Goal: Task Accomplishment & Management: Use online tool/utility

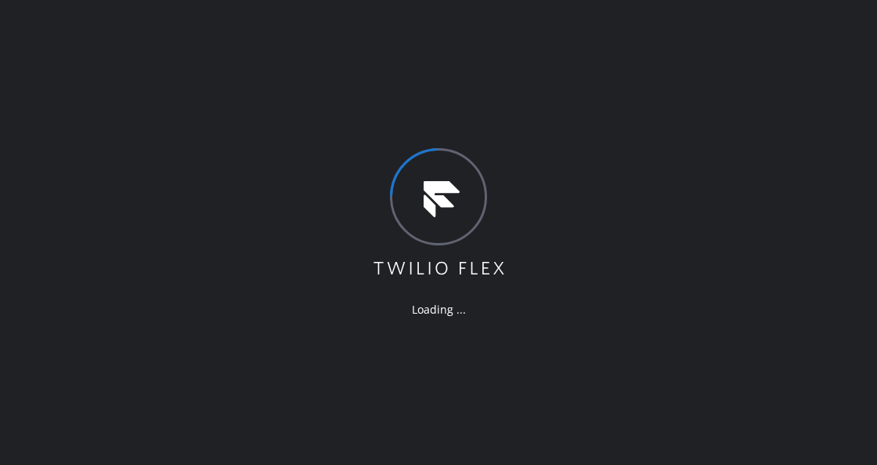
click at [517, 122] on div "Loading ..." at bounding box center [438, 232] width 877 height 465
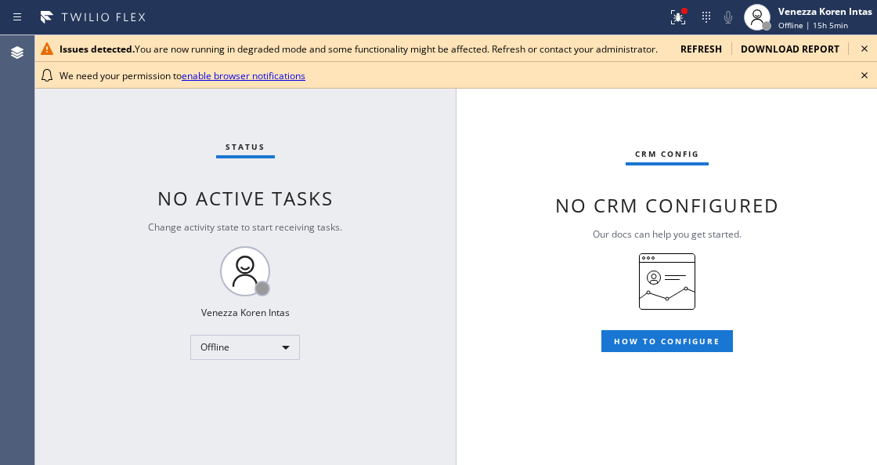
click at [208, 219] on div "Status No active tasks Change activity state to start receiving tasks. Venezza …" at bounding box center [244, 249] width 421 height 429
click at [867, 75] on icon at bounding box center [864, 75] width 19 height 19
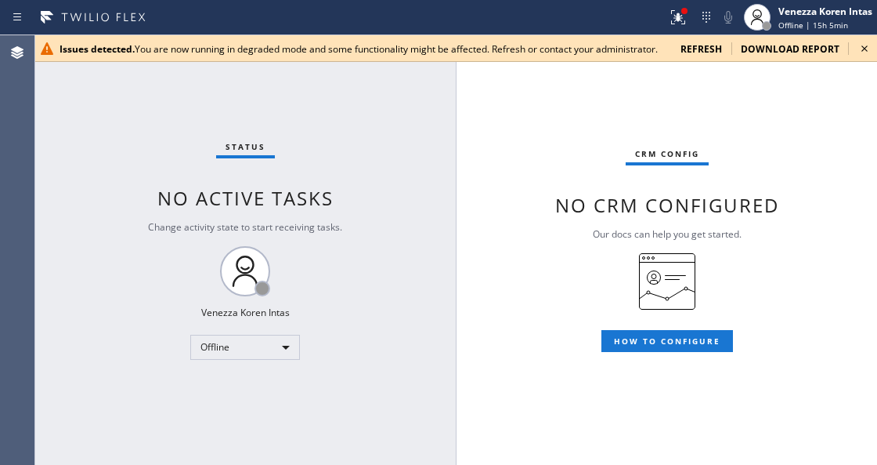
click at [866, 50] on icon at bounding box center [864, 48] width 19 height 19
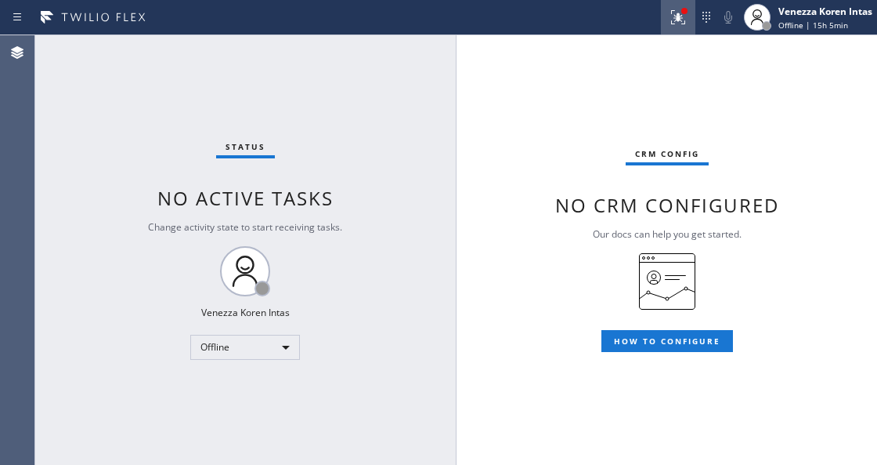
click at [688, 31] on button at bounding box center [678, 17] width 34 height 34
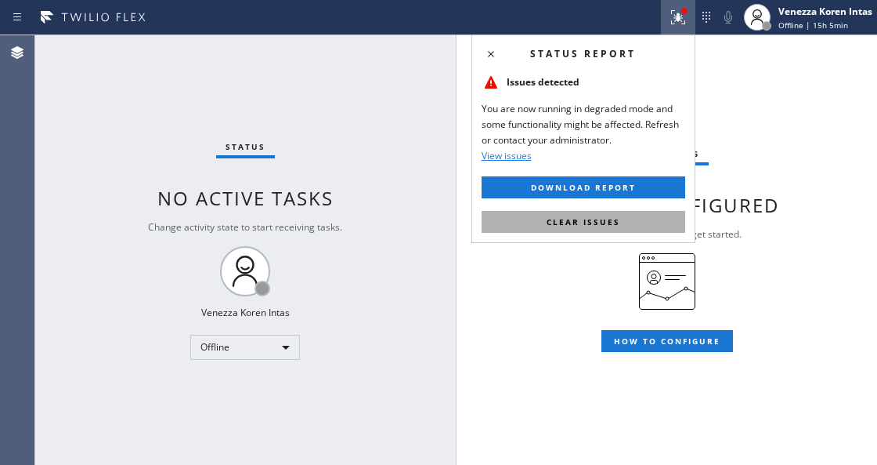
click at [566, 222] on span "Clear issues" at bounding box center [584, 221] width 74 height 11
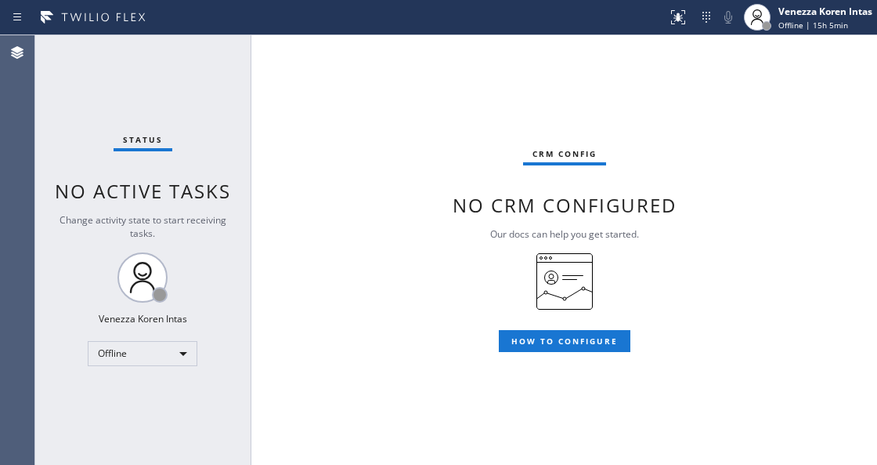
drag, startPoint x: 454, startPoint y: 47, endPoint x: 104, endPoint y: 63, distance: 350.5
click at [104, 63] on div "Status No active tasks Change activity state to start receiving tasks. Venezza …" at bounding box center [455, 249] width 843 height 429
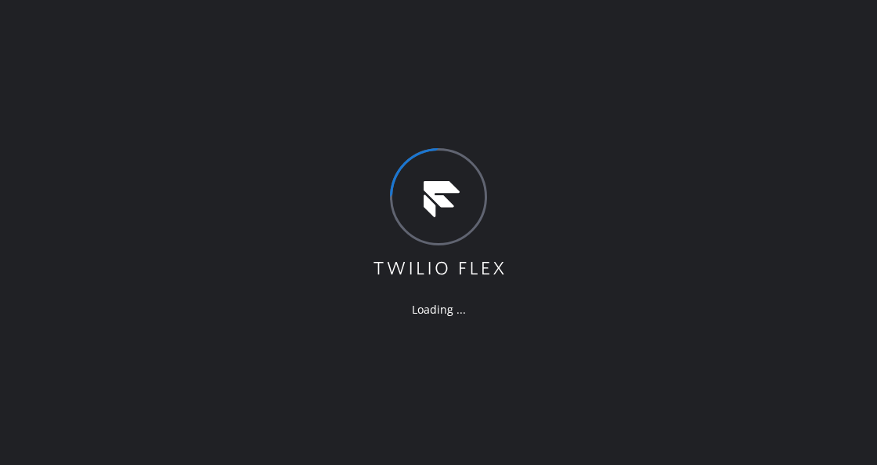
click at [646, 49] on div "Loading ..." at bounding box center [438, 232] width 877 height 465
click at [746, 306] on div "Loading ..." at bounding box center [438, 232] width 877 height 465
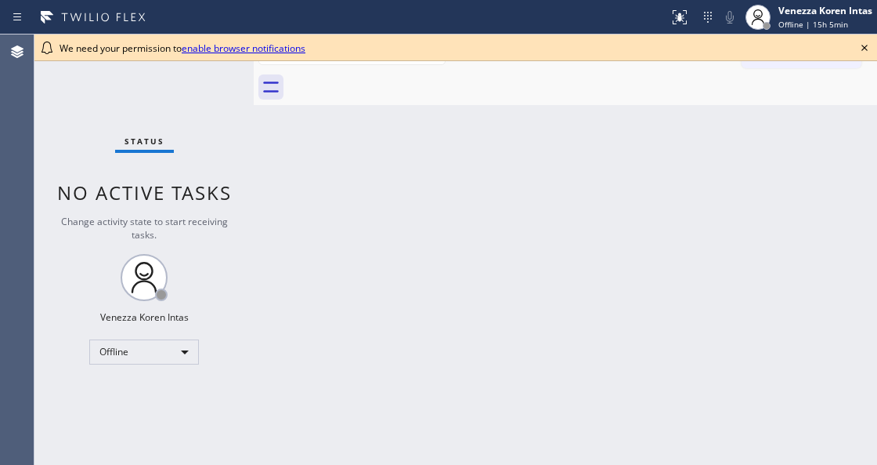
click at [240, 220] on div "Status No active tasks Change activity state to start receiving tasks. Venezza …" at bounding box center [143, 249] width 219 height 430
click at [801, 14] on div "Venezza Koren Intas" at bounding box center [826, 10] width 94 height 13
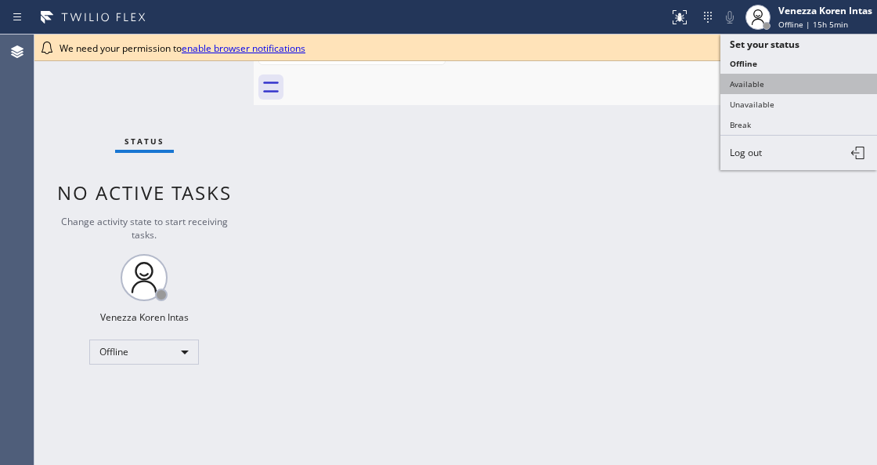
click at [769, 77] on button "Available" at bounding box center [799, 84] width 157 height 20
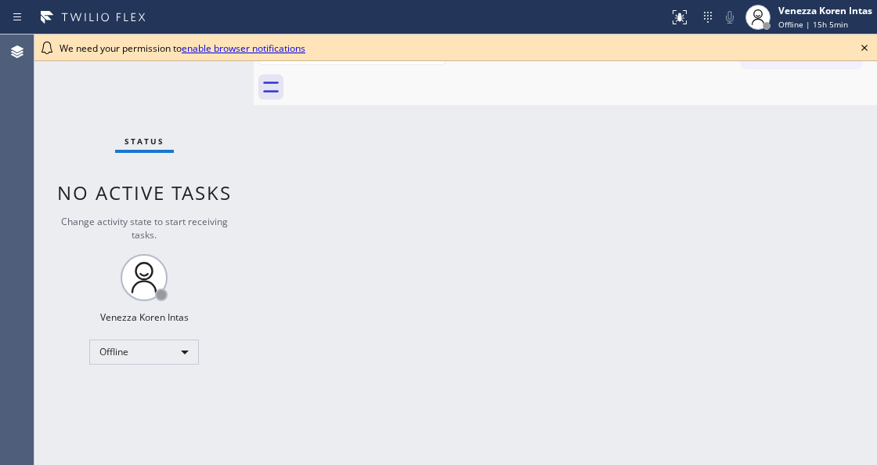
click at [864, 52] on icon at bounding box center [864, 47] width 19 height 19
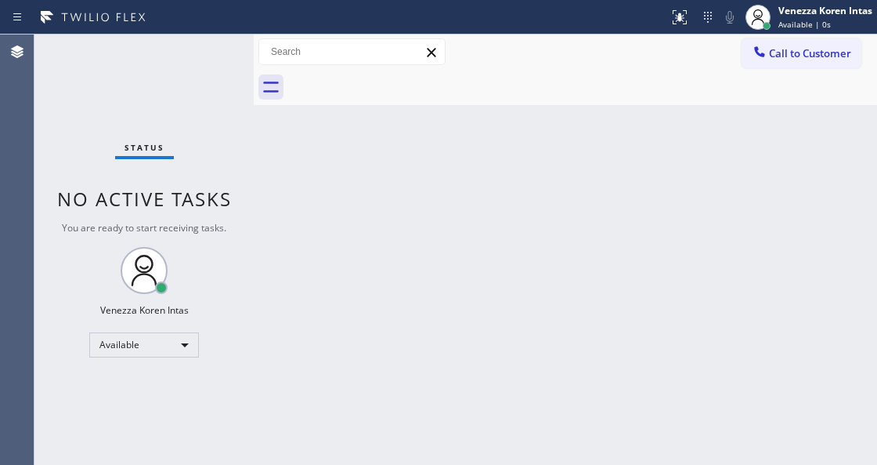
drag, startPoint x: 737, startPoint y: 145, endPoint x: 717, endPoint y: 150, distance: 21.1
click at [736, 146] on div "Back to Dashboard Change Sender ID Customers Technicians Select a contact Outbo…" at bounding box center [566, 249] width 624 height 430
click at [193, 94] on div "Status No active tasks You are ready to start receiving tasks. Venezza Koren In…" at bounding box center [143, 249] width 219 height 430
click at [186, 75] on div "Status No active tasks You are ready to start receiving tasks. Venezza Koren In…" at bounding box center [143, 249] width 219 height 430
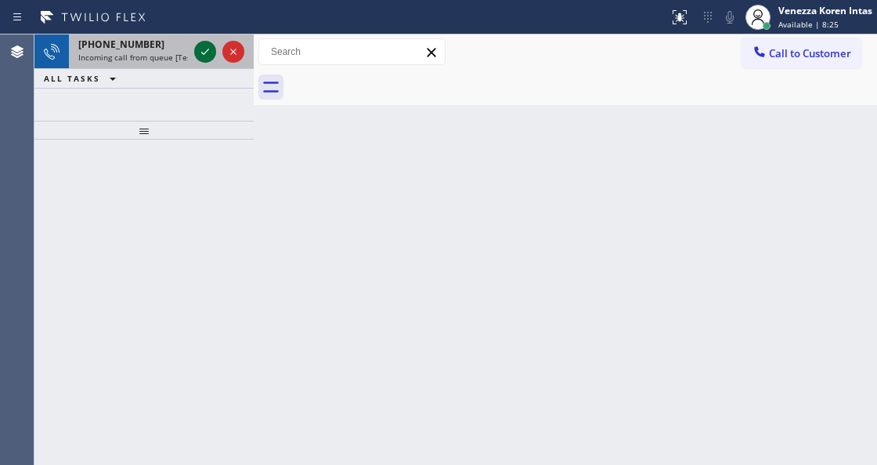
click at [202, 53] on icon at bounding box center [205, 52] width 8 height 6
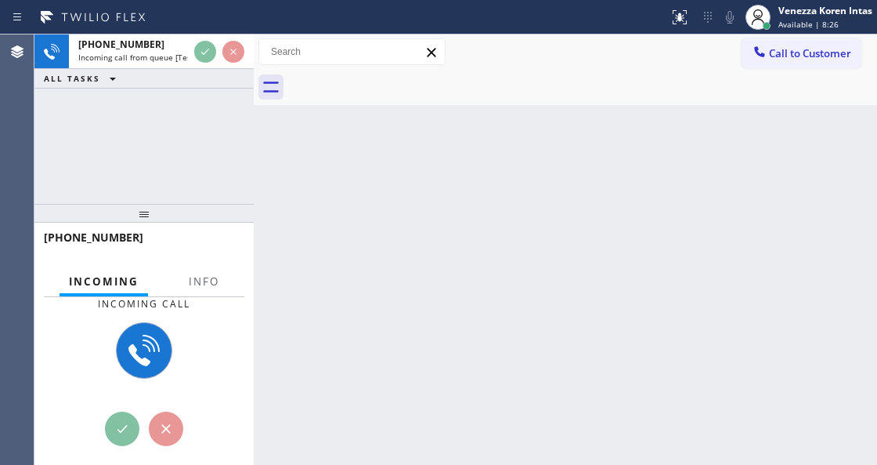
drag, startPoint x: 138, startPoint y: 133, endPoint x: 147, endPoint y: 216, distance: 83.6
click at [147, 216] on div at bounding box center [143, 213] width 219 height 19
click at [199, 286] on span "Info" at bounding box center [204, 281] width 31 height 14
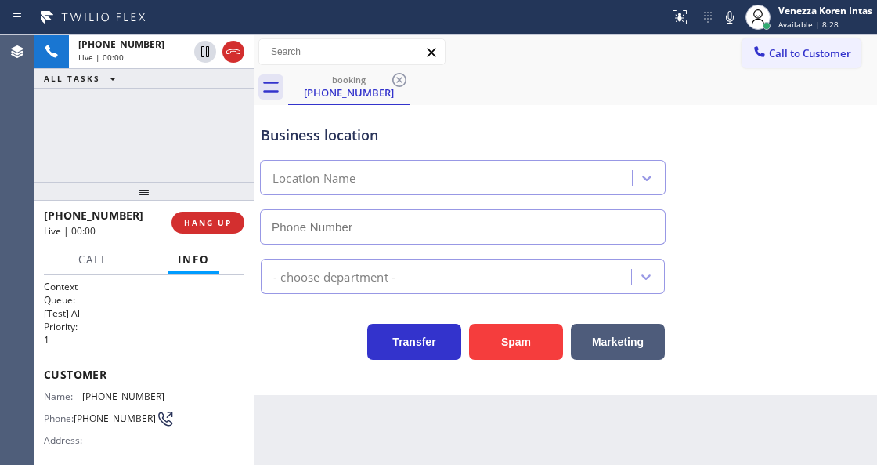
drag, startPoint x: 139, startPoint y: 224, endPoint x: 152, endPoint y: 202, distance: 25.3
click at [152, 201] on div at bounding box center [143, 191] width 219 height 19
type input "(213) 699-4081"
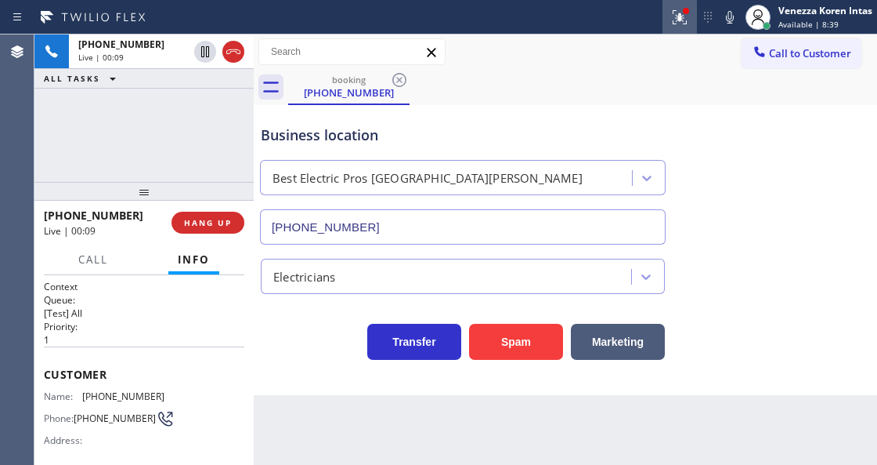
click at [678, 19] on icon at bounding box center [677, 15] width 9 height 11
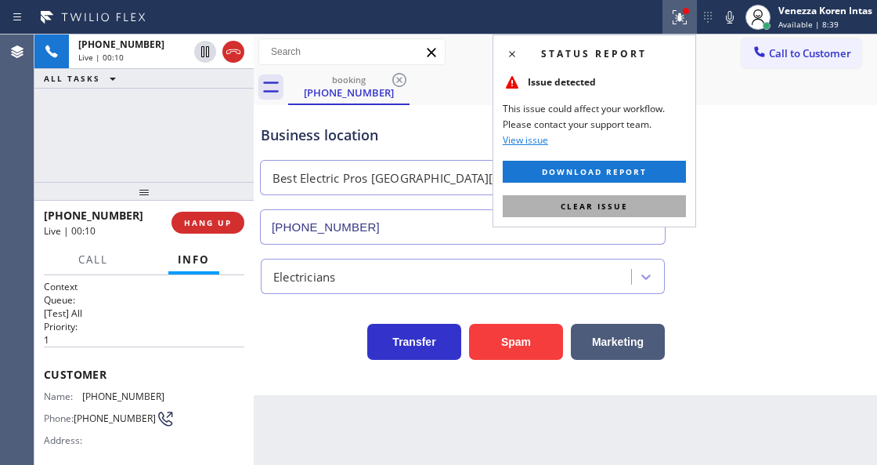
click at [564, 215] on button "Clear issue" at bounding box center [594, 206] width 183 height 22
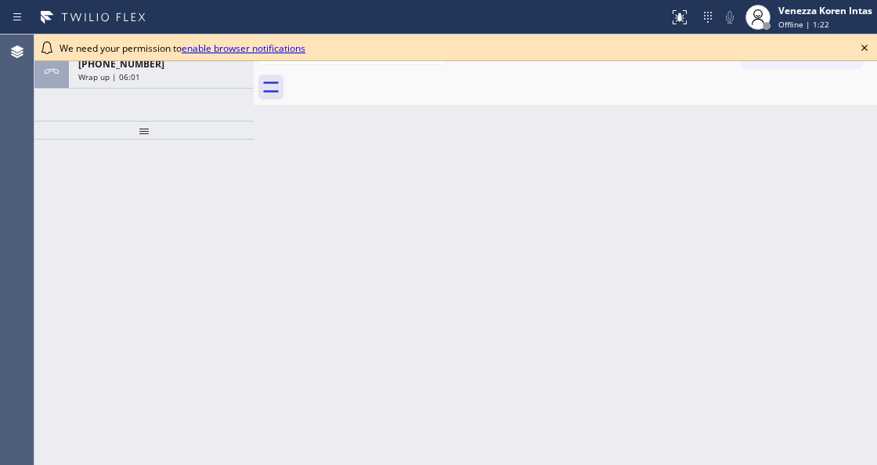
click at [863, 43] on icon at bounding box center [864, 47] width 19 height 19
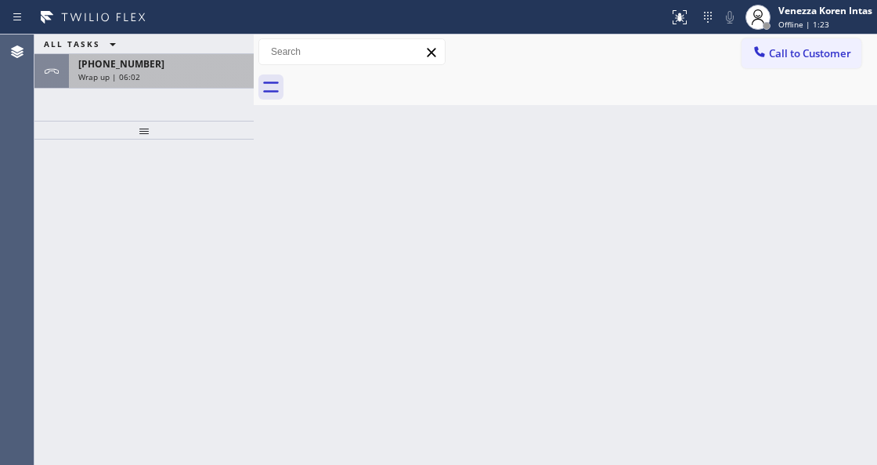
click at [190, 72] on div "Wrap up | 06:02" at bounding box center [161, 76] width 166 height 11
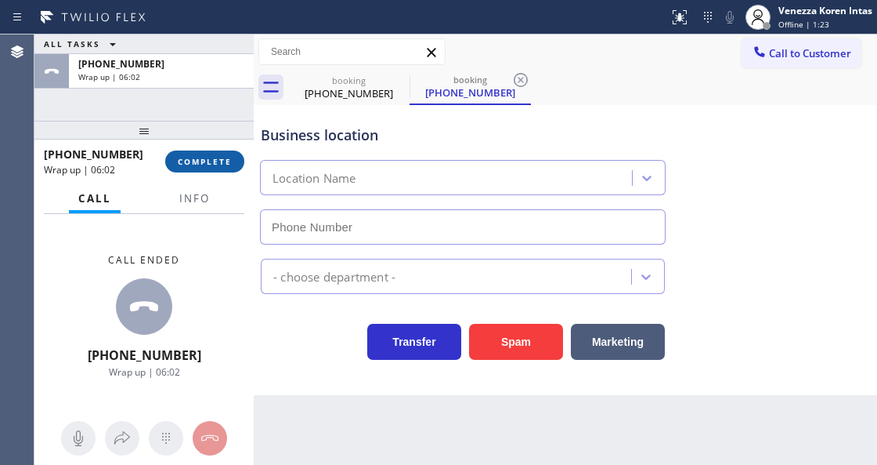
type input "(213) 699-4081"
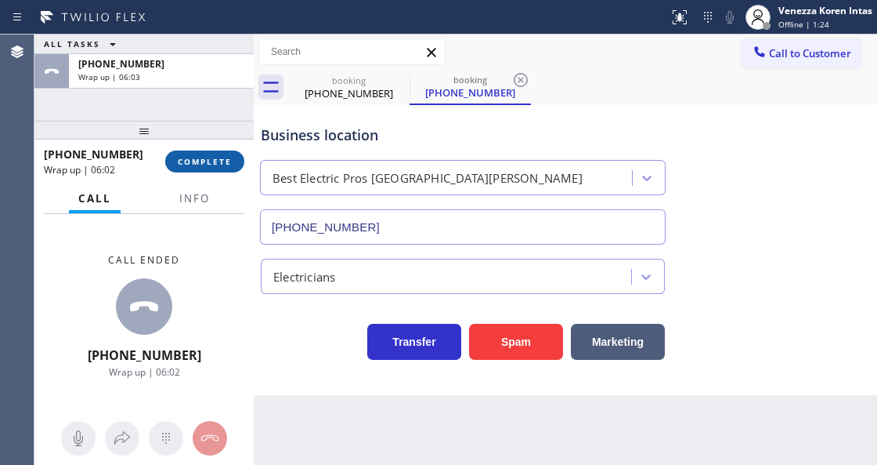
click at [187, 158] on span "COMPLETE" at bounding box center [205, 161] width 54 height 11
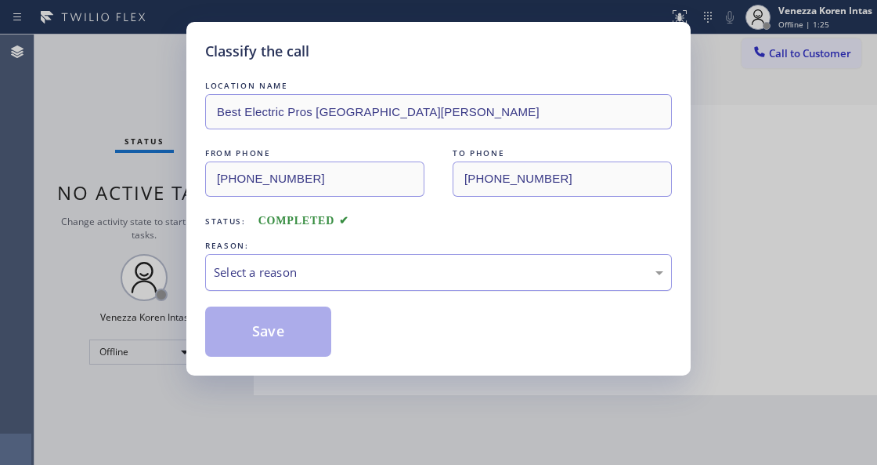
click at [343, 273] on div "Select a reason" at bounding box center [439, 272] width 450 height 18
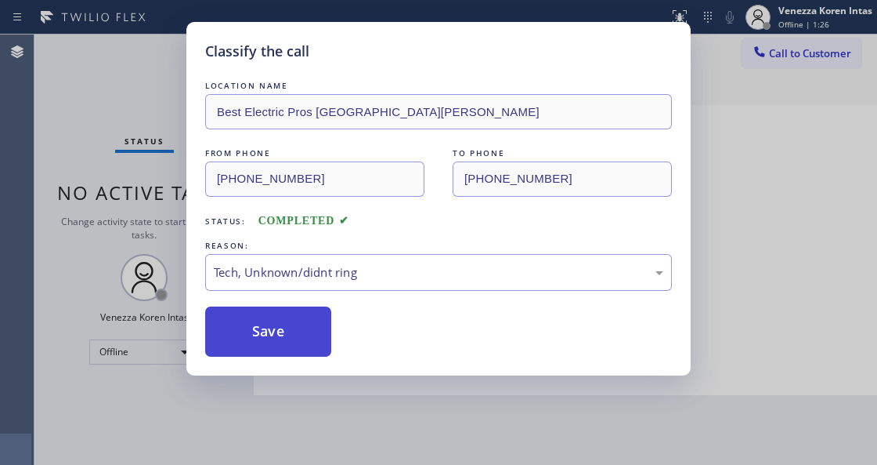
click at [291, 321] on button "Save" at bounding box center [268, 331] width 126 height 50
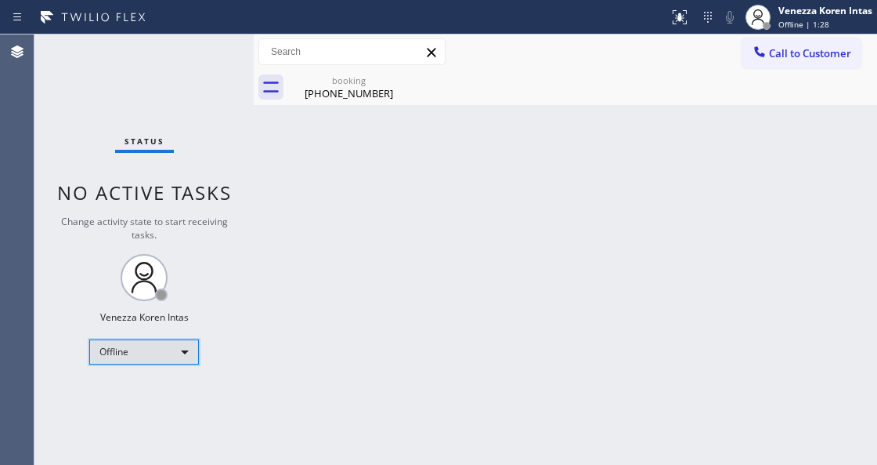
click at [135, 352] on div "Offline" at bounding box center [144, 351] width 110 height 25
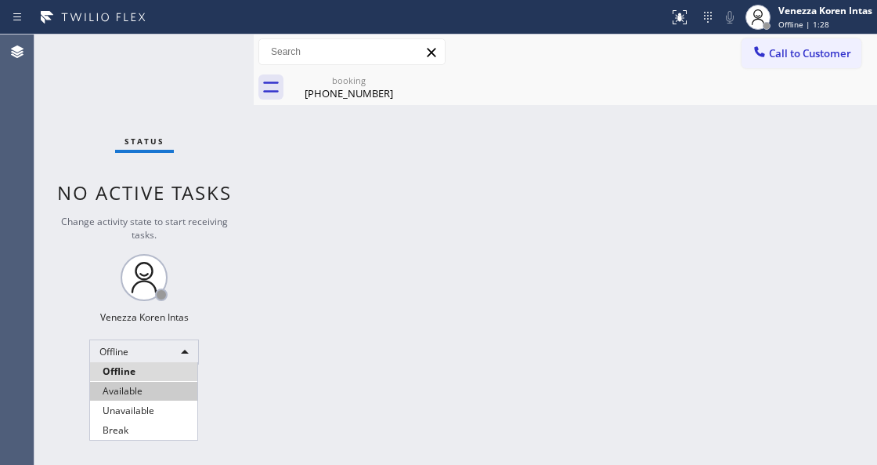
click at [147, 386] on li "Available" at bounding box center [143, 391] width 107 height 19
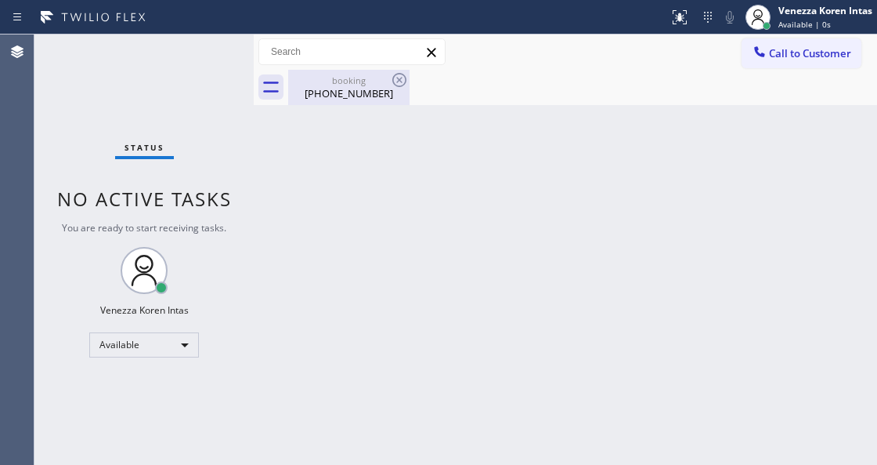
click at [375, 89] on div "(410) 802-8973" at bounding box center [349, 93] width 118 height 14
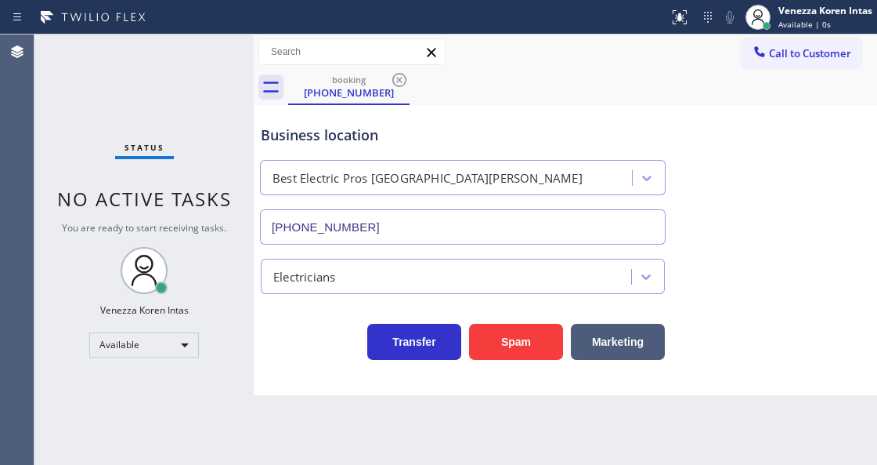
click at [396, 81] on icon at bounding box center [399, 80] width 19 height 19
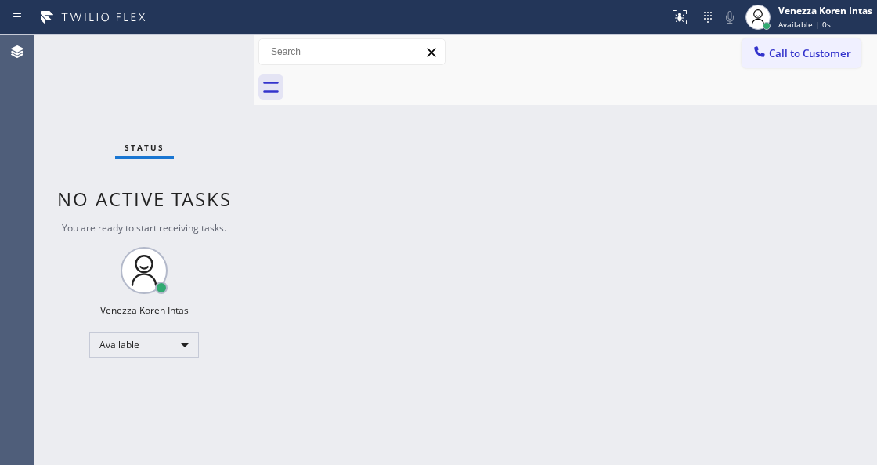
click at [143, 114] on div "Status No active tasks You are ready to start receiving tasks. Venezza Koren In…" at bounding box center [143, 249] width 219 height 430
click at [183, 118] on div "Status No active tasks You are ready to start receiving tasks. Venezza Koren In…" at bounding box center [143, 249] width 219 height 430
click at [489, 266] on div "Back to Dashboard Change Sender ID Customers Technicians Select a contact Outbo…" at bounding box center [566, 249] width 624 height 430
click at [338, 453] on div "Back to Dashboard Change Sender ID Customers Technicians Select a contact Outbo…" at bounding box center [566, 249] width 624 height 430
click at [254, 217] on div at bounding box center [254, 249] width 0 height 430
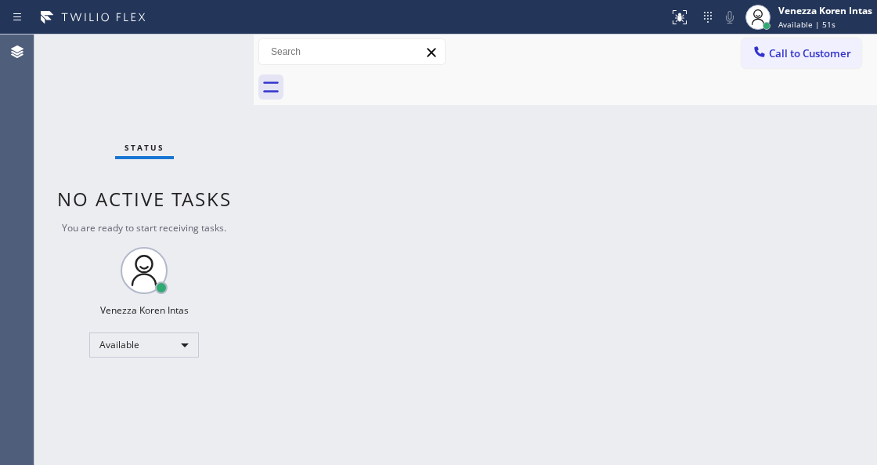
click at [121, 463] on div "Status No active tasks You are ready to start receiving tasks. Venezza Koren In…" at bounding box center [143, 249] width 219 height 430
click at [211, 248] on div "Status No active tasks You are ready to start receiving tasks. Venezza Koren In…" at bounding box center [143, 249] width 219 height 430
drag, startPoint x: 155, startPoint y: 113, endPoint x: 273, endPoint y: 313, distance: 232.4
click at [155, 113] on div "Status No active tasks You are ready to start receiving tasks. Venezza Koren In…" at bounding box center [143, 249] width 219 height 430
click at [494, 261] on div "Back to Dashboard Change Sender ID Customers Technicians Select a contact Outbo…" at bounding box center [566, 249] width 624 height 430
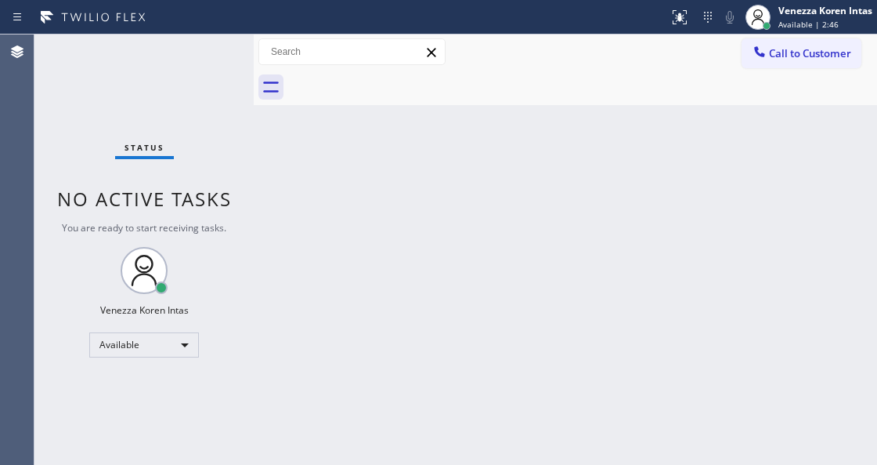
drag, startPoint x: 125, startPoint y: 172, endPoint x: 268, endPoint y: 421, distance: 287.0
click at [125, 172] on div "Status No active tasks You are ready to start receiving tasks. Venezza Koren In…" at bounding box center [143, 249] width 219 height 430
drag, startPoint x: 500, startPoint y: 342, endPoint x: 515, endPoint y: 453, distance: 112.2
click at [499, 342] on div "Back to Dashboard Change Sender ID Customers Technicians Select a contact Outbo…" at bounding box center [566, 249] width 624 height 430
click at [539, 440] on div "Back to Dashboard Change Sender ID Customers Technicians Select a contact Outbo…" at bounding box center [566, 249] width 624 height 430
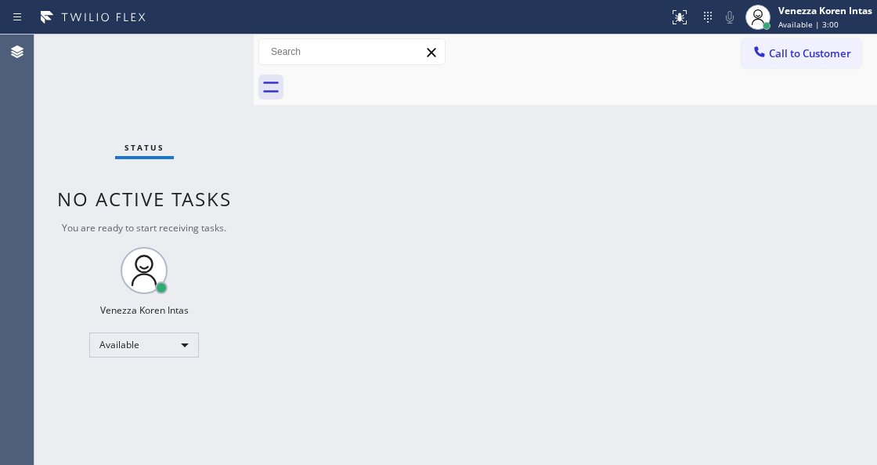
click at [305, 424] on div "Back to Dashboard Change Sender ID Customers Technicians Select a contact Outbo…" at bounding box center [566, 249] width 624 height 430
click at [260, 262] on div "Back to Dashboard Change Sender ID Customers Technicians Select a contact Outbo…" at bounding box center [566, 249] width 624 height 430
click at [235, 164] on div "Status No active tasks You are ready to start receiving tasks. Venezza Koren In…" at bounding box center [143, 249] width 219 height 430
click at [153, 50] on div "Status No active tasks You are ready to start receiving tasks. Venezza Koren In…" at bounding box center [143, 249] width 219 height 430
click at [184, 42] on div "Status No active tasks You are ready to start receiving tasks. Venezza Koren In…" at bounding box center [143, 249] width 219 height 430
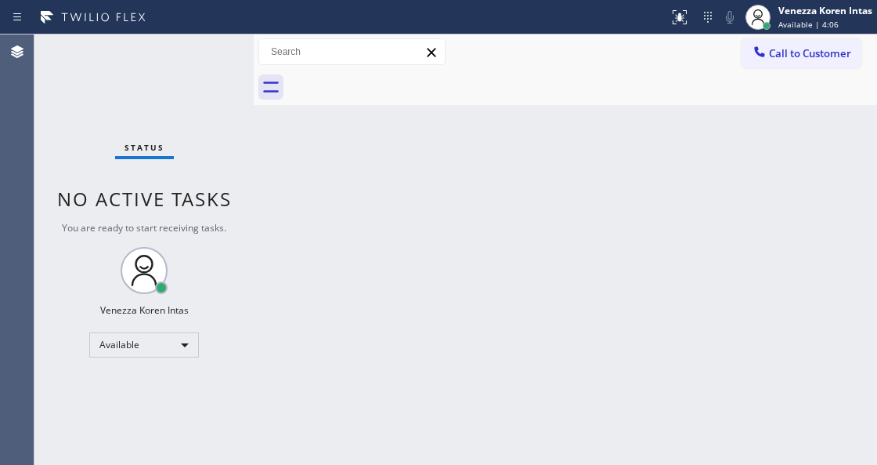
click at [333, 265] on div "Back to Dashboard Change Sender ID Customers Technicians Select a contact Outbo…" at bounding box center [566, 249] width 624 height 430
click at [14, 139] on div "Agent Desktop" at bounding box center [17, 249] width 34 height 430
click at [188, 52] on div "Status No active tasks You are ready to start receiving tasks. Venezza Koren In…" at bounding box center [143, 249] width 219 height 430
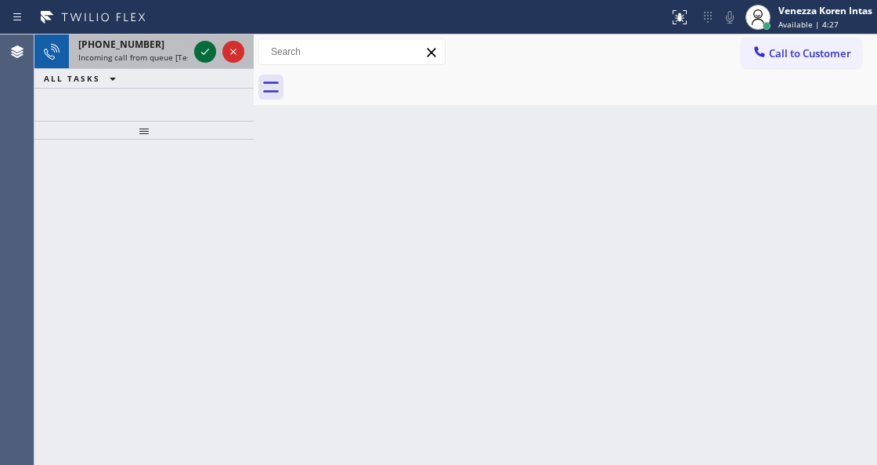
click at [201, 50] on icon at bounding box center [205, 51] width 19 height 19
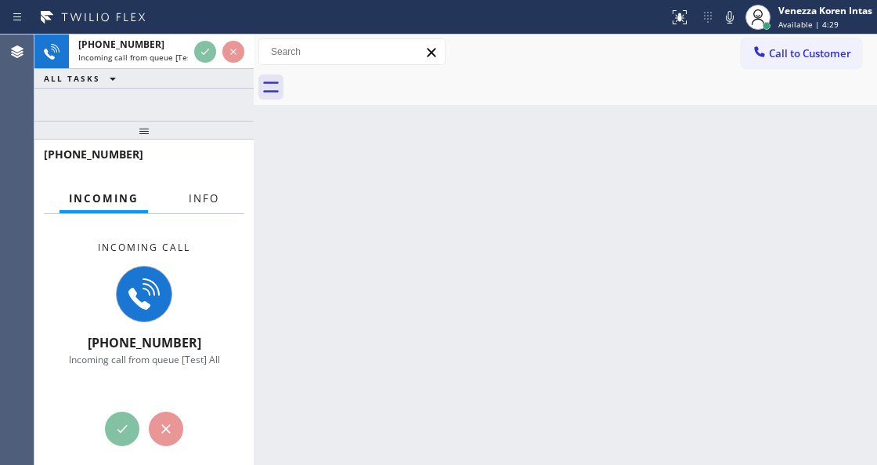
click at [191, 196] on span "Info" at bounding box center [204, 198] width 31 height 14
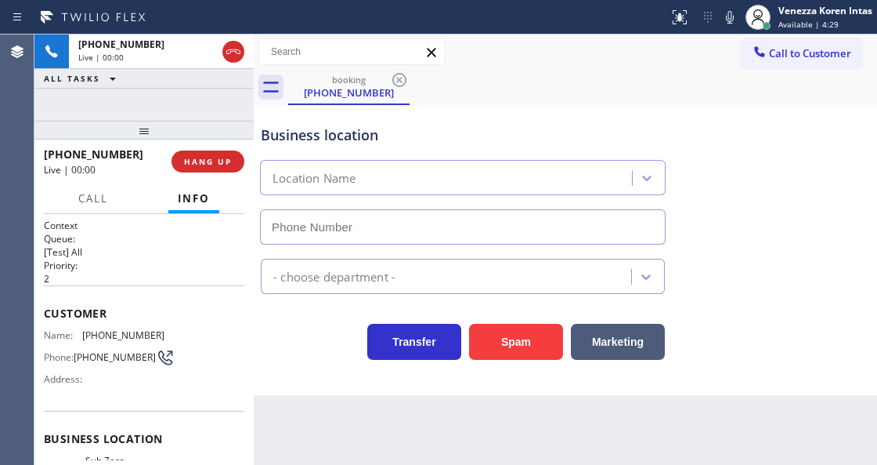
type input "(215) 978-9611"
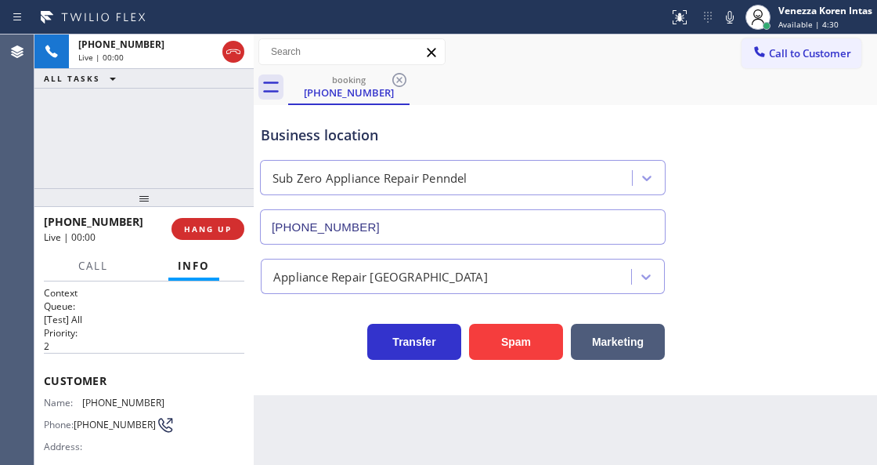
drag, startPoint x: 166, startPoint y: 133, endPoint x: 172, endPoint y: 202, distance: 69.2
click at [172, 202] on div at bounding box center [143, 197] width 219 height 19
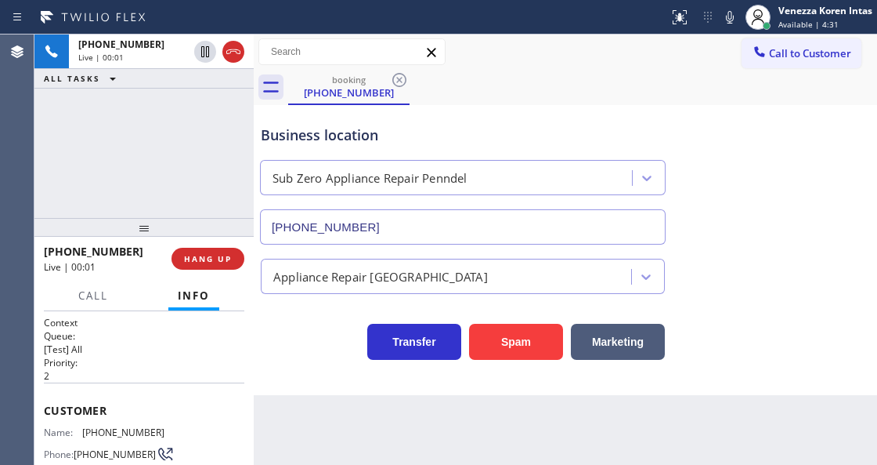
drag, startPoint x: 160, startPoint y: 201, endPoint x: 158, endPoint y: 232, distance: 30.6
click at [158, 232] on div at bounding box center [143, 227] width 219 height 19
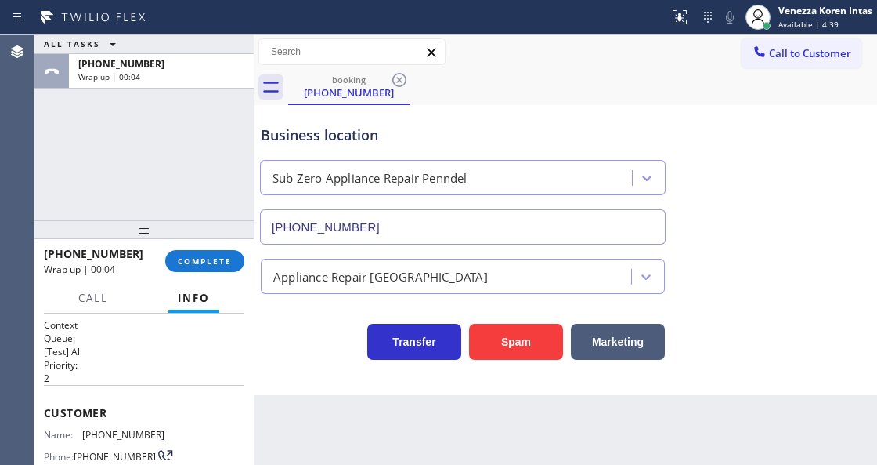
click at [516, 125] on div "Business location" at bounding box center [463, 135] width 404 height 21
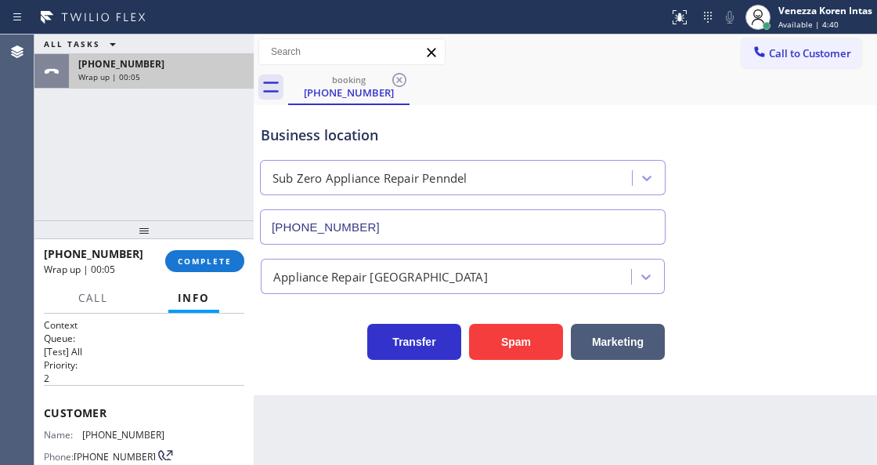
click at [215, 85] on div "+12674071469 Wrap up | 00:05" at bounding box center [158, 71] width 179 height 34
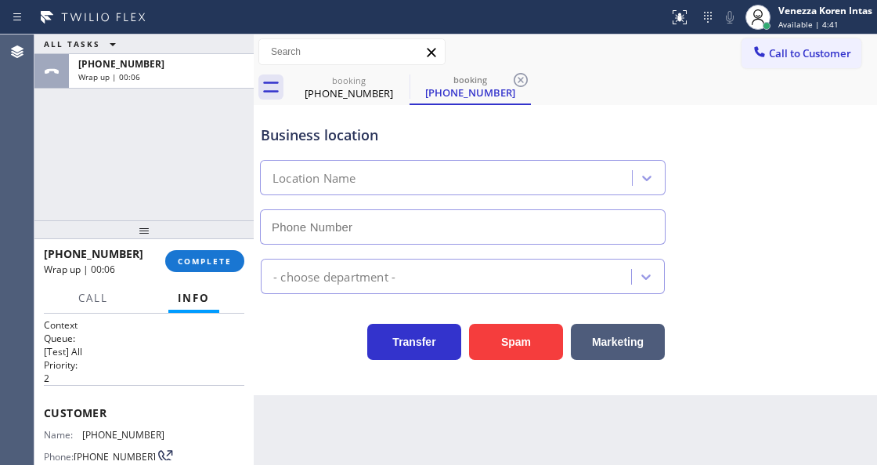
click at [186, 143] on div "ALL TASKS ALL TASKS ACTIVE TASKS TASKS IN WRAP UP +12674071469 Wrap up | 00:06" at bounding box center [143, 127] width 219 height 186
type input "(215) 978-9611"
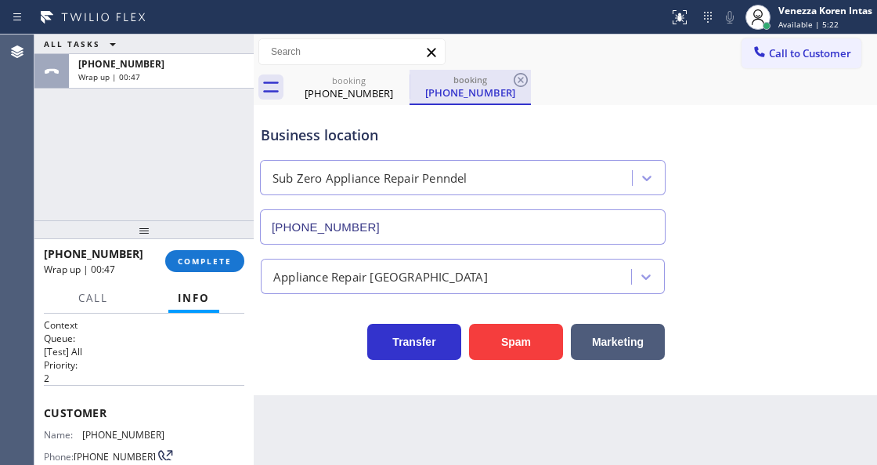
click at [487, 87] on div "(267) 407-1469" at bounding box center [470, 92] width 118 height 14
click at [519, 80] on icon at bounding box center [521, 80] width 19 height 19
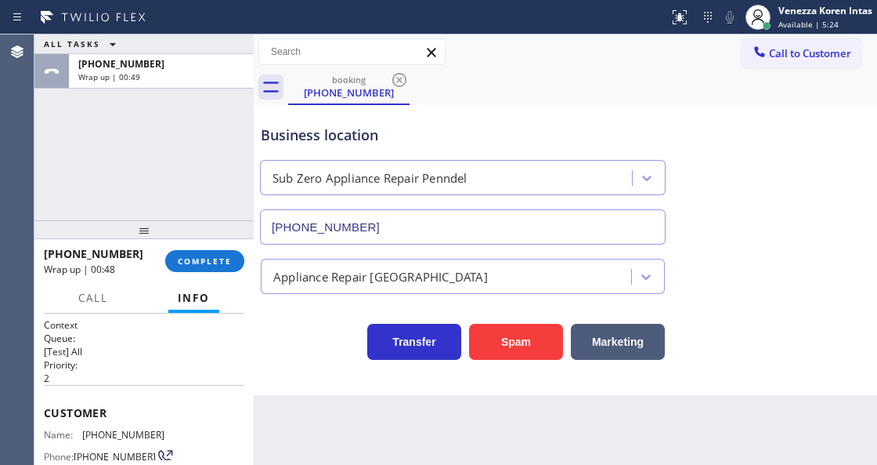
click at [222, 142] on div "ALL TASKS ALL TASKS ACTIVE TASKS TASKS IN WRAP UP +12674071469 Wrap up | 00:49" at bounding box center [143, 127] width 219 height 186
click at [204, 262] on span "COMPLETE" at bounding box center [205, 260] width 54 height 11
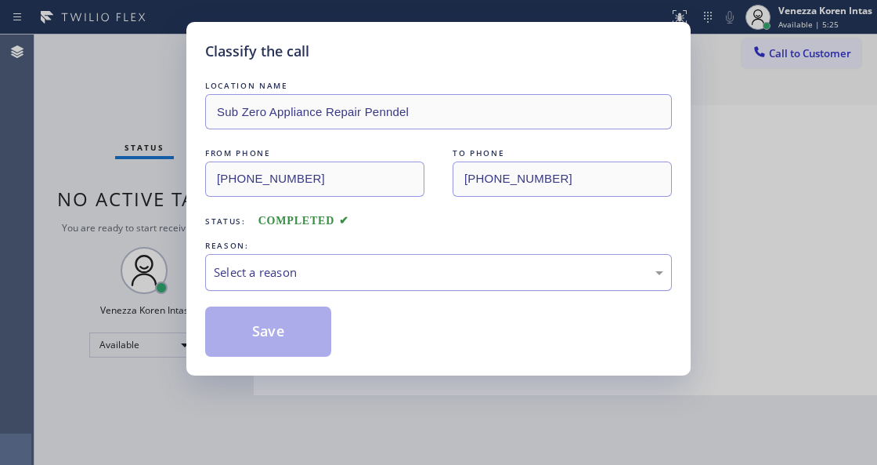
click at [317, 288] on div "Select a reason" at bounding box center [438, 272] width 467 height 37
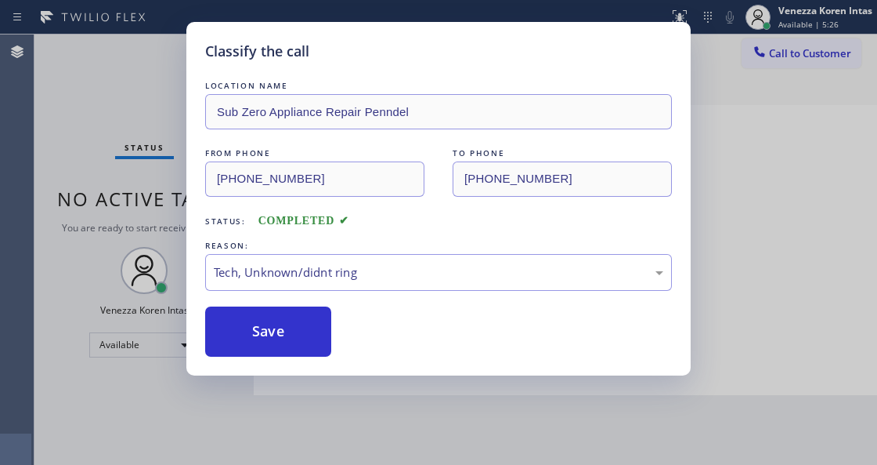
click at [299, 342] on button "Save" at bounding box center [268, 331] width 126 height 50
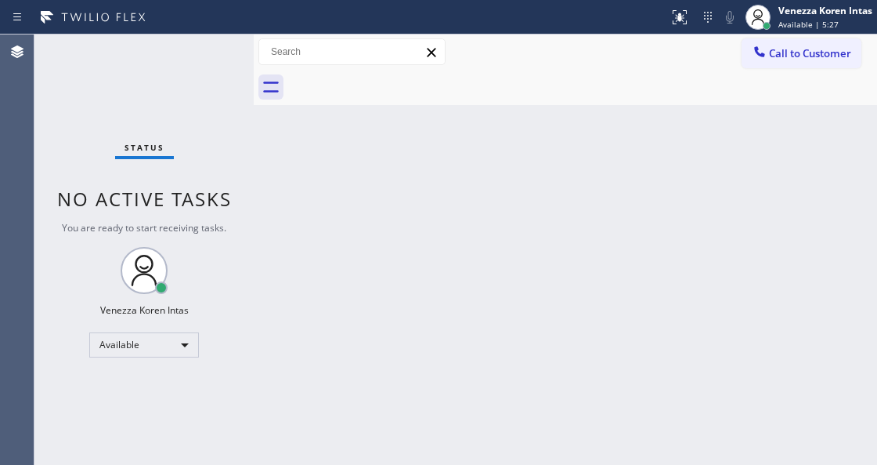
click at [154, 77] on div "Status No active tasks You are ready to start receiving tasks. Venezza Koren In…" at bounding box center [143, 249] width 219 height 430
click at [212, 62] on div "Status No active tasks You are ready to start receiving tasks. Venezza Koren In…" at bounding box center [143, 249] width 219 height 430
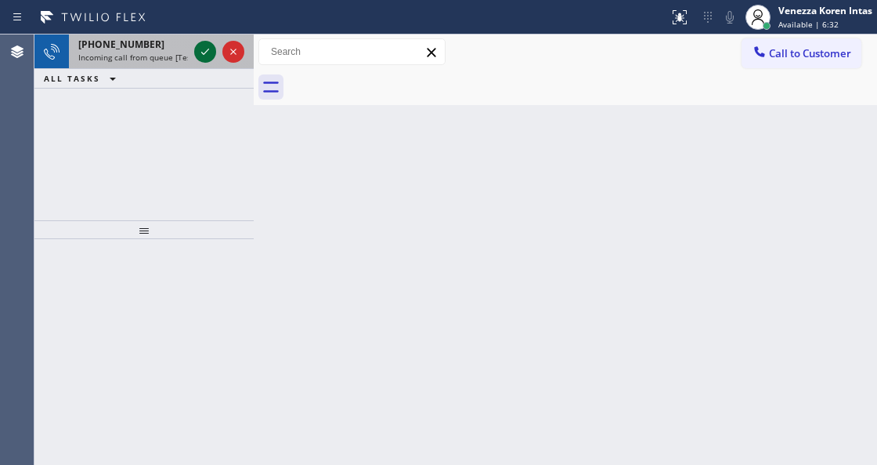
click at [204, 56] on icon at bounding box center [205, 51] width 19 height 19
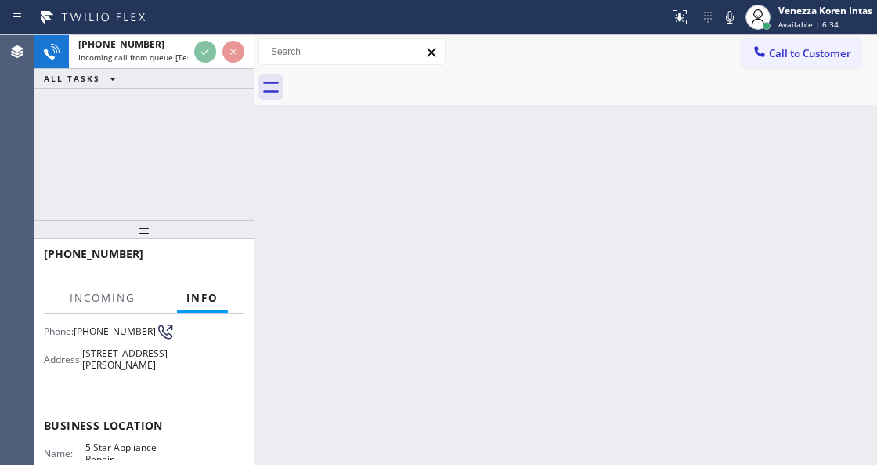
scroll to position [208, 0]
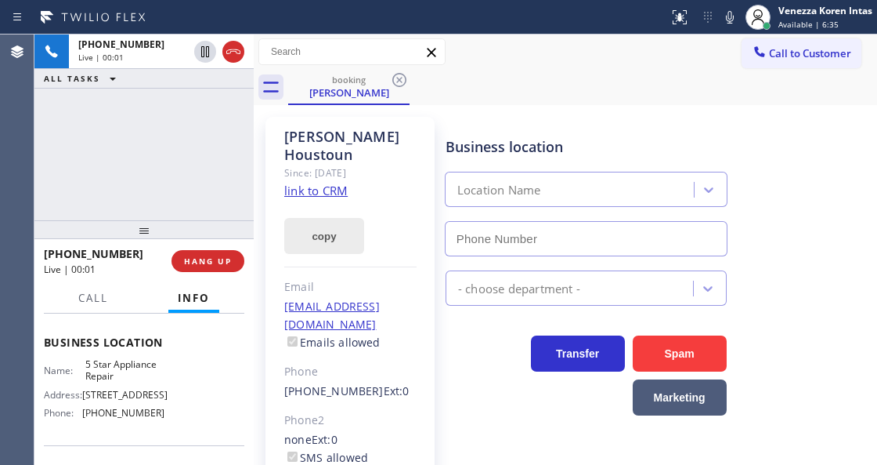
type input "(855) 731-4952"
click at [808, 235] on div "Business location 5 Star Appliance Repair (855) 731-4952" at bounding box center [658, 185] width 431 height 142
click at [185, 157] on div "+19702188555 Live | 00:12 ALL TASKS ALL TASKS ACTIVE TASKS TASKS IN WRAP UP" at bounding box center [143, 127] width 219 height 186
click at [335, 183] on link "link to CRM" at bounding box center [315, 191] width 63 height 16
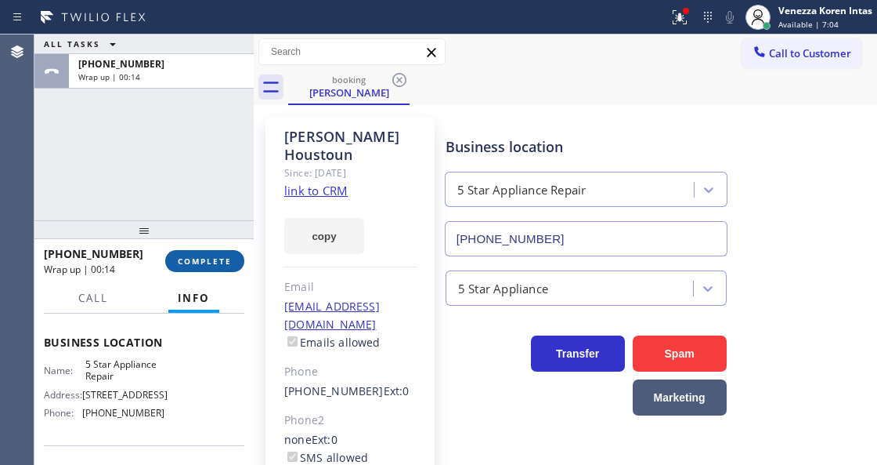
click at [208, 254] on button "COMPLETE" at bounding box center [204, 261] width 79 height 22
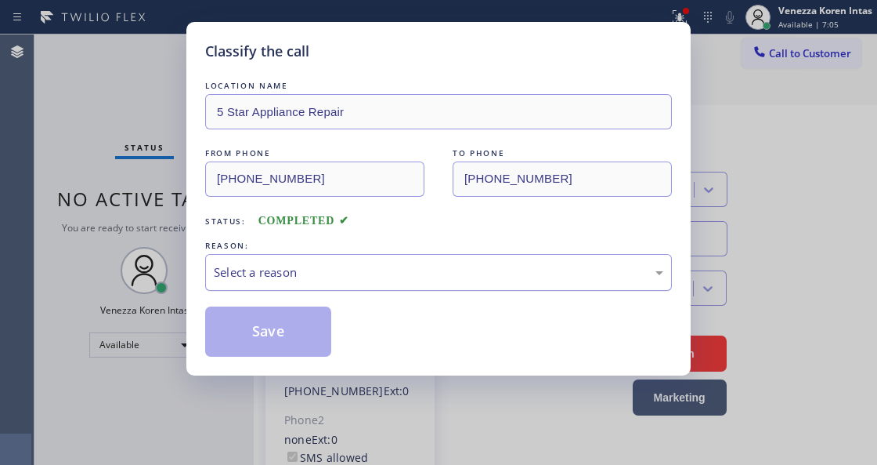
click at [349, 269] on div "Select a reason" at bounding box center [439, 272] width 450 height 18
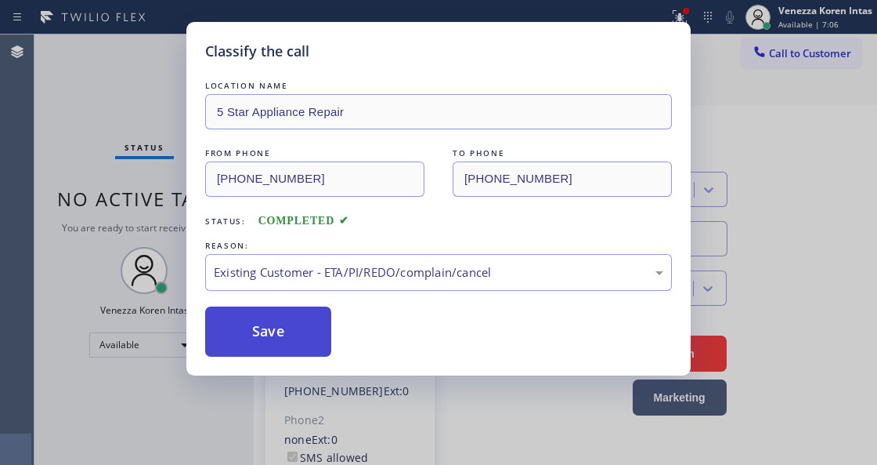
click at [301, 332] on button "Save" at bounding box center [268, 331] width 126 height 50
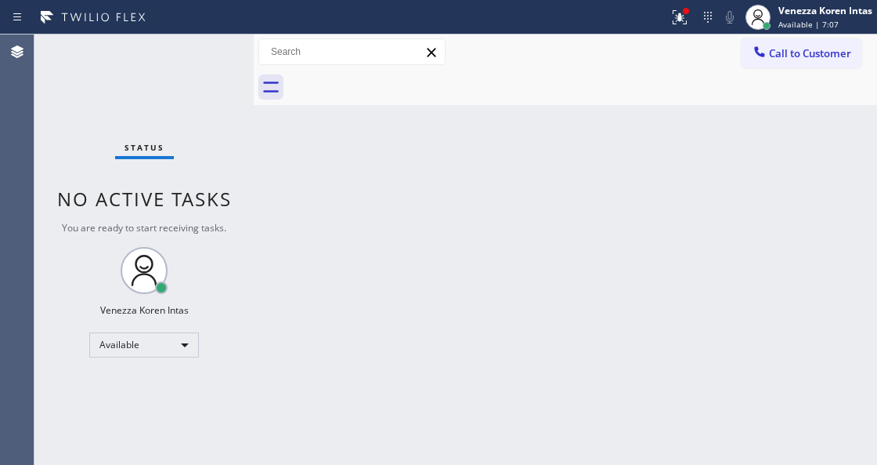
drag, startPoint x: 76, startPoint y: 110, endPoint x: 33, endPoint y: 129, distance: 47.3
click at [74, 110] on div "Status No active tasks You are ready to start receiving tasks. Venezza Koren In…" at bounding box center [143, 249] width 219 height 430
click at [221, 50] on div "Status No active tasks You are ready to start receiving tasks. Venezza Koren In…" at bounding box center [143, 249] width 219 height 430
click at [220, 51] on div "Status No active tasks You are ready to start receiving tasks. Venezza Koren In…" at bounding box center [143, 249] width 219 height 430
click at [682, 8] on div at bounding box center [686, 10] width 9 height 9
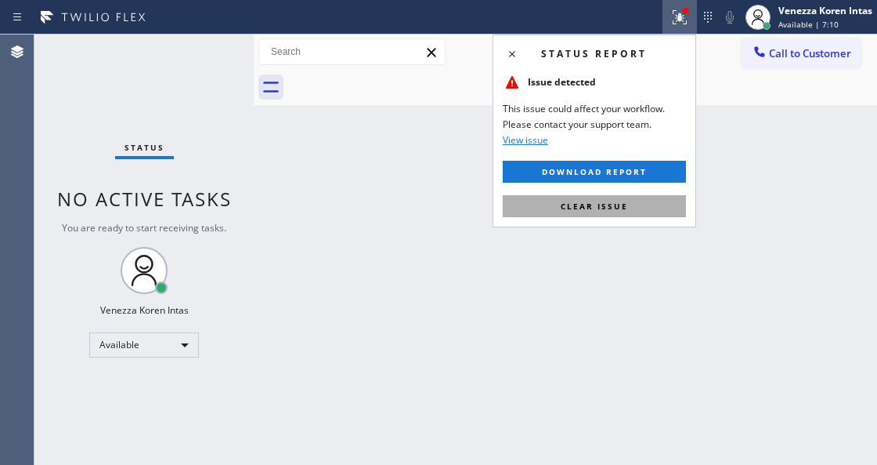
click at [647, 199] on button "Clear issue" at bounding box center [594, 206] width 183 height 22
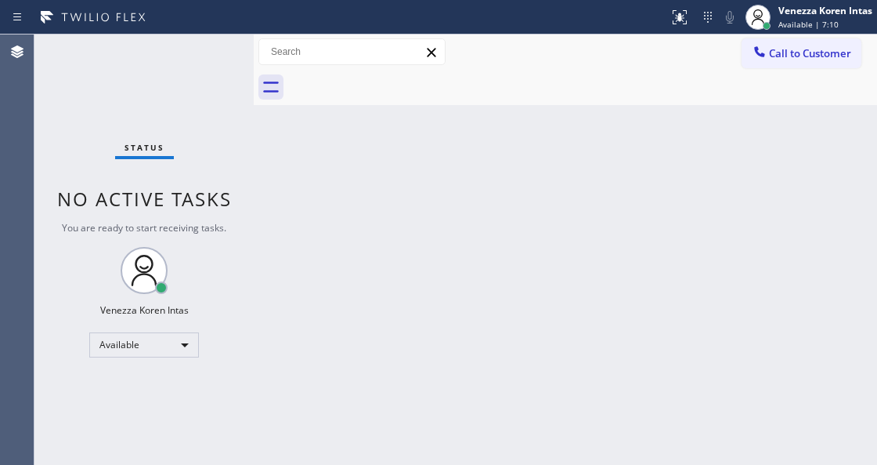
click at [349, 168] on div "Back to Dashboard Change Sender ID Customers Technicians Select a contact Outbo…" at bounding box center [566, 249] width 624 height 430
click at [121, 128] on div "Status No active tasks You are ready to start receiving tasks. Venezza Koren In…" at bounding box center [143, 249] width 219 height 430
click at [129, 81] on div "Status No active tasks You are ready to start receiving tasks. Venezza Koren In…" at bounding box center [143, 249] width 219 height 430
click at [207, 88] on div "Status No active tasks You are ready to start receiving tasks. Venezza Koren In…" at bounding box center [143, 249] width 219 height 430
click at [334, 458] on div "Back to Dashboard Change Sender ID Customers Technicians Select a contact Outbo…" at bounding box center [566, 249] width 624 height 430
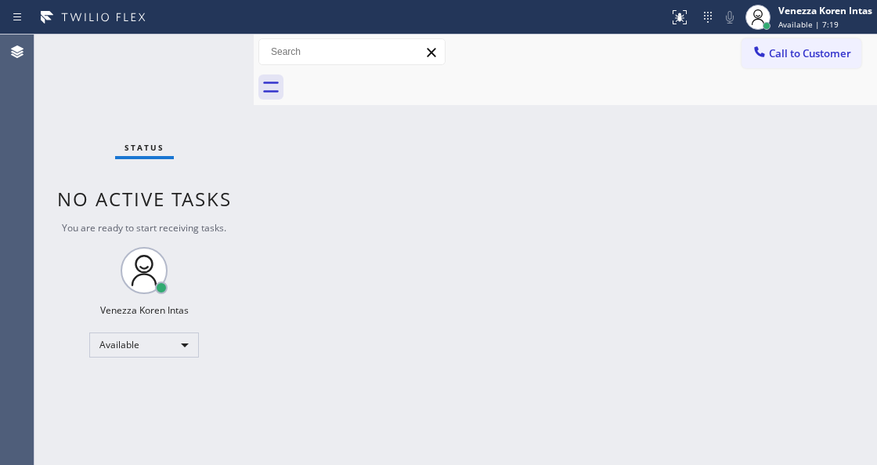
click at [266, 190] on div "Back to Dashboard Change Sender ID Customers Technicians Select a contact Outbo…" at bounding box center [566, 249] width 624 height 430
click at [203, 97] on div "Status No active tasks You are ready to start receiving tasks. Venezza Koren In…" at bounding box center [143, 249] width 219 height 430
click at [198, 55] on div "Status No active tasks You are ready to start receiving tasks. Venezza Koren In…" at bounding box center [143, 249] width 219 height 430
click at [208, 64] on div "Status No active tasks You are ready to start receiving tasks. Venezza Koren In…" at bounding box center [143, 249] width 219 height 430
click at [225, 41] on div "Status No active tasks You are ready to start receiving tasks. Venezza Koren In…" at bounding box center [143, 249] width 219 height 430
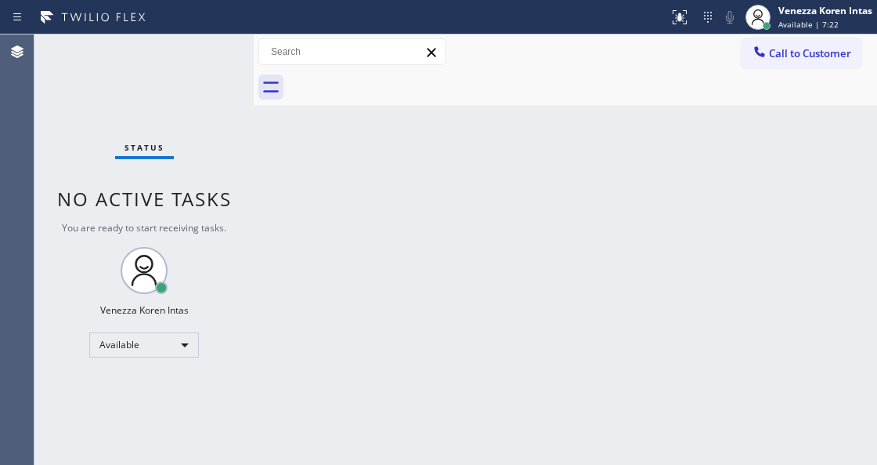
click at [225, 74] on div "Status No active tasks You are ready to start receiving tasks. Venezza Koren In…" at bounding box center [143, 249] width 219 height 430
click at [307, 221] on div "Back to Dashboard Change Sender ID Customers Technicians Select a contact Outbo…" at bounding box center [566, 249] width 624 height 430
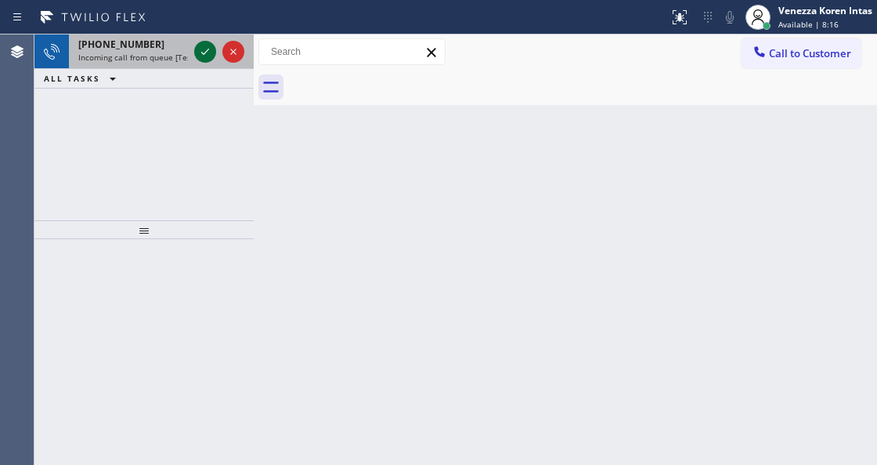
click at [204, 55] on icon at bounding box center [205, 51] width 19 height 19
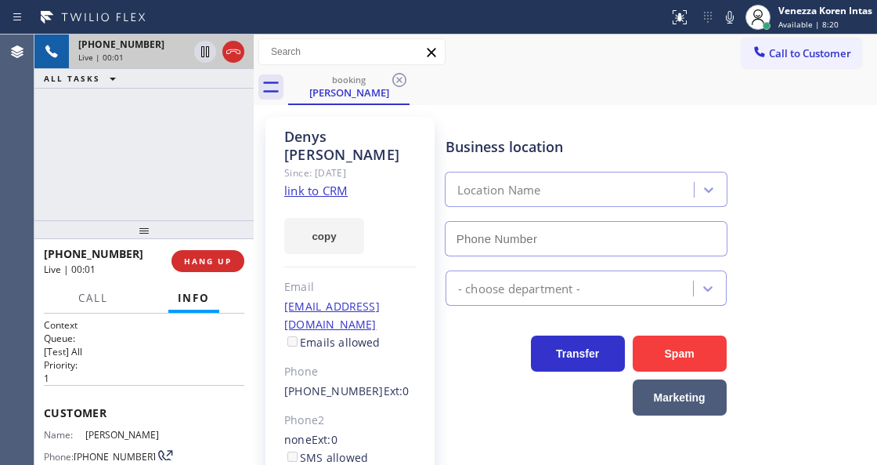
type input "[PHONE_NUMBER]"
click at [316, 183] on link "link to CRM" at bounding box center [315, 191] width 63 height 16
click at [727, 24] on icon at bounding box center [730, 17] width 19 height 19
click at [151, 152] on div "+17608613232 Live | 00:19 ALL TASKS ALL TASKS ACTIVE TASKS TASKS IN WRAP UP" at bounding box center [143, 127] width 219 height 186
click at [722, 16] on icon at bounding box center [730, 17] width 19 height 19
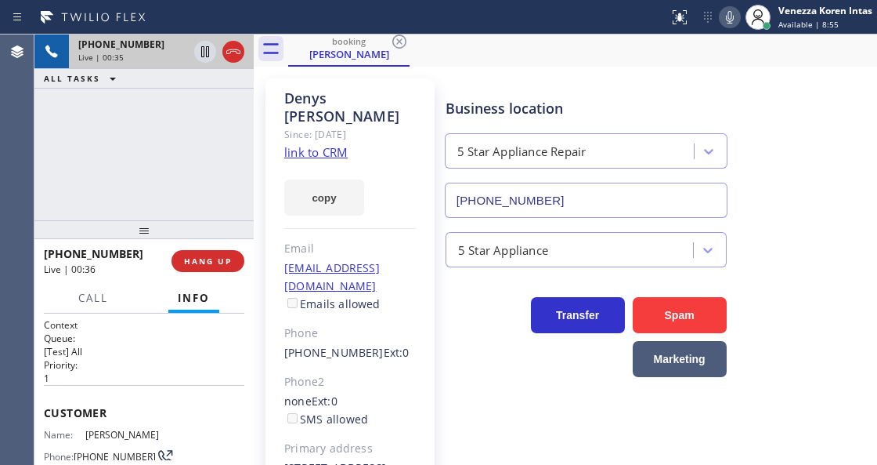
scroll to position [104, 0]
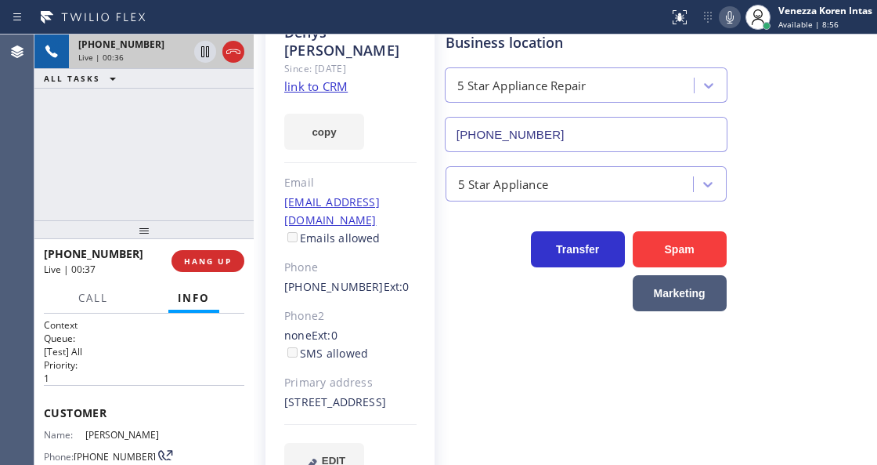
click at [538, 404] on div "Business location 5 Star Appliance Repair (855) 731-4952 5 Star Appliance Trans…" at bounding box center [658, 245] width 431 height 458
click at [235, 52] on icon at bounding box center [233, 51] width 19 height 19
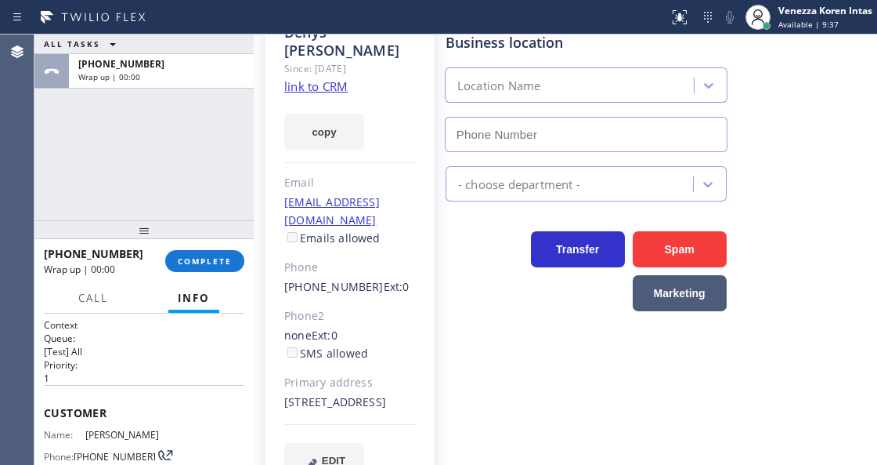
type input "[PHONE_NUMBER]"
click at [217, 260] on span "COMPLETE" at bounding box center [205, 260] width 54 height 11
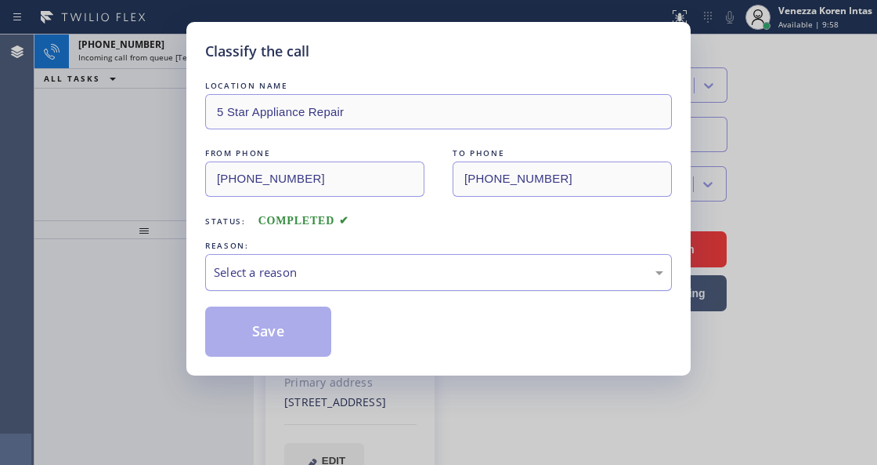
click at [400, 285] on div "Select a reason" at bounding box center [438, 272] width 467 height 37
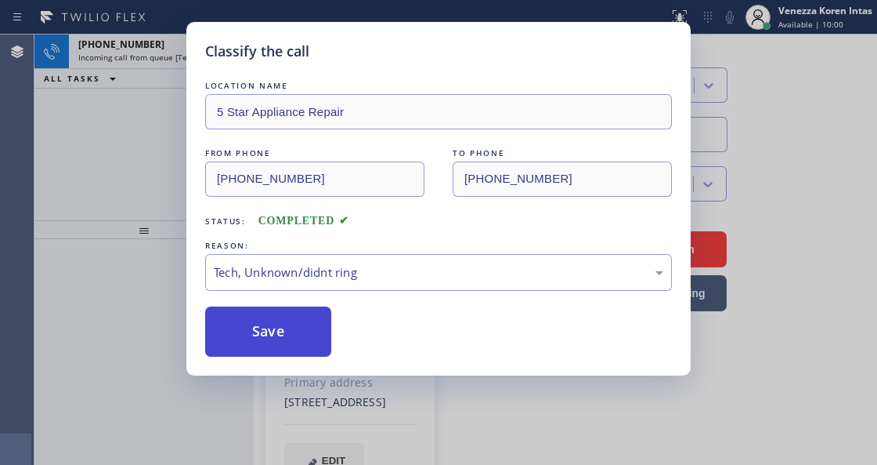
click at [288, 331] on button "Save" at bounding box center [268, 331] width 126 height 50
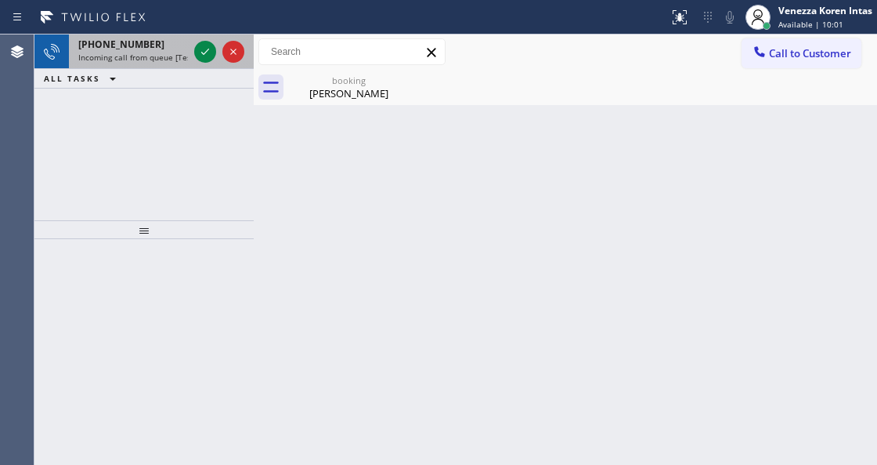
click at [191, 54] on div at bounding box center [219, 51] width 56 height 34
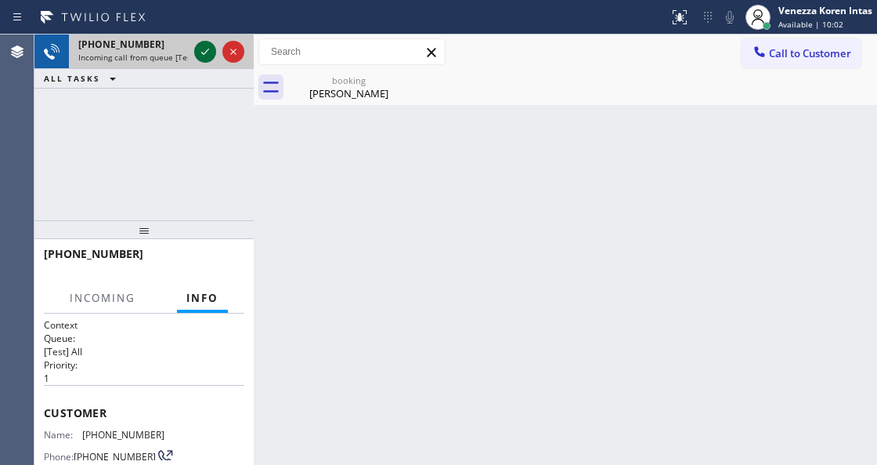
click at [204, 50] on icon at bounding box center [205, 51] width 19 height 19
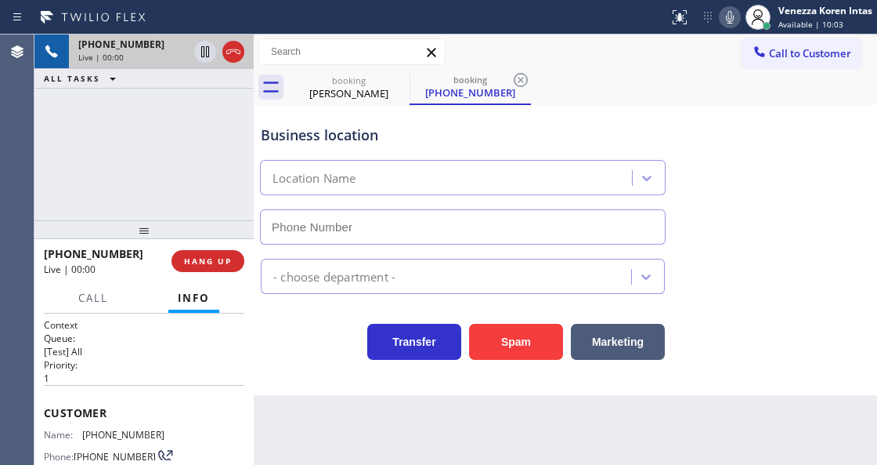
scroll to position [208, 0]
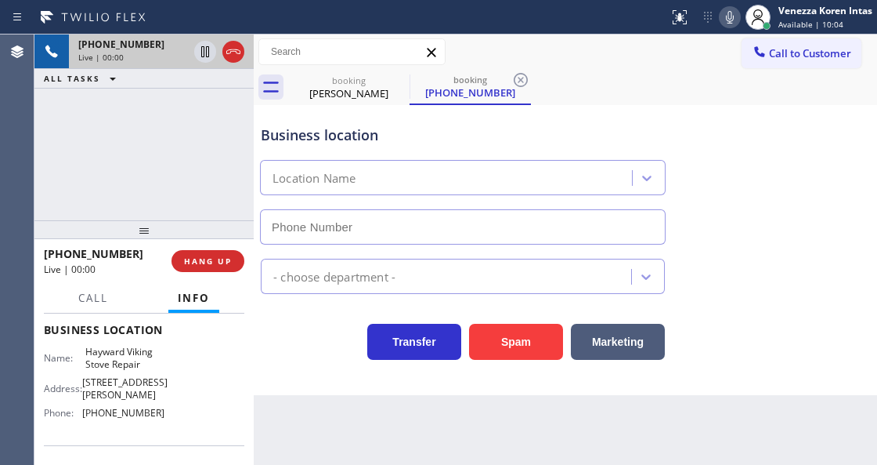
type input "(510) 319-0237"
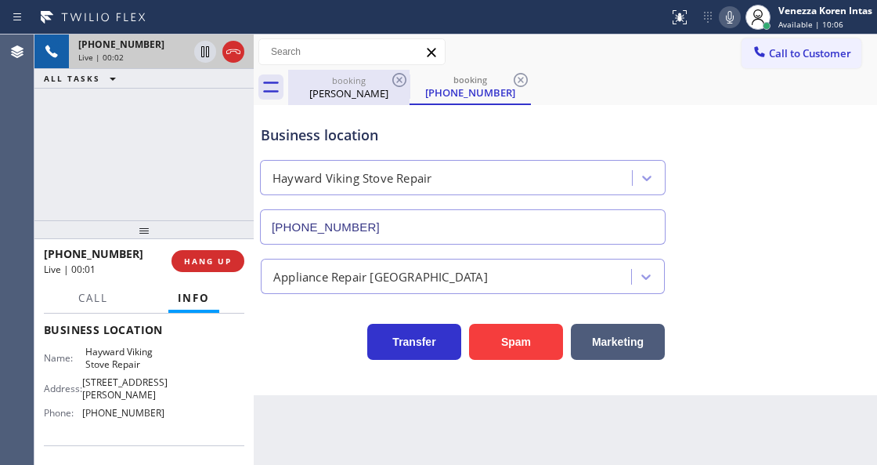
drag, startPoint x: 394, startPoint y: 81, endPoint x: 392, endPoint y: 101, distance: 19.6
click at [394, 81] on icon at bounding box center [399, 80] width 19 height 19
click at [374, 100] on div "Denys Arcuri" at bounding box center [349, 93] width 118 height 14
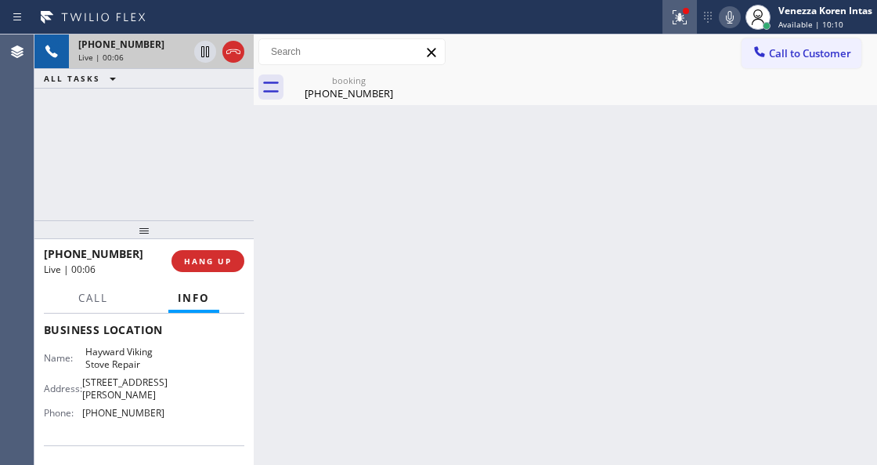
click at [675, 9] on icon at bounding box center [680, 17] width 19 height 19
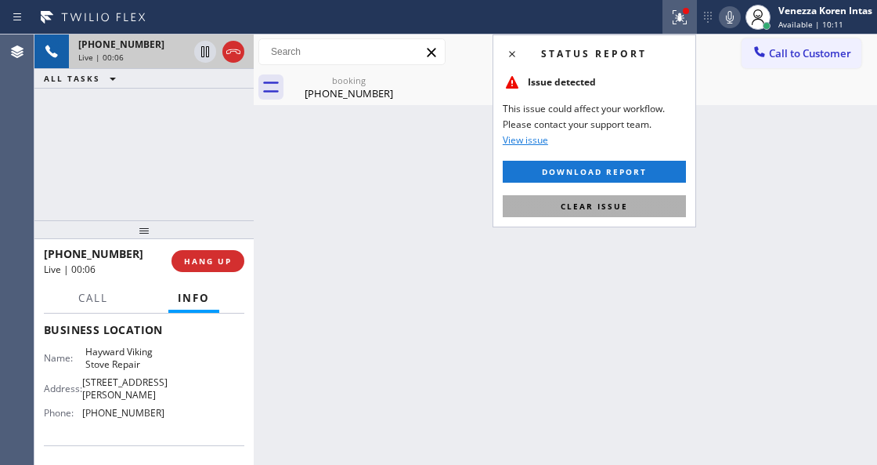
click at [649, 210] on button "Clear issue" at bounding box center [594, 206] width 183 height 22
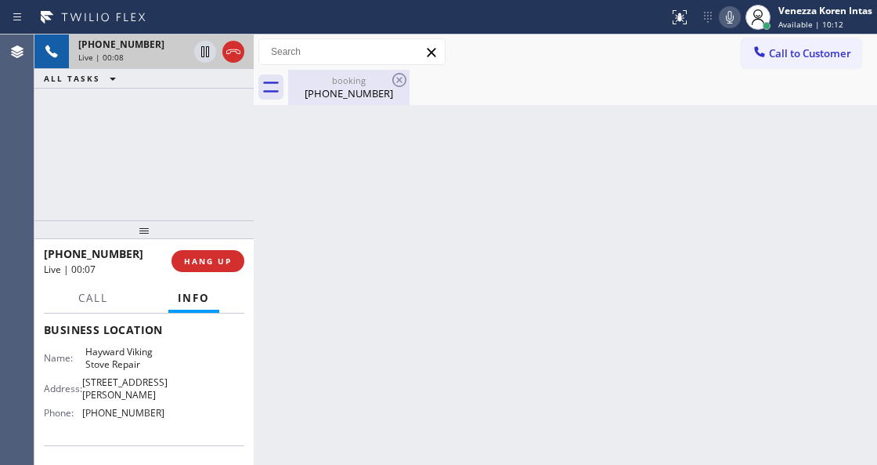
click at [361, 91] on div "(251) 377-6839" at bounding box center [349, 93] width 118 height 14
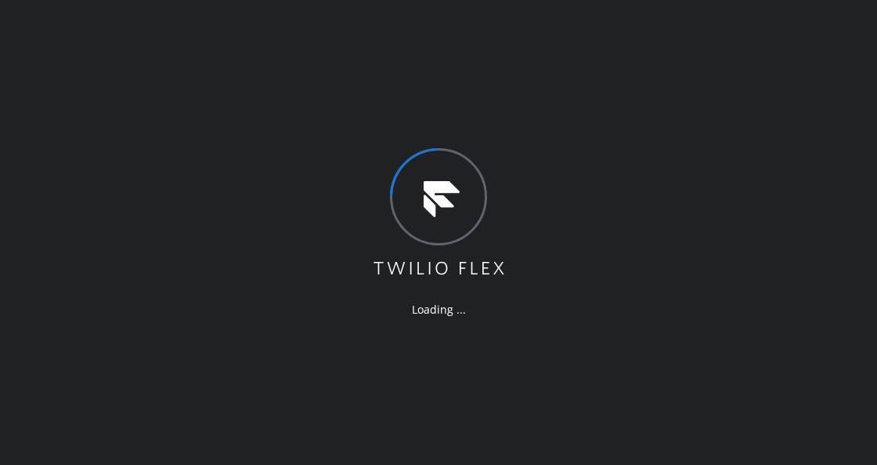
click at [446, 407] on div "Loading ..." at bounding box center [438, 232] width 877 height 465
click at [468, 404] on div "Loading ..." at bounding box center [438, 232] width 877 height 465
click at [603, 255] on div "Loading ..." at bounding box center [438, 232] width 877 height 465
click at [677, 204] on div "Loading ..." at bounding box center [438, 232] width 877 height 465
click at [302, 180] on div "Loading ..." at bounding box center [438, 232] width 877 height 465
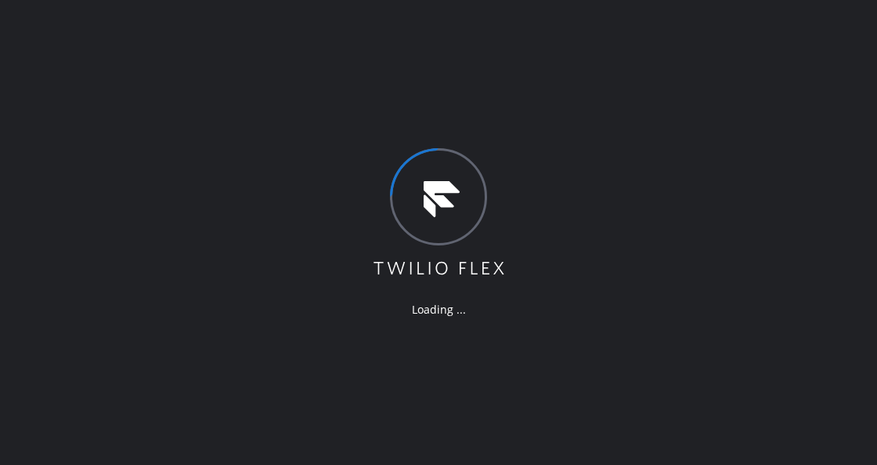
click at [318, 355] on div "Loading ..." at bounding box center [438, 232] width 877 height 465
click at [280, 379] on div "Loading ..." at bounding box center [438, 232] width 877 height 465
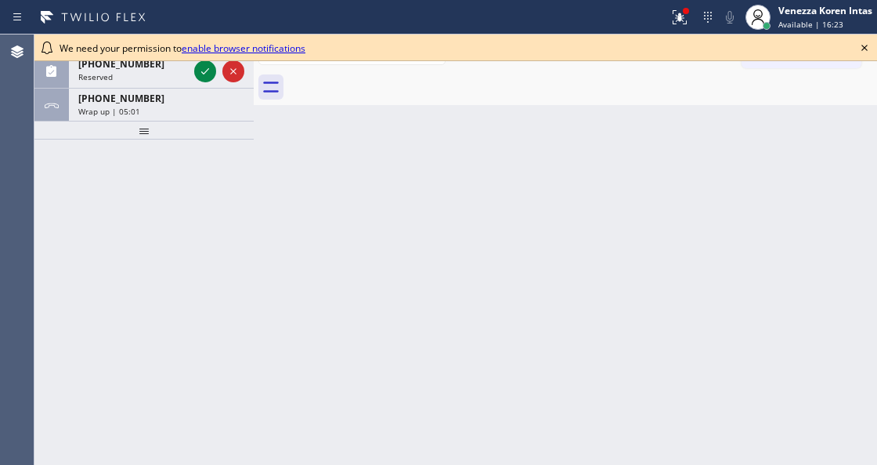
click at [197, 121] on div at bounding box center [143, 130] width 219 height 19
click at [183, 121] on div at bounding box center [143, 130] width 219 height 19
click at [862, 48] on icon at bounding box center [864, 47] width 19 height 19
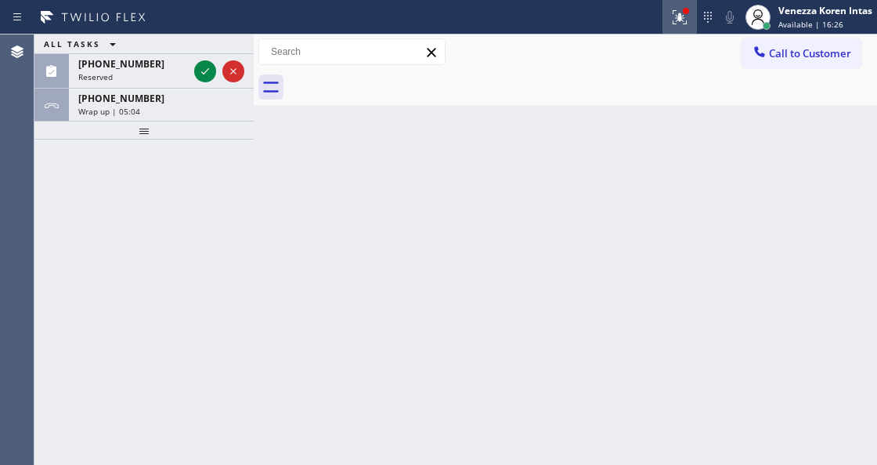
click at [671, 14] on icon at bounding box center [680, 17] width 19 height 19
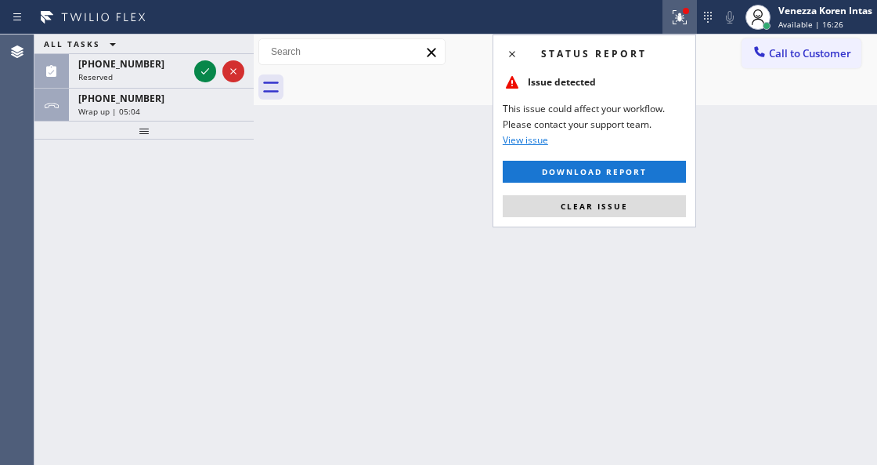
click at [617, 222] on div "Status report Issue detected This issue could affect your workflow. Please cont…" at bounding box center [595, 130] width 204 height 193
drag, startPoint x: 610, startPoint y: 216, endPoint x: 581, endPoint y: 216, distance: 29.0
click at [606, 217] on div "Status report Issue detected This issue could affect your workflow. Please cont…" at bounding box center [595, 130] width 204 height 193
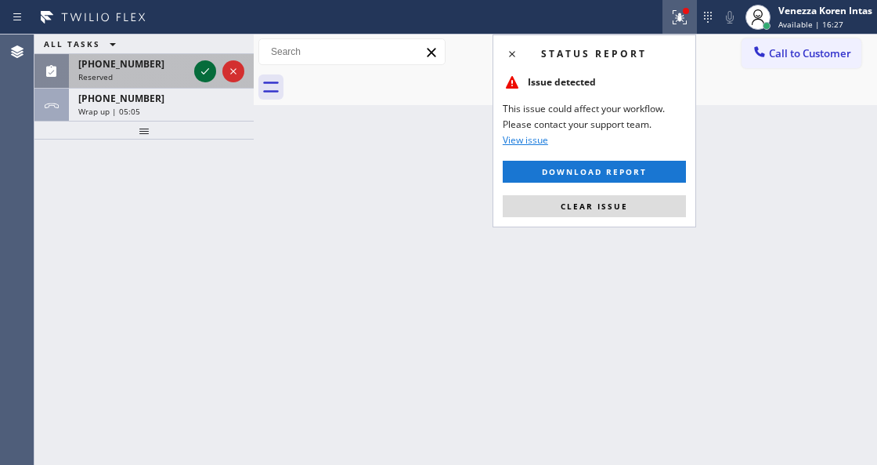
click at [199, 72] on icon at bounding box center [205, 71] width 19 height 19
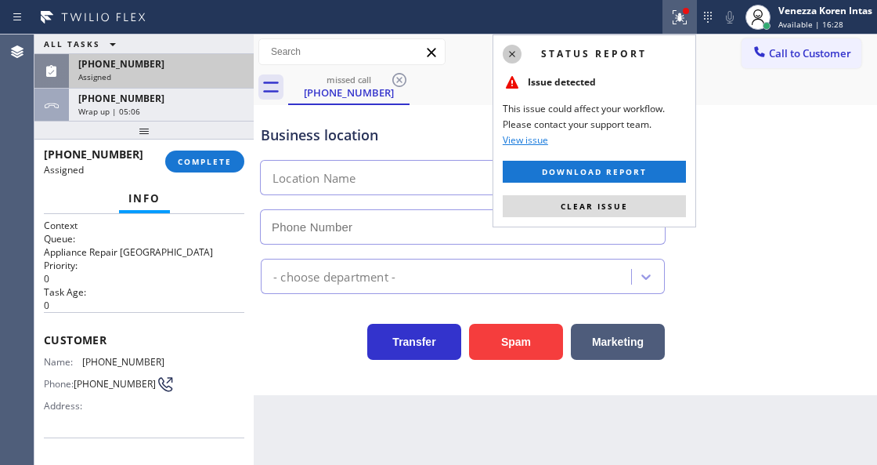
type input "(904) 351-0757"
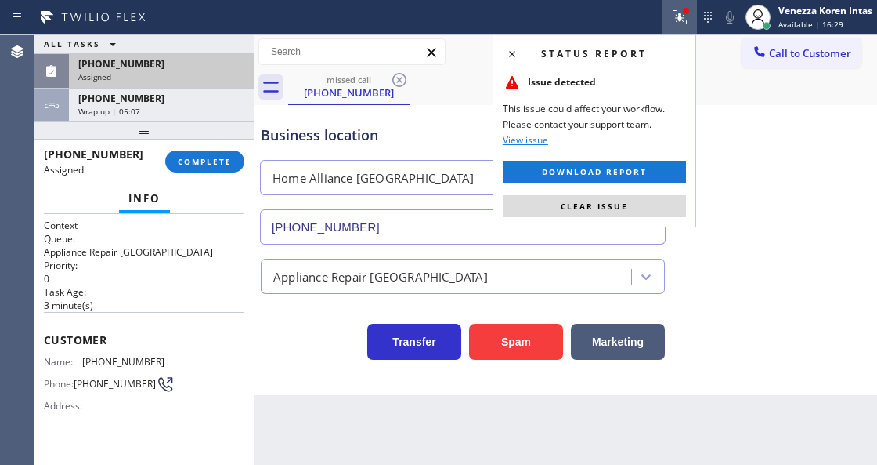
click at [512, 55] on icon at bounding box center [512, 54] width 19 height 19
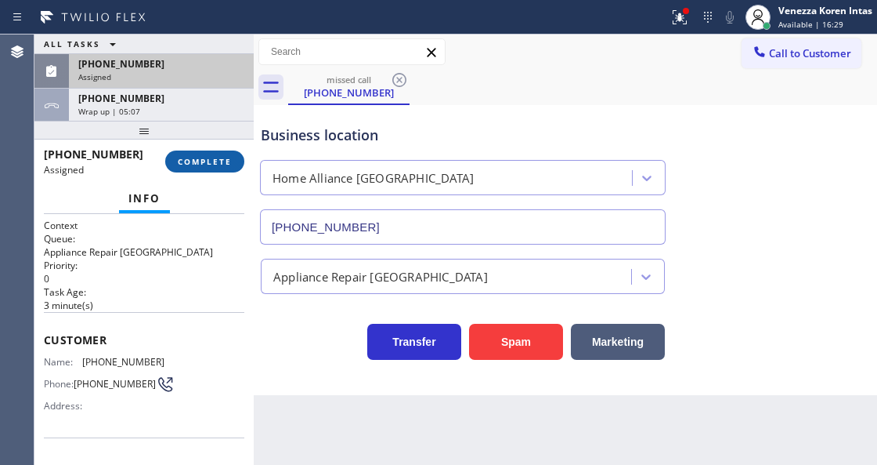
click at [199, 154] on button "COMPLETE" at bounding box center [204, 161] width 79 height 22
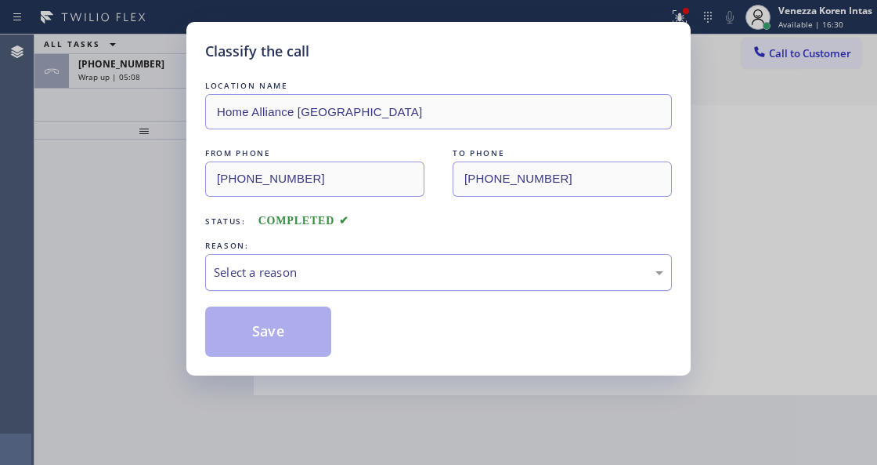
click at [398, 270] on div "Select a reason" at bounding box center [439, 272] width 450 height 18
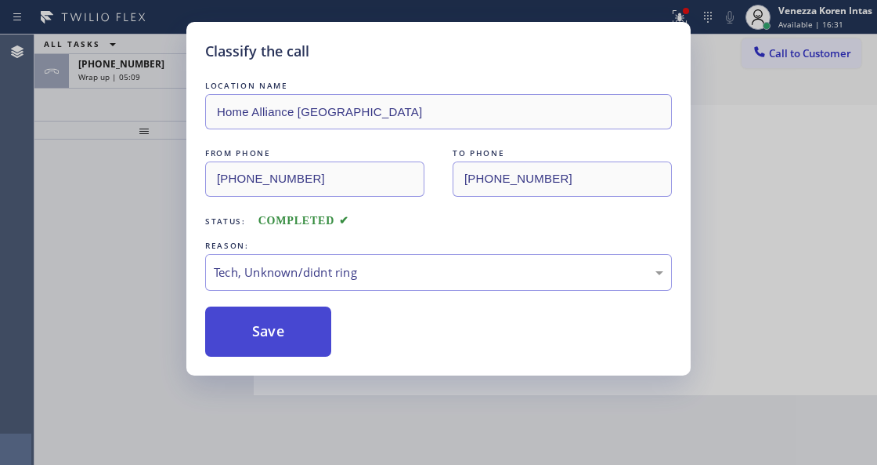
click at [310, 340] on button "Save" at bounding box center [268, 331] width 126 height 50
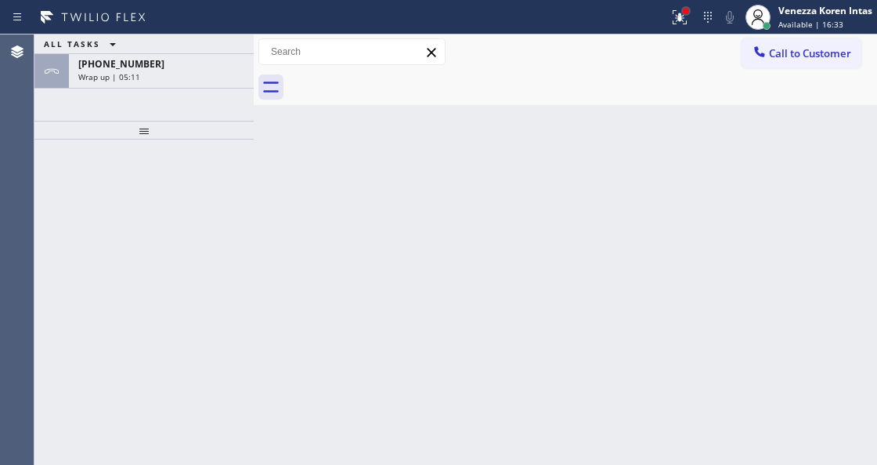
click at [684, 13] on div at bounding box center [686, 11] width 6 height 6
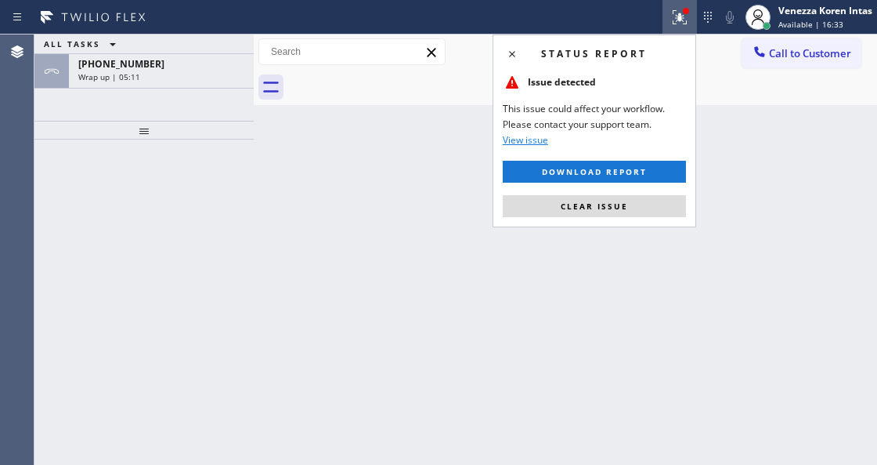
drag, startPoint x: 664, startPoint y: 204, endPoint x: 568, endPoint y: 215, distance: 96.2
click at [663, 204] on button "Clear issue" at bounding box center [594, 206] width 183 height 22
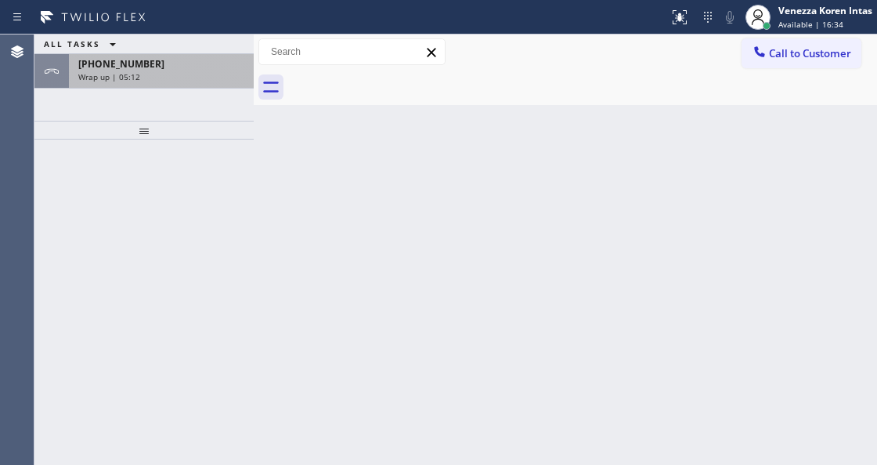
click at [130, 81] on div "+12513776839 Wrap up | 05:12" at bounding box center [158, 71] width 179 height 34
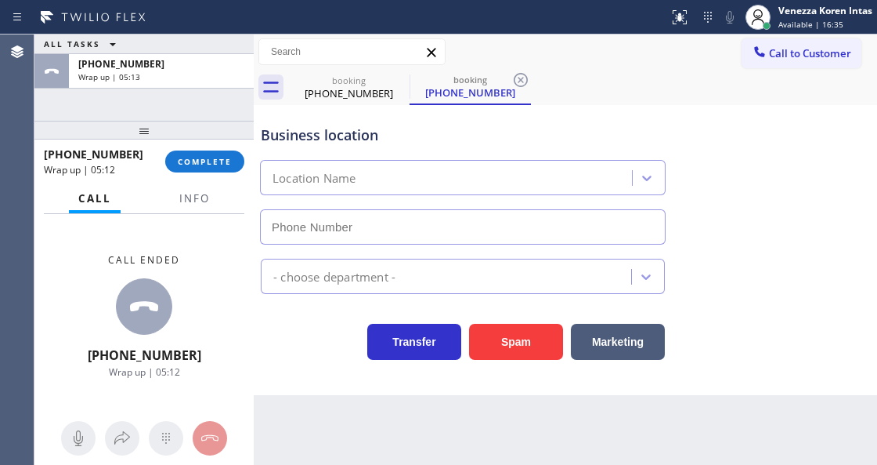
type input "(510) 319-0237"
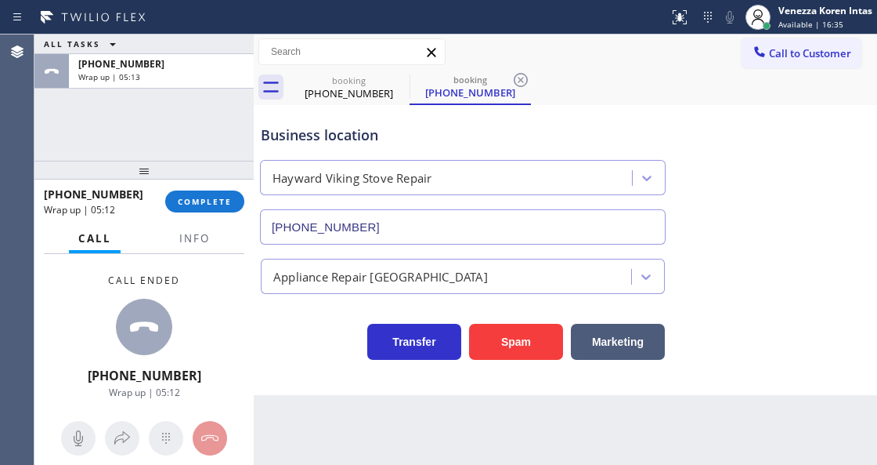
drag, startPoint x: 152, startPoint y: 128, endPoint x: 150, endPoint y: 191, distance: 62.7
click at [150, 179] on div at bounding box center [143, 170] width 219 height 19
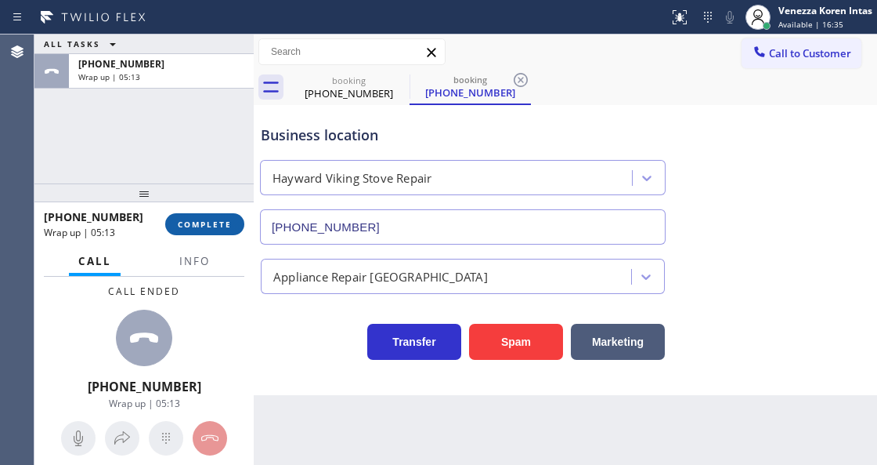
click at [201, 220] on span "COMPLETE" at bounding box center [205, 224] width 54 height 11
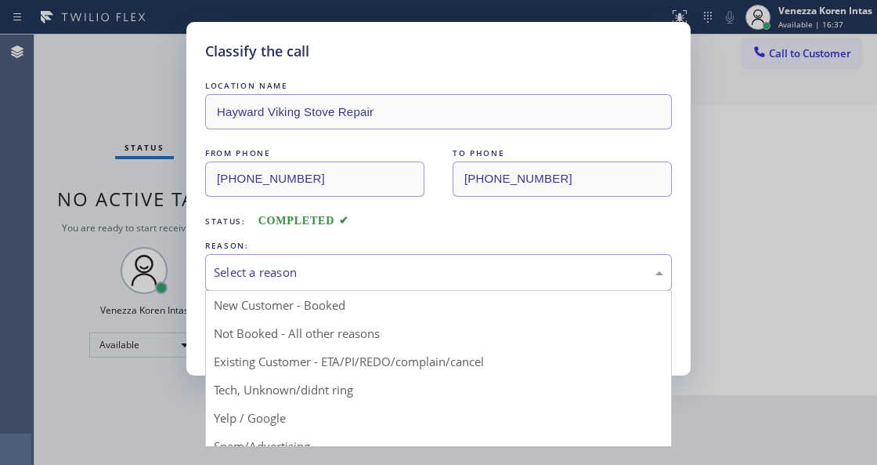
click at [342, 282] on div "Select a reason" at bounding box center [438, 272] width 467 height 37
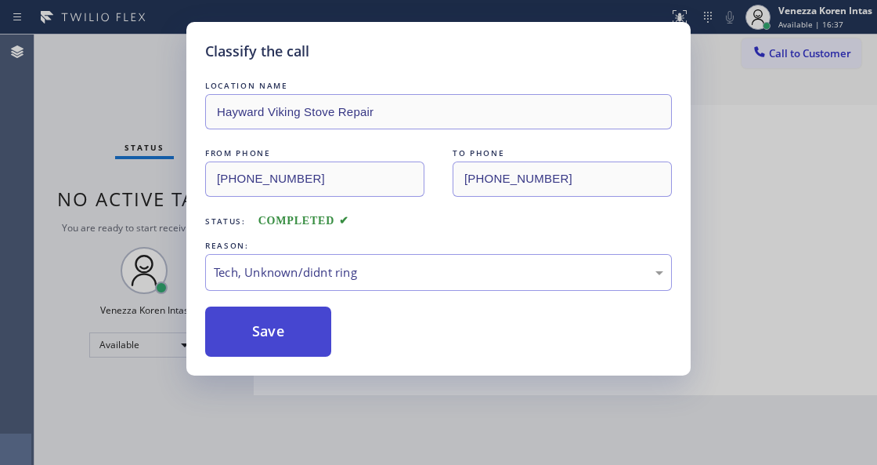
click at [292, 338] on button "Save" at bounding box center [268, 331] width 126 height 50
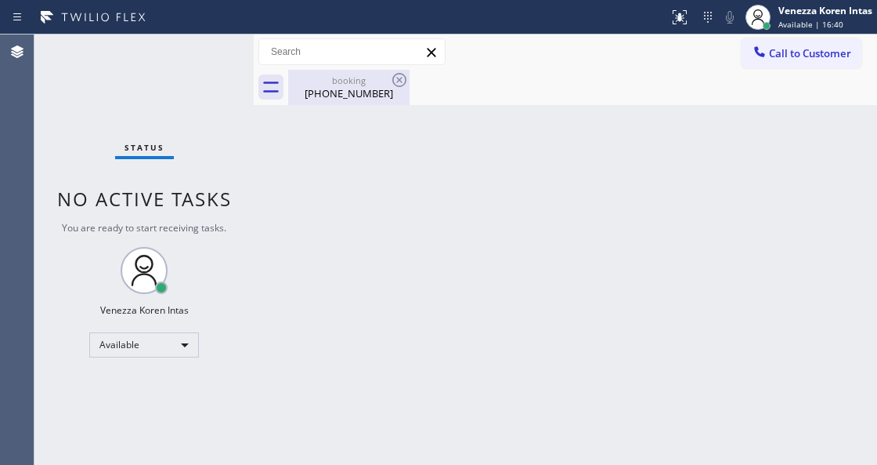
click at [360, 74] on div "booking (251) 377-6839" at bounding box center [349, 87] width 118 height 35
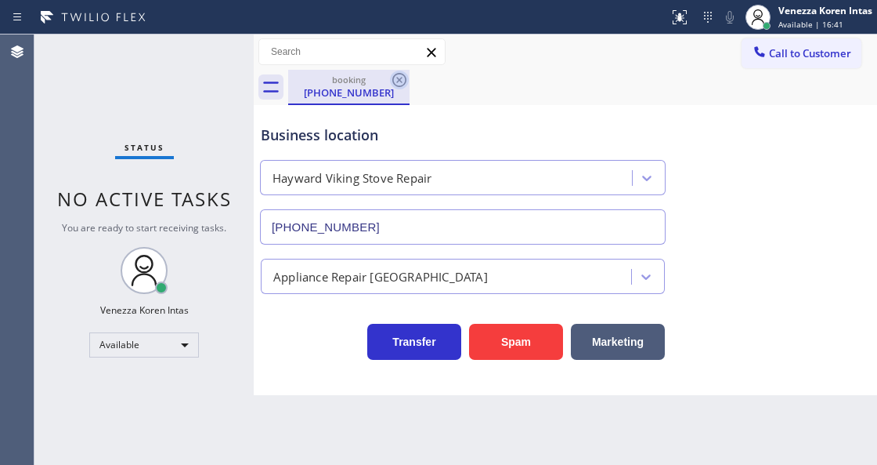
click at [397, 85] on icon at bounding box center [399, 80] width 19 height 19
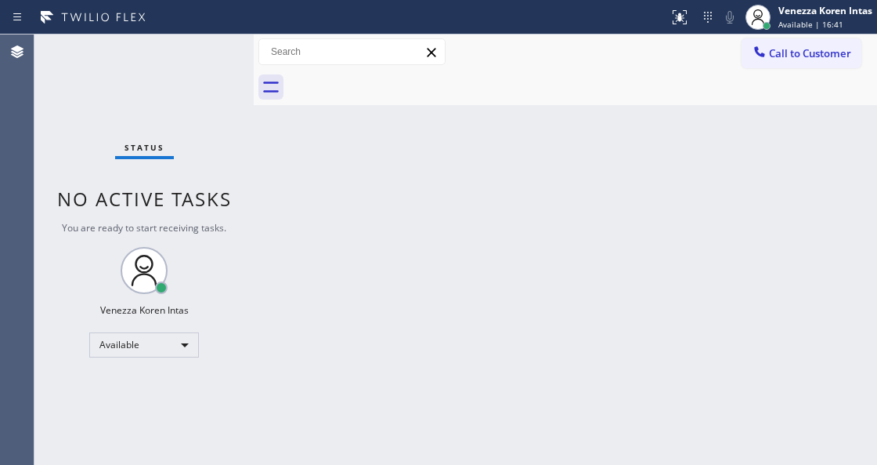
click at [454, 92] on div at bounding box center [582, 87] width 589 height 35
drag, startPoint x: 46, startPoint y: 106, endPoint x: 33, endPoint y: 106, distance: 13.3
click at [45, 106] on div "Status No active tasks You are ready to start receiving tasks. Venezza Koren In…" at bounding box center [143, 249] width 219 height 430
click at [157, 82] on div "Status No active tasks You are ready to start receiving tasks. Venezza Koren In…" at bounding box center [143, 249] width 219 height 430
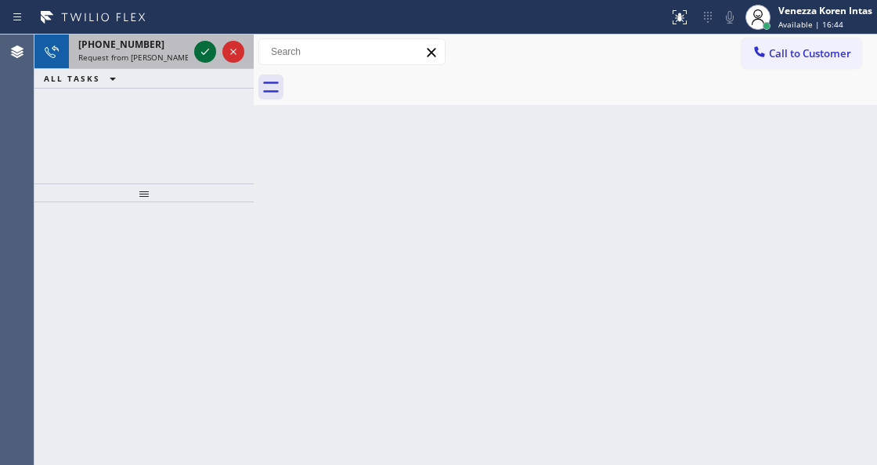
click at [203, 49] on icon at bounding box center [205, 51] width 19 height 19
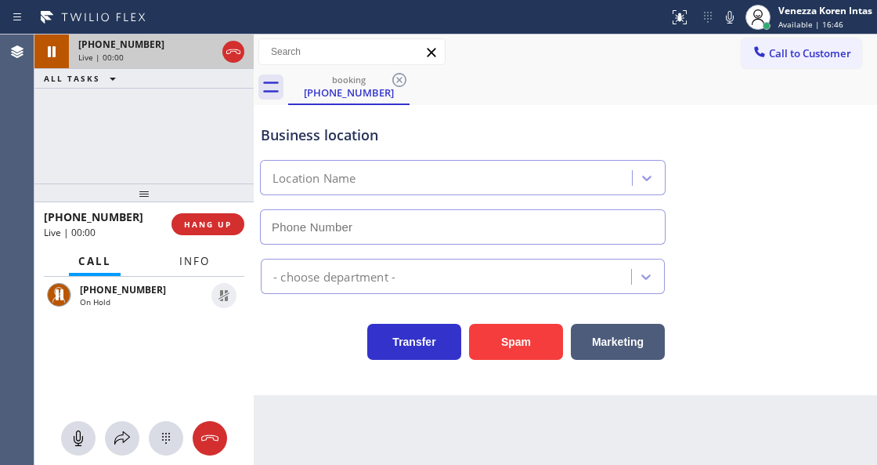
click at [218, 259] on button "Info" at bounding box center [194, 261] width 49 height 31
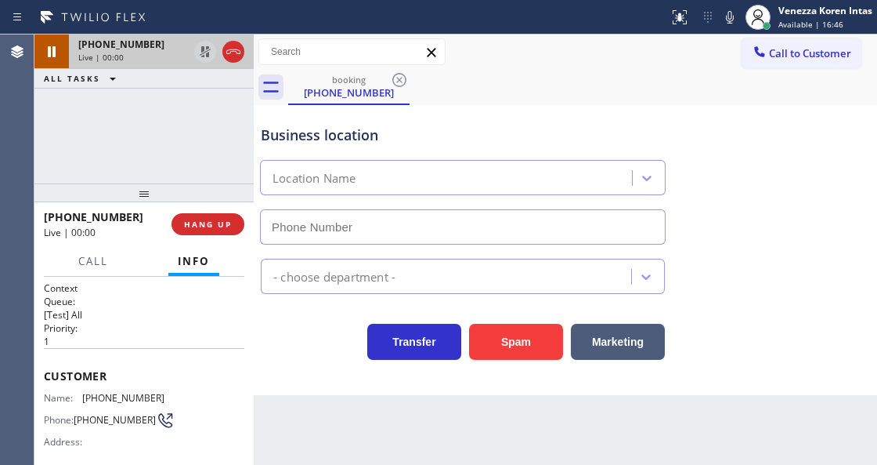
type input "(510) 319-0237"
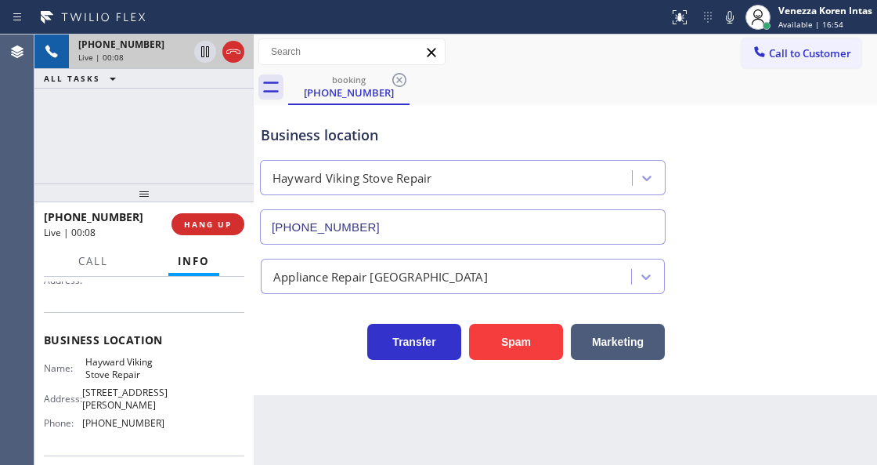
scroll to position [158, 0]
click at [526, 425] on div "Back to Dashboard Change Sender ID Customers Technicians Select a contact Outbo…" at bounding box center [566, 249] width 624 height 430
drag, startPoint x: 83, startPoint y: 362, endPoint x: 136, endPoint y: 374, distance: 54.7
click at [136, 374] on div "Name: Hayward Viking Stove Repair" at bounding box center [104, 371] width 121 height 24
click at [140, 376] on span "Hayward Viking Stove Repair" at bounding box center [124, 371] width 78 height 24
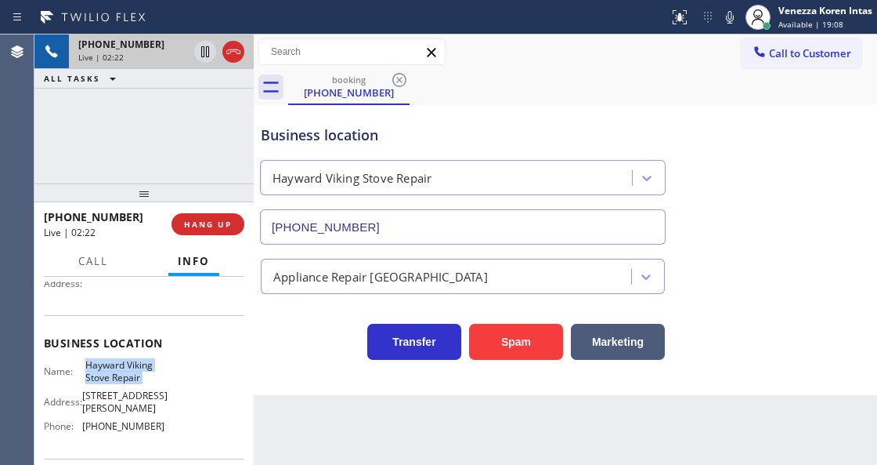
drag, startPoint x: 141, startPoint y: 376, endPoint x: 89, endPoint y: 363, distance: 54.0
click at [89, 363] on span "Hayward Viking Stove Repair" at bounding box center [124, 371] width 78 height 24
copy span "Hayward Viking Stove Repair"
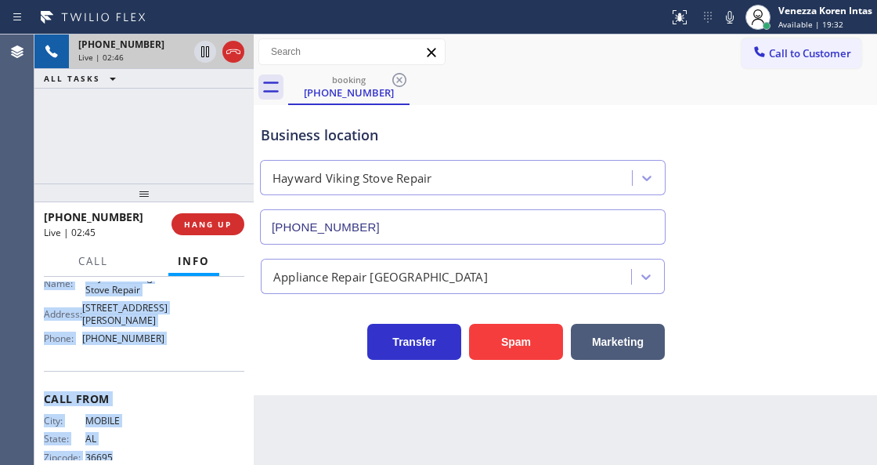
scroll to position [263, 0]
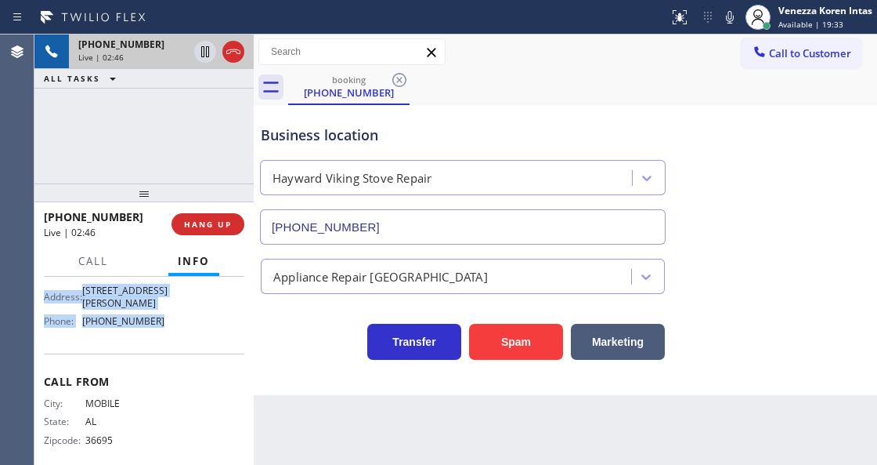
drag, startPoint x: 37, startPoint y: 313, endPoint x: 188, endPoint y: 319, distance: 151.3
click at [188, 319] on div "Context Queue: [Test] All Priority: 1 Customer Name: (251) 377-6839 Phone: (251…" at bounding box center [143, 370] width 219 height 187
copy div "Customer Name: (251) 377-6839 Phone: (251) 377-6839 Address: Business location …"
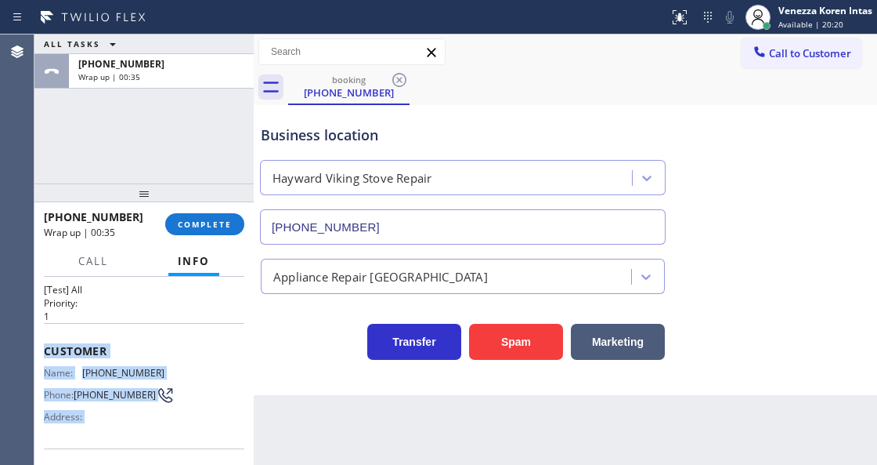
scroll to position [0, 0]
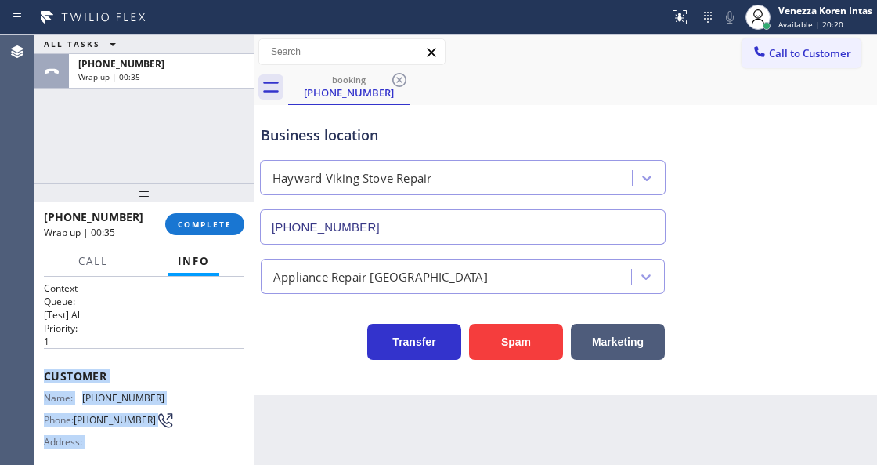
click at [186, 349] on div "Customer Name: (251) 377-6839 Phone: (251) 377-6839 Address:" at bounding box center [144, 410] width 201 height 125
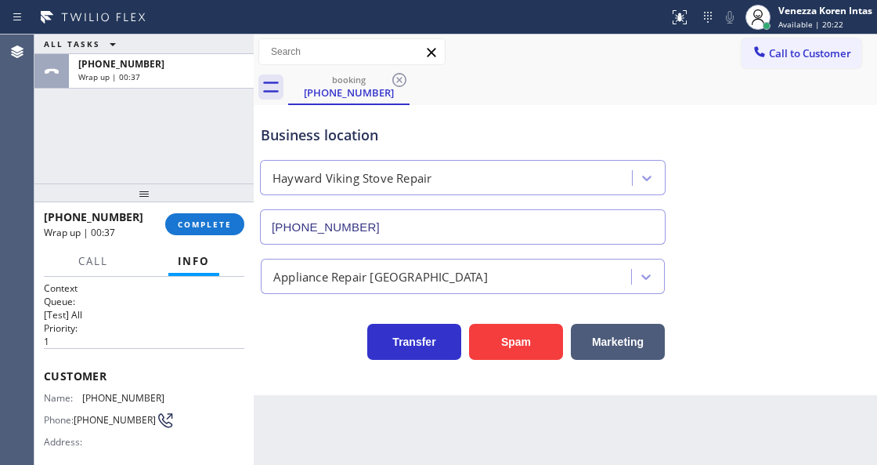
click at [277, 432] on div "Back to Dashboard Change Sender ID Customers Technicians Select a contact Outbo…" at bounding box center [566, 249] width 624 height 430
click at [497, 432] on div "Back to Dashboard Change Sender ID Customers Technicians Select a contact Outbo…" at bounding box center [566, 249] width 624 height 430
click at [254, 335] on div at bounding box center [254, 249] width 0 height 430
drag, startPoint x: 267, startPoint y: 414, endPoint x: 282, endPoint y: 423, distance: 17.6
click at [268, 412] on div "Back to Dashboard Change Sender ID Customers Technicians Select a contact Outbo…" at bounding box center [566, 249] width 624 height 430
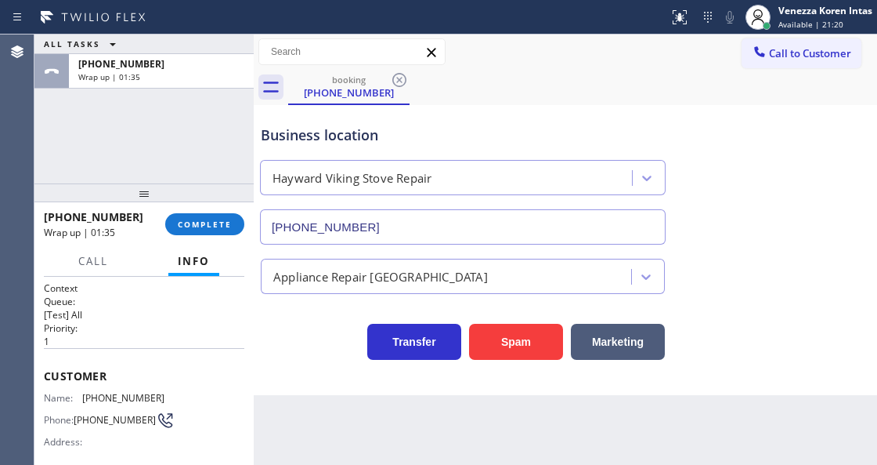
click at [191, 157] on div "ALL TASKS ALL TASKS ACTIVE TASKS TASKS IN WRAP UP +12513776839 Wrap up | 01:35" at bounding box center [143, 108] width 219 height 149
click at [244, 224] on button "COMPLETE" at bounding box center [204, 224] width 79 height 22
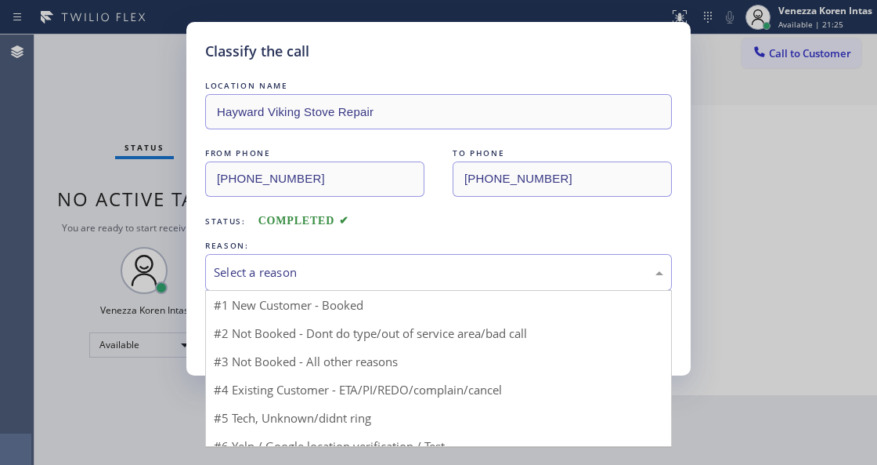
click at [327, 268] on div "Select a reason" at bounding box center [439, 272] width 450 height 18
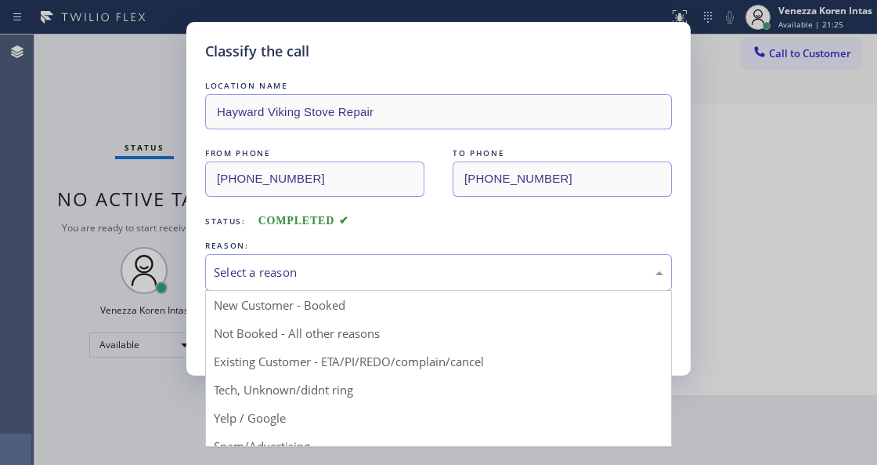
drag, startPoint x: 326, startPoint y: 334, endPoint x: 317, endPoint y: 335, distance: 8.8
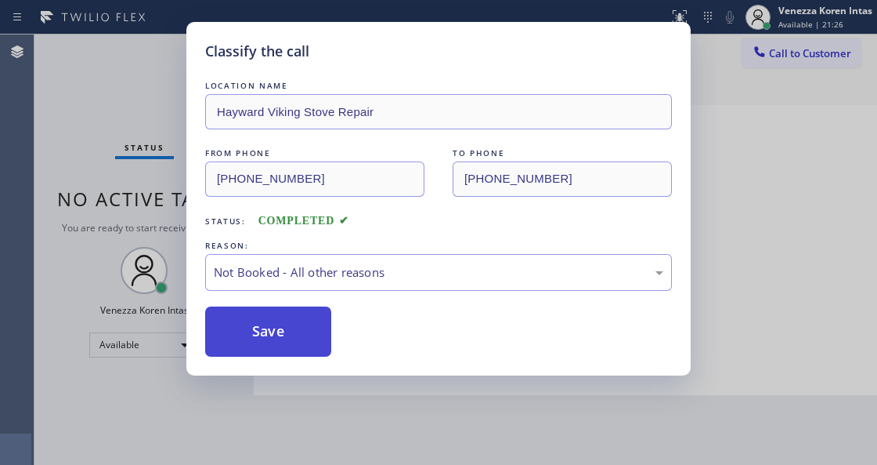
click at [295, 334] on button "Save" at bounding box center [268, 331] width 126 height 50
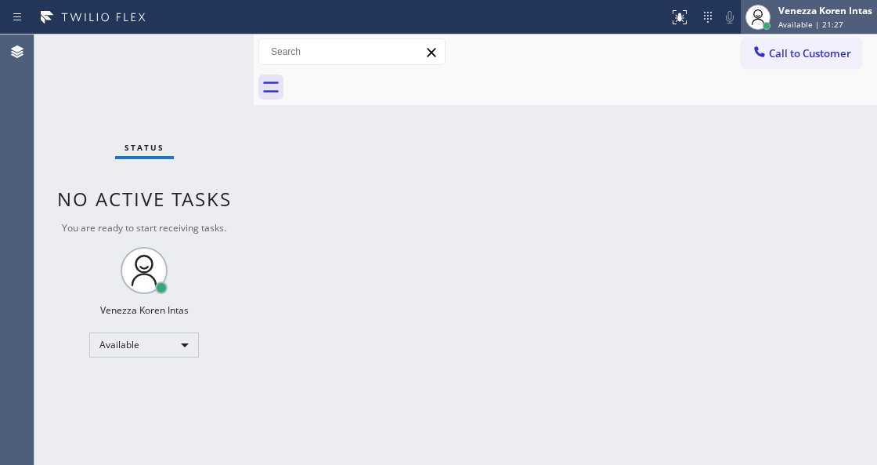
click at [803, 24] on span "Available | 21:27" at bounding box center [811, 24] width 65 height 11
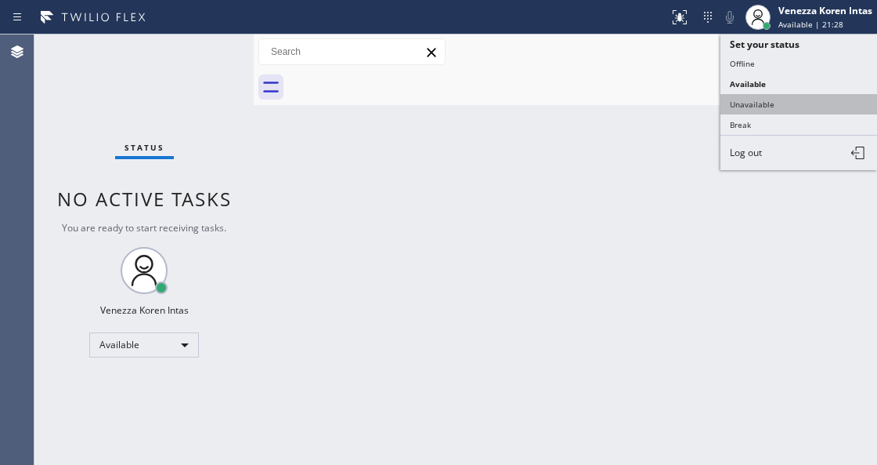
click at [781, 106] on button "Unavailable" at bounding box center [799, 104] width 157 height 20
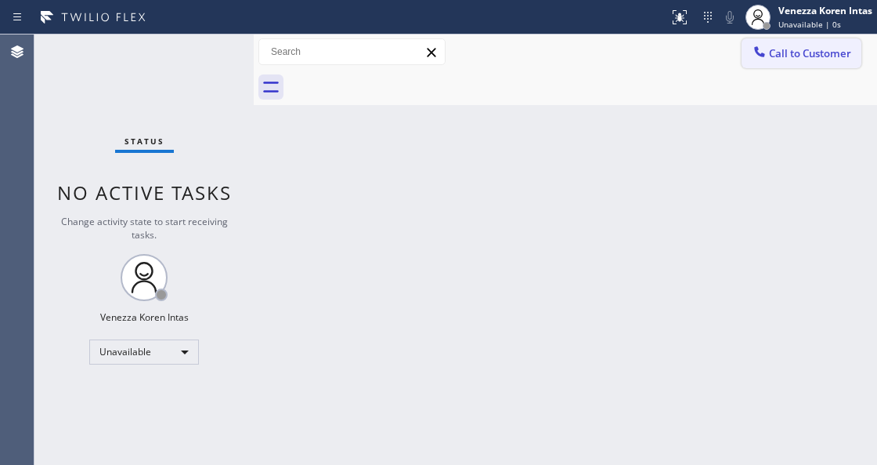
click at [824, 55] on span "Call to Customer" at bounding box center [810, 53] width 82 height 14
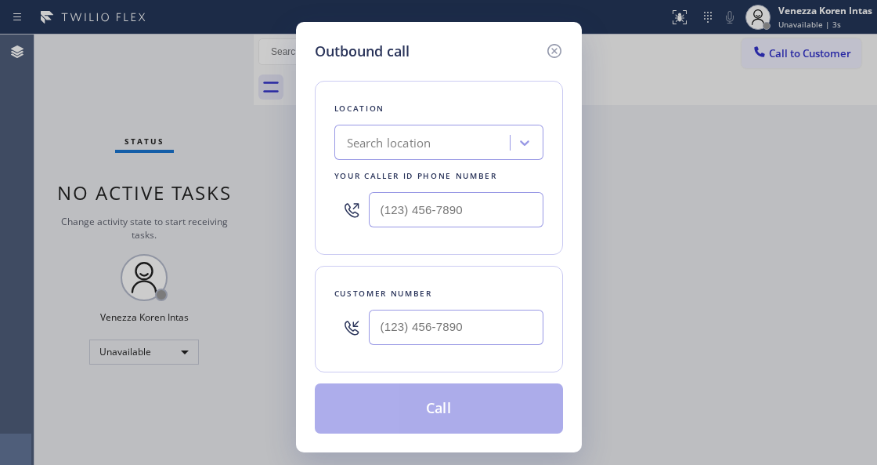
click at [322, 230] on div "Location Search location Your caller id phone number" at bounding box center [439, 168] width 248 height 174
click at [487, 212] on input "(___) ___-____" at bounding box center [456, 209] width 175 height 35
paste input "510) 319-0237"
type input "(510) 319-0237"
click at [342, 345] on div at bounding box center [352, 327] width 34 height 51
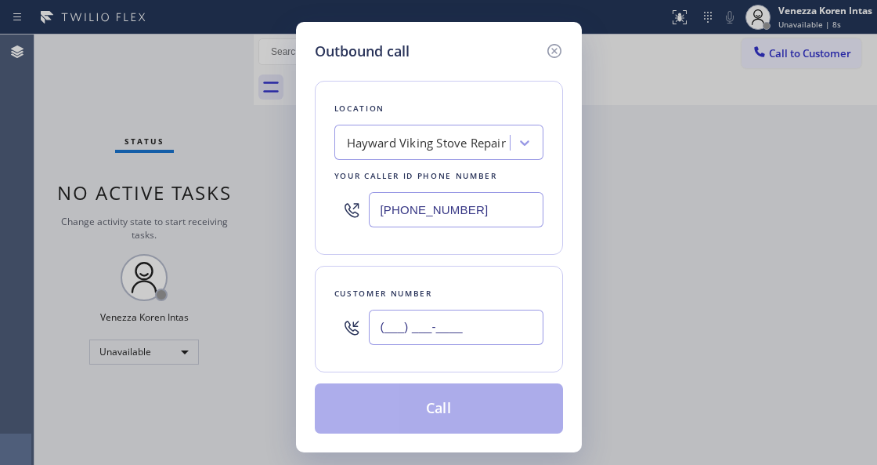
click at [410, 329] on input "(___) ___-____" at bounding box center [456, 326] width 175 height 35
paste input "251) 377-6839"
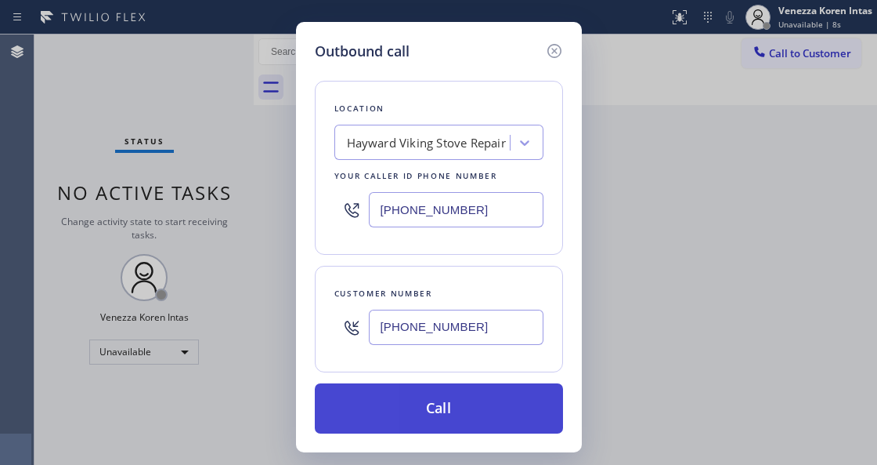
type input "(251) 377-6839"
click at [433, 398] on button "Call" at bounding box center [439, 408] width 248 height 50
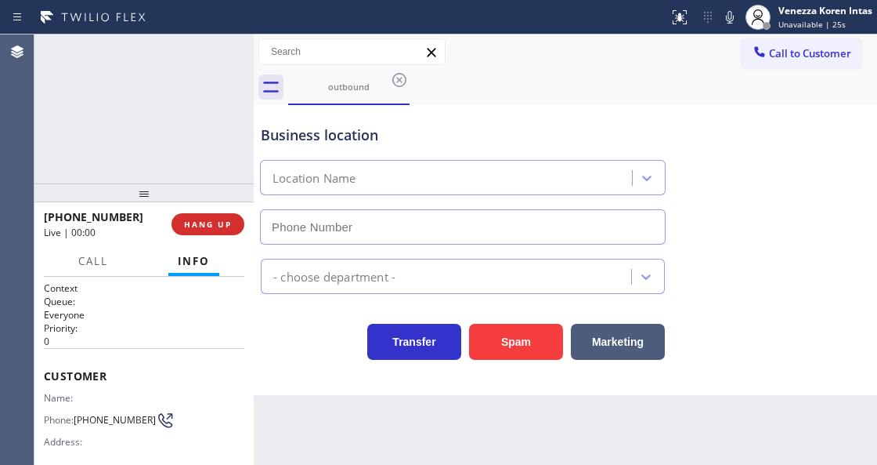
type input "(510) 319-0237"
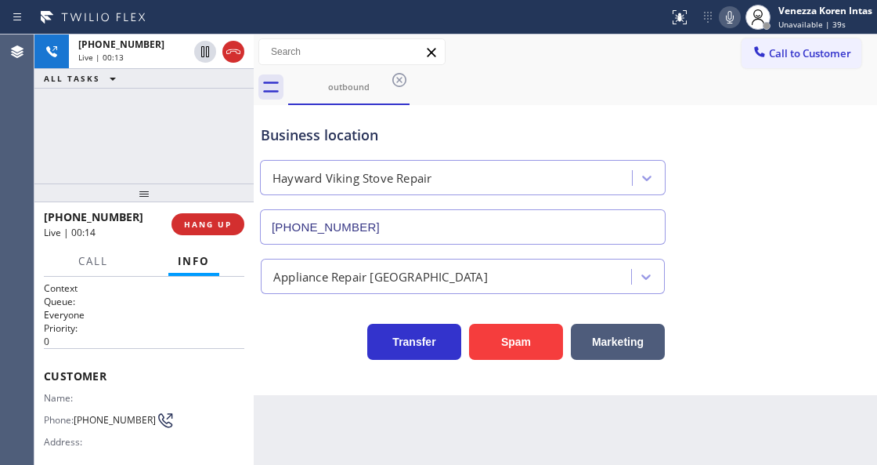
click at [722, 16] on icon at bounding box center [730, 17] width 19 height 19
click at [733, 20] on icon at bounding box center [730, 17] width 19 height 19
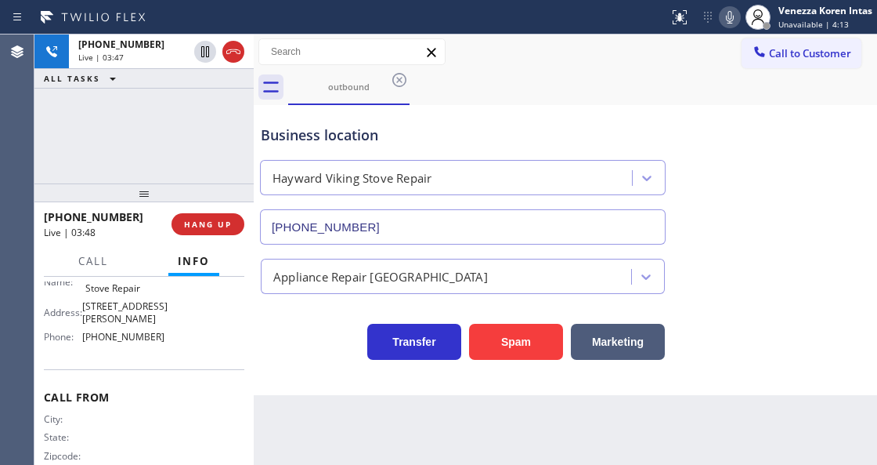
scroll to position [261, 0]
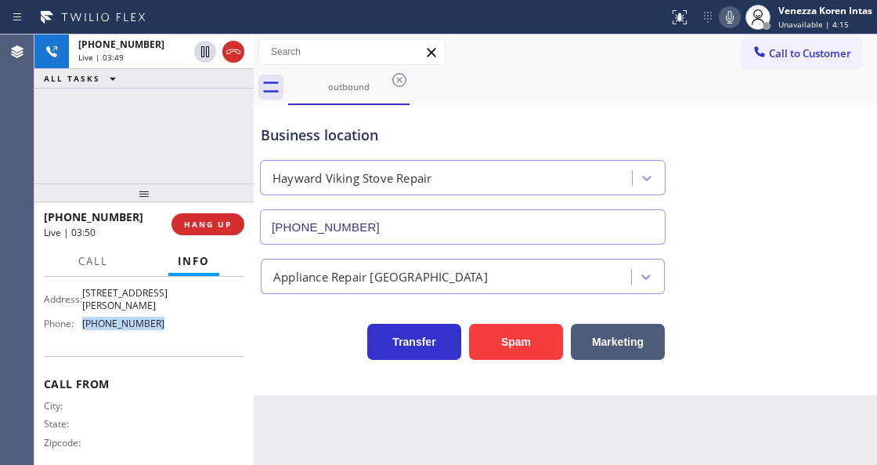
drag, startPoint x: 161, startPoint y: 312, endPoint x: 85, endPoint y: 309, distance: 76.8
click at [85, 309] on div "Name: Hayward Viking Stove Repair Address: 28850 Dixon St Phone: (510) 319-0237" at bounding box center [144, 295] width 201 height 79
copy span "(510) 319-0237"
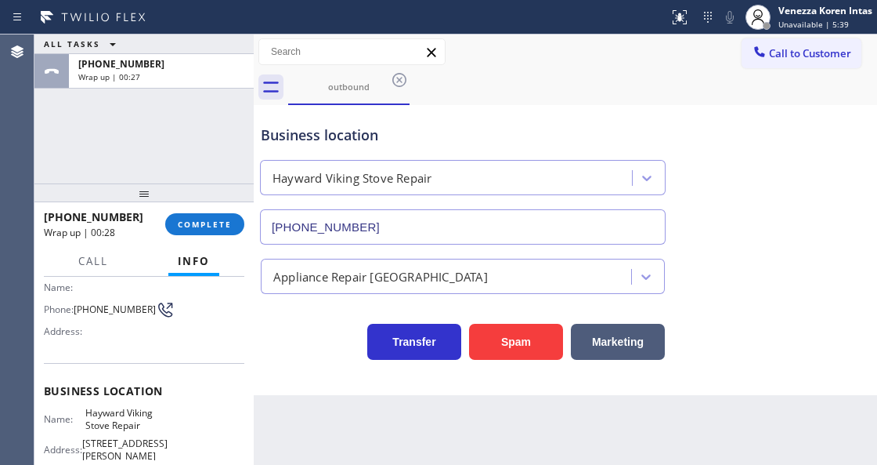
scroll to position [107, 0]
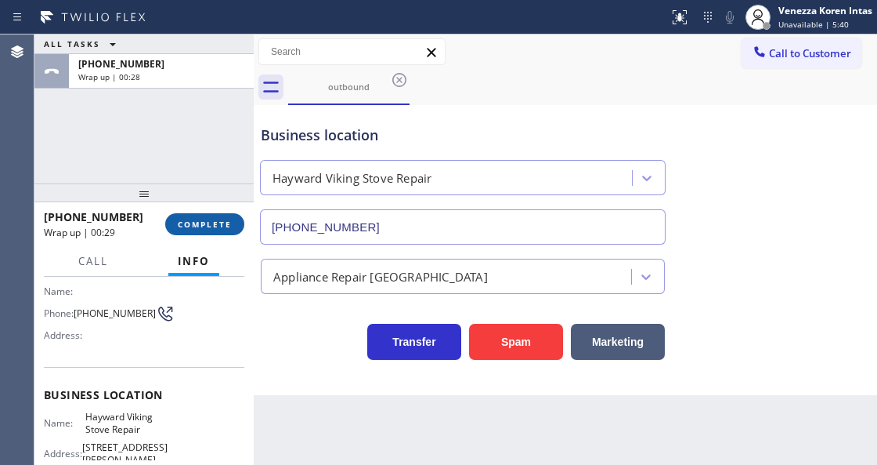
click at [205, 227] on span "COMPLETE" at bounding box center [205, 224] width 54 height 11
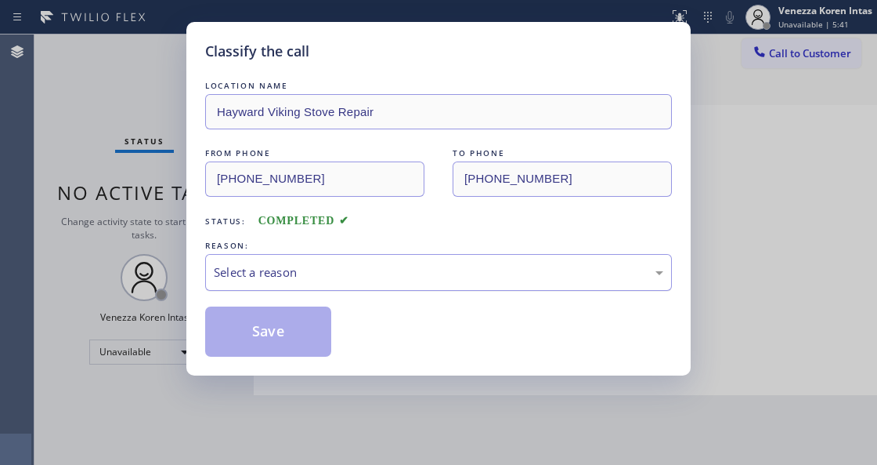
click at [394, 273] on div "Select a reason" at bounding box center [439, 272] width 450 height 18
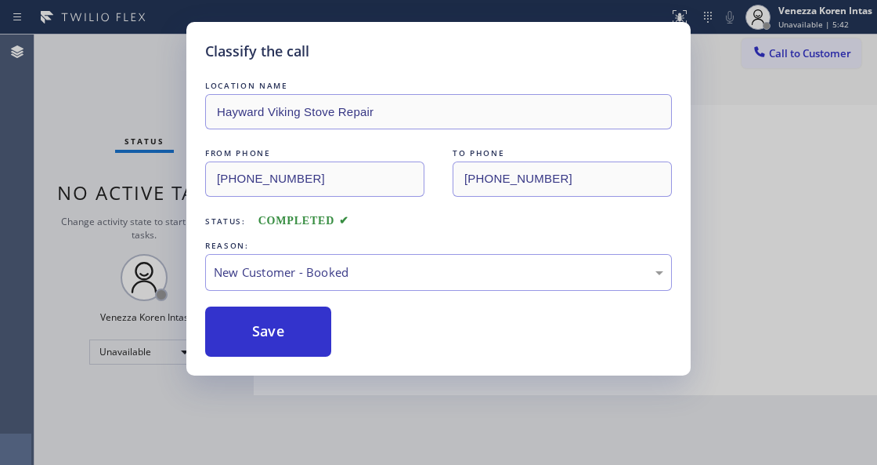
drag, startPoint x: 306, startPoint y: 338, endPoint x: 777, endPoint y: 118, distance: 520.5
click at [306, 339] on button "Save" at bounding box center [268, 331] width 126 height 50
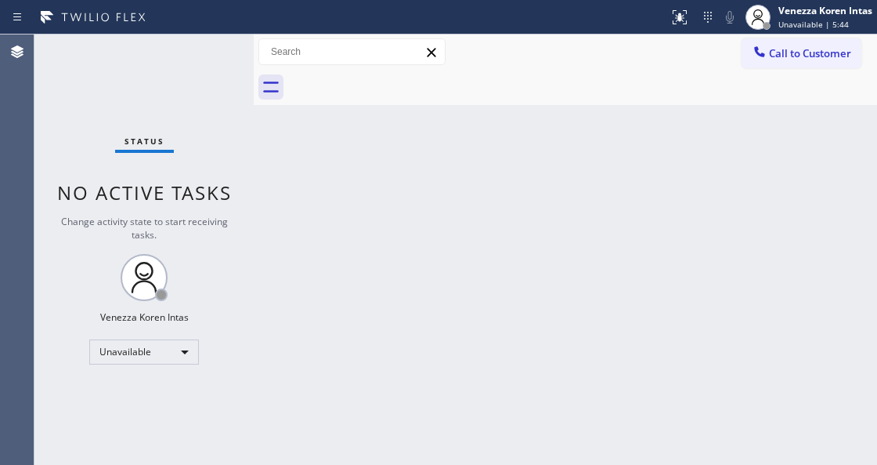
click at [814, 34] on div "Status report No issues detected If you experience an issue, please download th…" at bounding box center [438, 17] width 877 height 34
click at [804, 17] on div "Venezza Koren Intas Unavailable | 5:44" at bounding box center [827, 16] width 102 height 27
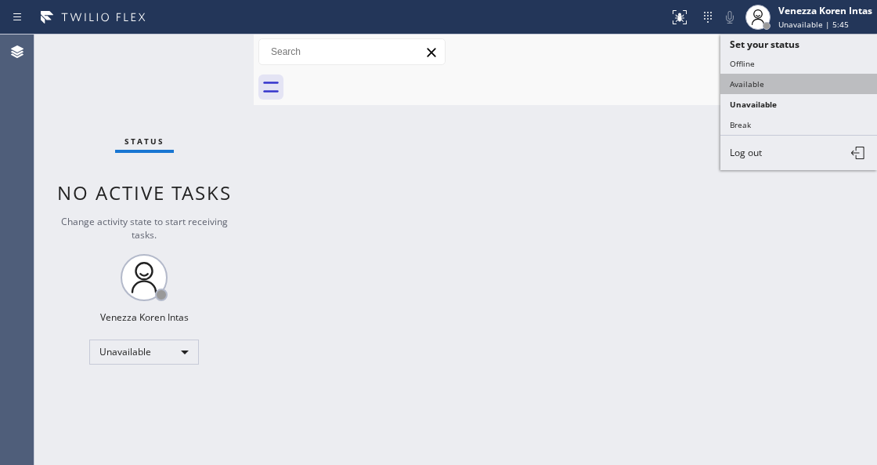
click at [772, 80] on button "Available" at bounding box center [799, 84] width 157 height 20
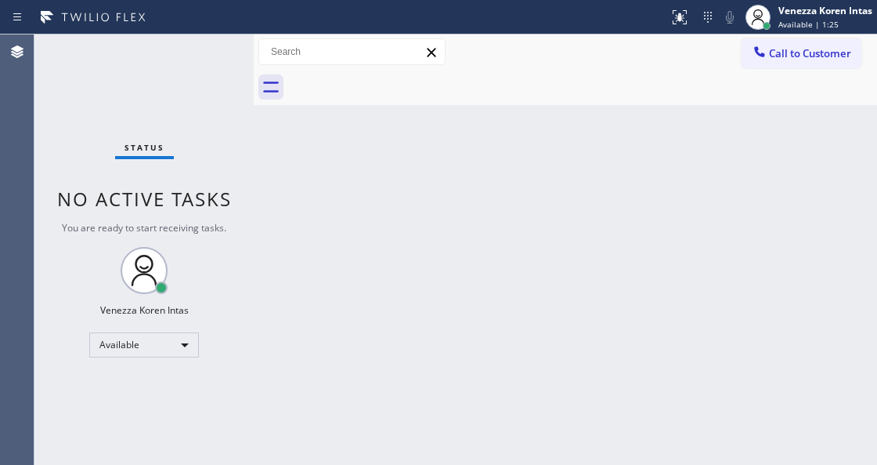
click at [378, 208] on div "Back to Dashboard Change Sender ID Customers Technicians Select a contact Outbo…" at bounding box center [566, 249] width 624 height 430
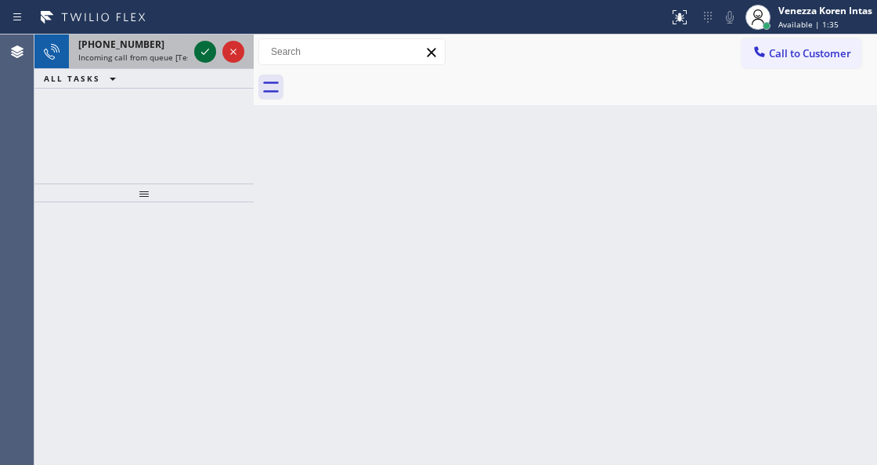
click at [201, 47] on icon at bounding box center [205, 51] width 19 height 19
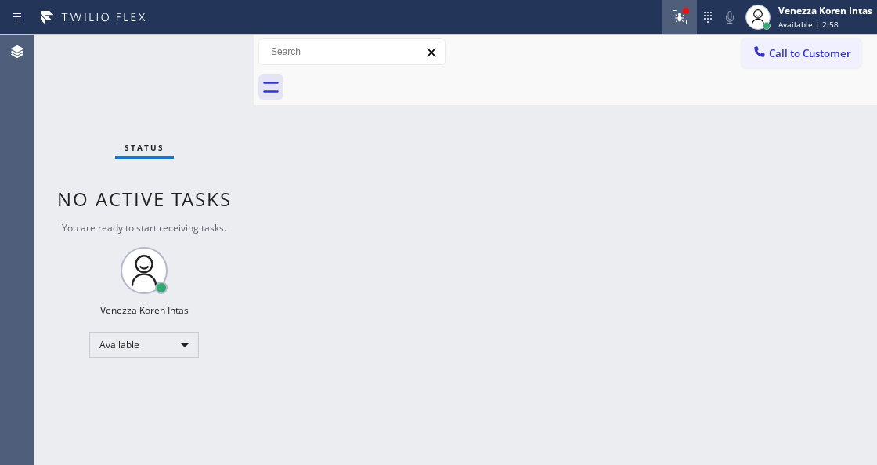
click at [675, 16] on icon at bounding box center [680, 17] width 19 height 19
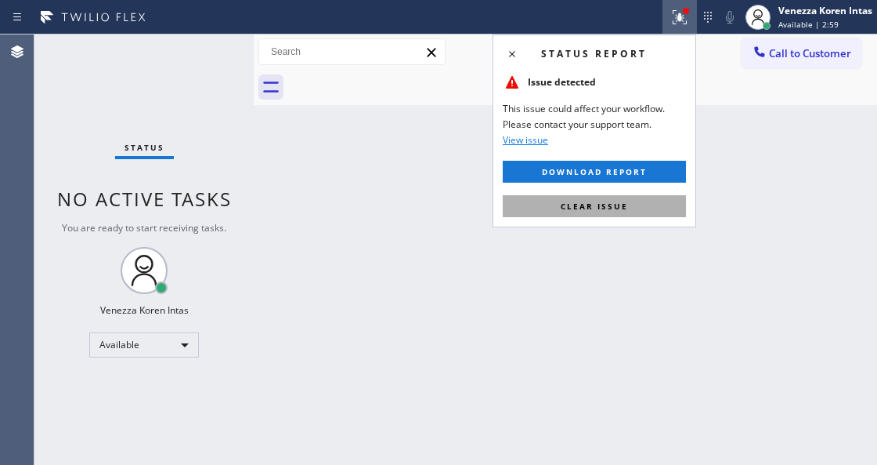
click at [620, 204] on span "Clear issue" at bounding box center [594, 206] width 67 height 11
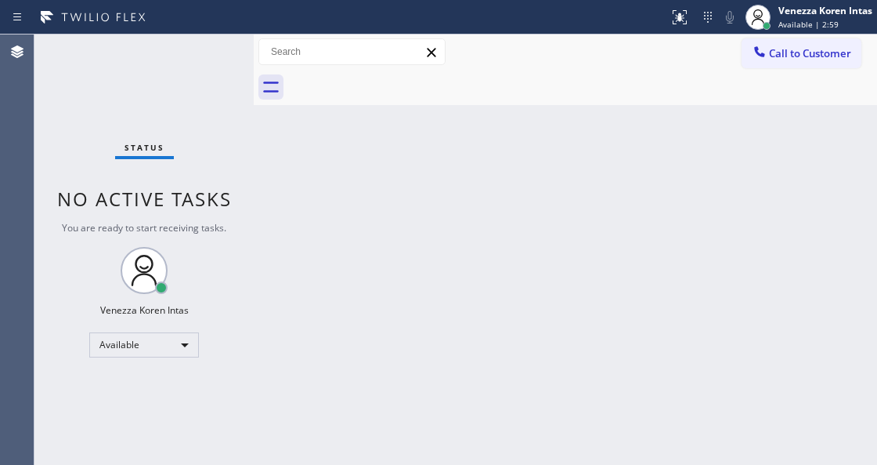
drag, startPoint x: 237, startPoint y: 243, endPoint x: 114, endPoint y: 221, distance: 124.9
click at [230, 243] on div "Status No active tasks You are ready to start receiving tasks. Venezza Koren In…" at bounding box center [143, 249] width 219 height 430
click at [310, 156] on div "Back to Dashboard Change Sender ID Customers Technicians Select a contact Outbo…" at bounding box center [566, 249] width 624 height 430
click at [316, 233] on div "Back to Dashboard Change Sender ID Customers Technicians Select a contact Outbo…" at bounding box center [566, 249] width 624 height 430
click at [446, 355] on div "Back to Dashboard Change Sender ID Customers Technicians Select a contact Outbo…" at bounding box center [566, 249] width 624 height 430
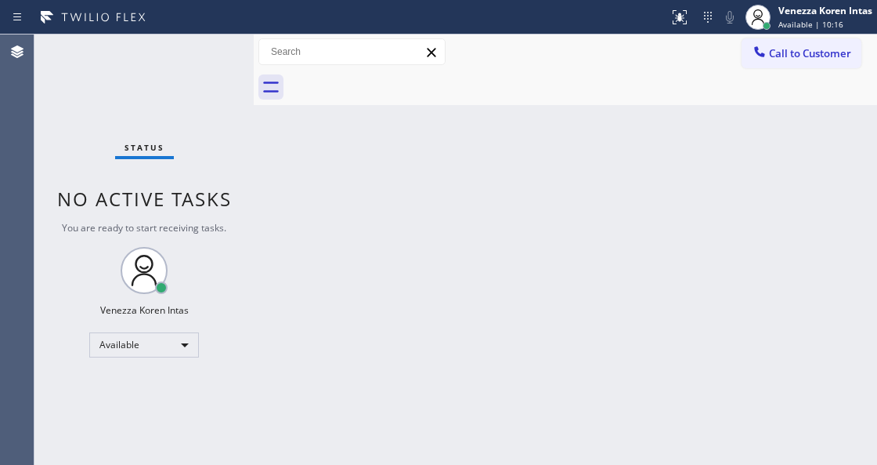
click at [190, 75] on div "Status No active tasks You are ready to start receiving tasks. Venezza Koren In…" at bounding box center [143, 249] width 219 height 430
click at [329, 243] on div "Back to Dashboard Change Sender ID Customers Technicians Select a contact Outbo…" at bounding box center [566, 249] width 624 height 430
click at [806, 12] on div "Venezza Koren Intas" at bounding box center [826, 10] width 94 height 13
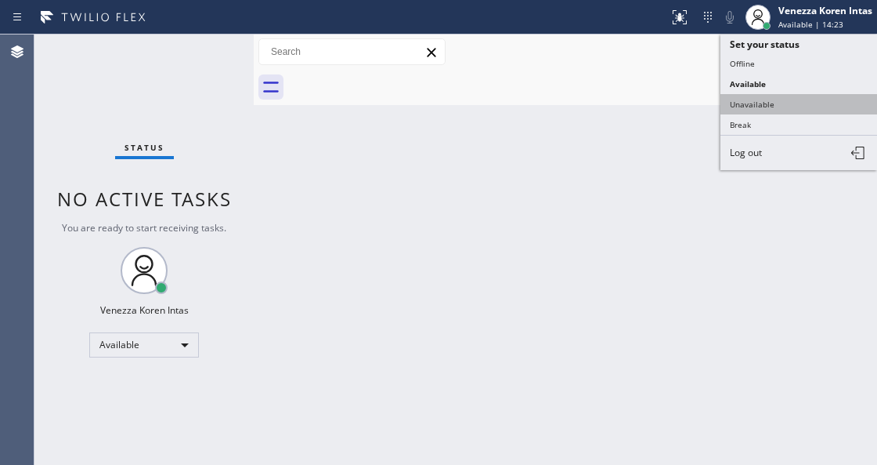
click at [771, 109] on button "Unavailable" at bounding box center [799, 104] width 157 height 20
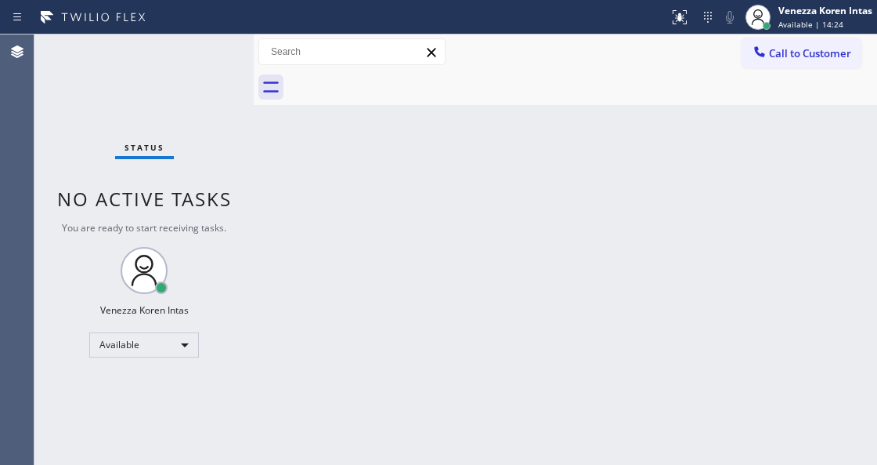
click at [624, 277] on div "Back to Dashboard Change Sender ID Customers Technicians Select a contact Outbo…" at bounding box center [566, 249] width 624 height 430
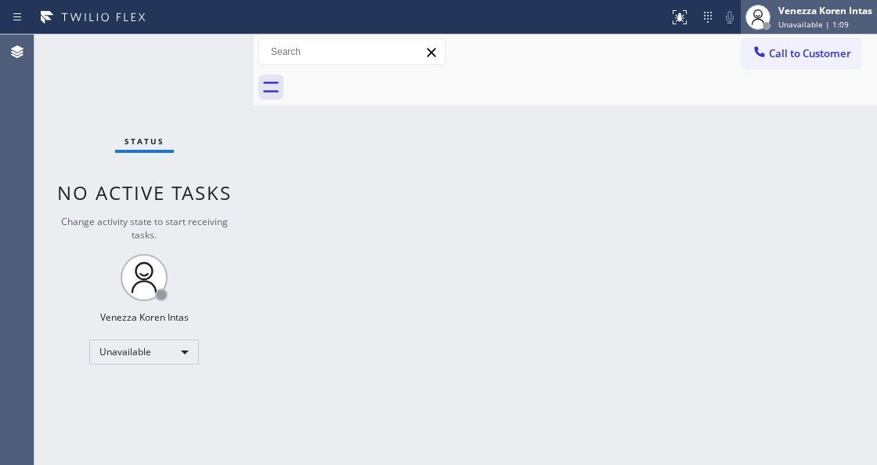
click at [794, 25] on span "Unavailable | 1:09" at bounding box center [814, 24] width 71 height 11
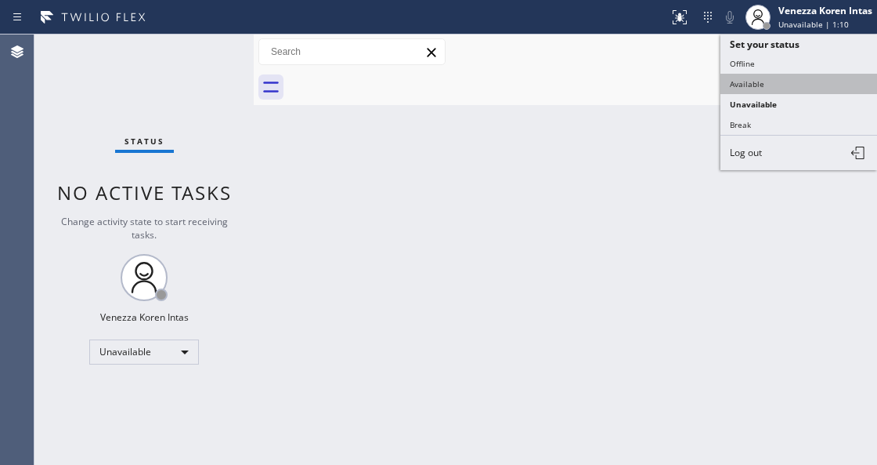
click at [770, 86] on button "Available" at bounding box center [799, 84] width 157 height 20
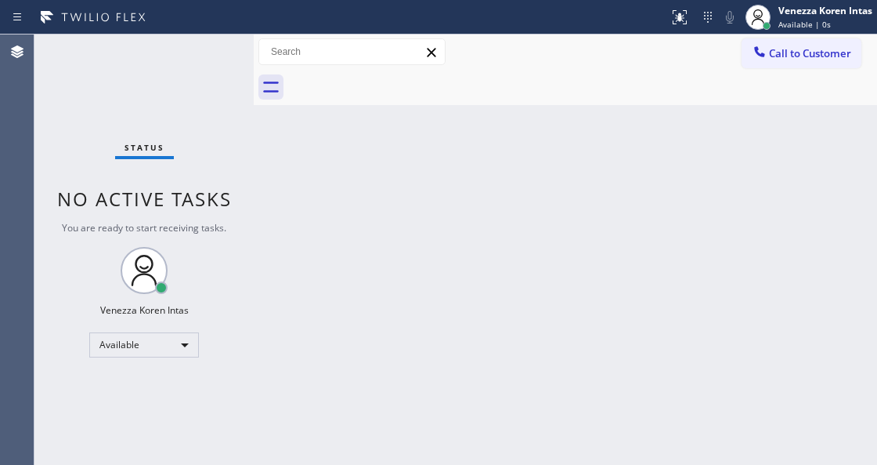
click at [228, 74] on div "Status No active tasks You are ready to start receiving tasks. Venezza Koren In…" at bounding box center [143, 249] width 219 height 430
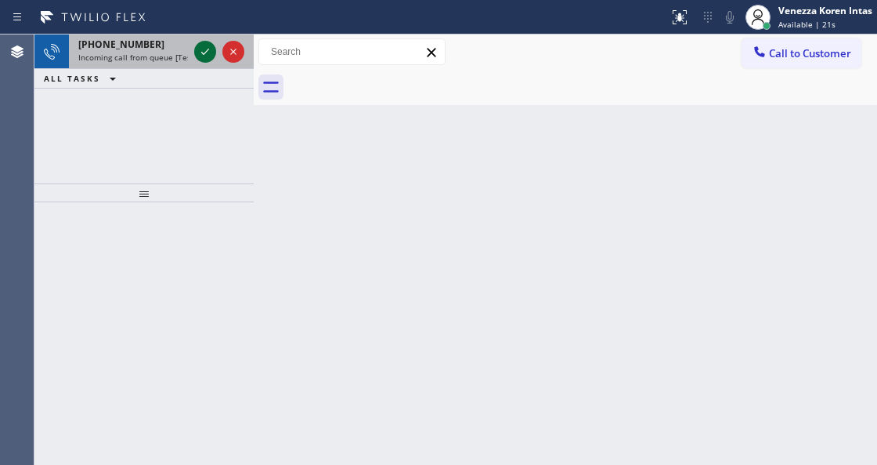
drag, startPoint x: 202, startPoint y: 42, endPoint x: 204, endPoint y: 56, distance: 13.5
click at [202, 43] on icon at bounding box center [205, 51] width 19 height 19
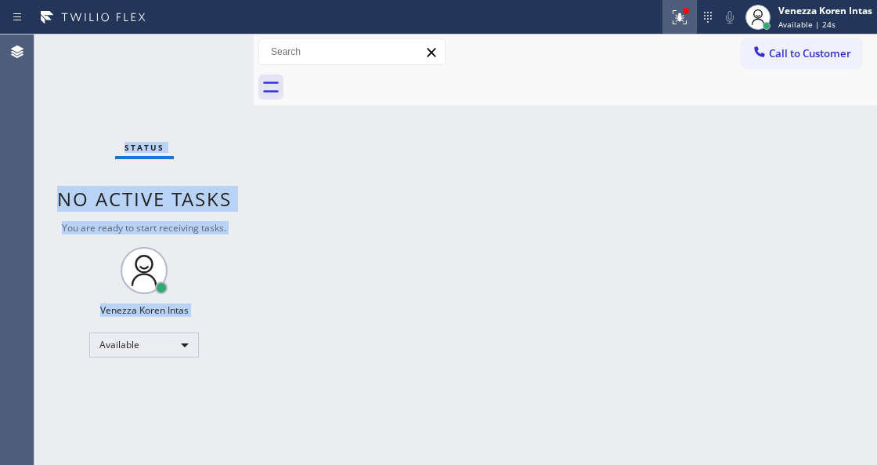
click at [682, 5] on button at bounding box center [680, 17] width 34 height 34
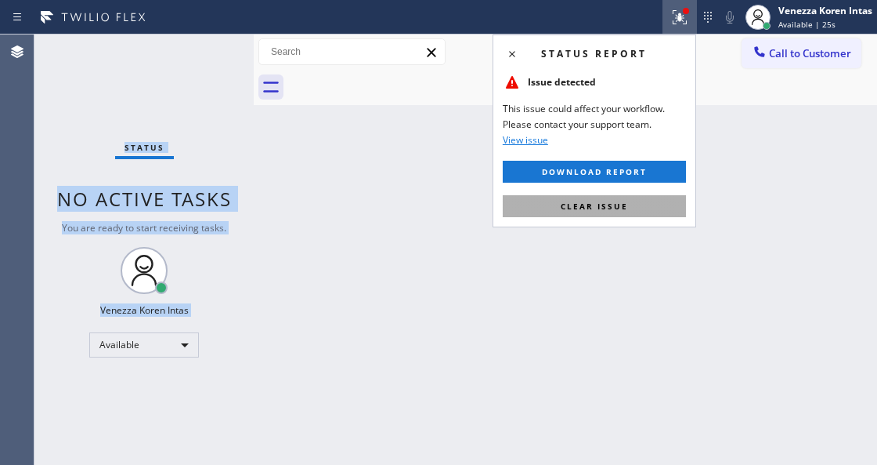
click at [640, 210] on button "Clear issue" at bounding box center [594, 206] width 183 height 22
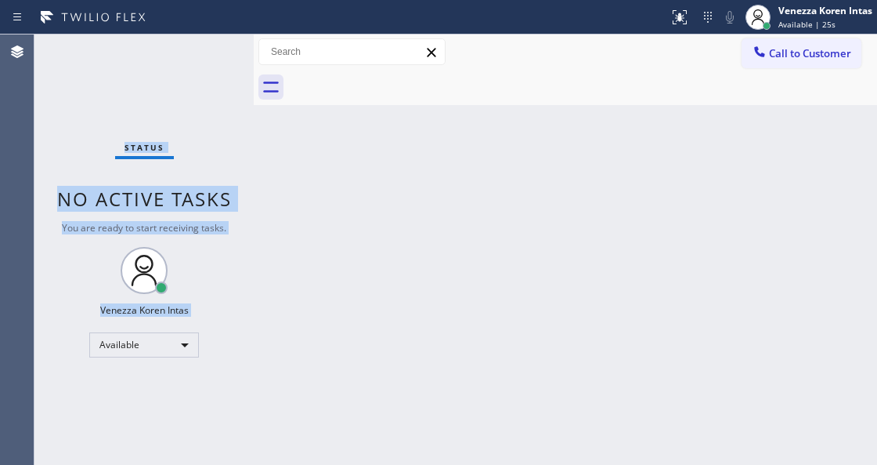
click at [210, 61] on div "Status No active tasks You are ready to start receiving tasks. Venezza Koren In…" at bounding box center [143, 249] width 219 height 430
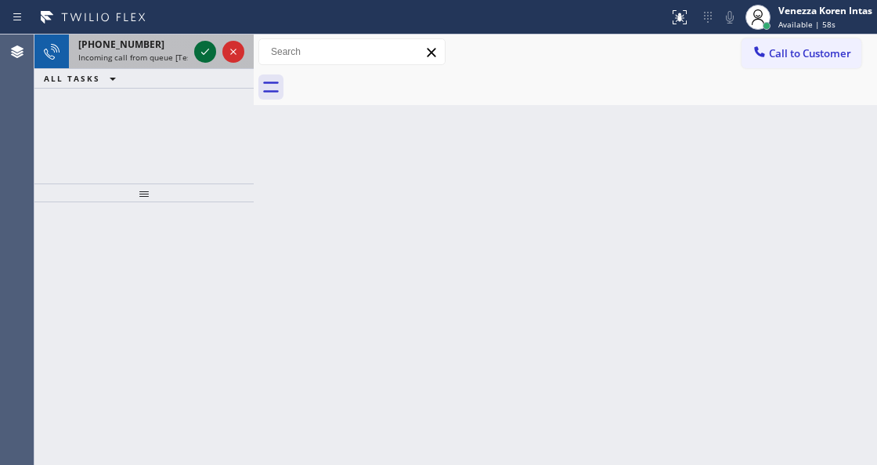
click at [207, 47] on icon at bounding box center [205, 51] width 19 height 19
click at [202, 55] on icon at bounding box center [205, 51] width 19 height 19
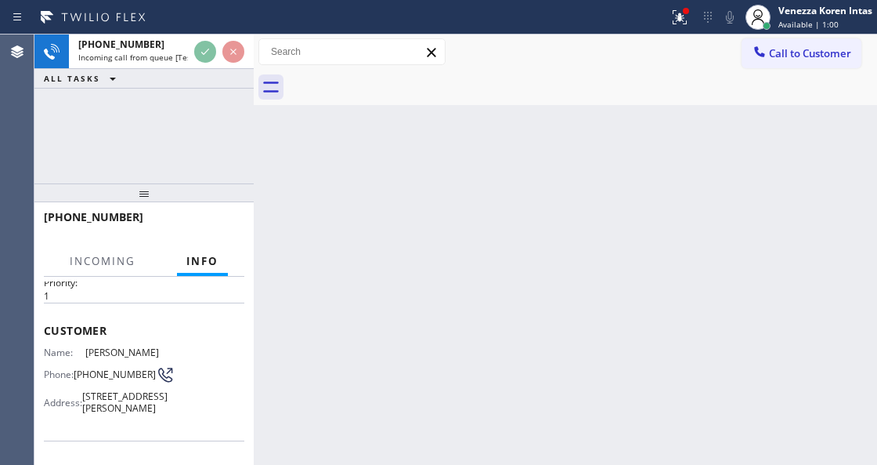
scroll to position [104, 0]
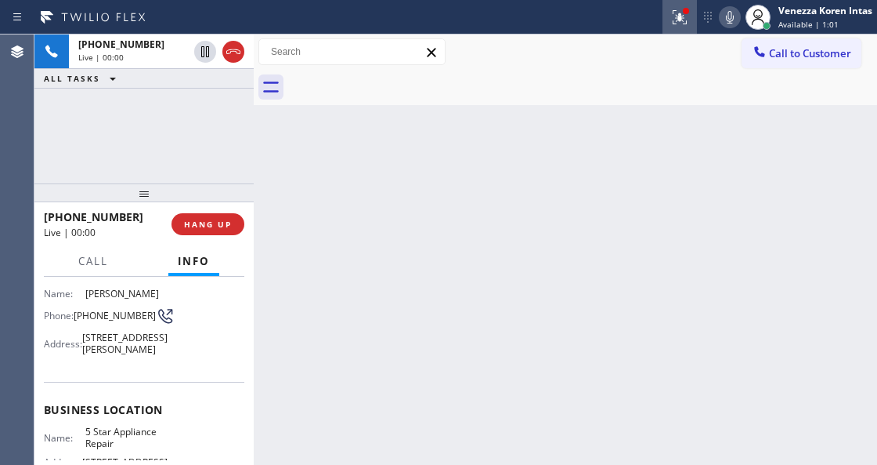
click at [677, 25] on button at bounding box center [680, 17] width 34 height 34
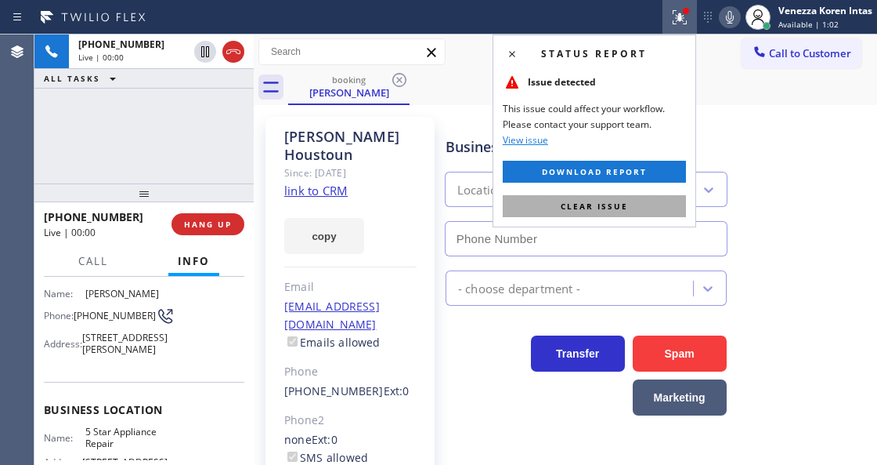
click at [602, 197] on button "Clear issue" at bounding box center [594, 206] width 183 height 22
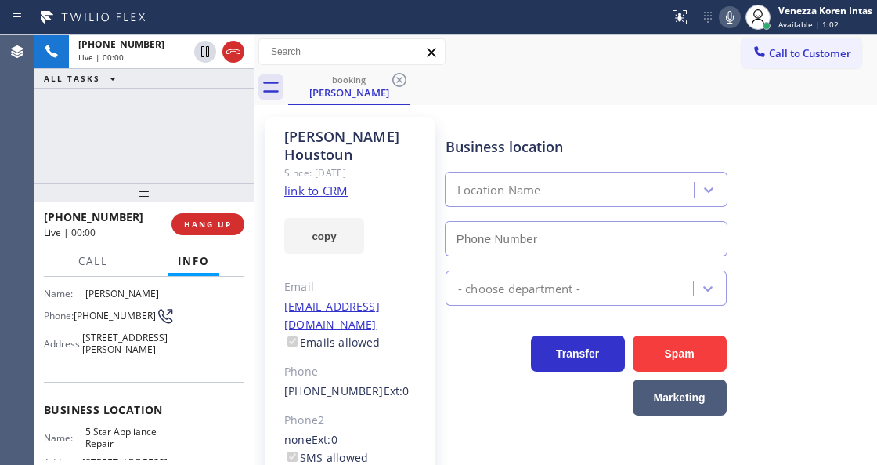
type input "[PHONE_NUMBER]"
click at [317, 183] on link "link to CRM" at bounding box center [315, 191] width 63 height 16
click at [736, 13] on icon at bounding box center [730, 17] width 19 height 19
click at [730, 13] on icon at bounding box center [730, 17] width 8 height 13
click at [816, 110] on div "John Houstoun Since: 20 may 2020 link to CRM copy Email johnhgolf@msn.com Email…" at bounding box center [566, 368] width 616 height 518
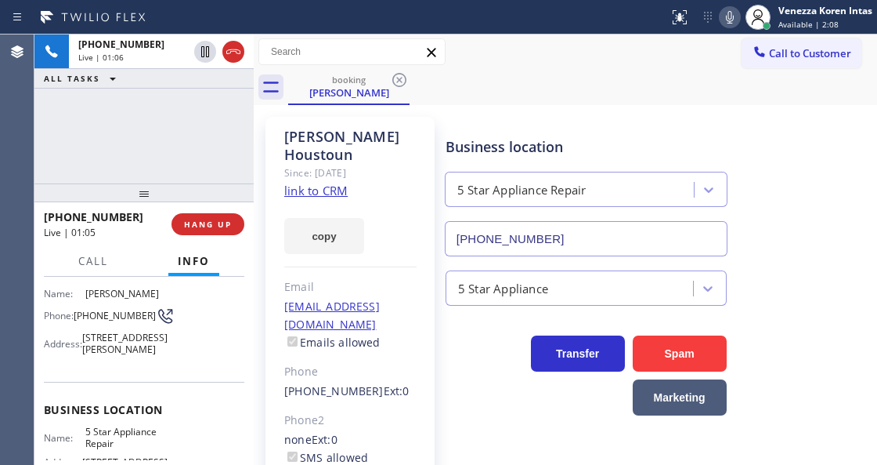
click at [472, 117] on div "Business location 5 Star Appliance Repair (855) 731-4952" at bounding box center [658, 185] width 431 height 142
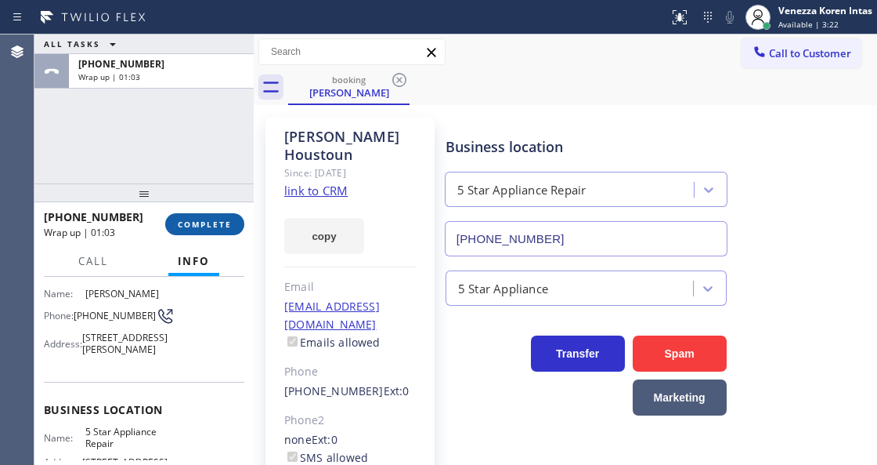
click at [226, 231] on button "COMPLETE" at bounding box center [204, 224] width 79 height 22
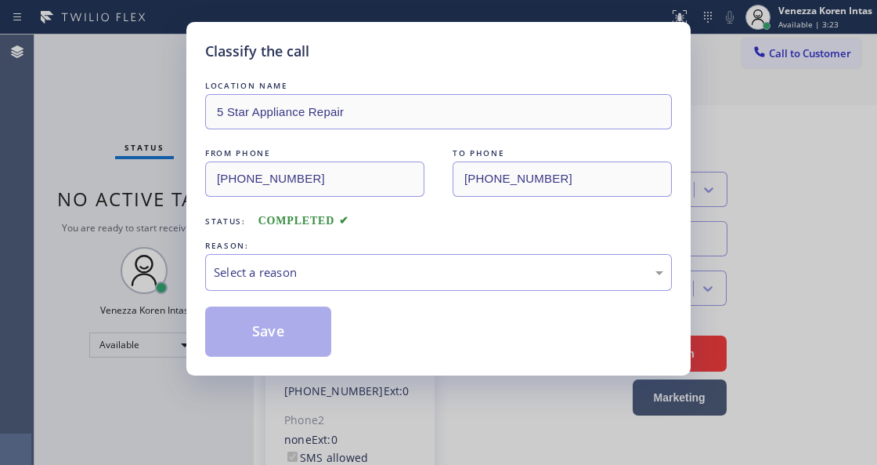
click at [382, 276] on div "Select a reason" at bounding box center [439, 272] width 450 height 18
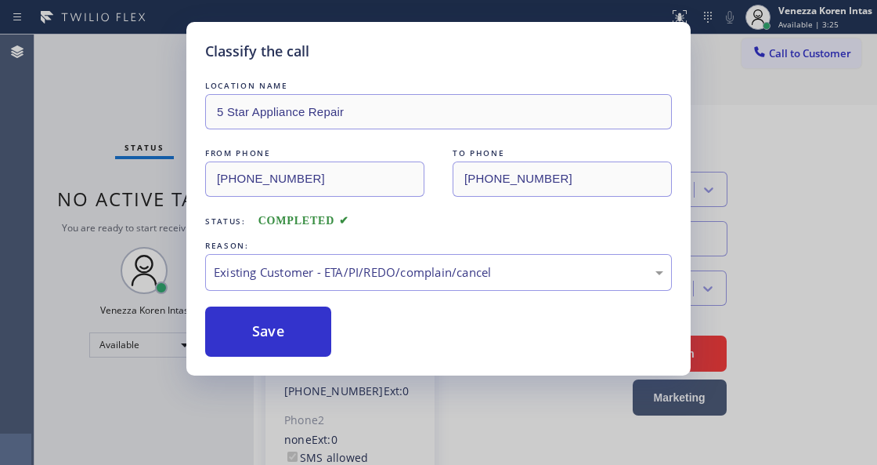
click at [313, 331] on button "Save" at bounding box center [268, 331] width 126 height 50
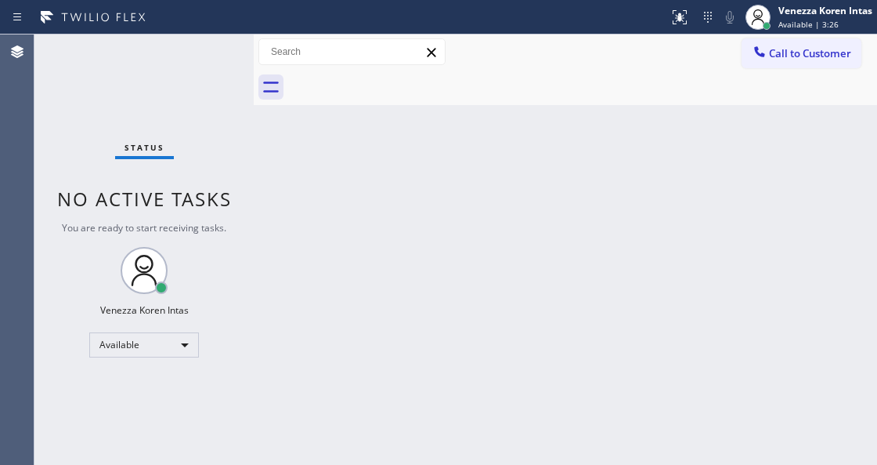
click at [199, 55] on div "Status No active tasks You are ready to start receiving tasks. Venezza Koren In…" at bounding box center [143, 249] width 219 height 430
drag, startPoint x: 33, startPoint y: 119, endPoint x: 15, endPoint y: 121, distance: 18.1
click at [31, 119] on div "Agent Desktop" at bounding box center [17, 249] width 34 height 430
click at [210, 66] on div "Status No active tasks You are ready to start receiving tasks. Venezza Koren In…" at bounding box center [143, 249] width 219 height 430
click at [201, 156] on div "Status No active tasks You are ready to start receiving tasks. Venezza Koren In…" at bounding box center [143, 249] width 219 height 430
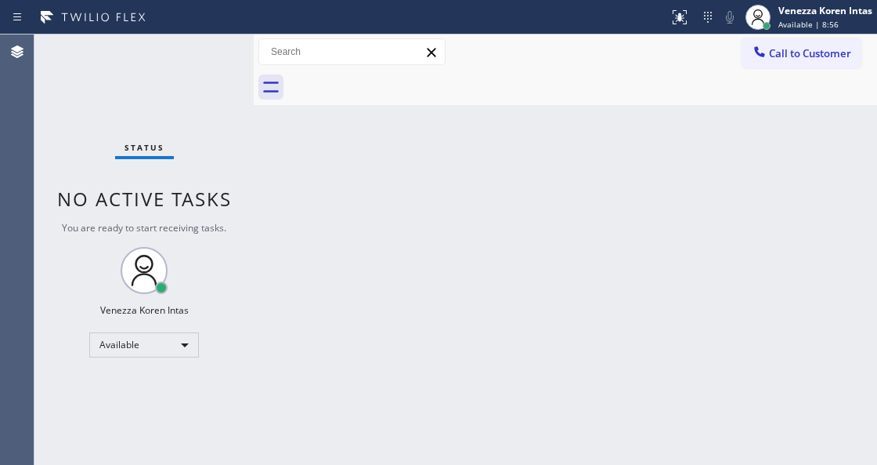
click at [208, 38] on div "Status No active tasks You are ready to start receiving tasks. Venezza Koren In…" at bounding box center [143, 249] width 219 height 430
click at [202, 56] on div "Status No active tasks You are ready to start receiving tasks. Venezza Koren In…" at bounding box center [143, 249] width 219 height 430
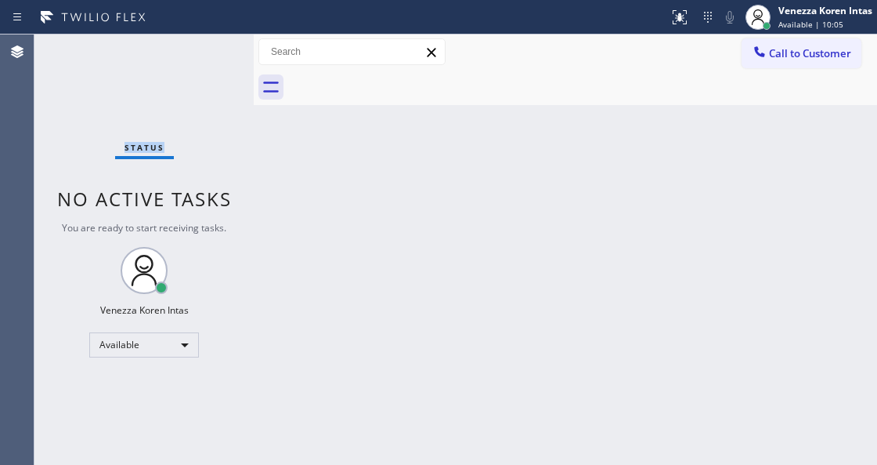
click at [210, 96] on div "Status No active tasks You are ready to start receiving tasks. Venezza Koren In…" at bounding box center [143, 249] width 219 height 430
drag, startPoint x: 210, startPoint y: 99, endPoint x: 25, endPoint y: 186, distance: 204.6
click at [207, 101] on div "Status No active tasks You are ready to start receiving tasks. Venezza Koren In…" at bounding box center [143, 249] width 219 height 430
click at [138, 60] on div "Status No active tasks You are ready to start receiving tasks. Venezza Koren In…" at bounding box center [143, 249] width 219 height 430
click at [226, 125] on div "Status No active tasks You are ready to start receiving tasks. Venezza Koren In…" at bounding box center [143, 249] width 219 height 430
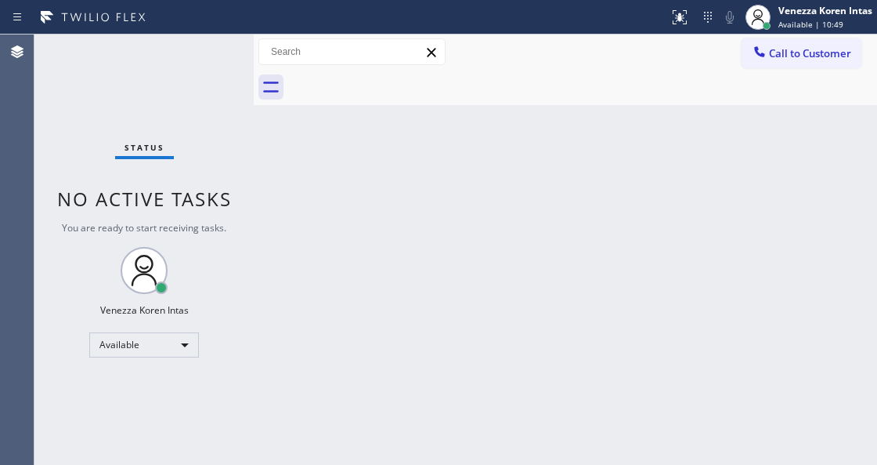
click at [197, 71] on div "Status No active tasks You are ready to start receiving tasks. Venezza Koren In…" at bounding box center [143, 249] width 219 height 430
click at [221, 89] on div "Status No active tasks You are ready to start receiving tasks. Venezza Koren In…" at bounding box center [143, 249] width 219 height 430
click at [246, 64] on div "Status No active tasks You are ready to start receiving tasks. Venezza Koren In…" at bounding box center [143, 249] width 219 height 430
click at [349, 143] on div "Back to Dashboard Change Sender ID Customers Technicians Select a contact Outbo…" at bounding box center [566, 249] width 624 height 430
click at [420, 154] on div "Back to Dashboard Change Sender ID Customers Technicians Select a contact Outbo…" at bounding box center [566, 249] width 624 height 430
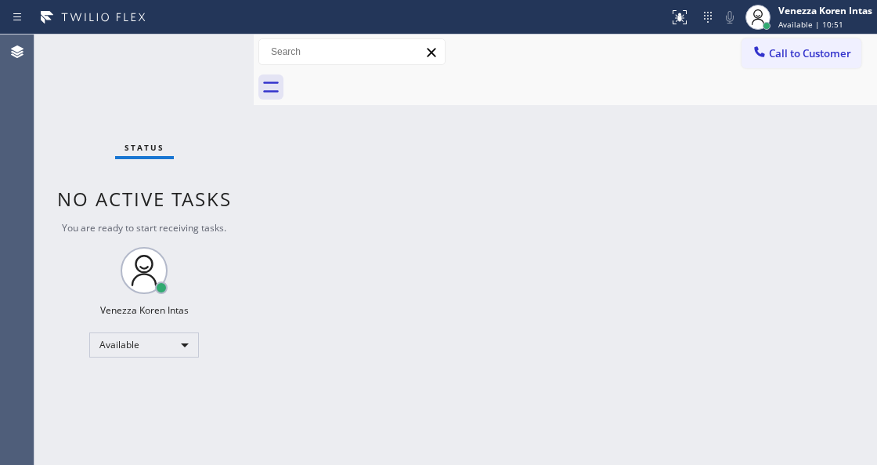
drag, startPoint x: 254, startPoint y: 81, endPoint x: 221, endPoint y: 49, distance: 46.0
click at [240, 75] on div "Status No active tasks You are ready to start receiving tasks. Venezza Koren In…" at bounding box center [455, 249] width 843 height 430
click at [221, 49] on div "Status No active tasks You are ready to start receiving tasks. Venezza Koren In…" at bounding box center [142, 249] width 216 height 430
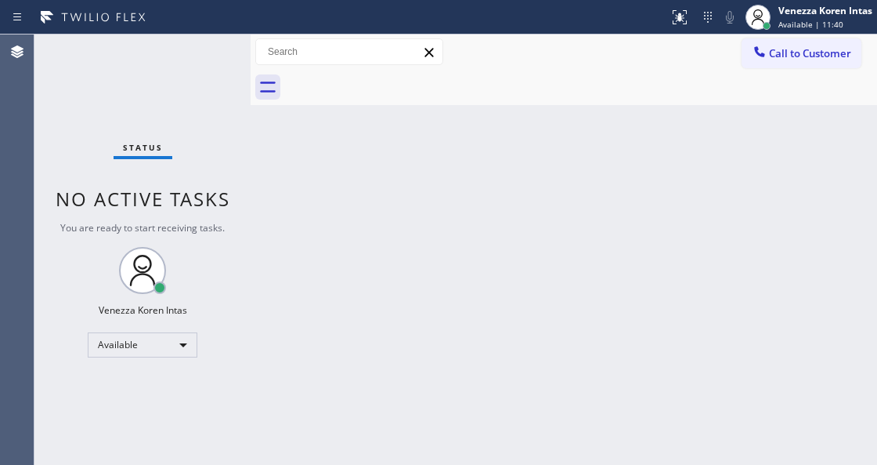
click at [221, 47] on div "Status No active tasks You are ready to start receiving tasks. Venezza Koren In…" at bounding box center [142, 249] width 216 height 430
click at [204, 82] on div "Status No active tasks You are ready to start receiving tasks. Venezza Koren In…" at bounding box center [142, 249] width 216 height 430
drag, startPoint x: 207, startPoint y: 53, endPoint x: 310, endPoint y: 238, distance: 211.8
click at [207, 53] on div "Status No active tasks You are ready to start receiving tasks. Venezza Koren In…" at bounding box center [142, 249] width 216 height 430
click at [268, 199] on div "Back to Dashboard Change Sender ID Customers Technicians Select a contact Outbo…" at bounding box center [564, 249] width 627 height 430
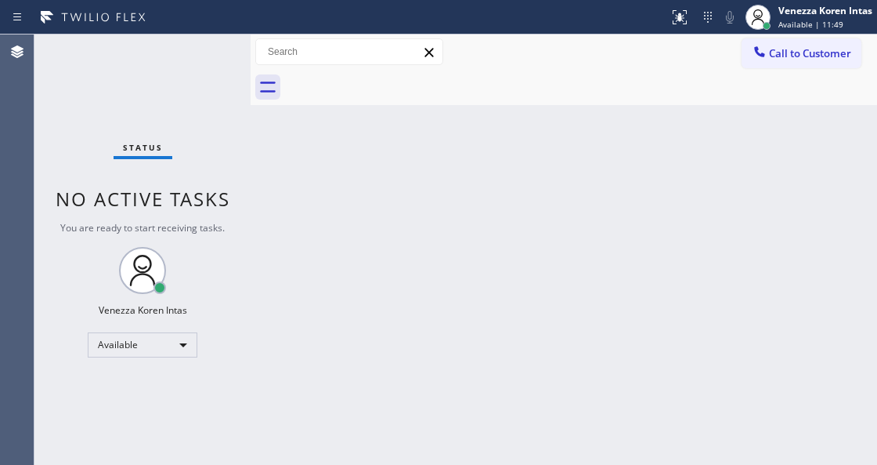
drag, startPoint x: 231, startPoint y: 130, endPoint x: 228, endPoint y: 64, distance: 65.9
click at [235, 127] on div "Status No active tasks You are ready to start receiving tasks. Venezza Koren In…" at bounding box center [142, 249] width 216 height 430
click at [222, 58] on div "Status No active tasks You are ready to start receiving tasks. Venezza Koren In…" at bounding box center [142, 249] width 216 height 430
drag, startPoint x: 215, startPoint y: 56, endPoint x: 101, endPoint y: 63, distance: 113.8
click at [214, 56] on div "Status No active tasks You are ready to start receiving tasks. Venezza Koren In…" at bounding box center [142, 249] width 216 height 430
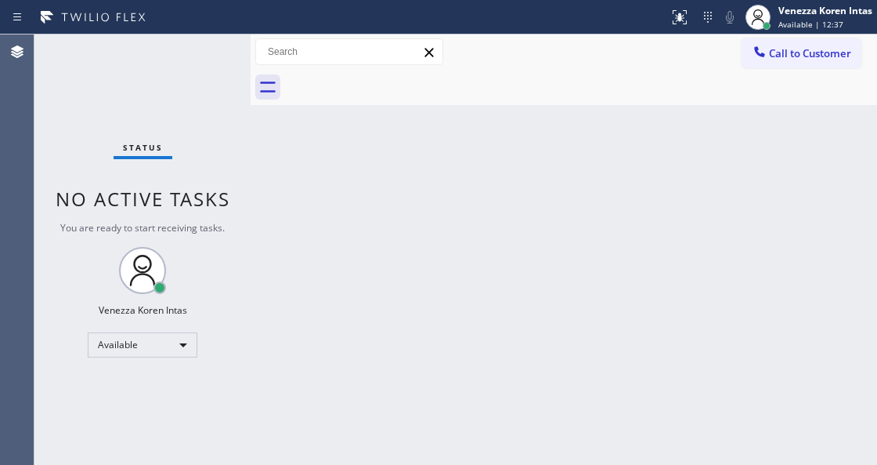
click at [205, 60] on div "Status No active tasks You are ready to start receiving tasks. Venezza Koren In…" at bounding box center [142, 249] width 216 height 430
drag, startPoint x: 170, startPoint y: 71, endPoint x: 16, endPoint y: 94, distance: 156.0
click at [163, 74] on div "Status No active tasks You are ready to start receiving tasks. Venezza Koren In…" at bounding box center [142, 249] width 216 height 430
click at [237, 80] on div "Status No active tasks You are ready to start receiving tasks. Venezza Koren In…" at bounding box center [142, 249] width 216 height 430
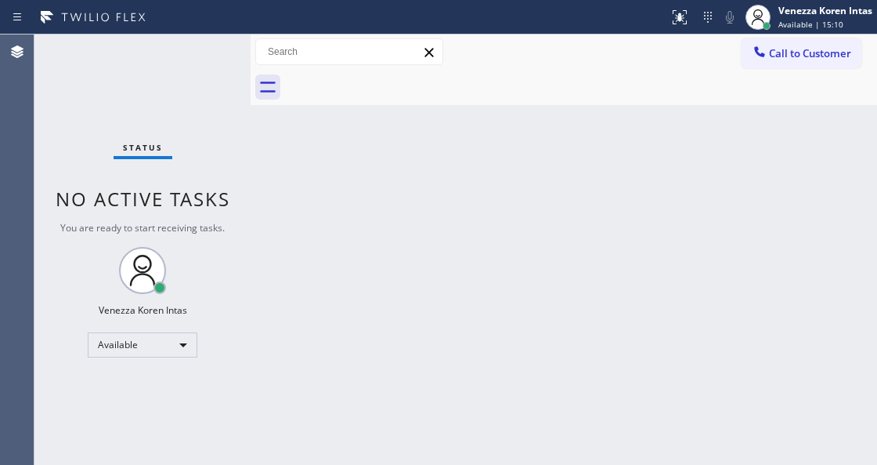
click at [208, 72] on div "Status No active tasks You are ready to start receiving tasks. Venezza Koren In…" at bounding box center [142, 249] width 216 height 430
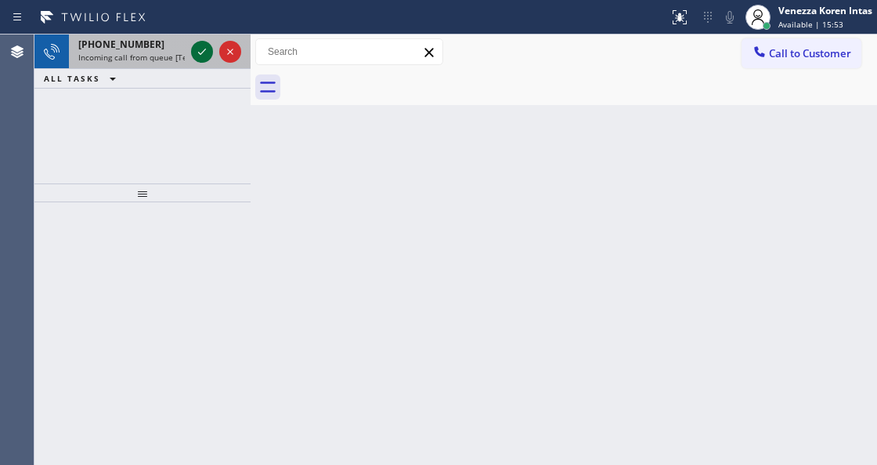
click at [202, 52] on icon at bounding box center [202, 52] width 8 height 6
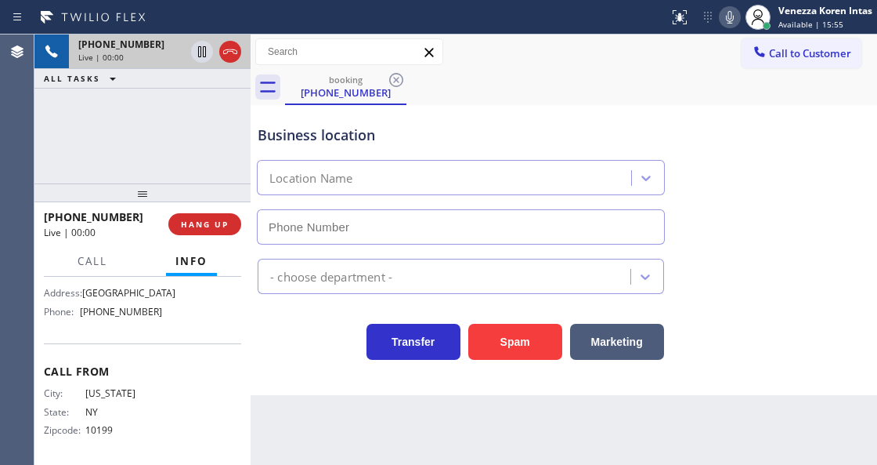
scroll to position [208, 0]
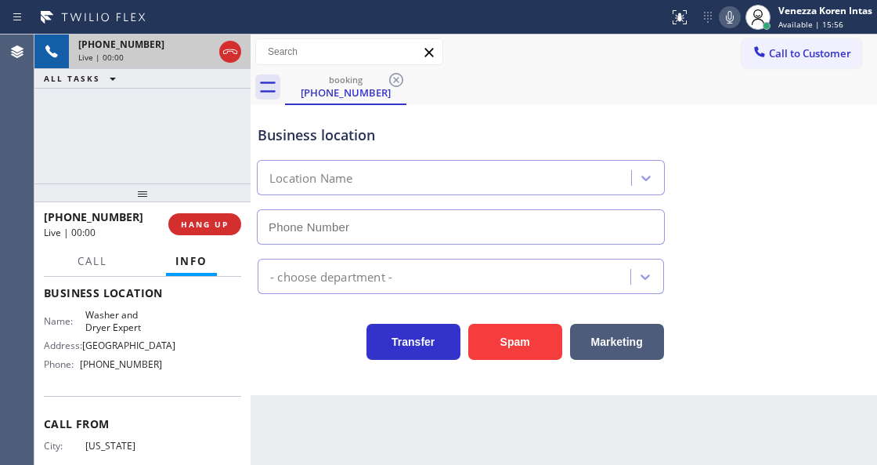
type input "(347) 836-5354"
click at [721, 24] on icon at bounding box center [730, 17] width 19 height 19
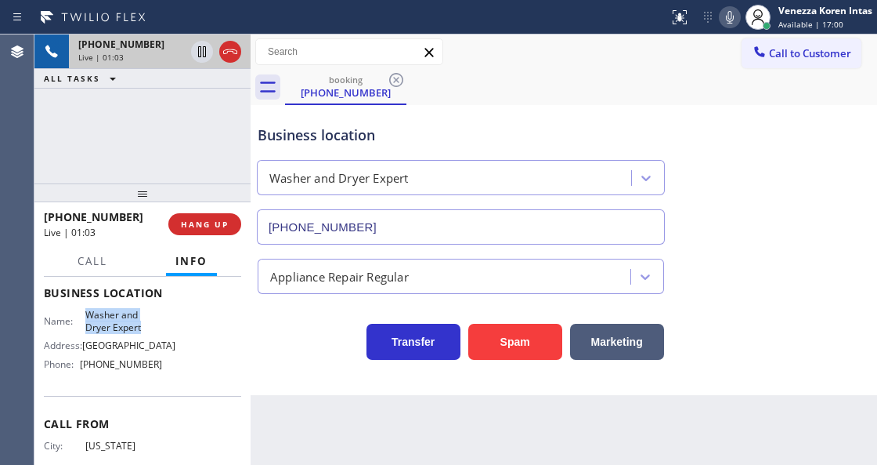
drag, startPoint x: 77, startPoint y: 307, endPoint x: 152, endPoint y: 329, distance: 78.3
click at [152, 329] on div "Business location Name: Washer and Dryer Expert Address: Ocean Parkway Midwood …" at bounding box center [142, 330] width 197 height 131
copy span "Washer and Dryer Expert"
click at [731, 19] on icon at bounding box center [730, 17] width 19 height 19
click at [722, 19] on icon at bounding box center [730, 17] width 19 height 19
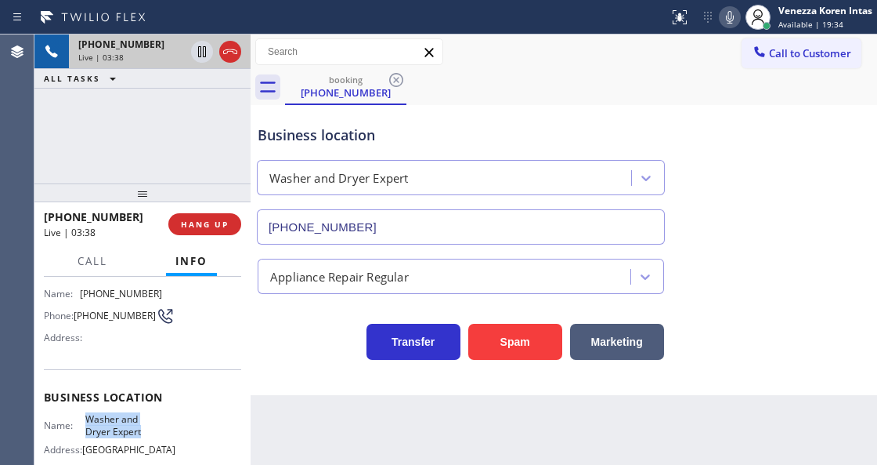
scroll to position [52, 0]
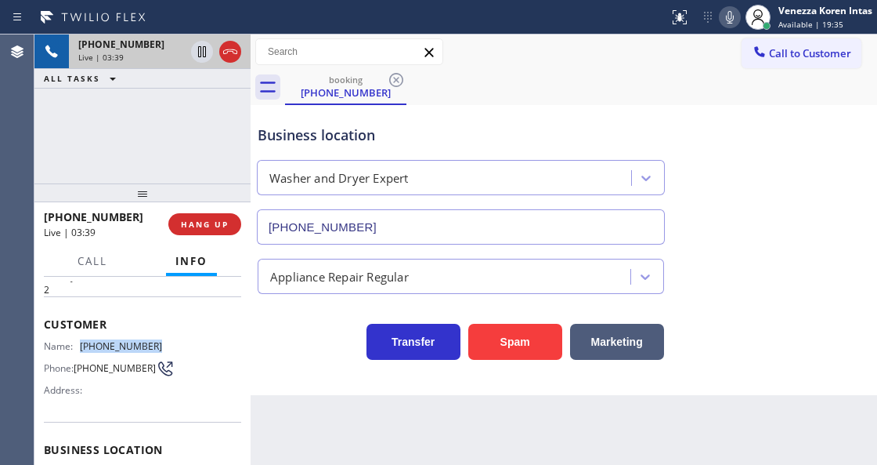
drag, startPoint x: 165, startPoint y: 342, endPoint x: 75, endPoint y: 341, distance: 89.3
click at [75, 341] on div "Name: (347) 572-3302 Phone: (347) 572-3302 Address:" at bounding box center [142, 371] width 197 height 62
copy div "(347) 572-3302"
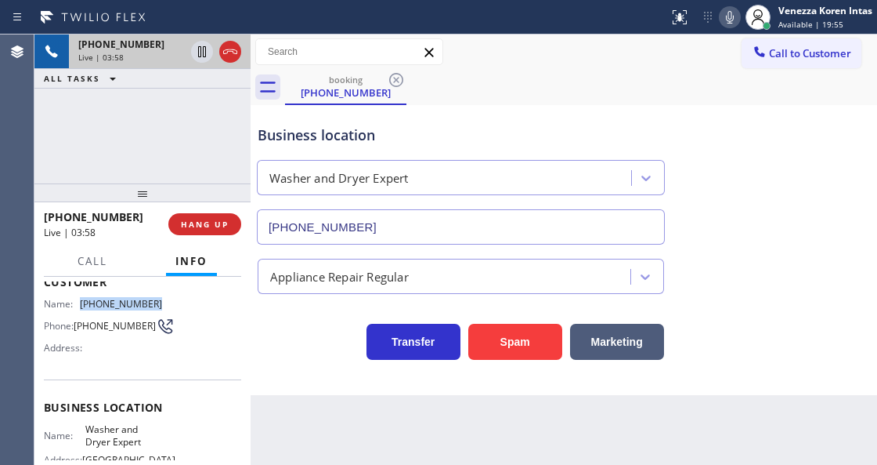
scroll to position [157, 0]
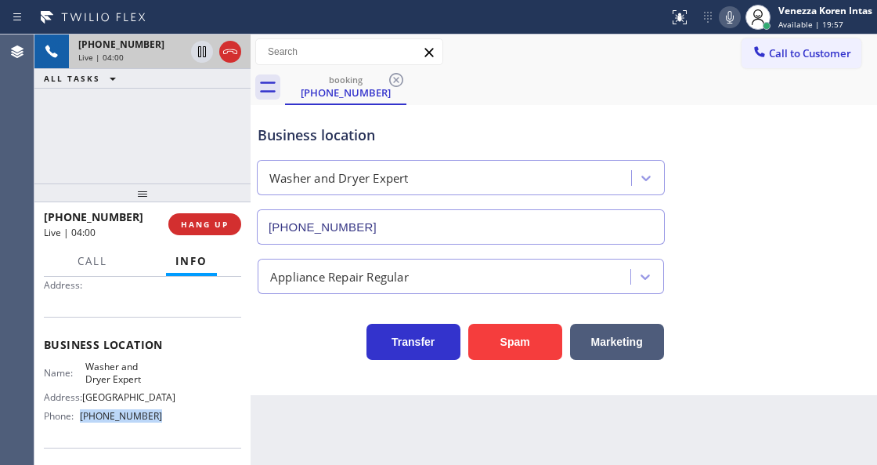
drag, startPoint x: 162, startPoint y: 421, endPoint x: 84, endPoint y: 421, distance: 78.3
click at [84, 421] on div "Name: Washer and Dryer Expert Address: Ocean Parkway Midwood Phone: (347) 836-5…" at bounding box center [142, 393] width 197 height 67
copy span "(347) 836-5354"
click at [65, 271] on div "Call Info" at bounding box center [142, 261] width 197 height 31
click at [94, 265] on span "Call" at bounding box center [93, 261] width 30 height 14
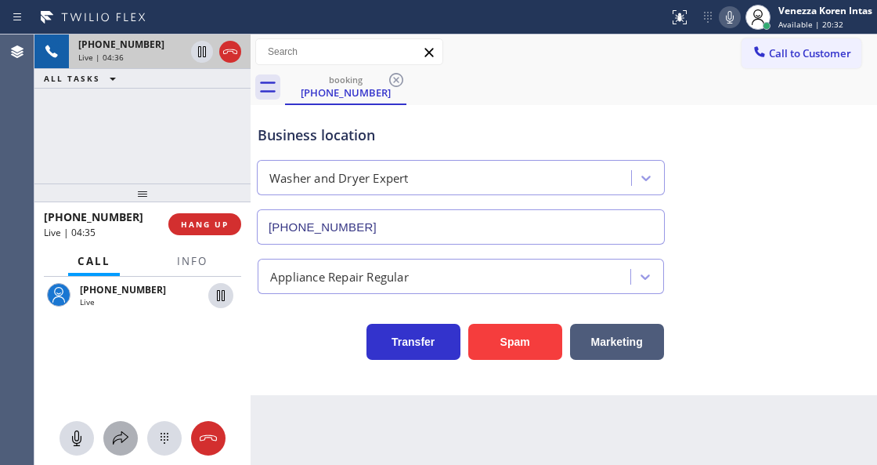
click at [116, 437] on icon at bounding box center [120, 438] width 19 height 19
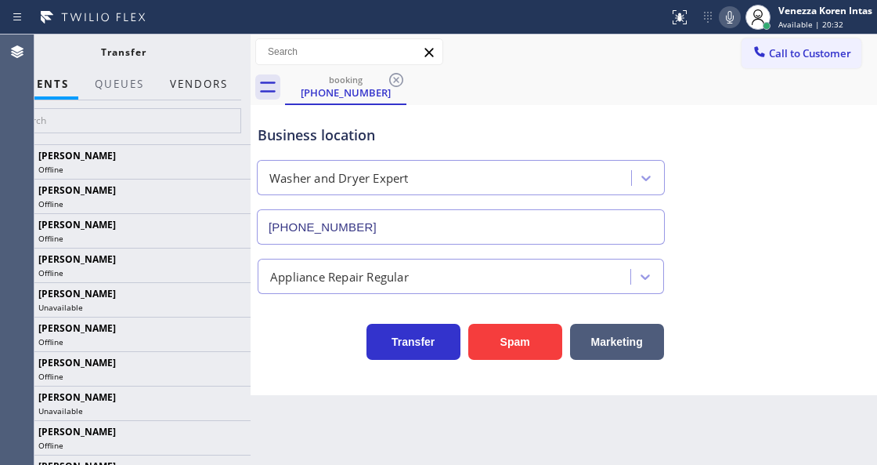
click at [226, 86] on button "Vendors" at bounding box center [199, 84] width 77 height 31
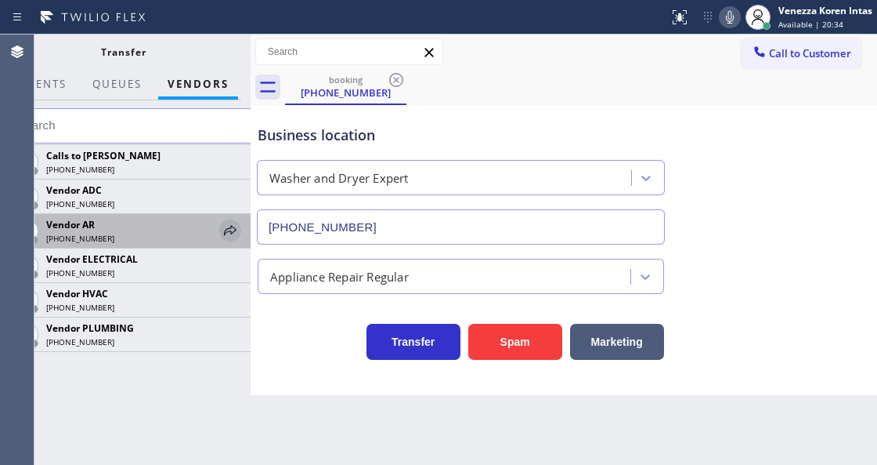
click at [230, 226] on icon at bounding box center [230, 230] width 13 height 10
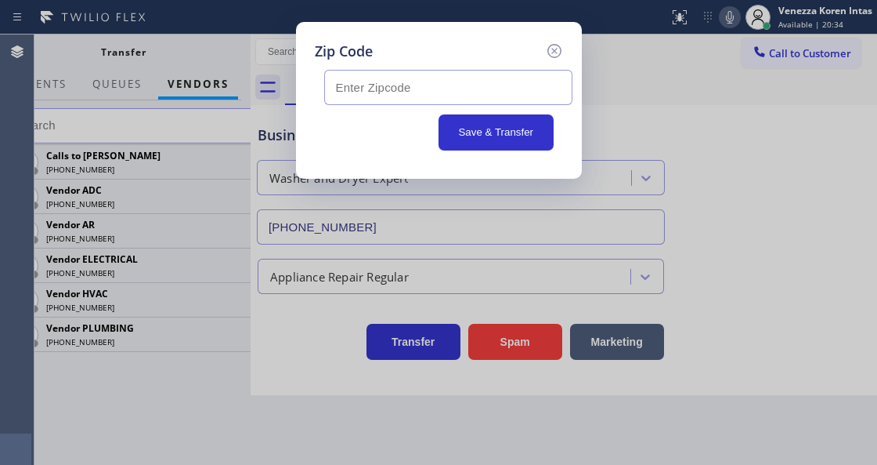
click at [421, 92] on input "text" at bounding box center [448, 87] width 248 height 35
paste input "11572"
type input "11572"
click at [464, 130] on button "Save & Transfer" at bounding box center [496, 132] width 115 height 36
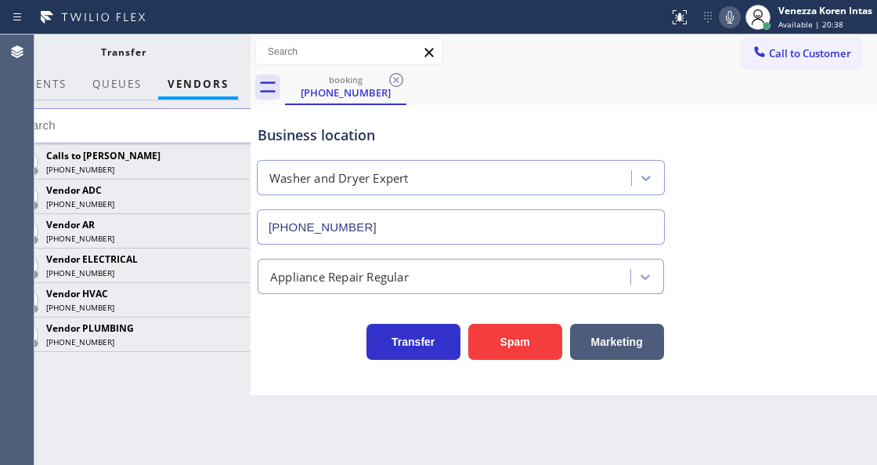
click at [733, 16] on div "Status report No issues detected If you experience an issue, please download th…" at bounding box center [770, 17] width 215 height 34
click at [736, 16] on icon at bounding box center [730, 17] width 19 height 19
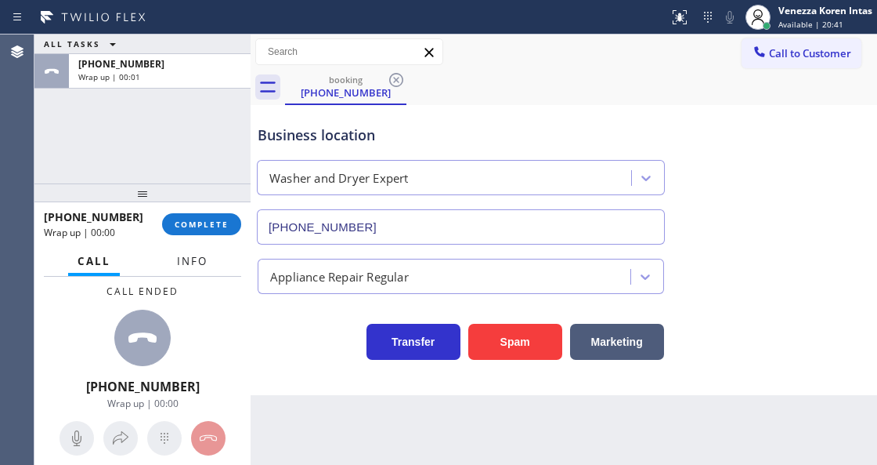
click at [206, 266] on span "Info" at bounding box center [192, 261] width 31 height 14
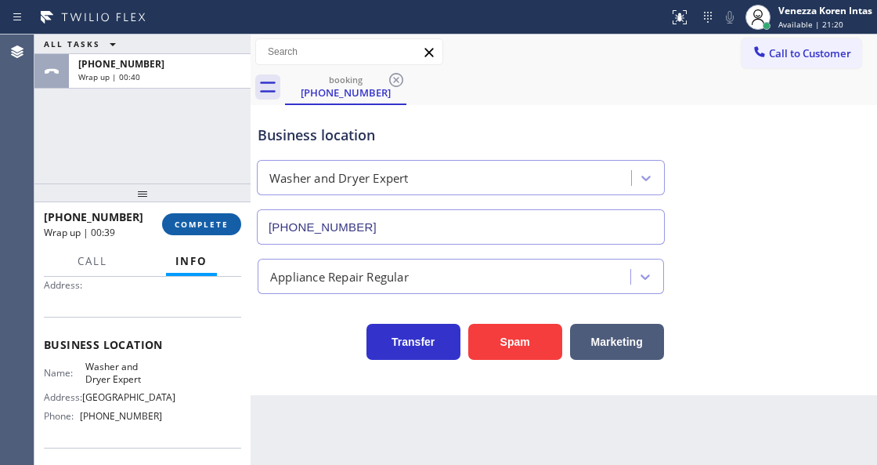
click at [196, 232] on button "COMPLETE" at bounding box center [201, 224] width 79 height 22
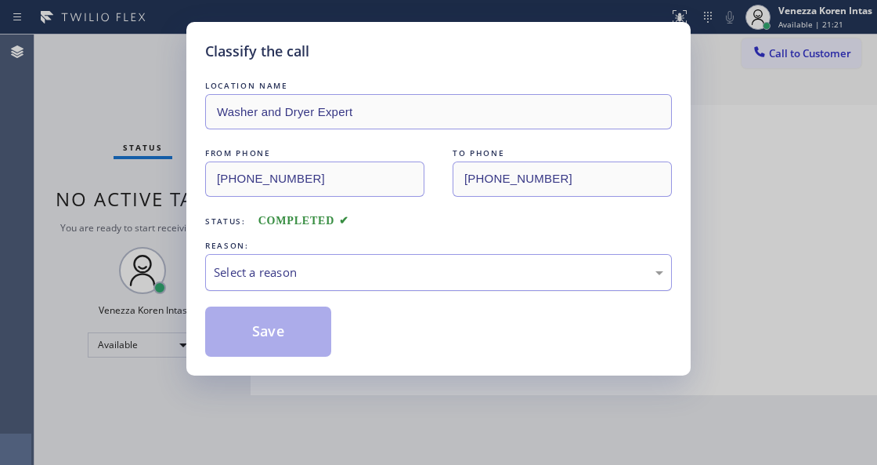
click at [313, 260] on div "Select a reason" at bounding box center [438, 272] width 467 height 37
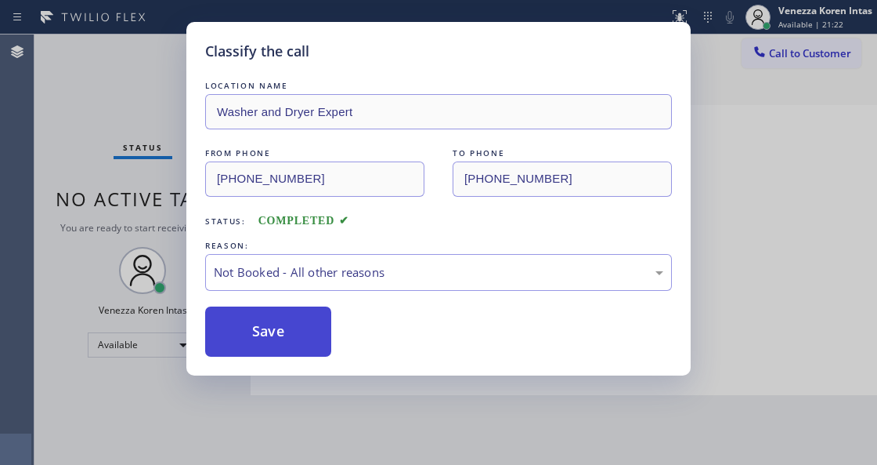
click at [263, 337] on button "Save" at bounding box center [268, 331] width 126 height 50
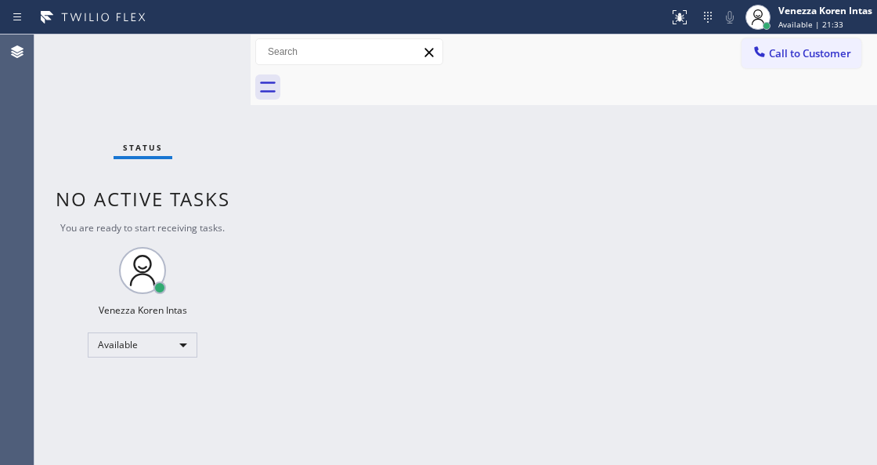
click at [360, 253] on div "Back to Dashboard Change Sender ID Customers Technicians Select a contact Outbo…" at bounding box center [564, 249] width 627 height 430
click at [181, 60] on div "Status No active tasks You are ready to start receiving tasks. Venezza Koren In…" at bounding box center [142, 249] width 216 height 430
click at [185, 60] on div "Status No active tasks You are ready to start receiving tasks. Venezza Koren In…" at bounding box center [142, 249] width 216 height 430
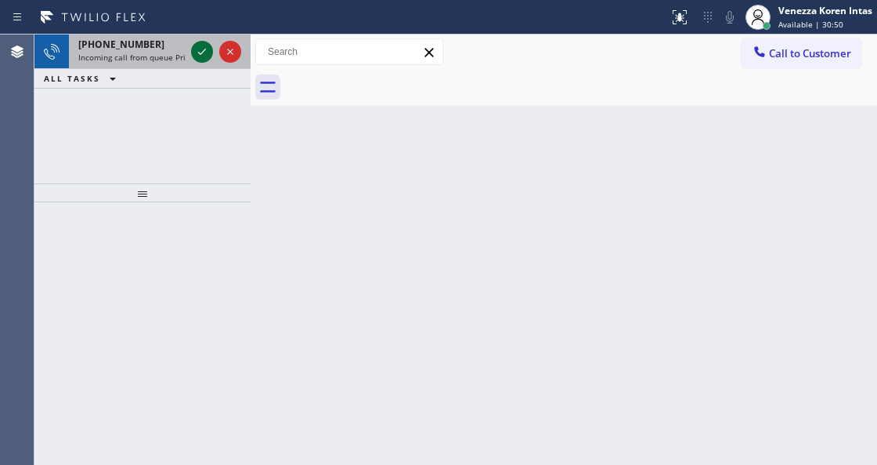
click at [209, 51] on icon at bounding box center [202, 51] width 19 height 19
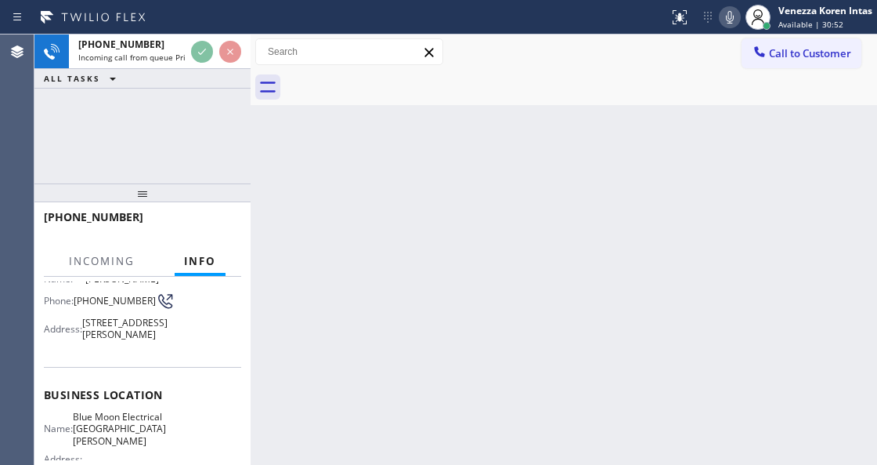
scroll to position [208, 0]
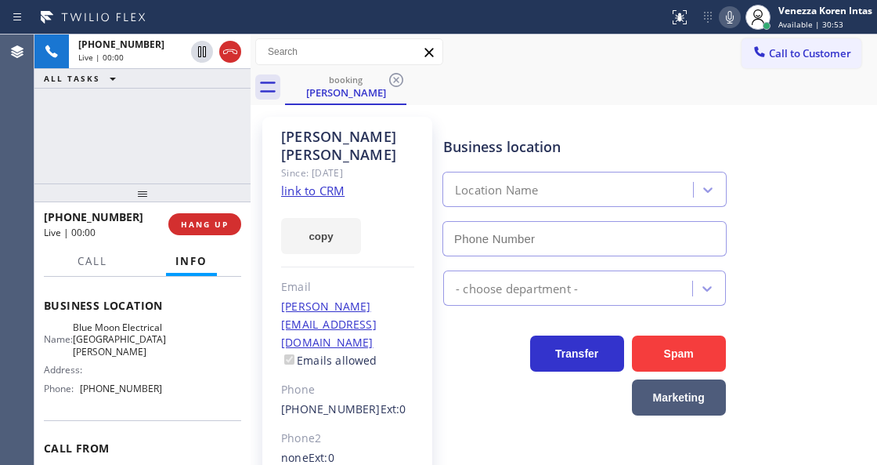
type input "(408) 638-6856"
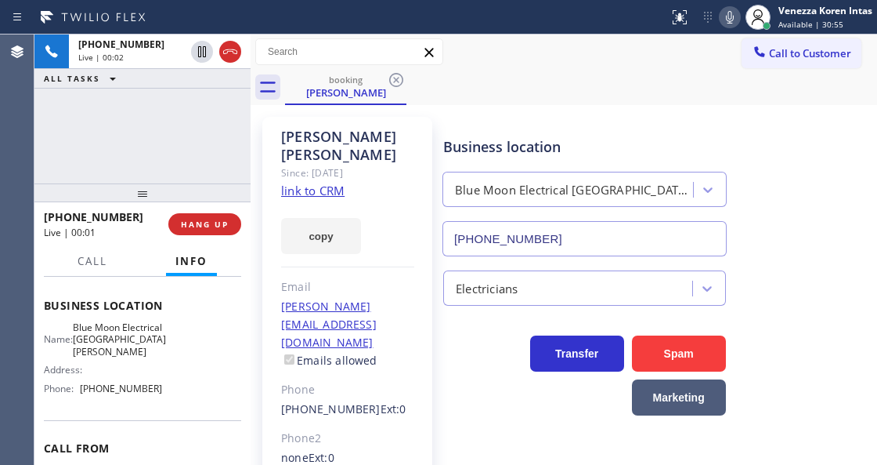
click at [331, 183] on link "link to CRM" at bounding box center [312, 191] width 63 height 16
drag, startPoint x: 732, startPoint y: 19, endPoint x: 715, endPoint y: 34, distance: 22.7
click at [732, 19] on icon at bounding box center [730, 17] width 19 height 19
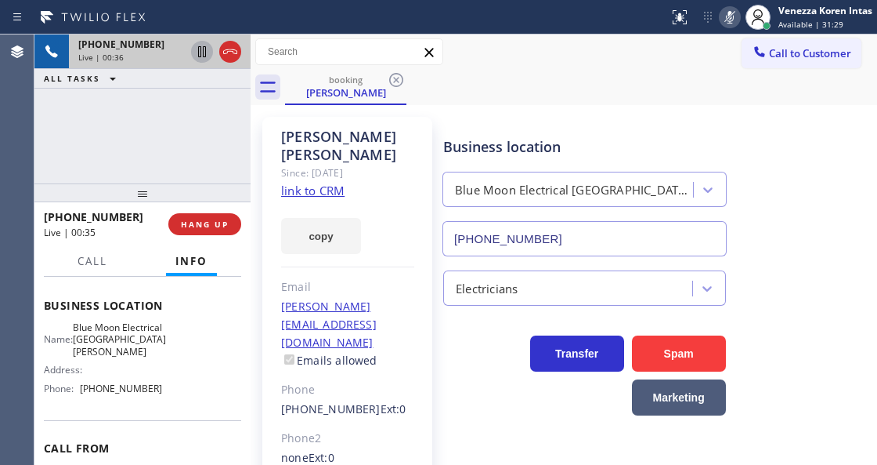
click at [201, 53] on icon at bounding box center [202, 51] width 8 height 11
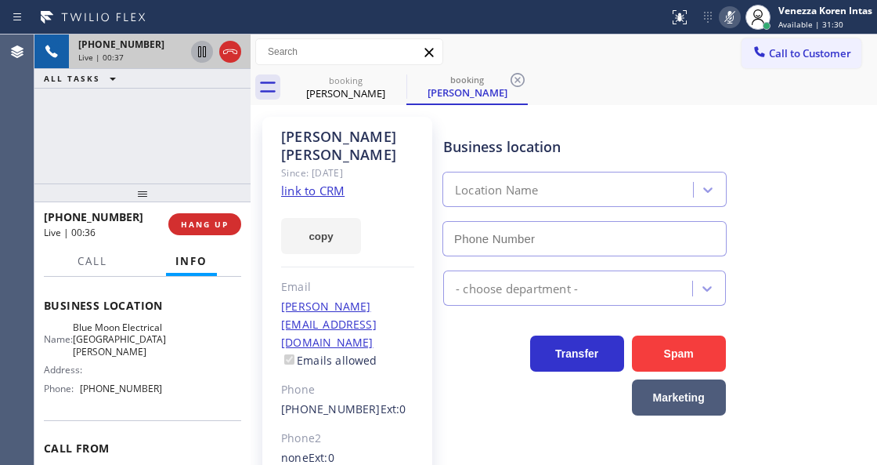
type input "(408) 638-6856"
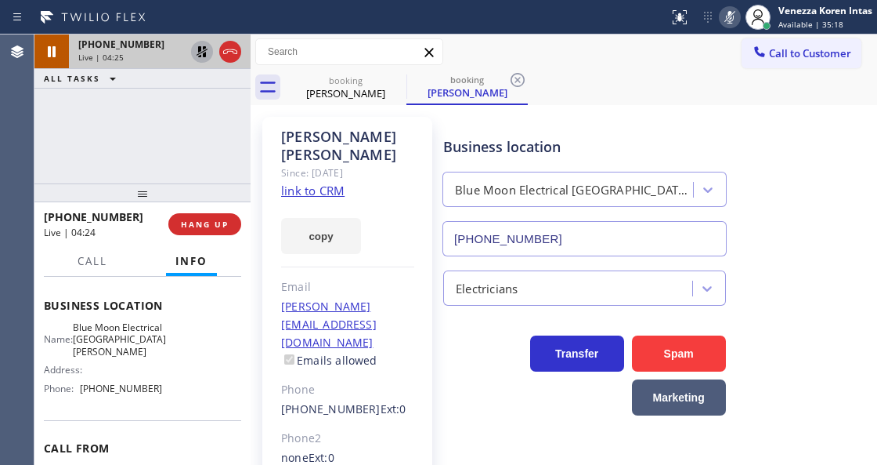
click at [721, 14] on icon at bounding box center [730, 17] width 19 height 19
click at [191, 49] on div at bounding box center [202, 51] width 22 height 19
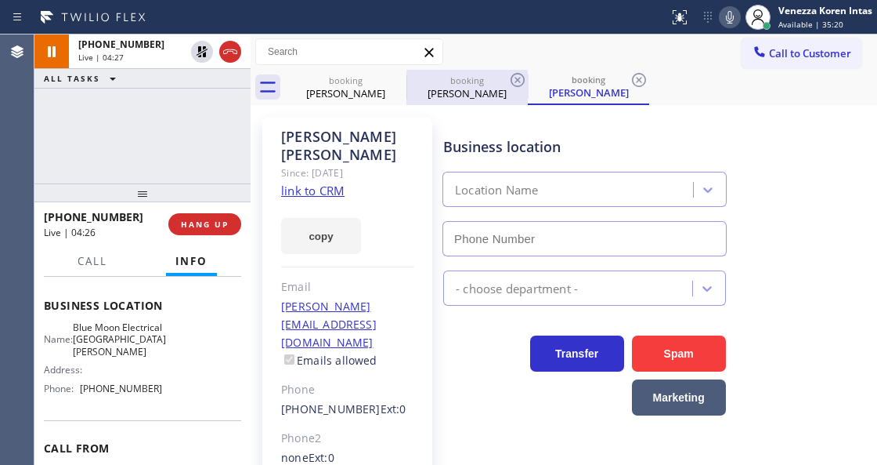
type input "(408) 638-6856"
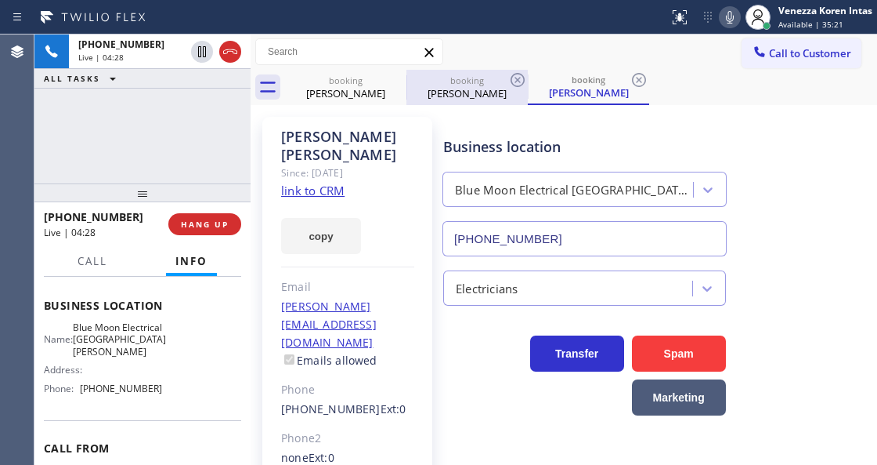
click at [489, 84] on div "booking" at bounding box center [467, 80] width 118 height 12
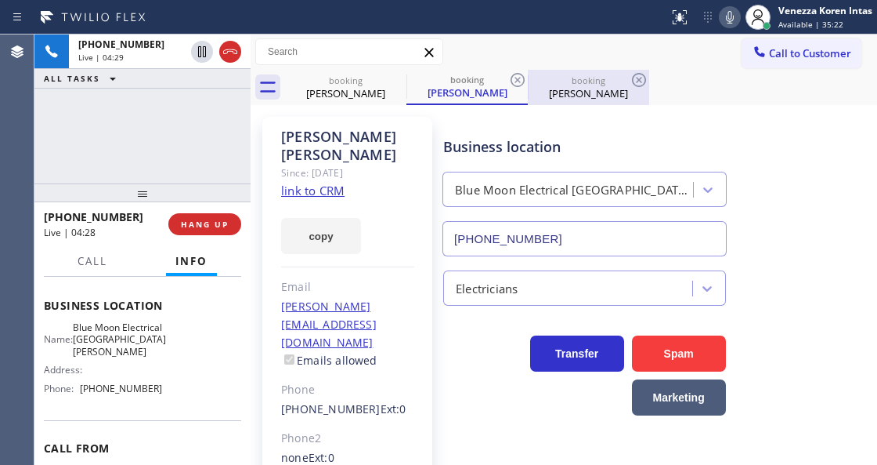
click at [570, 91] on div "Mahbubur Haque" at bounding box center [589, 93] width 118 height 14
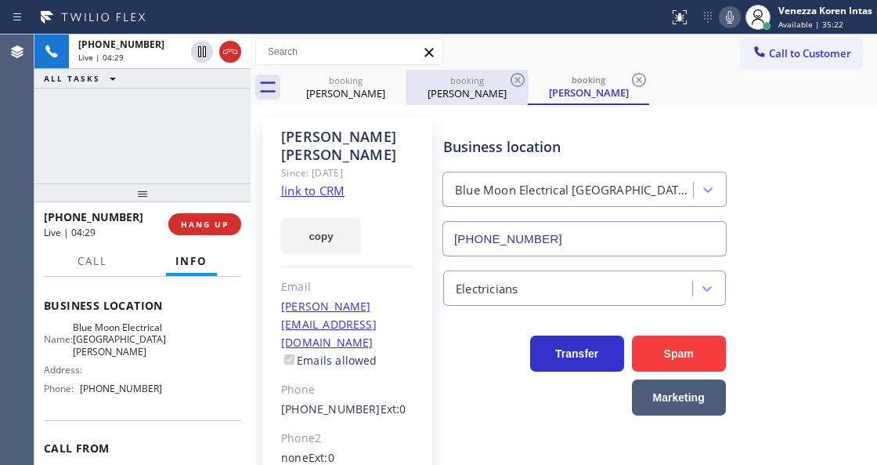
click at [491, 96] on div "Mahbubur Haque" at bounding box center [467, 93] width 118 height 14
click at [520, 78] on icon at bounding box center [517, 80] width 19 height 19
click at [517, 78] on icon at bounding box center [518, 80] width 14 height 14
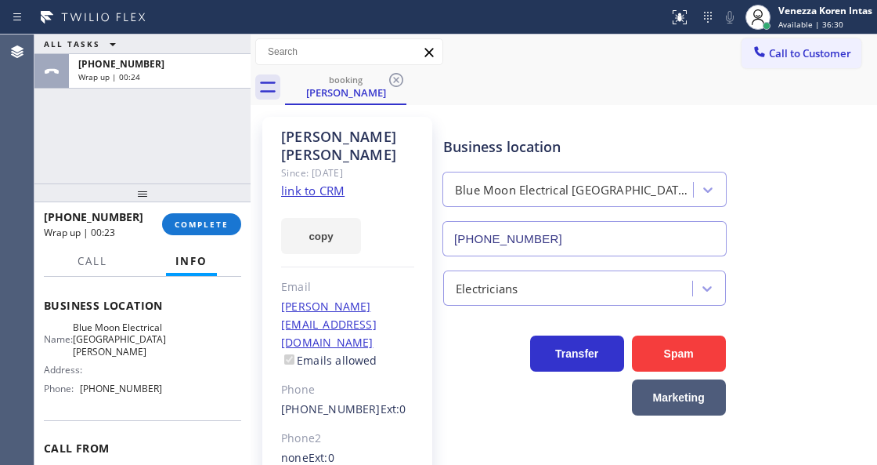
click at [219, 113] on div "ALL TASKS ALL TASKS ACTIVE TASKS TASKS IN WRAP UP +14085503130 Wrap up | 00:24" at bounding box center [142, 108] width 216 height 149
click at [190, 160] on div "ALL TASKS ALL TASKS ACTIVE TASKS TASKS IN WRAP UP +14085503130 Wrap up | 00:26" at bounding box center [142, 108] width 216 height 149
click at [212, 230] on button "COMPLETE" at bounding box center [201, 224] width 79 height 22
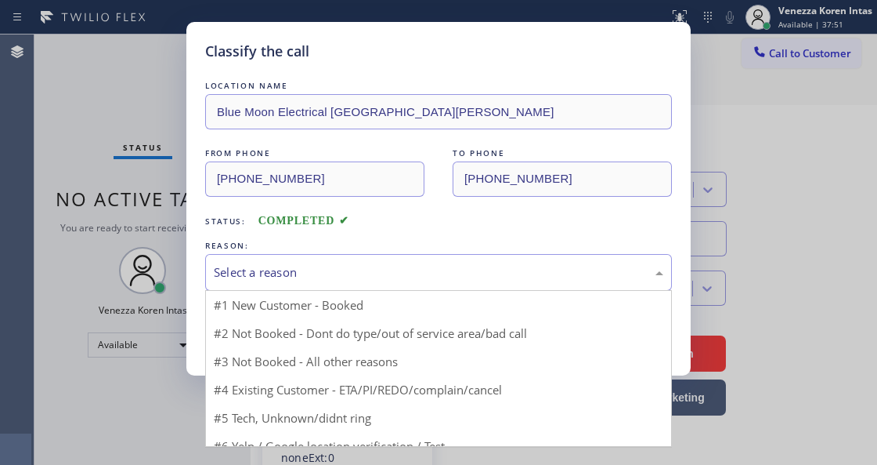
click at [406, 259] on div "Select a reason" at bounding box center [438, 272] width 467 height 37
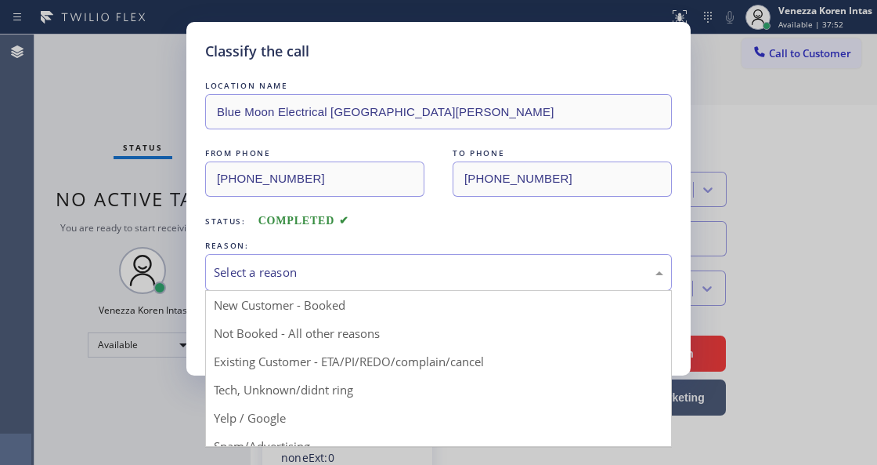
drag, startPoint x: 412, startPoint y: 351, endPoint x: 313, endPoint y: 339, distance: 99.4
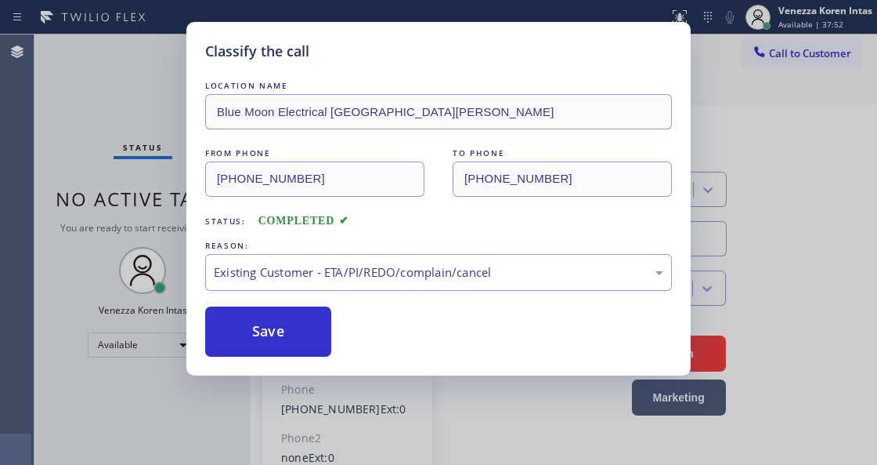
click at [294, 334] on button "Save" at bounding box center [268, 331] width 126 height 50
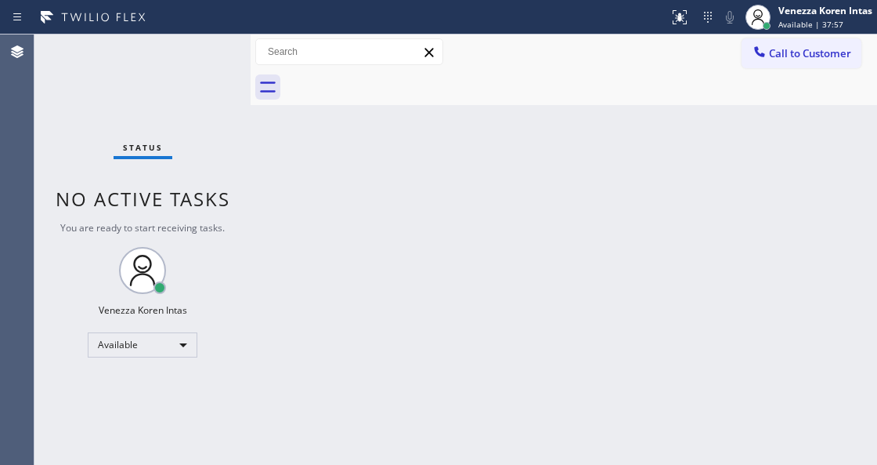
click at [418, 146] on div "Back to Dashboard Change Sender ID Customers Technicians Select a contact Outbo…" at bounding box center [564, 249] width 627 height 430
click at [193, 52] on div "Status No active tasks You are ready to start receiving tasks. Venezza Koren In…" at bounding box center [142, 249] width 216 height 430
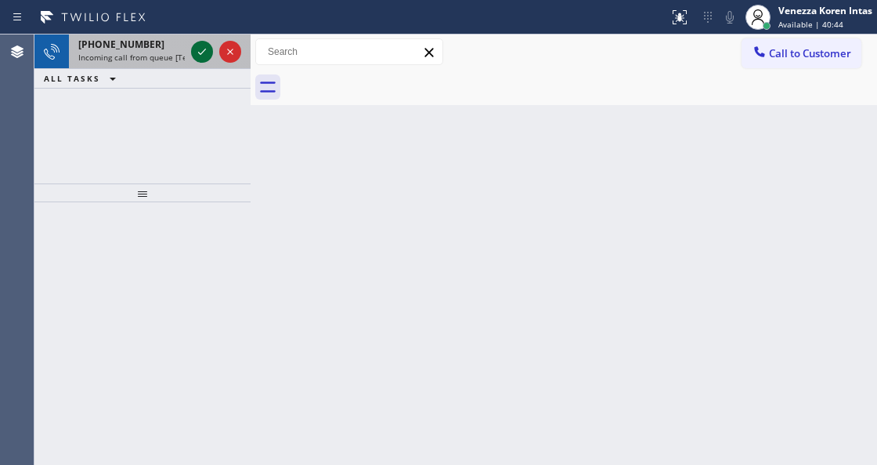
click at [193, 52] on icon at bounding box center [202, 51] width 19 height 19
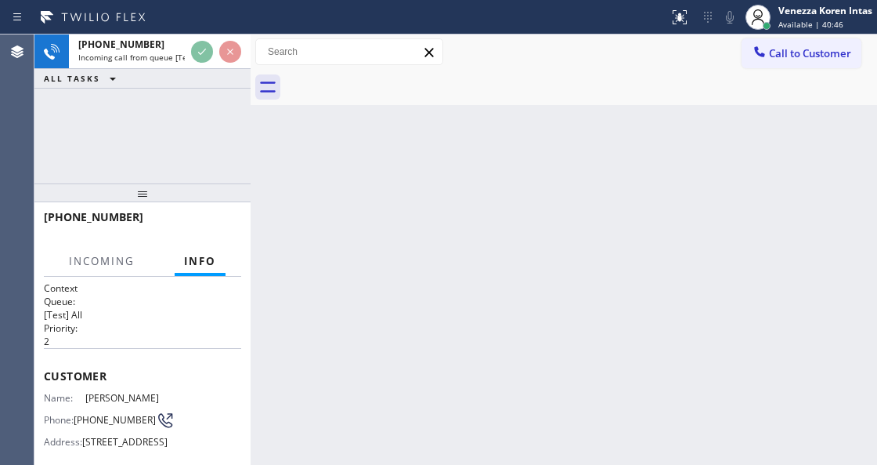
scroll to position [100, 0]
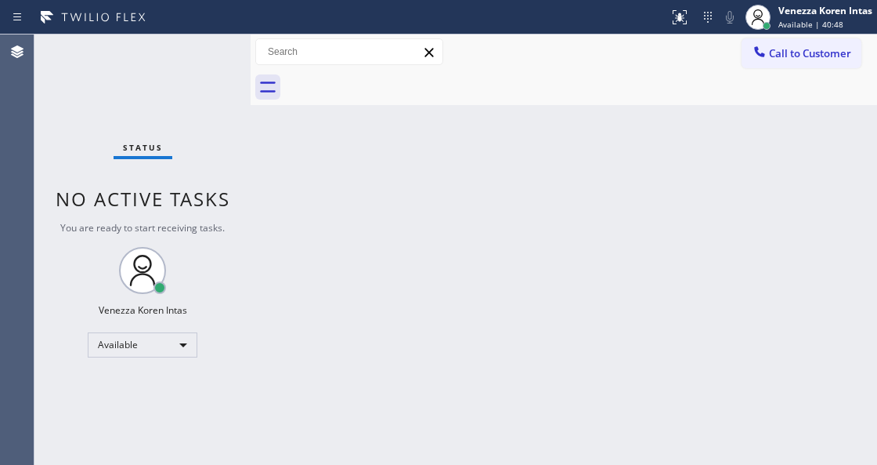
click at [228, 44] on div "Status No active tasks You are ready to start receiving tasks. Venezza Koren In…" at bounding box center [142, 249] width 216 height 430
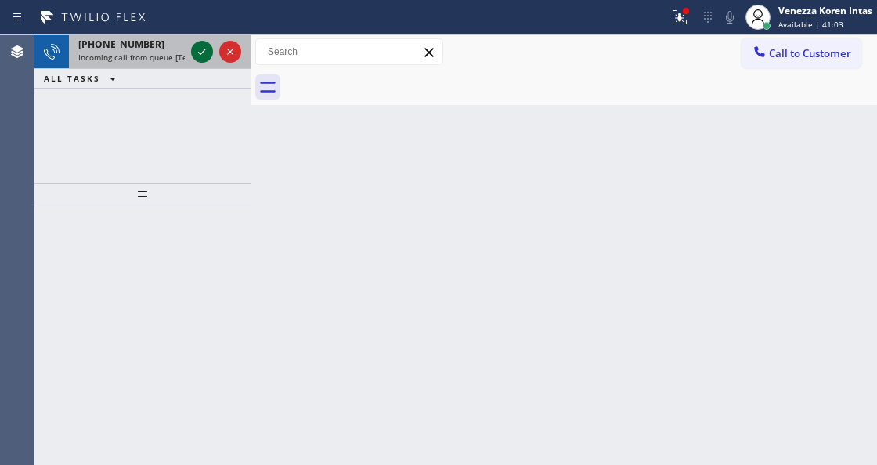
click at [203, 49] on icon at bounding box center [202, 51] width 19 height 19
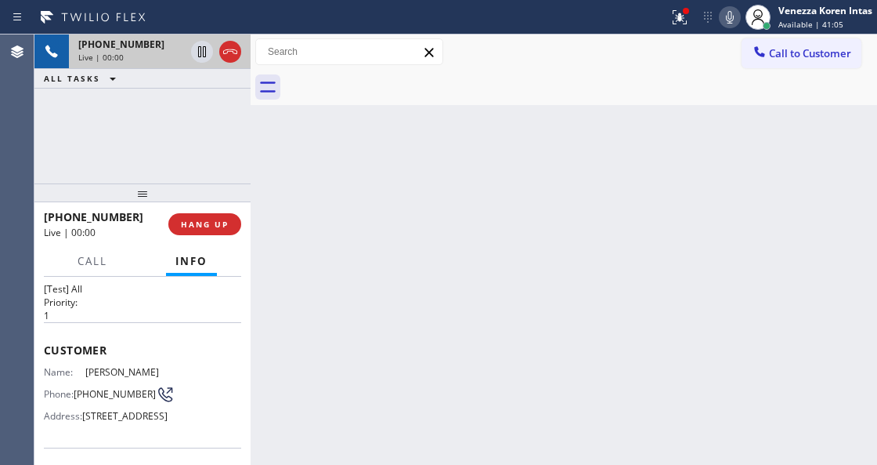
scroll to position [104, 0]
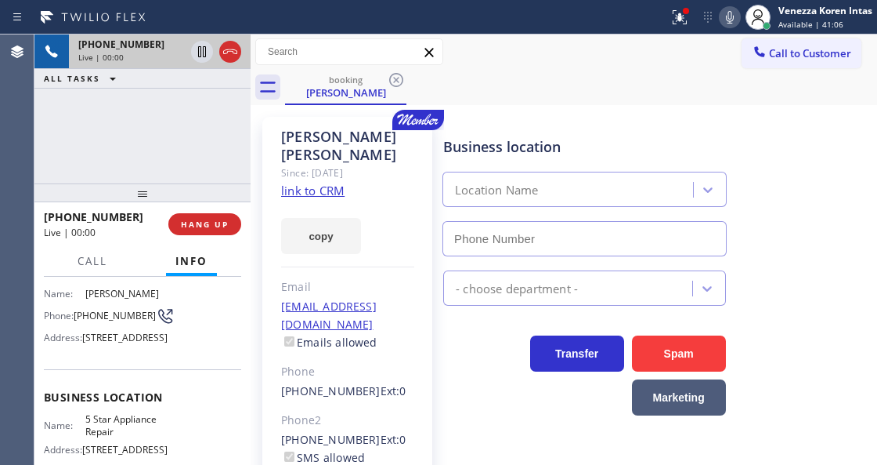
type input "[PHONE_NUMBER]"
click at [689, 3] on button at bounding box center [680, 17] width 34 height 34
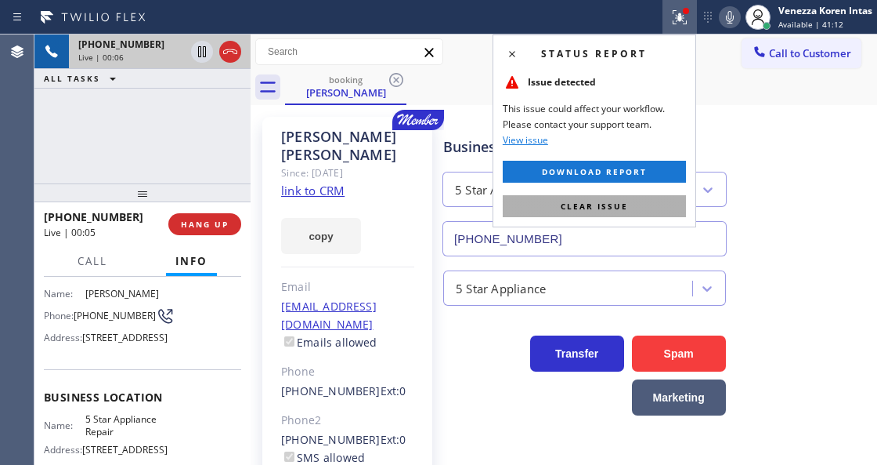
click at [519, 216] on button "Clear issue" at bounding box center [594, 206] width 183 height 22
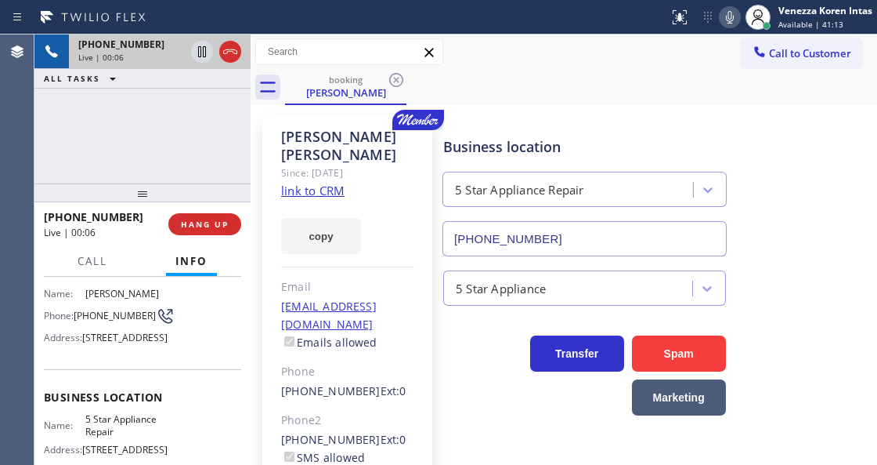
click at [316, 183] on link "link to CRM" at bounding box center [312, 191] width 63 height 16
drag, startPoint x: 722, startPoint y: 20, endPoint x: 700, endPoint y: 29, distance: 23.6
click at [721, 20] on icon at bounding box center [730, 17] width 19 height 19
click at [204, 58] on icon at bounding box center [202, 51] width 19 height 19
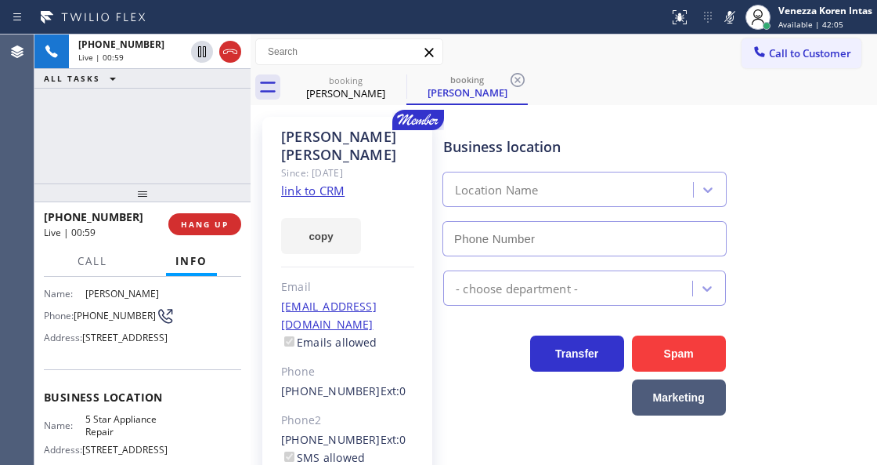
type input "[PHONE_NUMBER]"
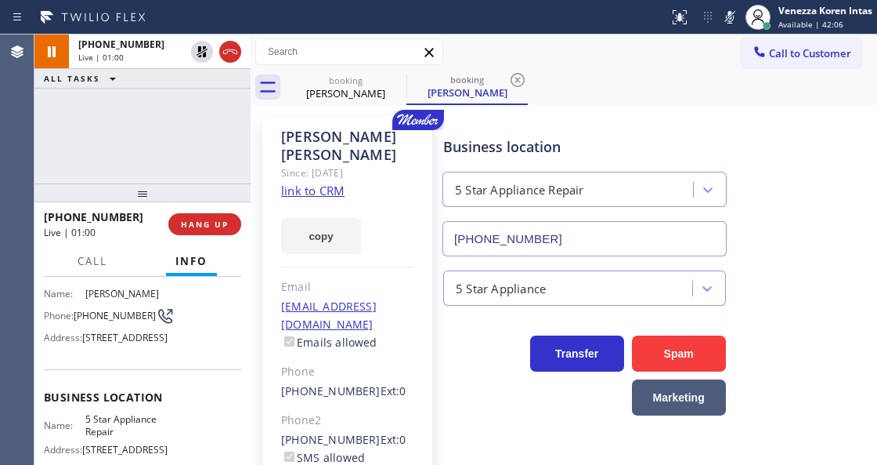
click at [167, 148] on div "+17204451426 Live | 01:00 ALL TASKS ALL TASKS ACTIVE TASKS TASKS IN WRAP UP" at bounding box center [142, 108] width 216 height 149
drag, startPoint x: 730, startPoint y: 17, endPoint x: 730, endPoint y: 31, distance: 14.1
click at [730, 17] on icon at bounding box center [730, 17] width 8 height 13
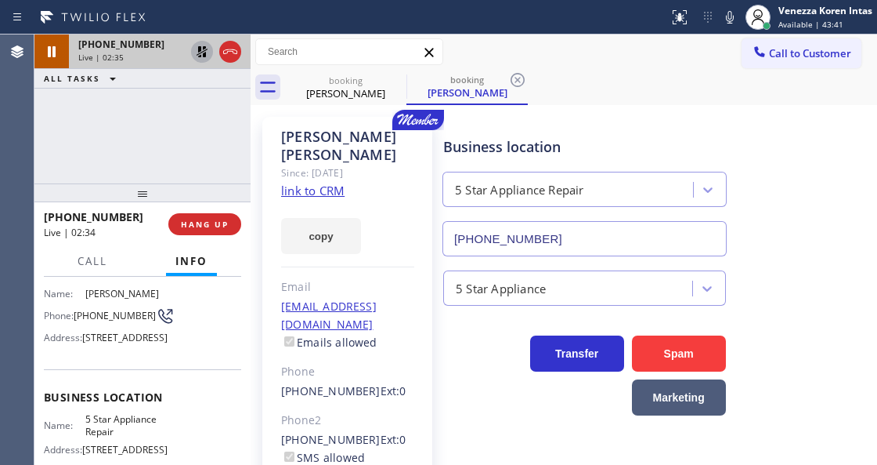
click at [197, 52] on icon at bounding box center [202, 51] width 19 height 19
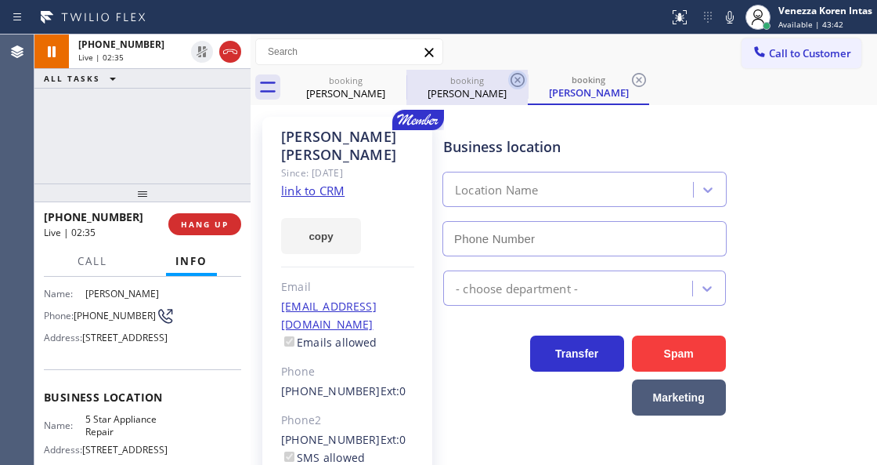
click at [514, 85] on icon at bounding box center [518, 80] width 14 height 14
type input "[PHONE_NUMBER]"
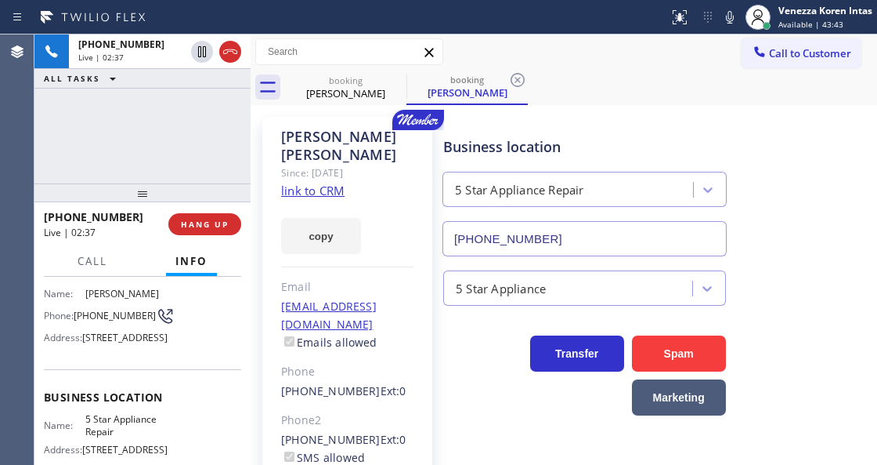
click at [517, 81] on icon at bounding box center [518, 80] width 14 height 14
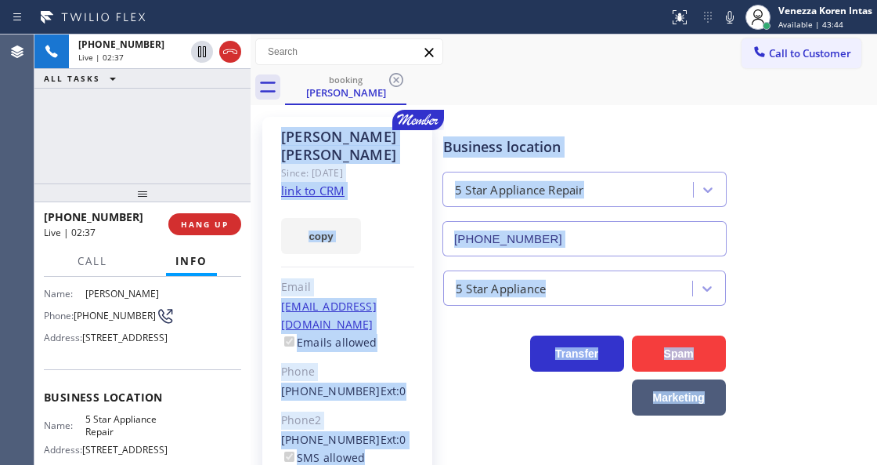
click at [557, 110] on div "Bryan Koepf Since: 20 may 2020 link to CRM copy Email bryankoepf@gmail.com Emai…" at bounding box center [564, 359] width 619 height 501
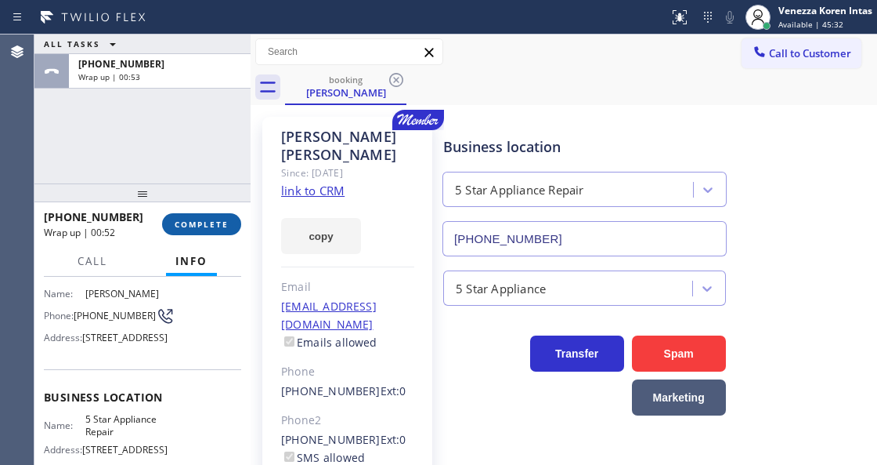
click at [226, 218] on button "COMPLETE" at bounding box center [201, 224] width 79 height 22
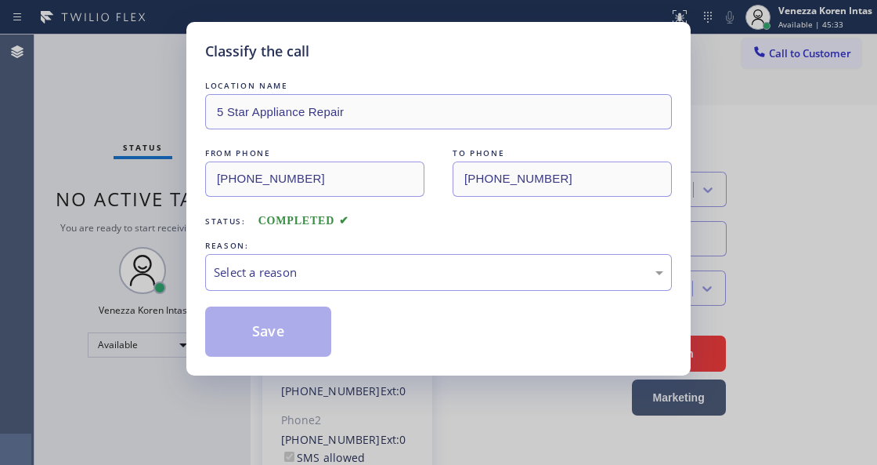
click at [367, 254] on div "Select a reason" at bounding box center [438, 272] width 467 height 37
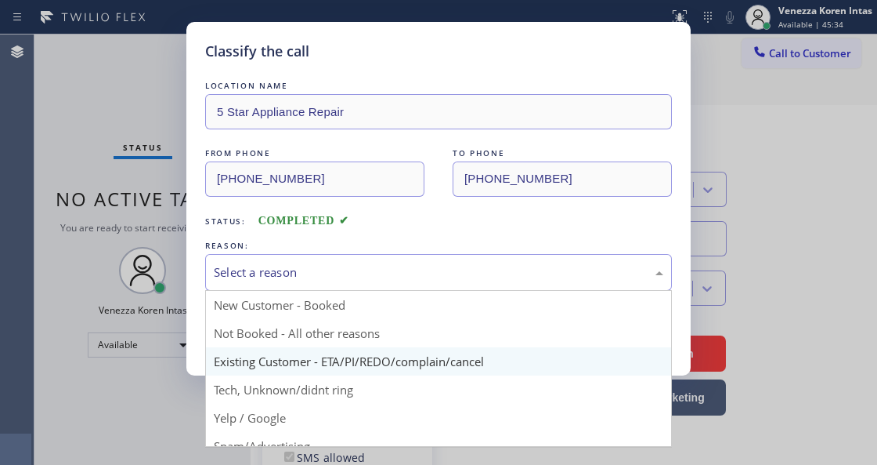
drag, startPoint x: 368, startPoint y: 354, endPoint x: 360, endPoint y: 355, distance: 8.7
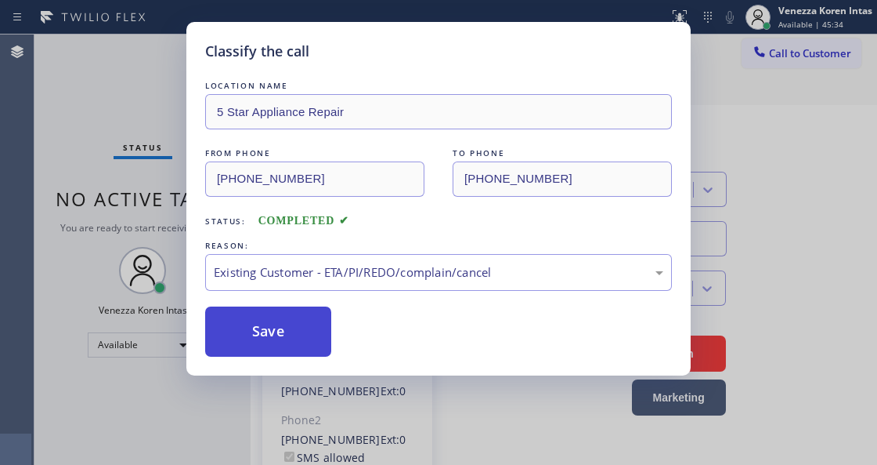
click at [277, 339] on button "Save" at bounding box center [268, 331] width 126 height 50
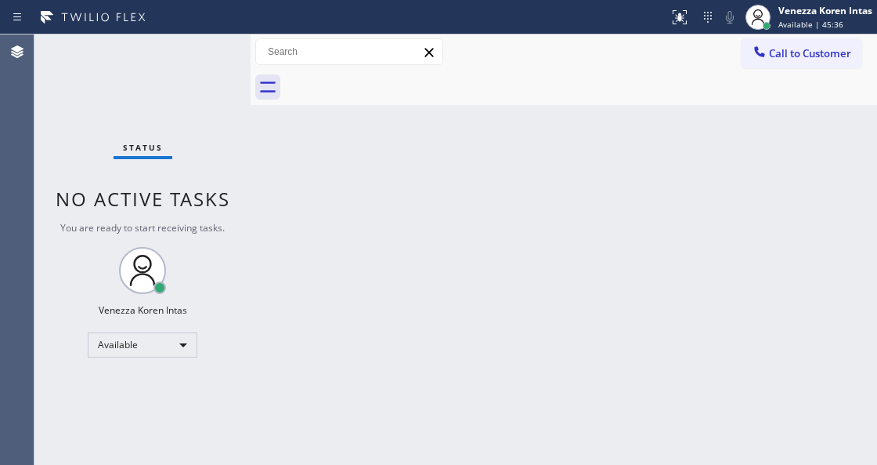
click at [196, 75] on div "Status No active tasks You are ready to start receiving tasks. Venezza Koren In…" at bounding box center [142, 249] width 216 height 430
click at [207, 53] on div "Status No active tasks You are ready to start receiving tasks. Venezza Koren In…" at bounding box center [142, 249] width 216 height 430
click at [206, 56] on div "Status No active tasks You are ready to start receiving tasks. Venezza Koren In…" at bounding box center [142, 249] width 216 height 430
click at [192, 334] on div "Available" at bounding box center [143, 344] width 110 height 25
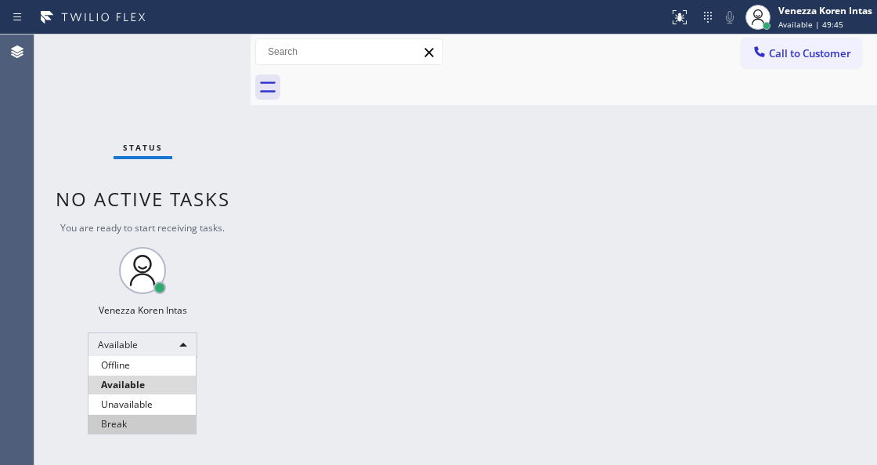
click at [139, 428] on li "Break" at bounding box center [142, 423] width 107 height 19
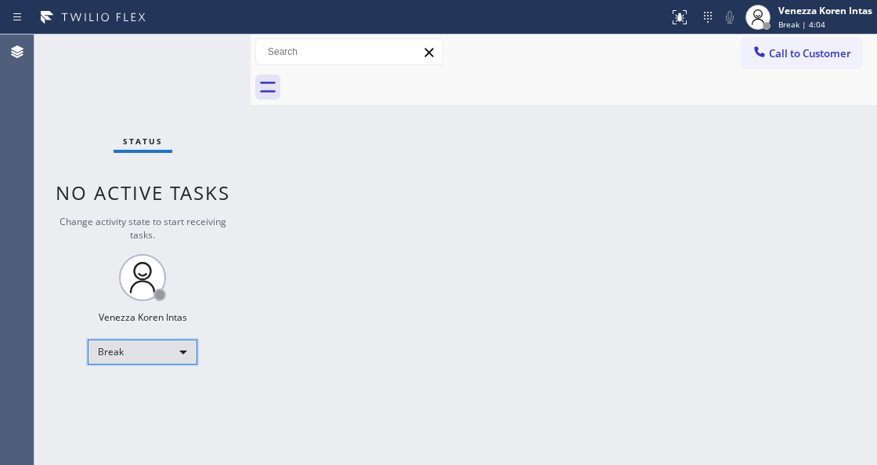
click at [143, 350] on div "Break" at bounding box center [143, 351] width 110 height 25
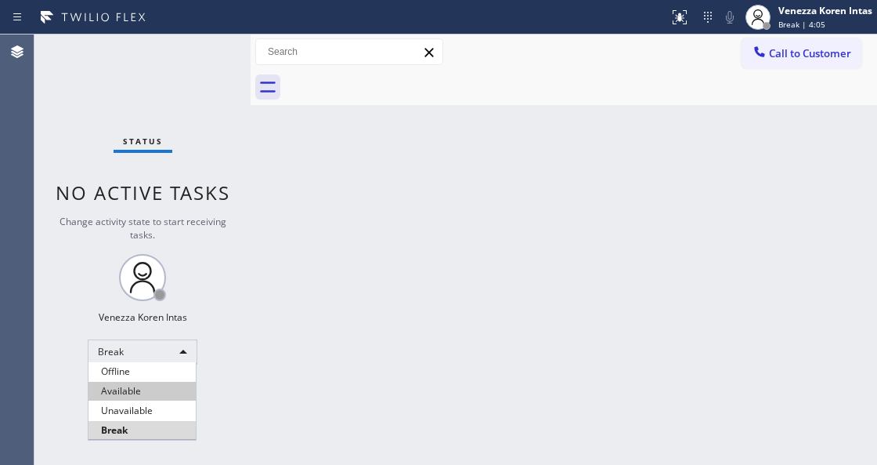
click at [127, 389] on li "Available" at bounding box center [142, 391] width 107 height 19
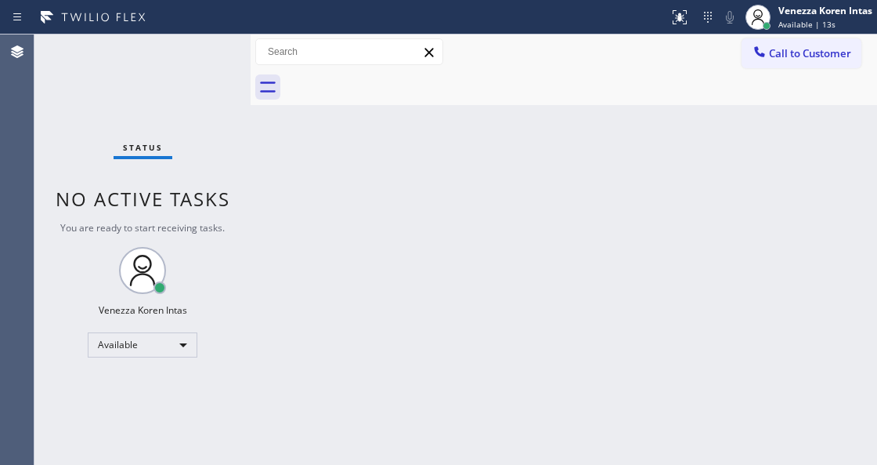
click at [202, 154] on div "Status No active tasks You are ready to start receiving tasks. Venezza Koren In…" at bounding box center [142, 249] width 216 height 430
click at [141, 81] on div "Status No active tasks You are ready to start receiving tasks. Venezza Koren In…" at bounding box center [142, 249] width 216 height 430
click at [197, 56] on div "Status No active tasks You are ready to start receiving tasks. Venezza Koren In…" at bounding box center [142, 249] width 216 height 430
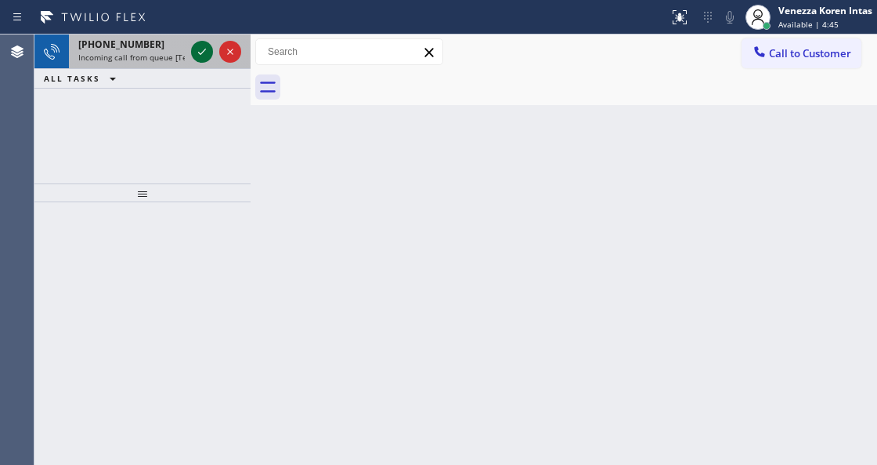
click at [197, 56] on icon at bounding box center [202, 51] width 19 height 19
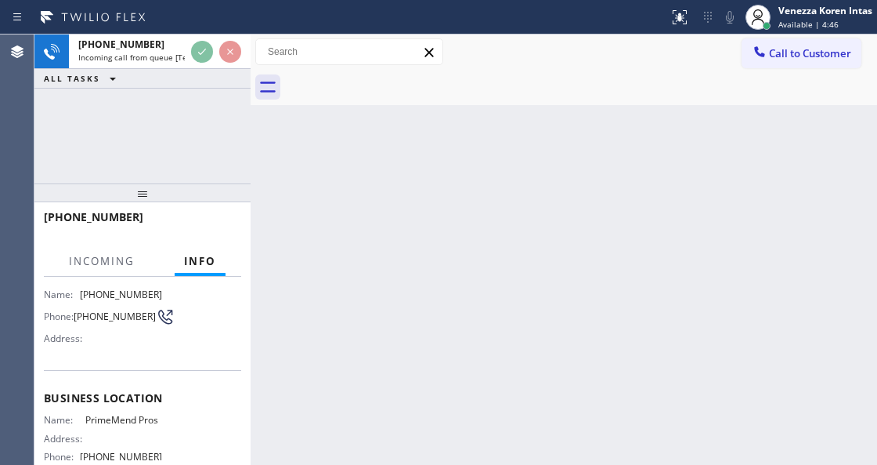
scroll to position [104, 0]
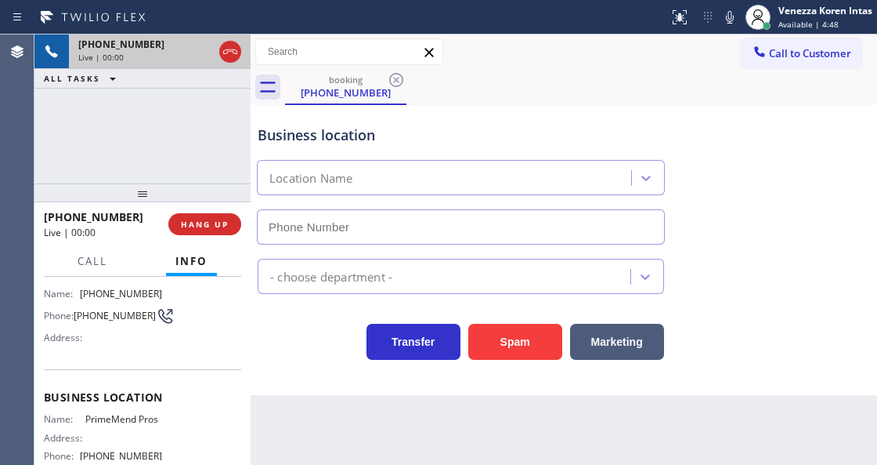
type input "(954) 787-0381"
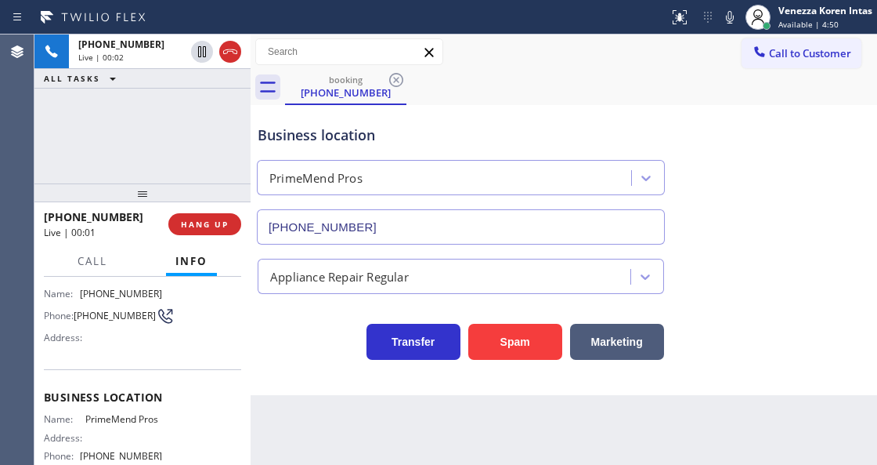
click at [199, 103] on div "+17869085153 Live | 00:02 ALL TASKS ALL TASKS ACTIVE TASKS TASKS IN WRAP UP" at bounding box center [142, 108] width 216 height 149
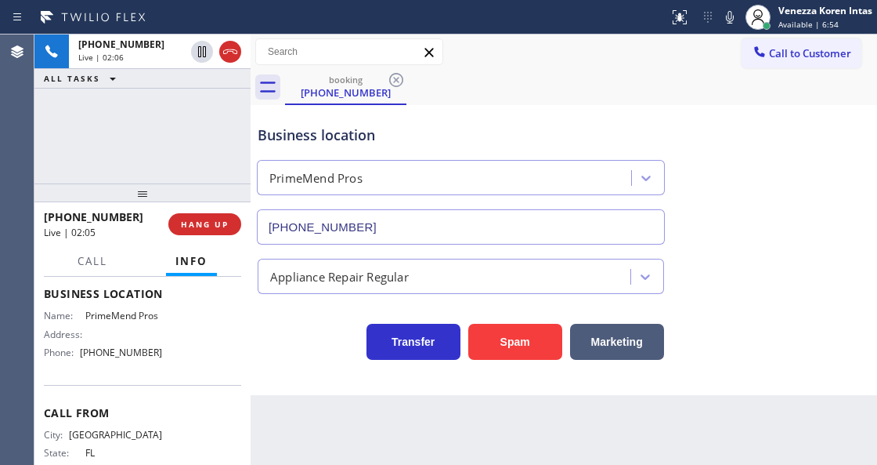
scroll to position [208, 0]
drag, startPoint x: 85, startPoint y: 316, endPoint x: 165, endPoint y: 316, distance: 80.7
click at [165, 316] on div "Name: PrimeMend Pros Address: Phone: (954) 787-0381" at bounding box center [142, 336] width 197 height 55
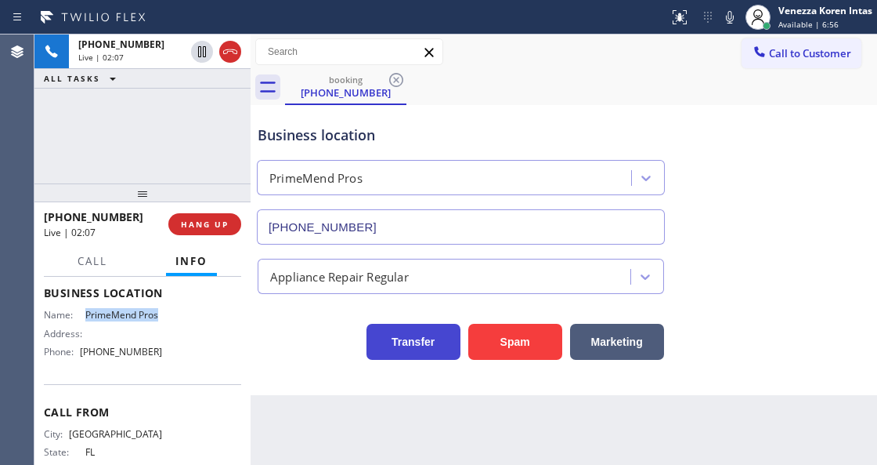
copy span "PrimeMend Pros"
click at [569, 126] on div "Business location" at bounding box center [461, 135] width 407 height 21
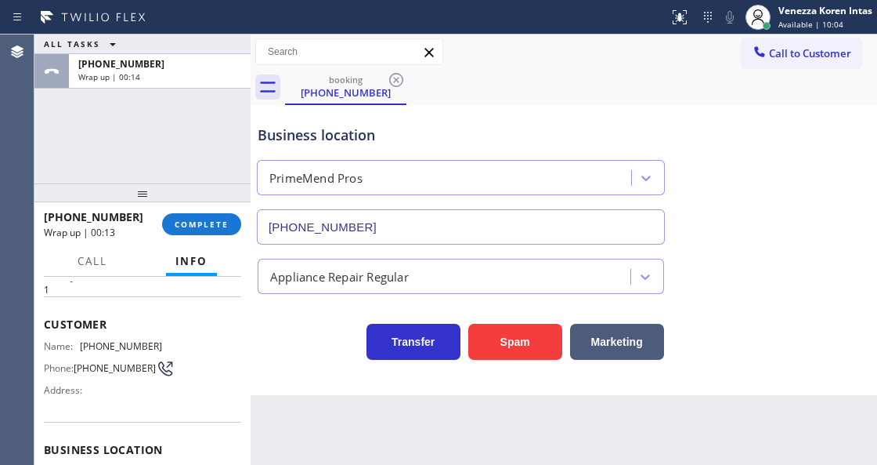
scroll to position [0, 0]
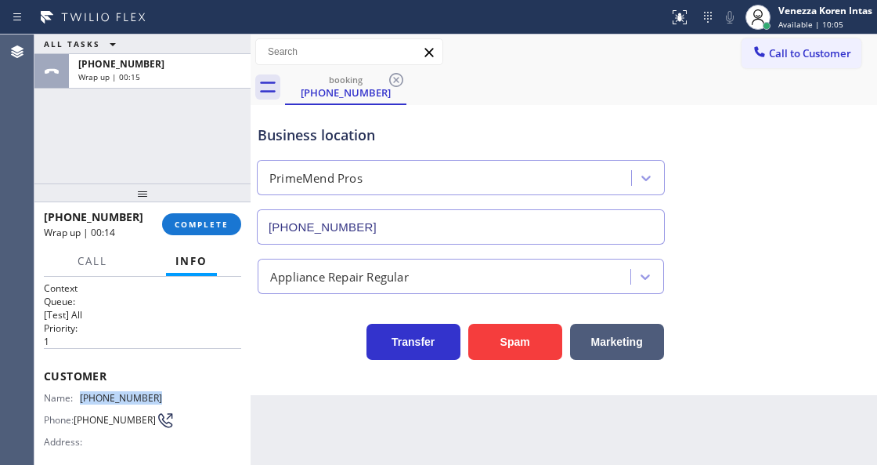
drag, startPoint x: 171, startPoint y: 400, endPoint x: 81, endPoint y: 401, distance: 89.3
click at [81, 401] on div "Name: (786) 908-5153 Phone: (786) 908-5153 Address:" at bounding box center [142, 423] width 197 height 62
copy div "(786) 908-5153"
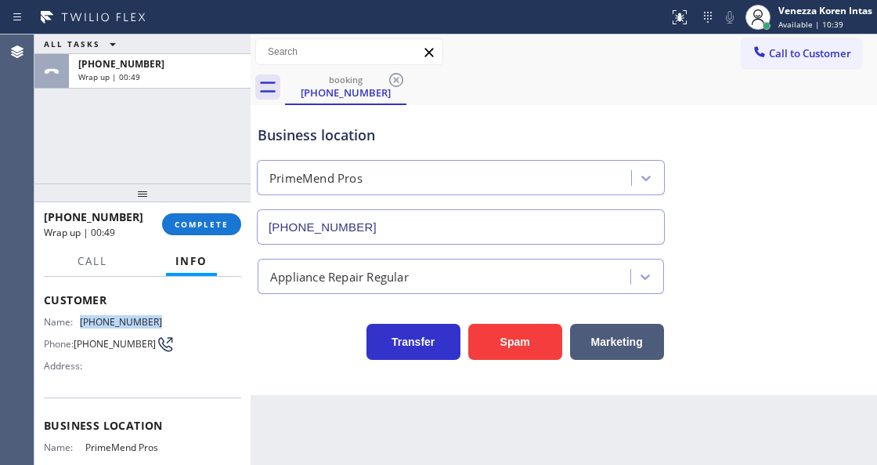
scroll to position [157, 0]
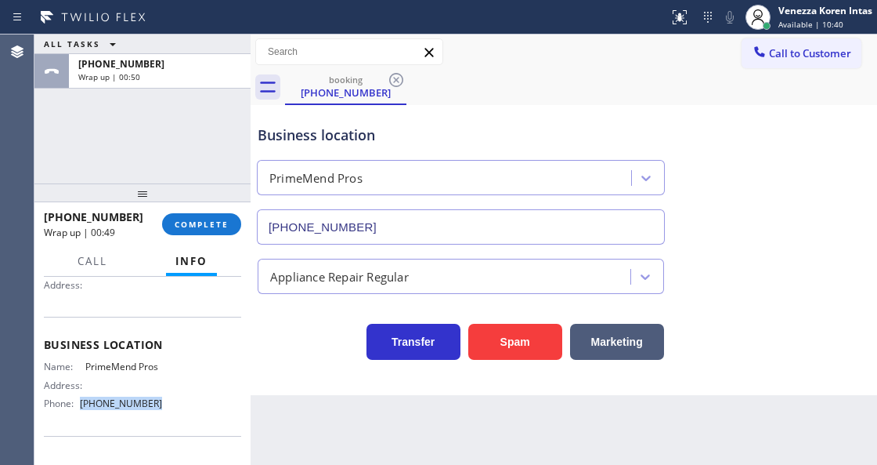
drag, startPoint x: 166, startPoint y: 400, endPoint x: 81, endPoint y: 410, distance: 85.2
click at [81, 410] on div "Name: PrimeMend Pros Address: Phone: (954) 787-0381" at bounding box center [142, 387] width 197 height 55
copy div "(954) 787-0381"
click at [225, 226] on span "COMPLETE" at bounding box center [202, 224] width 54 height 11
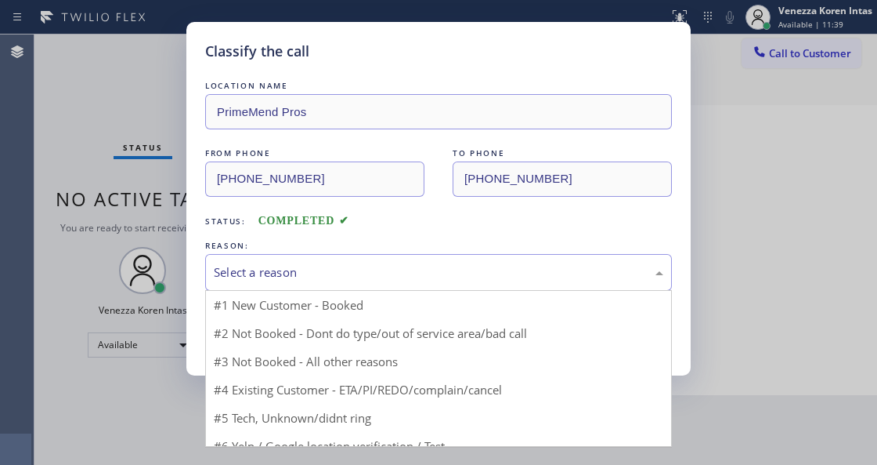
click at [340, 263] on div "Select a reason" at bounding box center [438, 272] width 467 height 37
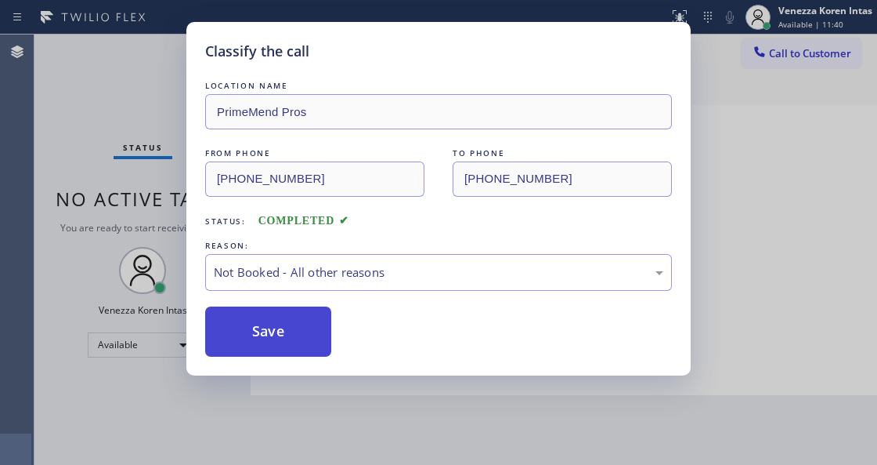
drag, startPoint x: 296, startPoint y: 345, endPoint x: 24, endPoint y: 218, distance: 301.0
click at [295, 345] on button "Save" at bounding box center [268, 331] width 126 height 50
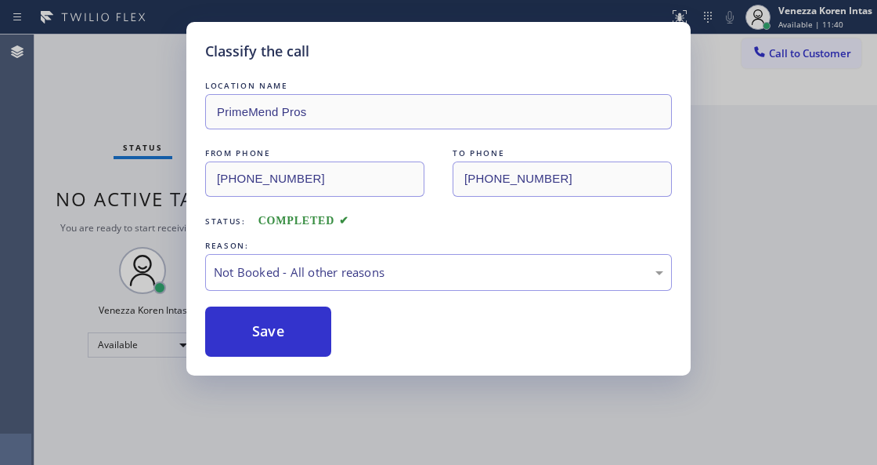
click at [104, 142] on div "Classify the call LOCATION NAME PrimeMend Pros FROM PHONE (786) 908-5153 TO PHO…" at bounding box center [438, 232] width 877 height 465
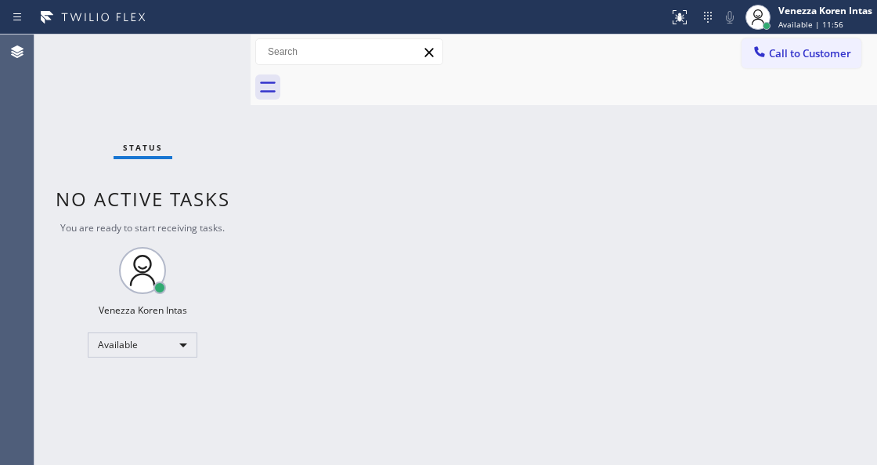
drag, startPoint x: 290, startPoint y: 348, endPoint x: 277, endPoint y: 348, distance: 12.5
click at [288, 348] on div "Back to Dashboard Change Sender ID Customers Technicians Select a contact Outbo…" at bounding box center [564, 249] width 627 height 430
click at [271, 171] on div "Back to Dashboard Change Sender ID Customers Technicians Select a contact Outbo…" at bounding box center [564, 249] width 627 height 430
drag, startPoint x: 295, startPoint y: 182, endPoint x: 165, endPoint y: 153, distance: 134.0
click at [291, 183] on div "Back to Dashboard Change Sender ID Customers Technicians Select a contact Outbo…" at bounding box center [564, 249] width 627 height 430
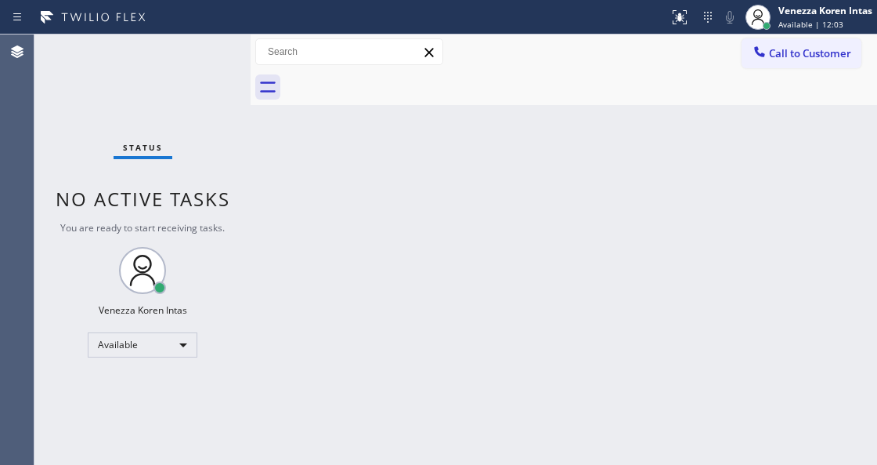
click at [172, 87] on div "Status No active tasks You are ready to start receiving tasks. Venezza Koren In…" at bounding box center [142, 249] width 216 height 430
click at [96, 280] on div "Status No active tasks You are ready to start receiving tasks. Venezza Koren In…" at bounding box center [142, 249] width 216 height 430
drag, startPoint x: 182, startPoint y: 43, endPoint x: 45, endPoint y: 65, distance: 138.8
click at [183, 44] on div "Status No active tasks You are ready to start receiving tasks. Venezza Koren In…" at bounding box center [142, 249] width 216 height 430
click at [816, 22] on span "Available | 19:14" at bounding box center [811, 24] width 65 height 11
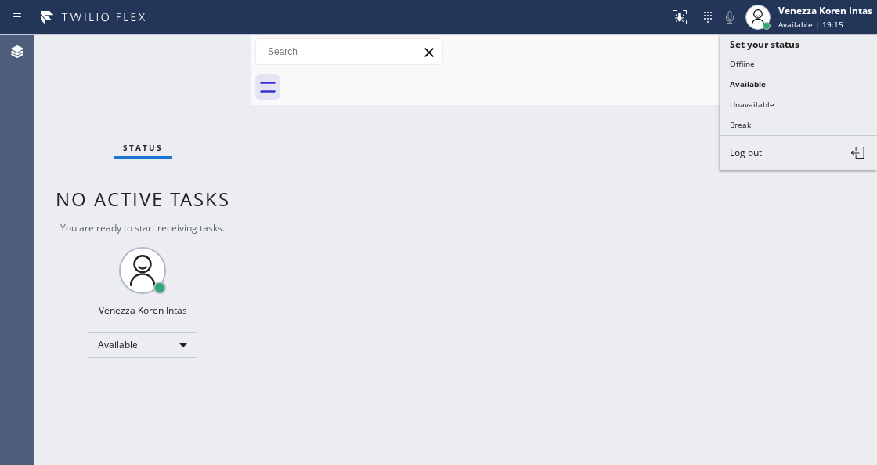
click at [771, 103] on button "Unavailable" at bounding box center [799, 104] width 157 height 20
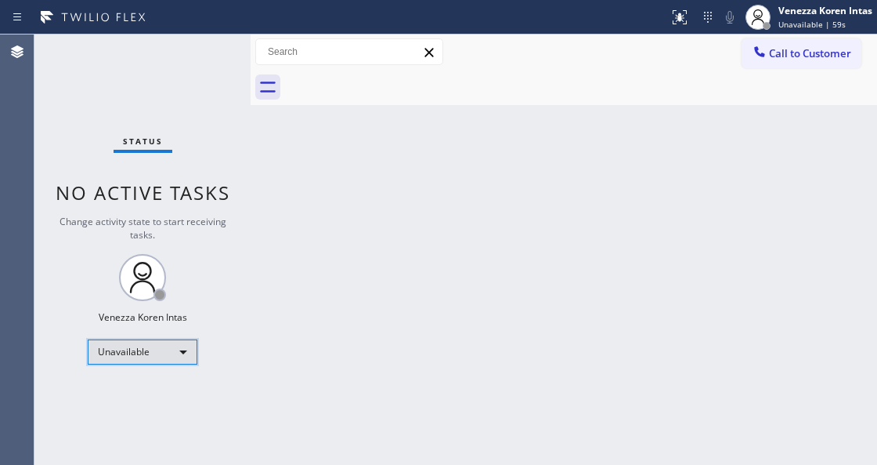
click at [143, 349] on div "Unavailable" at bounding box center [143, 351] width 110 height 25
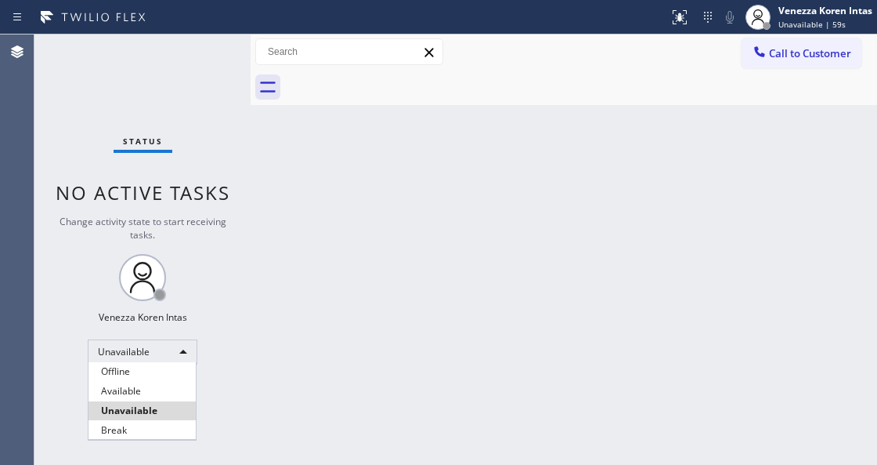
drag, startPoint x: 132, startPoint y: 429, endPoint x: 158, endPoint y: 429, distance: 26.6
click at [132, 429] on li "Break" at bounding box center [142, 430] width 107 height 19
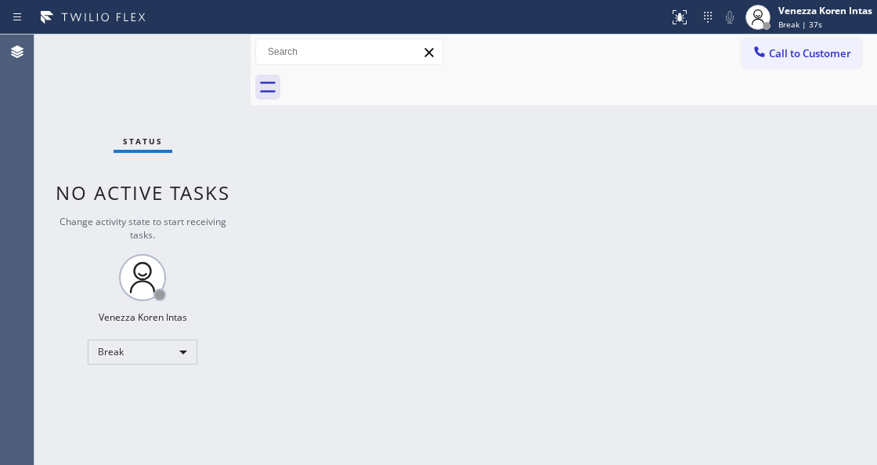
click at [512, 158] on div "Back to Dashboard Change Sender ID Customers Technicians Select a contact Outbo…" at bounding box center [564, 249] width 627 height 430
click at [297, 213] on div "Back to Dashboard Change Sender ID Customers Technicians Select a contact Outbo…" at bounding box center [564, 249] width 627 height 430
click at [411, 291] on div "Back to Dashboard Change Sender ID Customers Technicians Select a contact Outbo…" at bounding box center [564, 249] width 627 height 430
drag, startPoint x: 204, startPoint y: 345, endPoint x: 186, endPoint y: 355, distance: 20.0
click at [199, 348] on div "Status No active tasks Change activity state to start receiving tasks. Venezza …" at bounding box center [142, 249] width 216 height 430
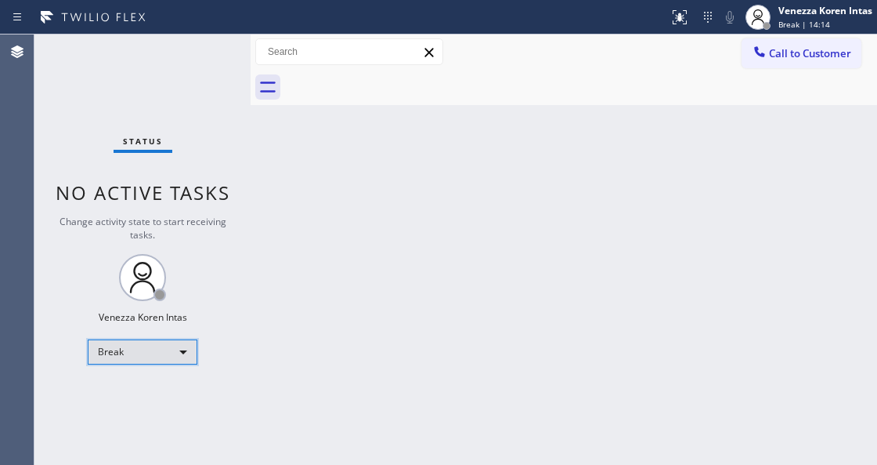
click at [183, 356] on div "Break" at bounding box center [143, 351] width 110 height 25
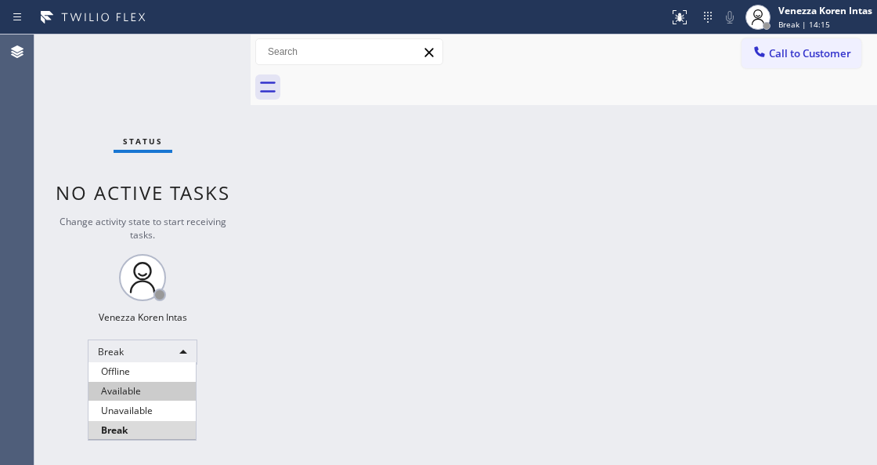
click at [153, 393] on li "Available" at bounding box center [142, 391] width 107 height 19
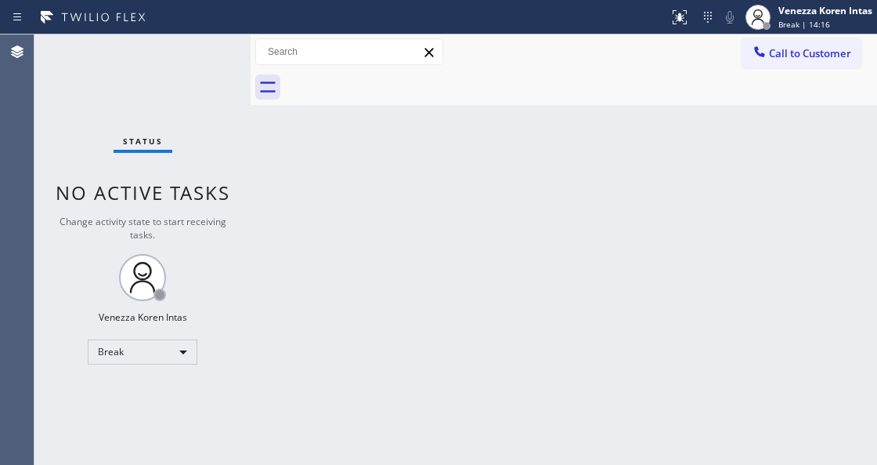
click at [412, 201] on div "Back to Dashboard Change Sender ID Customers Technicians Select a contact Outbo…" at bounding box center [564, 249] width 627 height 430
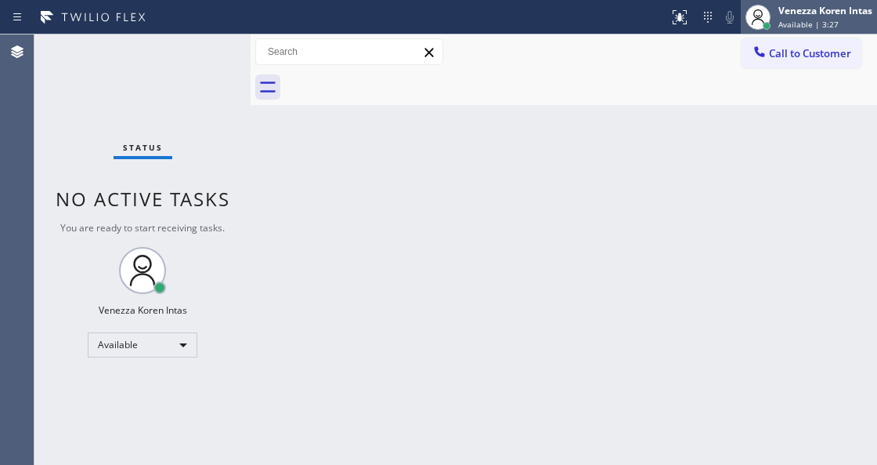
click at [808, 24] on span "Available | 3:27" at bounding box center [809, 24] width 60 height 11
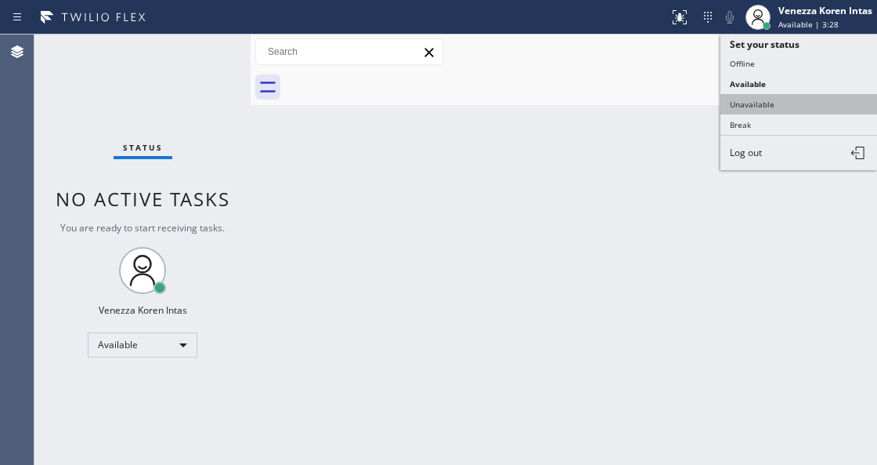
click at [785, 106] on button "Unavailable" at bounding box center [799, 104] width 157 height 20
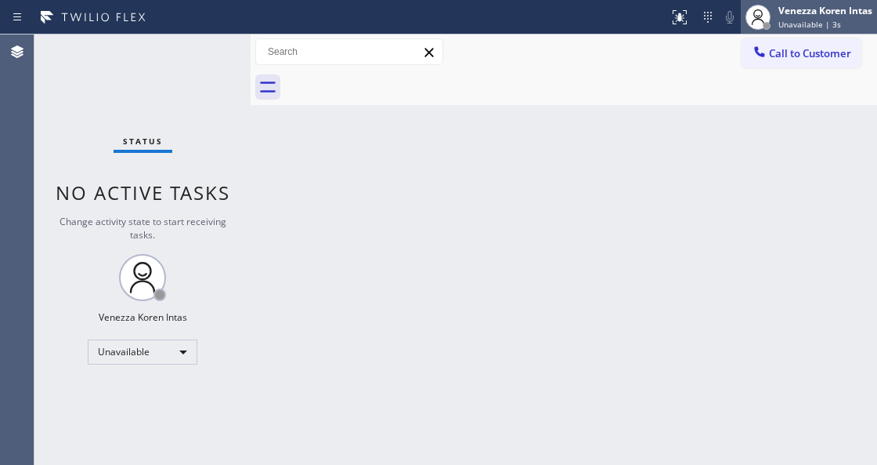
click at [816, 6] on div "Venezza Koren Intas" at bounding box center [826, 10] width 94 height 13
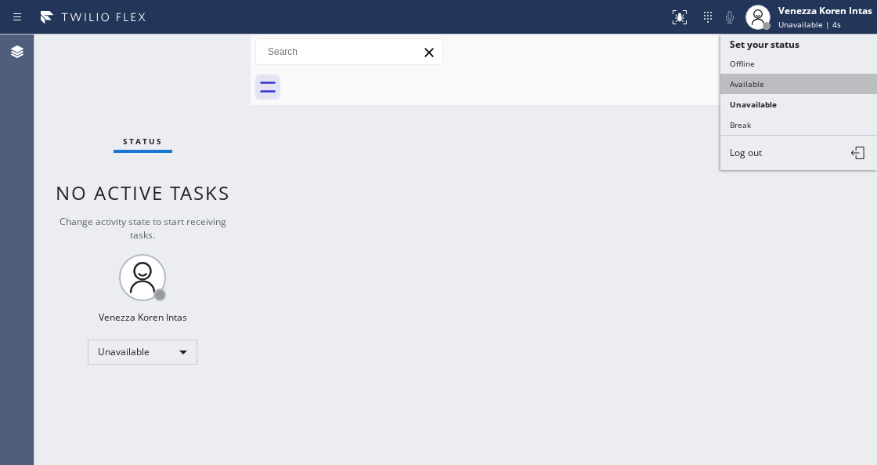
click at [796, 85] on button "Available" at bounding box center [799, 84] width 157 height 20
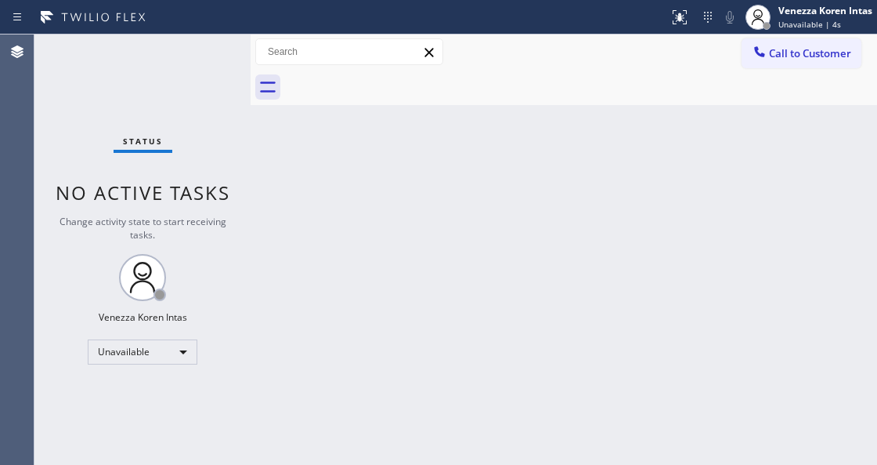
click at [566, 135] on div "Back to Dashboard Change Sender ID Customers Technicians Select a contact Outbo…" at bounding box center [564, 249] width 627 height 430
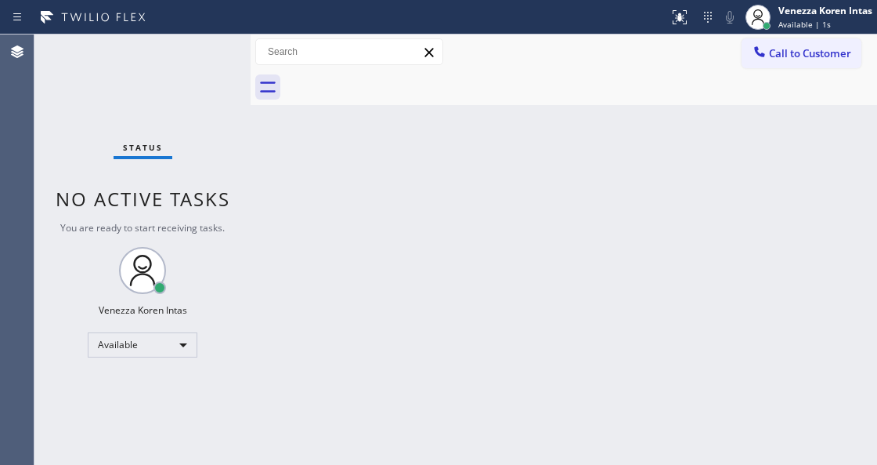
click at [158, 144] on span "Status" at bounding box center [143, 147] width 40 height 11
click at [172, 113] on div "Status No active tasks You are ready to start receiving tasks. Venezza Koren In…" at bounding box center [142, 249] width 216 height 430
click at [238, 70] on div "Status No active tasks You are ready to start receiving tasks. Venezza Koren In…" at bounding box center [142, 249] width 216 height 430
click at [199, 52] on div "Status No active tasks You are ready to start receiving tasks. Venezza Koren In…" at bounding box center [142, 249] width 216 height 430
click at [202, 47] on div "Status No active tasks You are ready to start receiving tasks. Venezza Koren In…" at bounding box center [142, 249] width 216 height 430
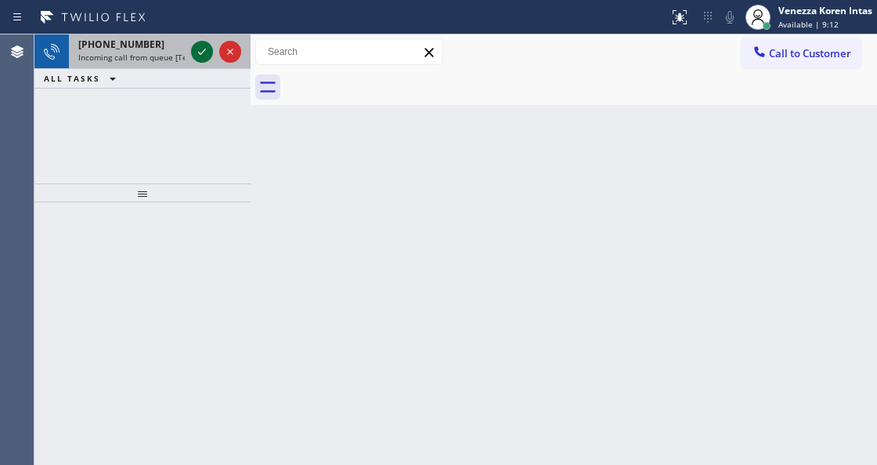
click at [202, 47] on icon at bounding box center [202, 51] width 19 height 19
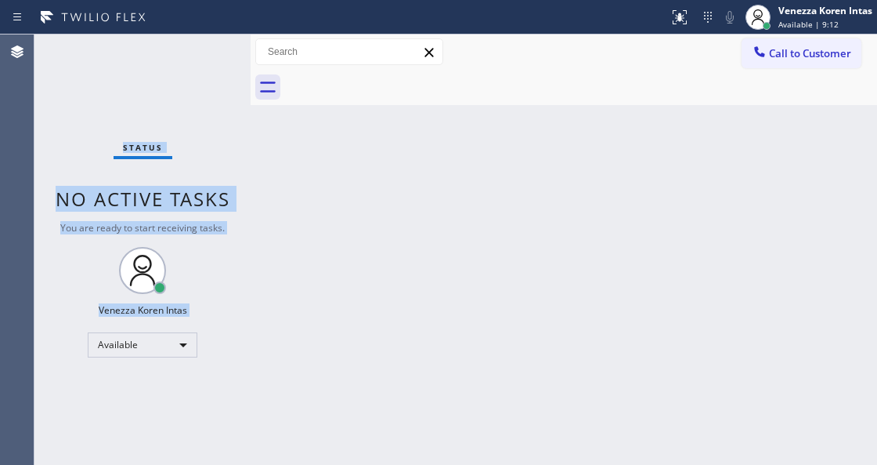
click at [202, 47] on div "Status No active tasks You are ready to start receiving tasks. Venezza Koren In…" at bounding box center [142, 249] width 216 height 430
drag, startPoint x: 687, startPoint y: 23, endPoint x: 659, endPoint y: 132, distance: 113.2
click at [686, 26] on icon at bounding box center [680, 17] width 19 height 19
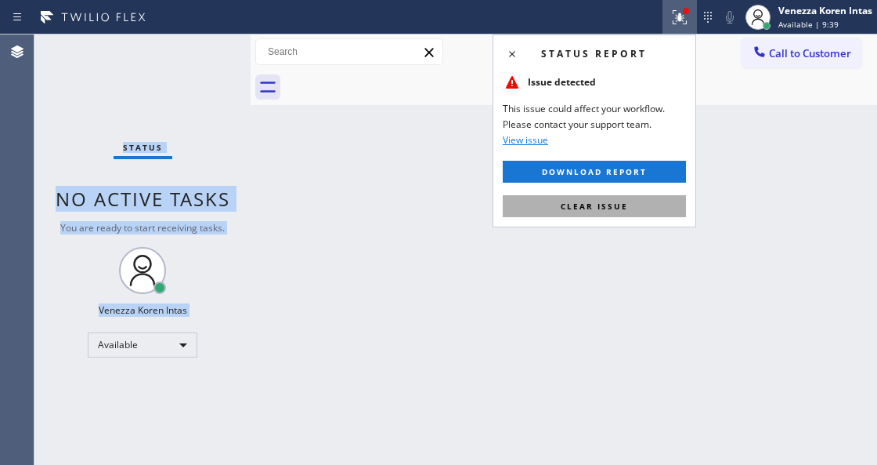
click at [637, 201] on button "Clear issue" at bounding box center [594, 206] width 183 height 22
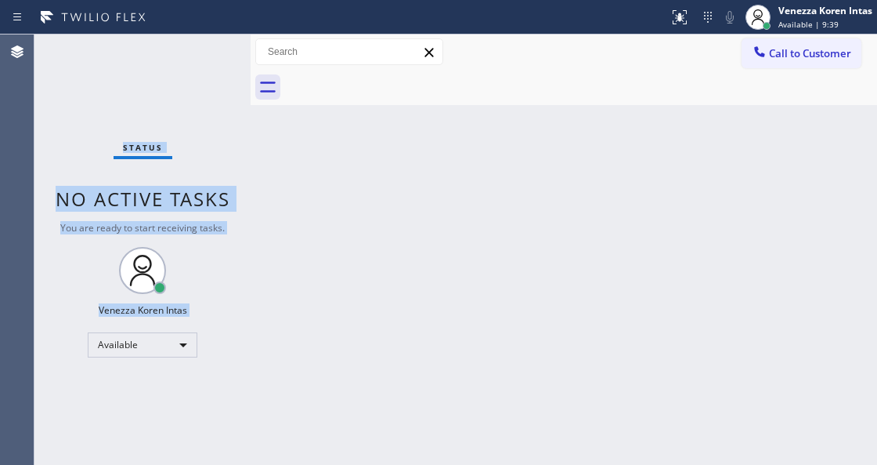
click at [184, 69] on div "Status No active tasks You are ready to start receiving tasks. Venezza Koren In…" at bounding box center [142, 249] width 216 height 430
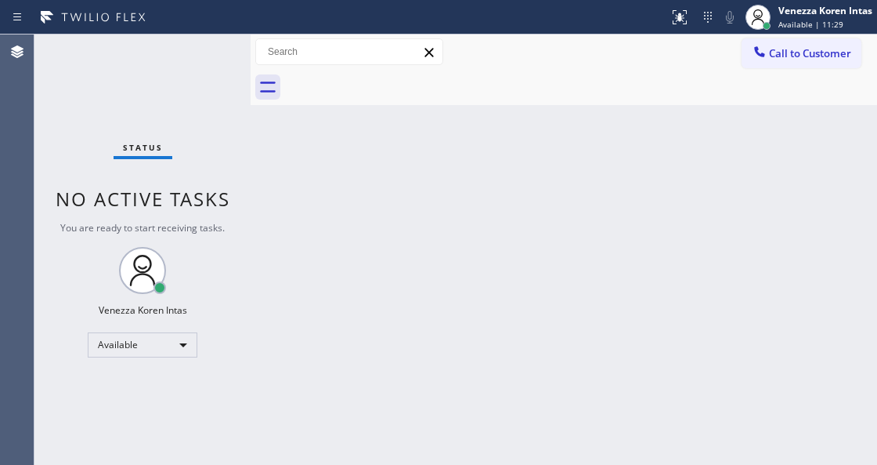
click at [200, 50] on div "Status No active tasks You are ready to start receiving tasks. Venezza Koren In…" at bounding box center [142, 249] width 216 height 430
click at [199, 50] on div "Status No active tasks You are ready to start receiving tasks. Venezza Koren In…" at bounding box center [142, 249] width 216 height 430
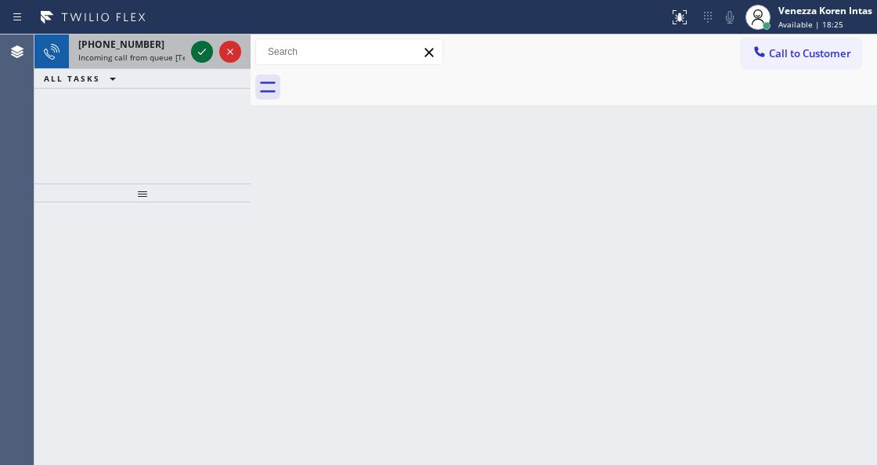
click at [196, 56] on icon at bounding box center [202, 51] width 19 height 19
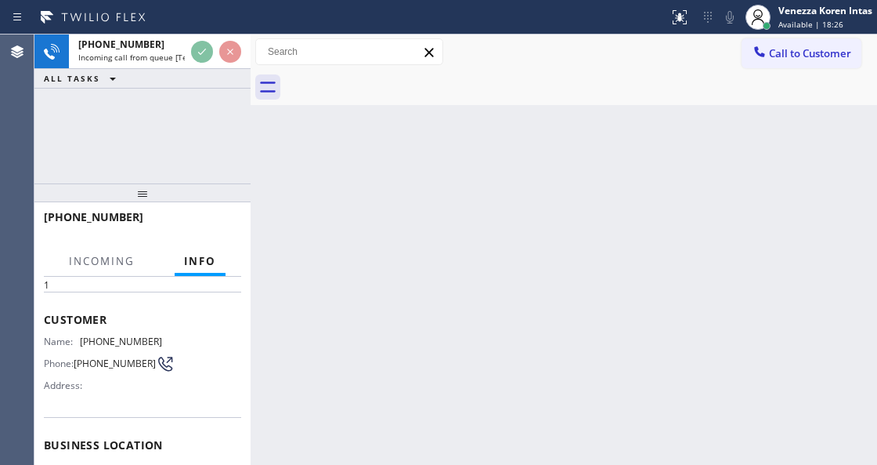
scroll to position [157, 0]
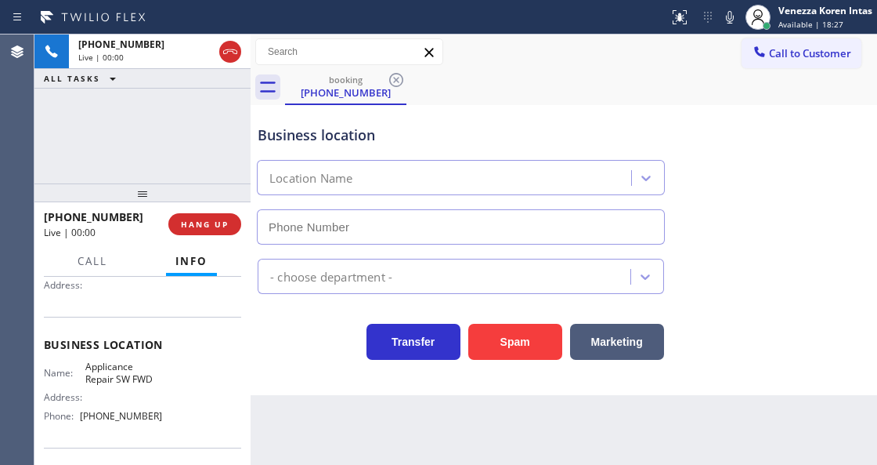
type input "(213) 566-9111"
click at [447, 95] on div "booking (951) 333-5261" at bounding box center [581, 87] width 592 height 35
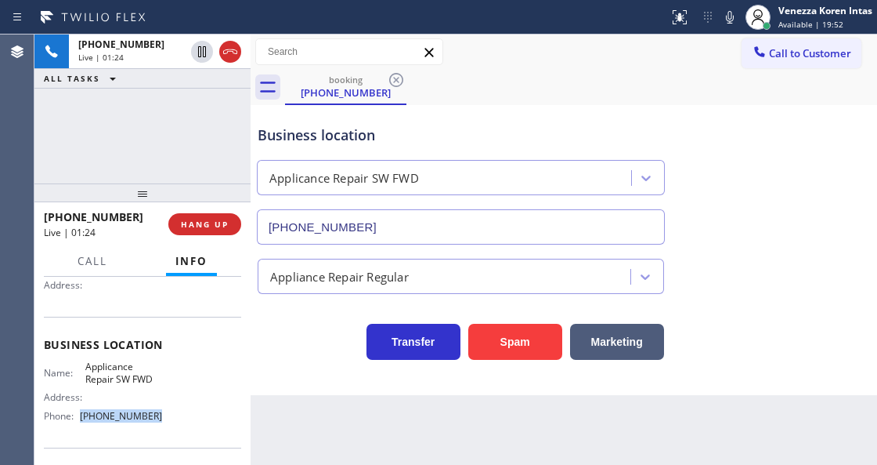
drag, startPoint x: 154, startPoint y: 424, endPoint x: 81, endPoint y: 421, distance: 73.7
click at [81, 421] on div "Name: Applicance Repair SW FWD Address: Phone: (213) 566-9111" at bounding box center [103, 393] width 118 height 67
copy div "(213) 566-9111"
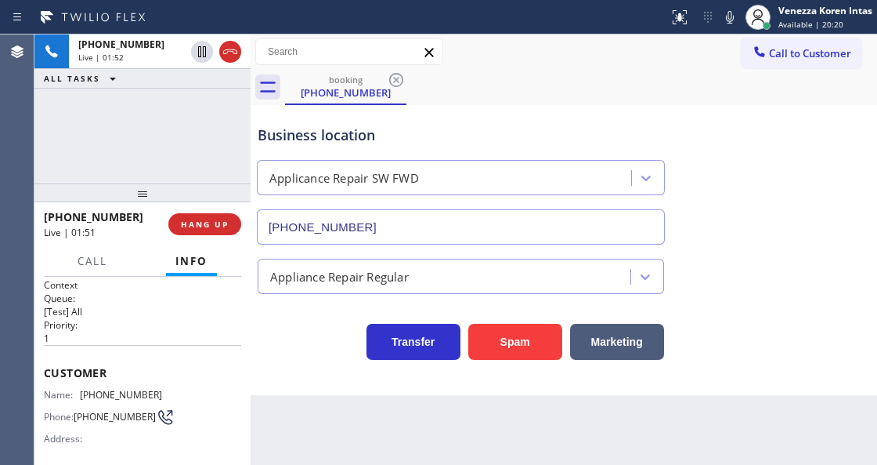
scroll to position [0, 0]
drag, startPoint x: 164, startPoint y: 393, endPoint x: 80, endPoint y: 392, distance: 83.8
click at [80, 392] on div "Name: (951) 333-5261 Phone: (951) 333-5261 Address:" at bounding box center [142, 423] width 197 height 62
click at [727, 16] on icon at bounding box center [730, 17] width 8 height 13
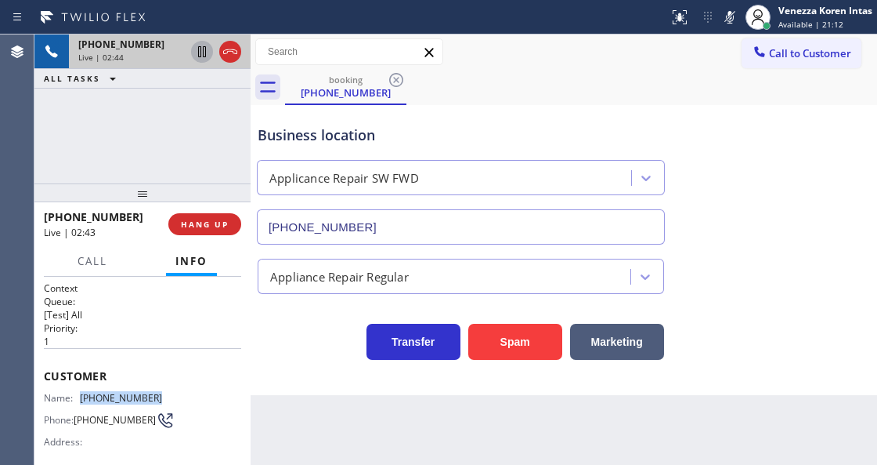
click at [202, 56] on icon at bounding box center [202, 51] width 19 height 19
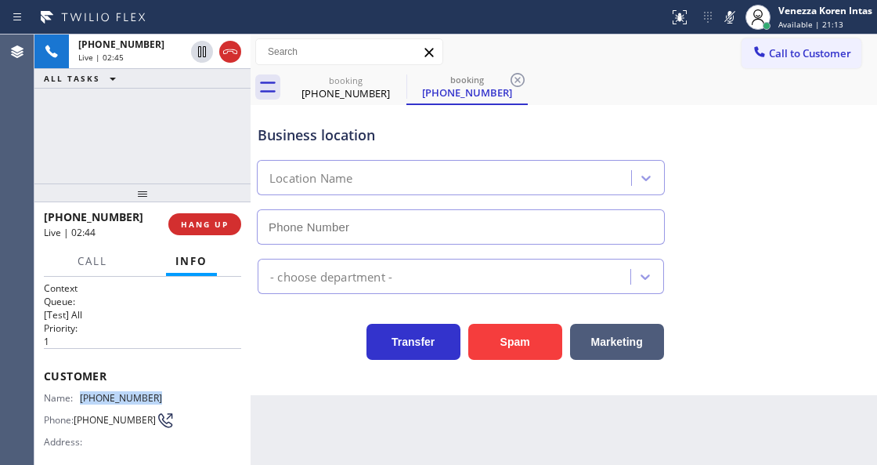
type input "(213) 566-9111"
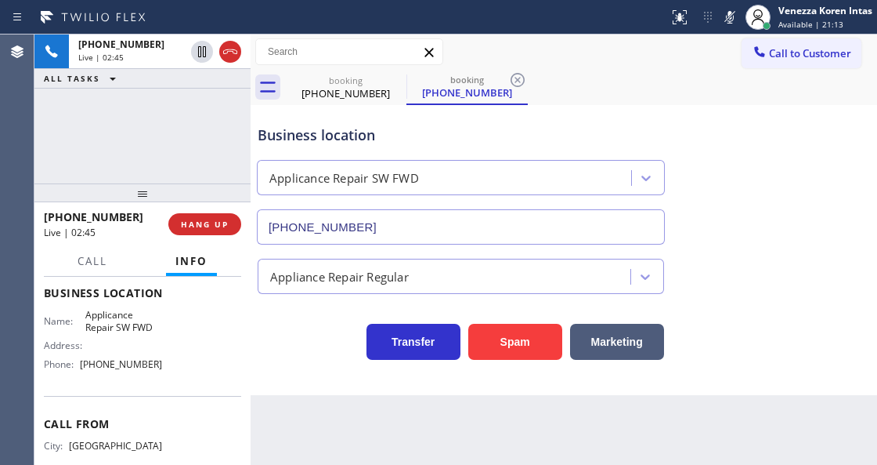
scroll to position [208, 0]
drag, startPoint x: 78, startPoint y: 310, endPoint x: 154, endPoint y: 321, distance: 77.6
click at [154, 321] on div "Name: Applicance Repair SW FWD" at bounding box center [103, 321] width 118 height 24
click at [733, 20] on icon at bounding box center [730, 17] width 19 height 19
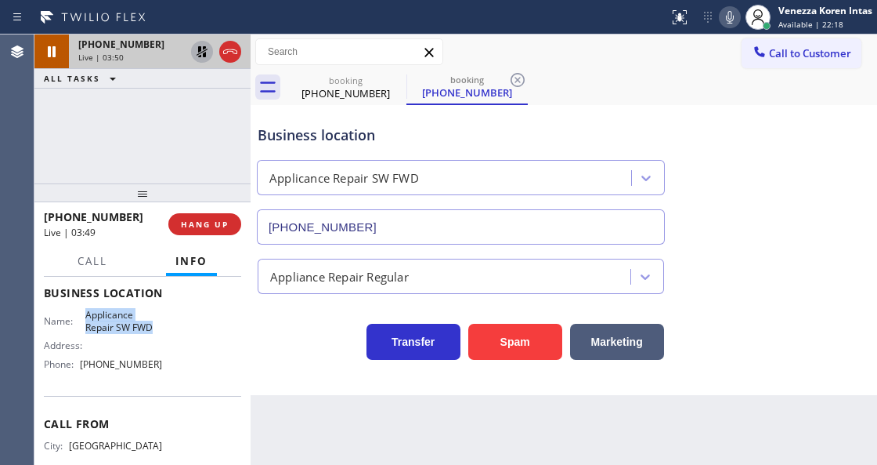
click at [205, 49] on icon at bounding box center [202, 51] width 19 height 19
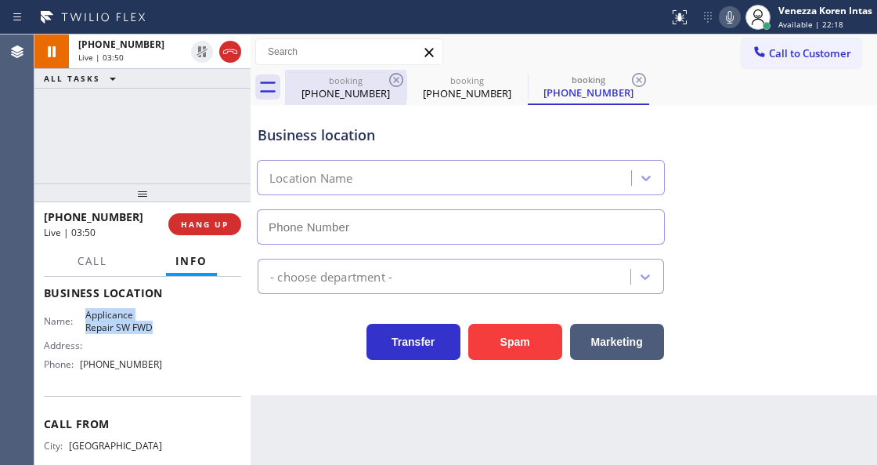
type input "(213) 566-9111"
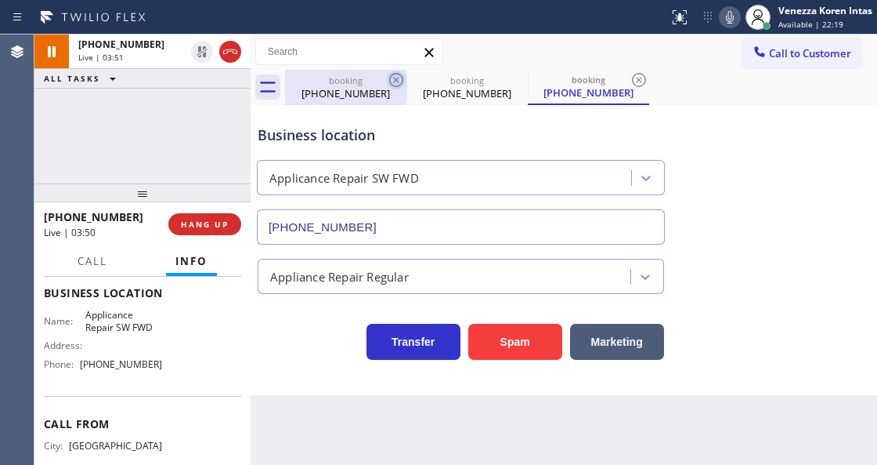
click at [401, 78] on icon at bounding box center [396, 80] width 19 height 19
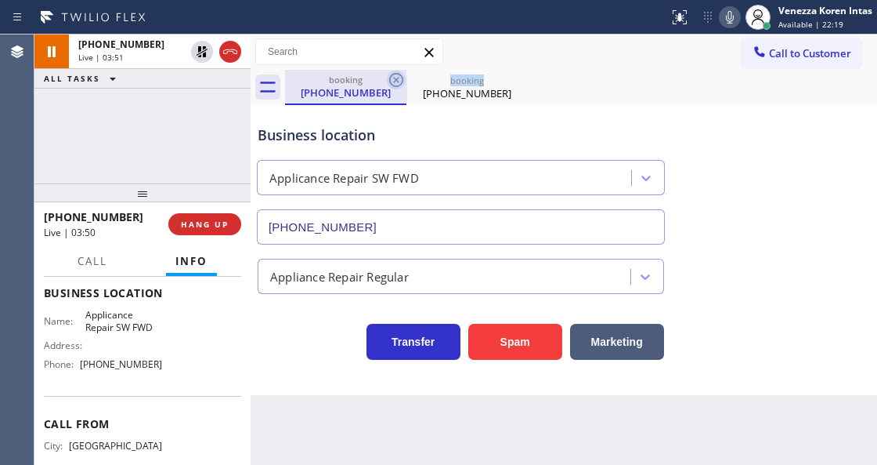
click at [401, 78] on icon at bounding box center [396, 80] width 19 height 19
click at [0, 0] on icon at bounding box center [0, 0] width 0 height 0
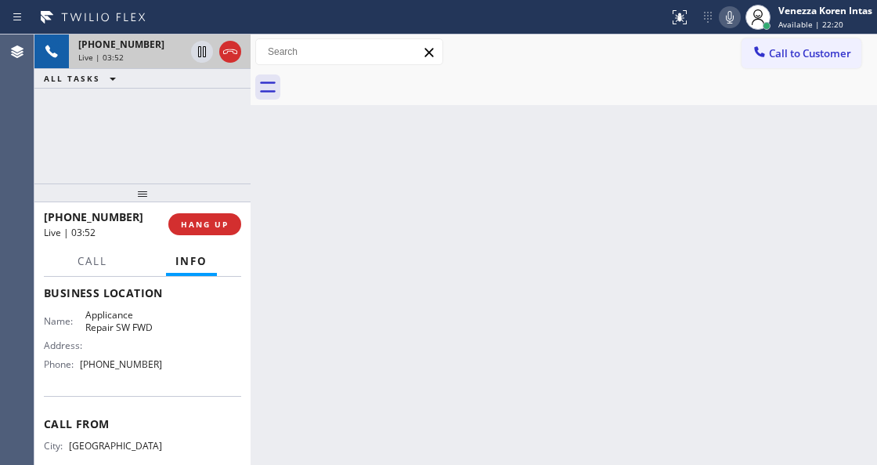
click at [118, 60] on span "Live | 03:52" at bounding box center [100, 57] width 45 height 11
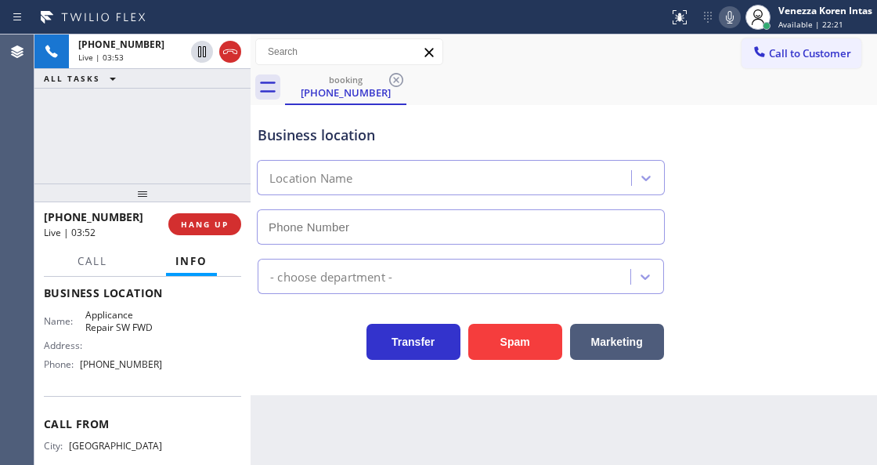
type input "(213) 566-9111"
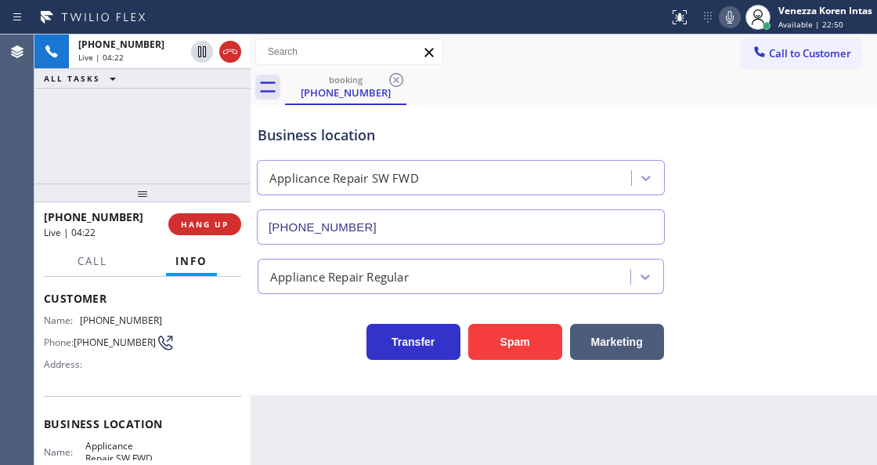
scroll to position [52, 0]
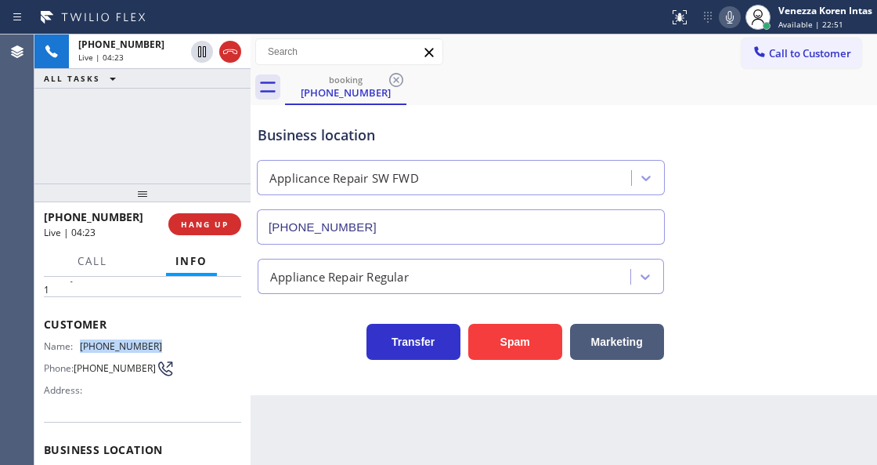
drag, startPoint x: 161, startPoint y: 341, endPoint x: 83, endPoint y: 346, distance: 77.8
click at [83, 346] on div "Name: (951) 333-5261 Phone: (951) 333-5261 Address:" at bounding box center [142, 371] width 197 height 62
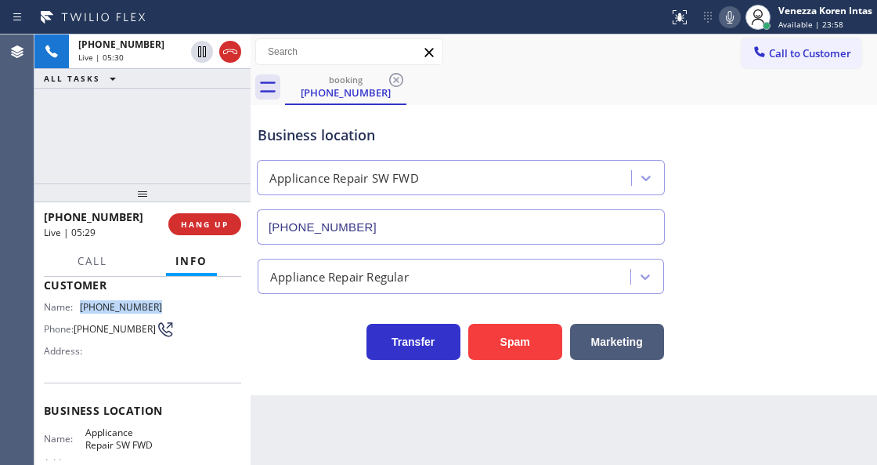
scroll to position [157, 0]
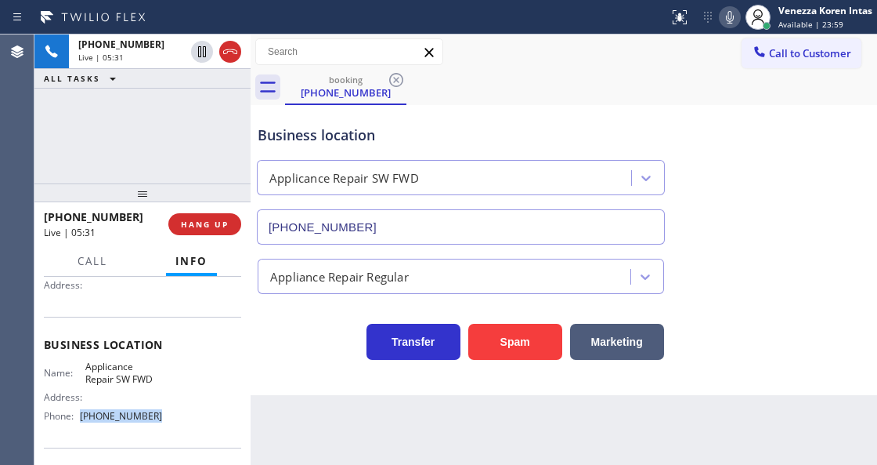
drag, startPoint x: 166, startPoint y: 420, endPoint x: 76, endPoint y: 414, distance: 90.3
click at [76, 414] on div "Name: Applicance Repair SW FWD Address: Phone: (213) 566-9111" at bounding box center [142, 393] width 197 height 67
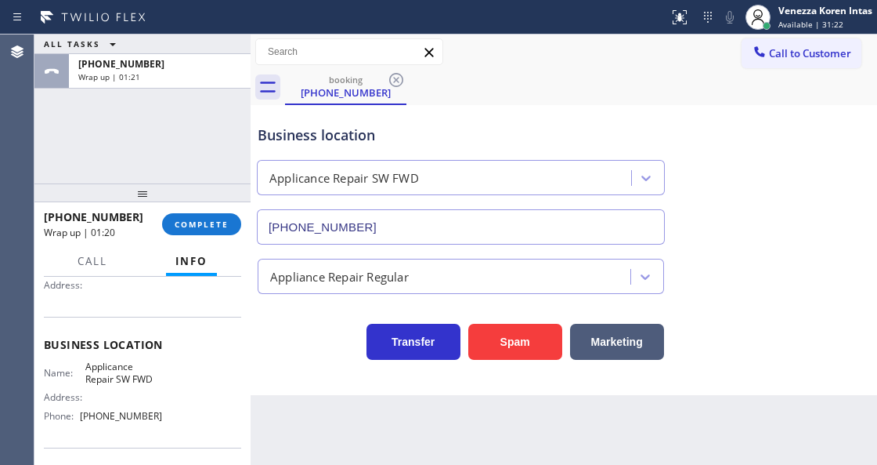
click at [220, 202] on div at bounding box center [142, 192] width 216 height 19
click at [225, 219] on span "COMPLETE" at bounding box center [202, 224] width 54 height 11
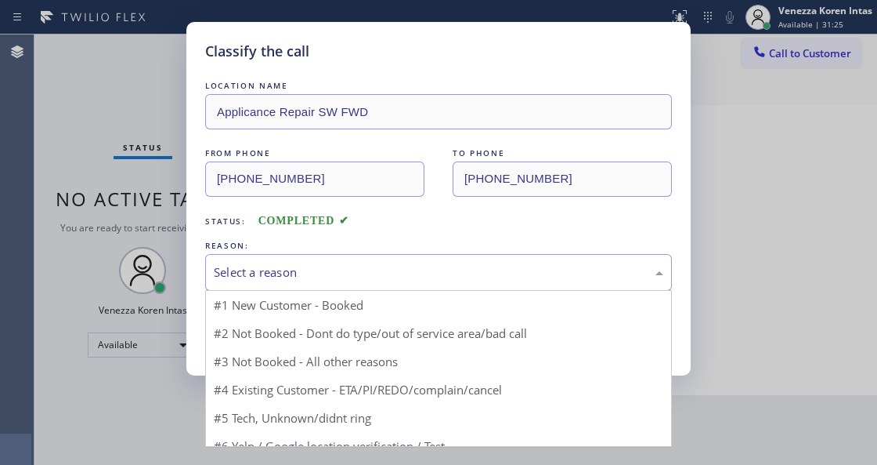
click at [382, 269] on div "Select a reason" at bounding box center [439, 272] width 450 height 18
drag, startPoint x: 356, startPoint y: 304, endPoint x: 312, endPoint y: 324, distance: 49.1
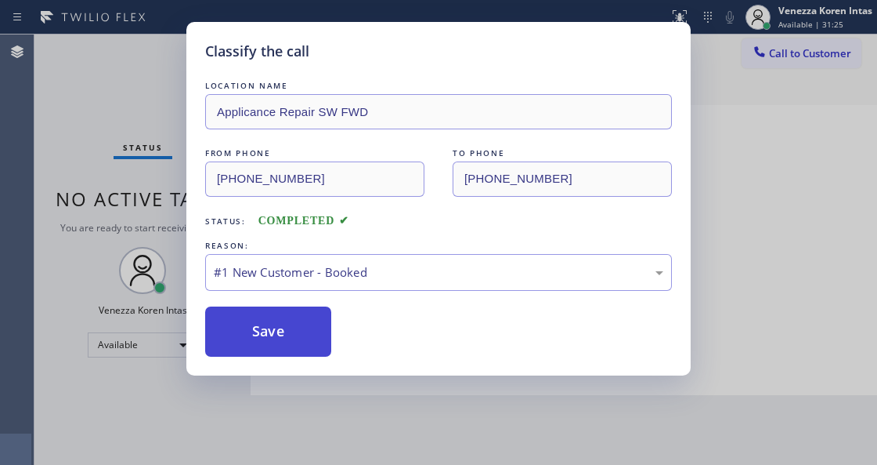
click at [310, 326] on button "Save" at bounding box center [268, 331] width 126 height 50
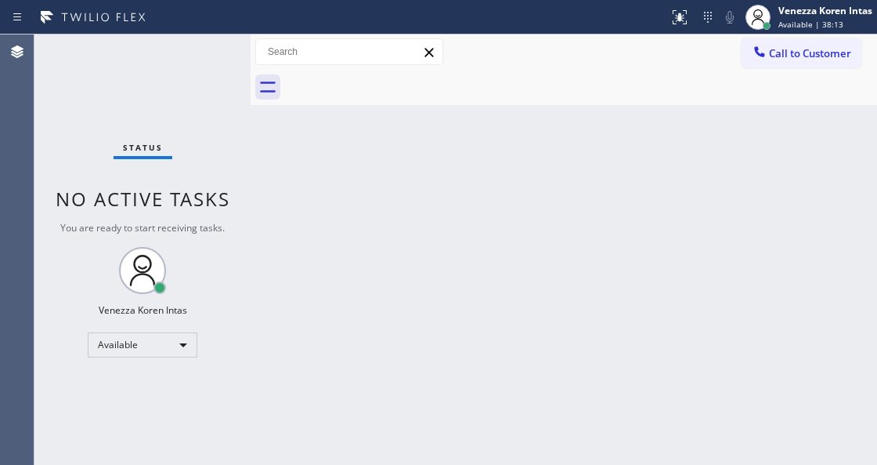
click at [418, 91] on div at bounding box center [581, 87] width 592 height 35
click at [290, 206] on div "Back to Dashboard Change Sender ID Customers Technicians Select a contact Outbo…" at bounding box center [564, 249] width 627 height 430
click at [218, 130] on div "Status No active tasks You are ready to start receiving tasks. Venezza Koren In…" at bounding box center [142, 249] width 216 height 430
drag, startPoint x: 166, startPoint y: 100, endPoint x: 138, endPoint y: 113, distance: 30.9
click at [148, 109] on div "Status No active tasks You are ready to start receiving tasks. Venezza Koren In…" at bounding box center [142, 249] width 216 height 430
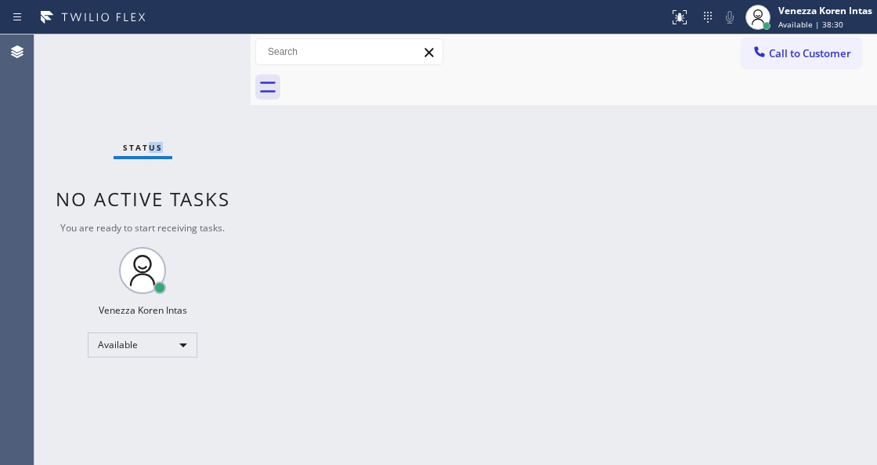
drag, startPoint x: 242, startPoint y: 63, endPoint x: 216, endPoint y: 62, distance: 25.9
click at [242, 63] on div "Status No active tasks You are ready to start receiving tasks. Venezza Koren In…" at bounding box center [142, 249] width 216 height 430
click at [215, 62] on div "Status No active tasks You are ready to start receiving tasks. Venezza Koren In…" at bounding box center [142, 249] width 216 height 430
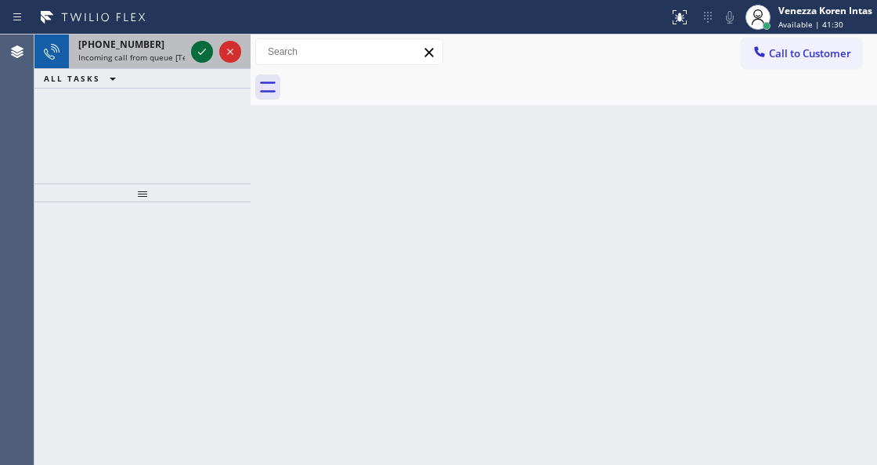
click at [197, 52] on icon at bounding box center [202, 51] width 19 height 19
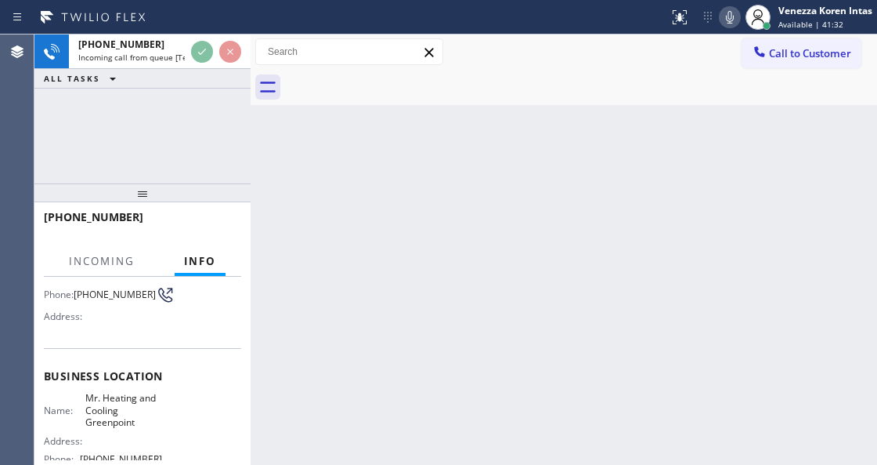
scroll to position [157, 0]
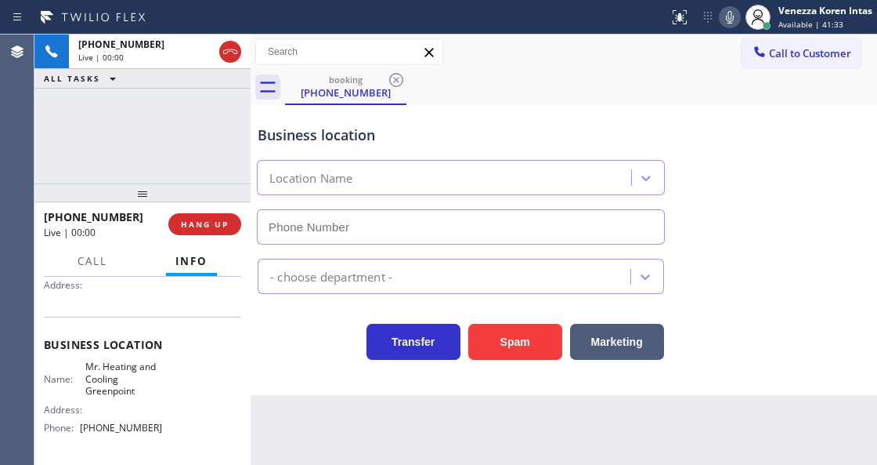
type input "(347) 851-1292"
drag, startPoint x: 118, startPoint y: 149, endPoint x: 160, endPoint y: 156, distance: 42.1
click at [118, 149] on div "+19177159310 Live | 00:01 ALL TASKS ALL TASKS ACTIVE TASKS TASKS IN WRAP UP" at bounding box center [142, 108] width 216 height 149
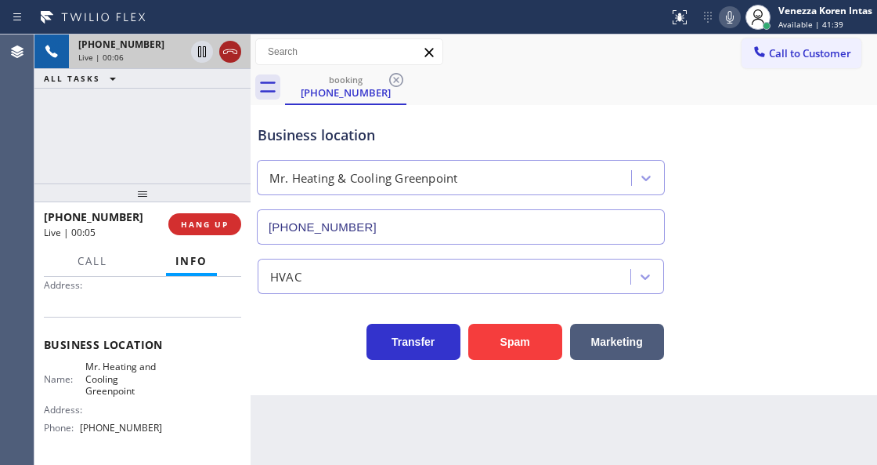
click at [222, 49] on icon at bounding box center [230, 51] width 19 height 19
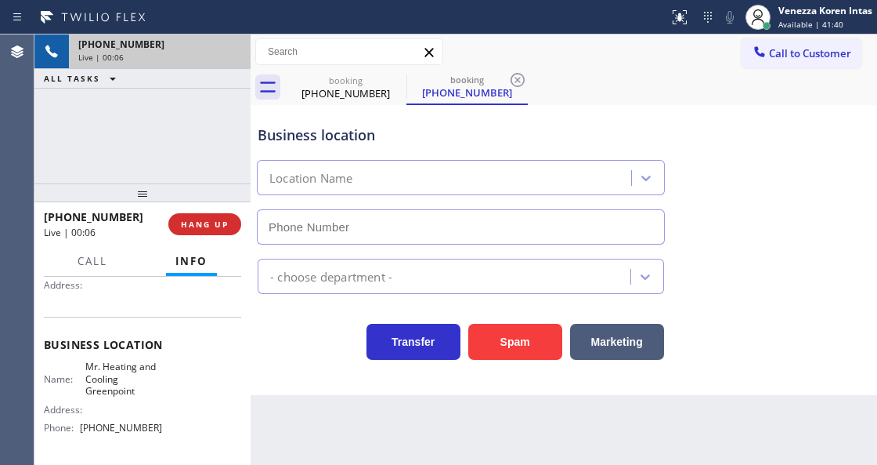
type input "(347) 851-1292"
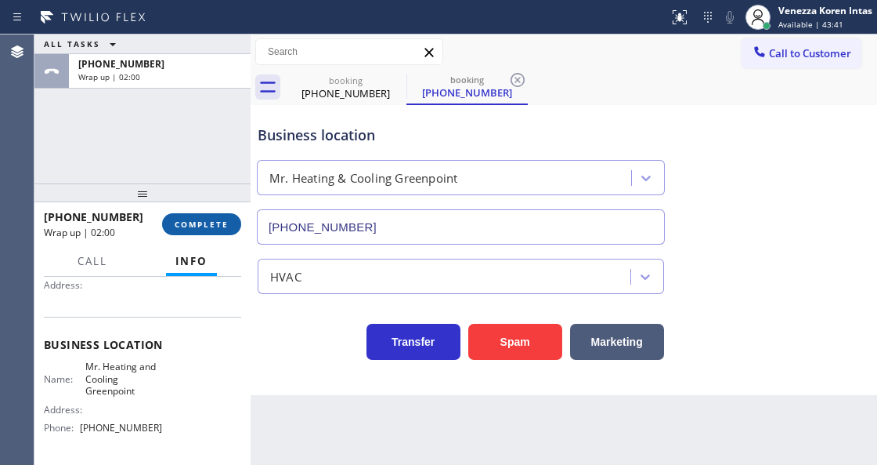
click at [212, 213] on button "COMPLETE" at bounding box center [201, 224] width 79 height 22
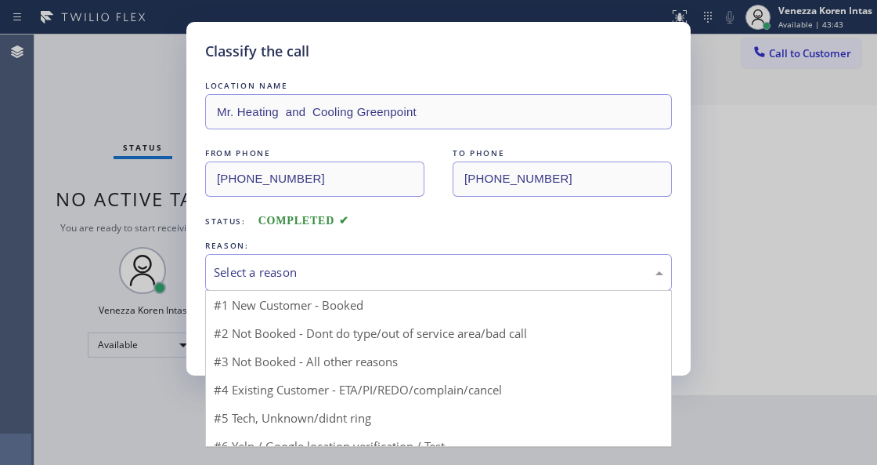
click at [338, 273] on div "Select a reason" at bounding box center [439, 272] width 450 height 18
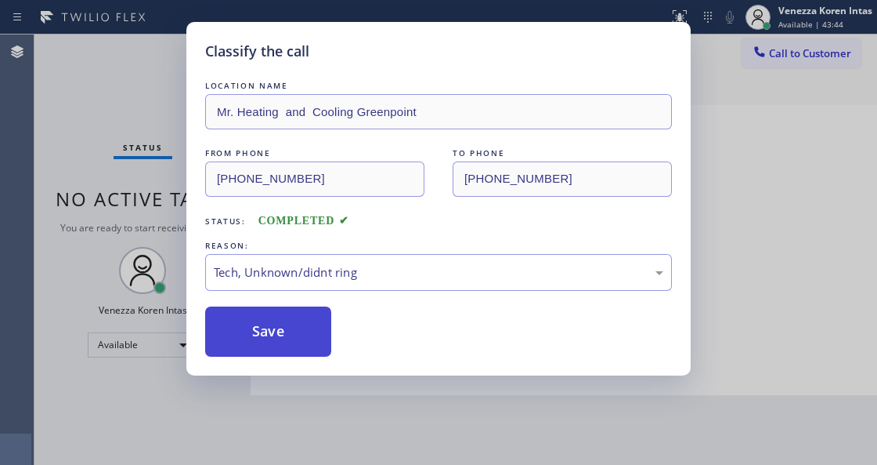
drag, startPoint x: 321, startPoint y: 392, endPoint x: 292, endPoint y: 323, distance: 74.8
click at [291, 321] on button "Save" at bounding box center [268, 331] width 126 height 50
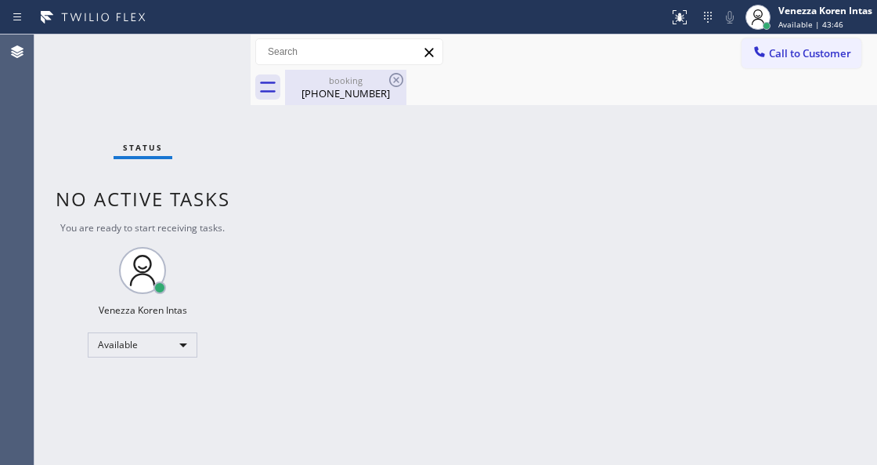
click at [381, 89] on div "(917) 715-9310" at bounding box center [346, 93] width 118 height 14
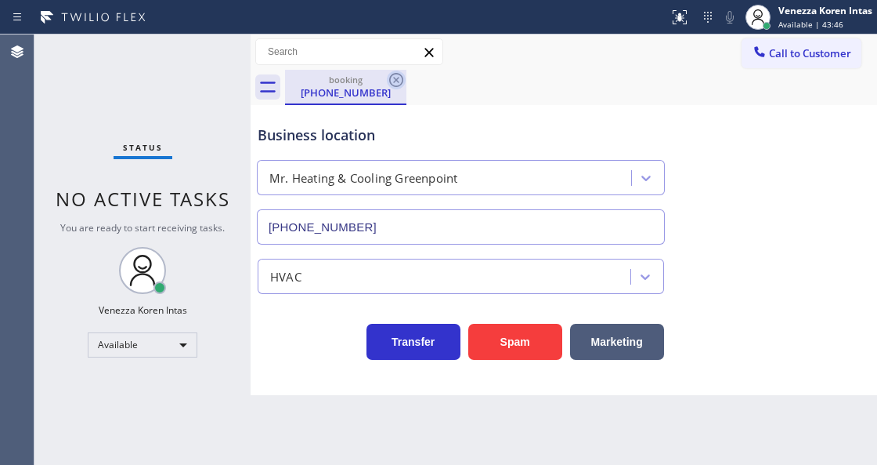
click at [398, 81] on icon at bounding box center [396, 80] width 14 height 14
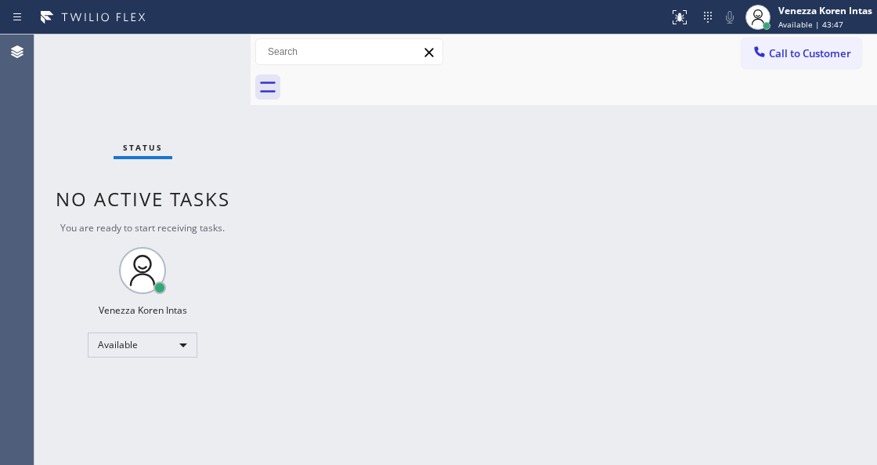
drag, startPoint x: 218, startPoint y: 115, endPoint x: 236, endPoint y: 73, distance: 46.0
click at [222, 110] on div "Status No active tasks You are ready to start receiving tasks. Venezza Koren In…" at bounding box center [142, 249] width 216 height 430
click at [207, 59] on div "Status No active tasks You are ready to start receiving tasks. Venezza Koren In…" at bounding box center [142, 249] width 216 height 430
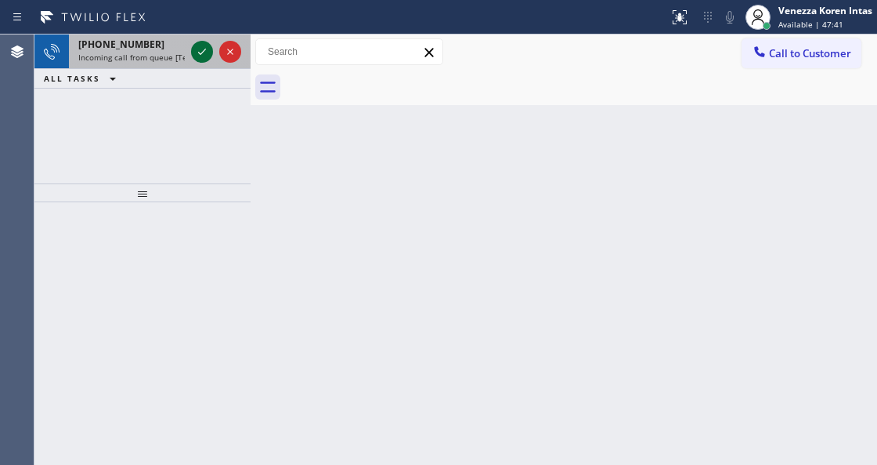
click at [208, 49] on icon at bounding box center [202, 51] width 19 height 19
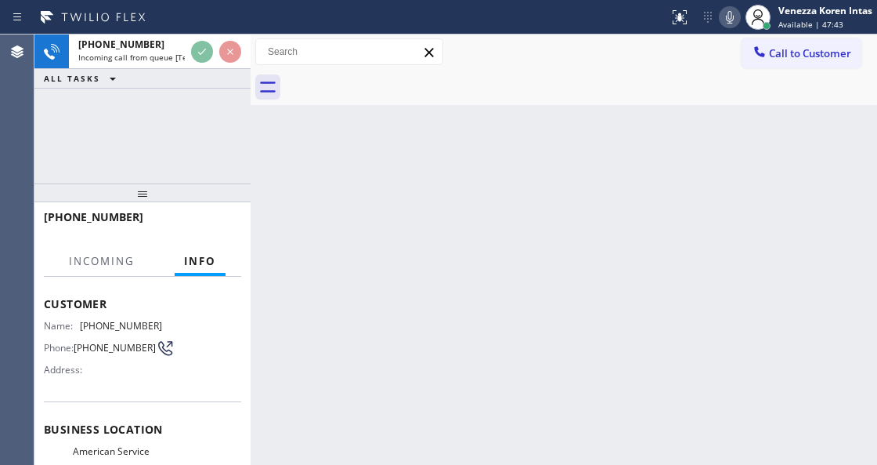
scroll to position [157, 0]
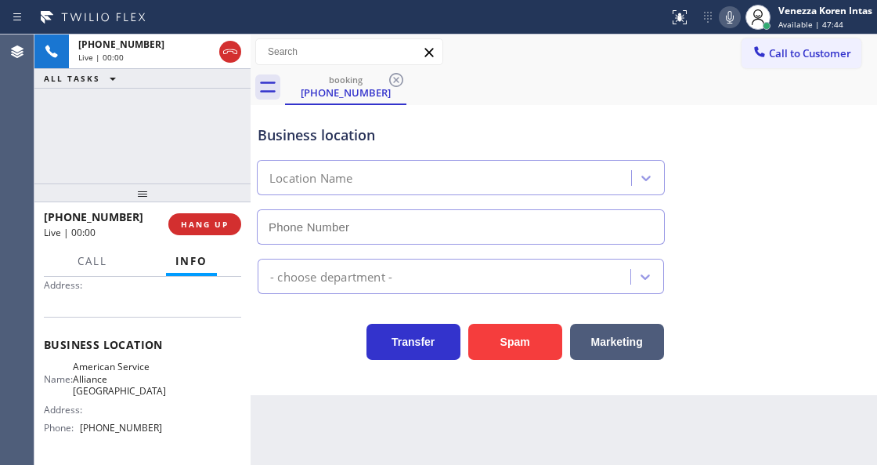
type input "(708) 272-1363"
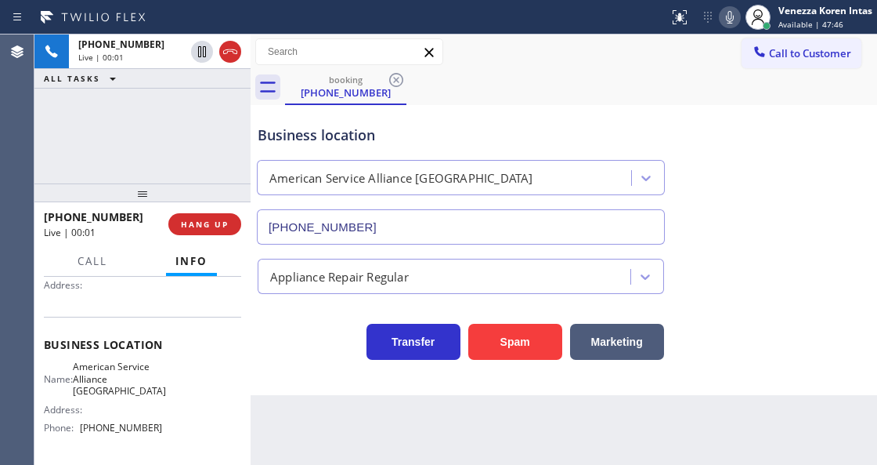
drag, startPoint x: 202, startPoint y: 120, endPoint x: 233, endPoint y: 122, distance: 30.6
click at [202, 120] on div "+17737154844 Live | 00:01 ALL TASKS ALL TASKS ACTIVE TASKS TASKS IN WRAP UP" at bounding box center [142, 108] width 216 height 149
click at [464, 89] on div "booking (773) 715-4844" at bounding box center [581, 87] width 592 height 35
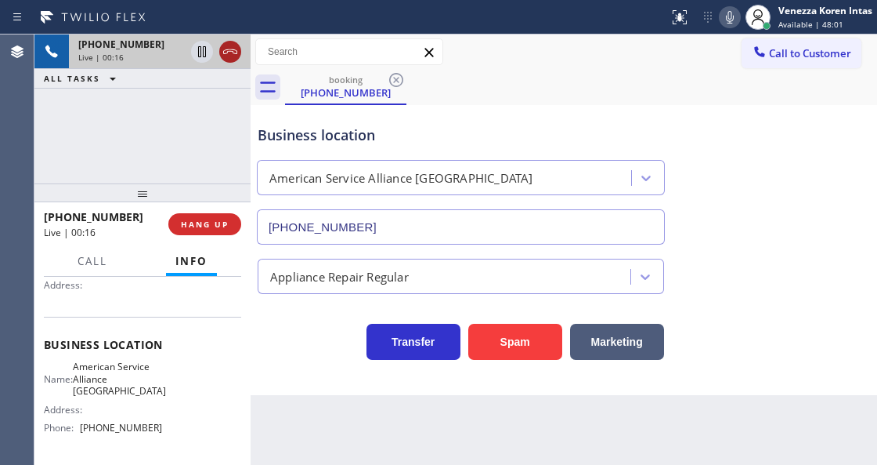
click at [235, 58] on icon at bounding box center [230, 51] width 19 height 19
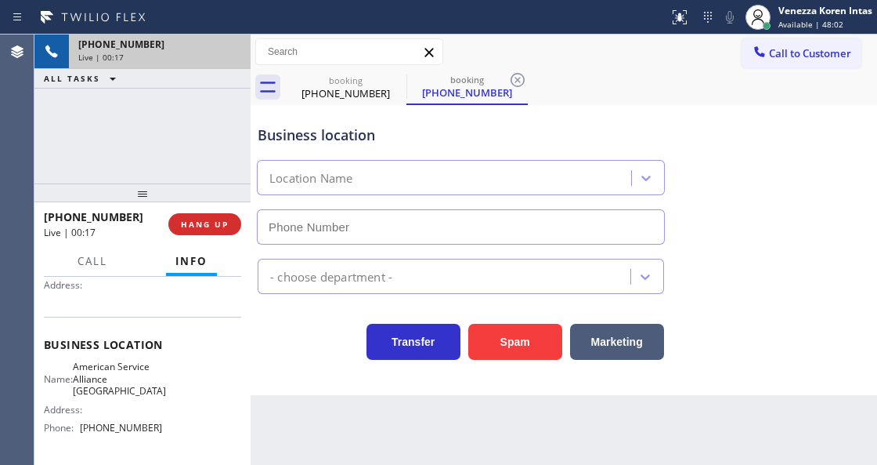
type input "(708) 272-1363"
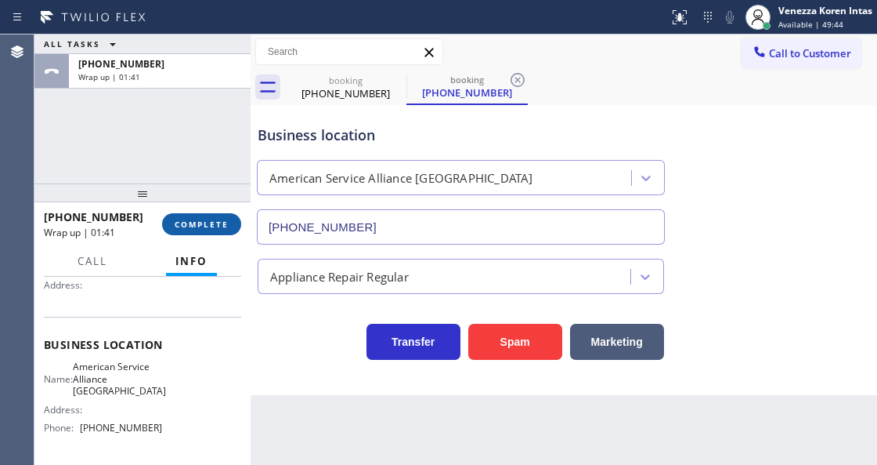
click at [191, 222] on span "COMPLETE" at bounding box center [202, 224] width 54 height 11
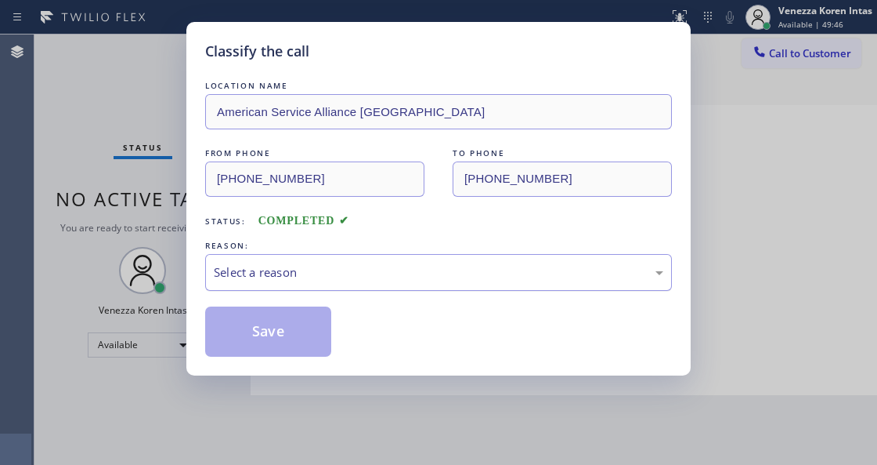
click at [324, 270] on div "Select a reason" at bounding box center [439, 272] width 450 height 18
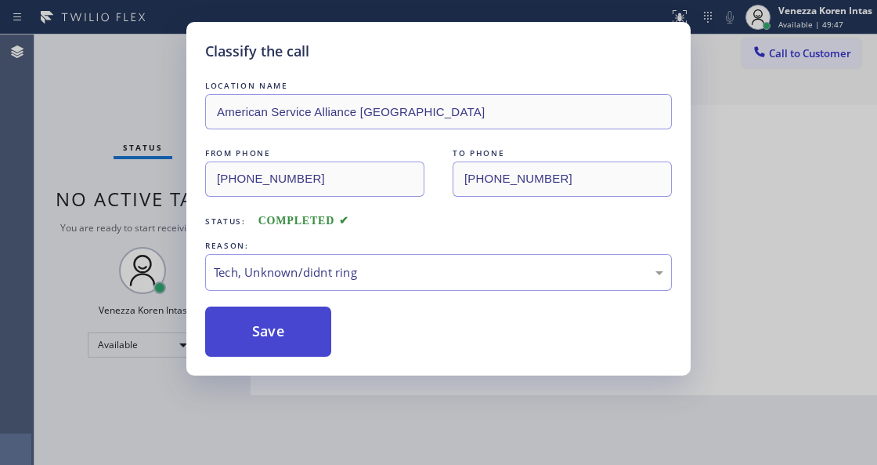
click at [302, 356] on button "Save" at bounding box center [268, 331] width 126 height 50
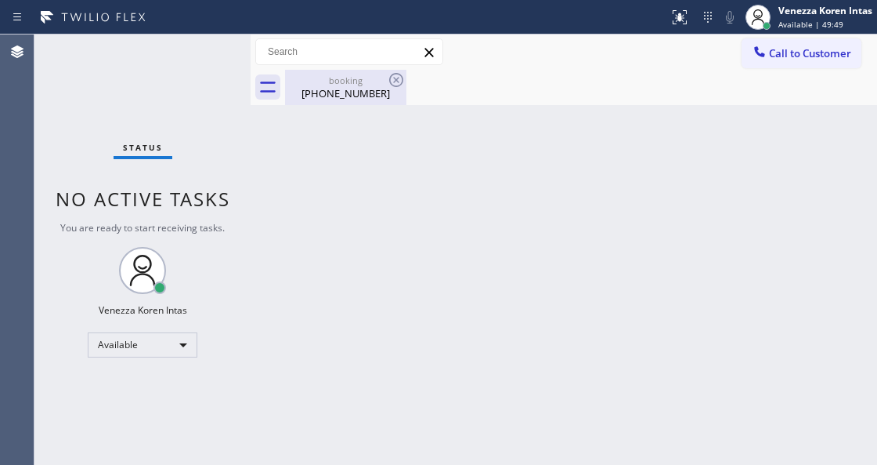
click at [341, 90] on div "(773) 715-4844" at bounding box center [346, 93] width 118 height 14
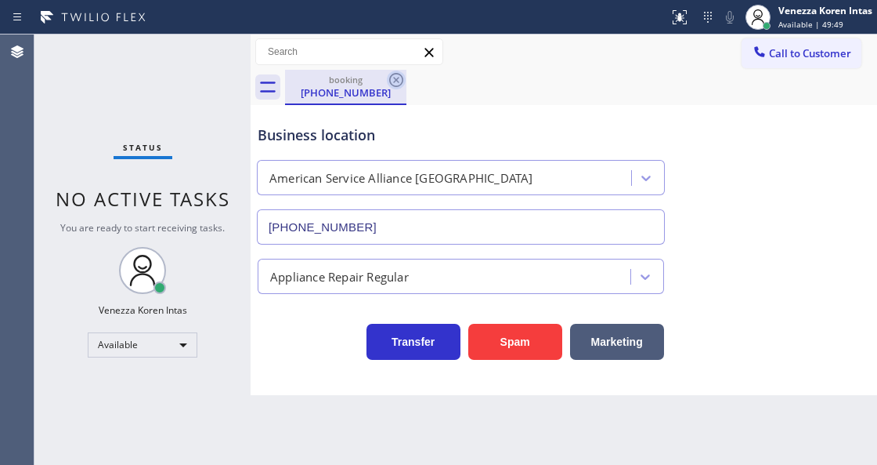
click at [395, 78] on icon at bounding box center [396, 80] width 19 height 19
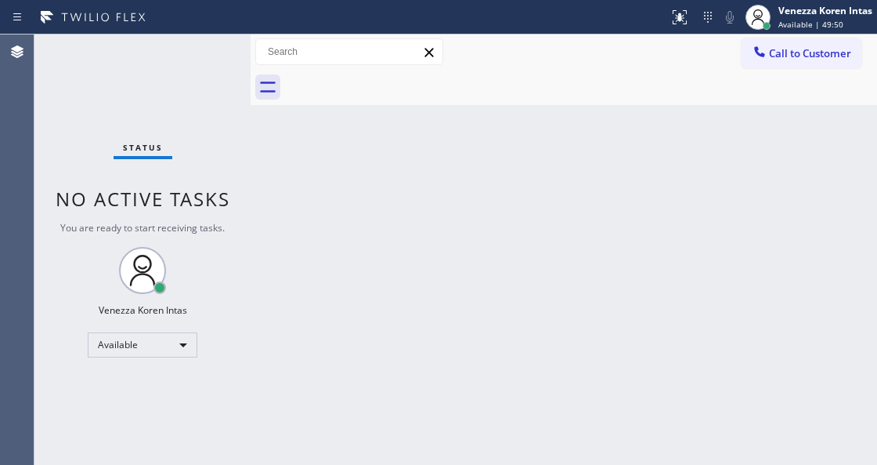
drag, startPoint x: 138, startPoint y: 80, endPoint x: 147, endPoint y: 75, distance: 10.5
click at [139, 78] on div "Status No active tasks You are ready to start receiving tasks. Venezza Koren In…" at bounding box center [142, 249] width 216 height 430
click at [168, 60] on div "Status No active tasks You are ready to start receiving tasks. Venezza Koren In…" at bounding box center [142, 249] width 216 height 430
click at [139, 76] on div "Status No active tasks You are ready to start receiving tasks. Venezza Koren In…" at bounding box center [142, 249] width 216 height 430
click at [197, 49] on div "Status No active tasks You are ready to start receiving tasks. Venezza Koren In…" at bounding box center [142, 249] width 216 height 430
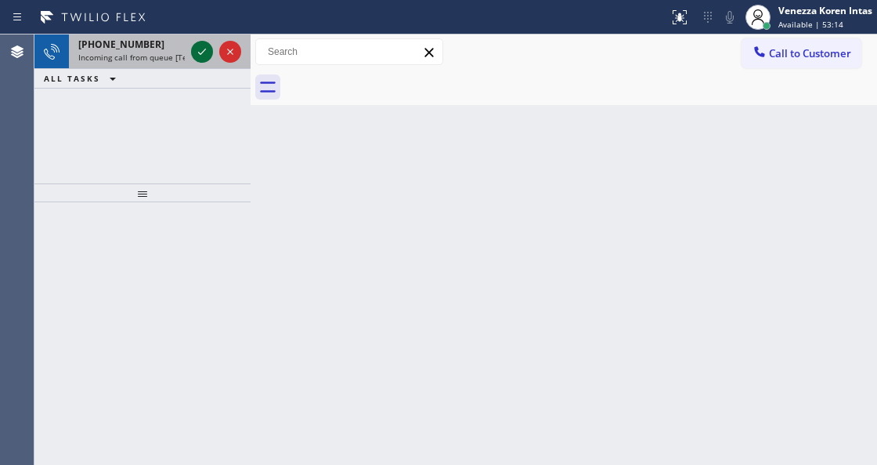
click at [203, 58] on icon at bounding box center [202, 51] width 19 height 19
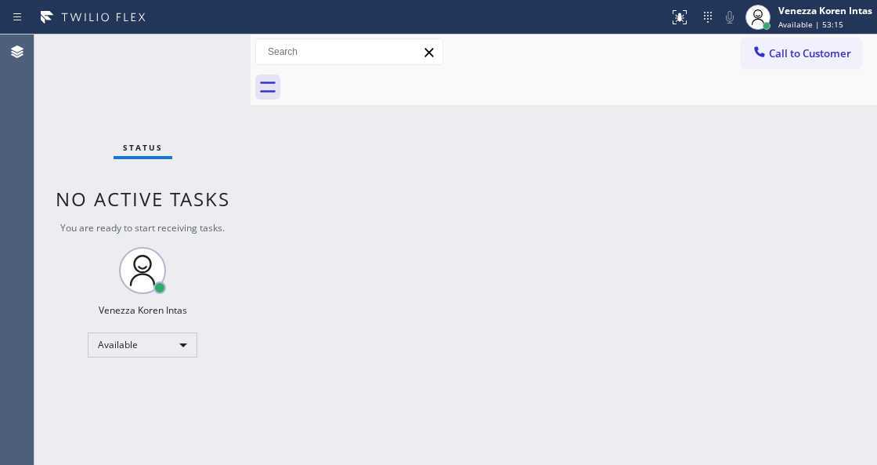
click at [203, 56] on div "Status No active tasks You are ready to start receiving tasks. Venezza Koren In…" at bounding box center [142, 249] width 216 height 430
click at [680, 16] on icon at bounding box center [677, 15] width 9 height 11
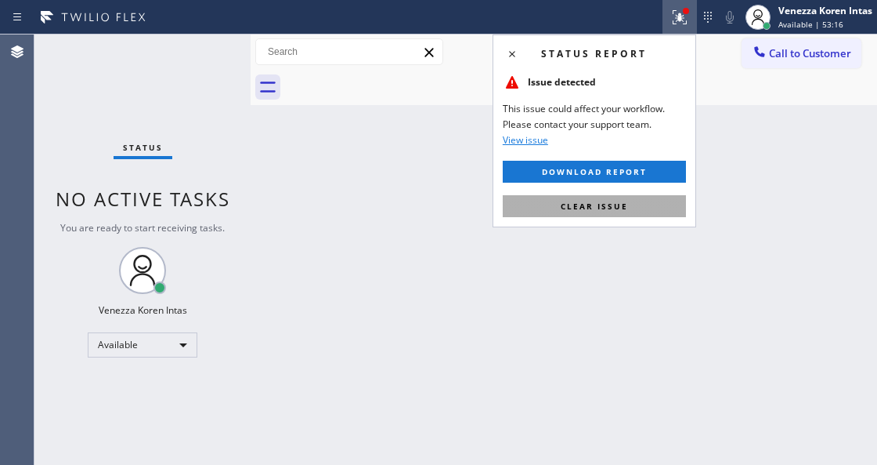
click at [617, 211] on button "Clear issue" at bounding box center [594, 206] width 183 height 22
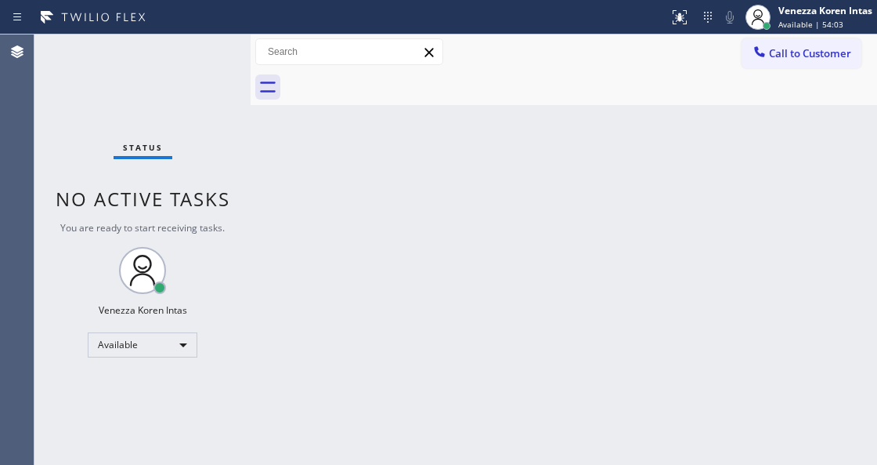
drag, startPoint x: 358, startPoint y: 141, endPoint x: 270, endPoint y: 100, distance: 96.7
click at [340, 132] on div "Back to Dashboard Change Sender ID Customers Technicians Select a contact Outbo…" at bounding box center [564, 249] width 627 height 430
click at [251, 89] on div at bounding box center [251, 249] width 0 height 430
click at [241, 80] on div "Status No active tasks You are ready to start receiving tasks. Venezza Koren In…" at bounding box center [142, 249] width 216 height 430
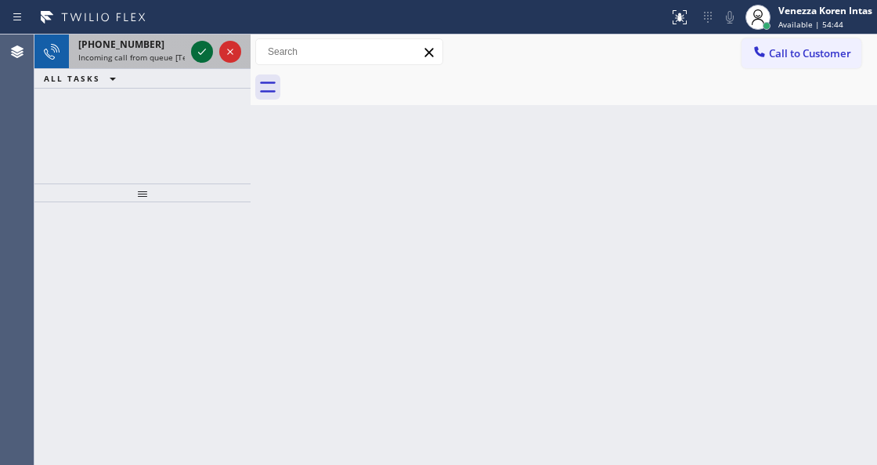
click at [204, 54] on icon at bounding box center [202, 51] width 19 height 19
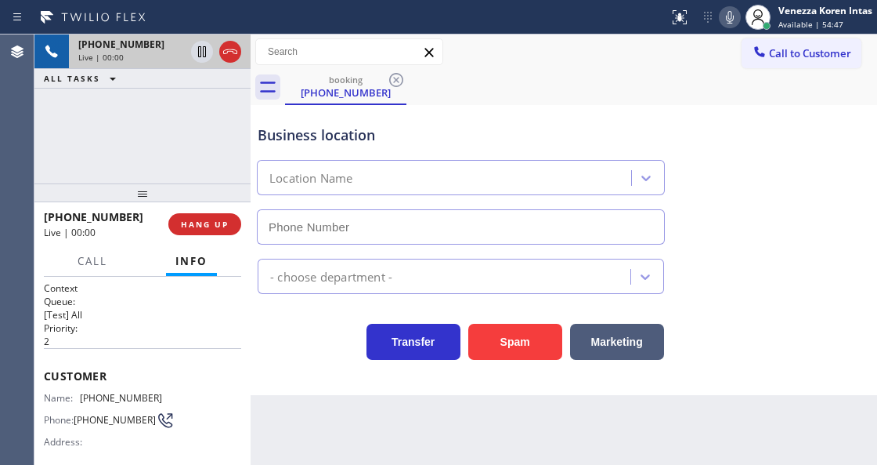
type input "[PHONE_NUMBER]"
click at [233, 49] on icon at bounding box center [230, 51] width 14 height 5
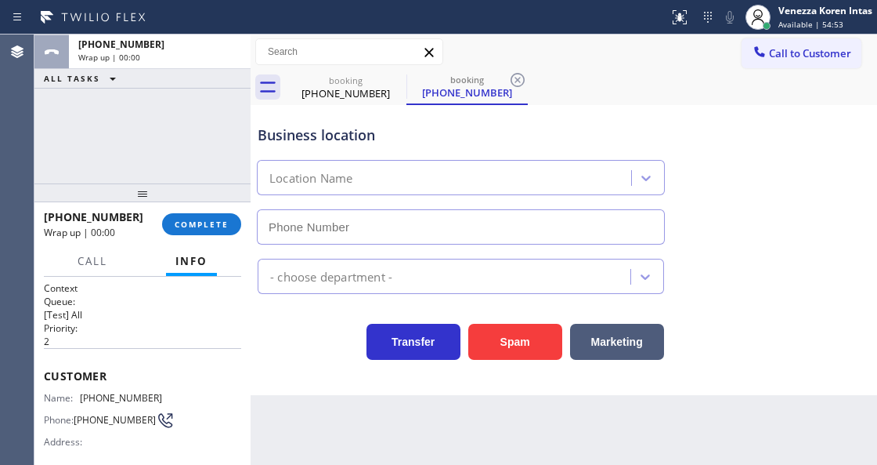
type input "[PHONE_NUMBER]"
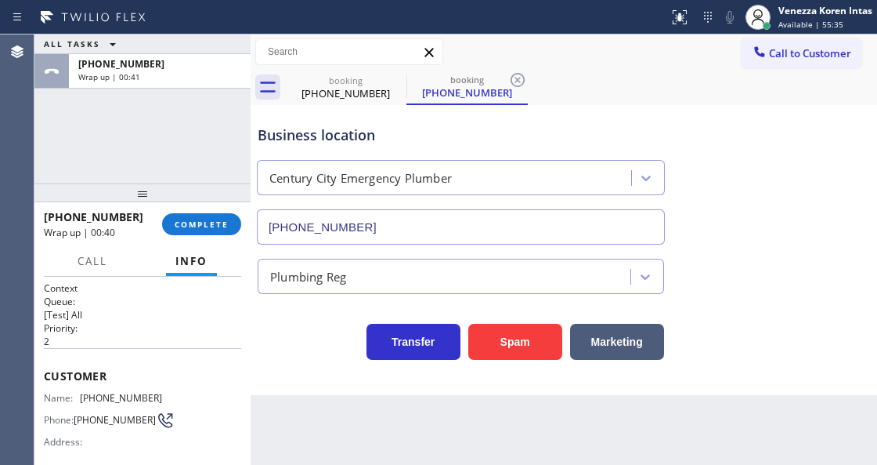
click at [219, 237] on div "+12137671173 Wrap up | 00:40 COMPLETE" at bounding box center [142, 224] width 197 height 41
click at [224, 227] on span "COMPLETE" at bounding box center [202, 224] width 54 height 11
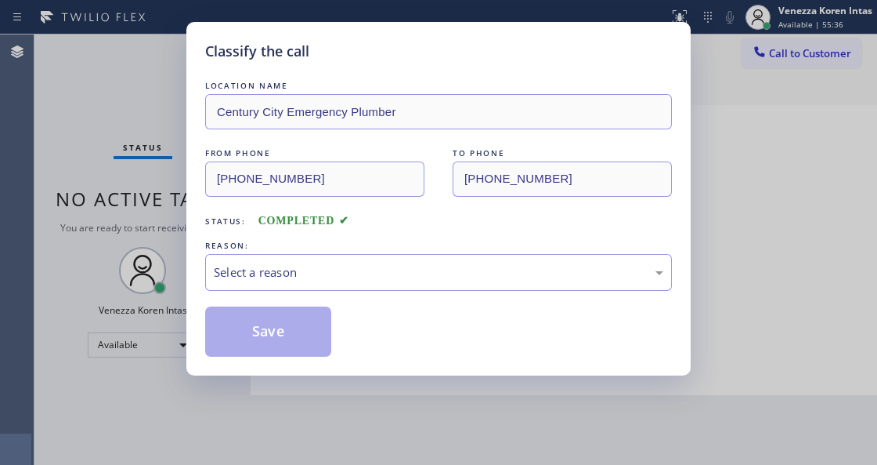
drag, startPoint x: 334, startPoint y: 243, endPoint x: 346, endPoint y: 316, distance: 74.7
click at [334, 247] on div "REASON:" at bounding box center [438, 245] width 467 height 16
click at [348, 285] on div "Select a reason" at bounding box center [438, 272] width 467 height 37
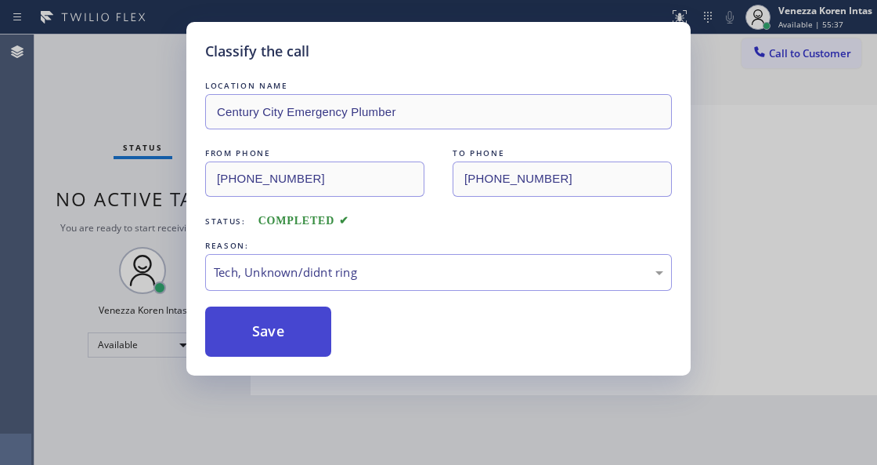
click at [308, 338] on button "Save" at bounding box center [268, 331] width 126 height 50
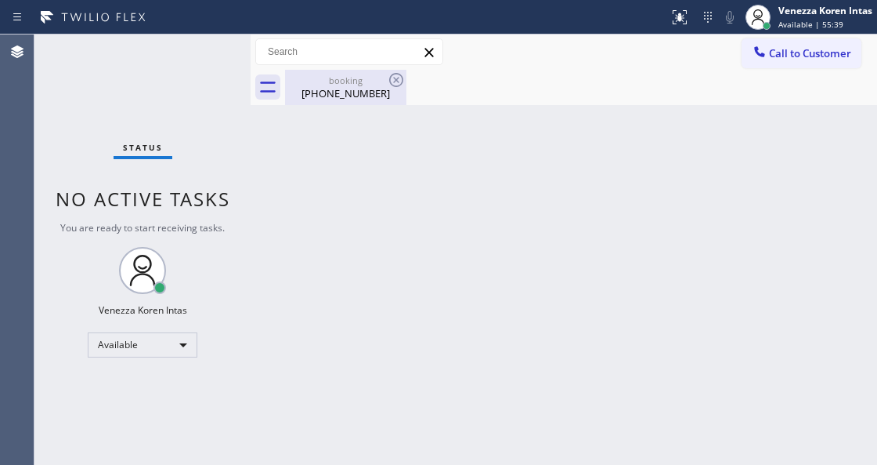
click at [401, 91] on div "(213) 767-1173" at bounding box center [346, 93] width 118 height 14
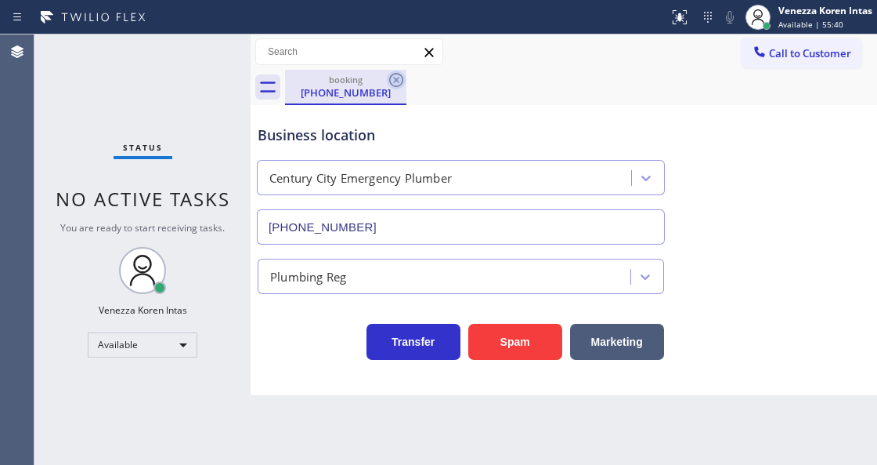
click at [398, 83] on icon at bounding box center [396, 80] width 19 height 19
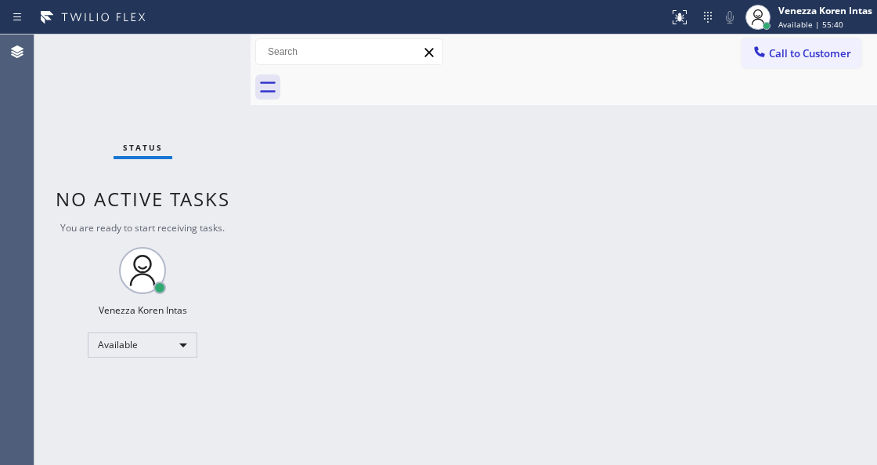
click at [512, 74] on div at bounding box center [581, 87] width 592 height 35
click at [581, 132] on div "Back to Dashboard Change Sender ID Customers Technicians Select a contact Outbo…" at bounding box center [564, 249] width 627 height 430
drag, startPoint x: 412, startPoint y: 238, endPoint x: 381, endPoint y: 240, distance: 31.4
click at [412, 238] on div "Back to Dashboard Change Sender ID Customers Technicians Select a contact Outbo…" at bounding box center [564, 249] width 627 height 430
click at [133, 105] on div "Status No active tasks You are ready to start receiving tasks. Venezza Koren In…" at bounding box center [142, 249] width 216 height 430
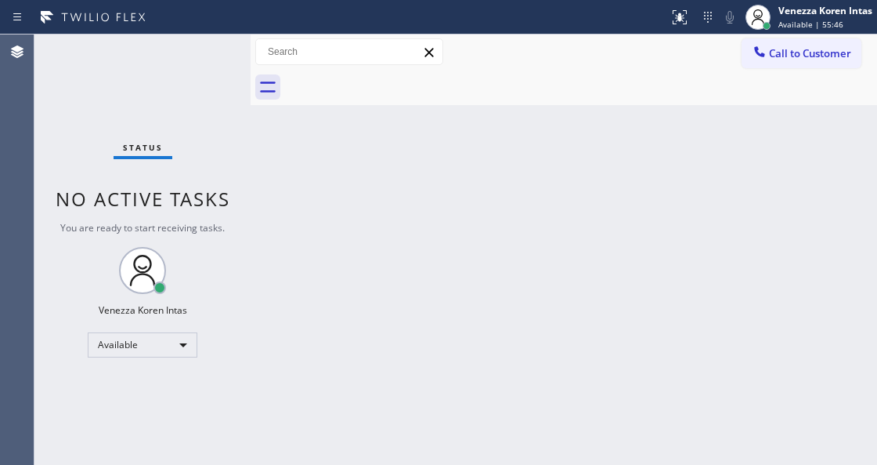
click at [213, 38] on div "Status No active tasks You are ready to start receiving tasks. Venezza Koren In…" at bounding box center [142, 249] width 216 height 430
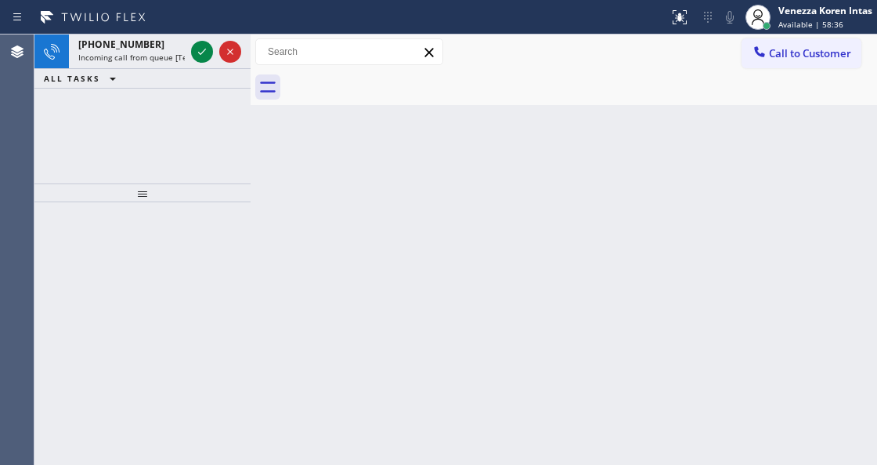
click at [175, 60] on div "+18186940305 Incoming call from queue [Test] All" at bounding box center [128, 51] width 119 height 34
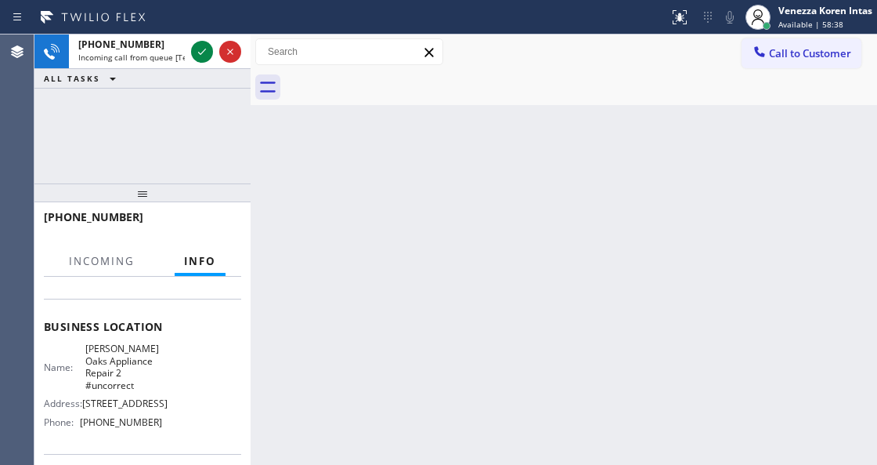
scroll to position [104, 0]
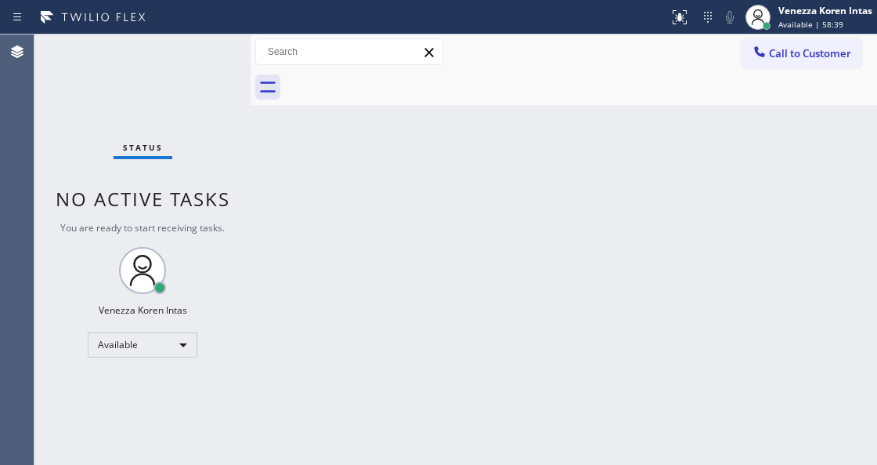
click at [198, 54] on div "Status No active tasks You are ready to start receiving tasks. Venezza Koren In…" at bounding box center [142, 249] width 216 height 430
click at [842, 19] on div "Available | 58:40" at bounding box center [826, 24] width 94 height 11
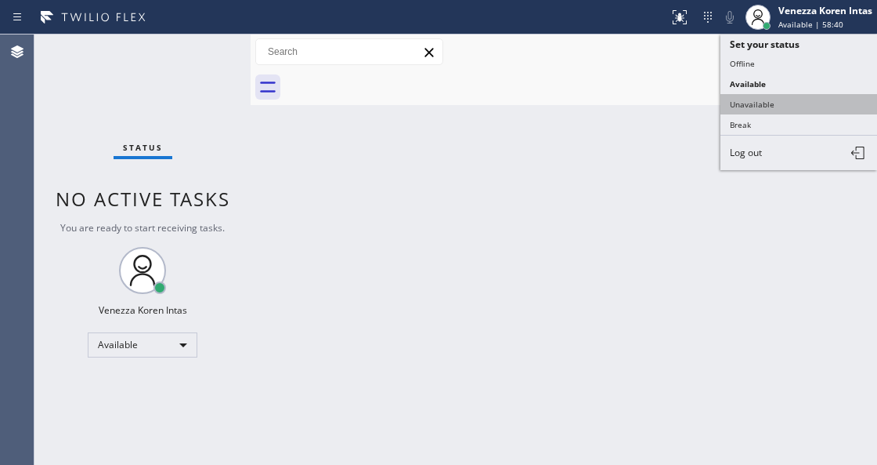
click at [774, 98] on button "Unavailable" at bounding box center [799, 104] width 157 height 20
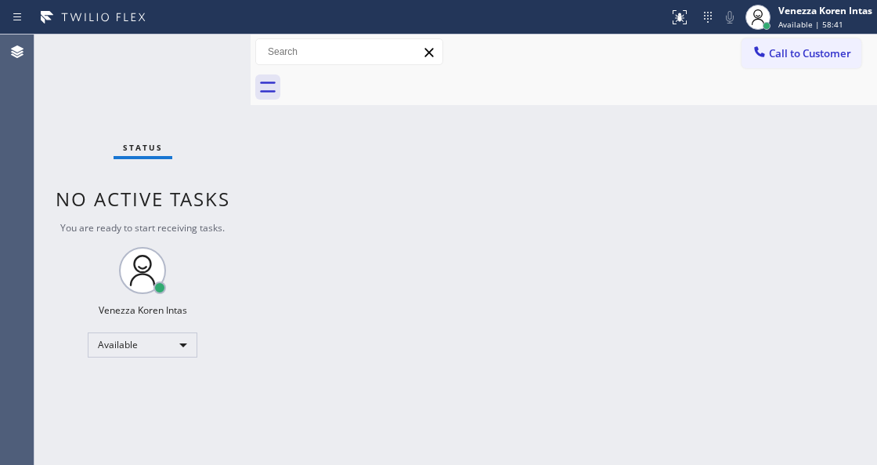
drag, startPoint x: 514, startPoint y: 186, endPoint x: 497, endPoint y: 5, distance: 181.8
click at [514, 175] on div "Back to Dashboard Change Sender ID Customers Technicians Select a contact Outbo…" at bounding box center [564, 249] width 627 height 430
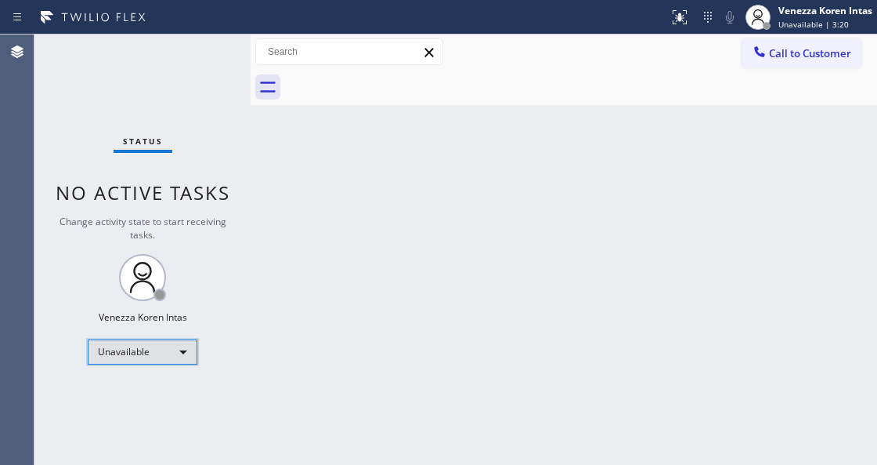
click at [159, 353] on div "Unavailable" at bounding box center [143, 351] width 110 height 25
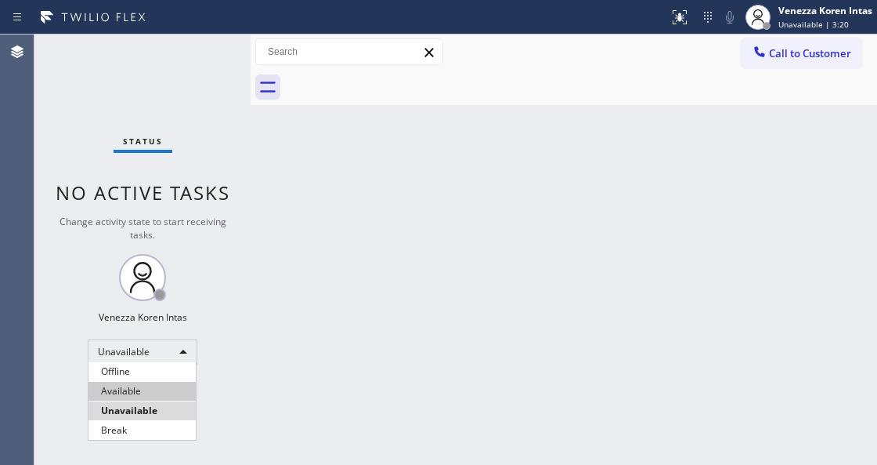
click at [154, 389] on li "Available" at bounding box center [142, 391] width 107 height 19
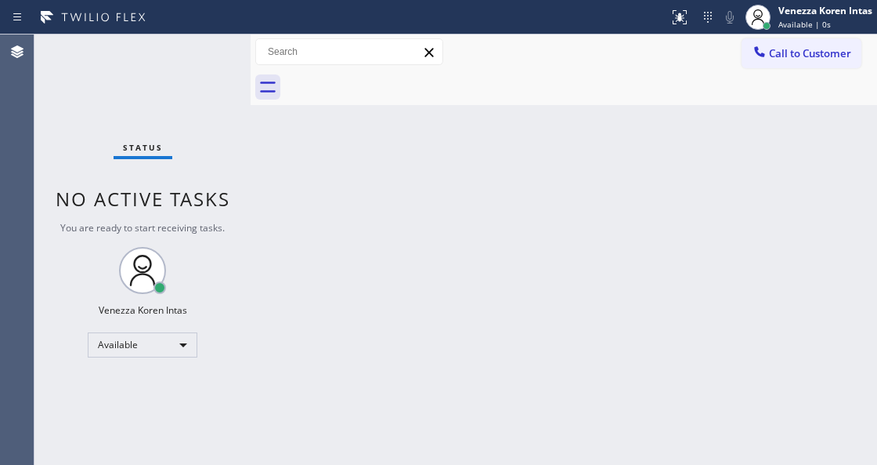
click at [175, 56] on div "Status No active tasks You are ready to start receiving tasks. Venezza Koren In…" at bounding box center [142, 249] width 216 height 430
click at [181, 56] on div "Status No active tasks You are ready to start receiving tasks. Venezza Koren In…" at bounding box center [142, 249] width 216 height 430
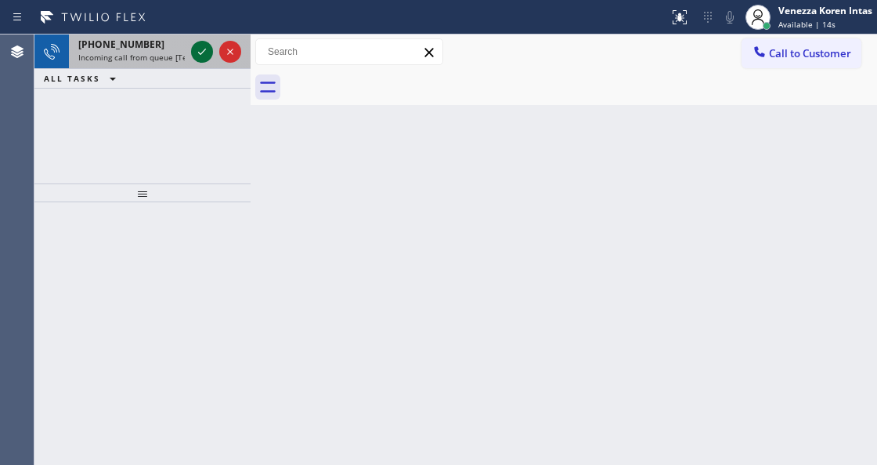
click at [203, 58] on icon at bounding box center [202, 51] width 19 height 19
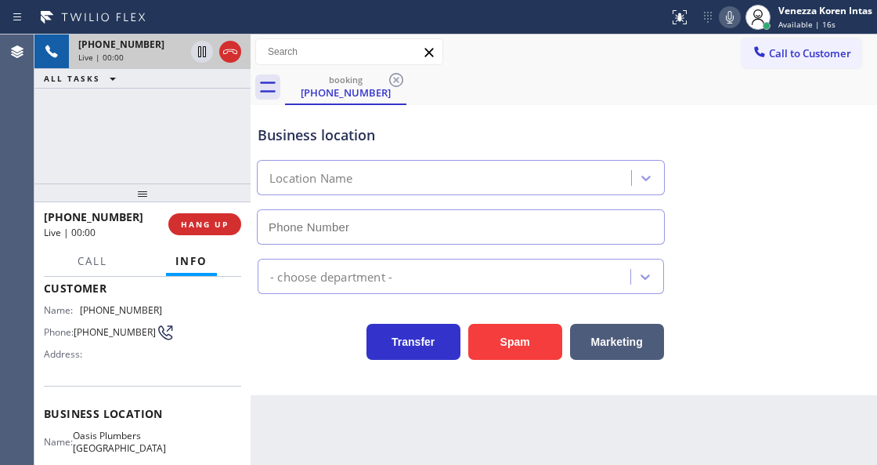
scroll to position [157, 0]
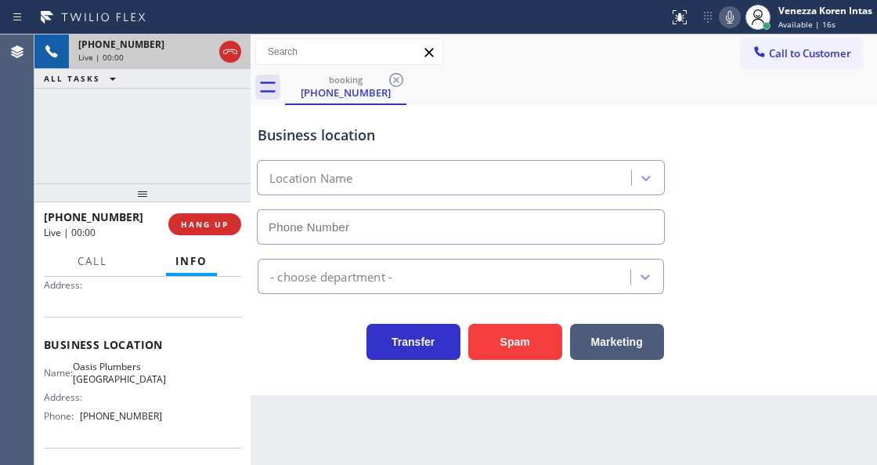
type input "(949) 635-7337"
click at [81, 152] on div "+17148834900 Live | 00:01 ALL TASKS ALL TASKS ACTIVE TASKS TASKS IN WRAP UP" at bounding box center [142, 108] width 216 height 149
click at [734, 13] on icon at bounding box center [730, 17] width 19 height 19
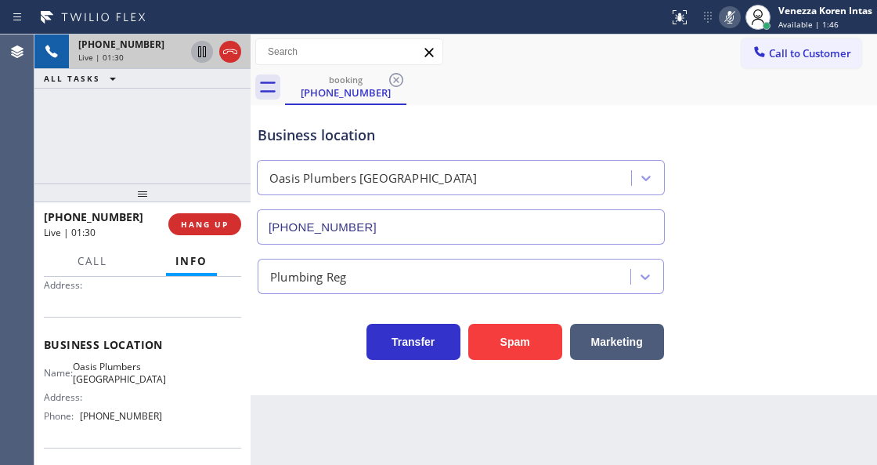
click at [199, 47] on icon at bounding box center [202, 51] width 8 height 11
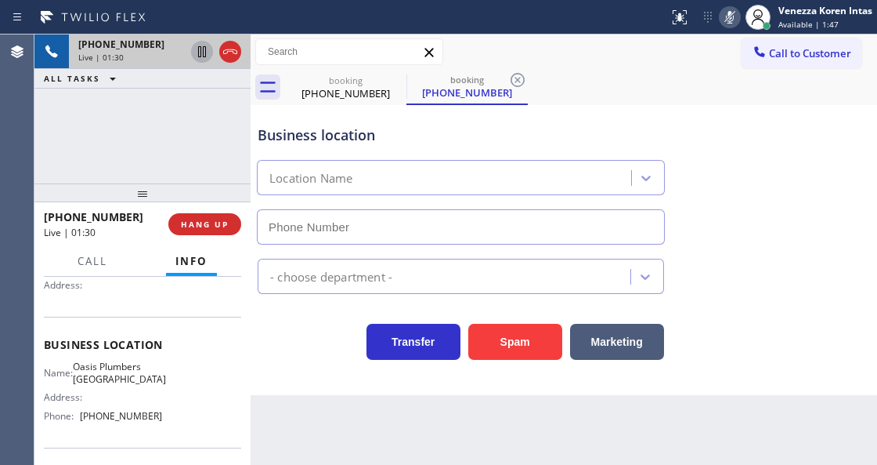
type input "(949) 635-7337"
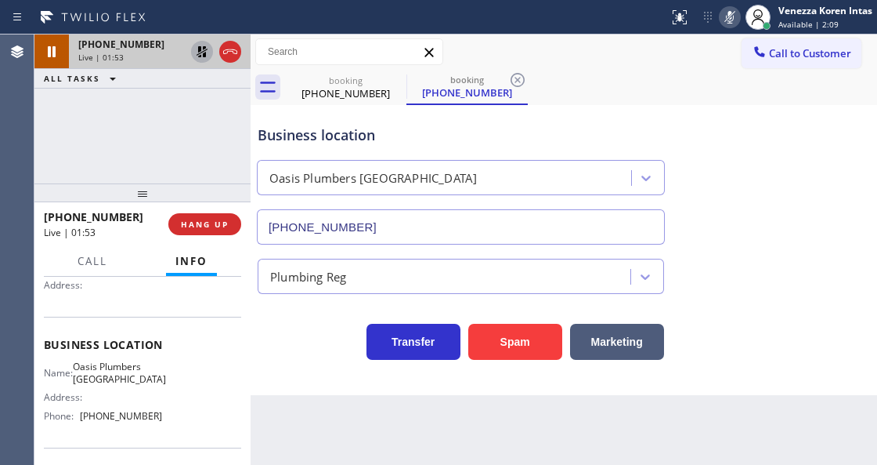
click at [733, 20] on icon at bounding box center [730, 17] width 19 height 19
click at [207, 55] on icon at bounding box center [202, 51] width 19 height 19
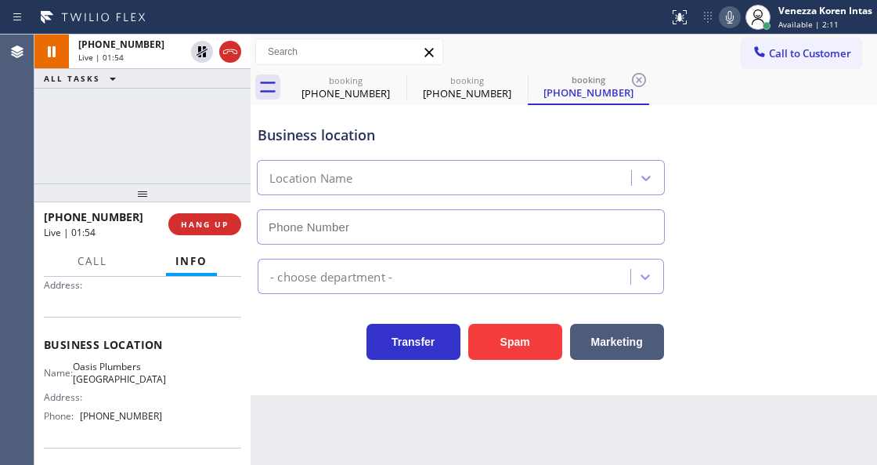
type input "(949) 635-7337"
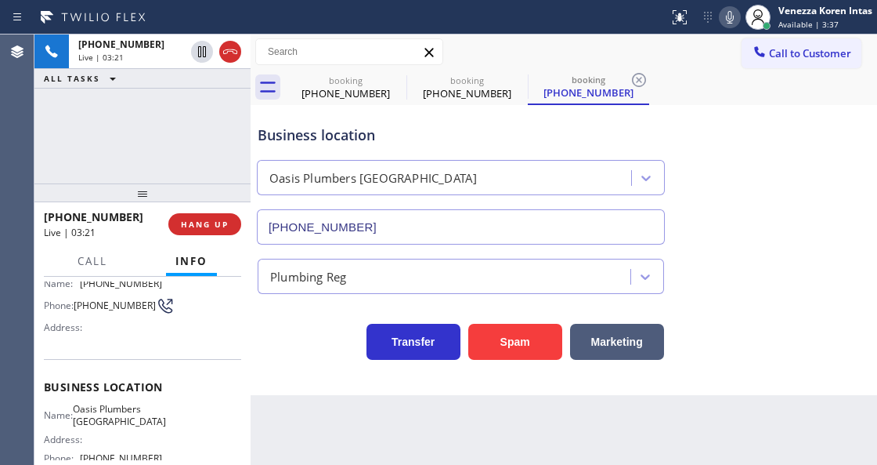
scroll to position [52, 0]
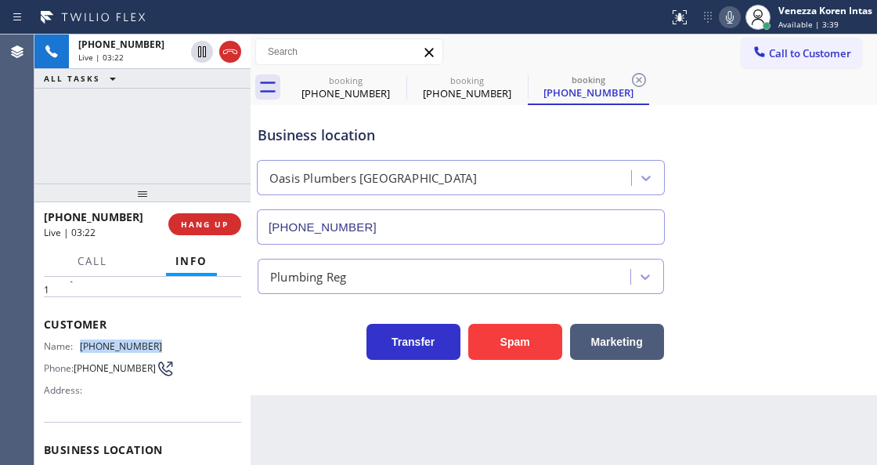
drag, startPoint x: 166, startPoint y: 345, endPoint x: 80, endPoint y: 341, distance: 86.3
click at [80, 341] on div "Name: (714) 883-4900 Phone: (714) 883-4900 Address:" at bounding box center [142, 371] width 197 height 62
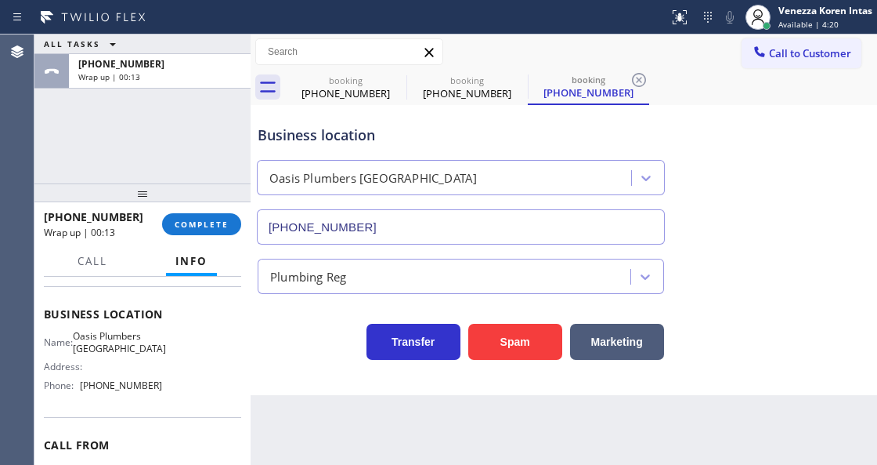
scroll to position [208, 0]
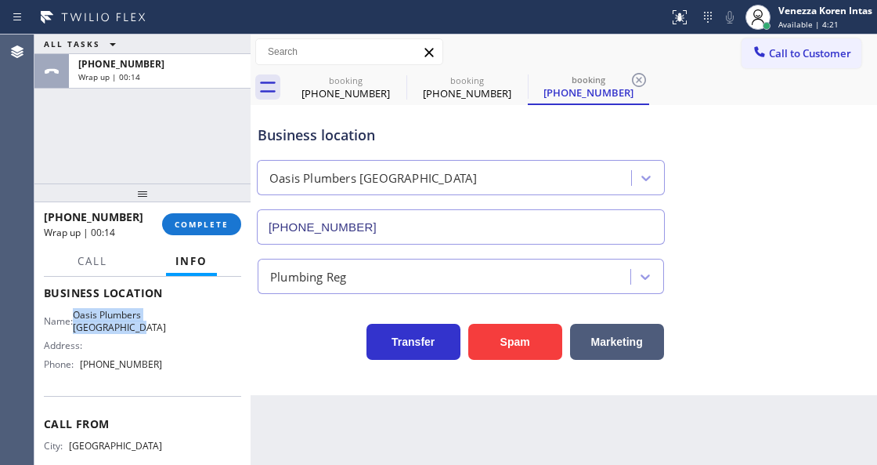
drag, startPoint x: 83, startPoint y: 308, endPoint x: 154, endPoint y: 323, distance: 72.8
click at [154, 323] on span "Oasis Plumbers Mission Viejo" at bounding box center [119, 321] width 93 height 24
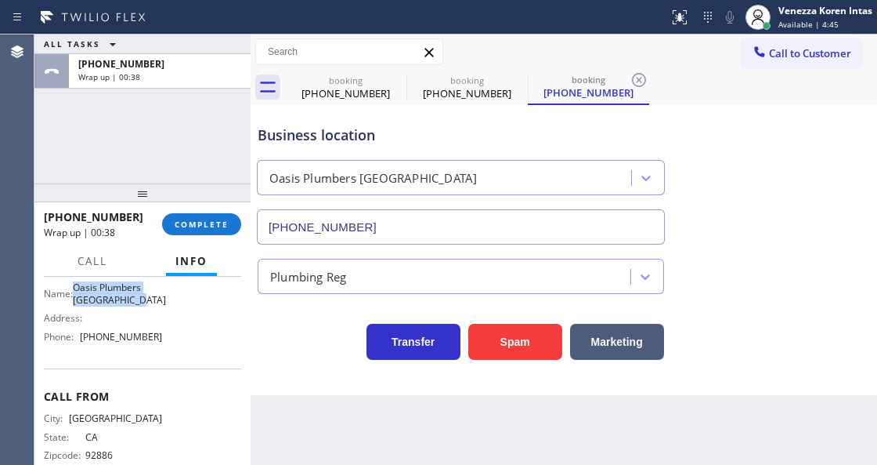
scroll to position [261, 0]
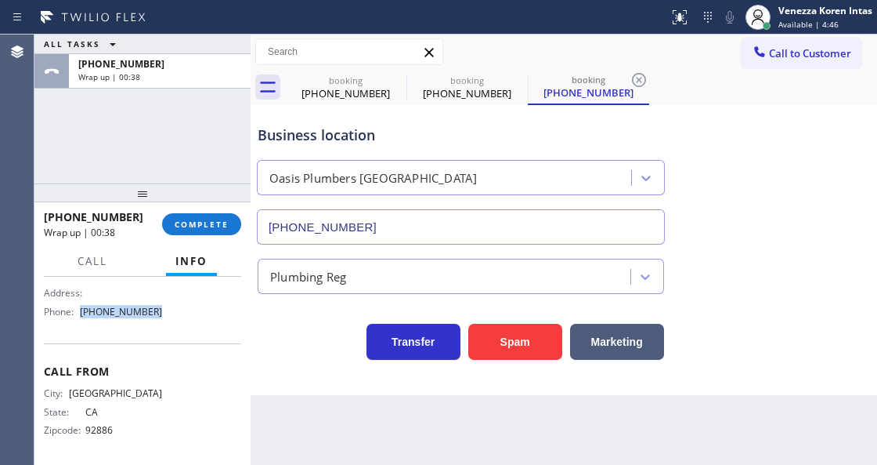
drag, startPoint x: 158, startPoint y: 311, endPoint x: 81, endPoint y: 323, distance: 77.7
click at [81, 323] on div "Name: Oasis Plumbers Mission Viejo Address: Phone: (949) 635-7337" at bounding box center [142, 289] width 197 height 67
click at [200, 229] on button "COMPLETE" at bounding box center [201, 224] width 79 height 22
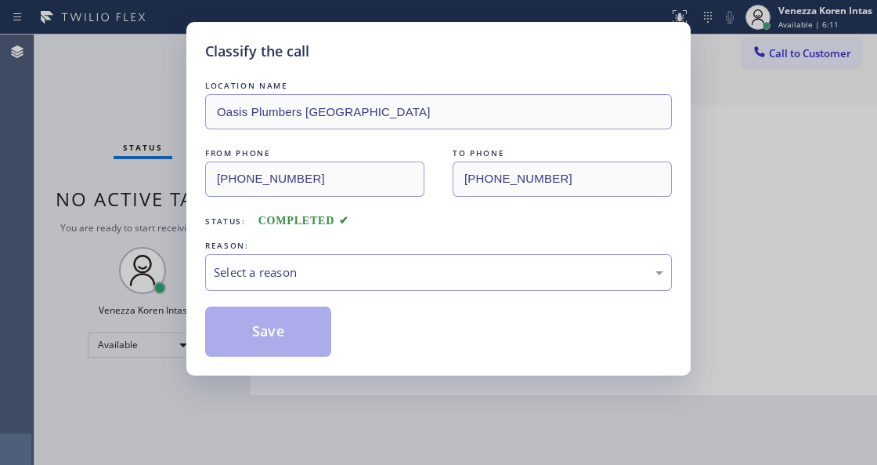
click at [335, 274] on div "Select a reason" at bounding box center [439, 272] width 450 height 18
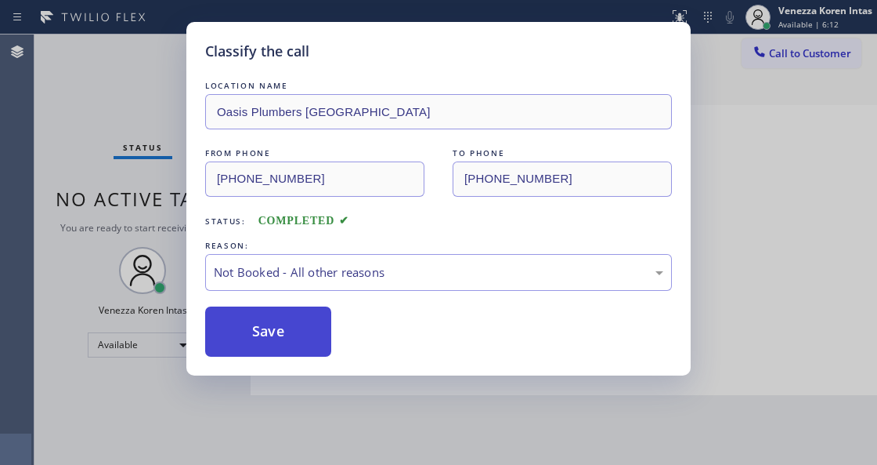
click at [282, 320] on button "Save" at bounding box center [268, 331] width 126 height 50
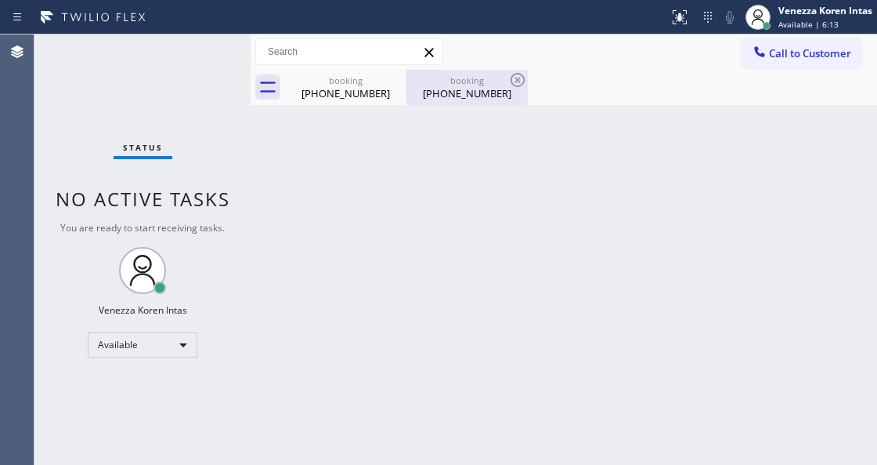
click at [476, 81] on div "booking" at bounding box center [467, 80] width 118 height 12
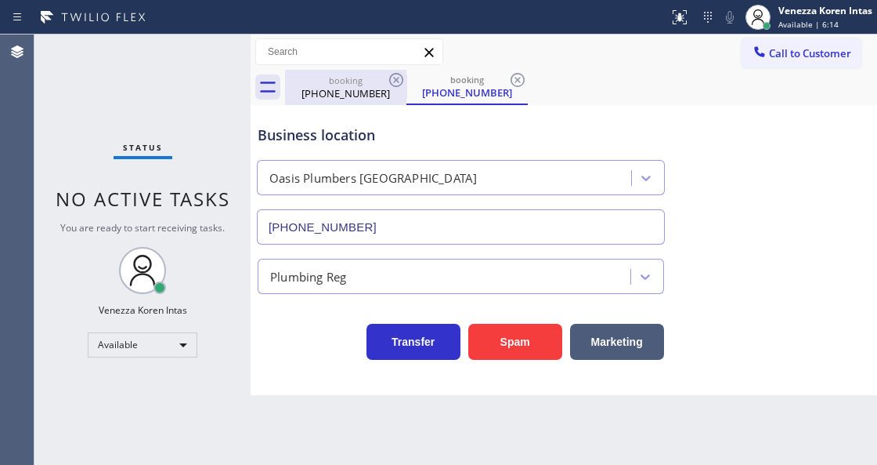
click at [373, 86] on div "(714) 883-4900" at bounding box center [346, 93] width 118 height 14
click at [397, 81] on icon at bounding box center [396, 80] width 19 height 19
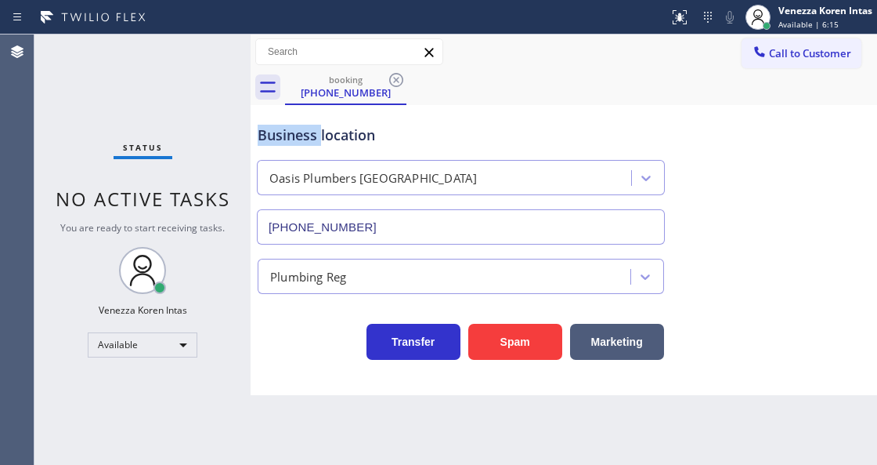
click at [397, 81] on icon at bounding box center [396, 80] width 19 height 19
click at [397, 81] on div "booking (714) 883-4900" at bounding box center [581, 87] width 592 height 35
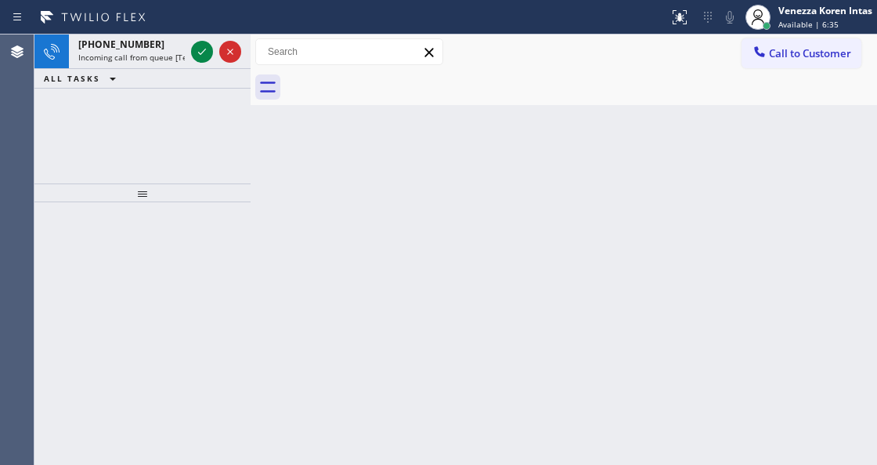
click at [186, 74] on div "ALL TASKS ALL TASKS ACTIVE TASKS TASKS IN WRAP UP" at bounding box center [142, 79] width 216 height 20
drag, startPoint x: 193, startPoint y: 50, endPoint x: 111, endPoint y: 71, distance: 84.7
click at [191, 51] on div at bounding box center [202, 51] width 22 height 19
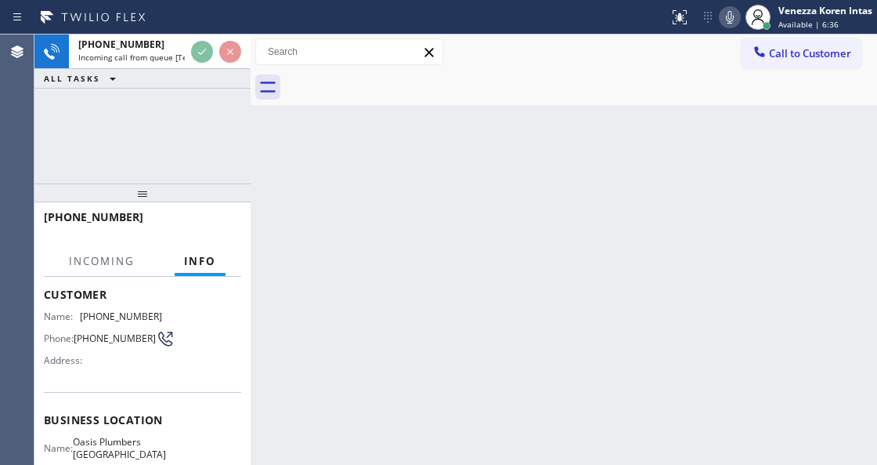
scroll to position [208, 0]
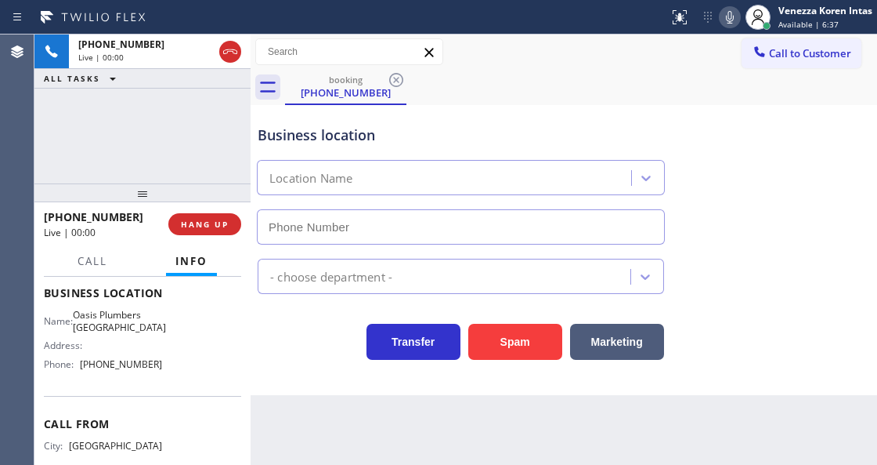
type input "(949) 635-7337"
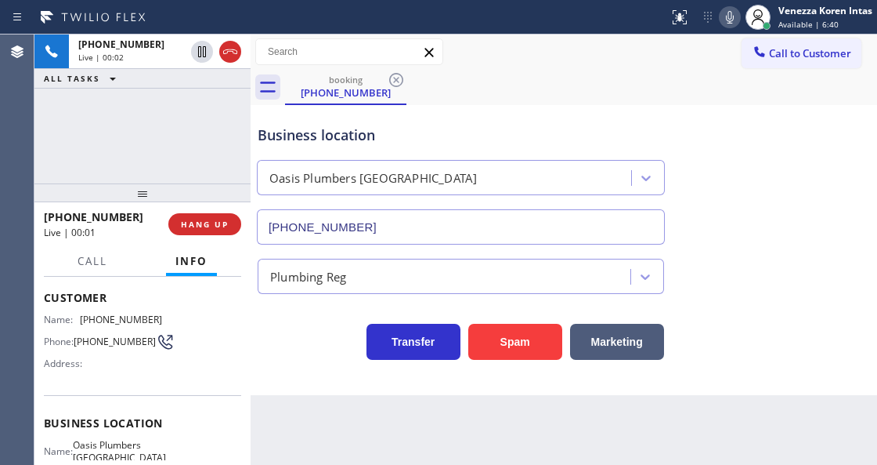
scroll to position [0, 0]
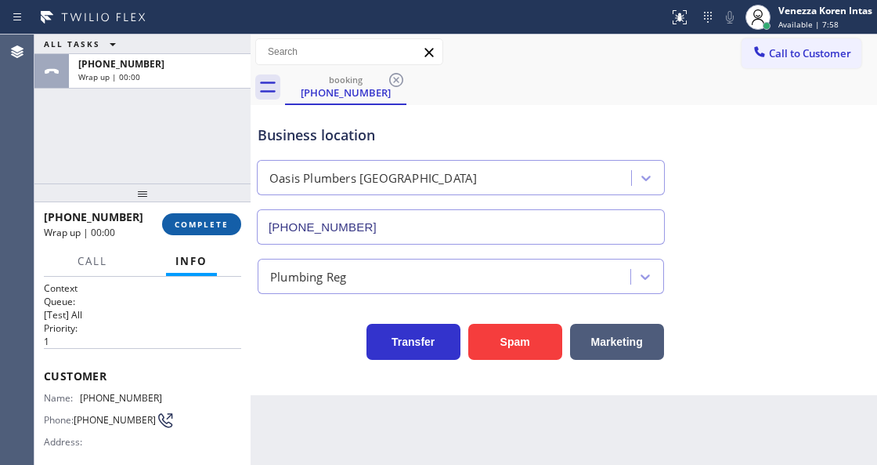
click at [201, 227] on span "COMPLETE" at bounding box center [202, 224] width 54 height 11
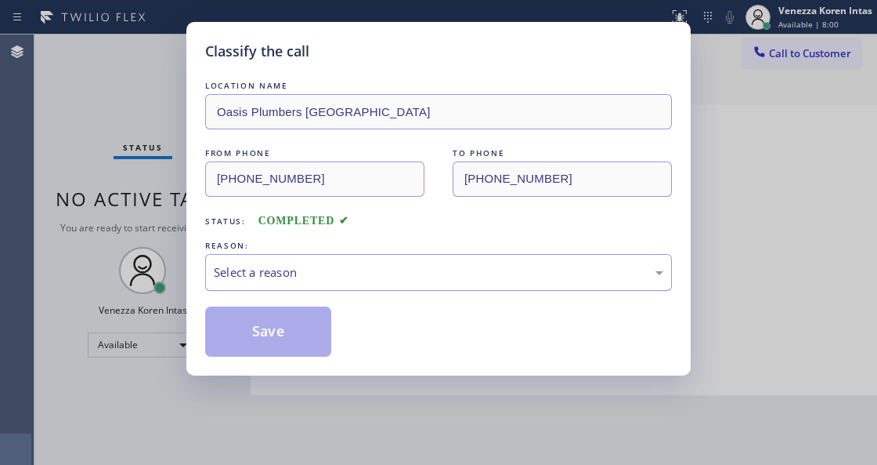
click at [331, 271] on div "Select a reason" at bounding box center [439, 272] width 450 height 18
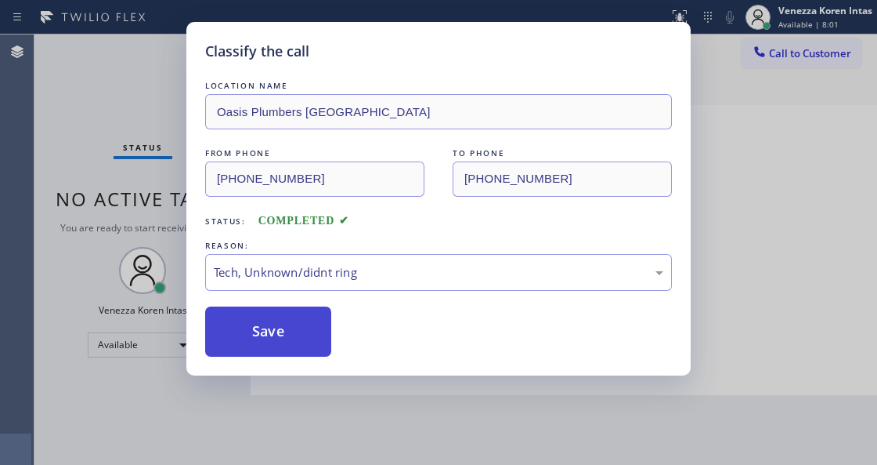
click at [301, 335] on button "Save" at bounding box center [268, 331] width 126 height 50
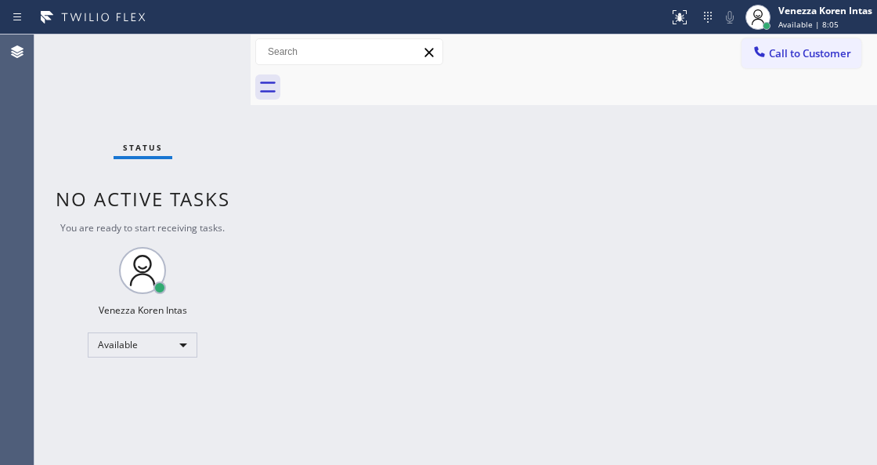
drag, startPoint x: 317, startPoint y: 198, endPoint x: 147, endPoint y: 88, distance: 202.7
click at [306, 183] on div "Back to Dashboard Change Sender ID Customers Technicians Select a contact Outbo…" at bounding box center [564, 249] width 627 height 430
click at [139, 85] on div "Status No active tasks You are ready to start receiving tasks. Venezza Koren In…" at bounding box center [142, 249] width 216 height 430
click at [259, 31] on div "Status report No issues detected If you experience an issue, please download th…" at bounding box center [438, 17] width 877 height 34
click at [197, 48] on div "Status No active tasks You are ready to start receiving tasks. Venezza Koren In…" at bounding box center [142, 249] width 216 height 430
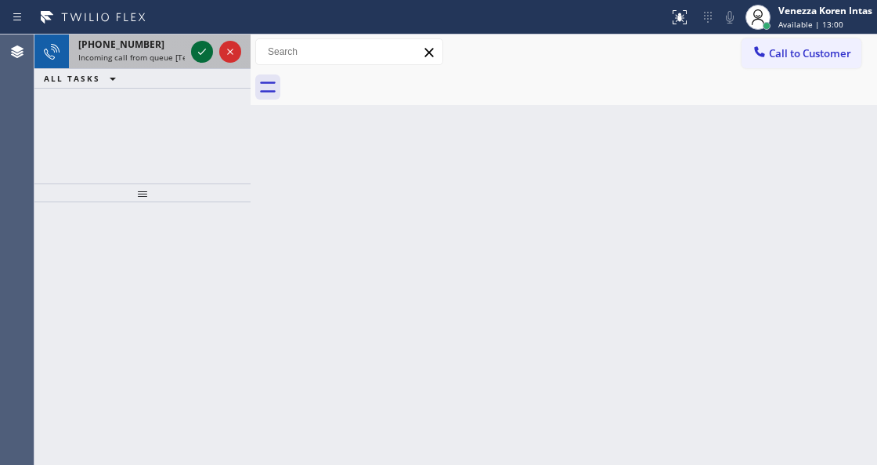
click at [197, 48] on icon at bounding box center [202, 51] width 19 height 19
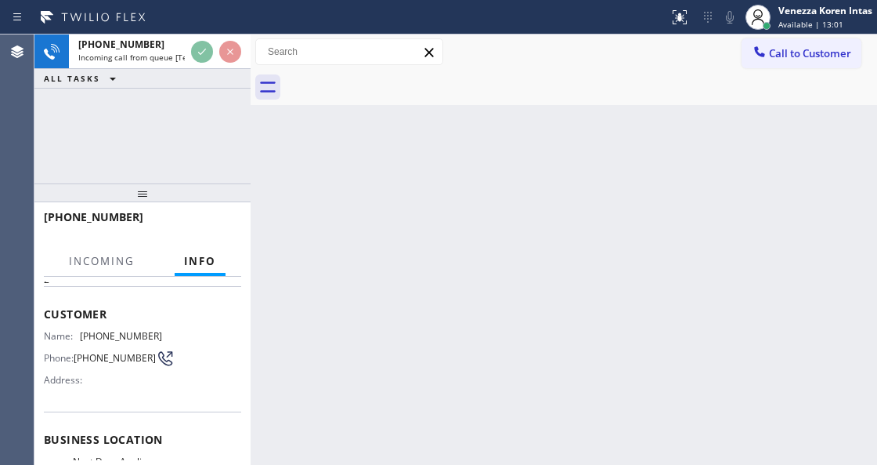
scroll to position [104, 0]
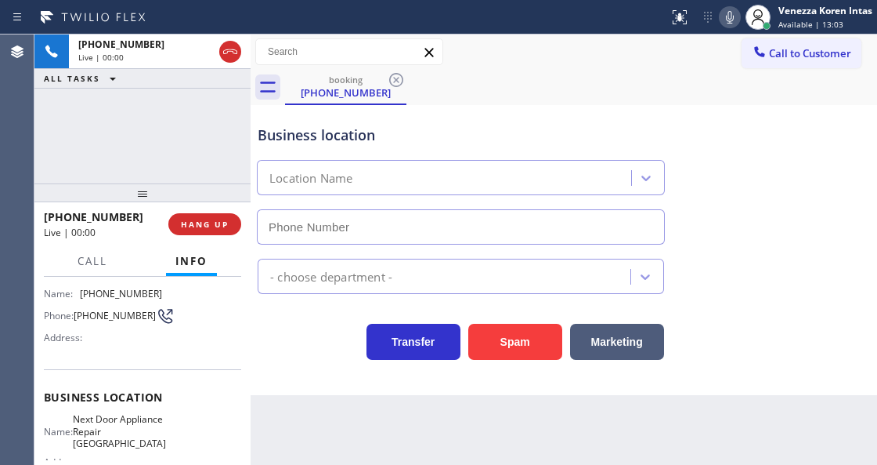
type input "[PHONE_NUMBER]"
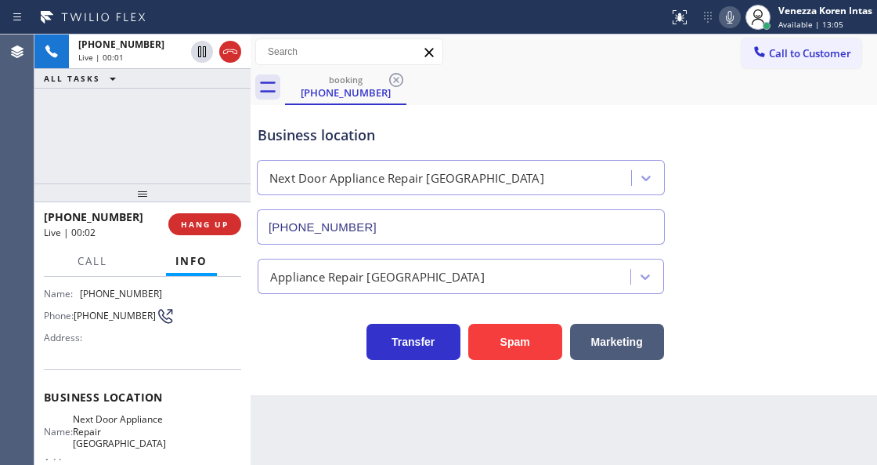
click at [97, 171] on div "+16096472316 Live | 00:01 ALL TASKS ALL TASKS ACTIVE TASKS TASKS IN WRAP UP" at bounding box center [142, 108] width 216 height 149
drag, startPoint x: 732, startPoint y: 18, endPoint x: 381, endPoint y: 111, distance: 363.1
click at [732, 18] on icon at bounding box center [730, 17] width 19 height 19
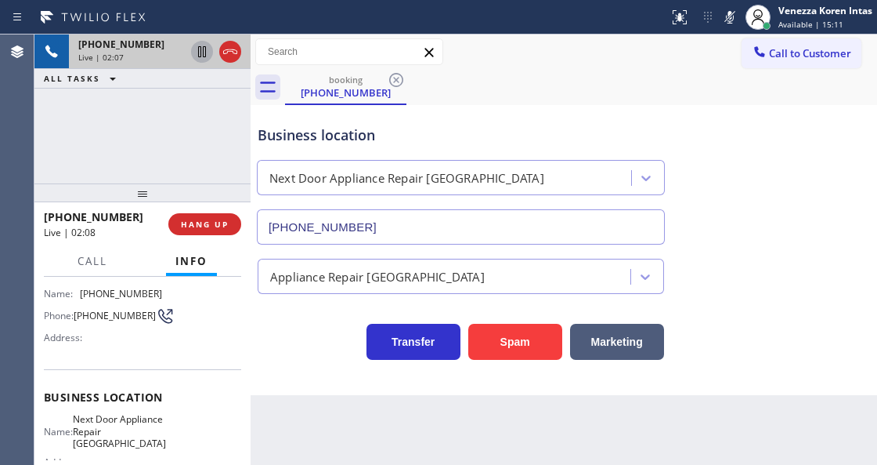
click at [201, 50] on icon at bounding box center [202, 51] width 19 height 19
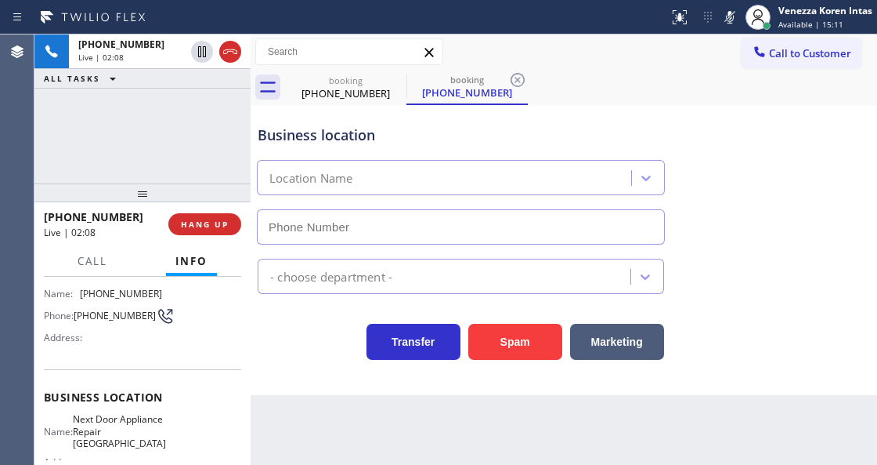
type input "[PHONE_NUMBER]"
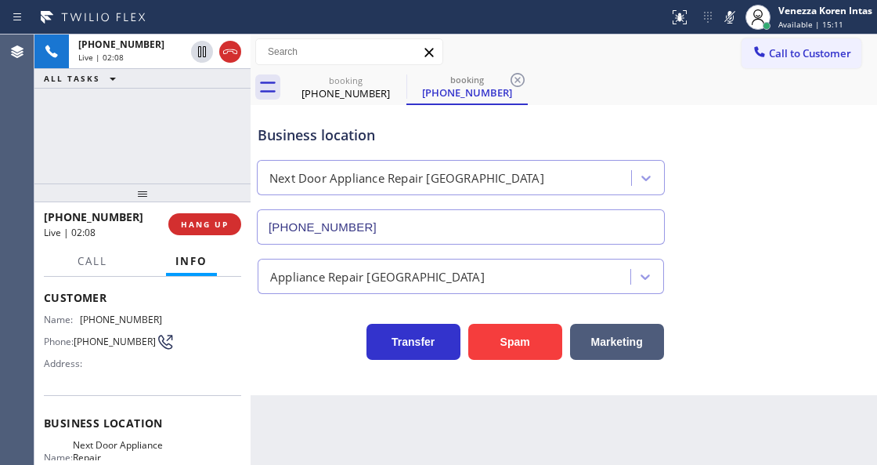
scroll to position [0, 0]
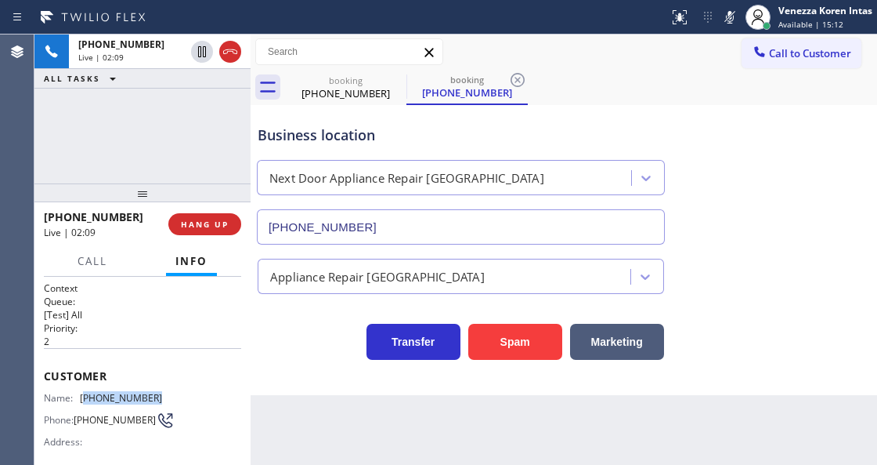
drag, startPoint x: 158, startPoint y: 396, endPoint x: 85, endPoint y: 390, distance: 73.9
click at [85, 392] on div "Name: (609) 647-2316 Phone: (609) 647-2316 Address:" at bounding box center [142, 423] width 197 height 62
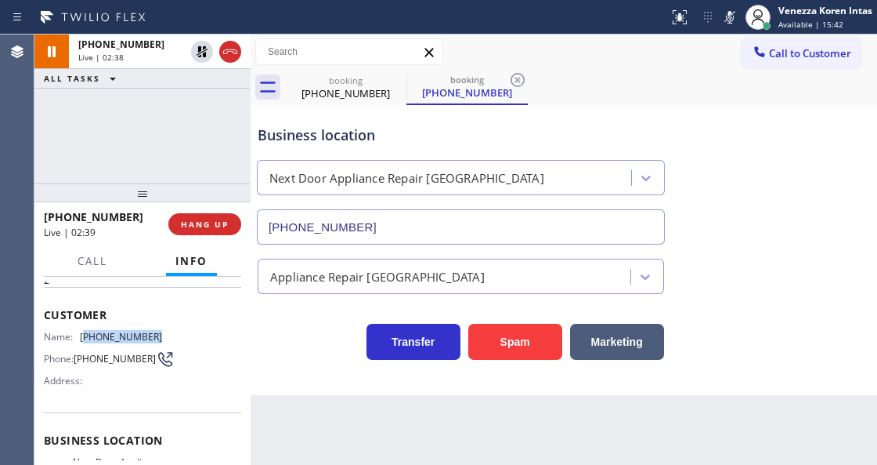
scroll to position [104, 0]
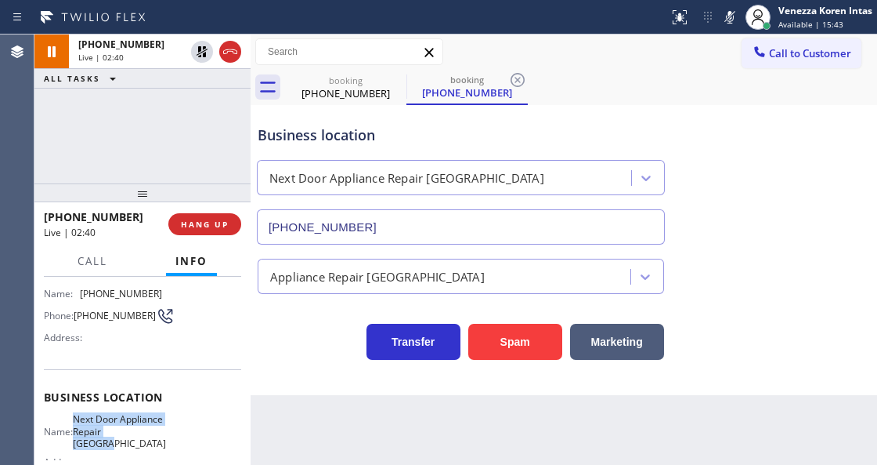
drag, startPoint x: 81, startPoint y: 415, endPoint x: 138, endPoint y: 442, distance: 63.1
click at [138, 442] on div "Name: Next Door Appliance Repair [GEOGRAPHIC_DATA]" at bounding box center [103, 431] width 118 height 36
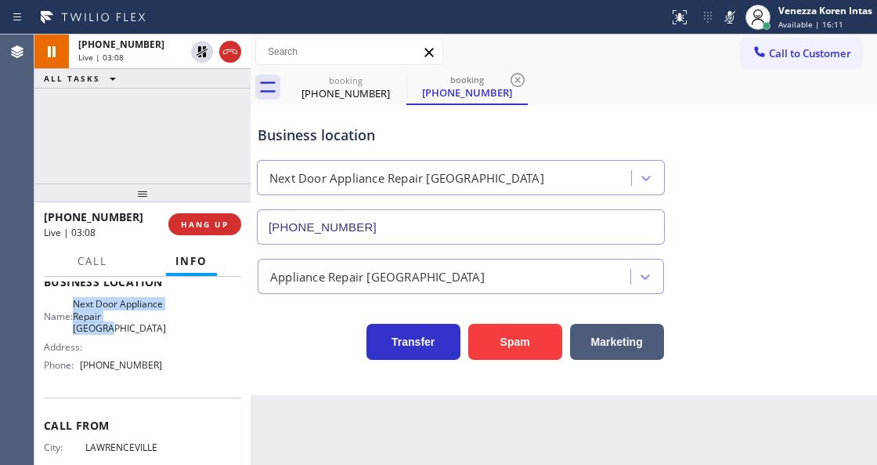
scroll to position [261, 0]
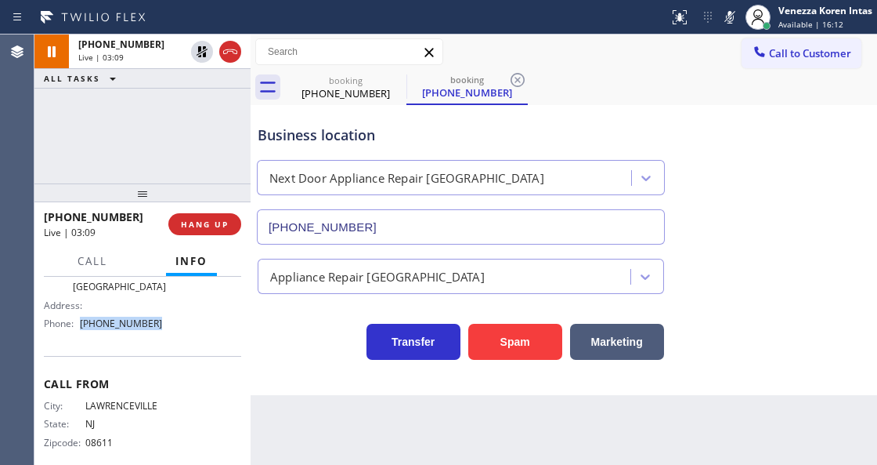
drag, startPoint x: 165, startPoint y: 326, endPoint x: 85, endPoint y: 321, distance: 80.8
click at [85, 321] on div "Name: Next Door Appliance Repair Trenton Address: Phone: [PHONE_NUMBER]" at bounding box center [142, 295] width 197 height 79
click at [539, 60] on div "Call to Customer Outbound call Location Hayward Viking Stove Repair Your caller…" at bounding box center [564, 51] width 627 height 27
click at [528, 80] on div "booking (609) 647-2316 booking (609) 647-2316" at bounding box center [581, 87] width 592 height 35
click at [520, 80] on icon at bounding box center [517, 80] width 19 height 19
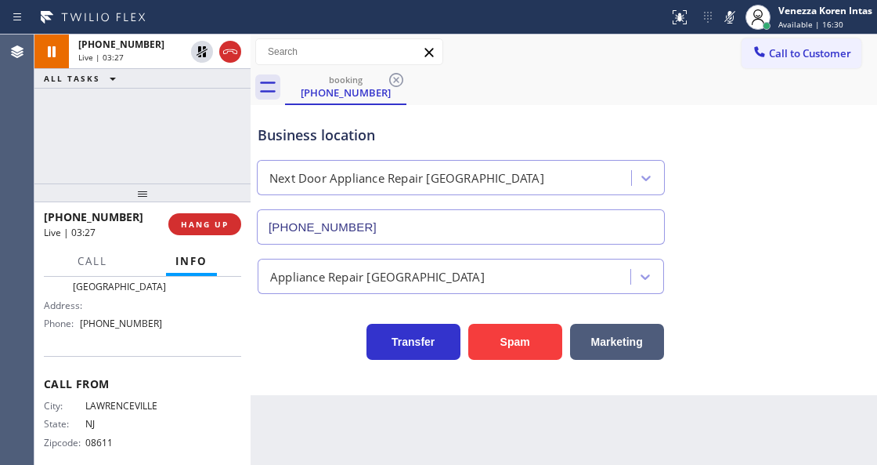
click at [567, 97] on div "booking (609) 647-2316" at bounding box center [581, 87] width 592 height 35
click at [395, 105] on div "Business location Next Door Appliance Repair Trenton (609) 710-8354" at bounding box center [564, 174] width 619 height 142
click at [356, 97] on div "(609) 647-2316" at bounding box center [346, 92] width 118 height 14
drag, startPoint x: 186, startPoint y: 150, endPoint x: 37, endPoint y: 152, distance: 149.6
click at [185, 150] on div "+16096472316 Live | 03:31 ALL TASKS ALL TASKS ACTIVE TASKS TASKS IN WRAP UP" at bounding box center [142, 108] width 216 height 149
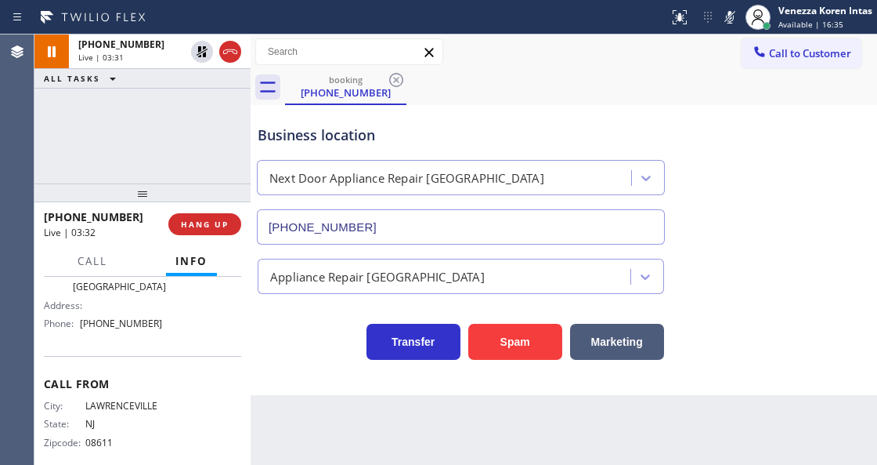
click at [200, 146] on div "+16096472316 Live | 03:31 ALL TASKS ALL TASKS ACTIVE TASKS TASKS IN WRAP UP" at bounding box center [142, 108] width 216 height 149
click at [448, 139] on div "Business location" at bounding box center [461, 135] width 407 height 21
click at [550, 426] on div "Back to Dashboard Change Sender ID Customers Technicians Select a contact Outbo…" at bounding box center [564, 249] width 627 height 430
click at [557, 45] on div "Call to Customer Outbound call Location Hayward Viking Stove Repair Your caller…" at bounding box center [564, 51] width 627 height 27
click at [729, 17] on icon at bounding box center [730, 17] width 19 height 19
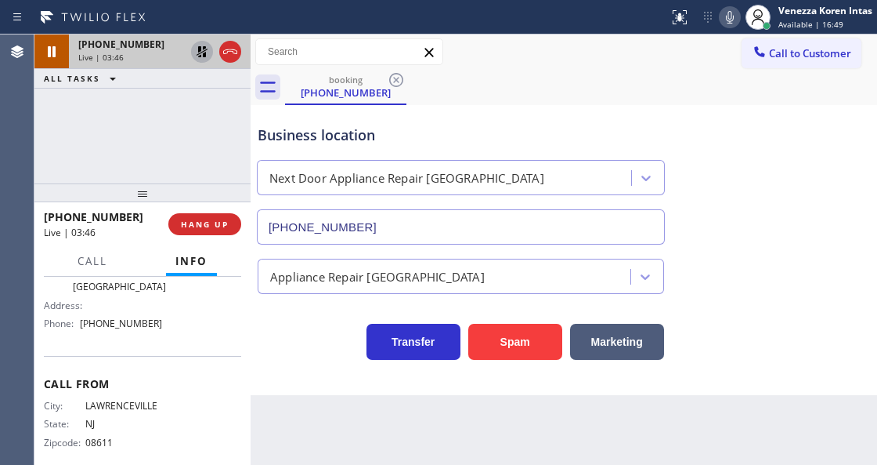
click at [202, 52] on icon at bounding box center [202, 51] width 19 height 19
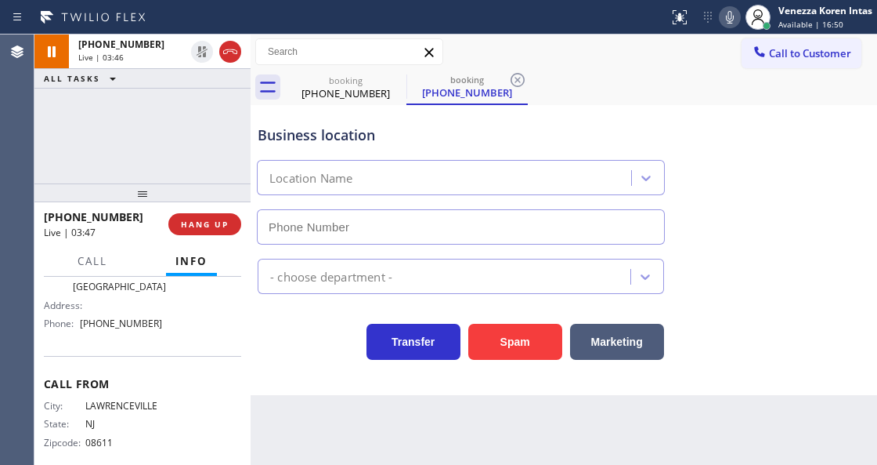
type input "[PHONE_NUMBER]"
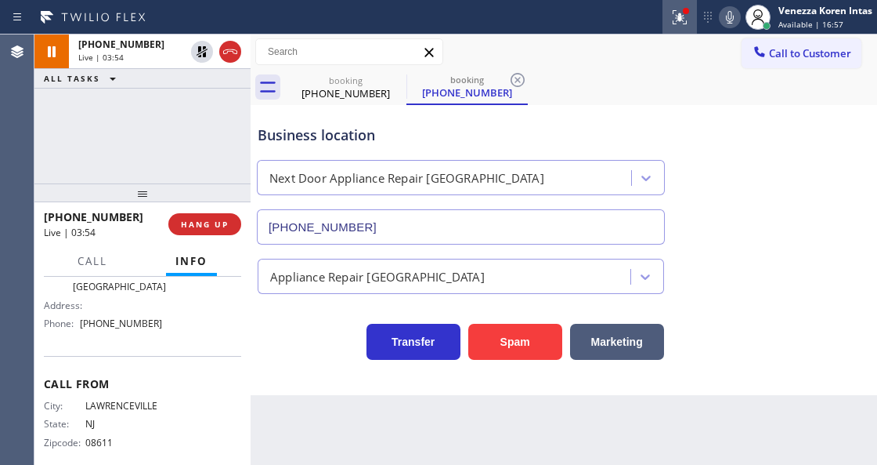
click at [681, 17] on icon at bounding box center [680, 17] width 19 height 19
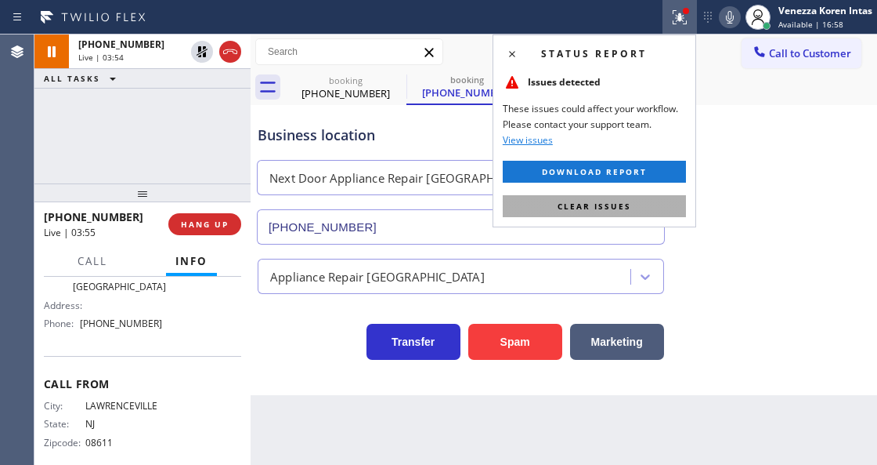
click at [616, 197] on button "Clear issues" at bounding box center [594, 206] width 183 height 22
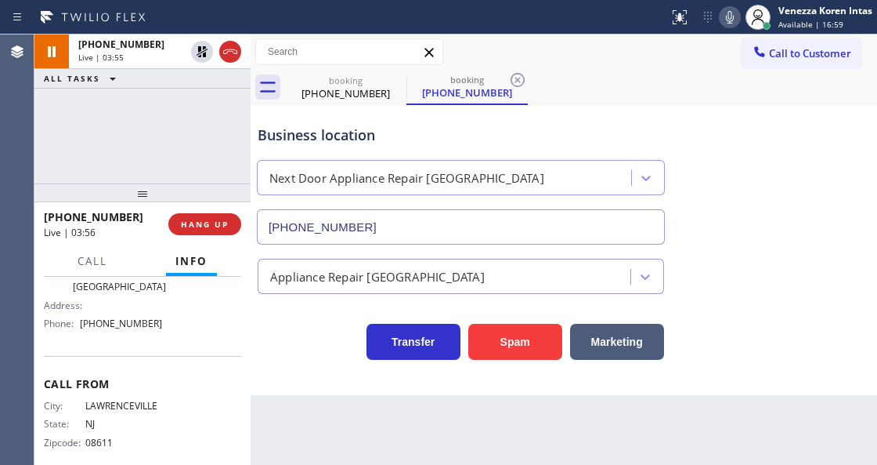
click at [734, 16] on icon at bounding box center [730, 17] width 19 height 19
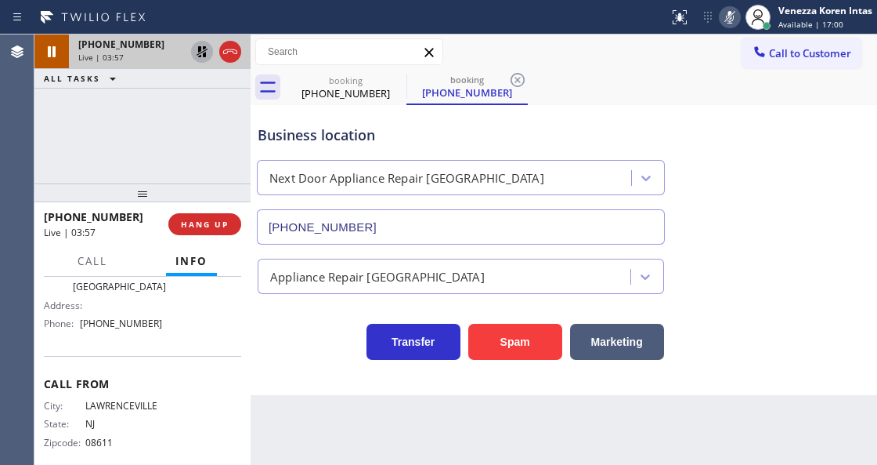
click at [202, 49] on icon at bounding box center [202, 51] width 19 height 19
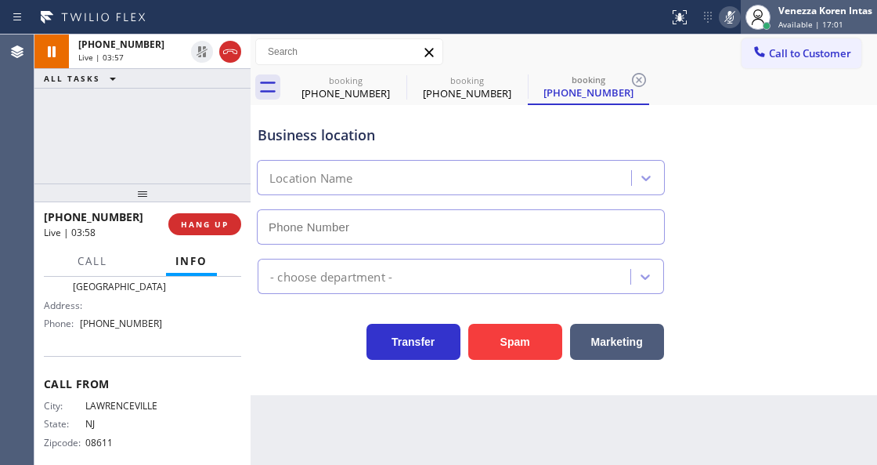
type input "[PHONE_NUMBER]"
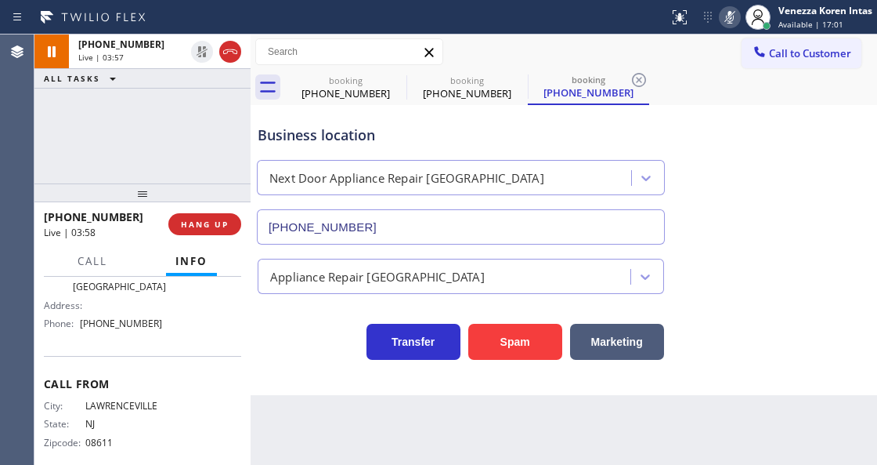
click at [732, 15] on icon at bounding box center [730, 17] width 8 height 13
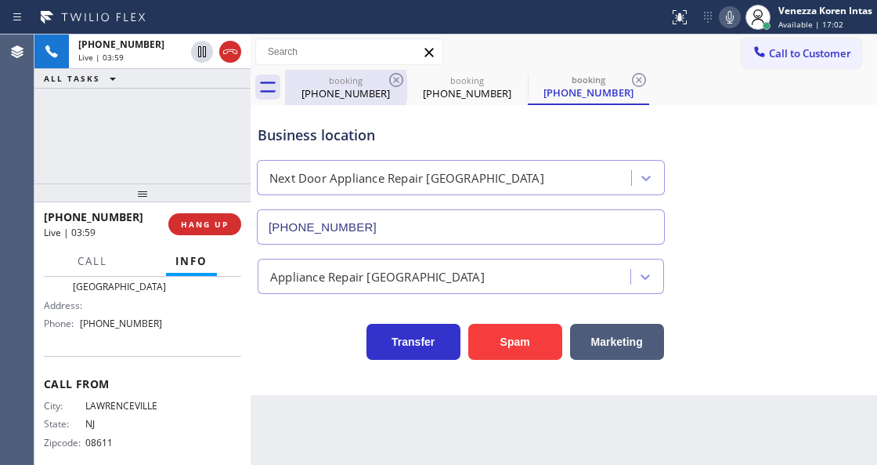
click at [357, 87] on div "(609) 647-2316" at bounding box center [346, 93] width 118 height 14
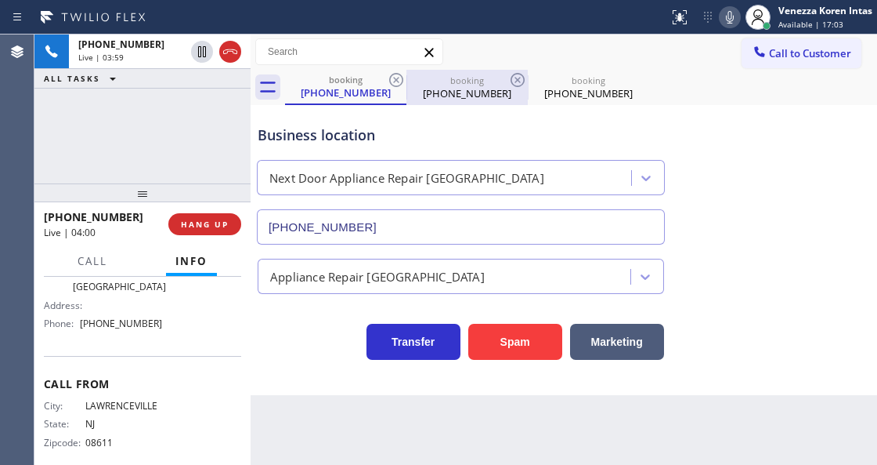
click at [449, 91] on div "(609) 647-2316" at bounding box center [467, 93] width 118 height 14
click at [523, 79] on icon at bounding box center [517, 80] width 19 height 19
click at [0, 0] on icon at bounding box center [0, 0] width 0 height 0
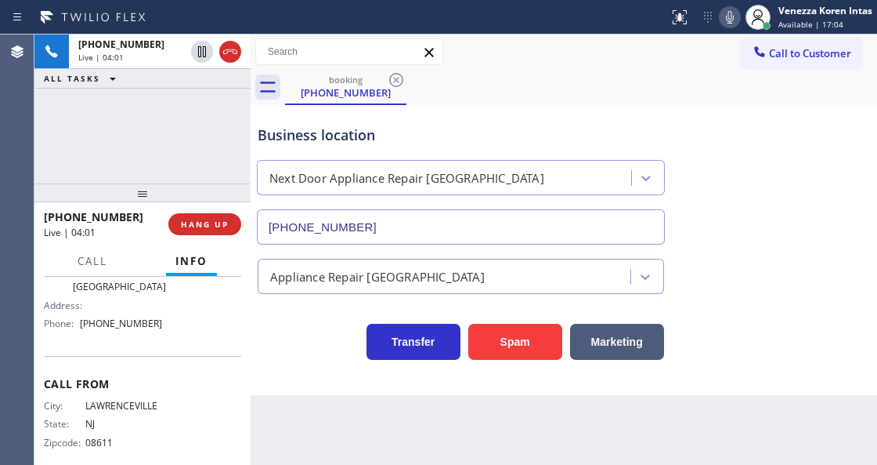
click at [514, 80] on div "booking (609) 647-2316" at bounding box center [581, 87] width 592 height 35
click at [161, 171] on div "+16096472316 Live | 04:28 ALL TASKS ALL TASKS ACTIVE TASKS TASKS IN WRAP UP" at bounding box center [142, 108] width 216 height 149
click at [92, 257] on span "Call" at bounding box center [93, 261] width 30 height 14
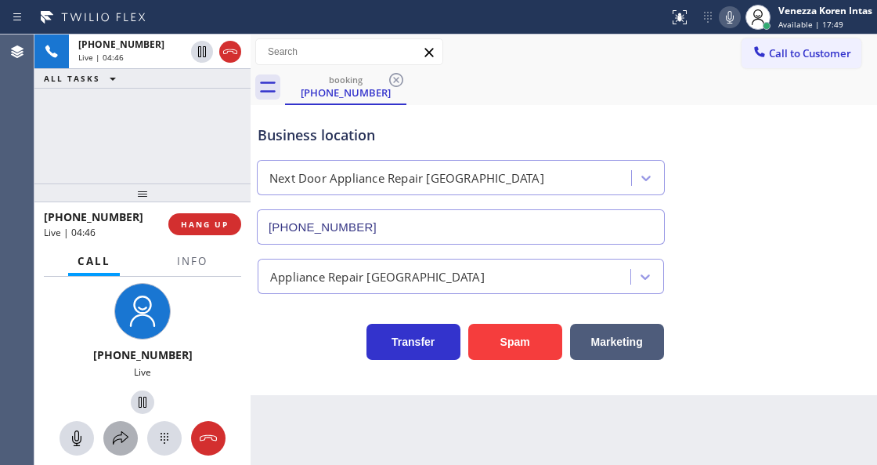
click at [125, 449] on button at bounding box center [120, 438] width 34 height 34
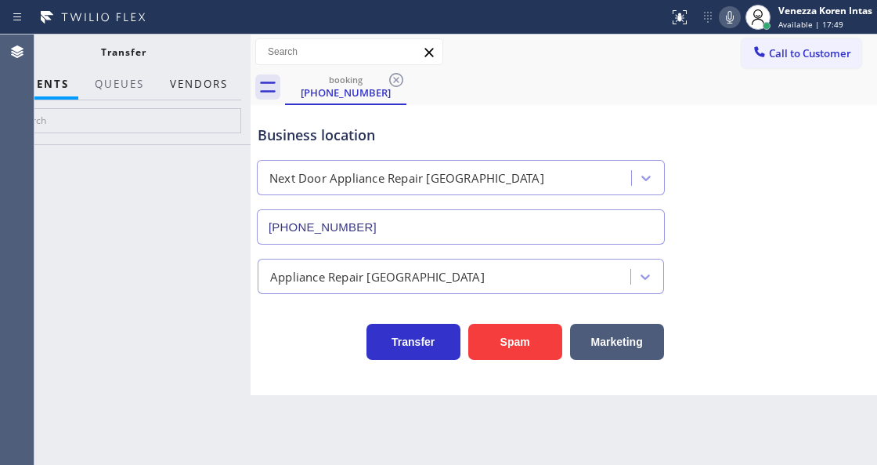
click at [208, 73] on button "Vendors" at bounding box center [199, 84] width 77 height 31
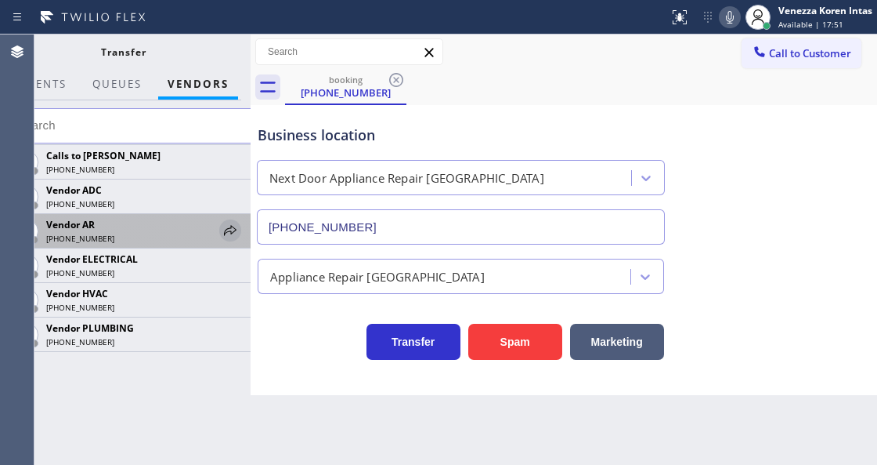
click at [237, 233] on icon at bounding box center [230, 230] width 19 height 19
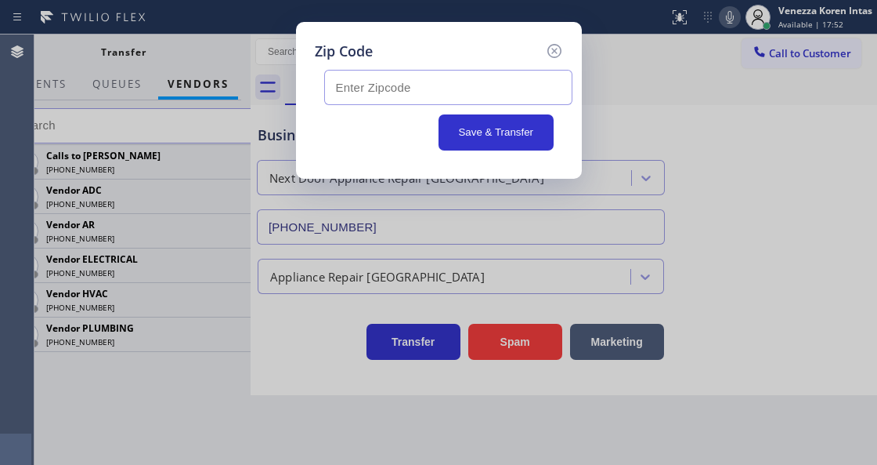
click at [392, 96] on input "text" at bounding box center [448, 87] width 248 height 35
paste input "08690"
type input "08690"
click at [512, 123] on button "Save & Transfer" at bounding box center [496, 132] width 115 height 36
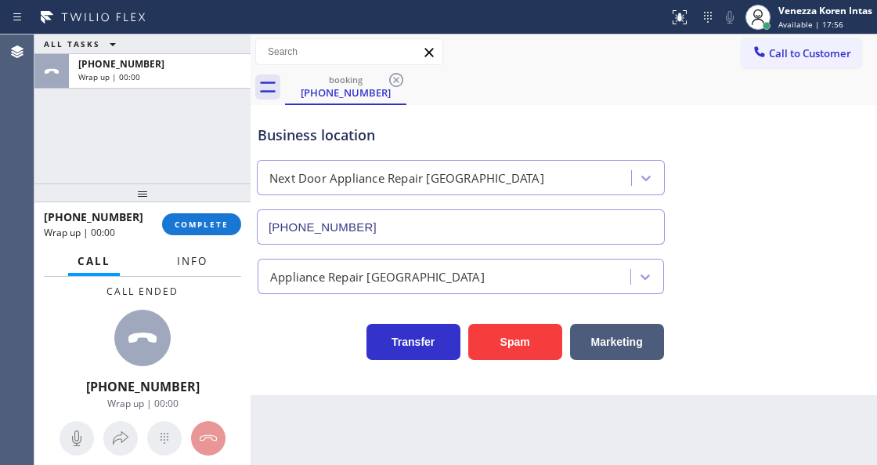
click at [190, 252] on button "Info" at bounding box center [192, 261] width 49 height 31
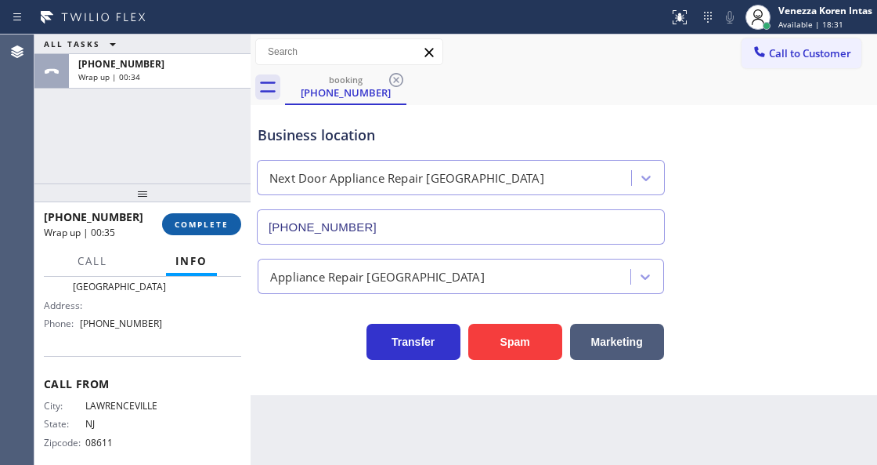
click at [200, 222] on span "COMPLETE" at bounding box center [202, 224] width 54 height 11
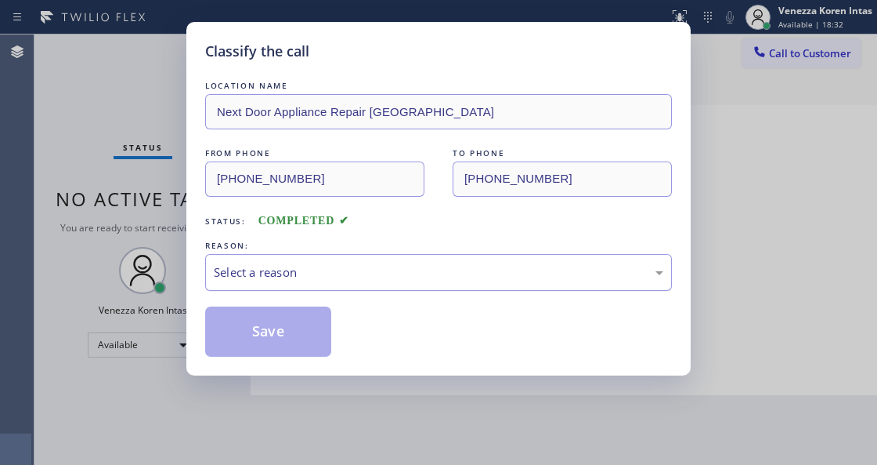
click at [313, 255] on div "Select a reason" at bounding box center [438, 272] width 467 height 37
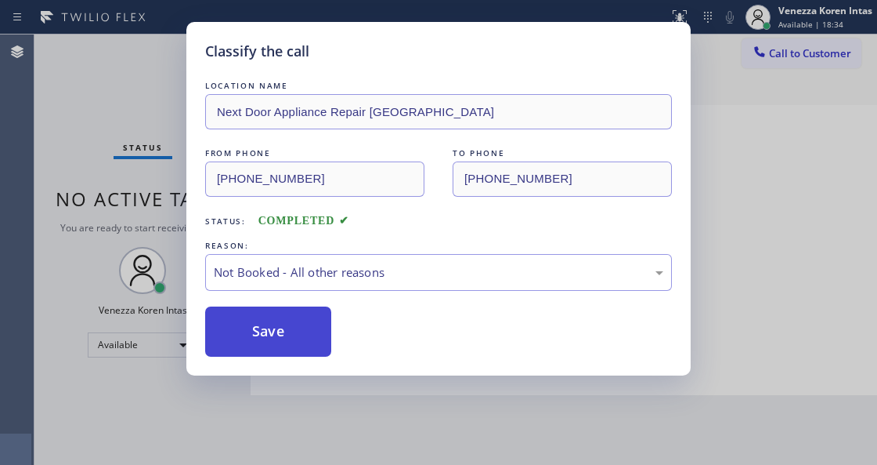
click at [278, 339] on button "Save" at bounding box center [268, 331] width 126 height 50
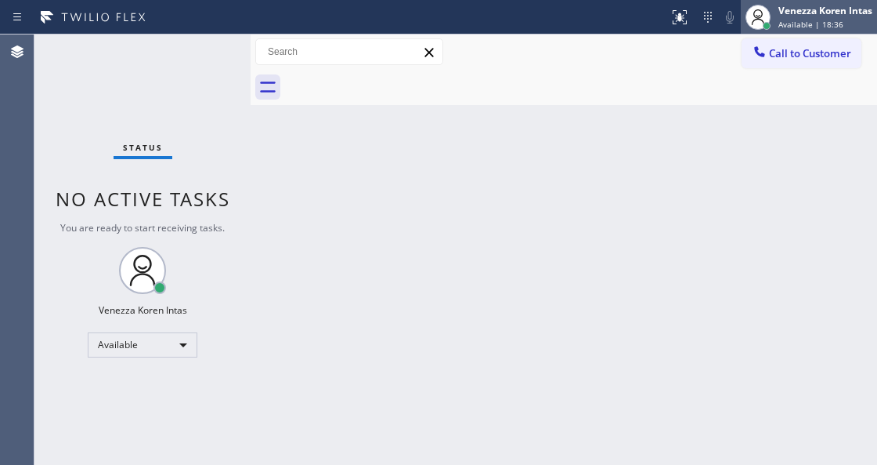
click at [788, 21] on span "Available | 18:36" at bounding box center [811, 24] width 65 height 11
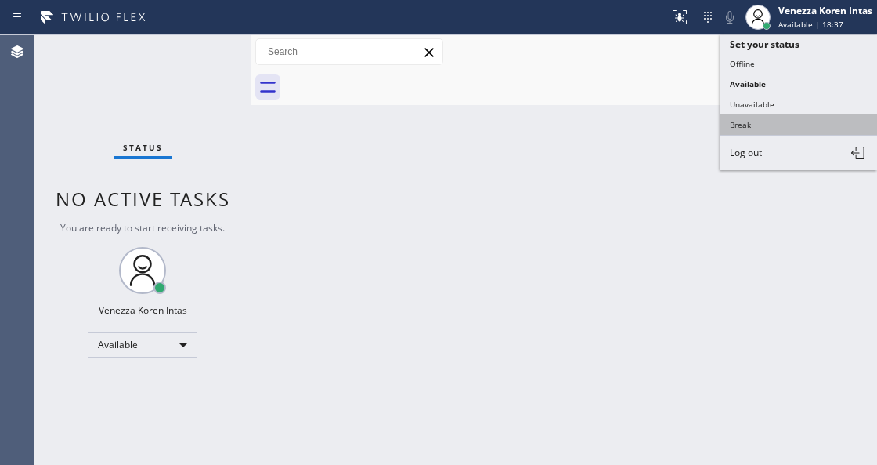
click at [744, 120] on button "Break" at bounding box center [799, 124] width 157 height 20
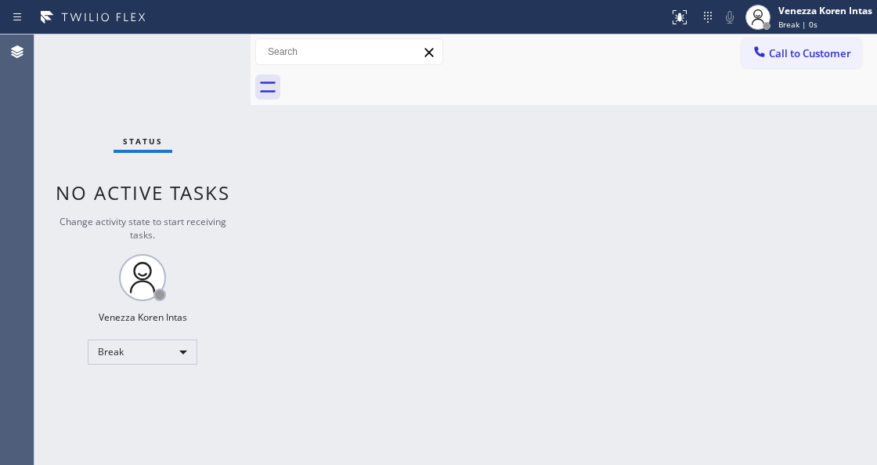
click at [573, 183] on div "Back to Dashboard Change Sender ID Customers Technicians Select a contact Outbo…" at bounding box center [564, 249] width 627 height 430
click at [154, 354] on div "Break" at bounding box center [143, 351] width 110 height 25
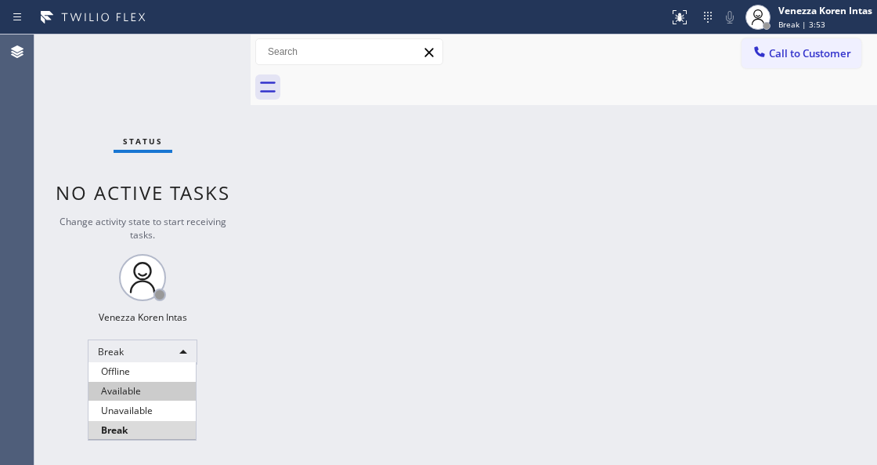
click at [156, 385] on li "Available" at bounding box center [142, 391] width 107 height 19
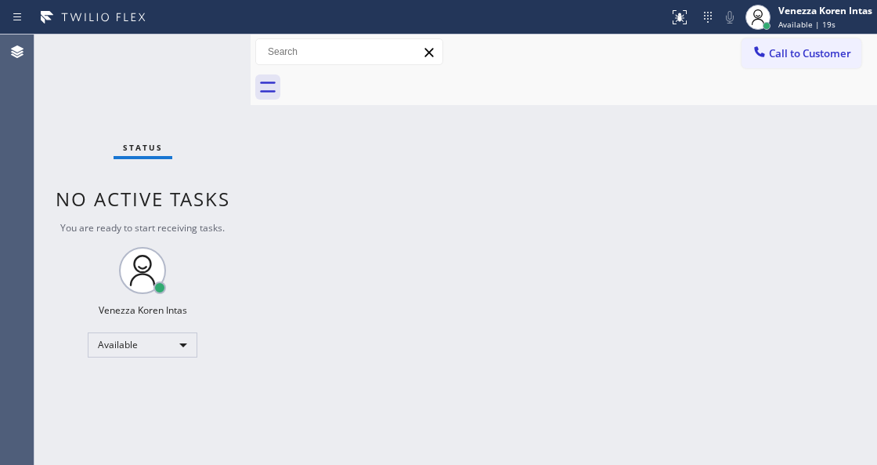
click at [241, 229] on div "Status No active tasks You are ready to start receiving tasks. Venezza Koren In…" at bounding box center [142, 249] width 216 height 430
click at [421, 183] on div "Back to Dashboard Change Sender ID Customers Technicians Select a contact Outbo…" at bounding box center [564, 249] width 627 height 430
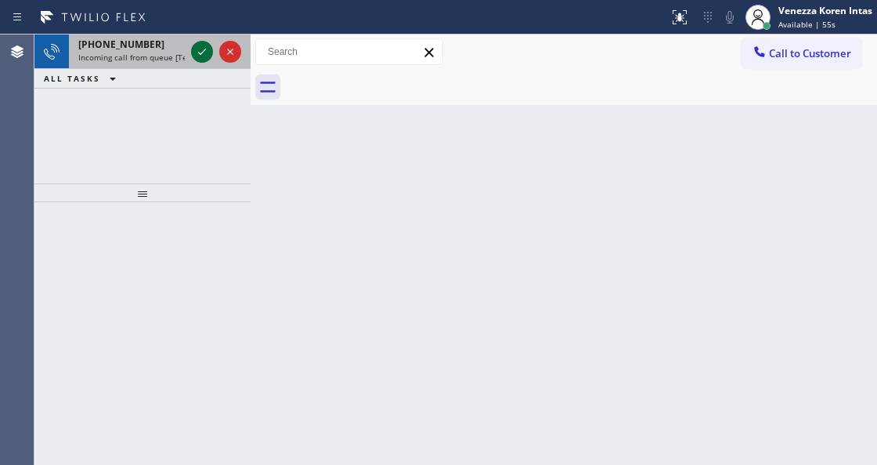
click at [197, 56] on icon at bounding box center [202, 51] width 19 height 19
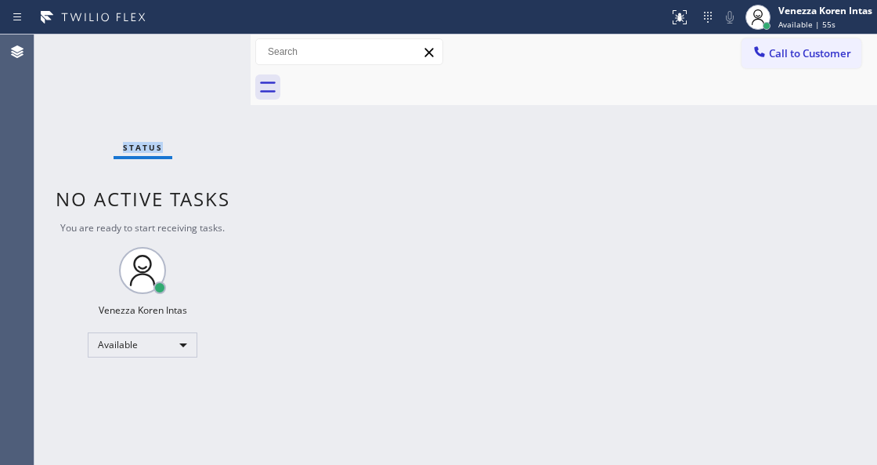
click at [197, 56] on div "Status No active tasks You are ready to start receiving tasks. Venezza Koren In…" at bounding box center [142, 249] width 216 height 430
click at [602, 165] on div "Back to Dashboard Change Sender ID Customers Technicians Select a contact Outbo…" at bounding box center [564, 249] width 627 height 430
drag, startPoint x: 693, startPoint y: 13, endPoint x: 664, endPoint y: 149, distance: 139.4
click at [693, 13] on div at bounding box center [680, 17] width 34 height 19
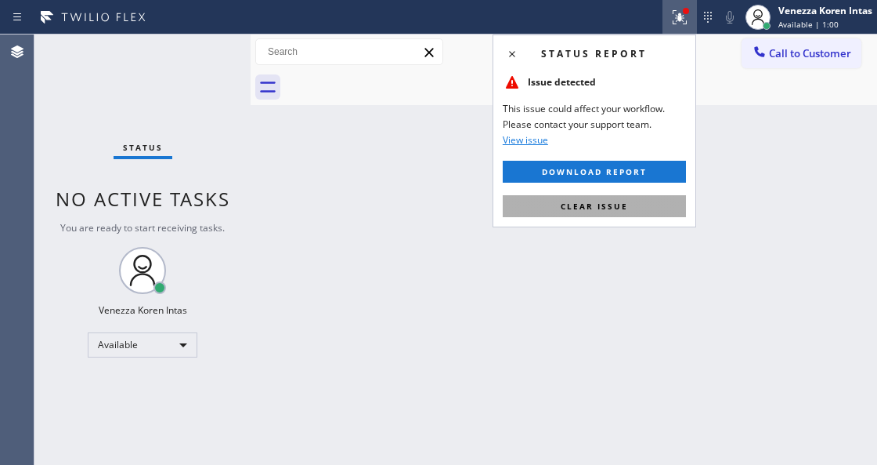
click at [641, 213] on button "Clear issue" at bounding box center [594, 206] width 183 height 22
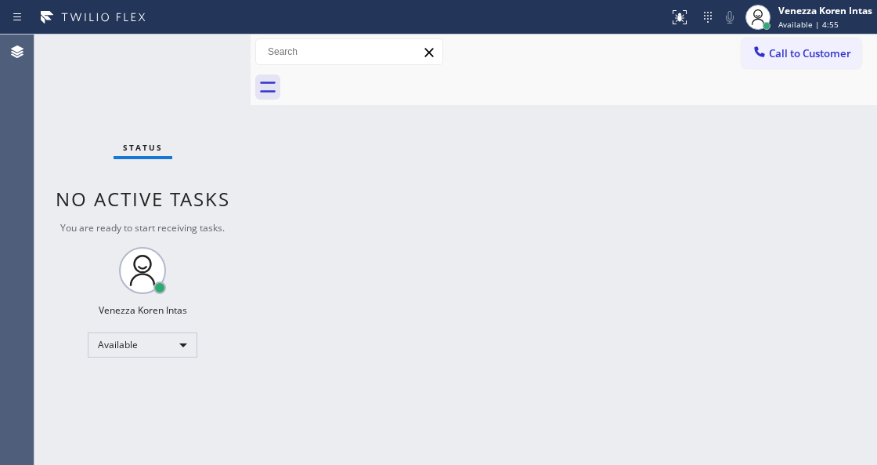
click at [338, 194] on div "Back to Dashboard Change Sender ID Customers Technicians Select a contact Outbo…" at bounding box center [564, 249] width 627 height 430
click at [138, 63] on div "Status No active tasks You are ready to start receiving tasks. Venezza Koren In…" at bounding box center [142, 249] width 216 height 430
click at [246, 110] on div "Status No active tasks You are ready to start receiving tasks. Venezza Koren In…" at bounding box center [142, 249] width 216 height 430
click at [212, 84] on div "Status No active tasks You are ready to start receiving tasks. Venezza Koren In…" at bounding box center [142, 249] width 216 height 430
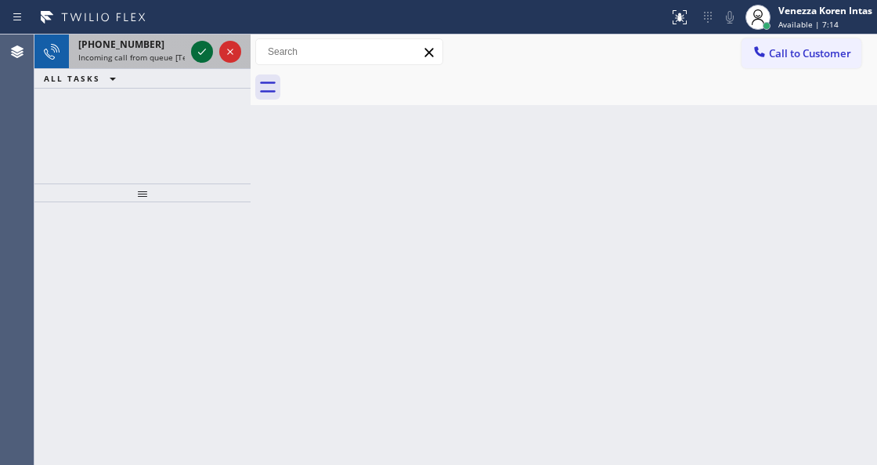
click at [204, 60] on icon at bounding box center [202, 51] width 19 height 19
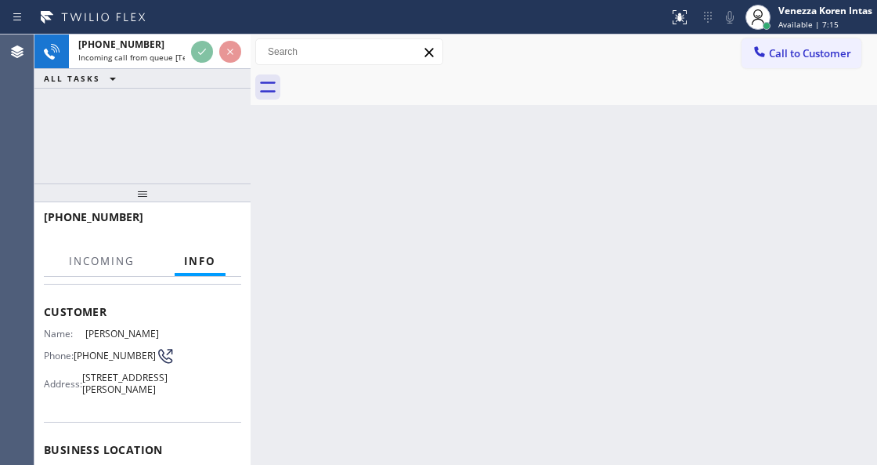
scroll to position [104, 0]
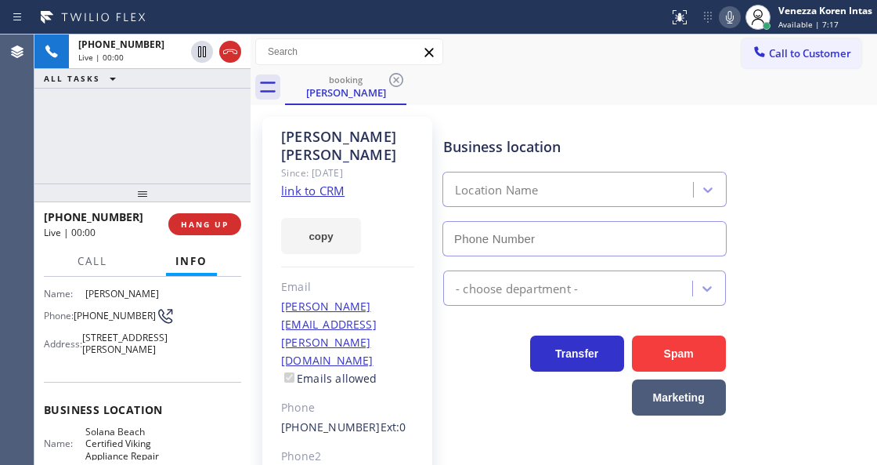
type input "(858) 244-9718"
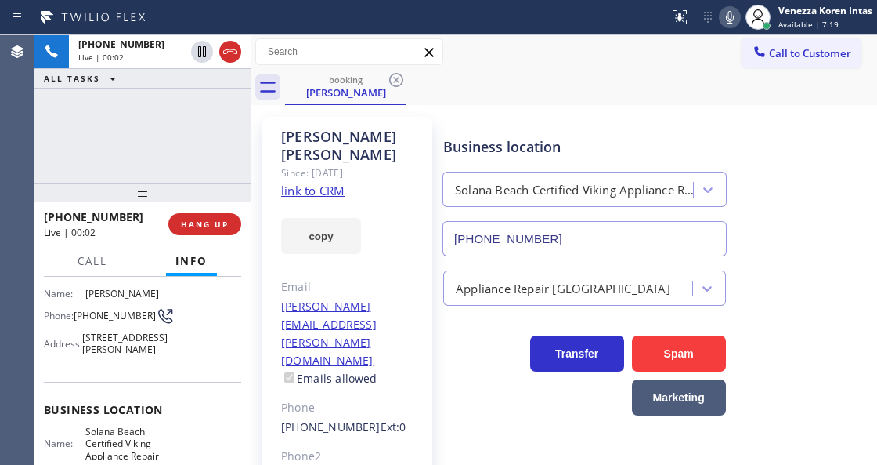
click at [319, 183] on link "link to CRM" at bounding box center [312, 191] width 63 height 16
click at [725, 10] on icon at bounding box center [730, 17] width 19 height 19
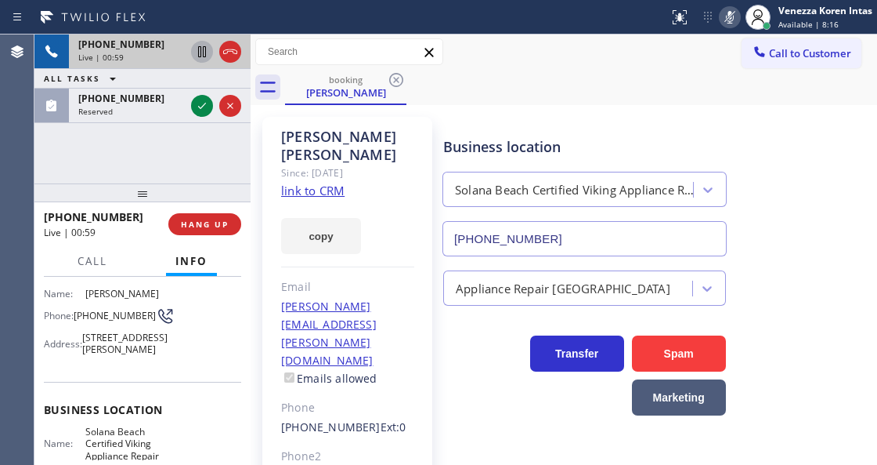
click at [203, 50] on icon at bounding box center [202, 51] width 8 height 11
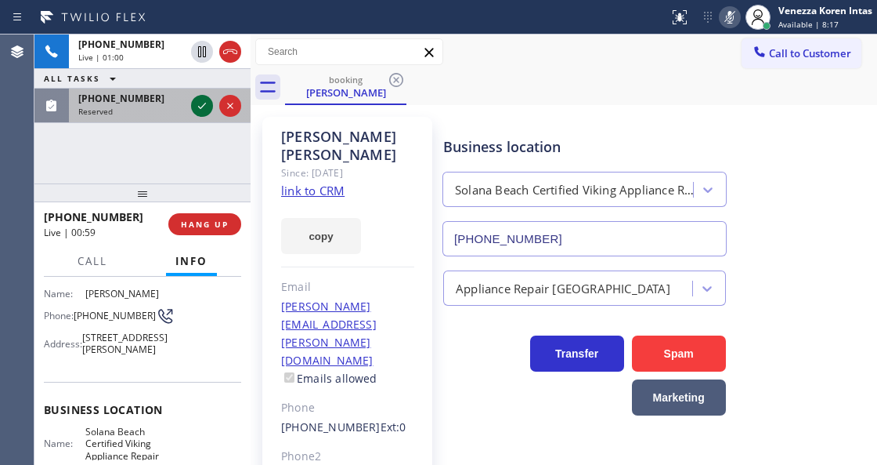
click at [193, 98] on icon at bounding box center [202, 105] width 19 height 19
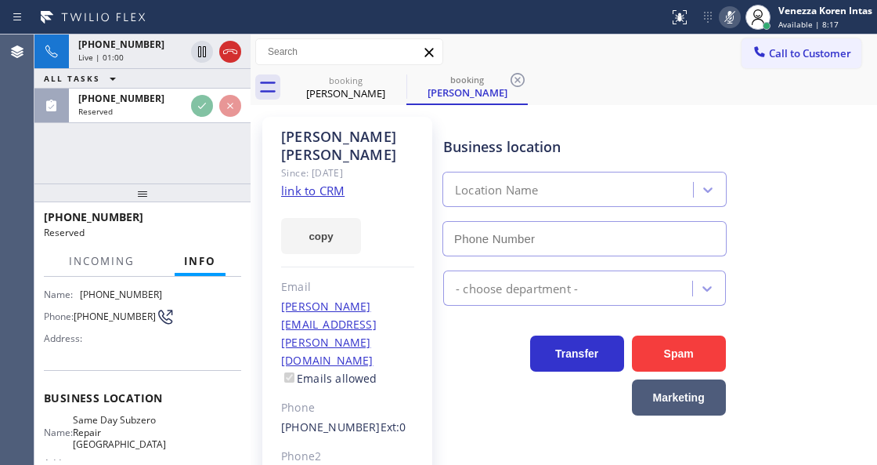
type input "(858) 244-9718"
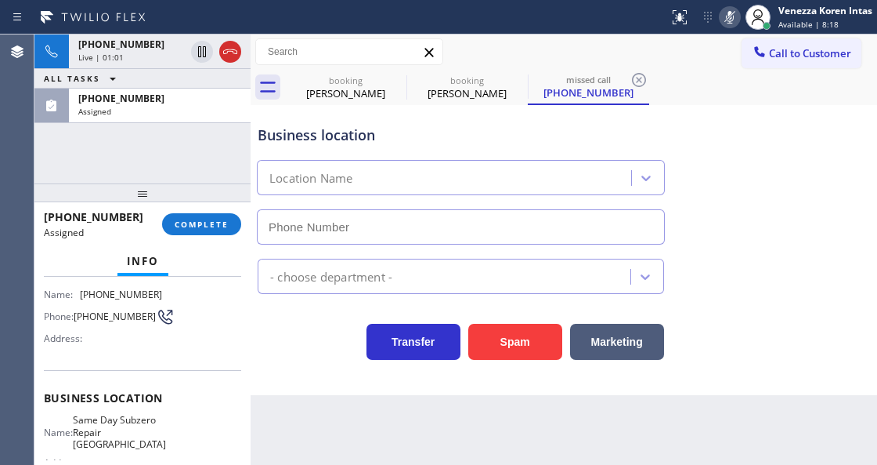
scroll to position [273, 0]
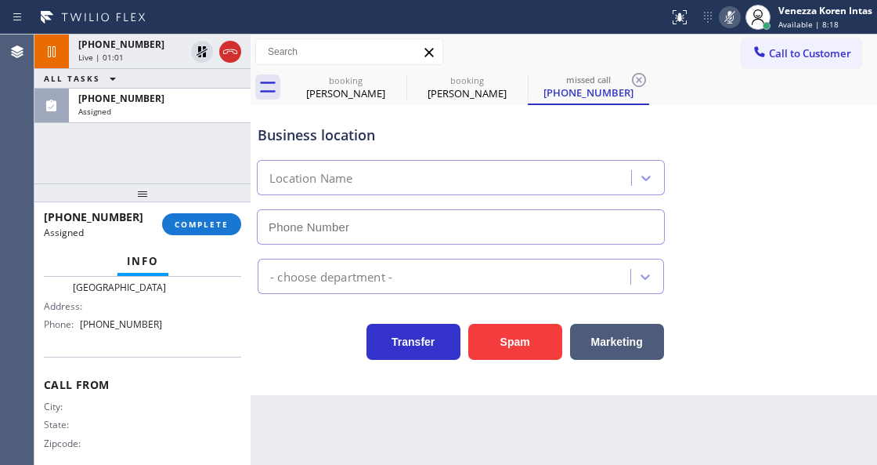
type input "(720) 741-7377"
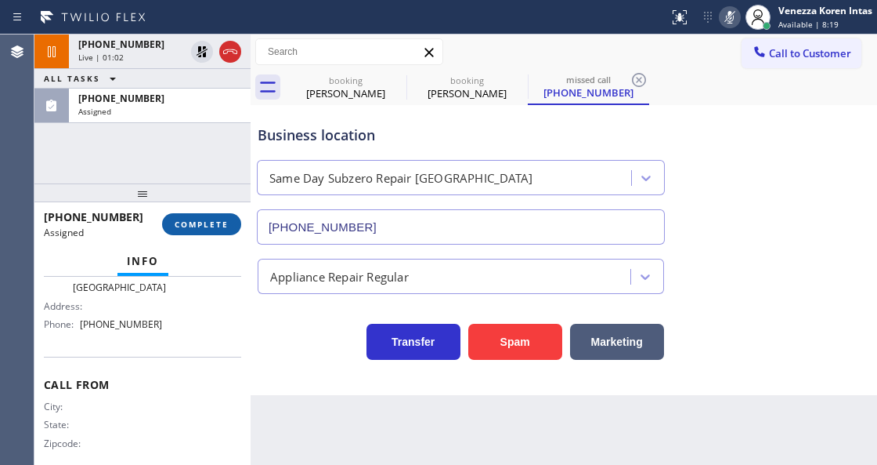
click at [211, 230] on button "COMPLETE" at bounding box center [201, 224] width 79 height 22
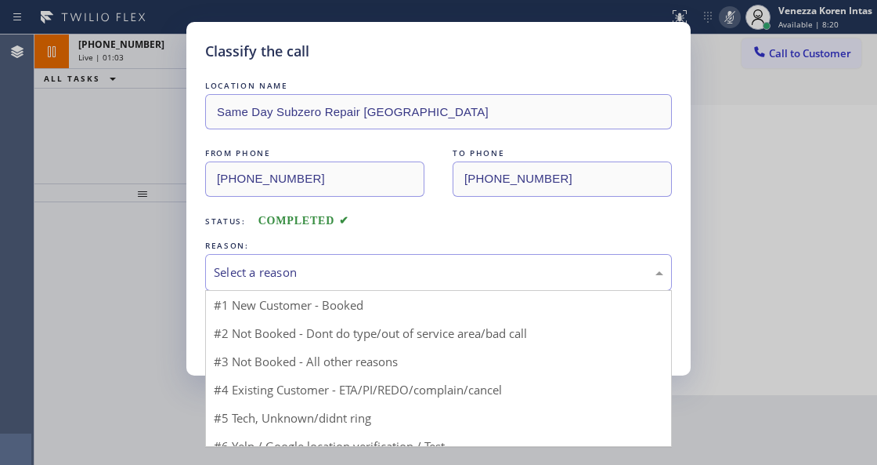
click at [338, 263] on div "Select a reason" at bounding box center [439, 272] width 450 height 18
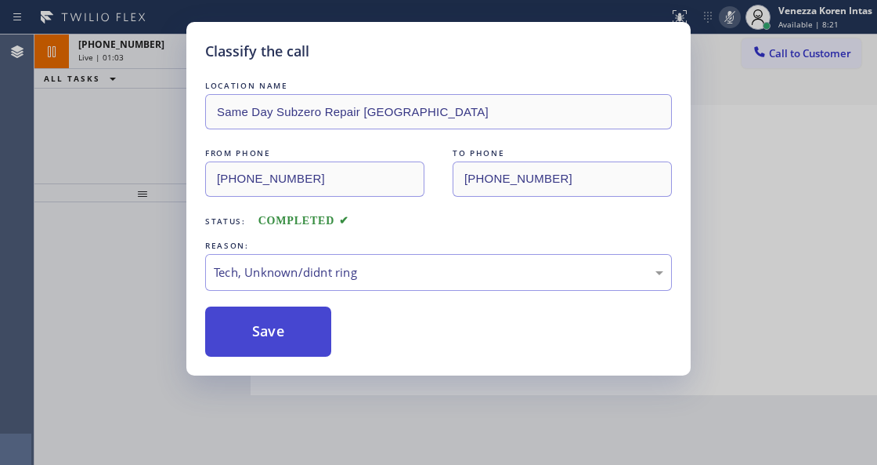
click at [286, 342] on button "Save" at bounding box center [268, 331] width 126 height 50
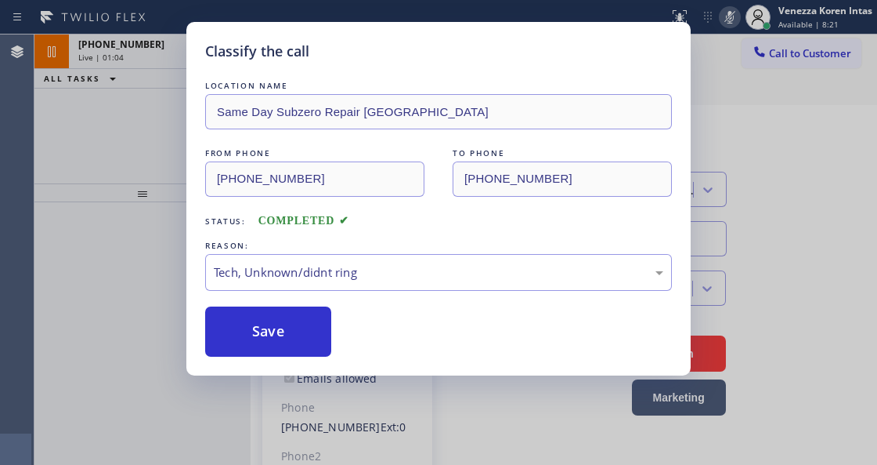
click at [92, 242] on div "Classify the call LOCATION NAME Same Day Subzero Repair Lakewood FROM PHONE (71…" at bounding box center [438, 232] width 877 height 465
click at [130, 43] on div "Classify the call LOCATION NAME Same Day Subzero Repair Lakewood FROM PHONE (71…" at bounding box center [438, 232] width 877 height 465
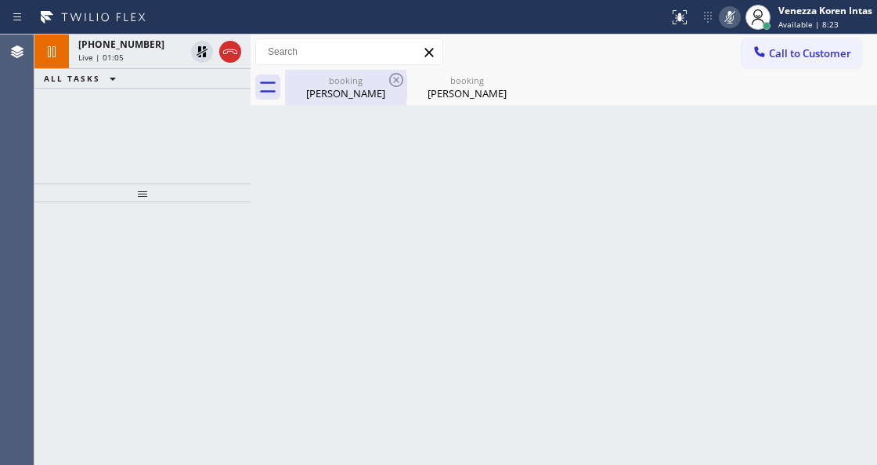
click at [326, 85] on div "booking" at bounding box center [346, 80] width 118 height 12
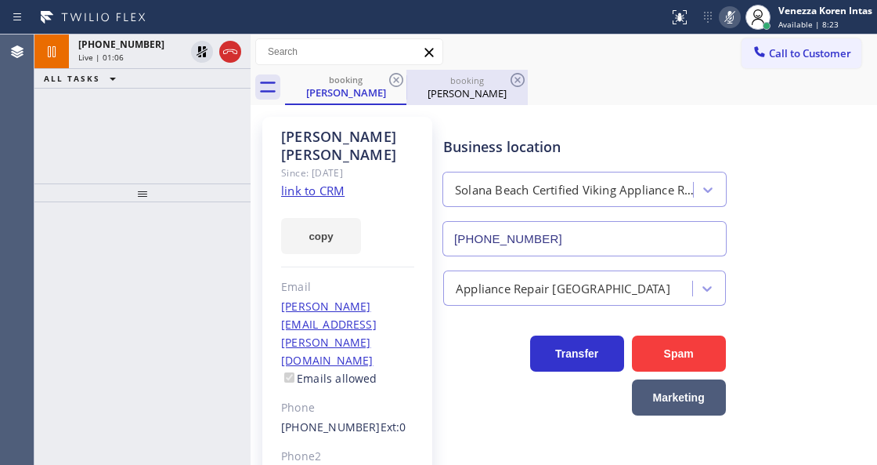
click at [498, 91] on div "Isabel Dansky" at bounding box center [467, 93] width 118 height 14
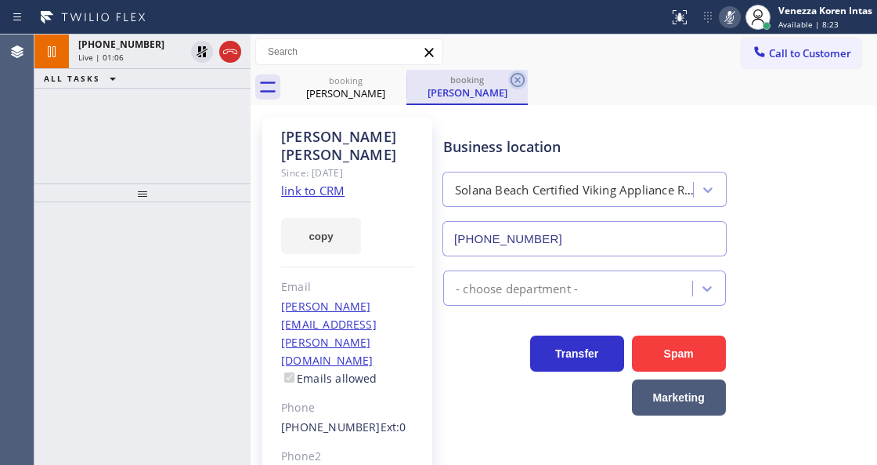
drag, startPoint x: 515, startPoint y: 78, endPoint x: 442, endPoint y: 240, distance: 177.4
click at [515, 79] on icon at bounding box center [517, 80] width 19 height 19
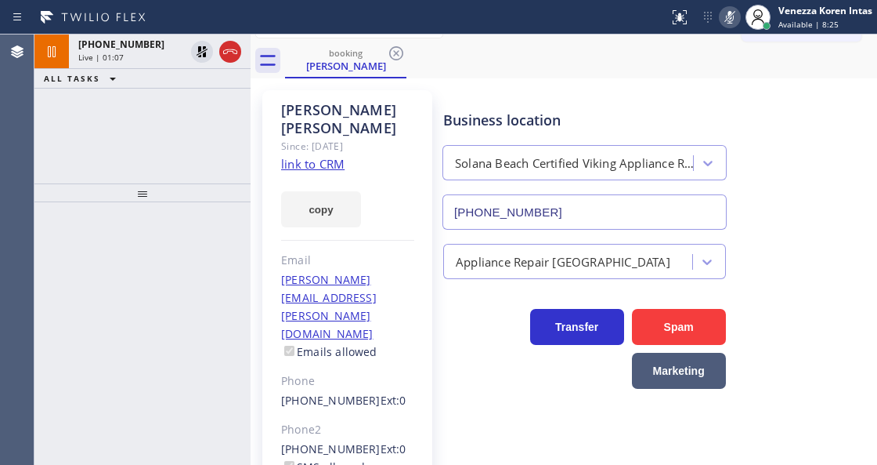
scroll to position [52, 0]
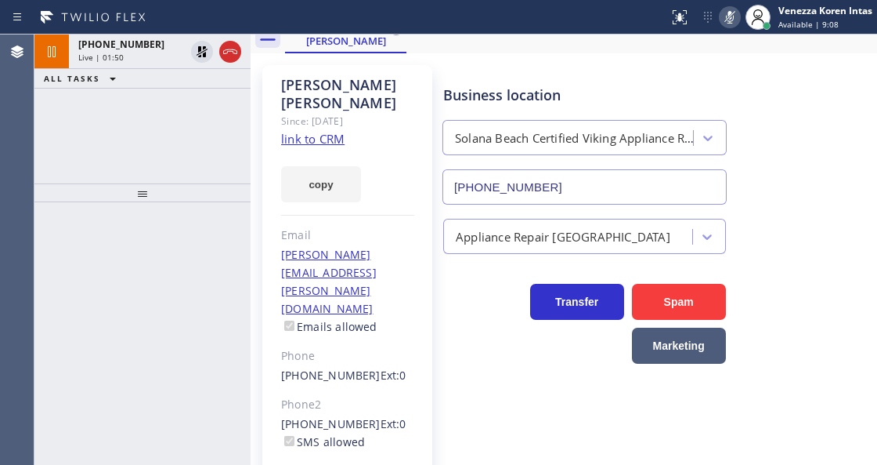
click at [735, 13] on icon at bounding box center [730, 17] width 19 height 19
click at [196, 47] on icon at bounding box center [202, 51] width 19 height 19
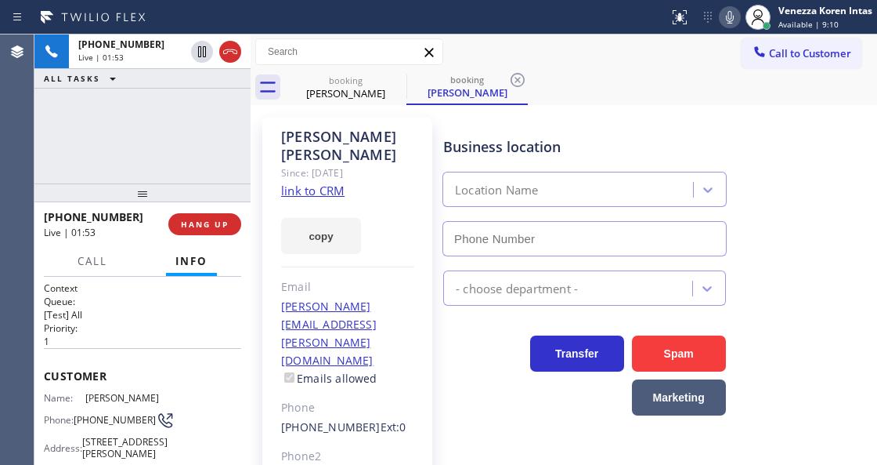
type input "(858) 244-9718"
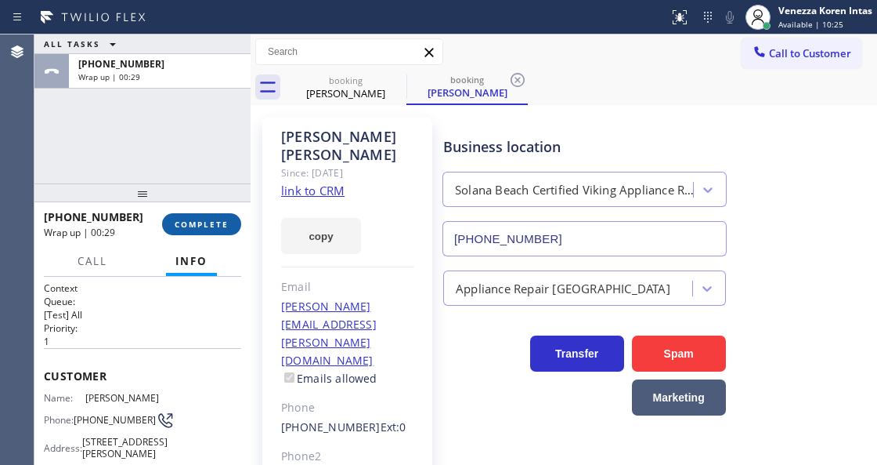
click at [214, 218] on button "COMPLETE" at bounding box center [201, 224] width 79 height 22
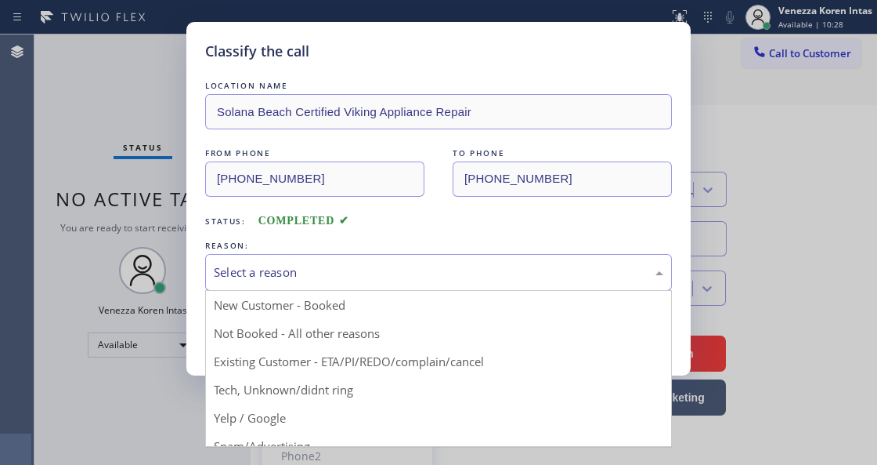
click at [371, 268] on div "Select a reason" at bounding box center [439, 272] width 450 height 18
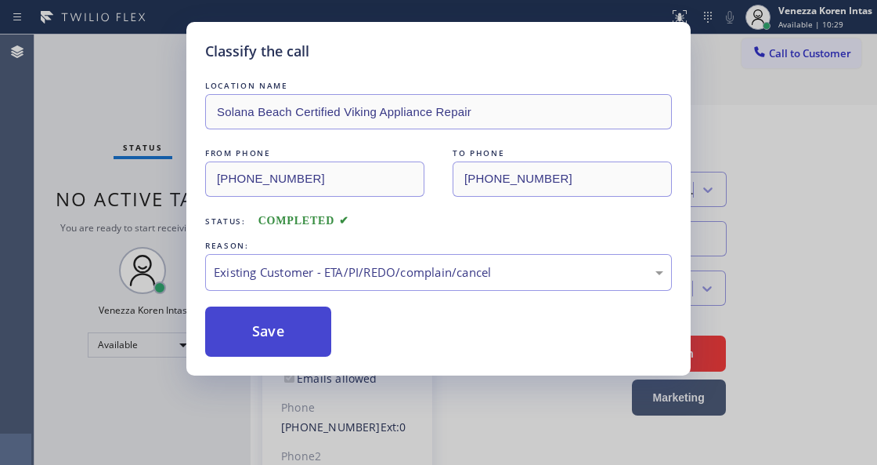
click at [304, 338] on button "Save" at bounding box center [268, 331] width 126 height 50
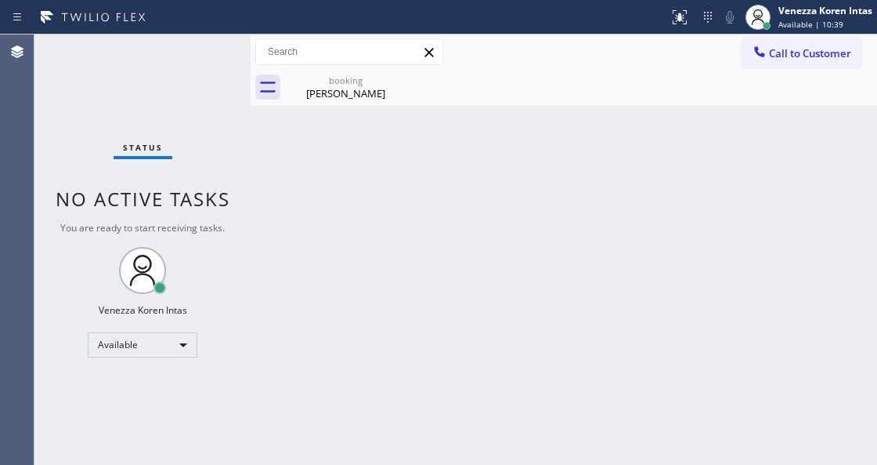
click at [243, 220] on div "Status No active tasks You are ready to start receiving tasks. Venezza Koren In…" at bounding box center [142, 249] width 216 height 430
click at [172, 97] on div "Status No active tasks You are ready to start receiving tasks. Venezza Koren In…" at bounding box center [142, 249] width 216 height 430
click at [147, 72] on div "Status No active tasks You are ready to start receiving tasks. Venezza Koren In…" at bounding box center [142, 249] width 216 height 430
click at [186, 42] on div "Status No active tasks You are ready to start receiving tasks. Venezza Koren In…" at bounding box center [142, 249] width 216 height 430
click at [188, 57] on div "Status No active tasks You are ready to start receiving tasks. Venezza Koren In…" at bounding box center [142, 249] width 216 height 430
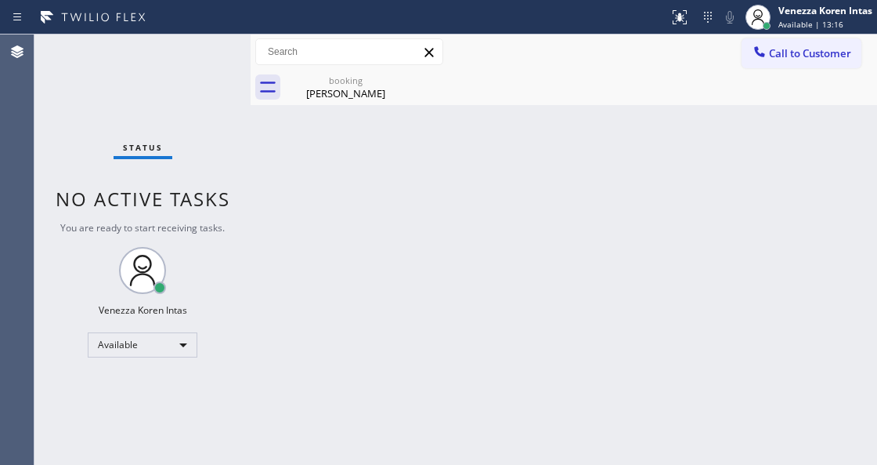
click at [204, 57] on div "Status No active tasks You are ready to start receiving tasks. Venezza Koren In…" at bounding box center [142, 249] width 216 height 430
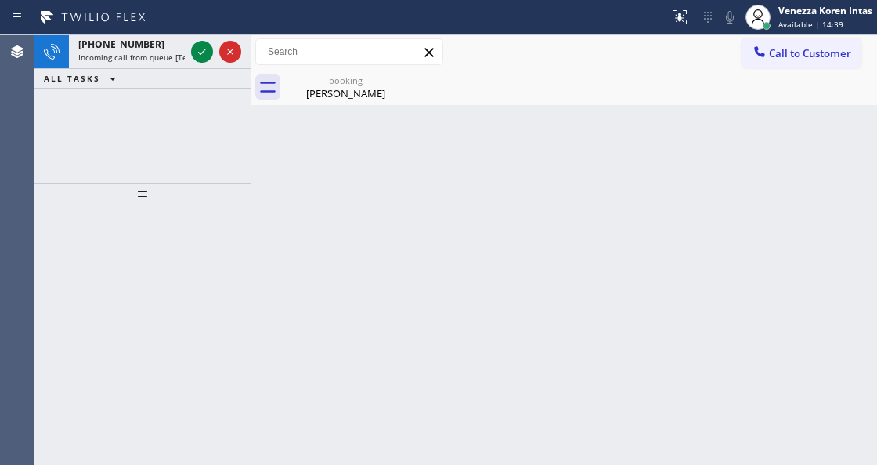
click at [222, 165] on div "+18189676783 Incoming call from queue [Test] All ALL TASKS ALL TASKS ACTIVE TAS…" at bounding box center [142, 108] width 216 height 149
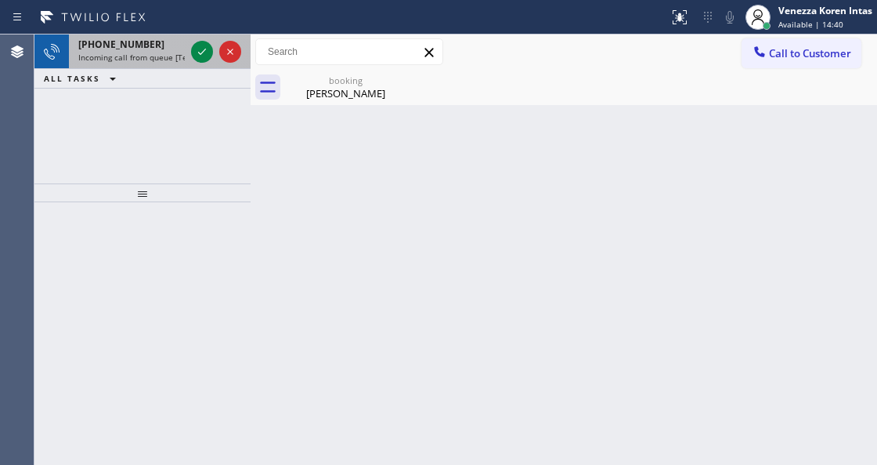
click at [155, 61] on span "Incoming call from queue [Test] All" at bounding box center [143, 57] width 130 height 11
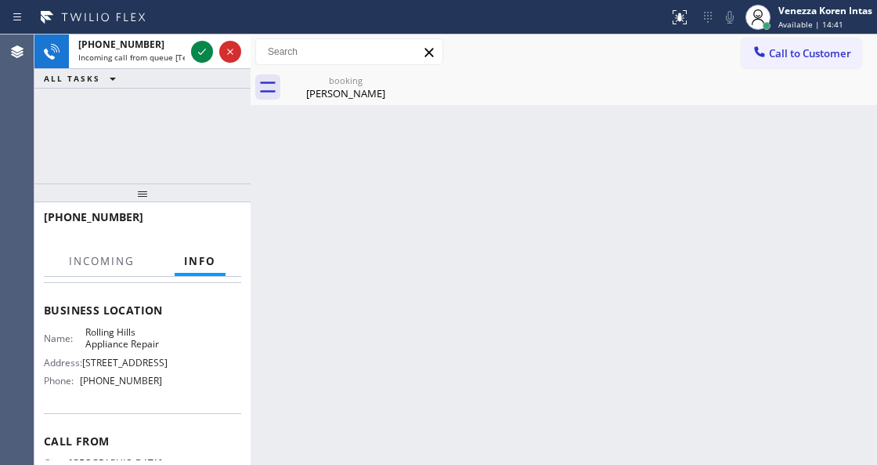
scroll to position [261, 0]
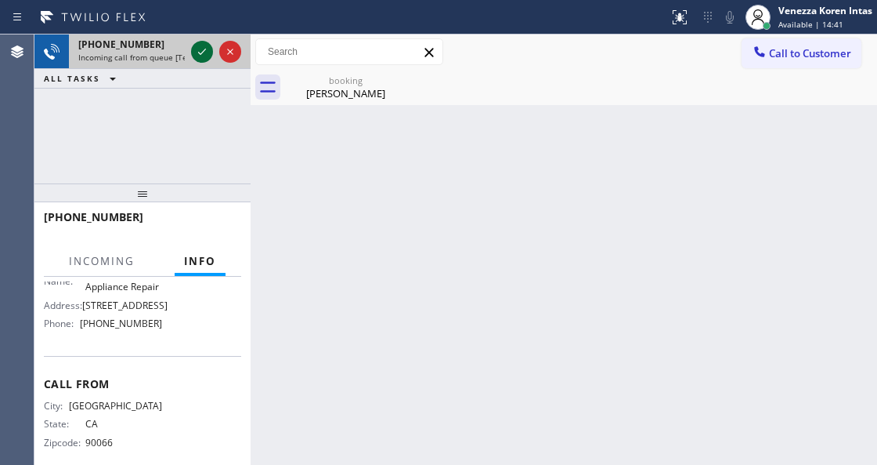
click at [206, 42] on icon at bounding box center [202, 51] width 19 height 19
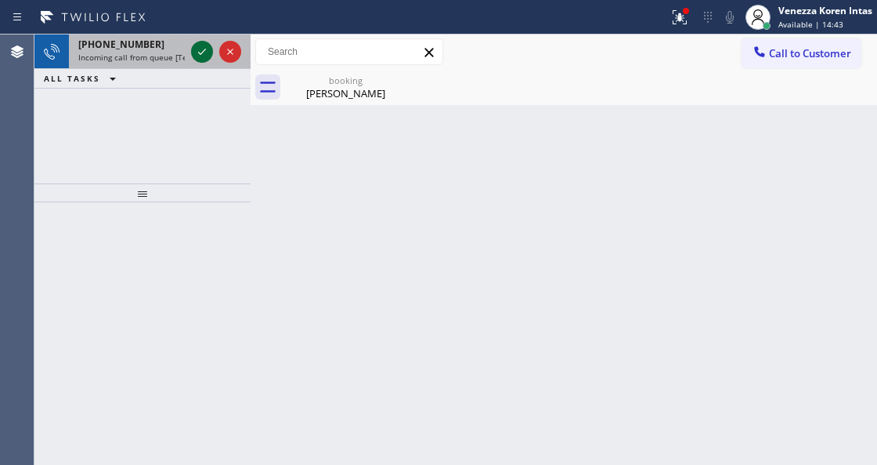
click at [205, 52] on icon at bounding box center [202, 51] width 19 height 19
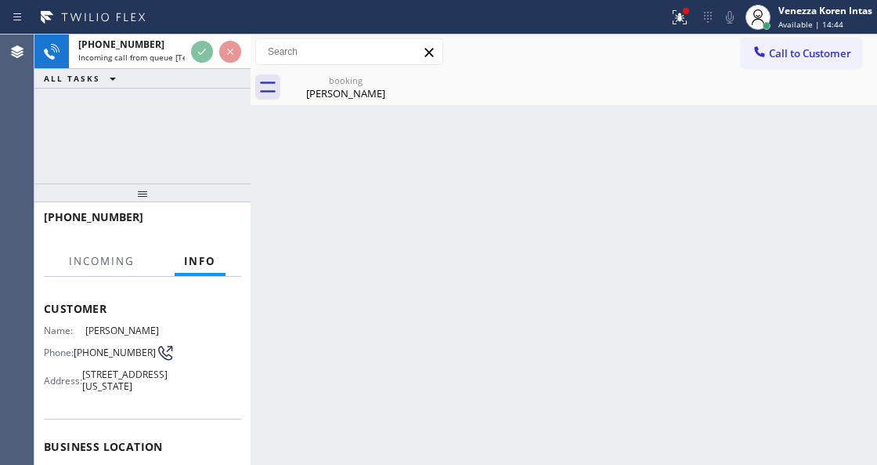
scroll to position [104, 0]
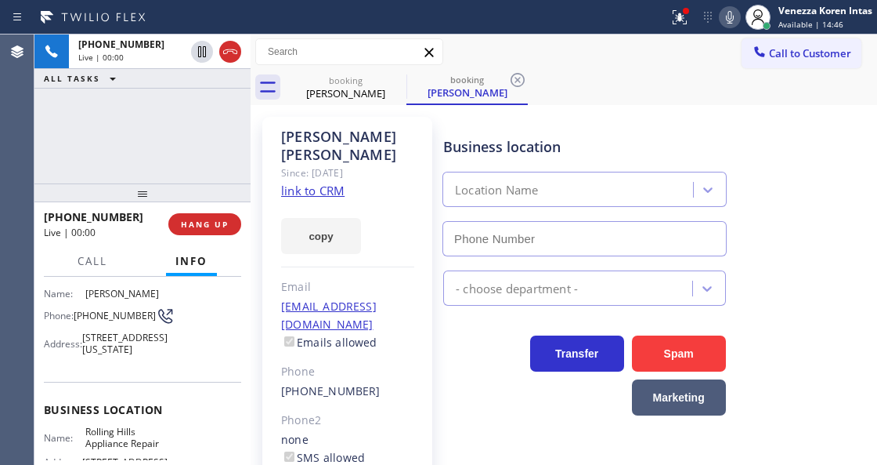
type input "(323) 641-4129"
click at [319, 183] on link "link to CRM" at bounding box center [312, 191] width 63 height 16
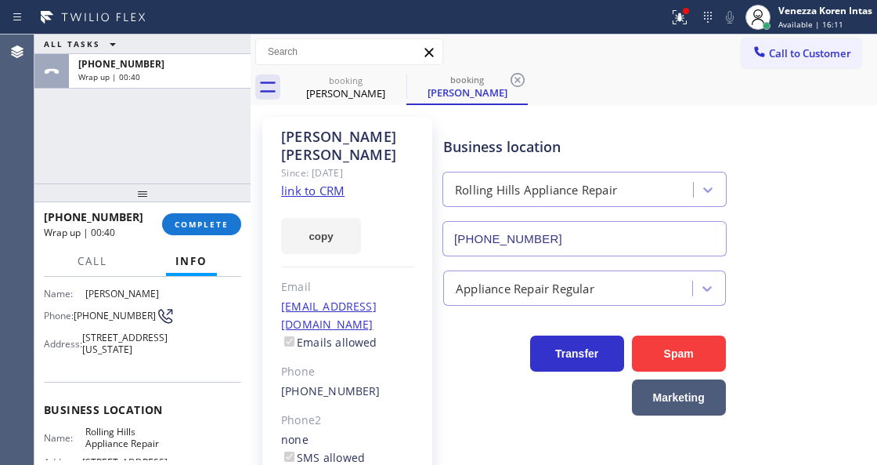
click at [195, 139] on div "ALL TASKS ALL TASKS ACTIVE TASKS TASKS IN WRAP UP +18189676783 Wrap up | 00:40" at bounding box center [142, 108] width 216 height 149
drag, startPoint x: 682, startPoint y: 16, endPoint x: 667, endPoint y: 96, distance: 80.5
click at [682, 16] on icon at bounding box center [680, 17] width 19 height 19
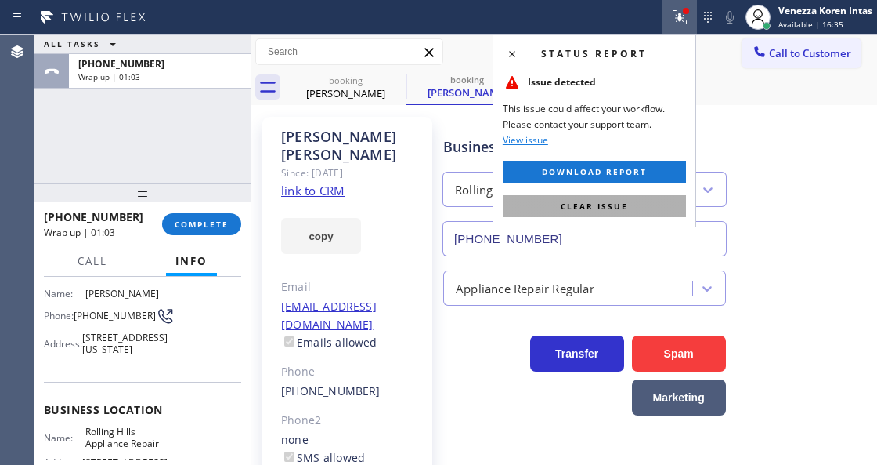
click at [613, 208] on span "Clear issue" at bounding box center [594, 206] width 67 height 11
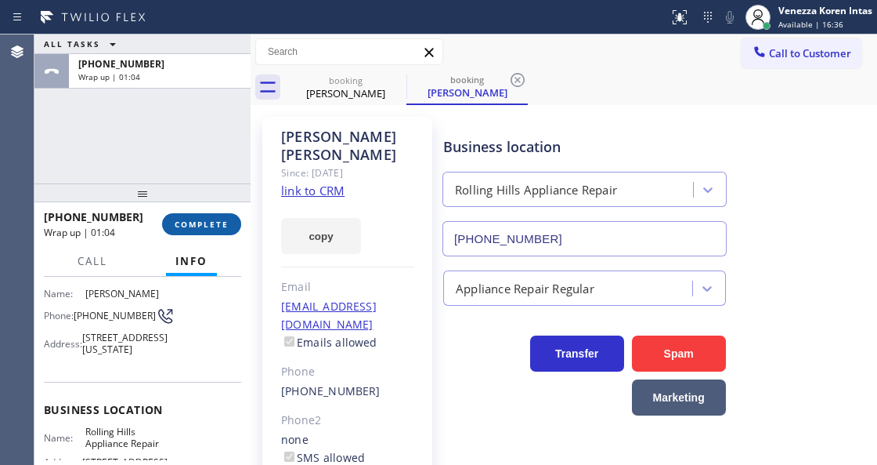
click at [221, 216] on button "COMPLETE" at bounding box center [201, 224] width 79 height 22
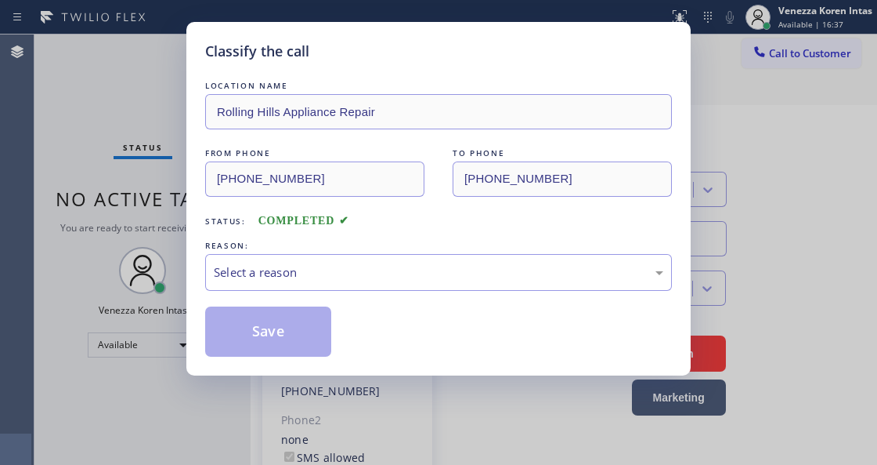
click at [411, 266] on div "Select a reason" at bounding box center [439, 272] width 450 height 18
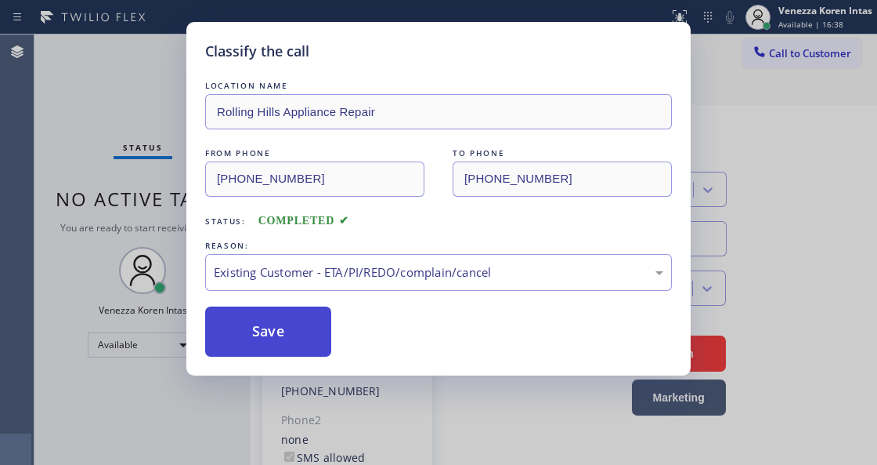
click at [327, 338] on button "Save" at bounding box center [268, 331] width 126 height 50
type input "(858) 244-9718"
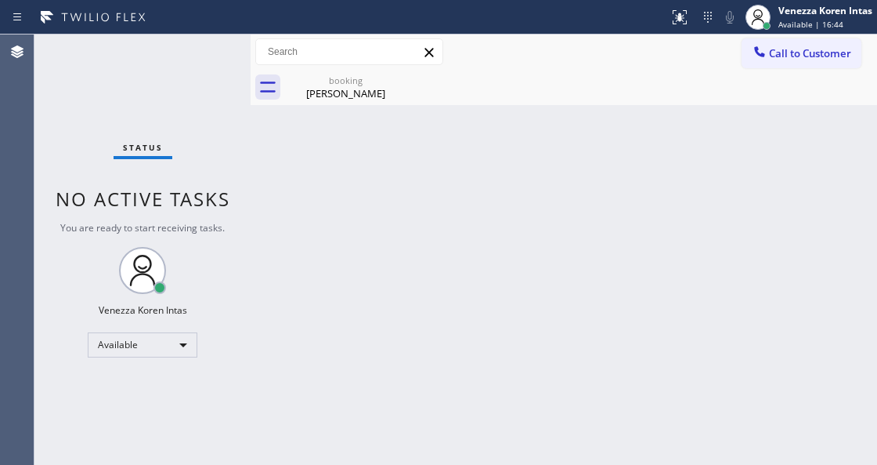
click at [160, 132] on div "Status No active tasks You are ready to start receiving tasks. Venezza Koren In…" at bounding box center [142, 249] width 216 height 430
click at [347, 107] on div "Back to Dashboard Change Sender ID Customers Technicians Select a contact Outbo…" at bounding box center [564, 249] width 627 height 430
click at [381, 90] on div "Isabel Dansky" at bounding box center [346, 93] width 118 height 14
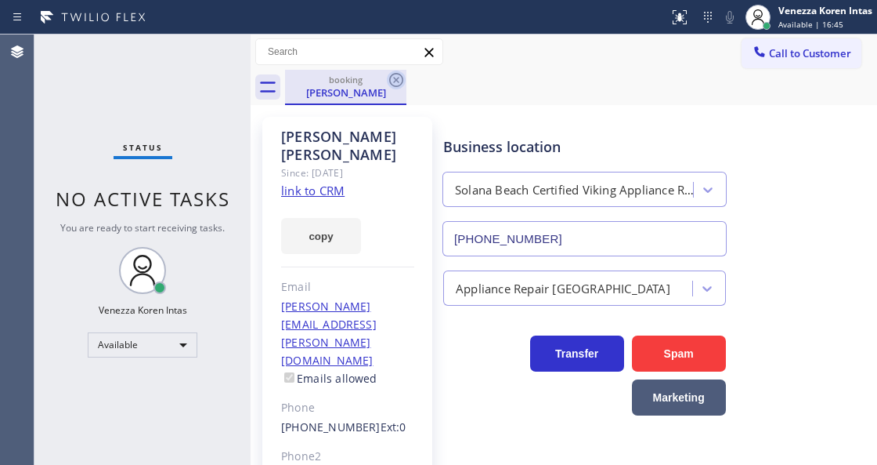
click at [395, 83] on icon at bounding box center [396, 80] width 19 height 19
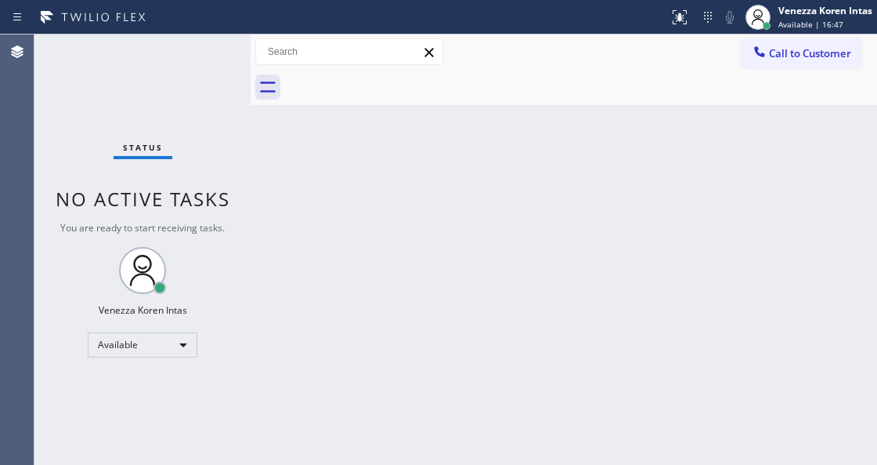
click at [233, 58] on div "Status No active tasks You are ready to start receiving tasks. Venezza Koren In…" at bounding box center [142, 249] width 216 height 430
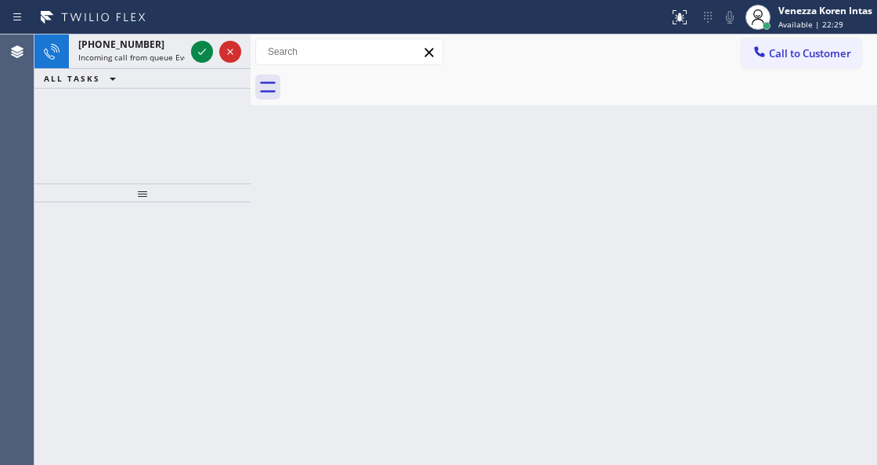
drag, startPoint x: 391, startPoint y: 214, endPoint x: 262, endPoint y: 161, distance: 138.8
click at [389, 213] on div "Back to Dashboard Change Sender ID Customers Technicians Select a contact Outbo…" at bounding box center [564, 249] width 627 height 430
click at [139, 52] on span "Incoming call from queue Everybody" at bounding box center [146, 57] width 136 height 11
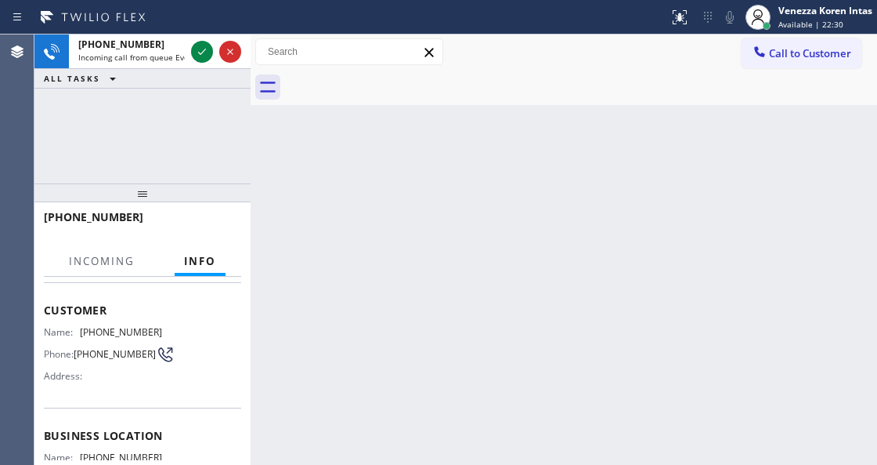
scroll to position [157, 0]
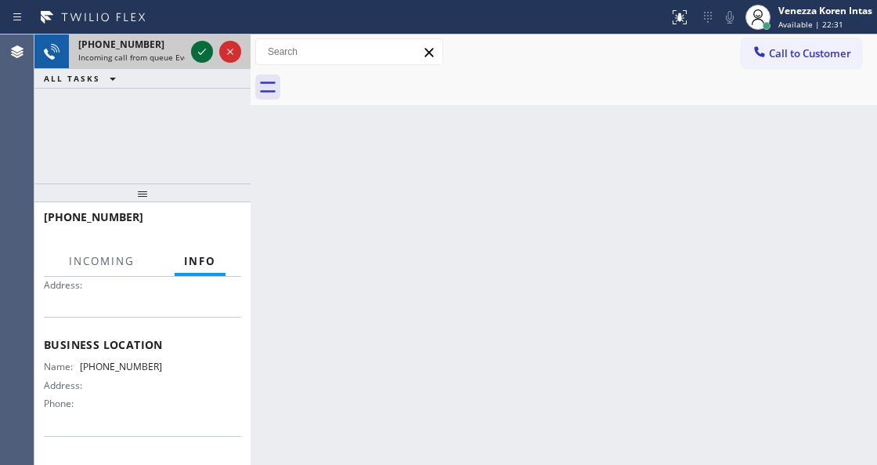
click at [205, 48] on icon at bounding box center [202, 51] width 19 height 19
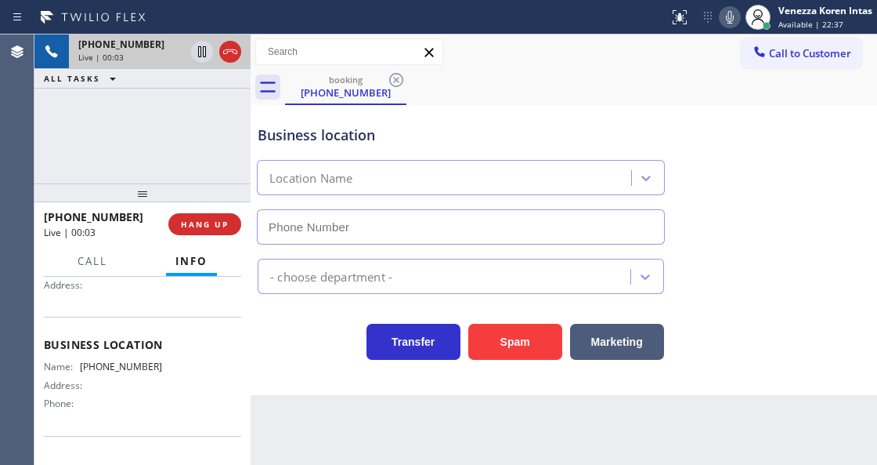
click at [727, 21] on icon at bounding box center [730, 17] width 19 height 19
click at [233, 49] on icon at bounding box center [230, 51] width 19 height 19
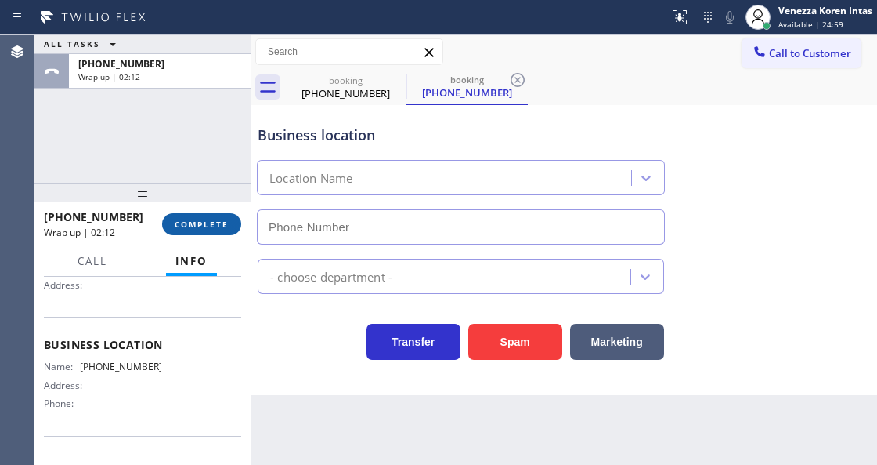
click at [216, 222] on span "COMPLETE" at bounding box center [202, 224] width 54 height 11
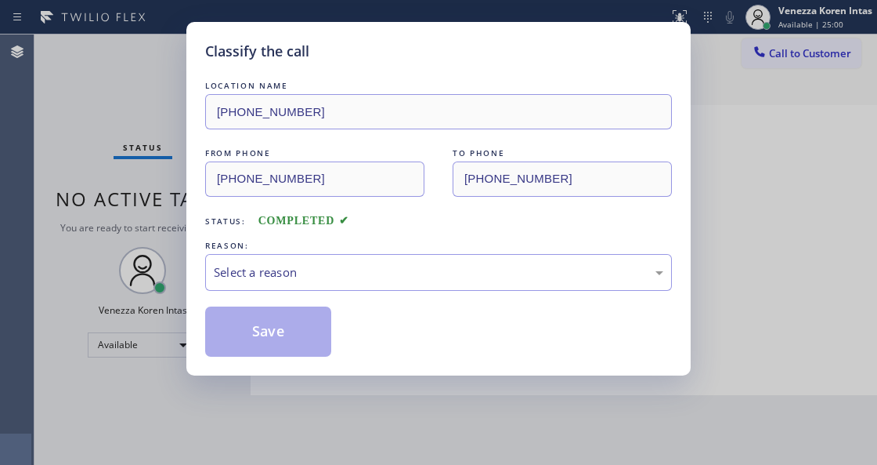
click at [331, 281] on div "Select a reason" at bounding box center [439, 272] width 450 height 18
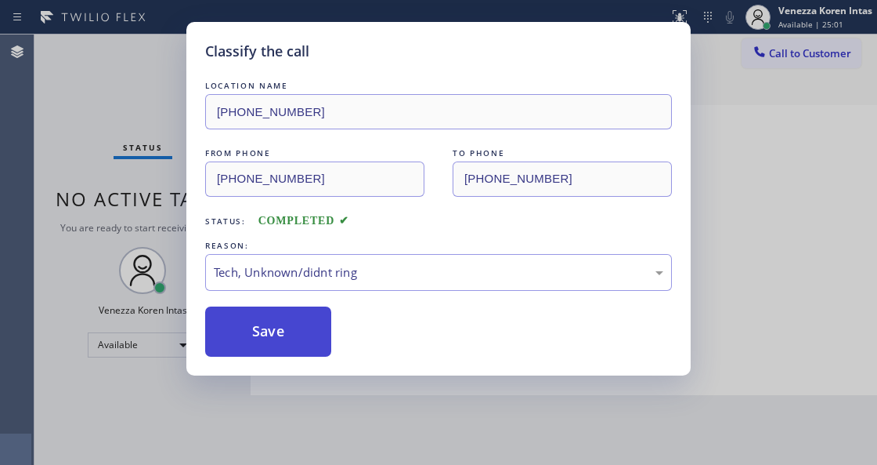
click at [291, 349] on button "Save" at bounding box center [268, 331] width 126 height 50
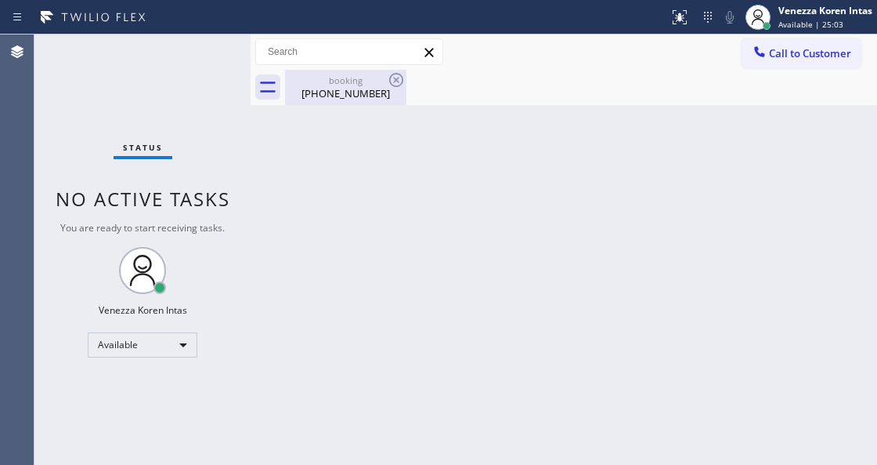
click at [383, 77] on div "booking" at bounding box center [346, 80] width 118 height 12
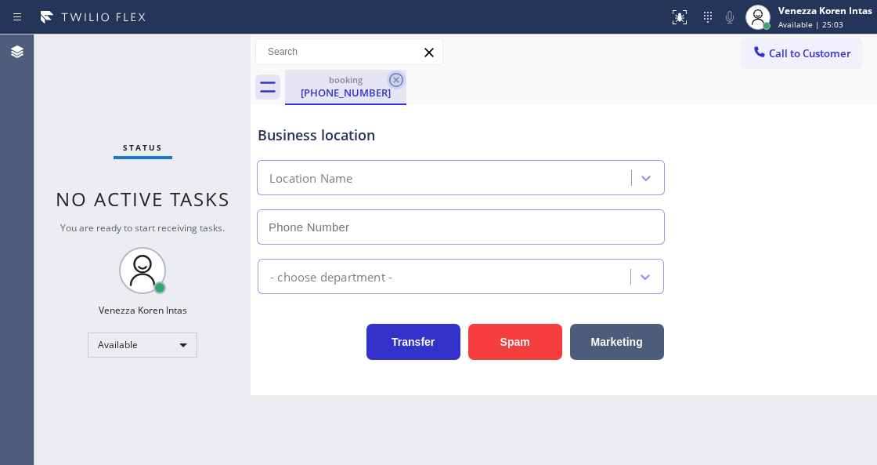
click at [392, 78] on icon at bounding box center [396, 80] width 19 height 19
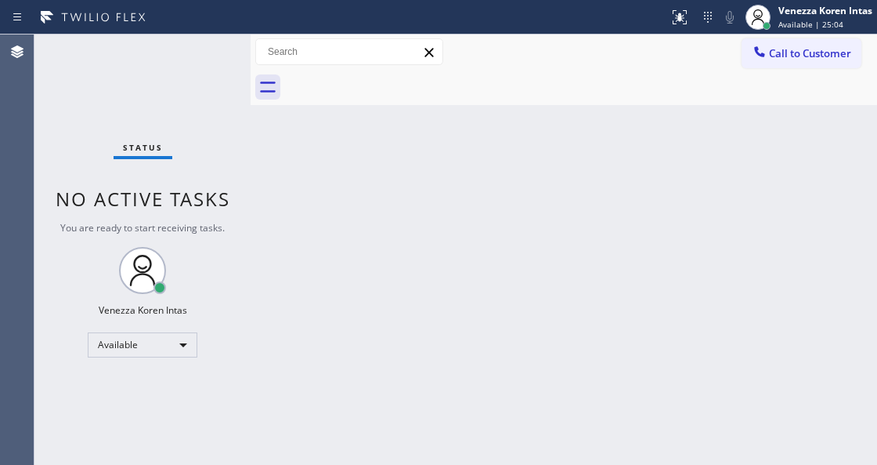
click at [201, 66] on div "Status No active tasks You are ready to start receiving tasks. Venezza Koren In…" at bounding box center [142, 249] width 216 height 430
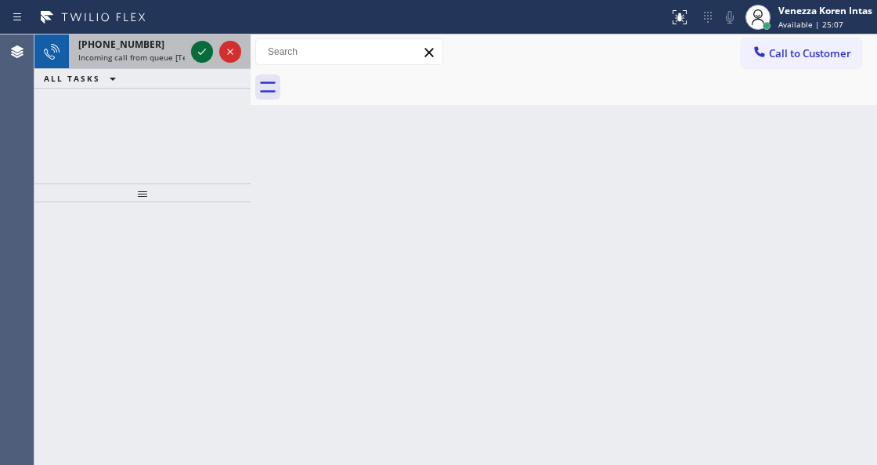
click at [203, 55] on icon at bounding box center [202, 51] width 19 height 19
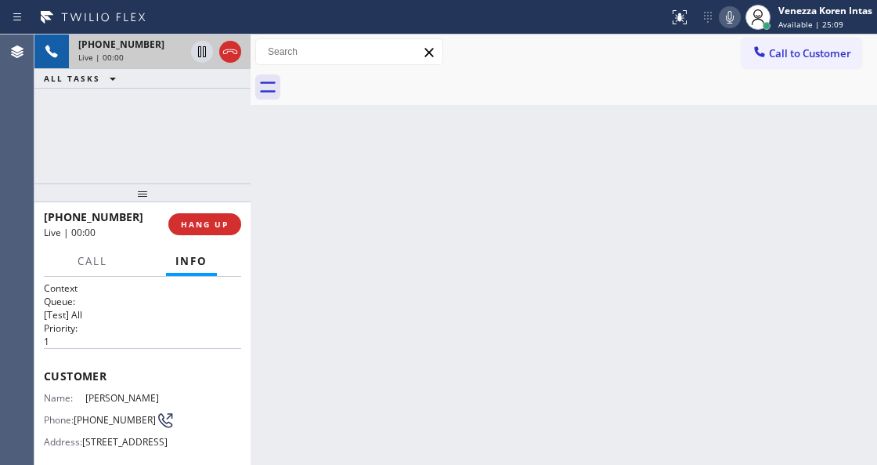
scroll to position [208, 0]
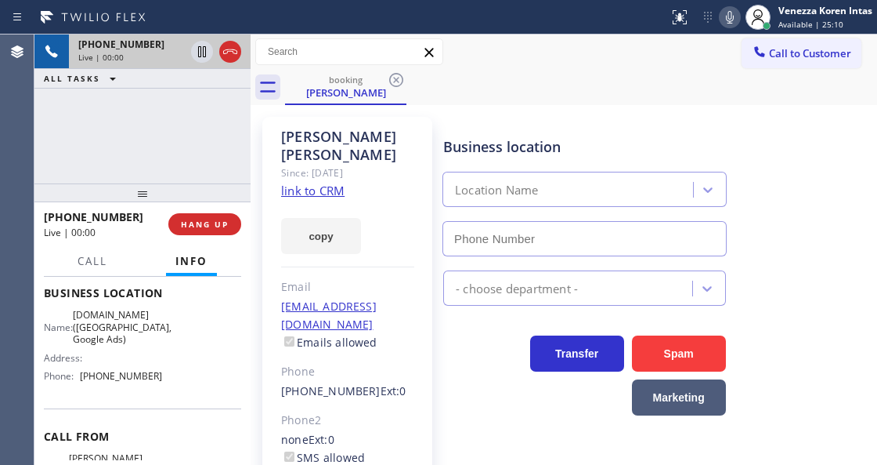
type input "(213) 463-4599"
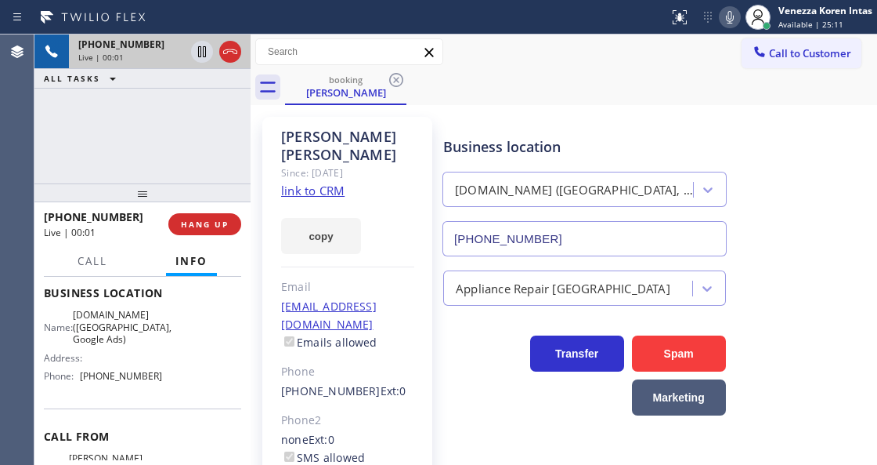
click at [320, 183] on link "link to CRM" at bounding box center [312, 191] width 63 height 16
click at [226, 55] on icon at bounding box center [230, 51] width 19 height 19
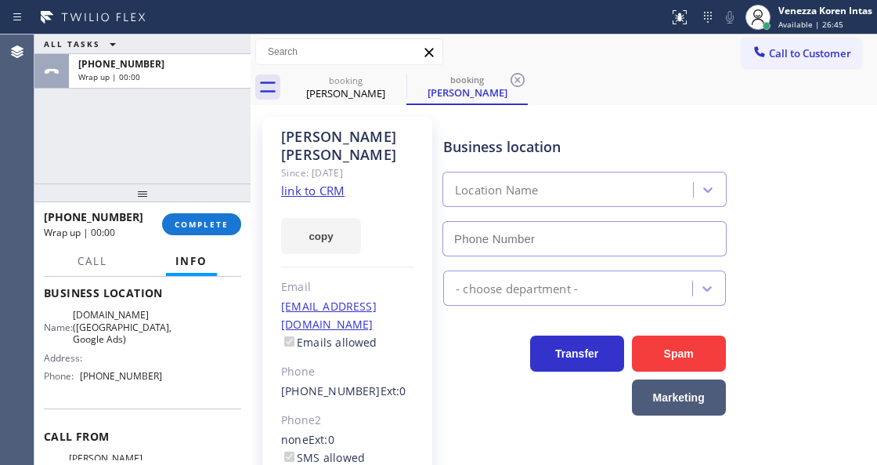
type input "(213) 463-4599"
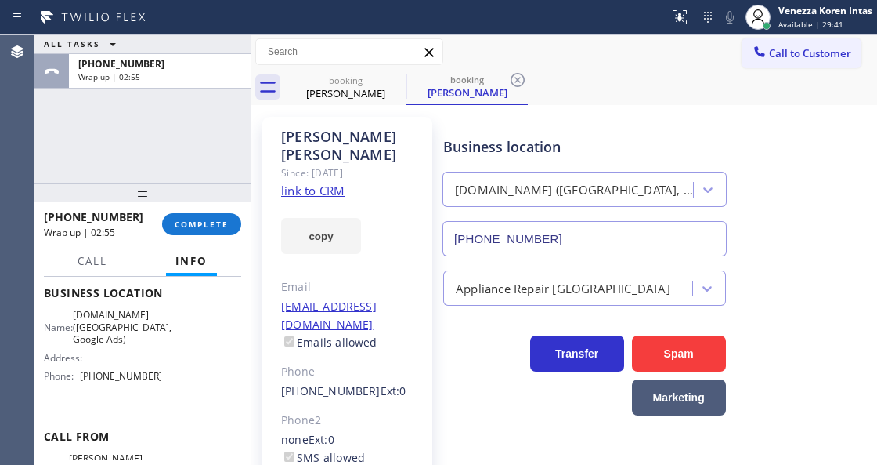
click at [224, 237] on div "+13104351244 Wrap up | 02:55 COMPLETE" at bounding box center [142, 224] width 197 height 41
click at [222, 222] on span "COMPLETE" at bounding box center [202, 224] width 54 height 11
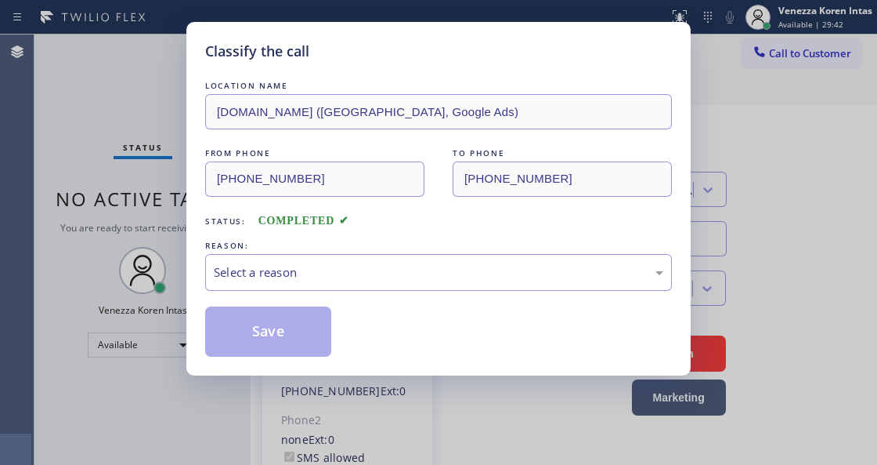
click at [351, 273] on div "Select a reason" at bounding box center [439, 272] width 450 height 18
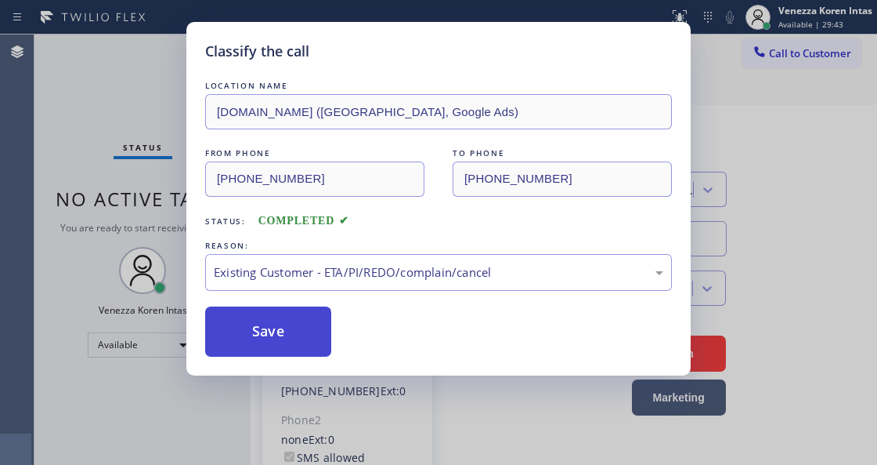
click at [306, 334] on button "Save" at bounding box center [268, 331] width 126 height 50
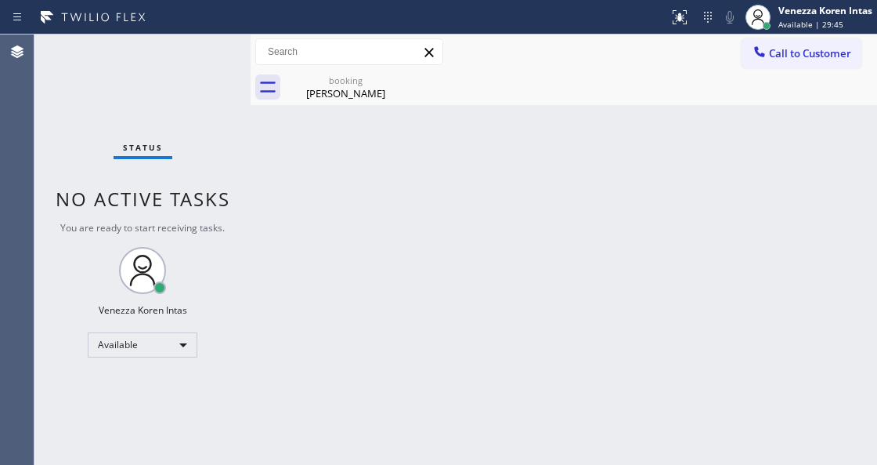
click at [163, 69] on div "Status No active tasks You are ready to start receiving tasks. Venezza Koren In…" at bounding box center [142, 249] width 216 height 430
click at [203, 71] on div "Status No active tasks You are ready to start receiving tasks. Venezza Koren In…" at bounding box center [142, 249] width 216 height 430
drag, startPoint x: 187, startPoint y: 75, endPoint x: 240, endPoint y: 175, distance: 112.5
click at [187, 75] on div "Status No active tasks You are ready to start receiving tasks. Venezza Koren In…" at bounding box center [142, 249] width 216 height 430
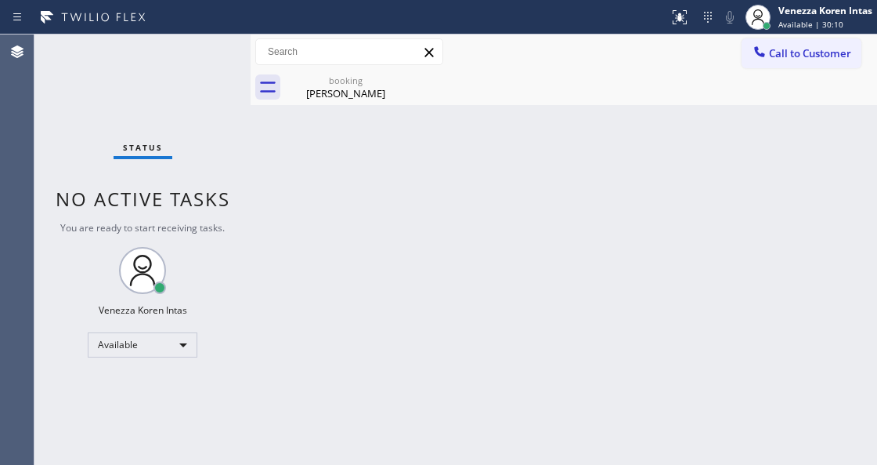
click at [235, 141] on div "Status No active tasks You are ready to start receiving tasks. Venezza Koren In…" at bounding box center [142, 249] width 216 height 430
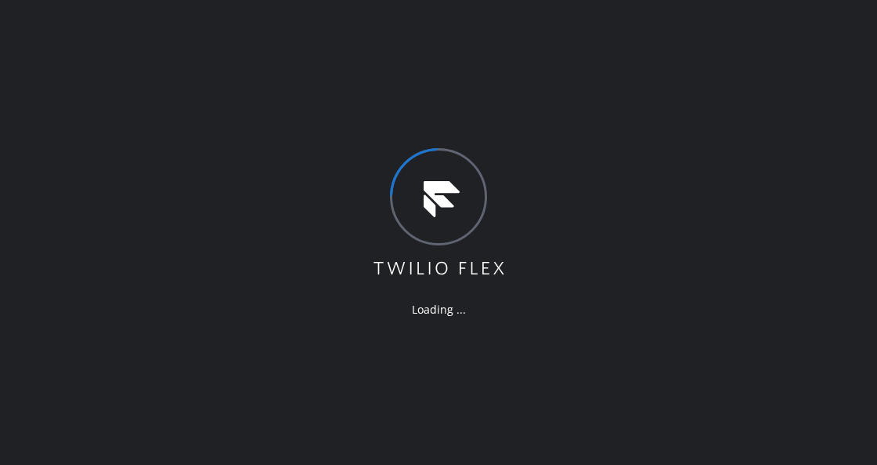
click at [146, 232] on div "Loading ..." at bounding box center [438, 232] width 877 height 465
click at [370, 158] on div "Loading ..." at bounding box center [438, 232] width 877 height 465
drag, startPoint x: 260, startPoint y: 271, endPoint x: 30, endPoint y: 213, distance: 237.5
click at [260, 271] on div "Loading ..." at bounding box center [438, 232] width 877 height 465
drag, startPoint x: 287, startPoint y: 89, endPoint x: 309, endPoint y: 238, distance: 150.5
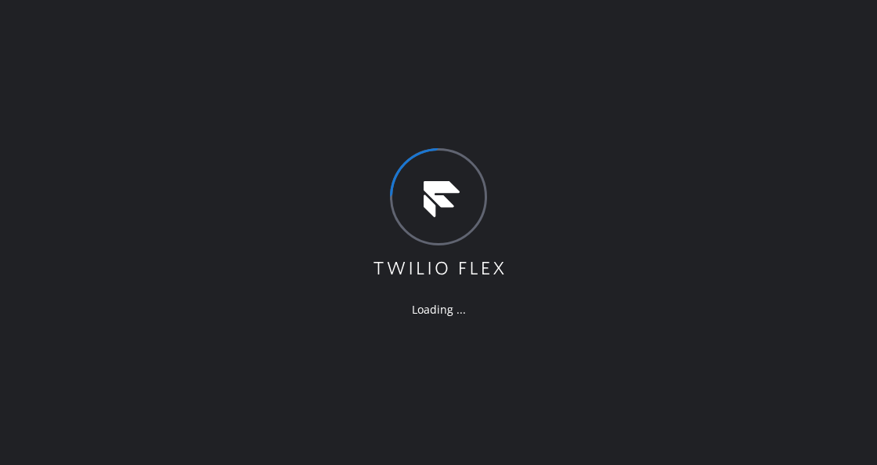
click at [287, 89] on div "Loading ..." at bounding box center [438, 232] width 877 height 465
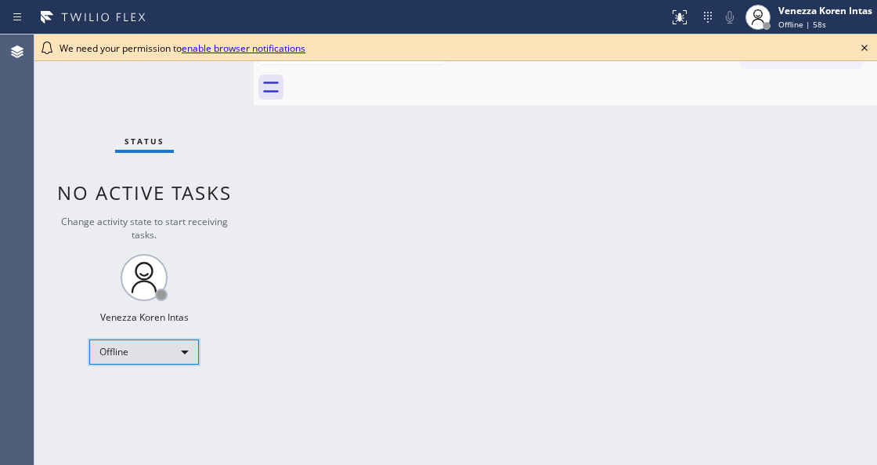
click at [179, 350] on div "Offline" at bounding box center [144, 351] width 110 height 25
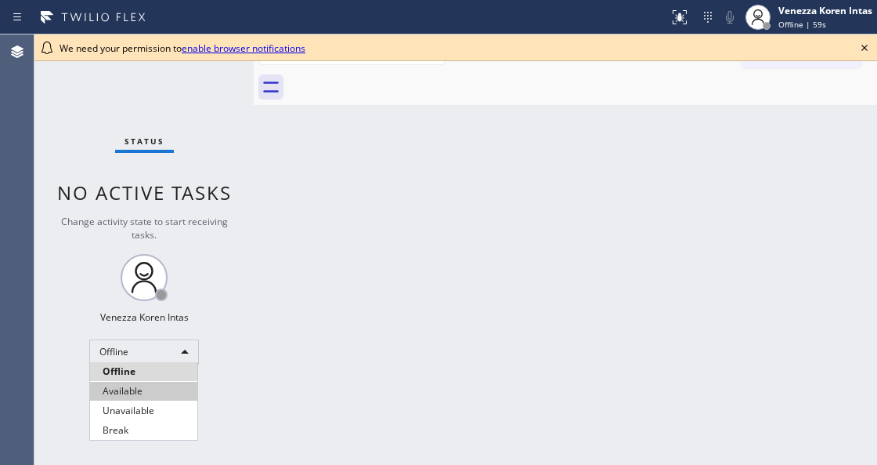
click at [143, 395] on li "Available" at bounding box center [143, 391] width 107 height 19
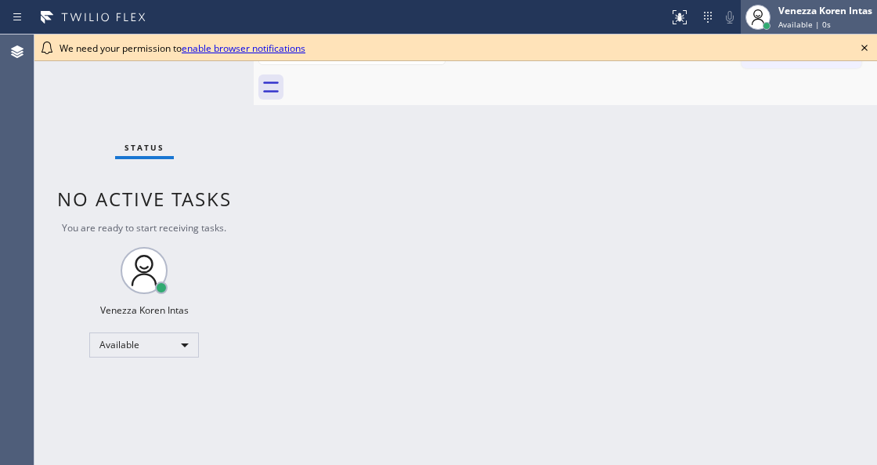
click at [865, 20] on div "Available | 0s" at bounding box center [826, 24] width 94 height 11
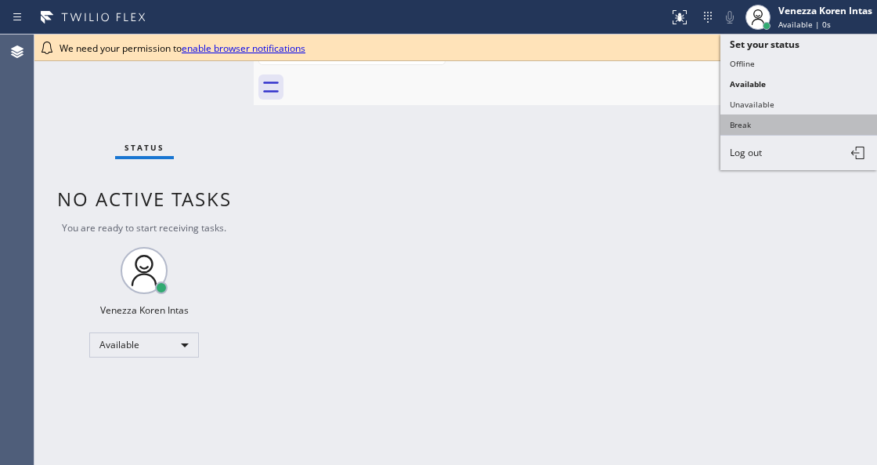
click at [754, 128] on button "Break" at bounding box center [799, 124] width 157 height 20
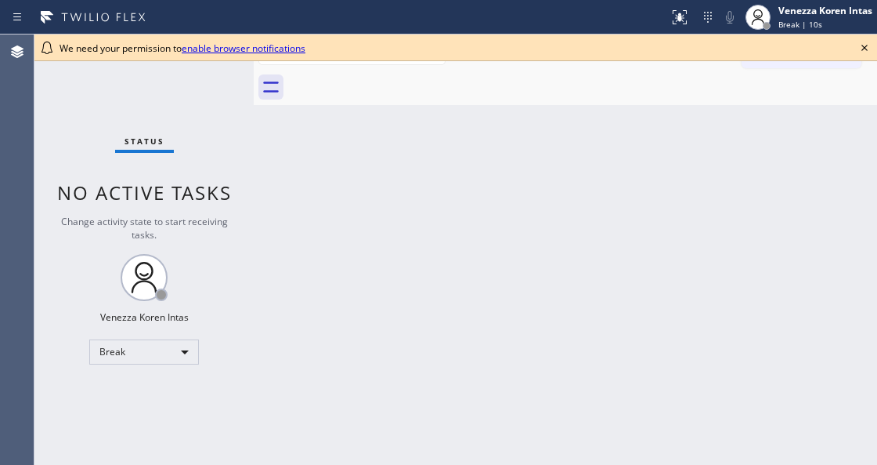
click at [308, 287] on div "Back to Dashboard Change Sender ID Customers Technicians Select a contact Outbo…" at bounding box center [566, 249] width 624 height 430
drag, startPoint x: 507, startPoint y: 288, endPoint x: 487, endPoint y: 284, distance: 20.0
click at [504, 288] on div "Back to Dashboard Change Sender ID Customers Technicians Select a contact Outbo…" at bounding box center [566, 249] width 624 height 430
click at [875, 42] on div "We need your permission to enable browser notifications" at bounding box center [455, 47] width 843 height 27
click at [868, 50] on icon at bounding box center [864, 47] width 19 height 19
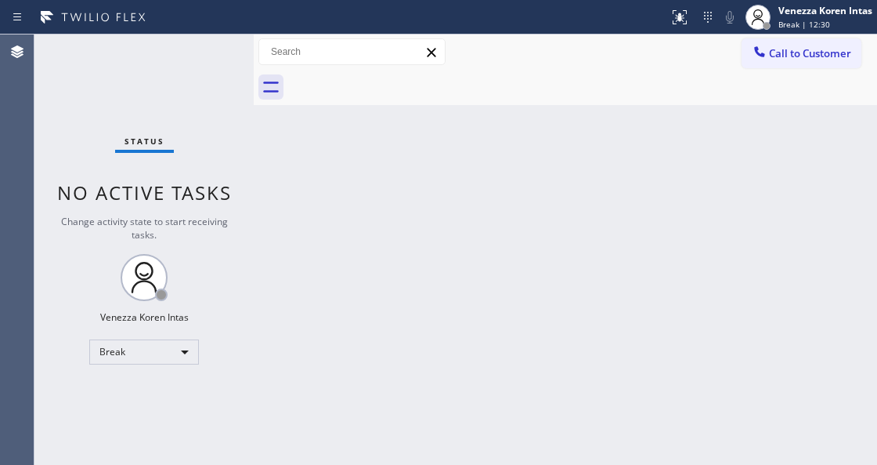
click at [476, 114] on div "Back to Dashboard Change Sender ID Customers Technicians Select a contact Outbo…" at bounding box center [566, 249] width 624 height 430
drag, startPoint x: 304, startPoint y: 294, endPoint x: 204, endPoint y: 262, distance: 104.3
click at [256, 284] on div "Status No active tasks Change activity state to start receiving tasks. Venezza …" at bounding box center [455, 249] width 843 height 430
drag, startPoint x: 222, startPoint y: 92, endPoint x: 212, endPoint y: 89, distance: 10.7
click at [222, 92] on div "Status No active tasks Change activity state to start receiving tasks. Venezza …" at bounding box center [143, 249] width 219 height 430
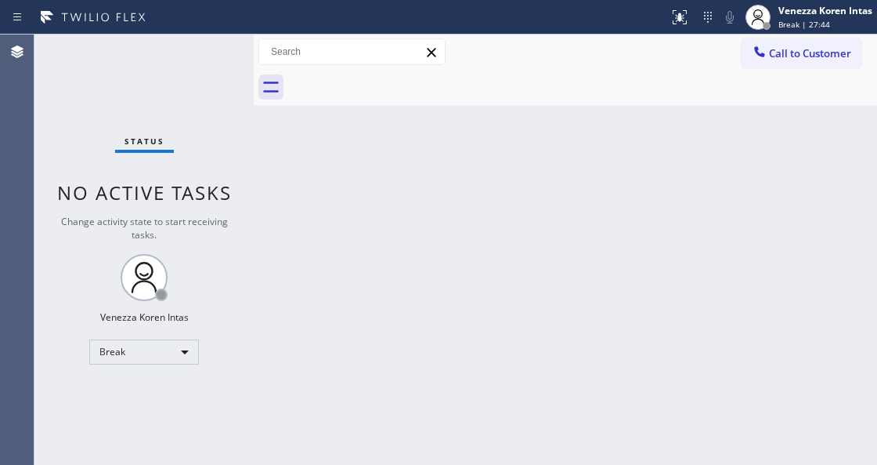
click at [359, 317] on div "Back to Dashboard Change Sender ID Customers Technicians Select a contact Outbo…" at bounding box center [566, 249] width 624 height 430
click at [365, 268] on div "Back to Dashboard Change Sender ID Customers Technicians Select a contact Outbo…" at bounding box center [566, 249] width 624 height 430
click at [296, 215] on div "Back to Dashboard Change Sender ID Customers Technicians Select a contact Outbo…" at bounding box center [566, 249] width 624 height 430
click at [458, 340] on div "Back to Dashboard Change Sender ID Customers Technicians Select a contact Outbo…" at bounding box center [566, 249] width 624 height 430
click at [185, 103] on div "Status No active tasks Change activity state to start receiving tasks. Venezza …" at bounding box center [143, 249] width 219 height 430
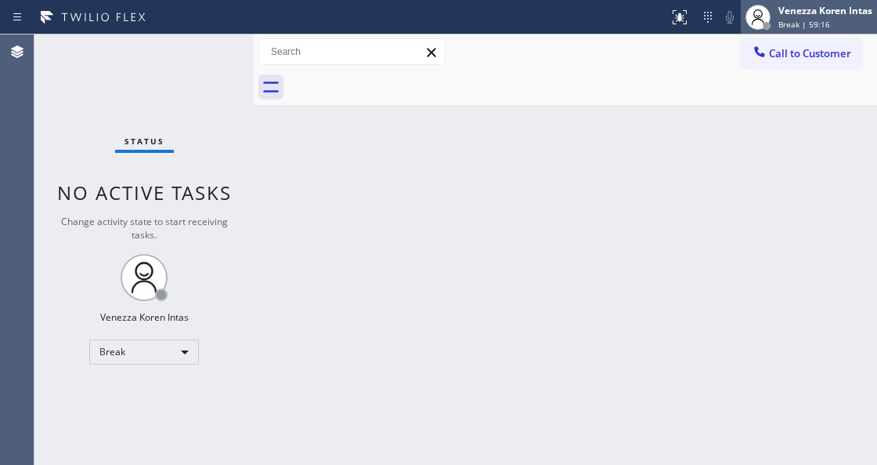
click at [791, 24] on span "Break | 59:16" at bounding box center [805, 24] width 52 height 11
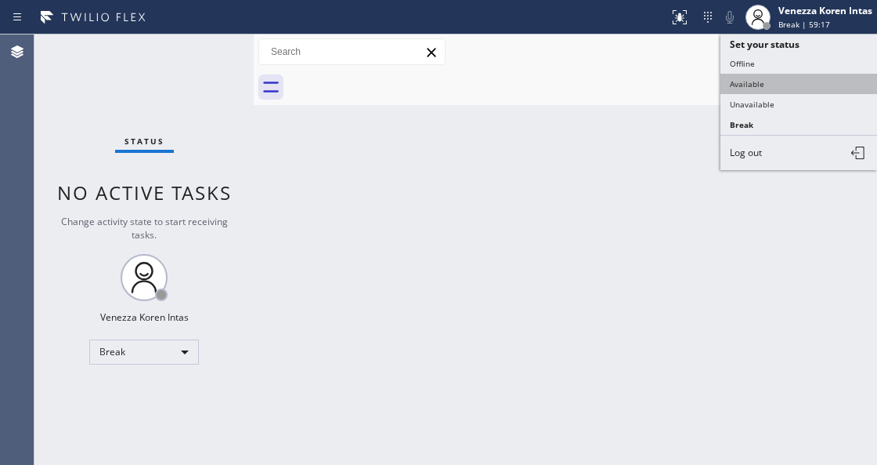
click at [754, 74] on button "Available" at bounding box center [799, 84] width 157 height 20
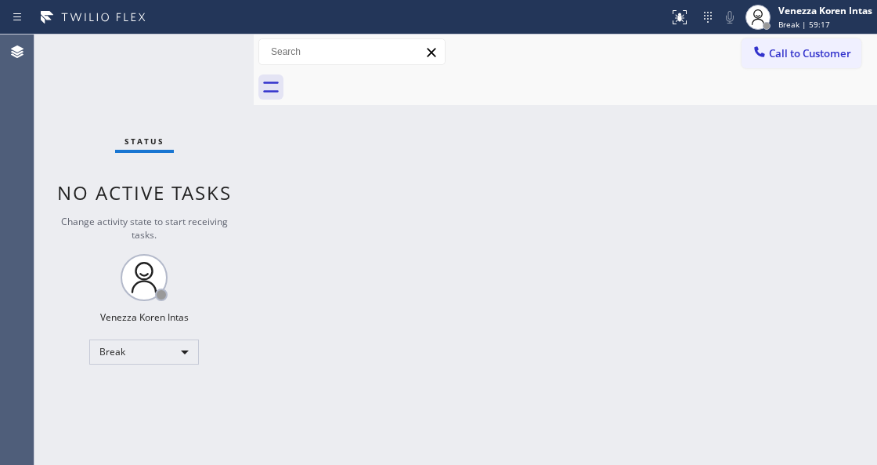
click at [647, 152] on div "Back to Dashboard Change Sender ID Customers Technicians Select a contact Outbo…" at bounding box center [566, 249] width 624 height 430
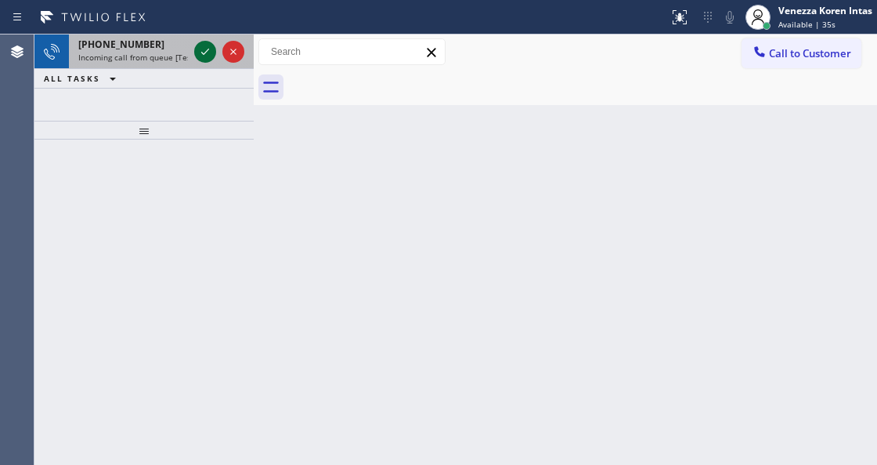
click at [201, 45] on icon at bounding box center [205, 51] width 19 height 19
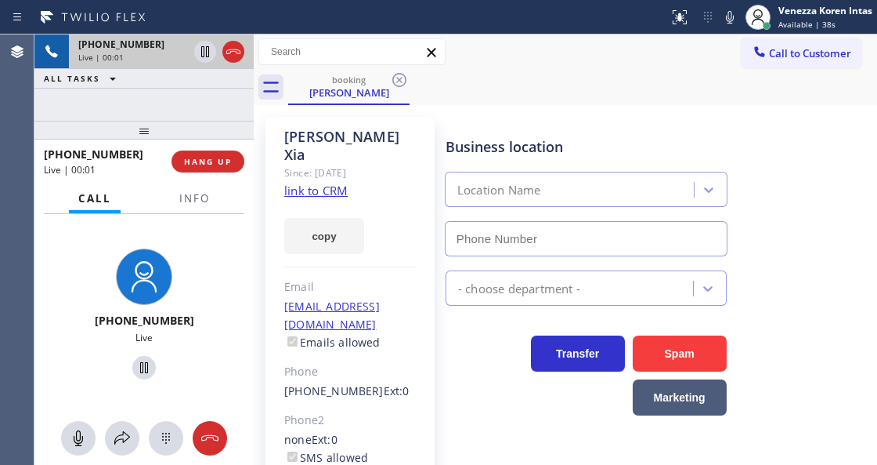
type input "(626) 844-8890"
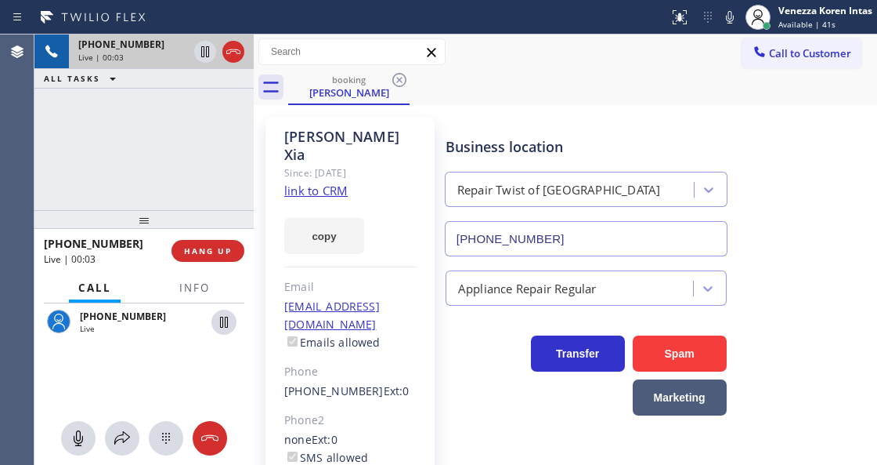
drag, startPoint x: 139, startPoint y: 132, endPoint x: 157, endPoint y: 227, distance: 97.4
click at [157, 227] on div at bounding box center [143, 219] width 219 height 19
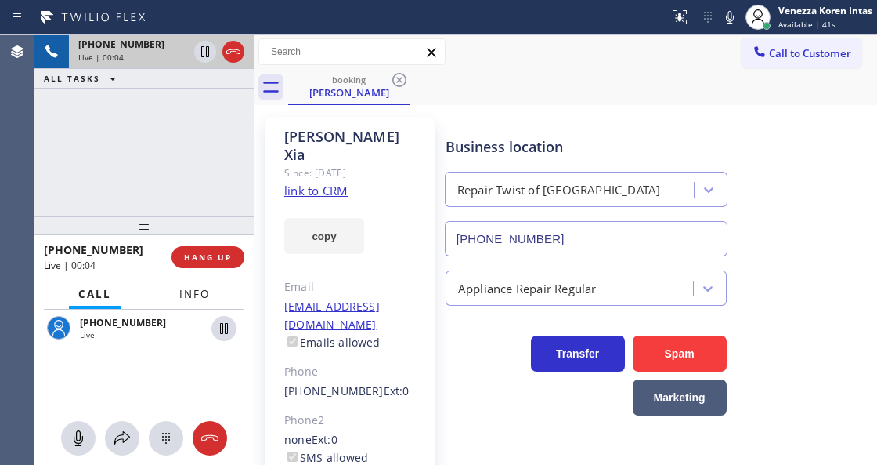
click at [191, 287] on span "Info" at bounding box center [194, 294] width 31 height 14
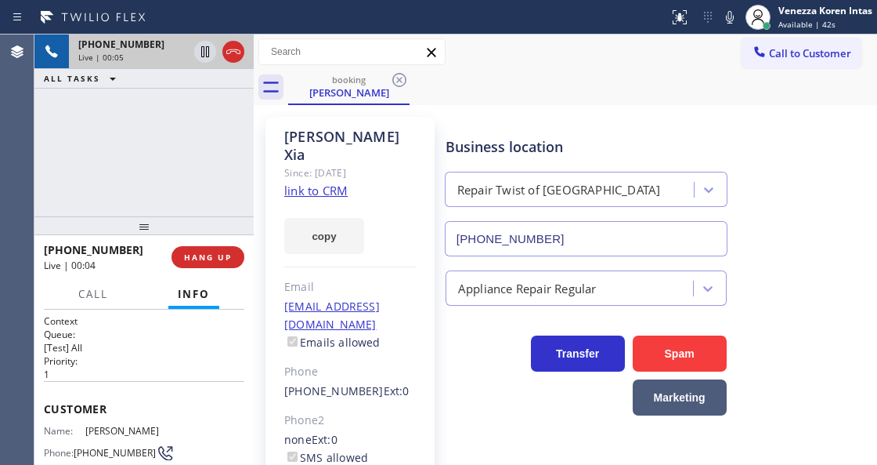
click at [325, 183] on link "link to CRM" at bounding box center [315, 191] width 63 height 16
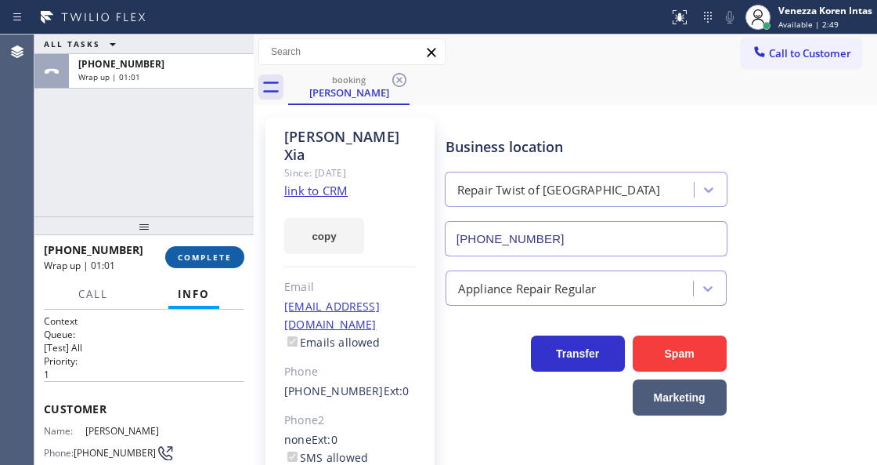
click at [222, 254] on span "COMPLETE" at bounding box center [205, 256] width 54 height 11
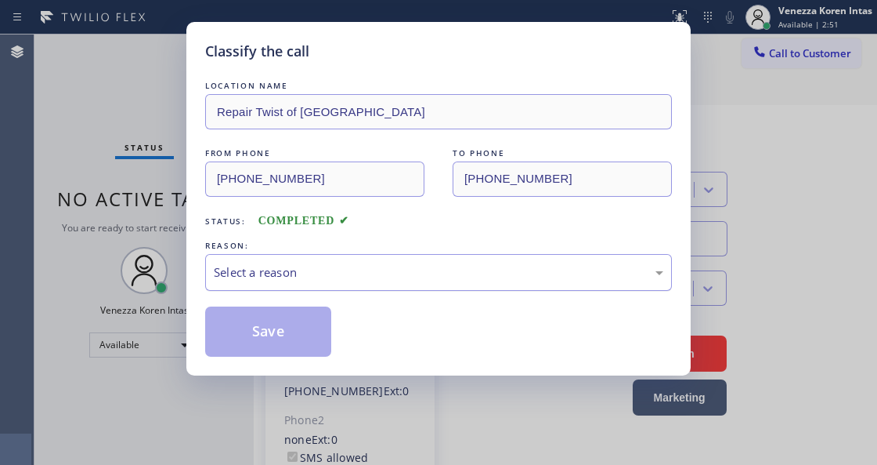
click at [417, 291] on div "Select a reason" at bounding box center [438, 272] width 467 height 37
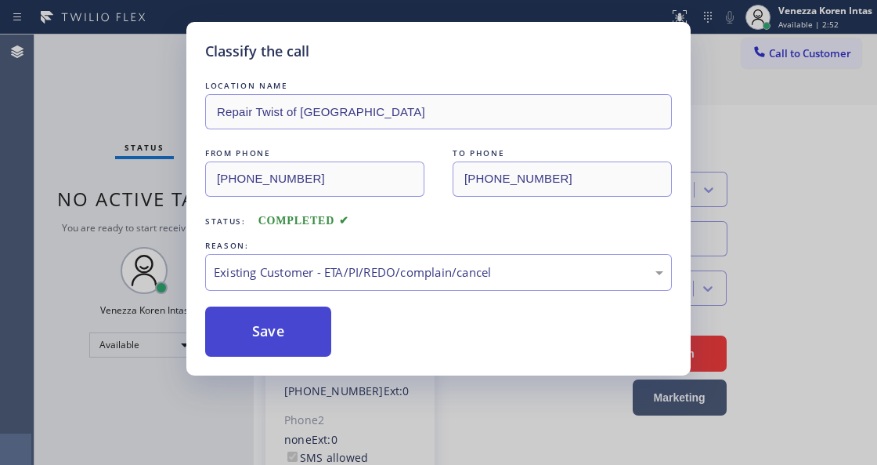
click at [320, 333] on button "Save" at bounding box center [268, 331] width 126 height 50
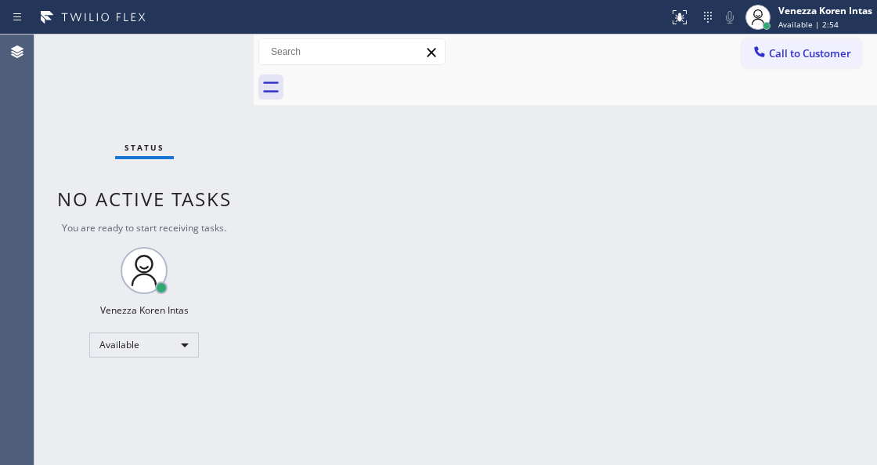
click at [204, 30] on div "Status report No issues detected If you experience an issue, please download th…" at bounding box center [438, 17] width 877 height 34
click at [216, 53] on div "Status No active tasks You are ready to start receiving tasks. Venezza Koren In…" at bounding box center [143, 249] width 219 height 430
drag, startPoint x: 314, startPoint y: 233, endPoint x: 190, endPoint y: 61, distance: 212.6
click at [313, 233] on div "Back to Dashboard Change Sender ID Customers Technicians Select a contact Outbo…" at bounding box center [566, 249] width 624 height 430
click at [190, 61] on div "Status No active tasks You are ready to start receiving tasks. Venezza Koren In…" at bounding box center [143, 249] width 219 height 430
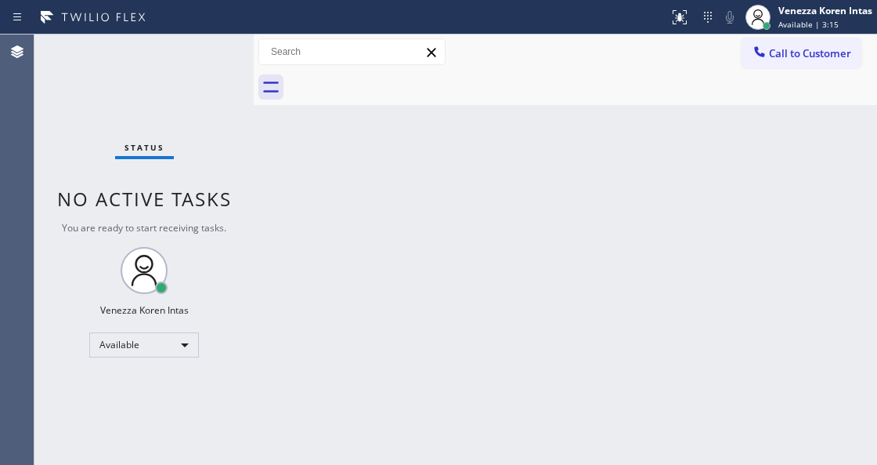
click at [233, 73] on div "Status No active tasks You are ready to start receiving tasks. Venezza Koren In…" at bounding box center [143, 249] width 219 height 430
drag, startPoint x: 240, startPoint y: 230, endPoint x: 302, endPoint y: 366, distance: 149.3
click at [240, 230] on div "Status No active tasks You are ready to start receiving tasks. Venezza Koren In…" at bounding box center [143, 249] width 219 height 430
click at [226, 202] on span "No active tasks" at bounding box center [144, 199] width 175 height 26
drag, startPoint x: 178, startPoint y: 121, endPoint x: 176, endPoint y: 89, distance: 31.4
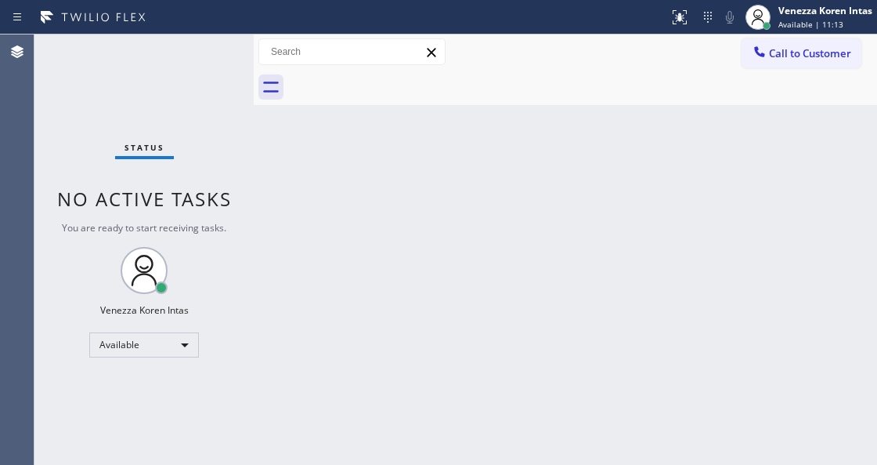
click at [177, 121] on div "Status No active tasks You are ready to start receiving tasks. Venezza Koren In…" at bounding box center [143, 249] width 219 height 430
drag, startPoint x: 176, startPoint y: 89, endPoint x: 95, endPoint y: 107, distance: 83.4
click at [95, 107] on div "Status No active tasks You are ready to start receiving tasks. Venezza Koren In…" at bounding box center [143, 249] width 219 height 430
drag, startPoint x: 265, startPoint y: 71, endPoint x: 256, endPoint y: 67, distance: 9.2
click at [265, 71] on div at bounding box center [566, 87] width 624 height 35
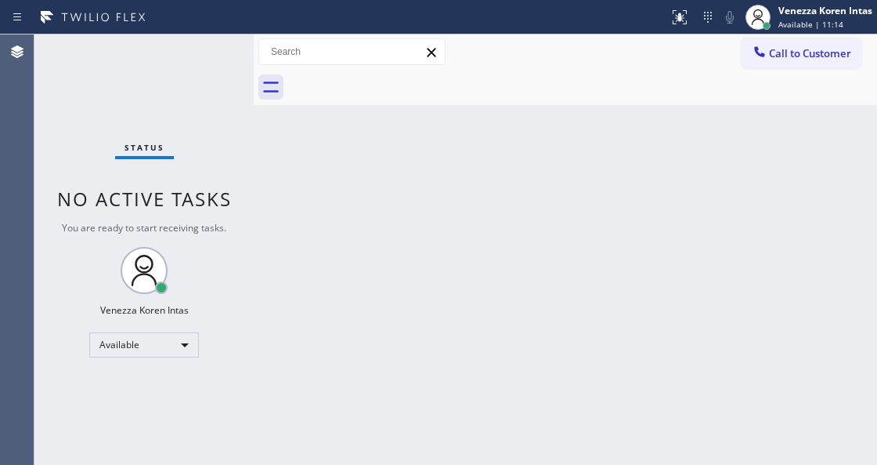
click at [216, 60] on div "Status No active tasks You are ready to start receiving tasks. Venezza Koren In…" at bounding box center [143, 249] width 219 height 430
click at [215, 60] on div "Status No active tasks You are ready to start receiving tasks. Venezza Koren In…" at bounding box center [143, 249] width 219 height 430
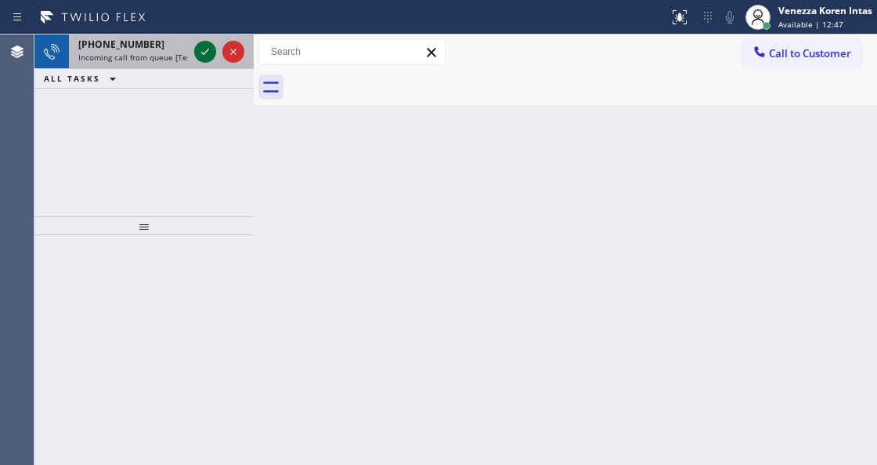
click at [198, 44] on icon at bounding box center [205, 51] width 19 height 19
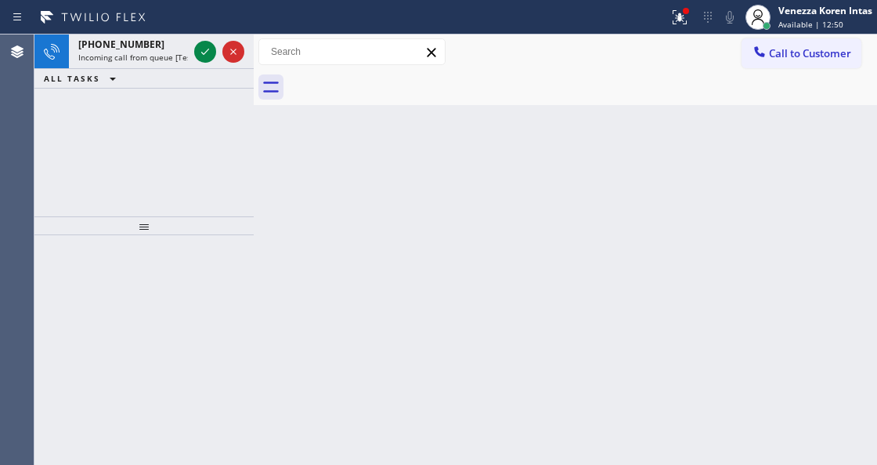
drag, startPoint x: 683, startPoint y: 21, endPoint x: 634, endPoint y: 209, distance: 194.4
click at [683, 22] on icon at bounding box center [680, 17] width 19 height 19
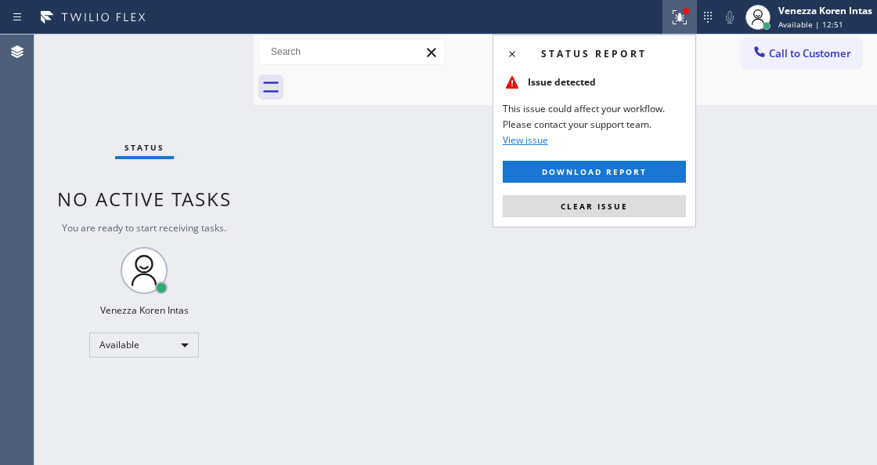
drag, startPoint x: 624, startPoint y: 213, endPoint x: 356, endPoint y: 185, distance: 269.4
click at [624, 212] on button "Clear issue" at bounding box center [594, 206] width 183 height 22
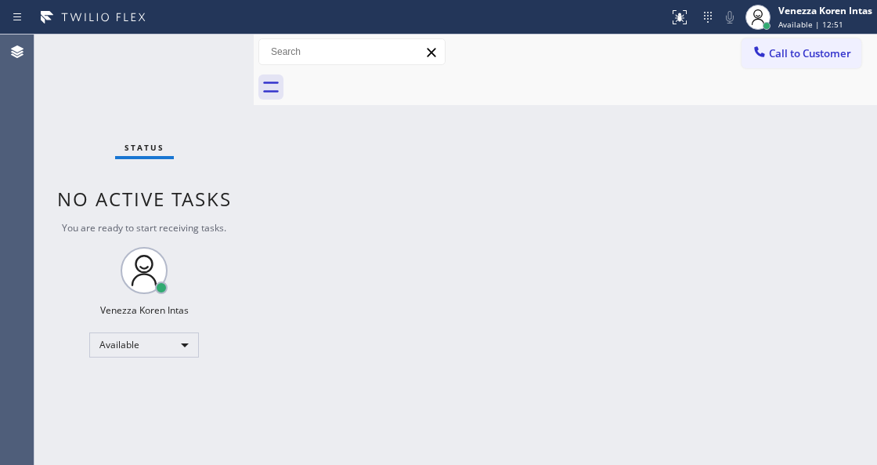
click at [204, 51] on div "Status No active tasks You are ready to start receiving tasks. Venezza Koren In…" at bounding box center [143, 249] width 219 height 430
click at [794, 20] on span "Available | 12:51" at bounding box center [811, 24] width 65 height 11
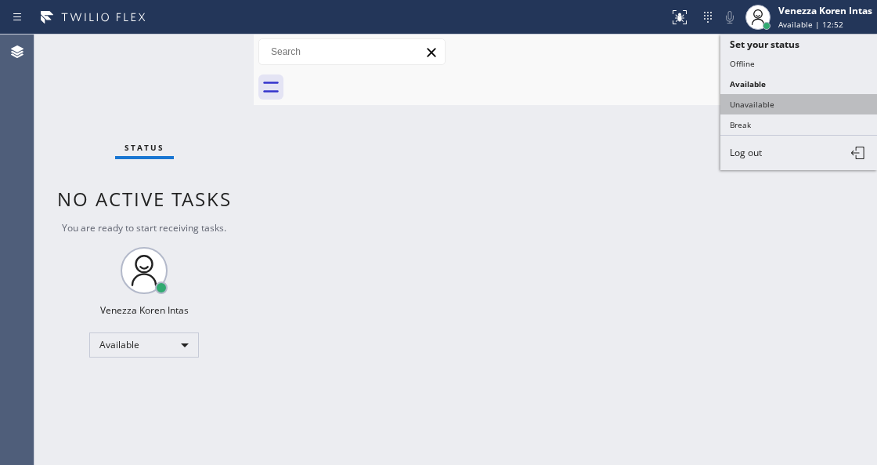
click at [780, 100] on button "Unavailable" at bounding box center [799, 104] width 157 height 20
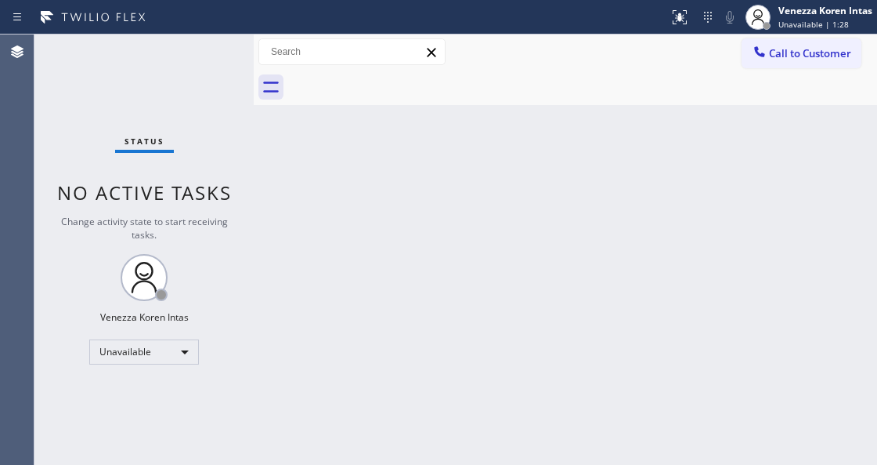
drag, startPoint x: 219, startPoint y: 161, endPoint x: 19, endPoint y: 188, distance: 201.5
click at [218, 161] on div "Status No active tasks Change activity state to start receiving tasks. Venezza …" at bounding box center [143, 249] width 219 height 430
click at [181, 357] on div "Unavailable" at bounding box center [144, 351] width 110 height 25
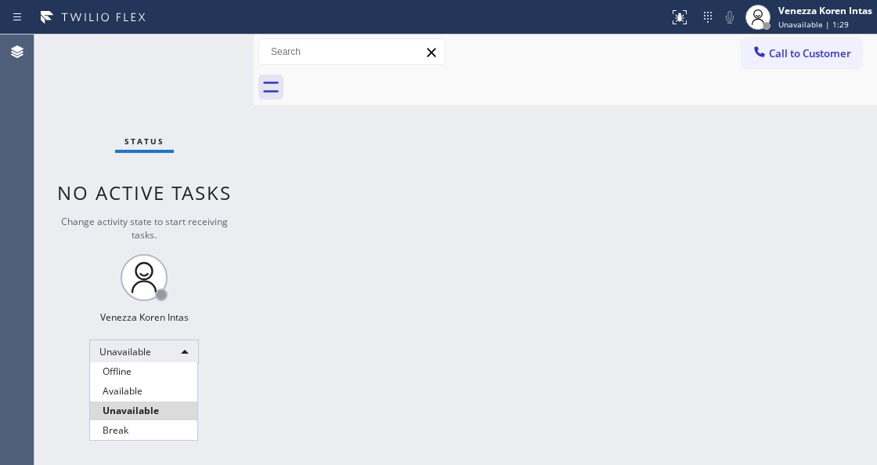
click at [146, 400] on ul "Offline Available Unavailable Break" at bounding box center [143, 401] width 109 height 78
click at [148, 397] on li "Available" at bounding box center [143, 391] width 107 height 19
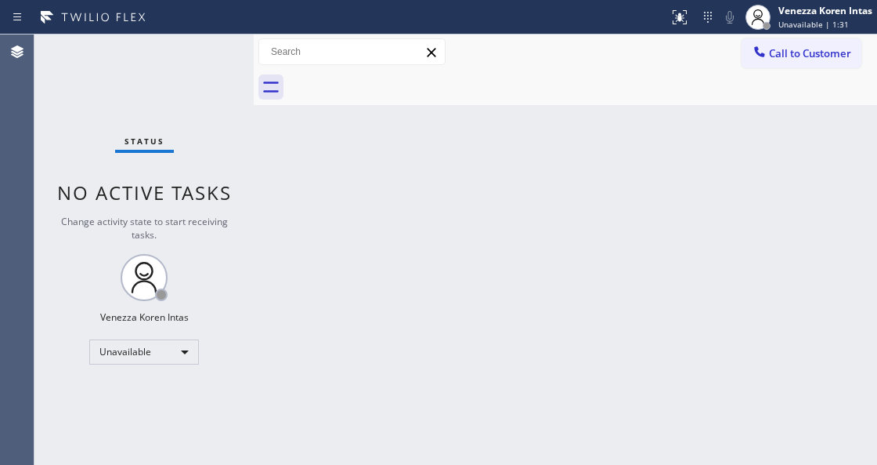
click at [81, 146] on div "Status No active tasks Change activity state to start receiving tasks. Venezza …" at bounding box center [143, 249] width 219 height 430
drag, startPoint x: 191, startPoint y: 60, endPoint x: 208, endPoint y: 55, distance: 17.3
click at [192, 59] on div "Status No active tasks Change activity state to start receiving tasks. Venezza …" at bounding box center [143, 249] width 219 height 430
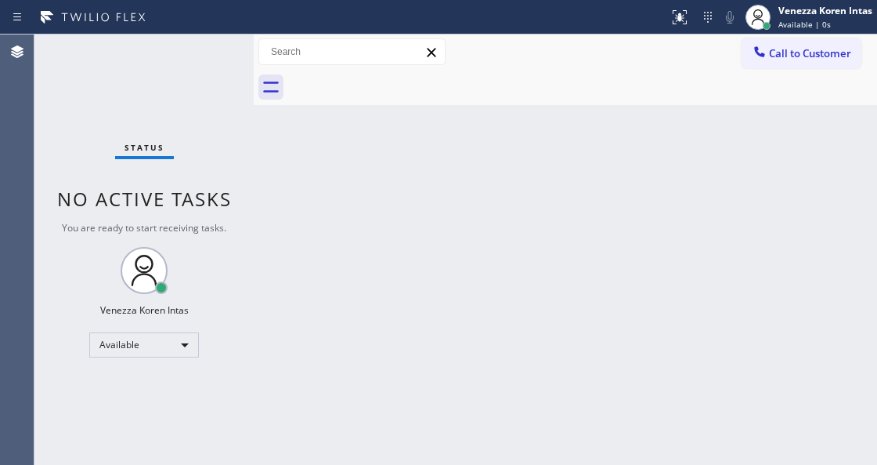
click at [225, 40] on div "Status No active tasks You are ready to start receiving tasks. Venezza Koren In…" at bounding box center [143, 249] width 219 height 430
click at [201, 52] on div "Status No active tasks You are ready to start receiving tasks. Venezza Koren In…" at bounding box center [143, 249] width 219 height 430
click at [851, 22] on div "Available | 7:53" at bounding box center [826, 24] width 94 height 11
click at [552, 248] on div "Back to Dashboard Change Sender ID Customers Technicians Select a contact Outbo…" at bounding box center [566, 249] width 624 height 430
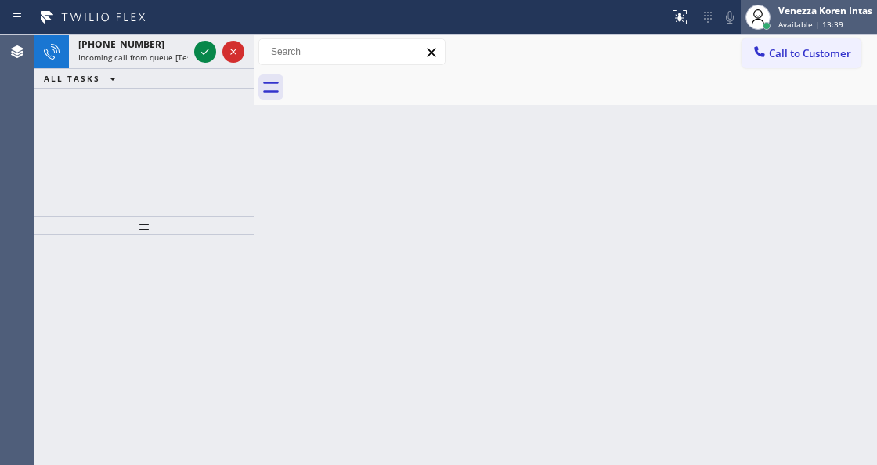
drag, startPoint x: 798, startPoint y: 21, endPoint x: 798, endPoint y: 139, distance: 117.5
click at [798, 24] on span "Available | 13:39" at bounding box center [811, 24] width 65 height 11
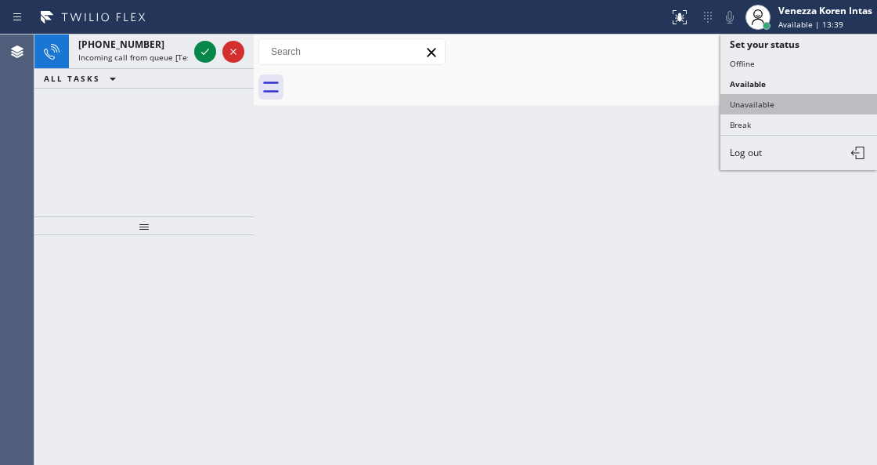
click at [782, 96] on button "Unavailable" at bounding box center [799, 104] width 157 height 20
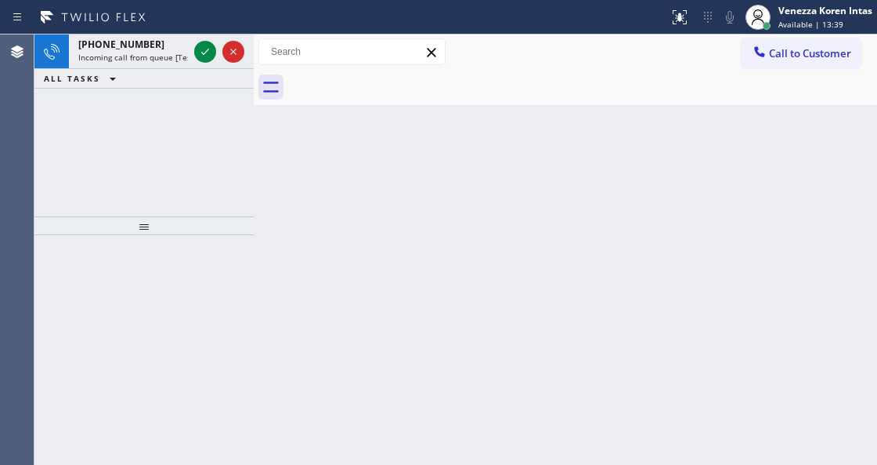
click at [519, 135] on div "Back to Dashboard Change Sender ID Customers Technicians Select a contact Outbo…" at bounding box center [566, 249] width 624 height 430
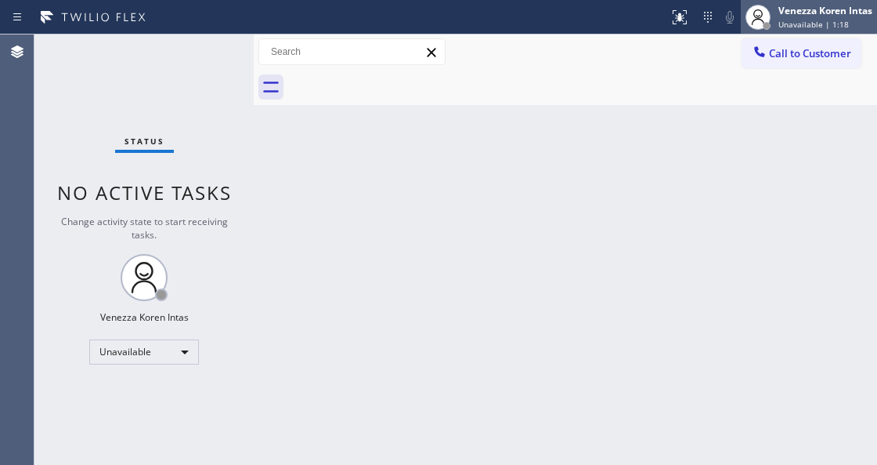
click at [819, 34] on div "Status report No issues detected If you experience an issue, please download th…" at bounding box center [438, 232] width 877 height 465
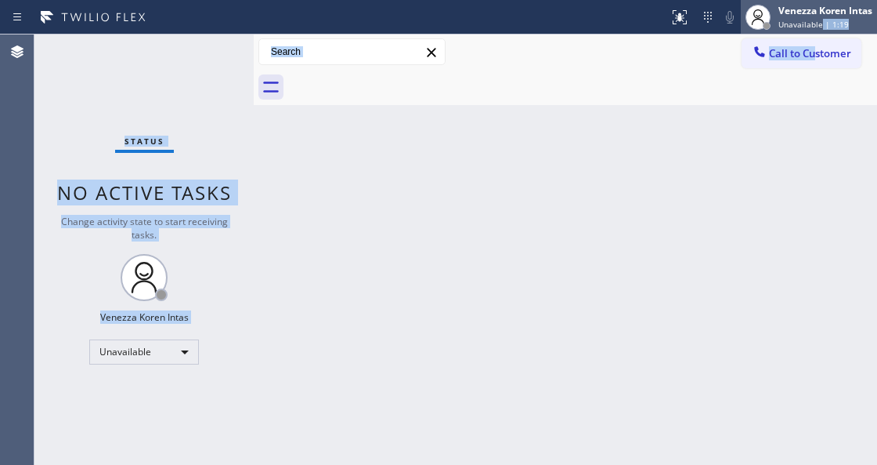
click at [820, 29] on div "Venezza Koren Intas Unavailable | 1:19" at bounding box center [827, 16] width 102 height 27
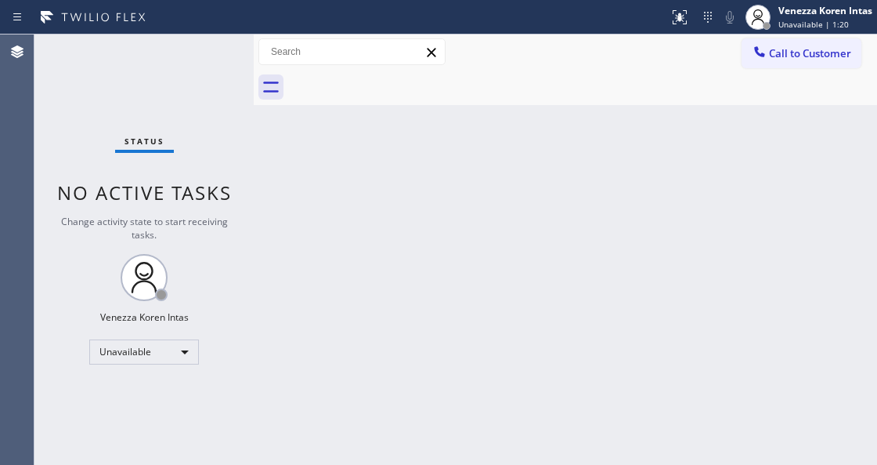
click at [723, 193] on div "Back to Dashboard Change Sender ID Customers Technicians Select a contact Outbo…" at bounding box center [566, 249] width 624 height 430
click at [829, 16] on div "Venezza Koren Intas" at bounding box center [826, 10] width 94 height 13
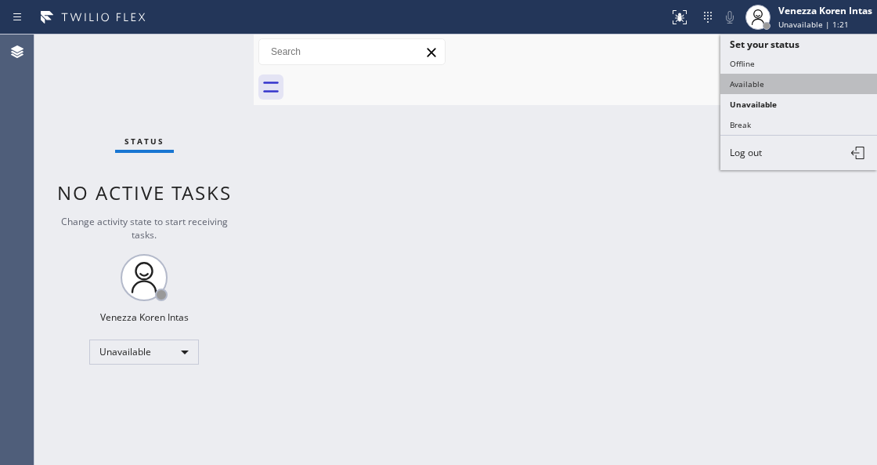
click at [777, 81] on button "Available" at bounding box center [799, 84] width 157 height 20
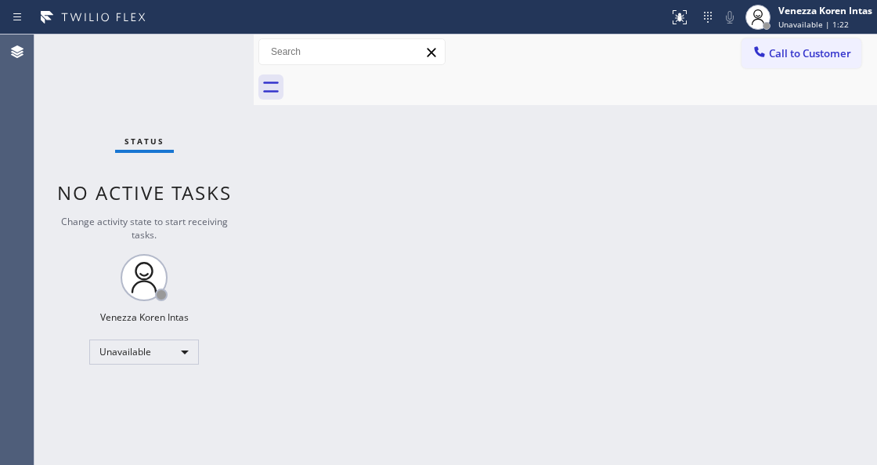
click at [208, 61] on div "Status No active tasks Change activity state to start receiving tasks. Venezza …" at bounding box center [143, 249] width 219 height 430
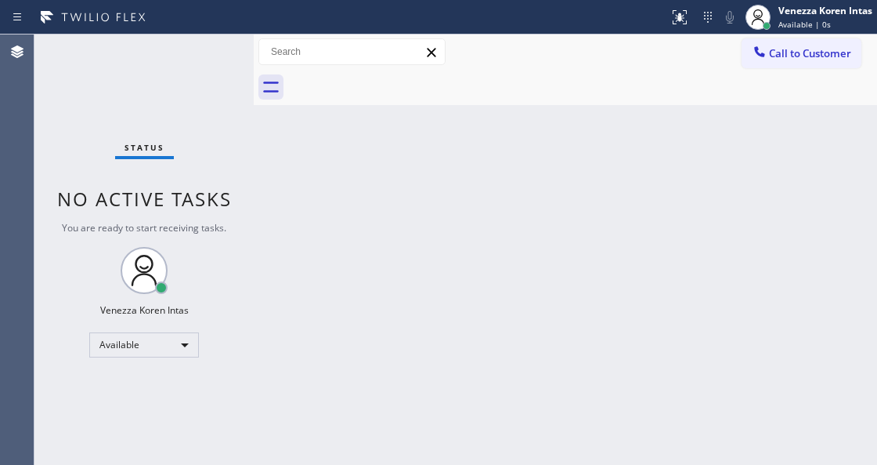
click at [200, 58] on div "Status No active tasks You are ready to start receiving tasks. Venezza Koren In…" at bounding box center [143, 249] width 219 height 430
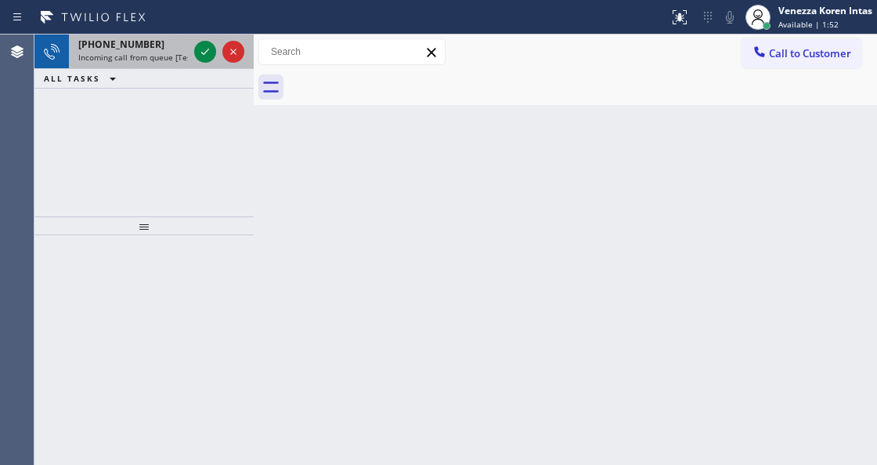
click at [157, 49] on div "+14083060035" at bounding box center [133, 44] width 110 height 13
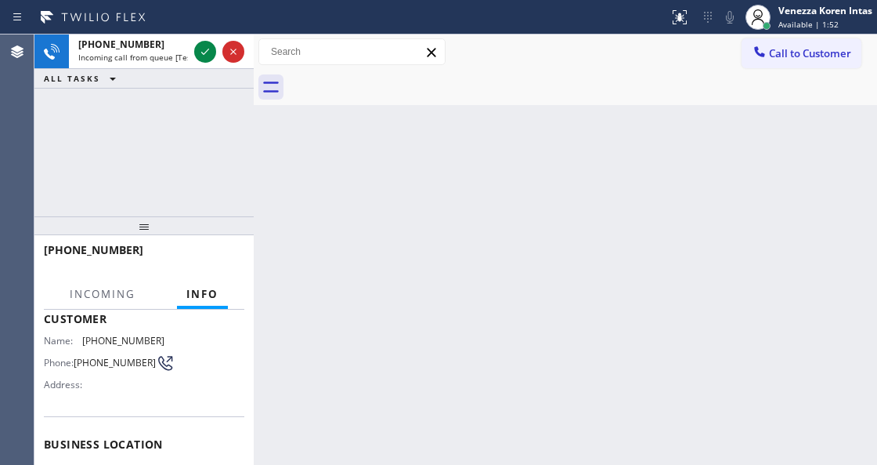
scroll to position [208, 0]
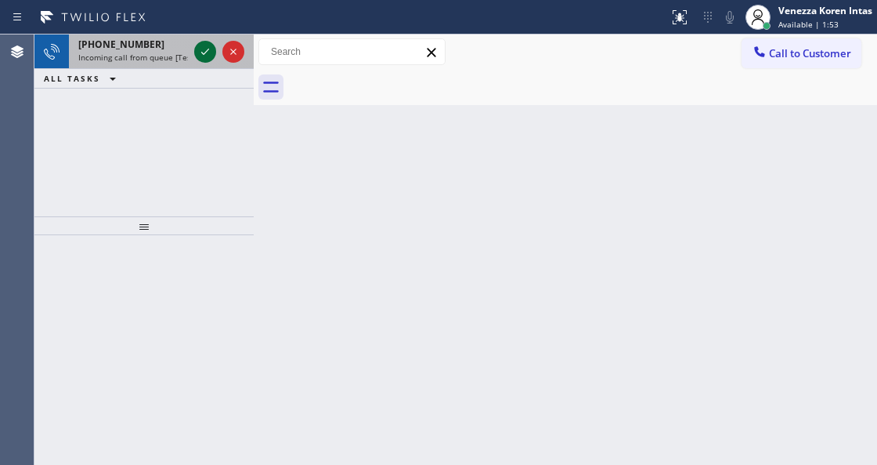
click at [202, 56] on icon at bounding box center [205, 51] width 19 height 19
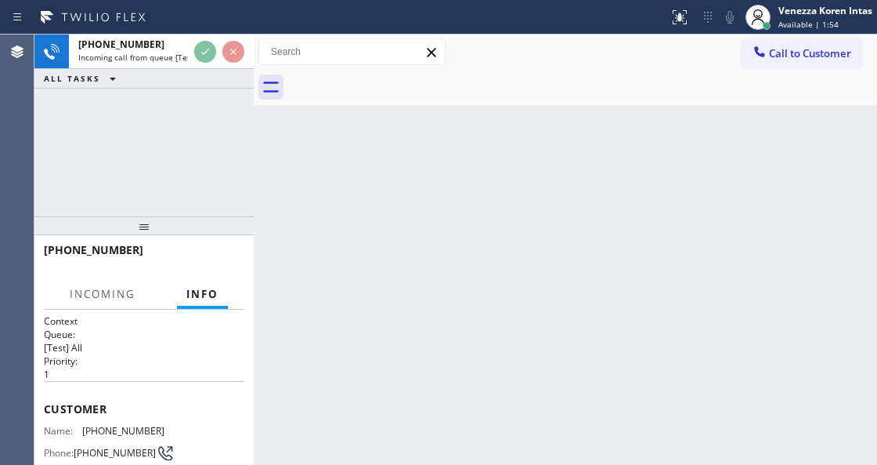
scroll to position [157, 0]
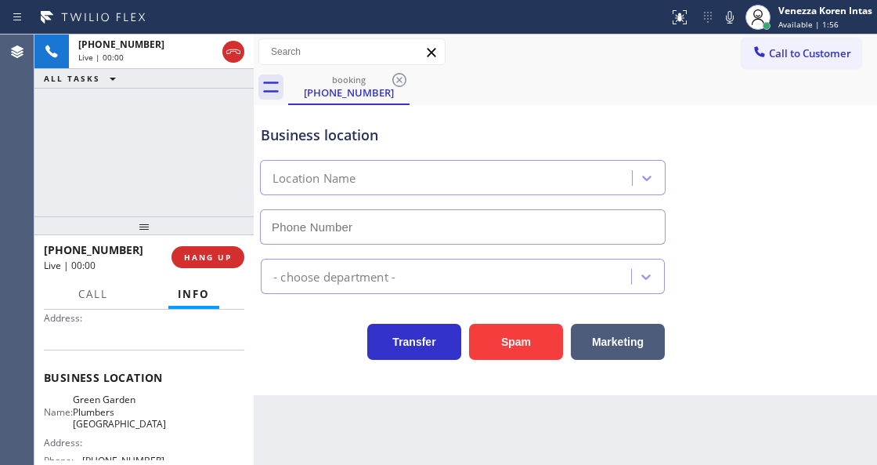
type input "(650) 881-3530"
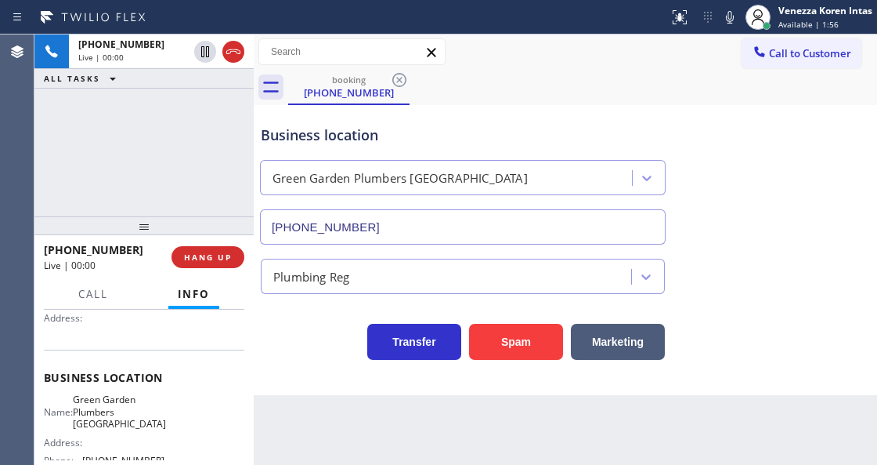
click at [219, 134] on div "+14083060035 Live | 00:00 ALL TASKS ALL TASKS ACTIVE TASKS TASKS IN WRAP UP" at bounding box center [143, 125] width 219 height 182
click at [371, 103] on div "Business location Green Garden Plumbers Redwood City (650) 881-3530" at bounding box center [566, 174] width 616 height 142
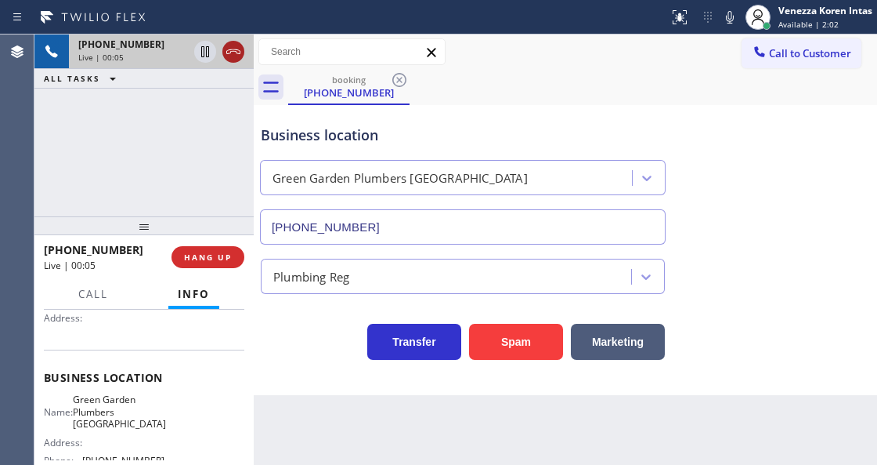
click at [236, 52] on icon at bounding box center [233, 51] width 14 height 5
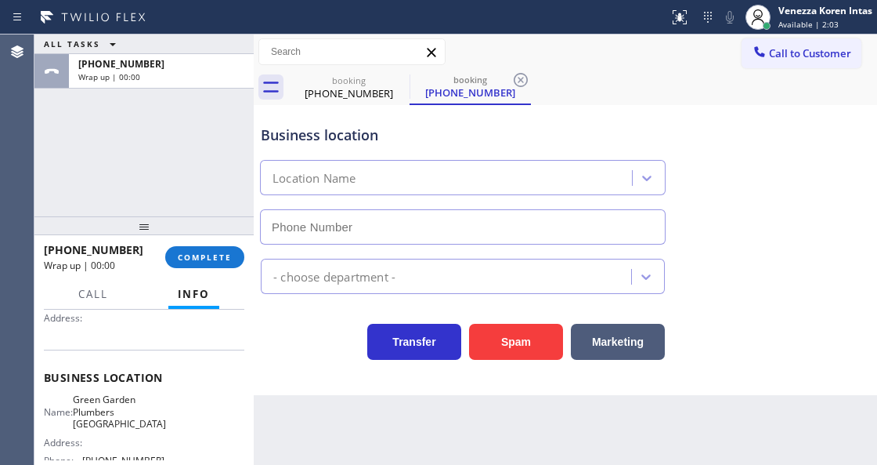
type input "(650) 881-3530"
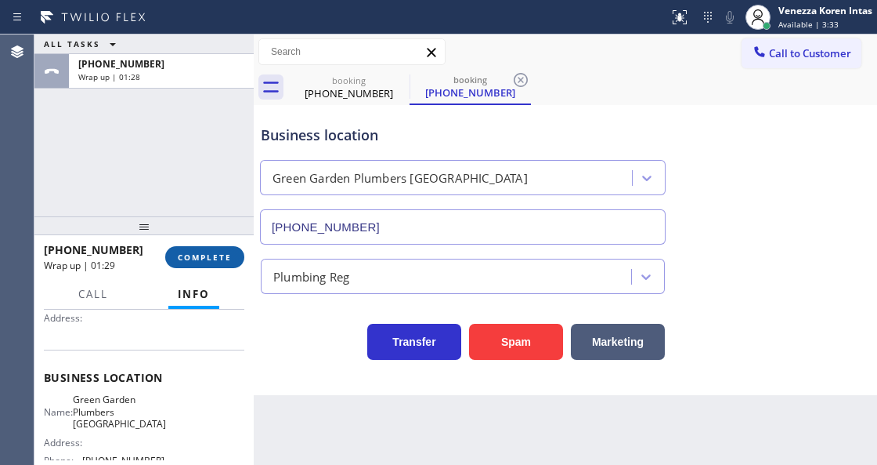
click at [217, 260] on span "COMPLETE" at bounding box center [205, 256] width 54 height 11
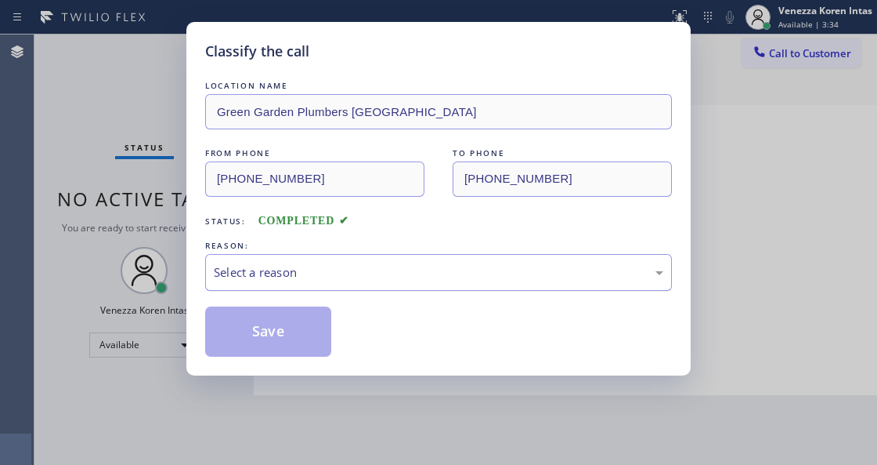
click at [356, 283] on div "Select a reason" at bounding box center [438, 272] width 467 height 37
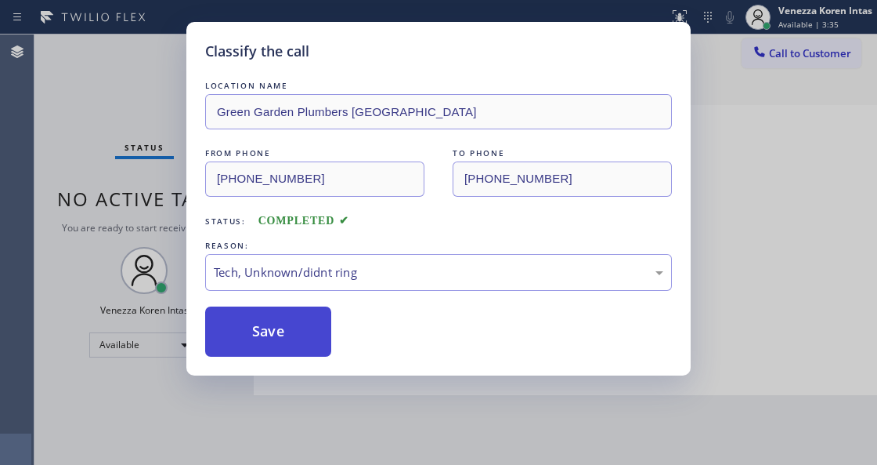
click at [312, 346] on button "Save" at bounding box center [268, 331] width 126 height 50
drag, startPoint x: 185, startPoint y: 83, endPoint x: 202, endPoint y: 129, distance: 49.3
click at [185, 83] on div "Classify the call LOCATION NAME Green Garden Plumbers Redwood City FROM PHONE (…" at bounding box center [438, 232] width 877 height 465
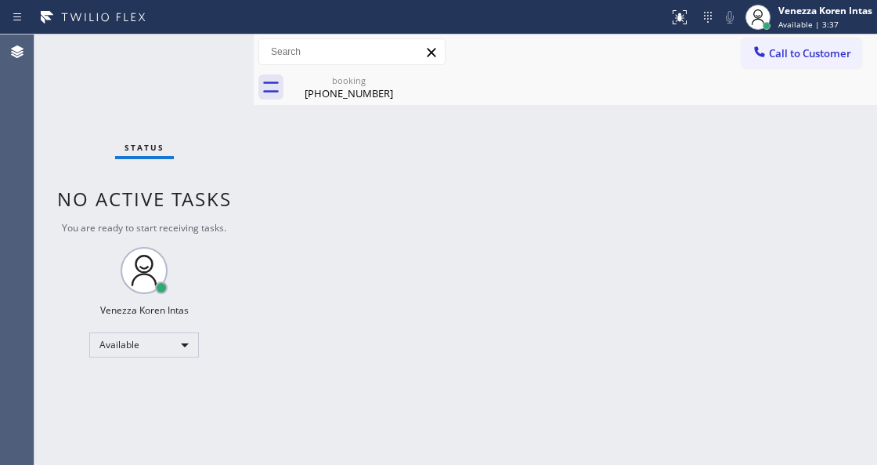
drag, startPoint x: 189, startPoint y: 49, endPoint x: 222, endPoint y: 83, distance: 48.2
click at [205, 67] on div "Status No active tasks You are ready to start receiving tasks. Venezza Koren In…" at bounding box center [143, 249] width 219 height 430
click at [358, 210] on div "Back to Dashboard Change Sender ID Customers Technicians Select a contact Outbo…" at bounding box center [566, 249] width 624 height 430
click at [385, 89] on div "(408) 306-0035" at bounding box center [349, 93] width 118 height 14
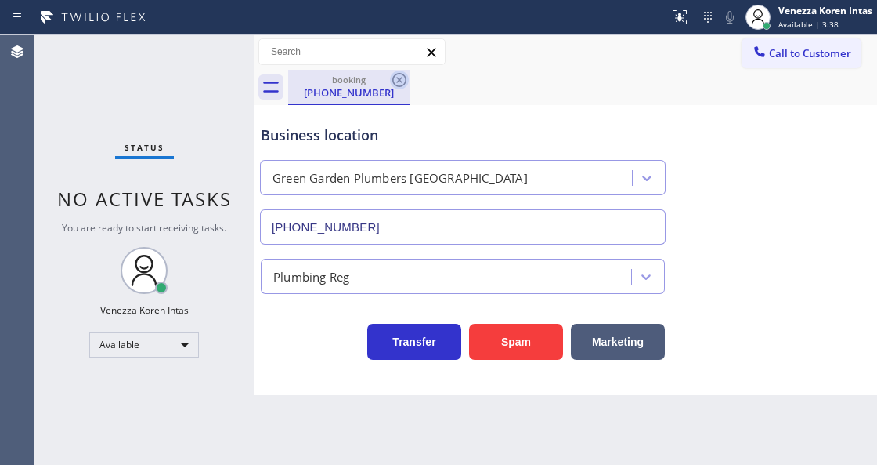
click at [395, 81] on icon at bounding box center [399, 80] width 19 height 19
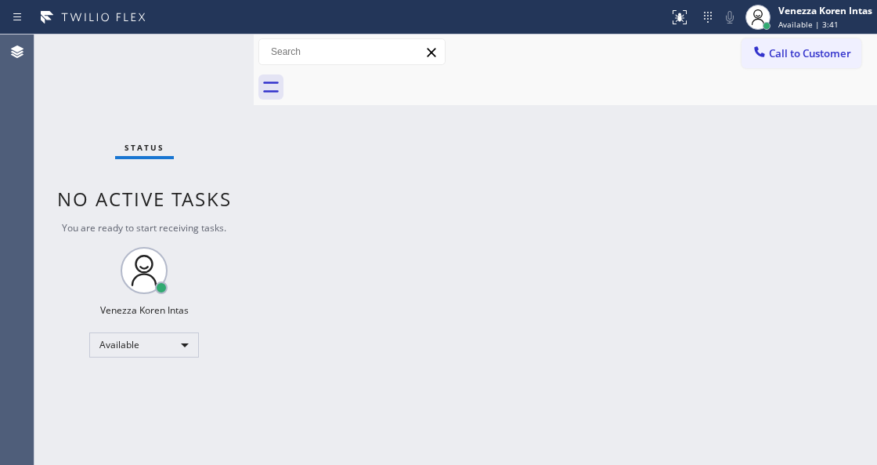
click at [226, 63] on div "Status No active tasks You are ready to start receiving tasks. Venezza Koren In…" at bounding box center [143, 249] width 219 height 430
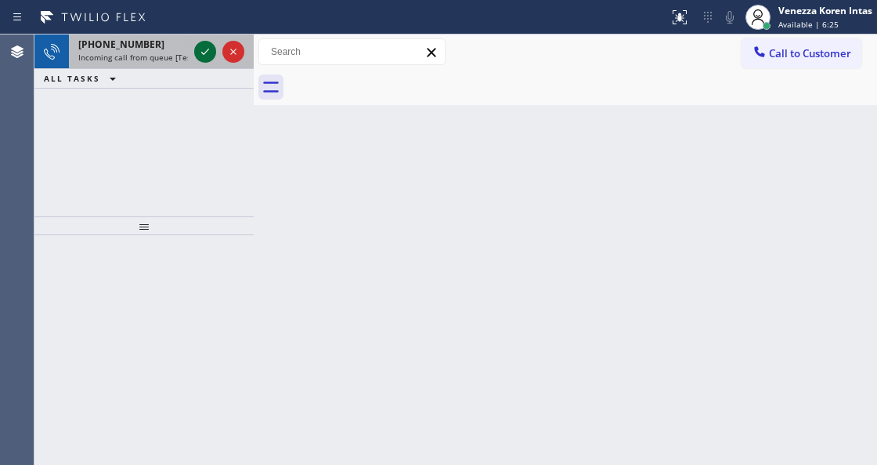
click at [201, 51] on icon at bounding box center [205, 51] width 19 height 19
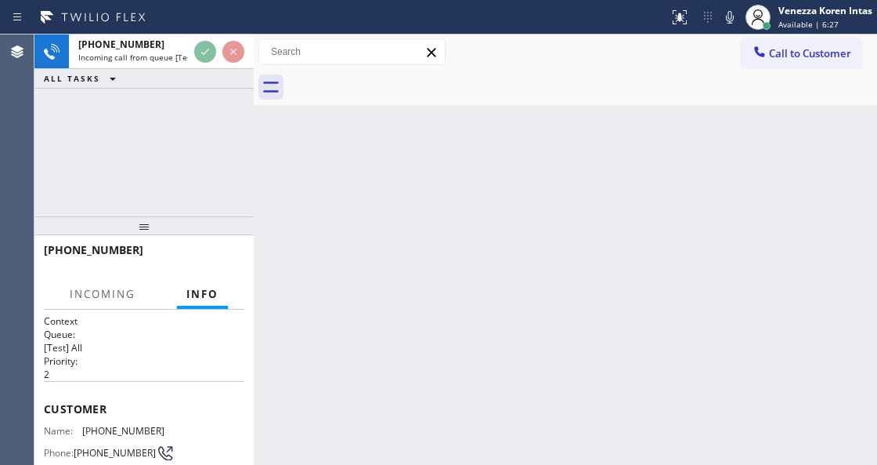
scroll to position [157, 0]
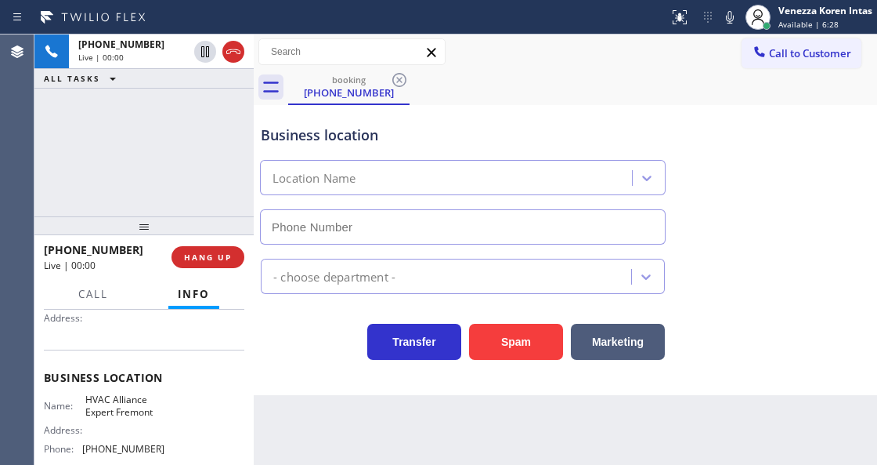
type input "(510) 854-7484"
click at [196, 151] on div "+15108193562 Live | 00:00 ALL TASKS ALL TASKS ACTIVE TASKS TASKS IN WRAP UP" at bounding box center [143, 125] width 219 height 182
click at [124, 139] on div "+15108193562 Live | 00:00 ALL TASKS ALL TASKS ACTIVE TASKS TASKS IN WRAP UP" at bounding box center [143, 125] width 219 height 182
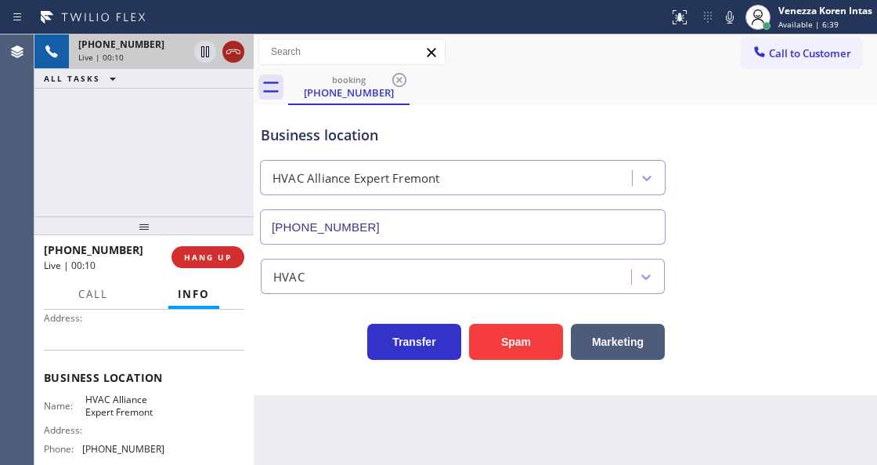
click at [235, 53] on icon at bounding box center [233, 51] width 19 height 19
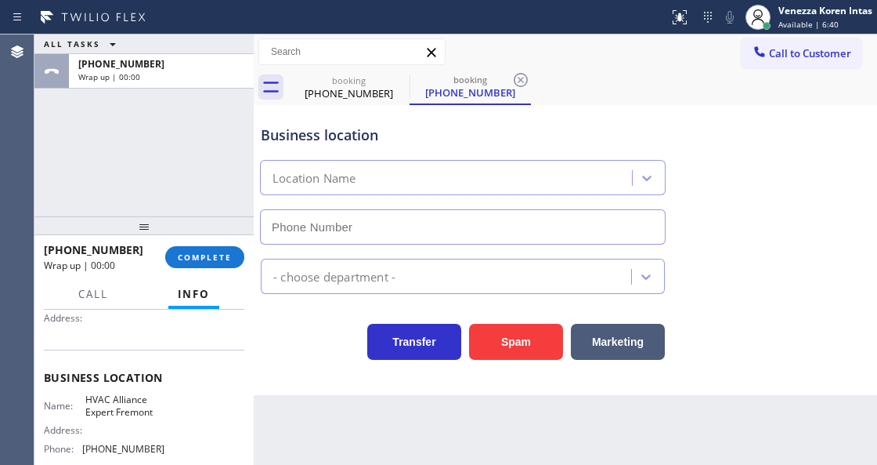
type input "(510) 854-7484"
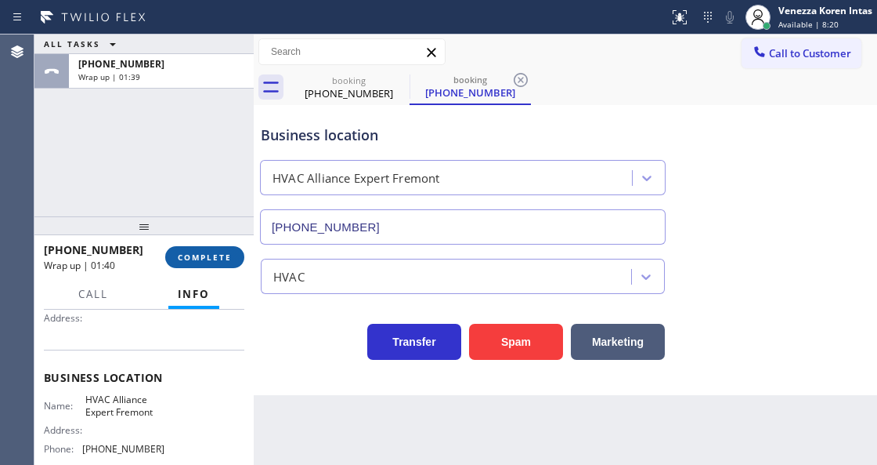
click at [207, 260] on span "COMPLETE" at bounding box center [205, 256] width 54 height 11
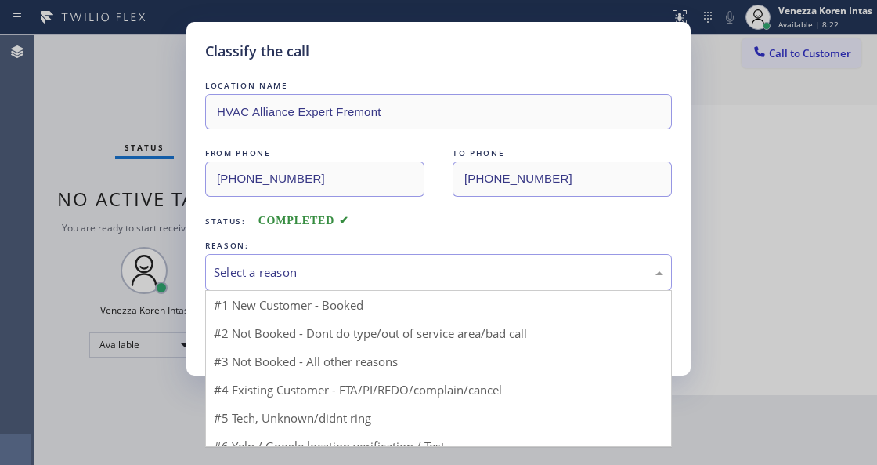
click at [377, 280] on div "Select a reason" at bounding box center [439, 272] width 450 height 18
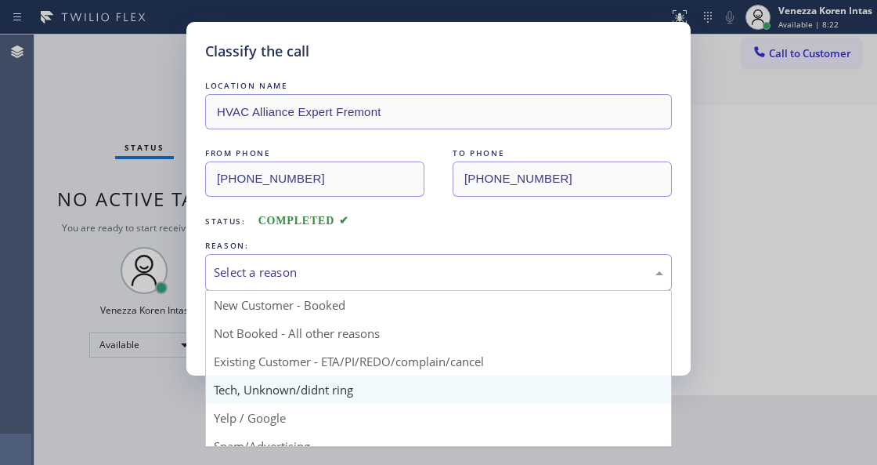
drag, startPoint x: 356, startPoint y: 394, endPoint x: 294, endPoint y: 344, distance: 79.6
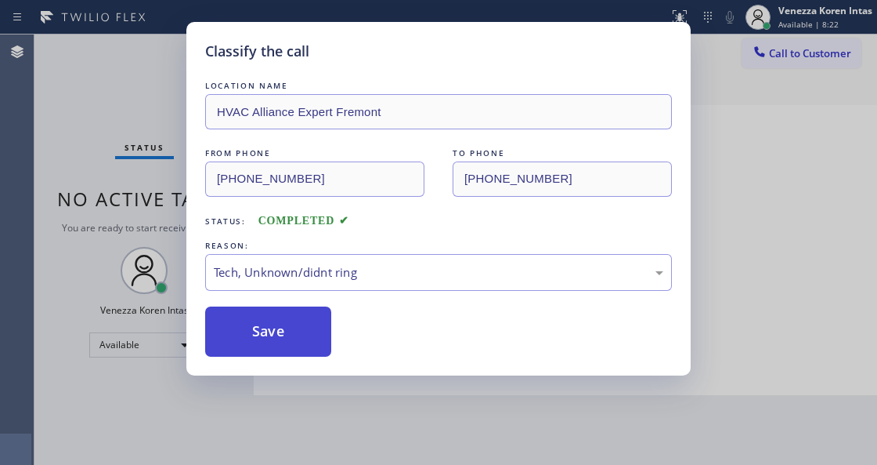
click at [278, 329] on button "Save" at bounding box center [268, 331] width 126 height 50
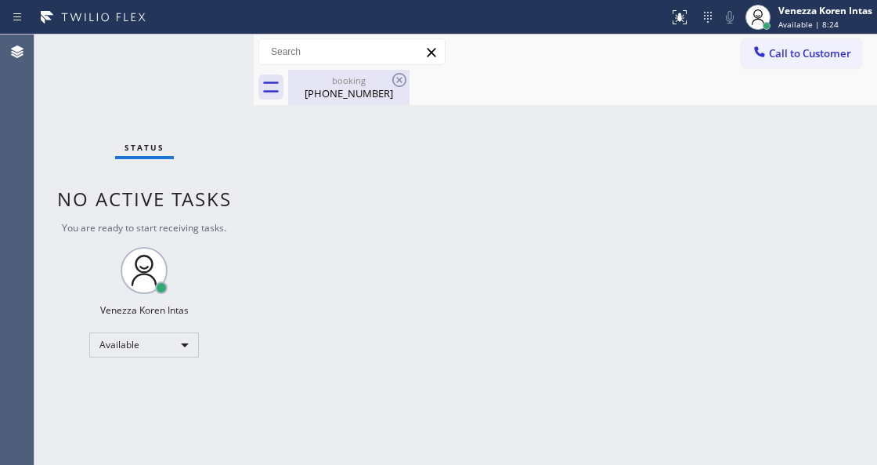
click at [389, 80] on div "booking" at bounding box center [349, 80] width 118 height 12
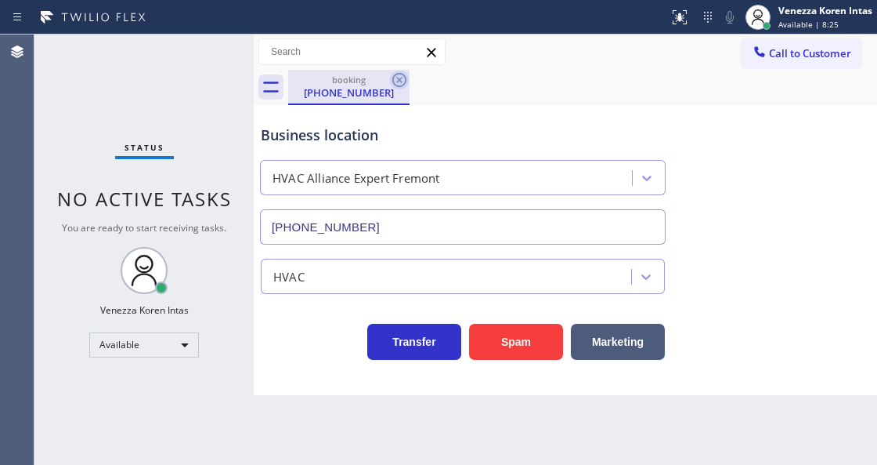
click at [397, 80] on icon at bounding box center [399, 80] width 19 height 19
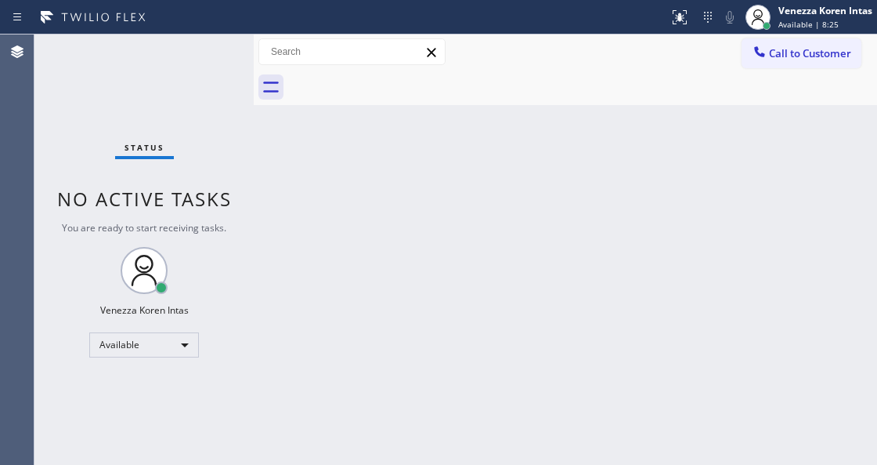
click at [450, 98] on div at bounding box center [582, 87] width 589 height 35
drag, startPoint x: 179, startPoint y: 99, endPoint x: 245, endPoint y: 92, distance: 67.0
click at [189, 100] on div "Status No active tasks You are ready to start receiving tasks. Venezza Koren In…" at bounding box center [143, 249] width 219 height 430
click at [226, 69] on div "Status No active tasks You are ready to start receiving tasks. Venezza Koren In…" at bounding box center [143, 249] width 219 height 430
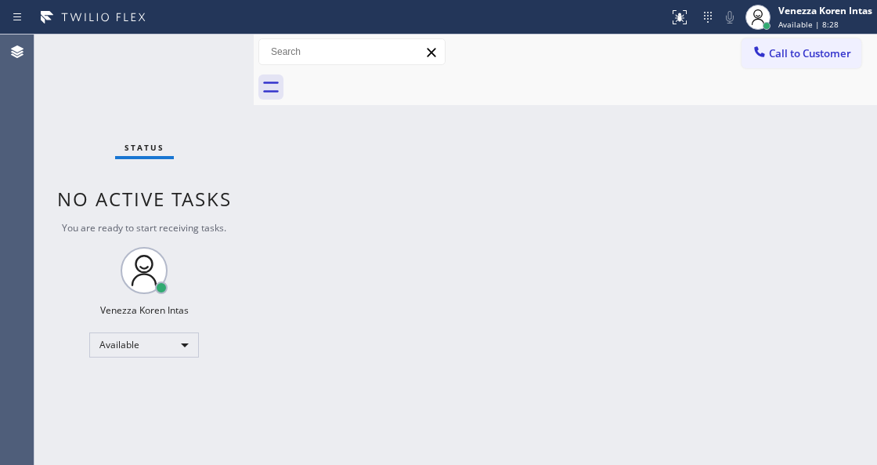
click at [196, 54] on div "Status No active tasks You are ready to start receiving tasks. Venezza Koren In…" at bounding box center [143, 249] width 219 height 430
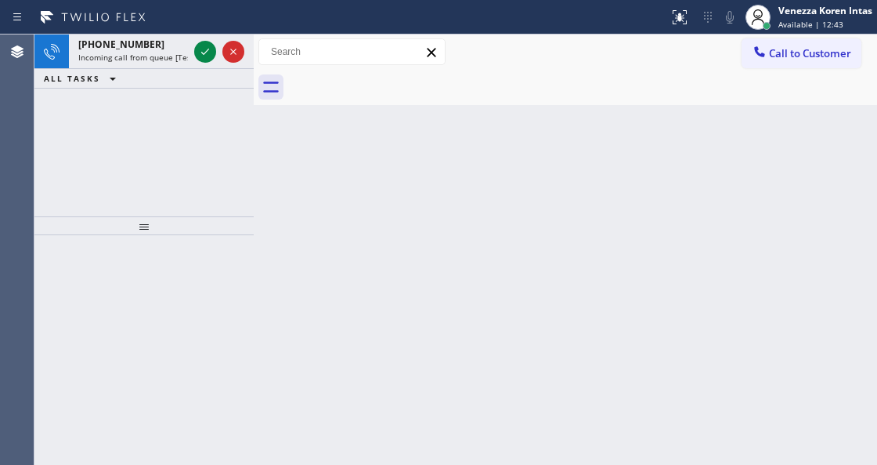
click at [196, 54] on icon at bounding box center [205, 51] width 19 height 19
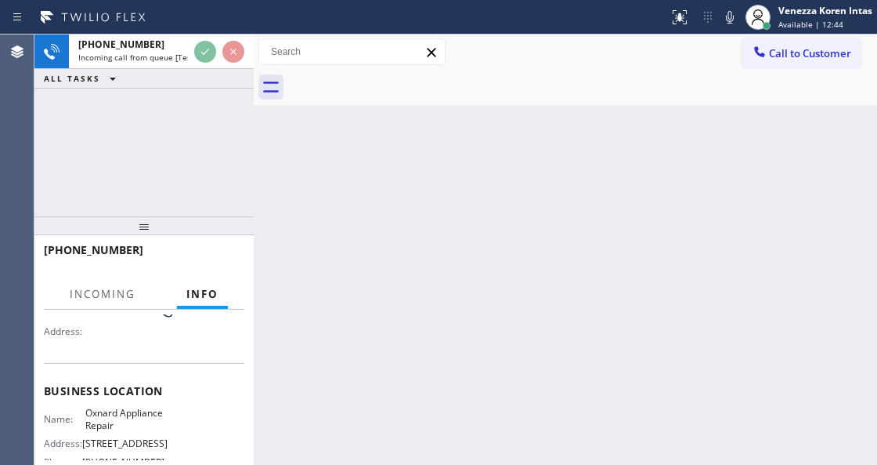
scroll to position [208, 0]
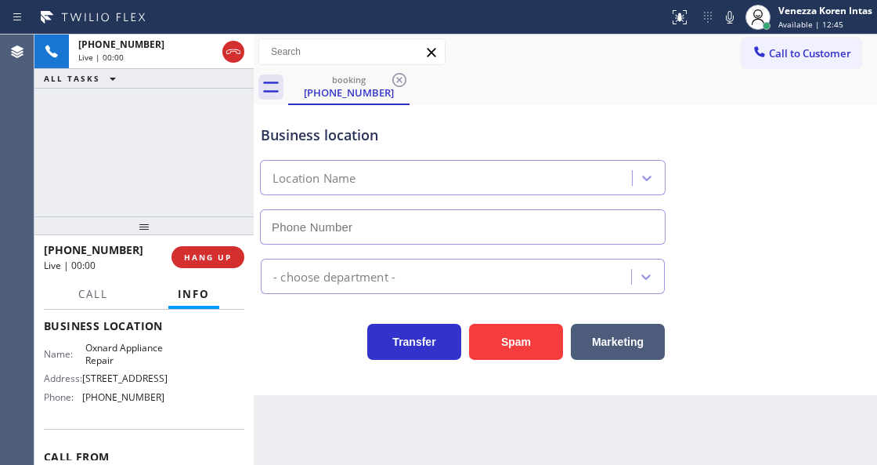
type input "(805) 728-9087"
click at [221, 152] on div "+18054072684 Live | 00:01 ALL TASKS ALL TASKS ACTIVE TASKS TASKS IN WRAP UP" at bounding box center [143, 125] width 219 height 182
click at [296, 121] on div "Business location Oxnard Appliance Repair (805) 728-9087" at bounding box center [463, 177] width 411 height 136
click at [151, 157] on div "+18054072684 Live | 00:16 ALL TASKS ALL TASKS ACTIVE TASKS TASKS IN WRAP UP" at bounding box center [143, 125] width 219 height 182
click at [165, 154] on div "+18054072684 Live | 00:17 ALL TASKS ALL TASKS ACTIVE TASKS TASKS IN WRAP UP" at bounding box center [143, 125] width 219 height 182
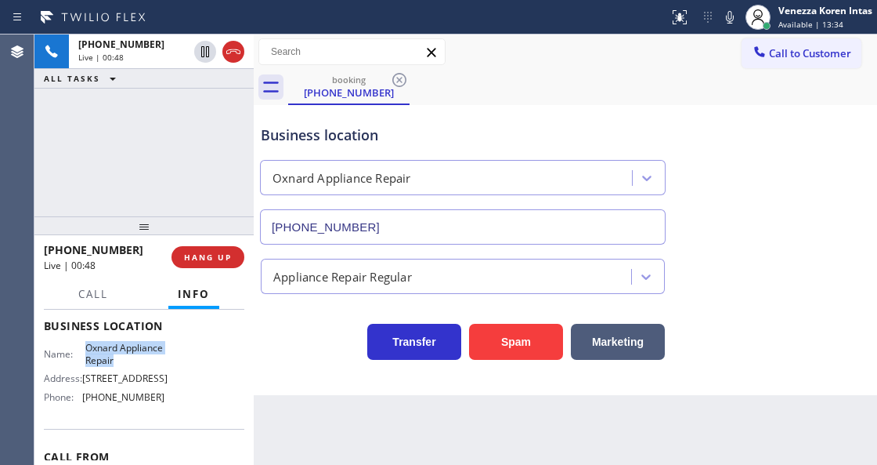
drag, startPoint x: 84, startPoint y: 343, endPoint x: 161, endPoint y: 359, distance: 79.1
click at [161, 359] on div "Name: Oxnard Appliance Repair Address: 300 East Esplanade Drive Phone: (805) 72…" at bounding box center [144, 375] width 201 height 67
copy span "Oxnard Appliance Repair"
click at [733, 16] on icon at bounding box center [730, 17] width 19 height 19
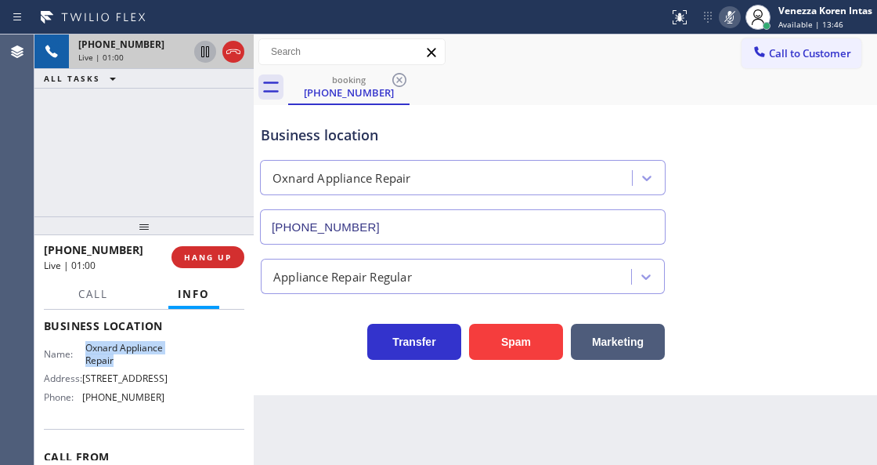
click at [204, 51] on icon at bounding box center [205, 51] width 19 height 19
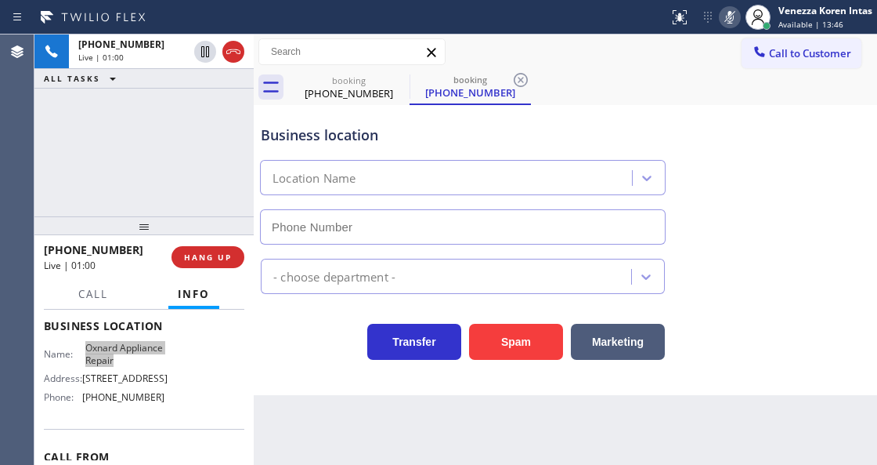
type input "(805) 728-9087"
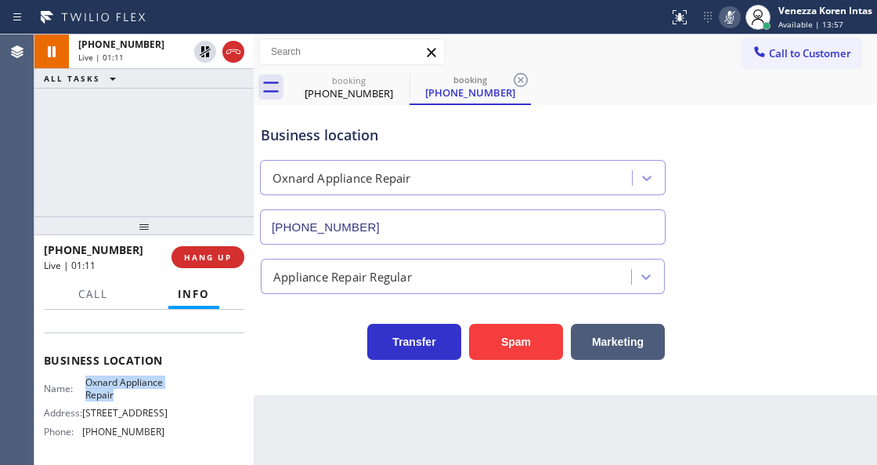
scroll to position [52, 0]
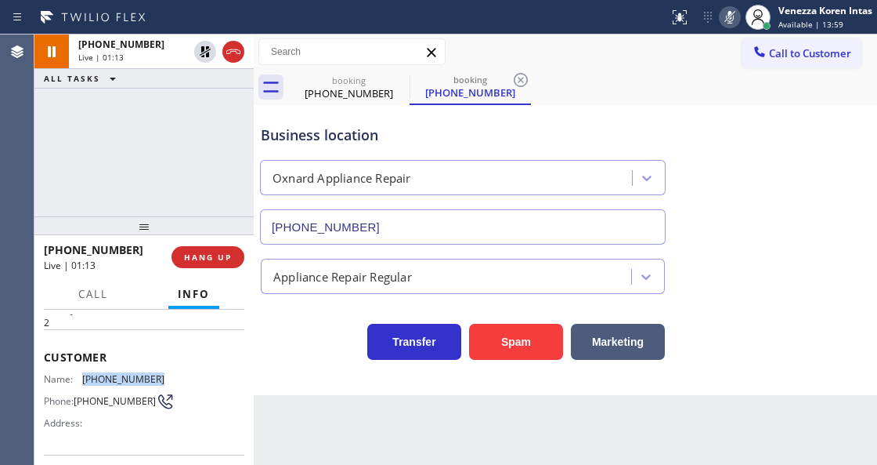
drag, startPoint x: 155, startPoint y: 373, endPoint x: 83, endPoint y: 369, distance: 72.2
click at [83, 373] on div "Name: (805) 407-2684" at bounding box center [104, 379] width 121 height 12
copy div "(805) 407-2684"
click at [709, 142] on div "Business location Oxnard Appliance Repair (805) 728-9087" at bounding box center [566, 174] width 616 height 142
click at [47, 177] on div "+18054072684 Live | 02:01 ALL TASKS ALL TASKS ACTIVE TASKS TASKS IN WRAP UP" at bounding box center [143, 125] width 219 height 182
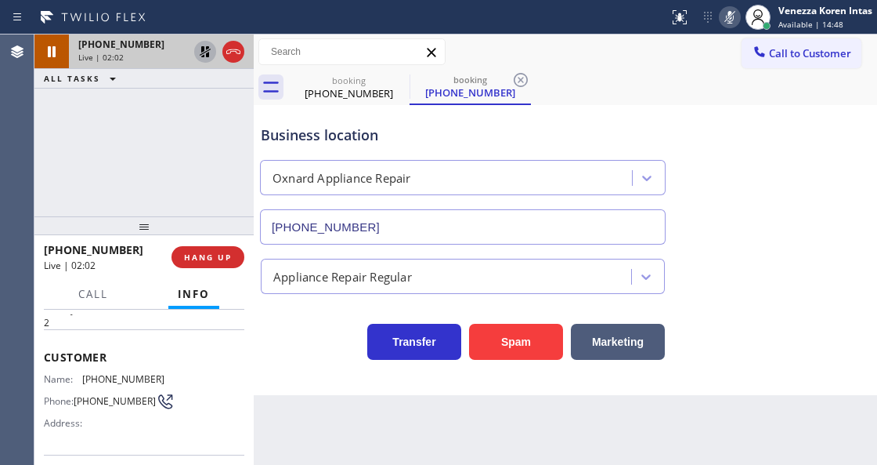
click at [208, 53] on icon at bounding box center [205, 51] width 11 height 11
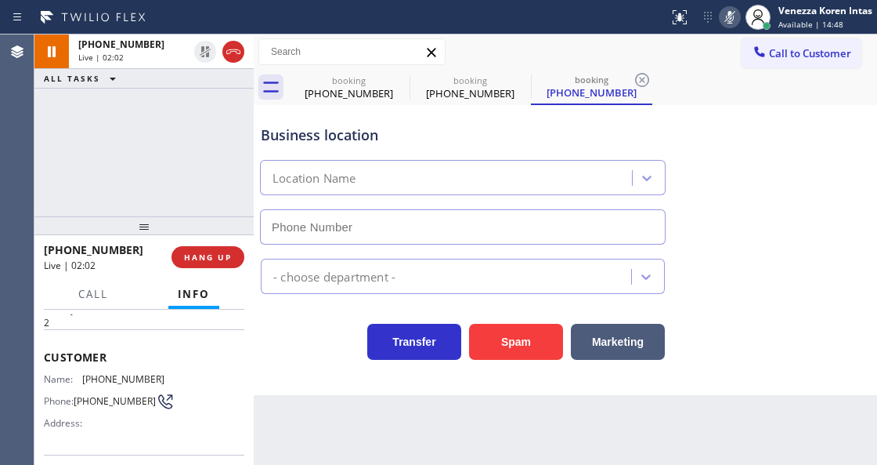
type input "(805) 728-9087"
click at [736, 13] on icon at bounding box center [730, 17] width 19 height 19
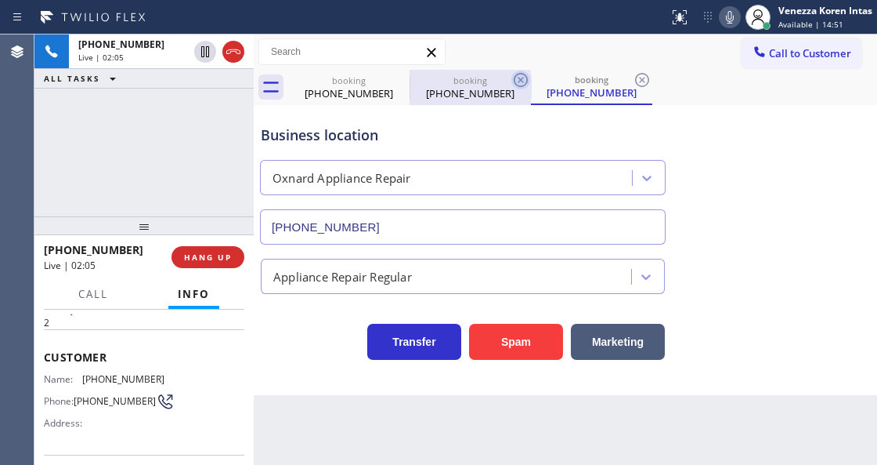
click at [517, 77] on icon at bounding box center [521, 80] width 19 height 19
click at [519, 76] on icon at bounding box center [521, 80] width 19 height 19
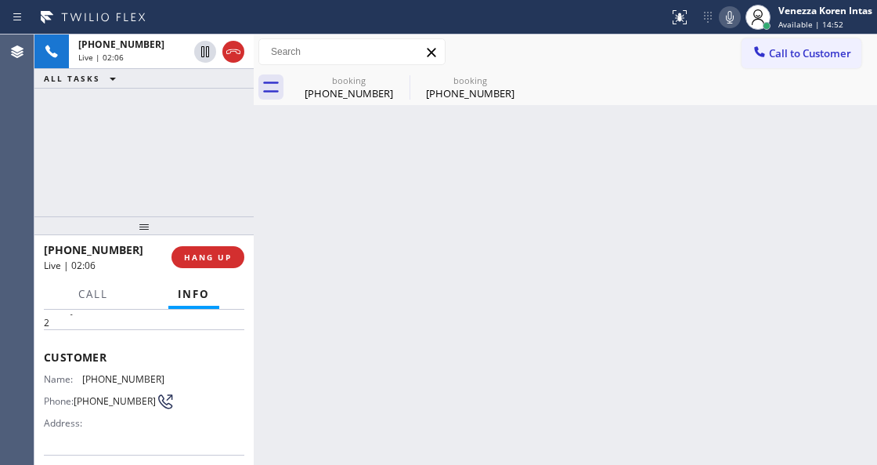
click at [0, 0] on icon at bounding box center [0, 0] width 0 height 0
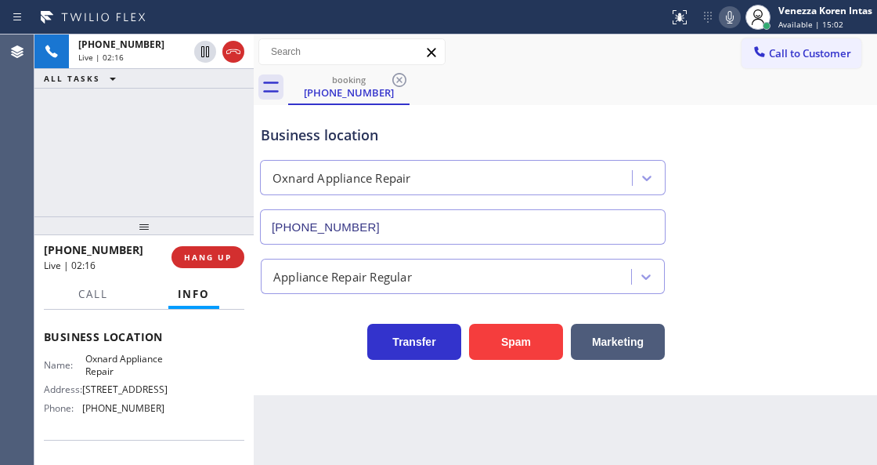
scroll to position [261, 0]
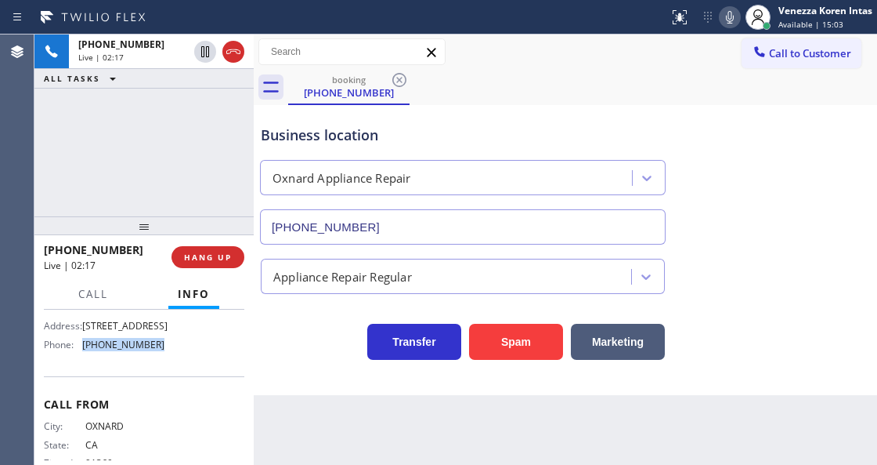
drag, startPoint x: 162, startPoint y: 359, endPoint x: 81, endPoint y: 352, distance: 81.8
click at [81, 352] on div "Name: Oxnard Appliance Repair Address: 300 East Esplanade Drive Phone: (805) 72…" at bounding box center [144, 322] width 201 height 67
copy div "(805) 728-9087"
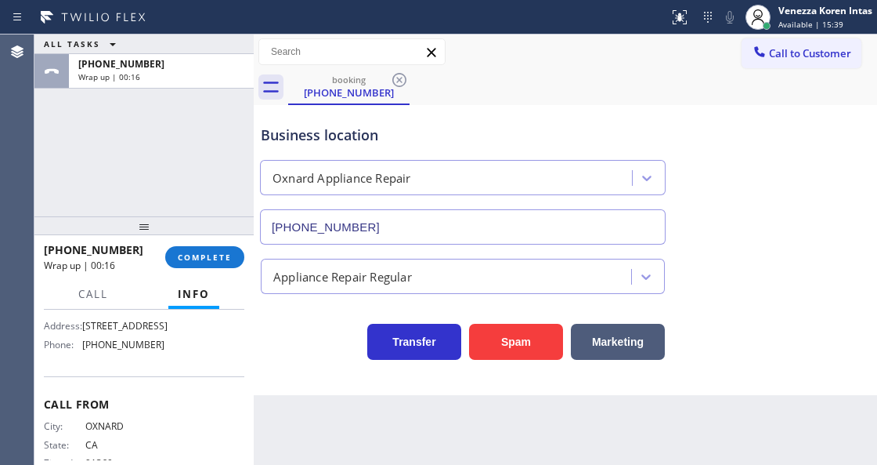
click at [415, 104] on div "Business location Oxnard Appliance Repair (805) 728-9087" at bounding box center [566, 174] width 616 height 142
click at [215, 247] on button "COMPLETE" at bounding box center [204, 257] width 79 height 22
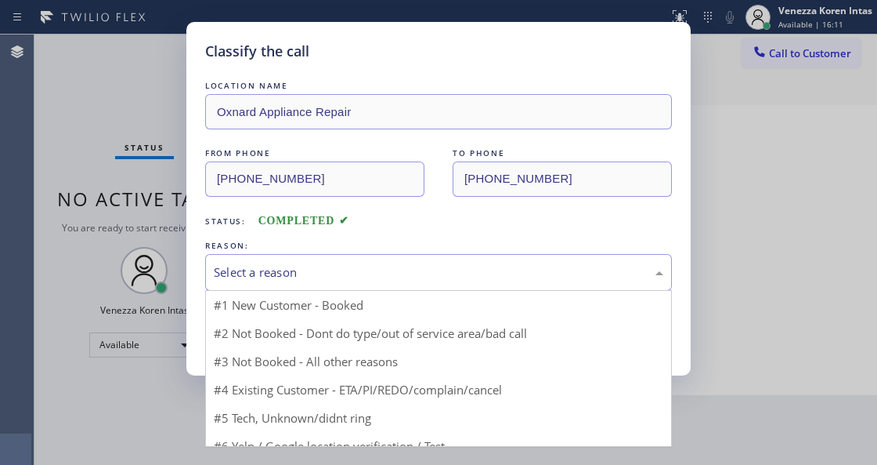
click at [433, 282] on div "Select a reason" at bounding box center [438, 272] width 467 height 37
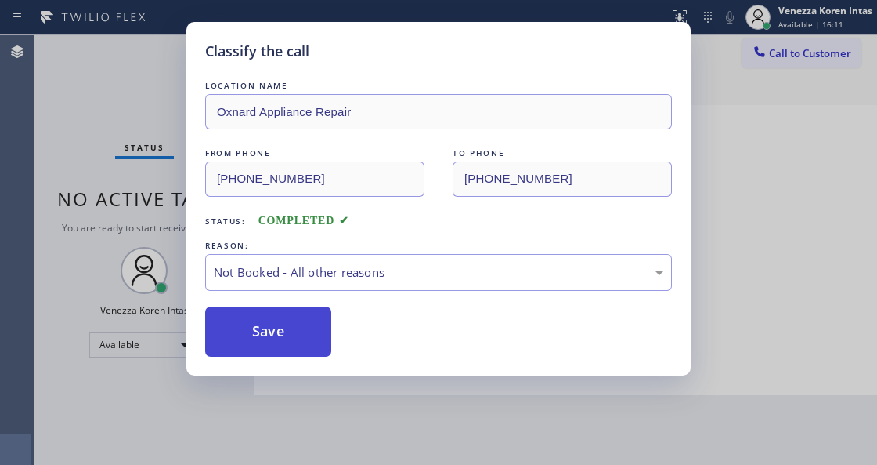
click at [281, 346] on button "Save" at bounding box center [268, 331] width 126 height 50
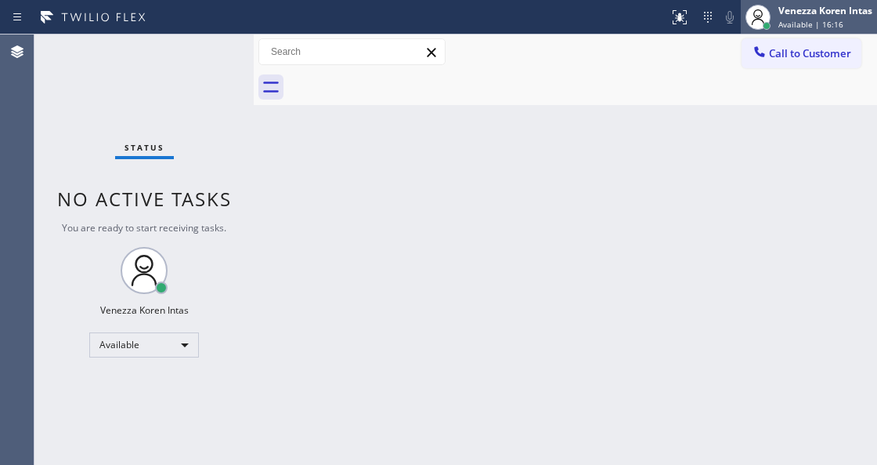
click at [801, 3] on div "Venezza Koren Intas Available | 16:16" at bounding box center [827, 16] width 102 height 27
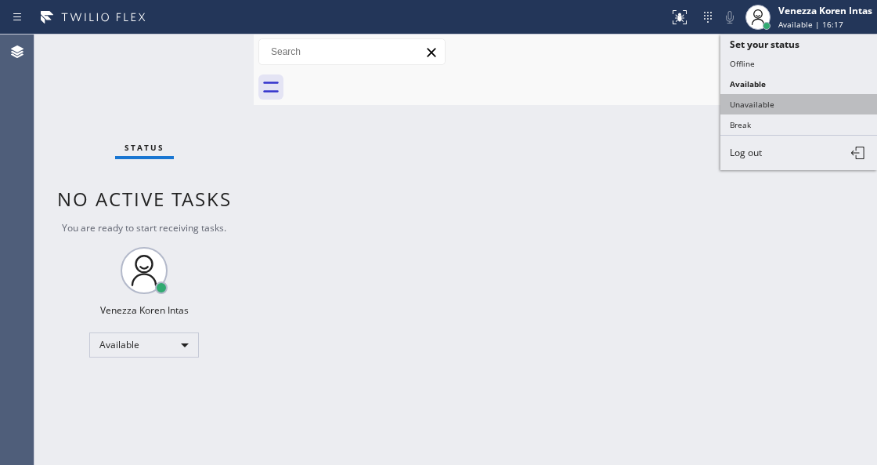
click at [759, 97] on button "Unavailable" at bounding box center [799, 104] width 157 height 20
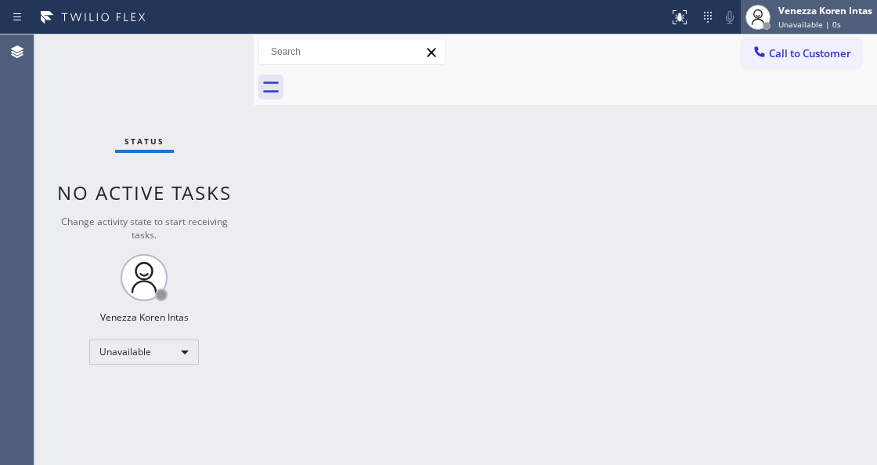
click at [798, 16] on div "Venezza Koren Intas" at bounding box center [826, 10] width 94 height 13
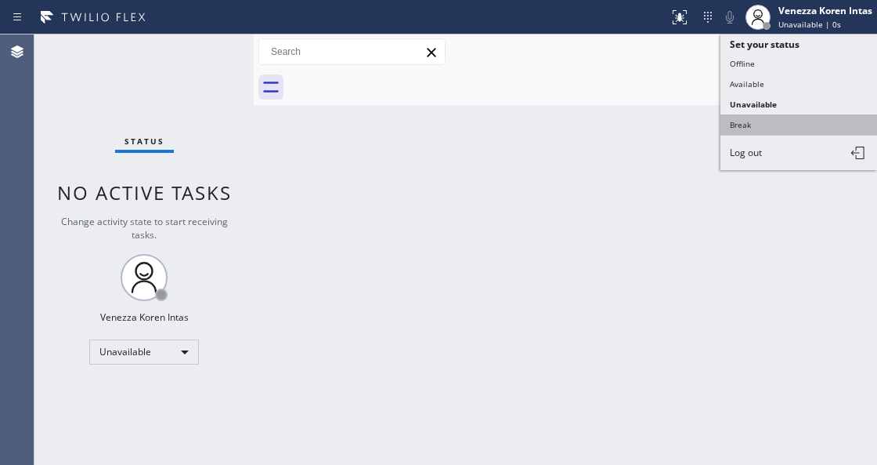
click at [769, 118] on button "Break" at bounding box center [799, 124] width 157 height 20
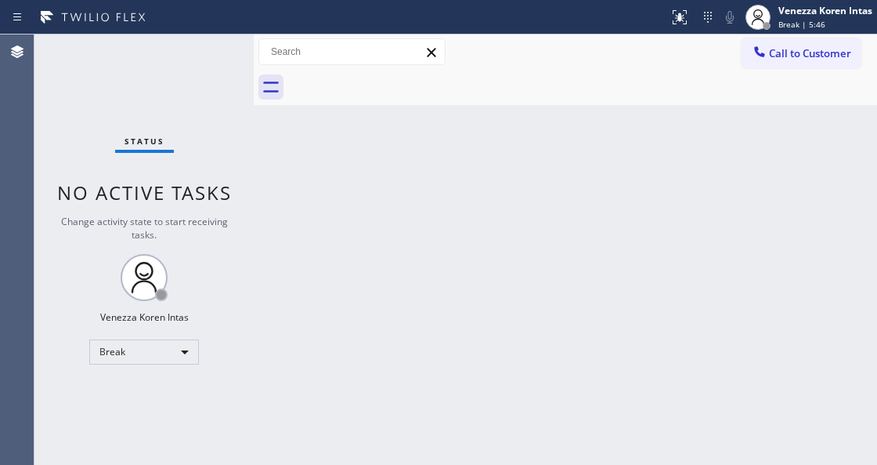
drag, startPoint x: 802, startPoint y: 27, endPoint x: 802, endPoint y: 43, distance: 16.5
click at [802, 27] on span "Break | 5:46" at bounding box center [802, 24] width 47 height 11
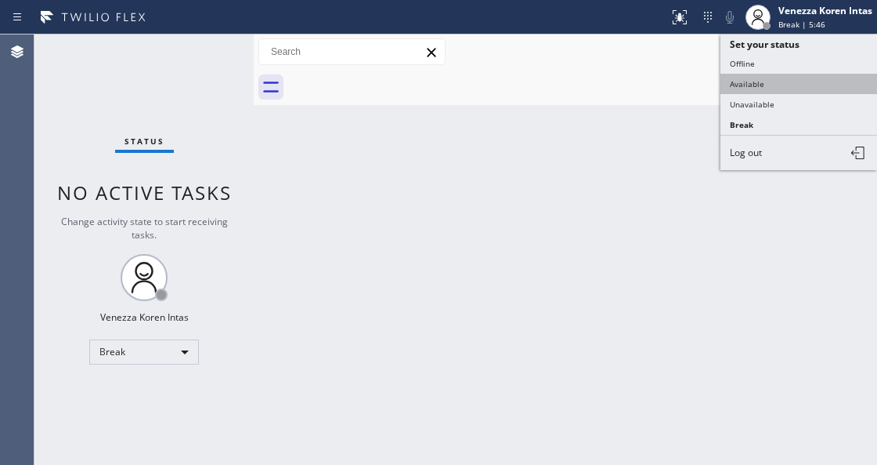
click at [790, 81] on button "Available" at bounding box center [799, 84] width 157 height 20
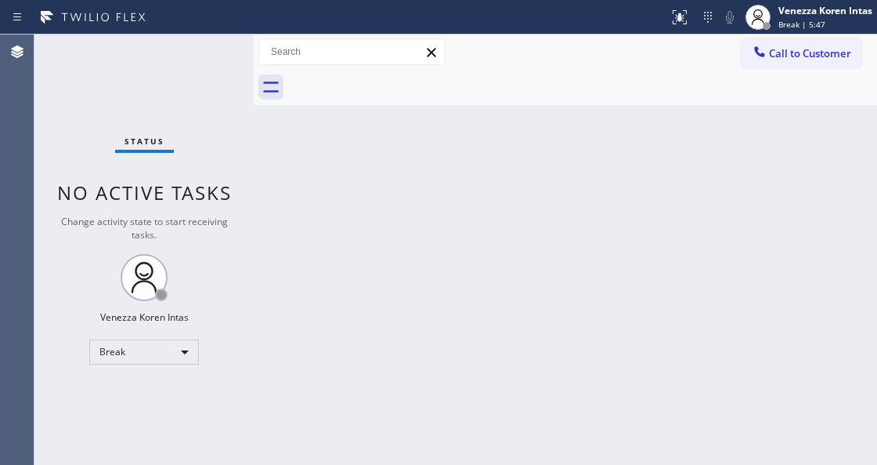
drag, startPoint x: 149, startPoint y: 96, endPoint x: 24, endPoint y: 116, distance: 126.2
click at [150, 96] on div "Status No active tasks Change activity state to start receiving tasks. Venezza …" at bounding box center [143, 249] width 219 height 430
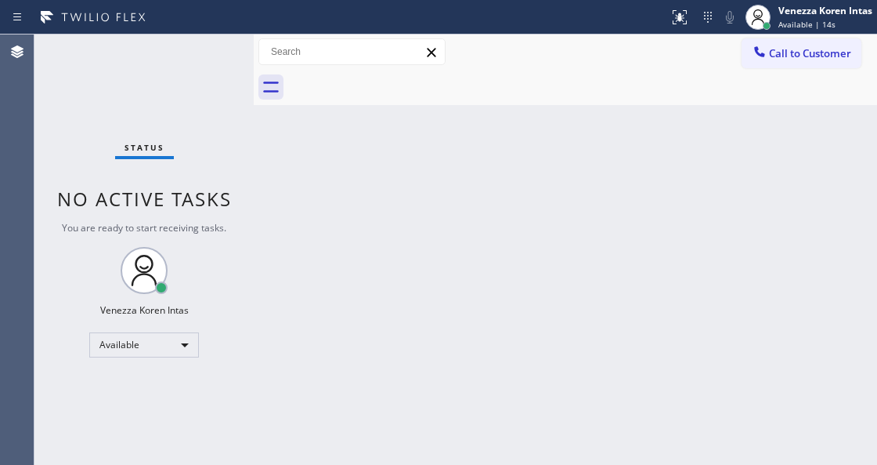
click at [133, 56] on div "Status No active tasks You are ready to start receiving tasks. Venezza Koren In…" at bounding box center [143, 249] width 219 height 430
click at [154, 82] on div "Status No active tasks You are ready to start receiving tasks. Venezza Koren In…" at bounding box center [143, 249] width 219 height 430
click at [213, 49] on div "Status No active tasks You are ready to start receiving tasks. Venezza Koren In…" at bounding box center [143, 249] width 219 height 430
click at [187, 84] on div "Status No active tasks You are ready to start receiving tasks. Venezza Koren In…" at bounding box center [143, 249] width 219 height 430
click at [162, 36] on div "Status report No issues detected If you experience an issue, please download th…" at bounding box center [438, 232] width 877 height 465
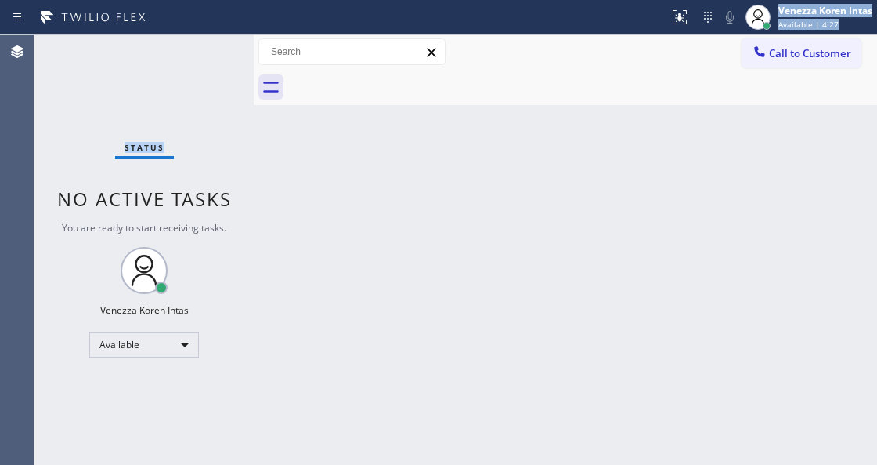
click at [193, 63] on div "Status No active tasks You are ready to start receiving tasks. Venezza Koren In…" at bounding box center [143, 249] width 219 height 430
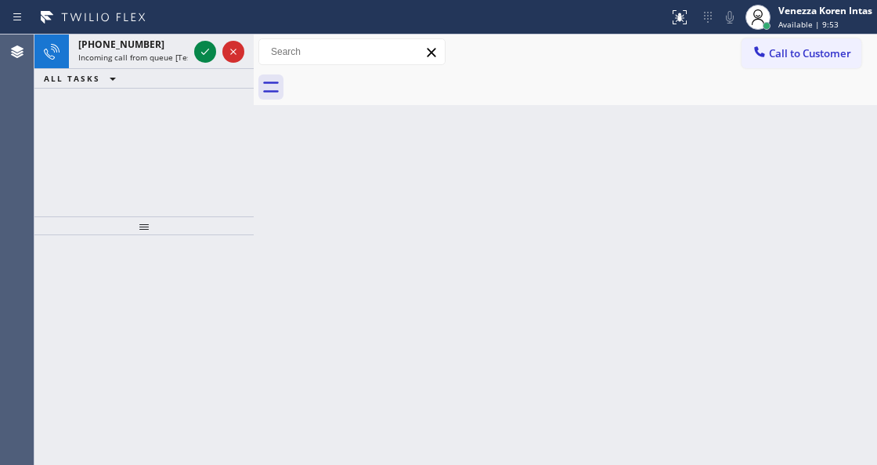
drag, startPoint x: 147, startPoint y: 45, endPoint x: 326, endPoint y: 172, distance: 219.6
click at [149, 50] on div "+15627148301 Incoming call from queue [Test] All" at bounding box center [130, 51] width 122 height 34
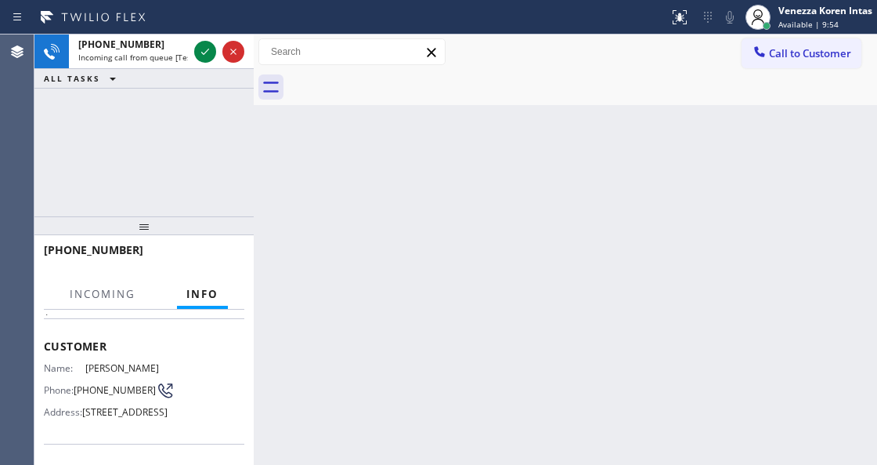
scroll to position [157, 0]
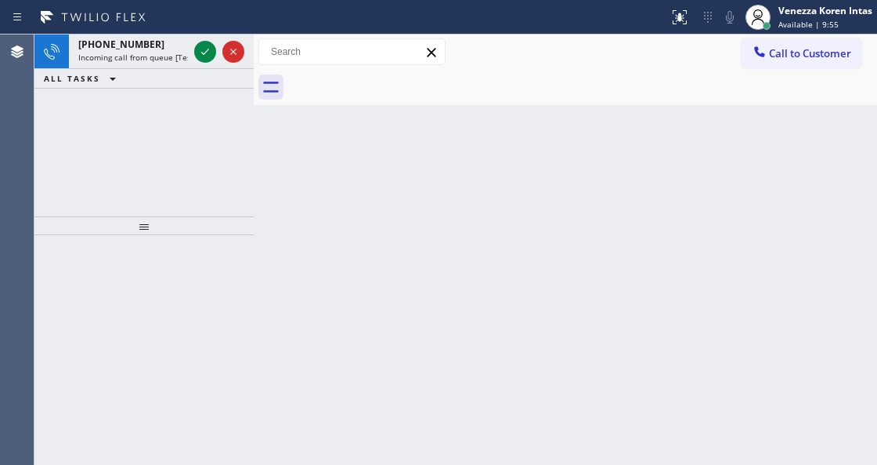
drag, startPoint x: 820, startPoint y: 2, endPoint x: 801, endPoint y: 45, distance: 47.3
click at [820, 2] on div "Venezza Koren Intas Available | 9:55" at bounding box center [809, 17] width 136 height 34
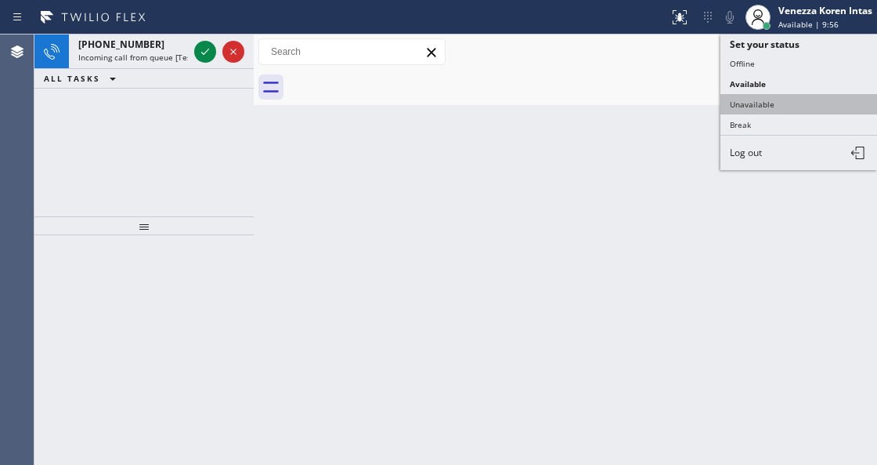
click at [757, 103] on button "Unavailable" at bounding box center [799, 104] width 157 height 20
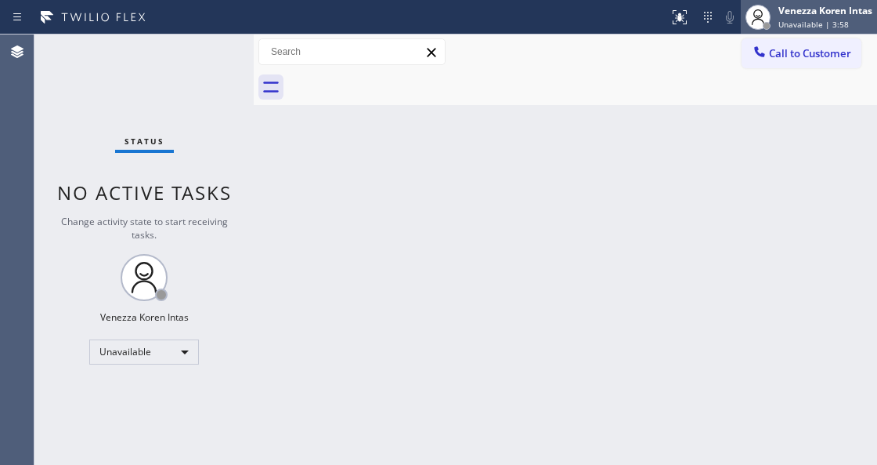
click at [794, 17] on div "Venezza Koren Intas Unavailable | 3:58" at bounding box center [827, 16] width 102 height 27
click at [823, 23] on span "Unavailable | 4:03" at bounding box center [814, 24] width 71 height 11
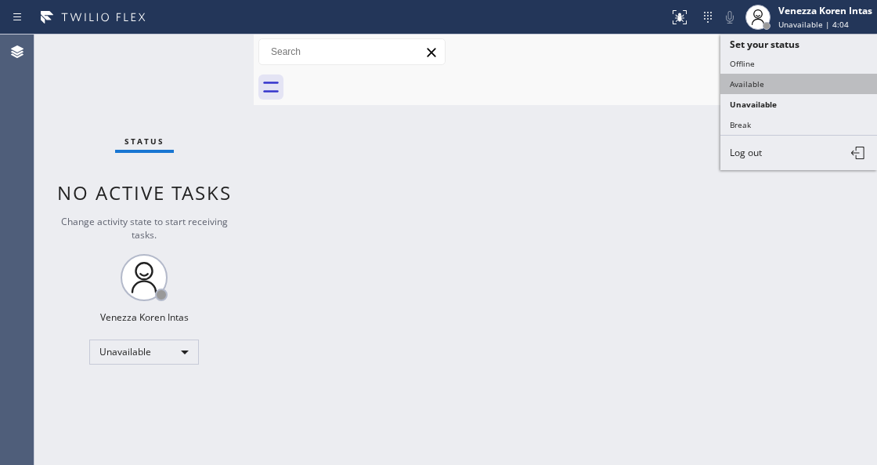
click at [771, 89] on button "Available" at bounding box center [799, 84] width 157 height 20
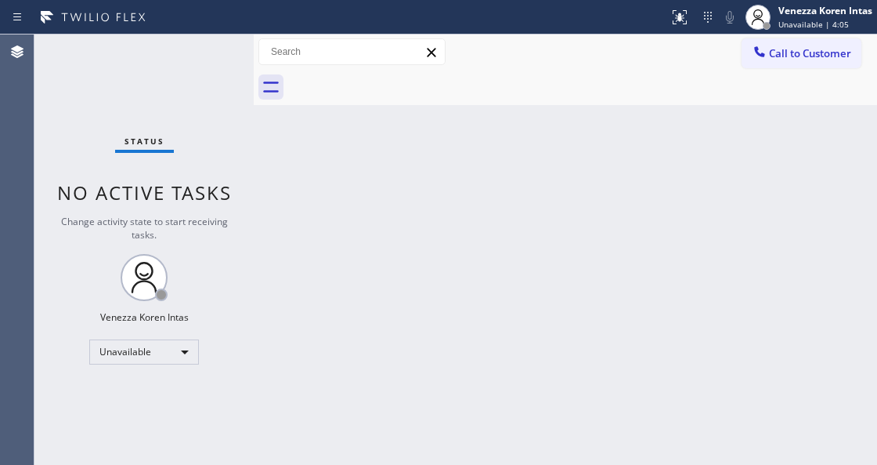
click at [215, 63] on div "Status No active tasks Change activity state to start receiving tasks. Venezza …" at bounding box center [143, 249] width 219 height 430
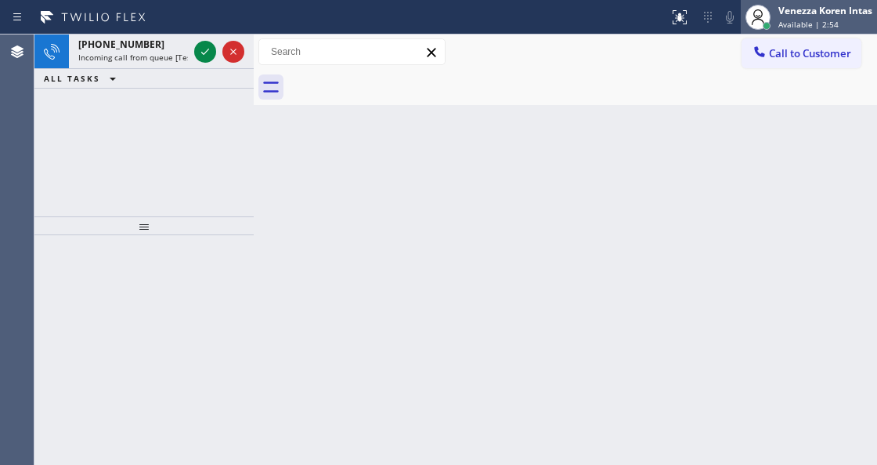
click at [798, 24] on span "Available | 2:54" at bounding box center [809, 24] width 60 height 11
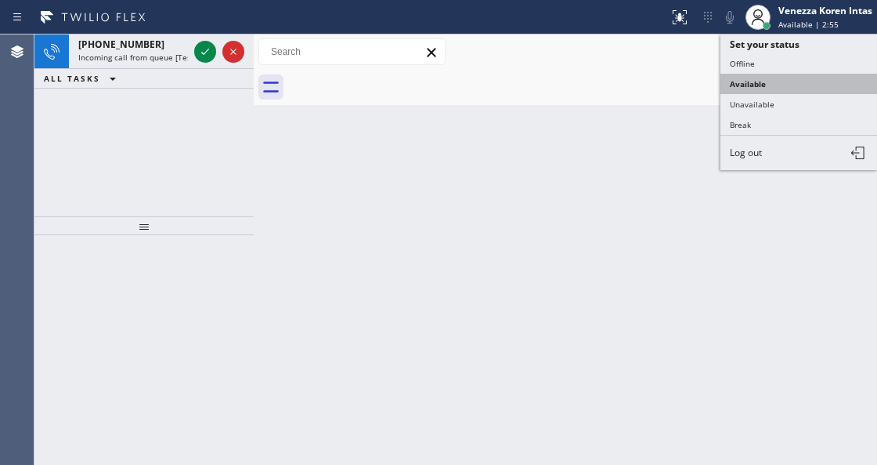
click at [724, 84] on button "Available" at bounding box center [799, 84] width 157 height 20
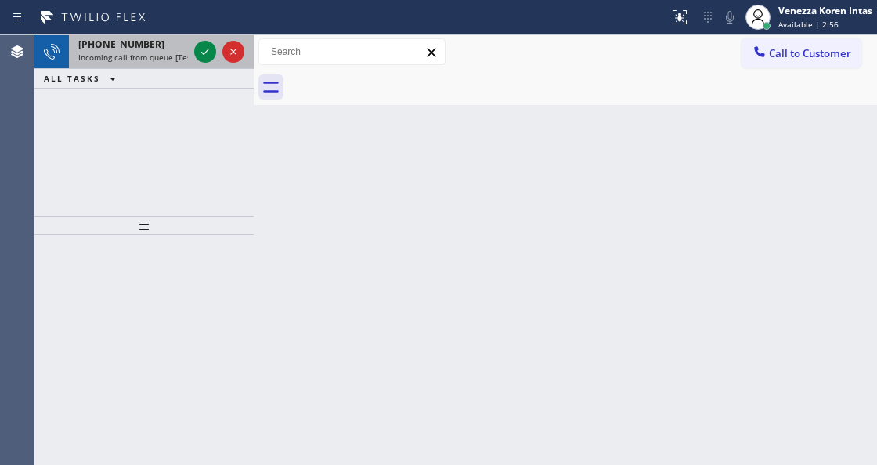
click at [105, 55] on span "Incoming call from queue [Test] All" at bounding box center [143, 57] width 130 height 11
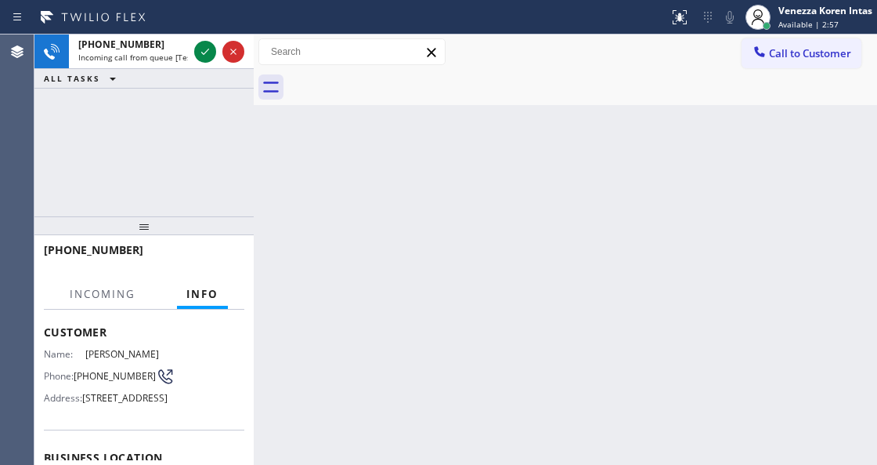
scroll to position [52, 0]
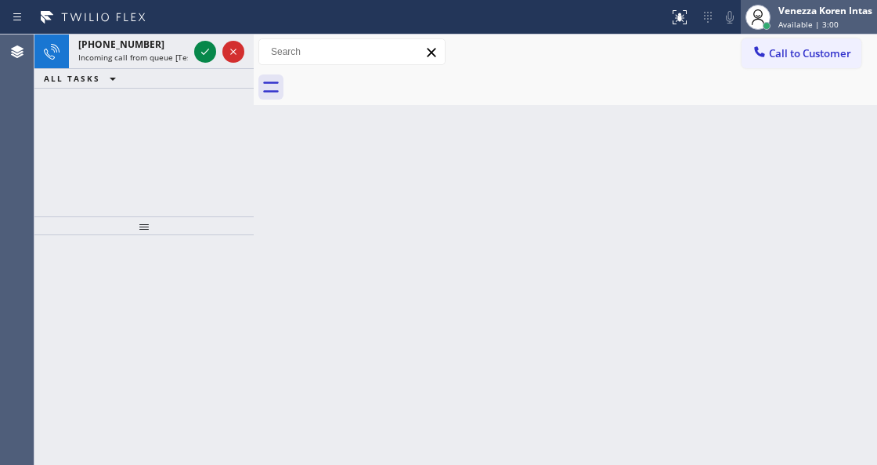
click at [838, 20] on div "Available | 3:00" at bounding box center [826, 24] width 94 height 11
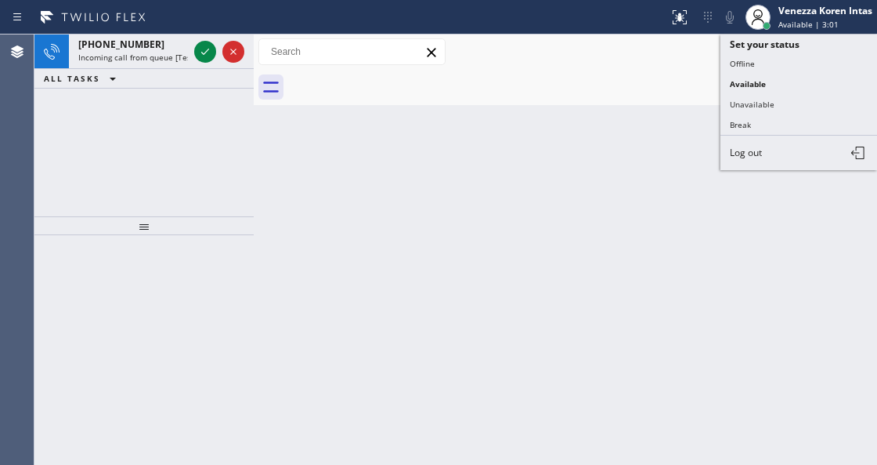
click at [96, 71] on button "ALL TASKS" at bounding box center [82, 78] width 97 height 19
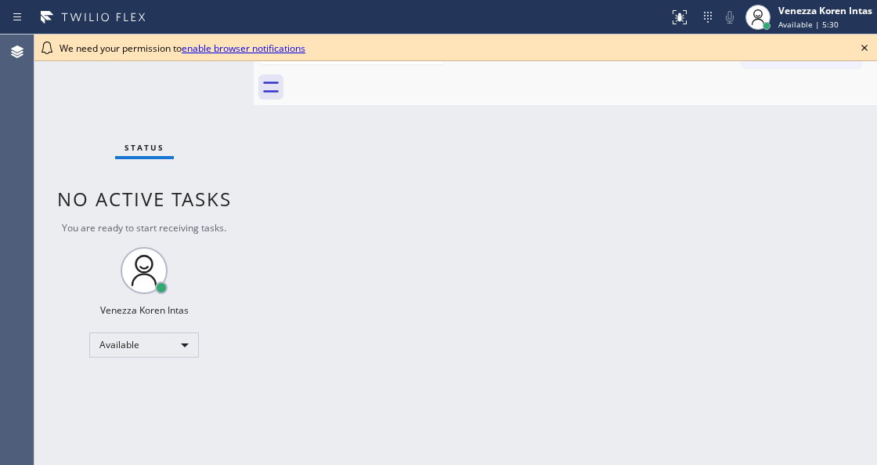
click at [868, 49] on icon at bounding box center [864, 47] width 19 height 19
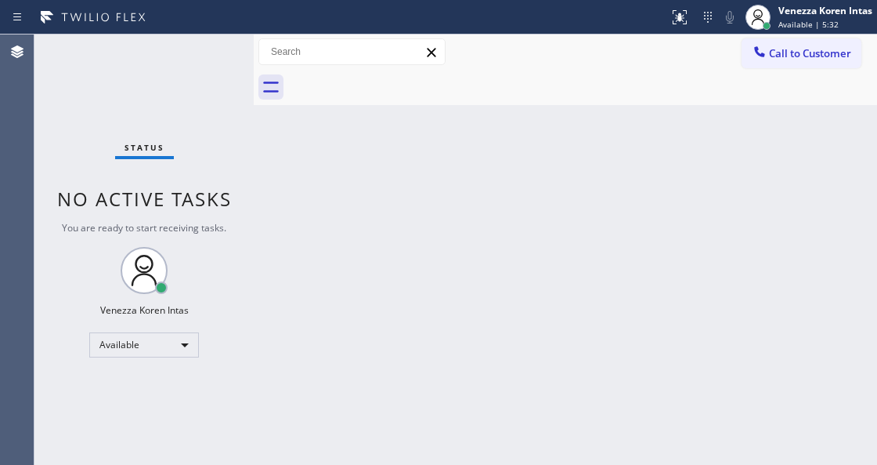
click at [199, 61] on div "Status No active tasks You are ready to start receiving tasks. Venezza Koren In…" at bounding box center [143, 249] width 219 height 430
click at [201, 60] on div "Status No active tasks You are ready to start receiving tasks. Venezza Koren In…" at bounding box center [143, 249] width 219 height 430
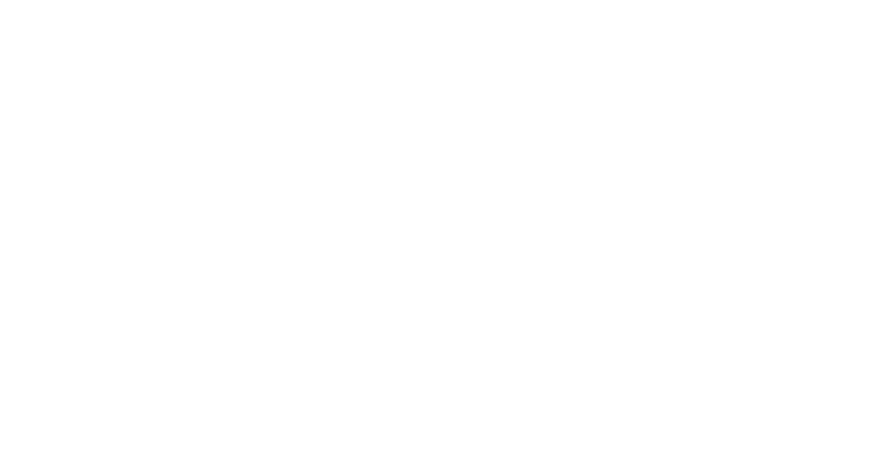
click at [243, 58] on div at bounding box center [438, 232] width 877 height 465
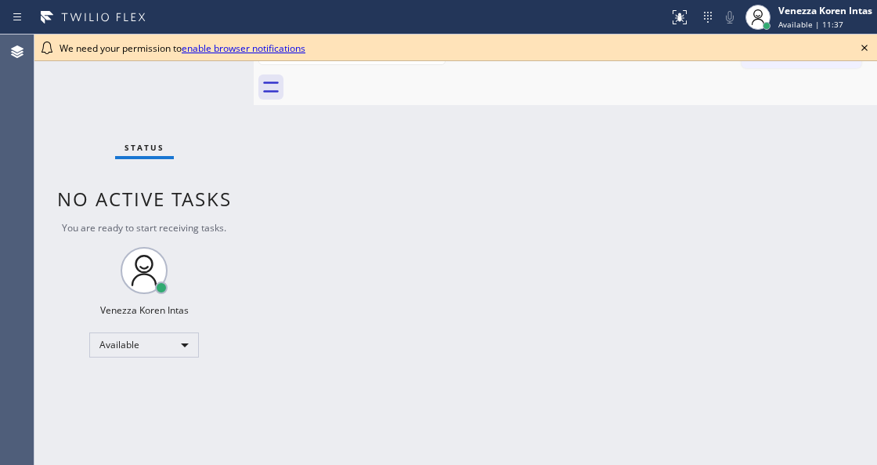
click at [860, 40] on icon at bounding box center [864, 47] width 19 height 19
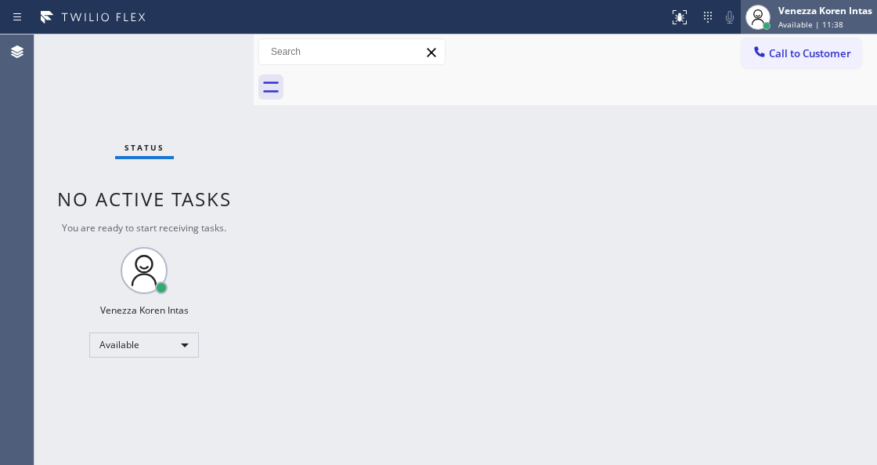
click at [863, 25] on div "Available | 11:38" at bounding box center [826, 24] width 94 height 11
click at [370, 104] on div at bounding box center [582, 87] width 589 height 35
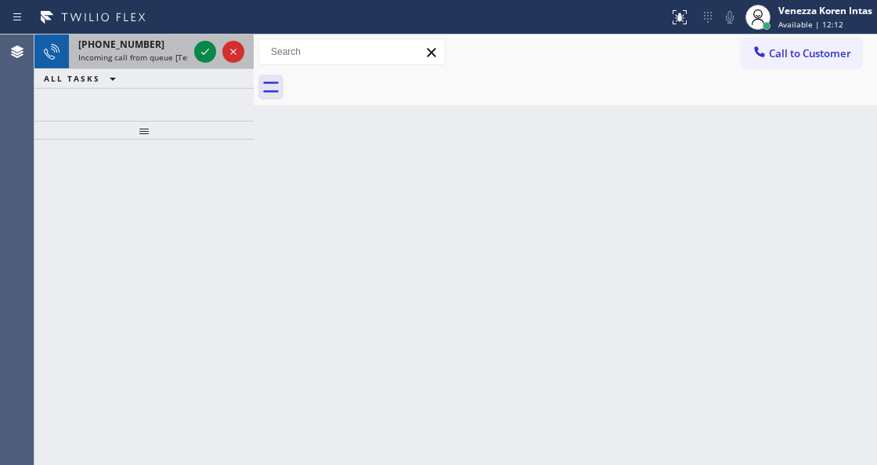
click at [122, 62] on div "[PHONE_NUMBER] Incoming call from queue [Test] All" at bounding box center [130, 51] width 122 height 34
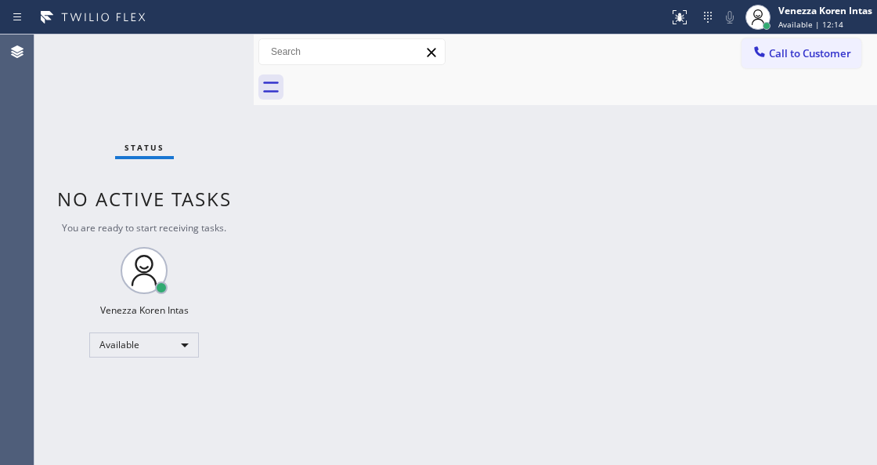
click at [666, 157] on div "Back to Dashboard Change Sender ID Customers Technicians Select a contact Outbo…" at bounding box center [566, 249] width 624 height 430
click at [782, 18] on div "Venezza Koren Intas Available | 12:15" at bounding box center [827, 16] width 102 height 27
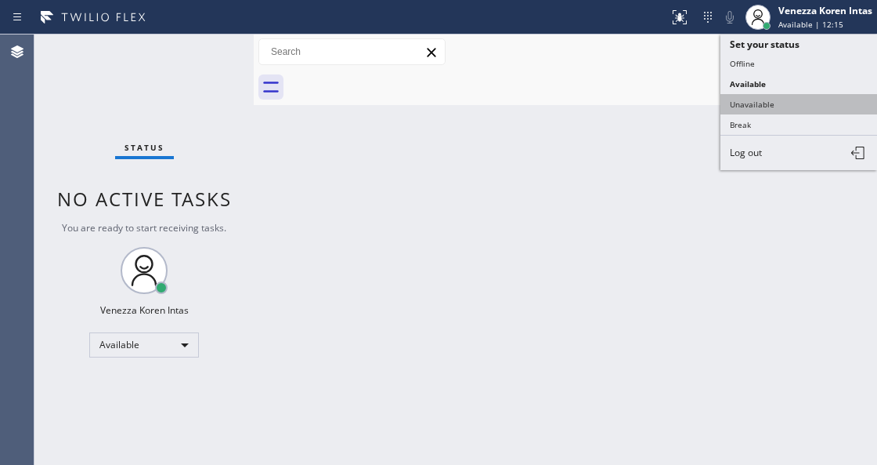
click at [747, 103] on button "Unavailable" at bounding box center [799, 104] width 157 height 20
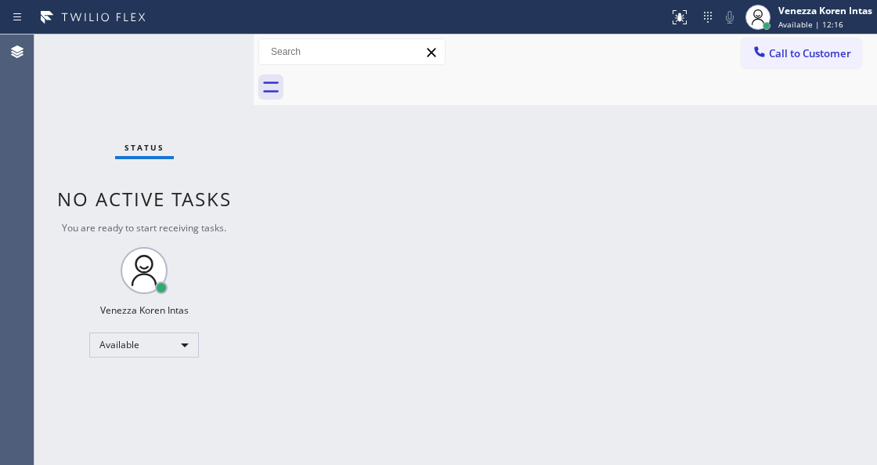
click at [191, 74] on div "Status No active tasks You are ready to start receiving tasks. Venezza Koren In…" at bounding box center [143, 249] width 219 height 430
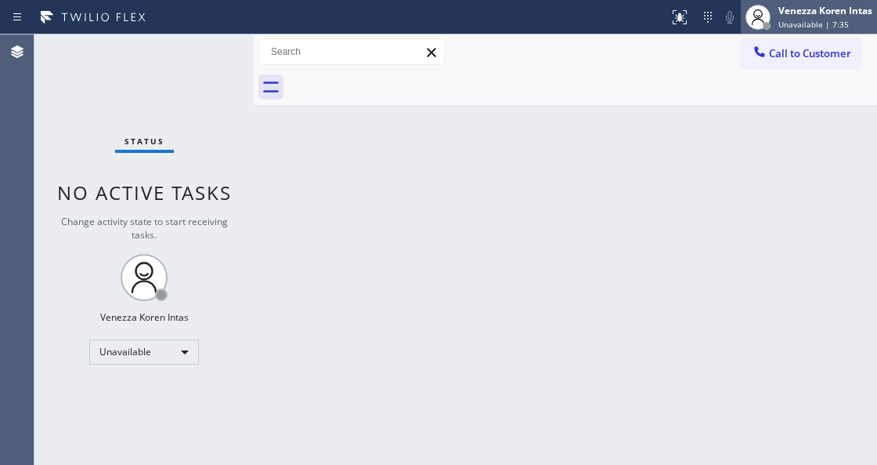
click at [834, 16] on div "Venezza Koren Intas" at bounding box center [826, 10] width 94 height 13
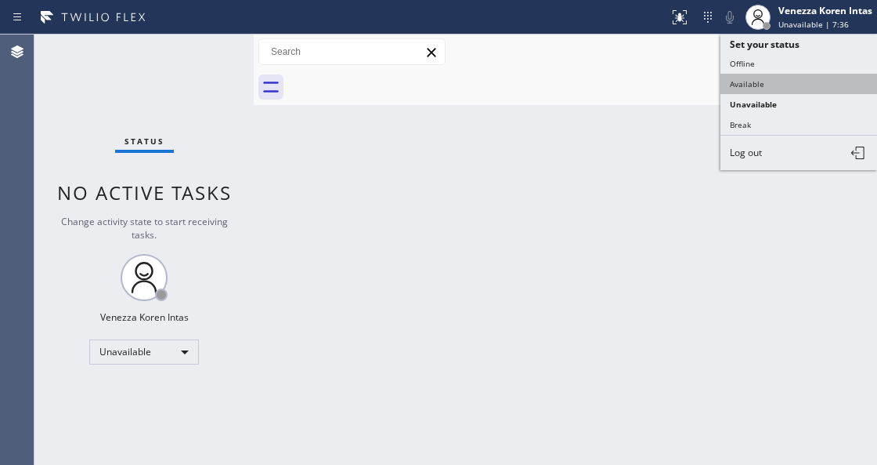
click at [749, 83] on button "Available" at bounding box center [799, 84] width 157 height 20
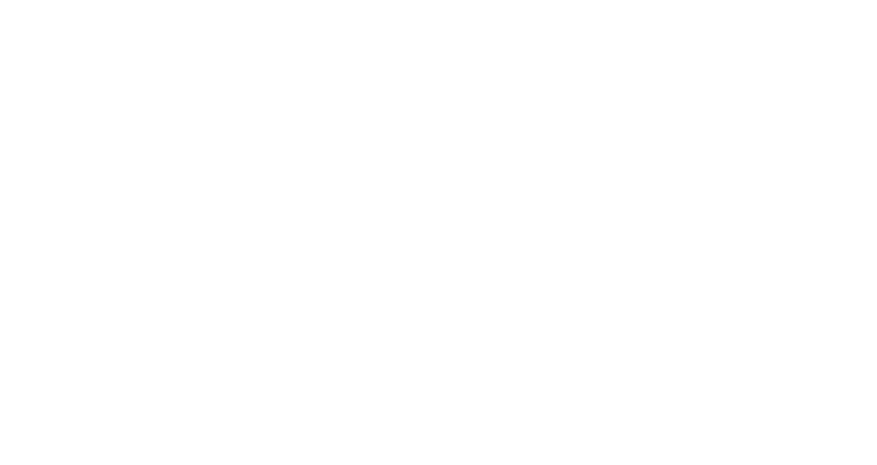
click at [436, 132] on div at bounding box center [438, 232] width 877 height 465
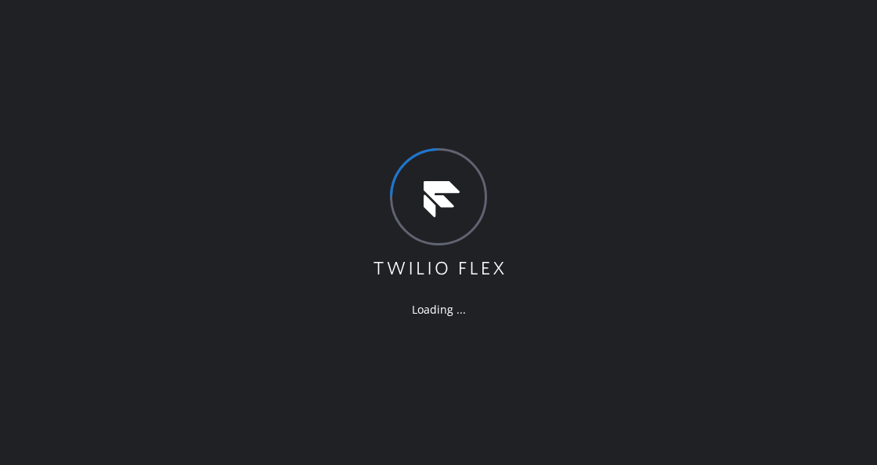
click at [393, 78] on div "Loading ..." at bounding box center [438, 232] width 877 height 465
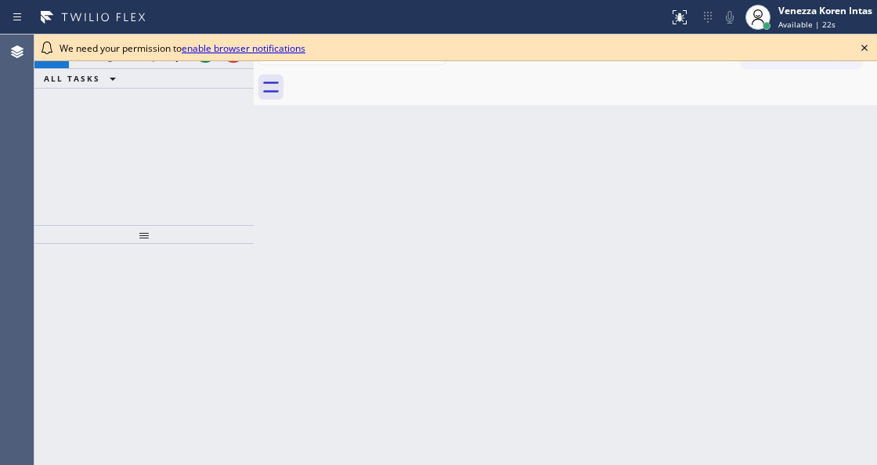
drag, startPoint x: 154, startPoint y: 127, endPoint x: 196, endPoint y: 231, distance: 112.2
click at [196, 231] on div at bounding box center [143, 234] width 219 height 19
drag, startPoint x: 869, startPoint y: 44, endPoint x: 505, endPoint y: 88, distance: 366.1
click at [865, 46] on icon at bounding box center [864, 47] width 19 height 19
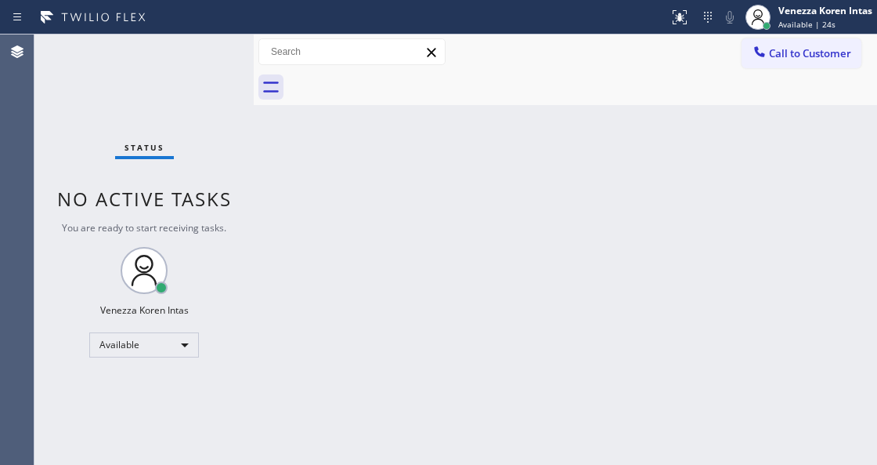
click at [204, 55] on div "Status No active tasks You are ready to start receiving tasks. Venezza Koren In…" at bounding box center [143, 249] width 219 height 430
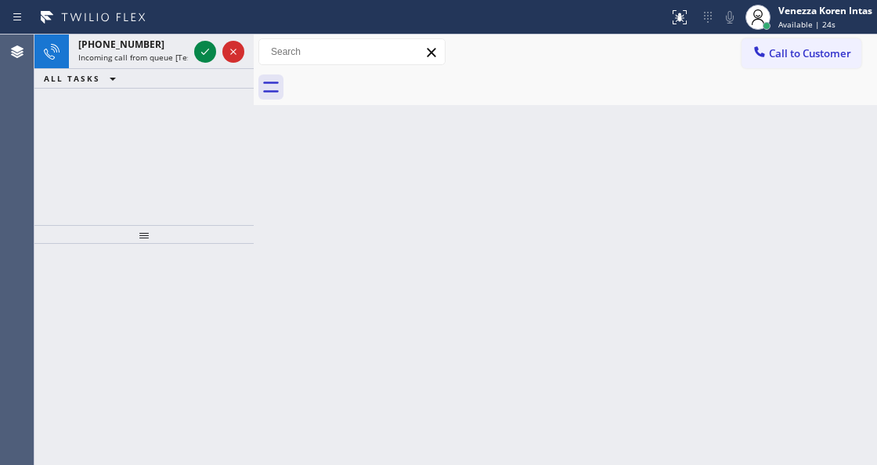
click at [204, 55] on icon at bounding box center [205, 51] width 19 height 19
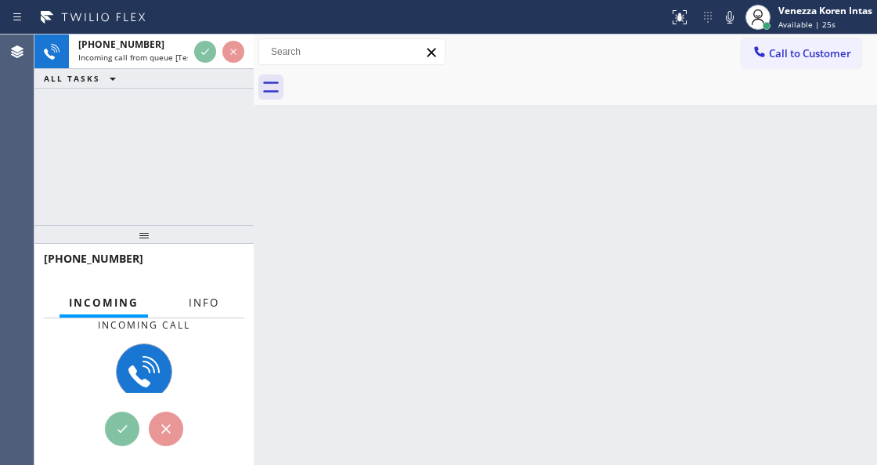
click at [207, 304] on span "Info" at bounding box center [204, 302] width 31 height 14
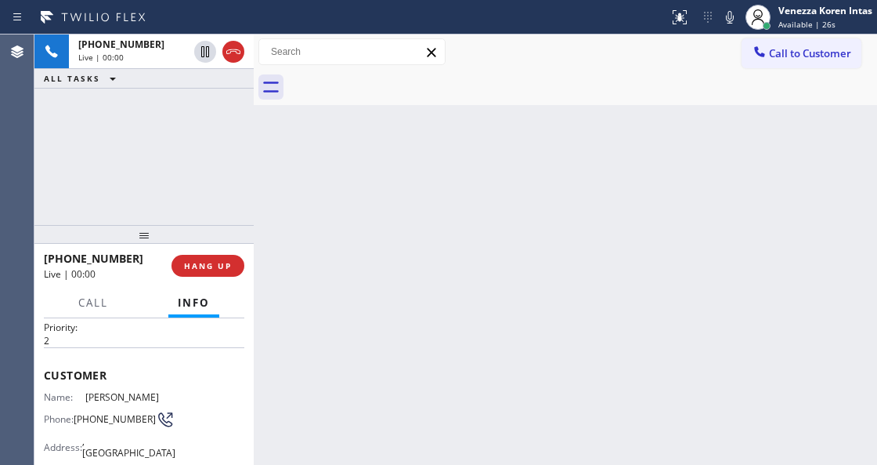
scroll to position [157, 0]
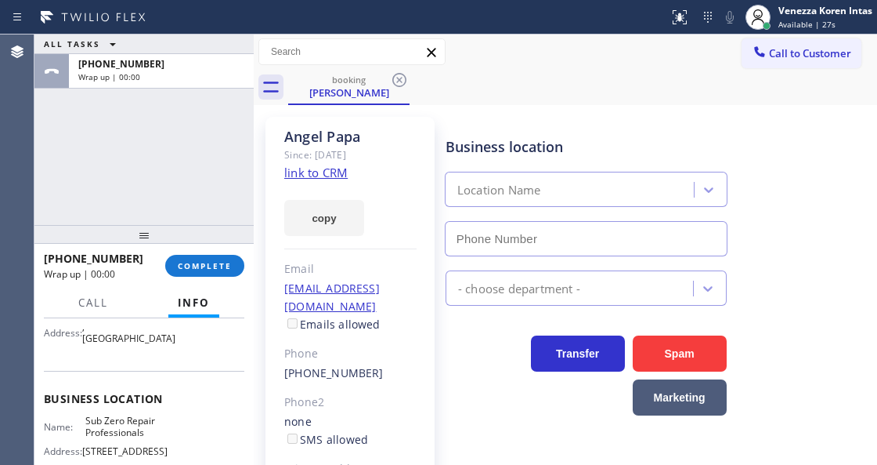
type input "[PHONE_NUMBER]"
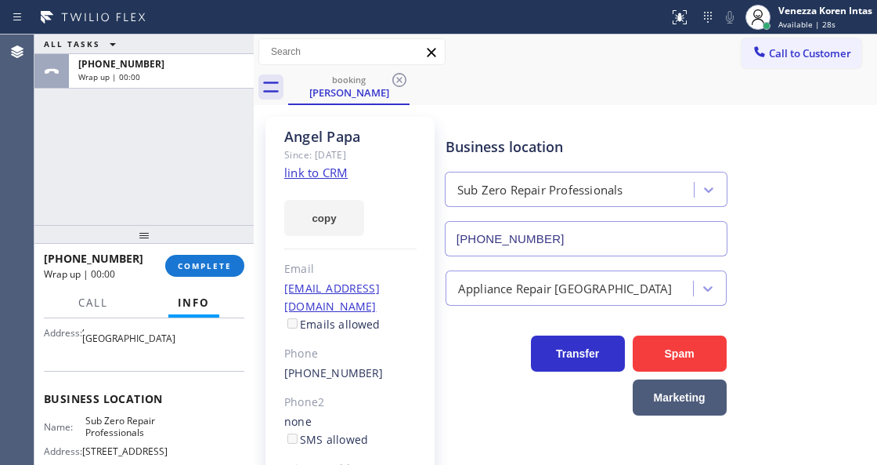
click at [330, 180] on link "link to CRM" at bounding box center [315, 173] width 63 height 16
click at [218, 274] on button "COMPLETE" at bounding box center [204, 266] width 79 height 22
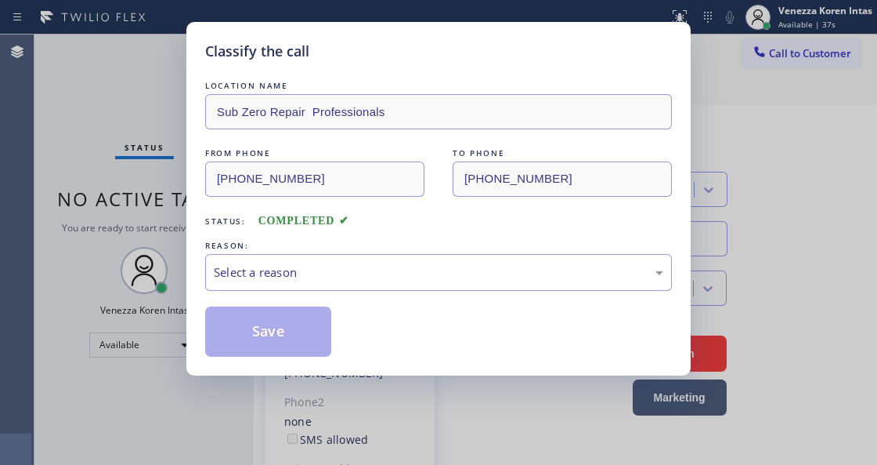
click at [373, 288] on div "Select a reason" at bounding box center [438, 272] width 467 height 37
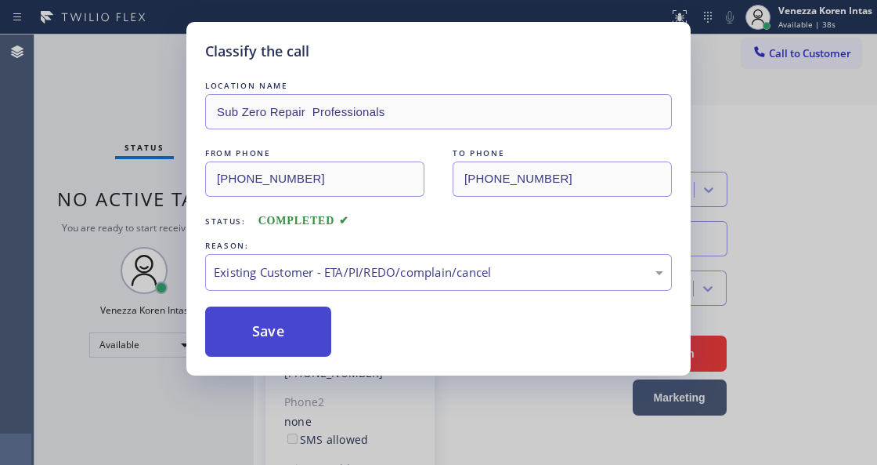
click at [312, 349] on button "Save" at bounding box center [268, 331] width 126 height 50
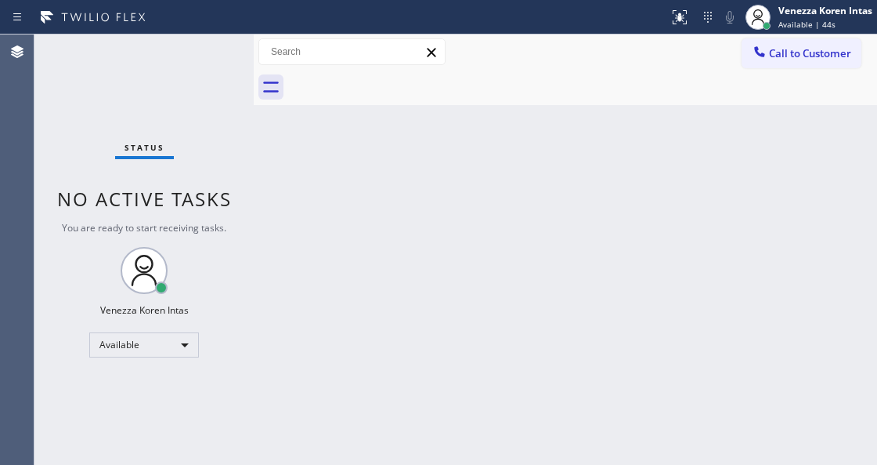
click at [175, 41] on div "Status No active tasks You are ready to start receiving tasks. Venezza Koren In…" at bounding box center [143, 249] width 219 height 430
click at [196, 48] on div "Status No active tasks You are ready to start receiving tasks. Venezza Koren In…" at bounding box center [143, 249] width 219 height 430
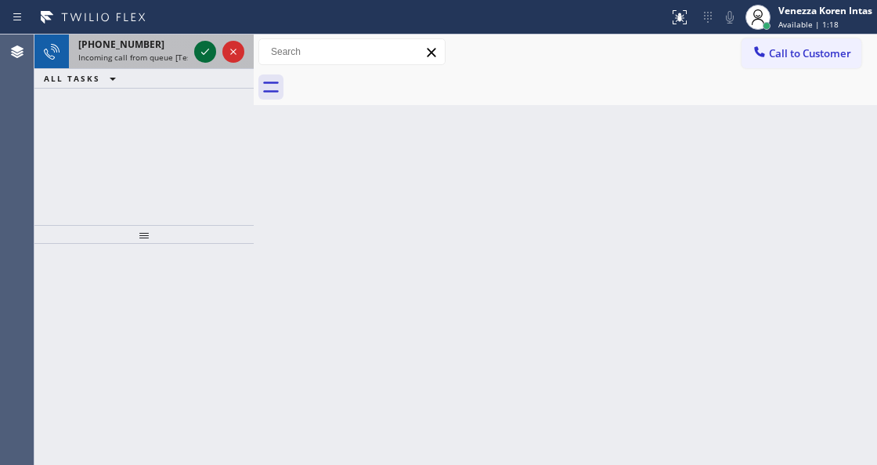
click at [196, 48] on icon at bounding box center [205, 51] width 19 height 19
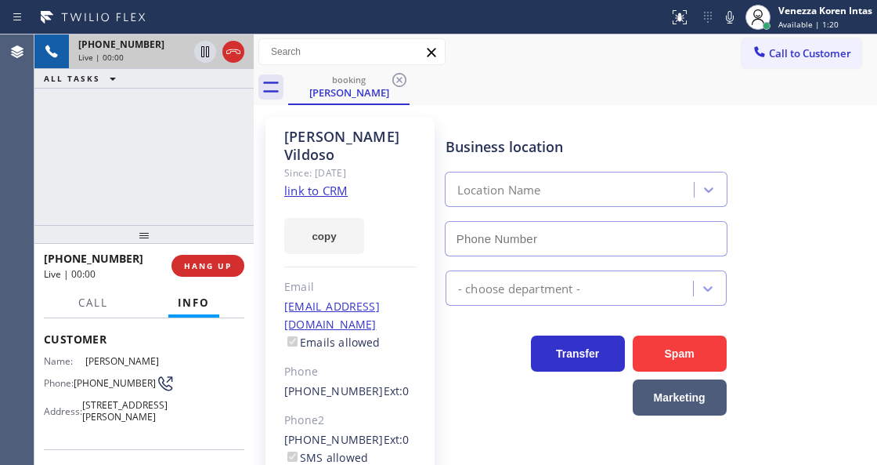
scroll to position [157, 0]
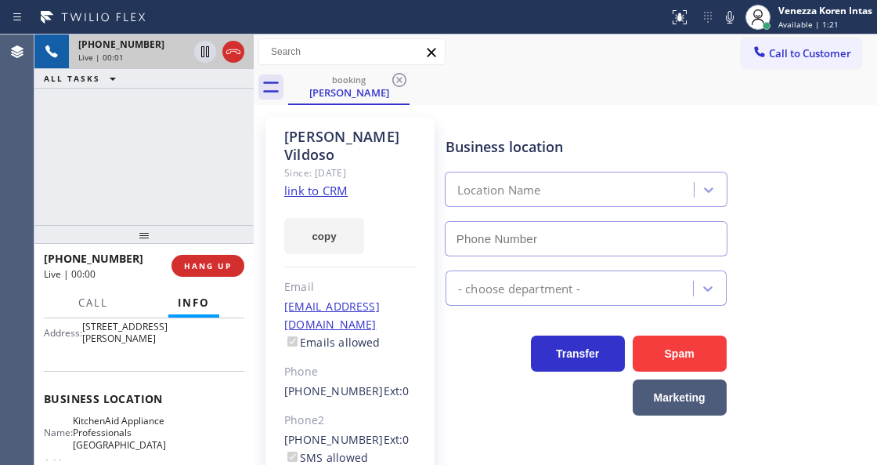
type input "[PHONE_NUMBER]"
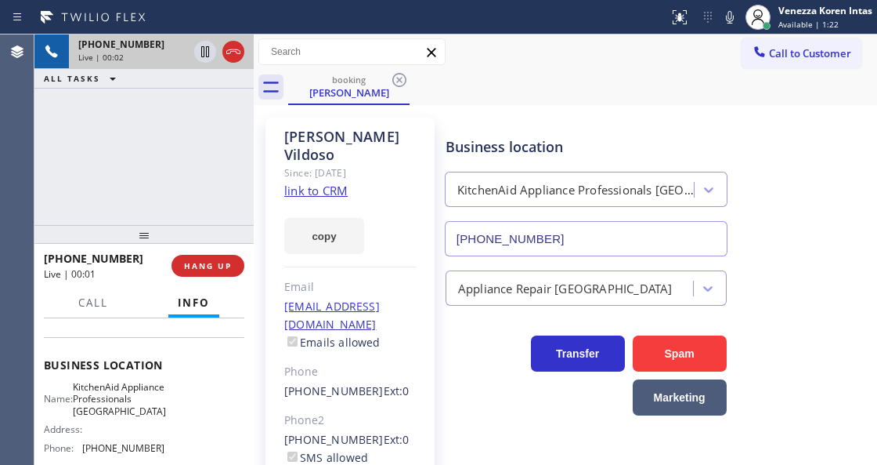
scroll to position [208, 0]
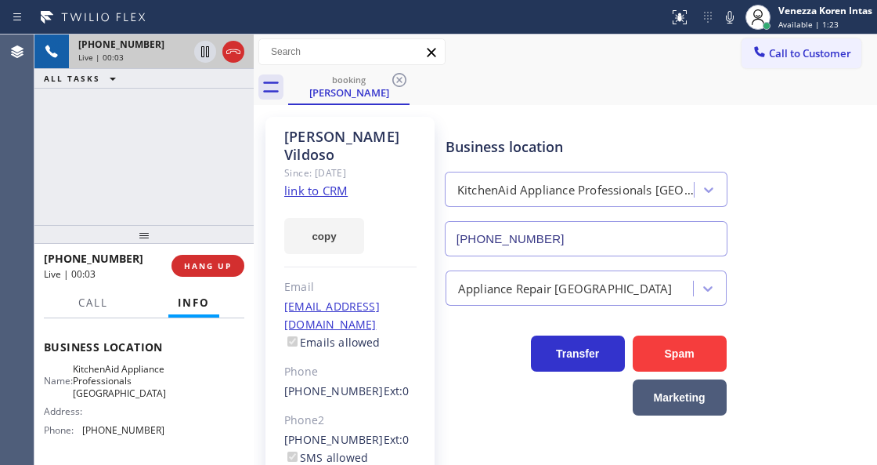
click at [327, 183] on link "link to CRM" at bounding box center [315, 191] width 63 height 16
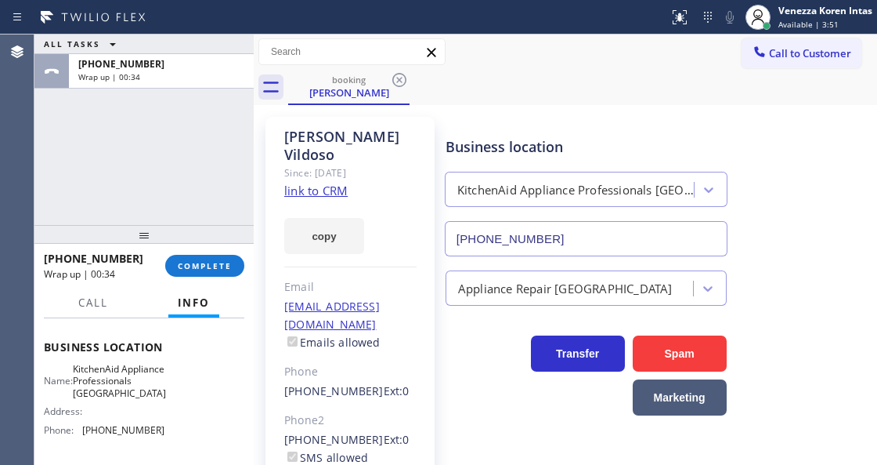
click at [161, 159] on div "ALL TASKS ALL TASKS ACTIVE TASKS TASKS IN WRAP UP [PHONE_NUMBER] Wrap up | 00:34" at bounding box center [143, 129] width 219 height 190
click at [782, 110] on div "[PERSON_NAME] Since: [DATE] link to CRM copy Email [EMAIL_ADDRESS][DOMAIN_NAME]…" at bounding box center [566, 359] width 616 height 501
click at [211, 260] on span "COMPLETE" at bounding box center [205, 265] width 54 height 11
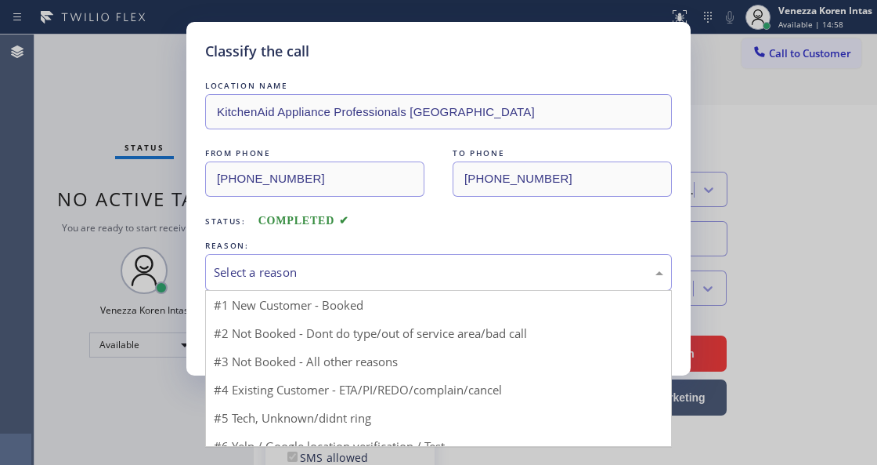
click at [426, 288] on div "Select a reason" at bounding box center [438, 272] width 467 height 37
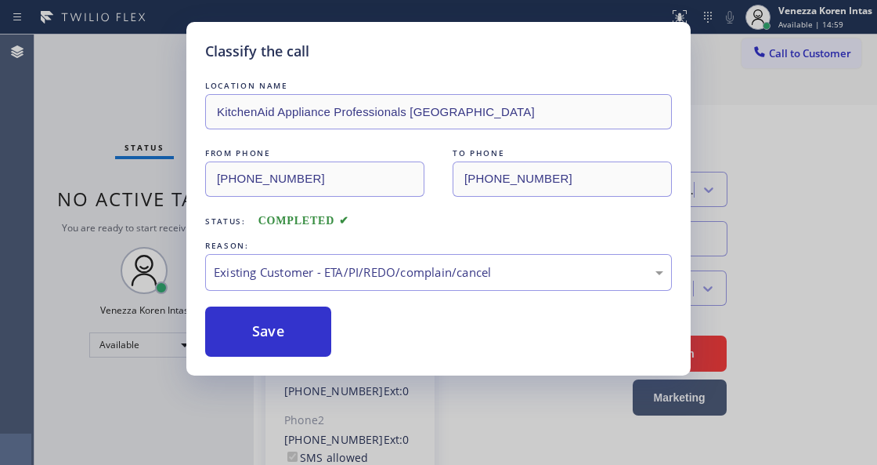
click at [335, 341] on div "Save" at bounding box center [438, 331] width 467 height 50
click at [320, 339] on button "Save" at bounding box center [268, 331] width 126 height 50
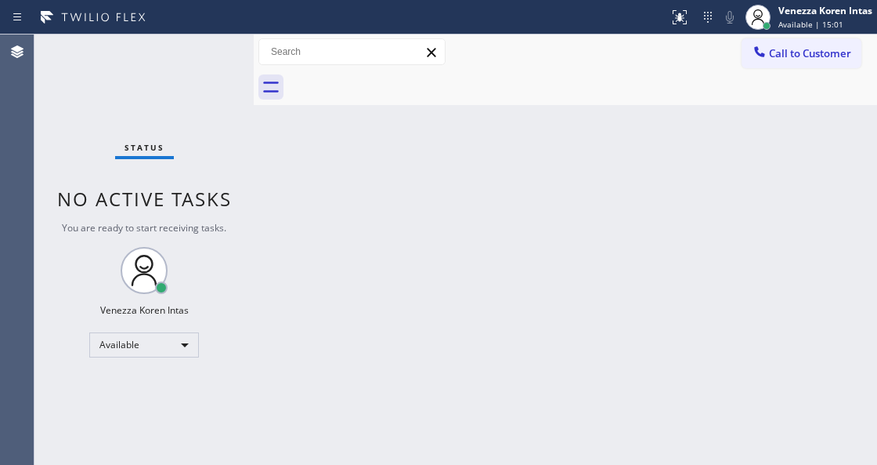
click at [319, 463] on div "Back to Dashboard Change Sender ID Customers Technicians Select a contact Outbo…" at bounding box center [566, 249] width 624 height 430
click at [211, 49] on div "Status No active tasks You are ready to start receiving tasks. Venezza Koren In…" at bounding box center [143, 249] width 219 height 430
click at [219, 64] on div "Status No active tasks You are ready to start receiving tasks. Venezza Koren In…" at bounding box center [143, 249] width 219 height 430
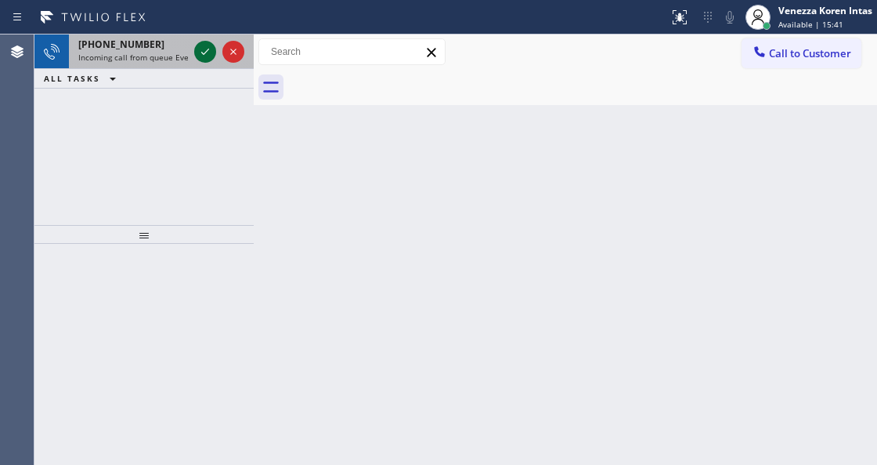
click at [206, 60] on icon at bounding box center [205, 51] width 19 height 19
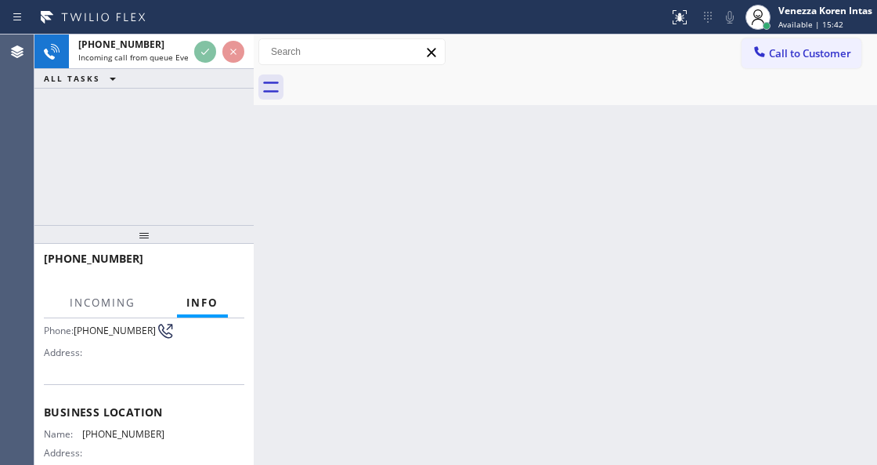
scroll to position [208, 0]
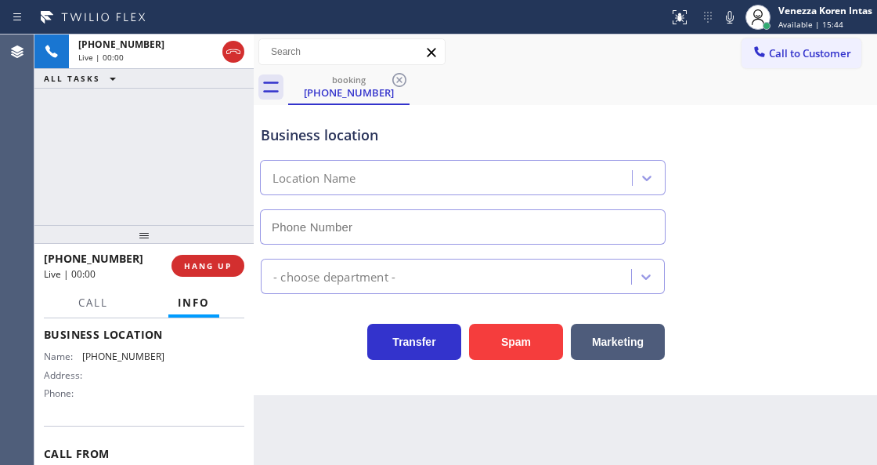
click at [237, 56] on icon at bounding box center [233, 51] width 19 height 19
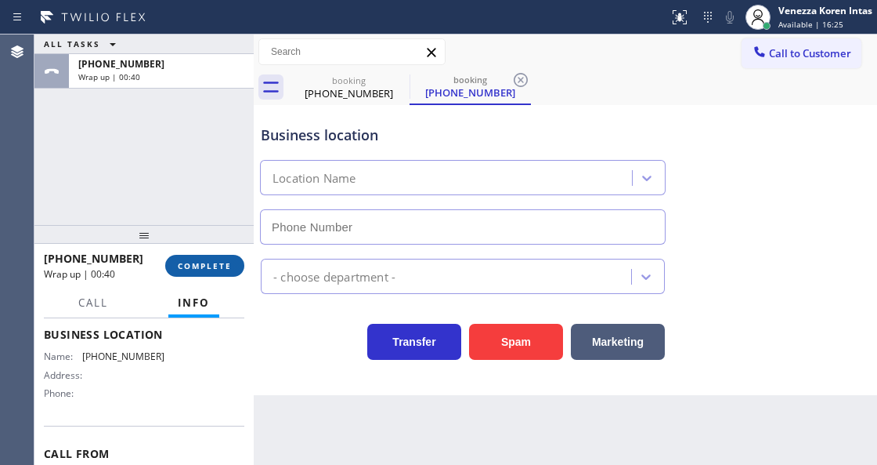
click at [212, 268] on span "COMPLETE" at bounding box center [205, 265] width 54 height 11
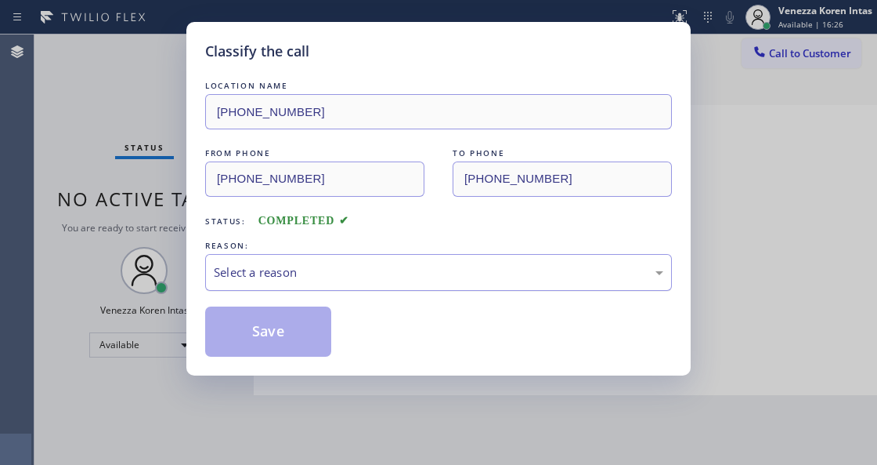
click at [376, 282] on div "Select a reason" at bounding box center [438, 272] width 467 height 37
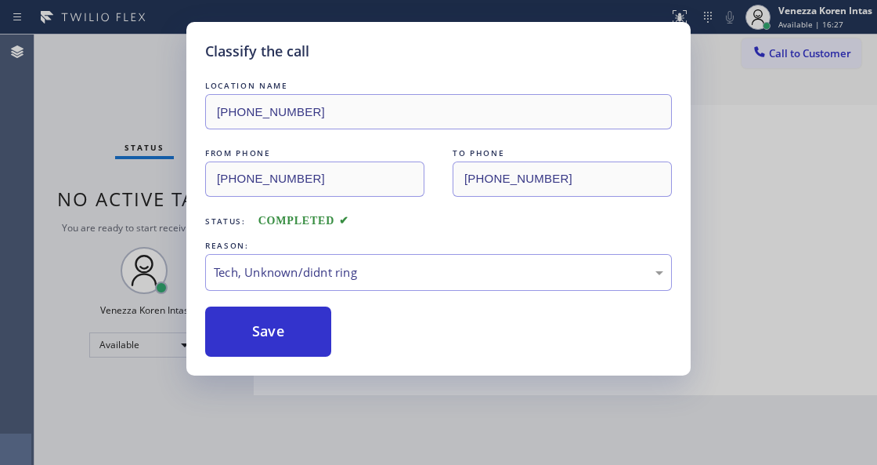
click at [332, 342] on div "Save" at bounding box center [438, 331] width 467 height 50
click at [319, 345] on button "Save" at bounding box center [268, 331] width 126 height 50
click at [318, 345] on button "Save" at bounding box center [268, 331] width 126 height 50
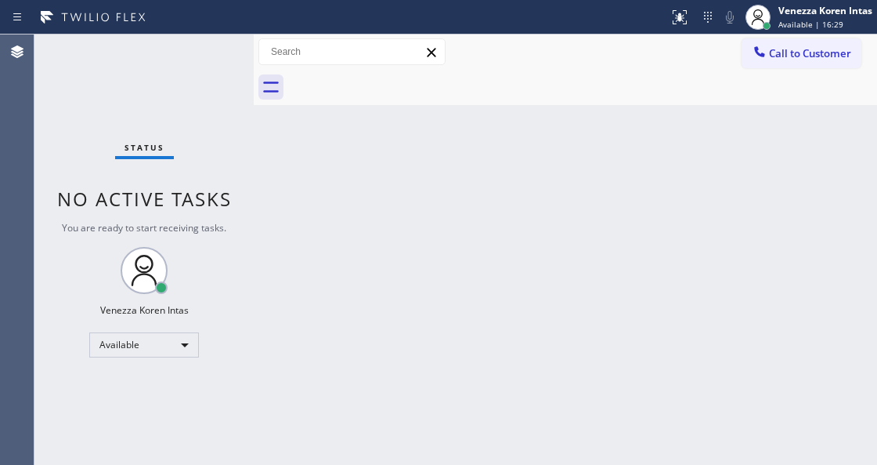
click at [233, 56] on div "Status No active tasks You are ready to start receiving tasks. Venezza Koren In…" at bounding box center [143, 249] width 219 height 430
click at [226, 57] on div "Status No active tasks You are ready to start receiving tasks. Venezza Koren In…" at bounding box center [143, 249] width 219 height 430
click at [144, 65] on div "Status No active tasks You are ready to start receiving tasks. Venezza Koren In…" at bounding box center [143, 249] width 219 height 430
drag, startPoint x: 141, startPoint y: 66, endPoint x: 33, endPoint y: 134, distance: 127.8
click at [141, 69] on div "Status No active tasks You are ready to start receiving tasks. Venezza Koren In…" at bounding box center [143, 249] width 219 height 430
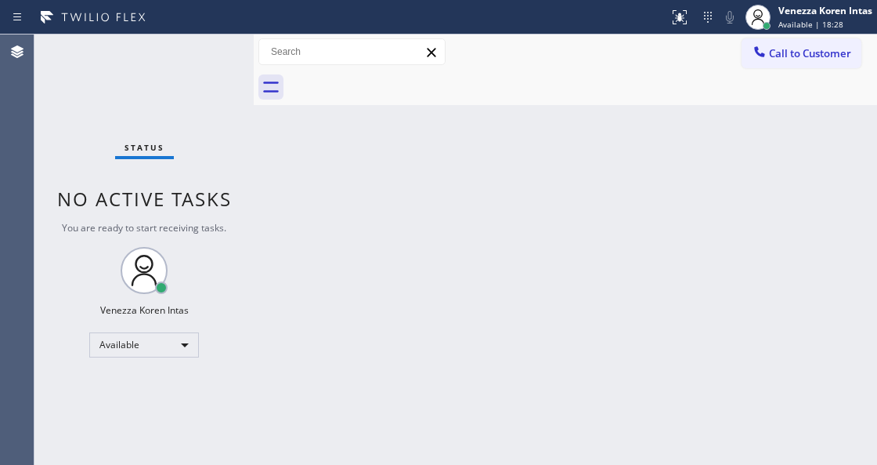
click at [175, 77] on div "Status No active tasks You are ready to start receiving tasks. Venezza Koren In…" at bounding box center [143, 249] width 219 height 430
drag, startPoint x: 175, startPoint y: 77, endPoint x: 179, endPoint y: 182, distance: 105.0
click at [177, 114] on div "Status No active tasks You are ready to start receiving tasks. Venezza Koren In…" at bounding box center [143, 249] width 219 height 430
click at [186, 323] on div "Status No active tasks You are ready to start receiving tasks. Venezza Koren In…" at bounding box center [143, 249] width 219 height 430
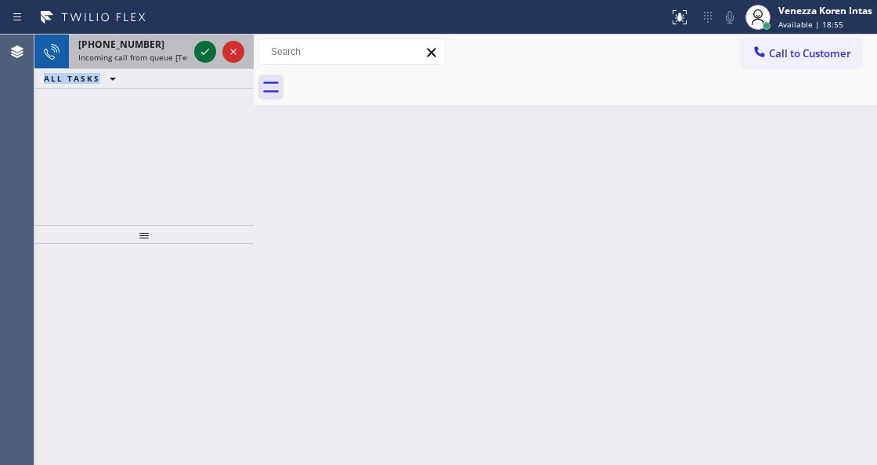
click at [212, 52] on icon at bounding box center [205, 51] width 19 height 19
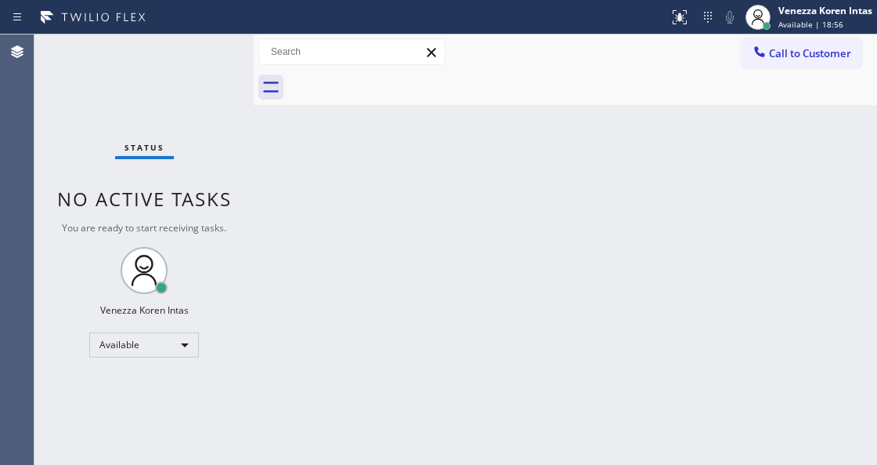
click at [284, 338] on div "Back to Dashboard Change Sender ID Customers Technicians Select a contact Outbo…" at bounding box center [566, 249] width 624 height 430
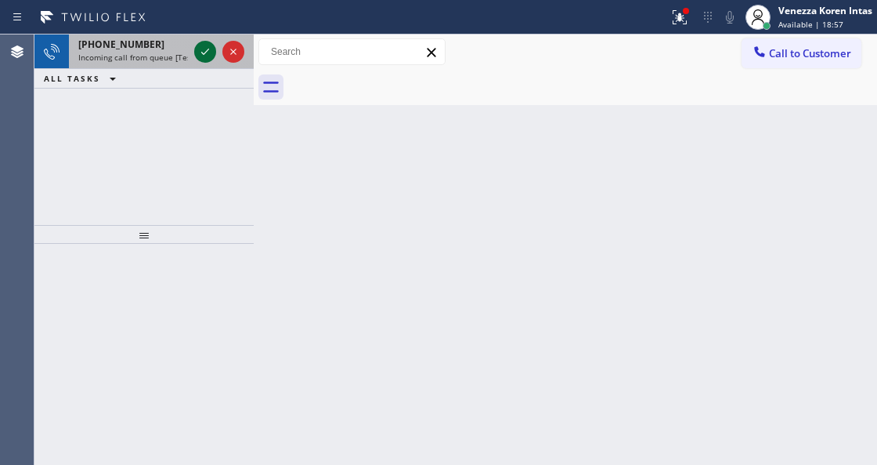
click at [196, 45] on icon at bounding box center [205, 51] width 19 height 19
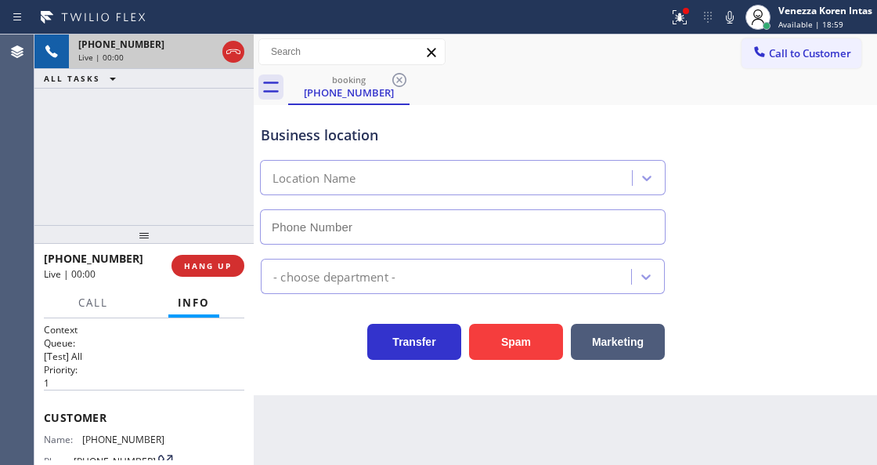
type input "[PHONE_NUMBER]"
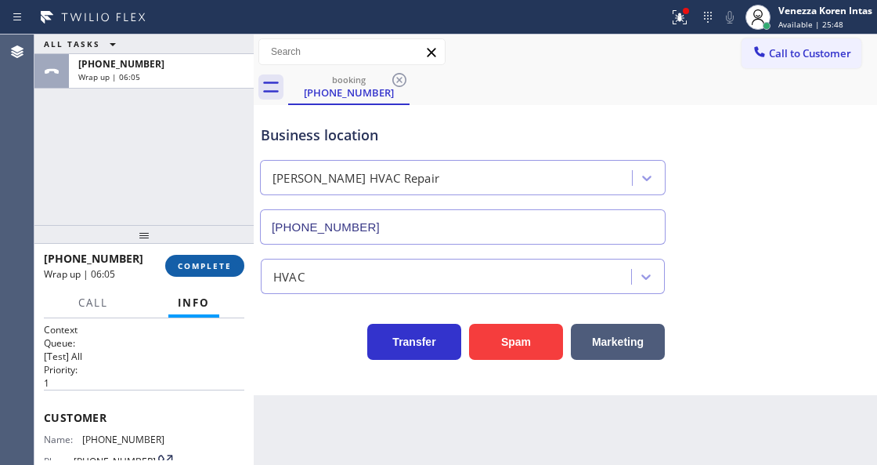
click at [209, 265] on span "COMPLETE" at bounding box center [205, 265] width 54 height 11
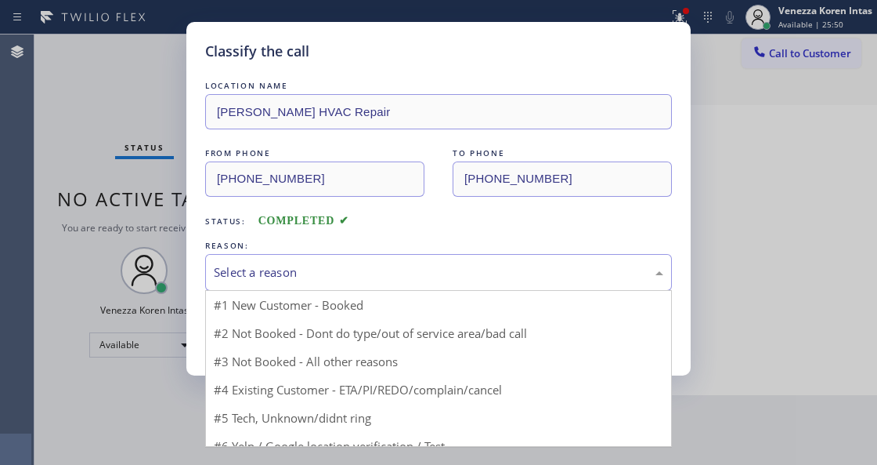
drag, startPoint x: 336, startPoint y: 284, endPoint x: 318, endPoint y: 332, distance: 51.1
click at [335, 284] on div "Select a reason" at bounding box center [438, 272] width 467 height 37
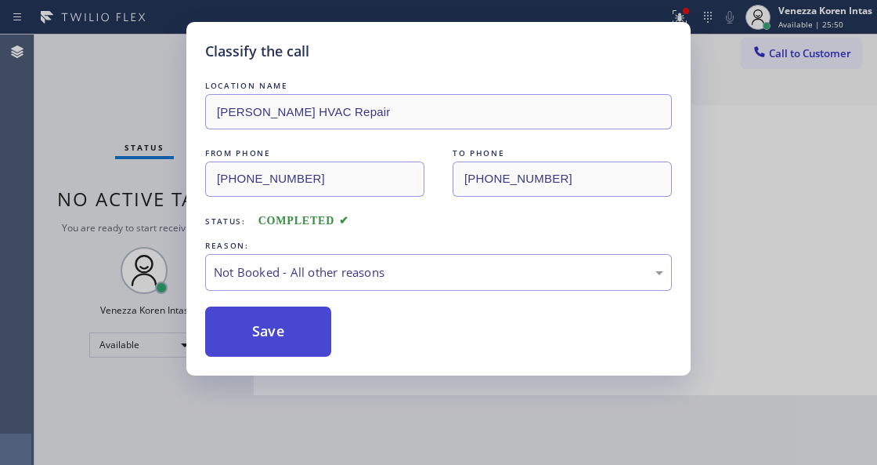
click at [293, 334] on button "Save" at bounding box center [268, 331] width 126 height 50
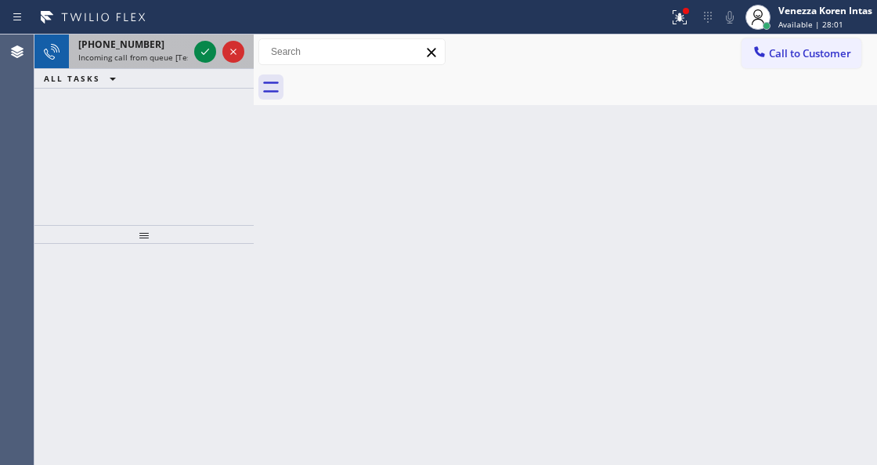
click at [114, 63] on div "[PHONE_NUMBER] Incoming call from queue [Test] All" at bounding box center [130, 51] width 122 height 34
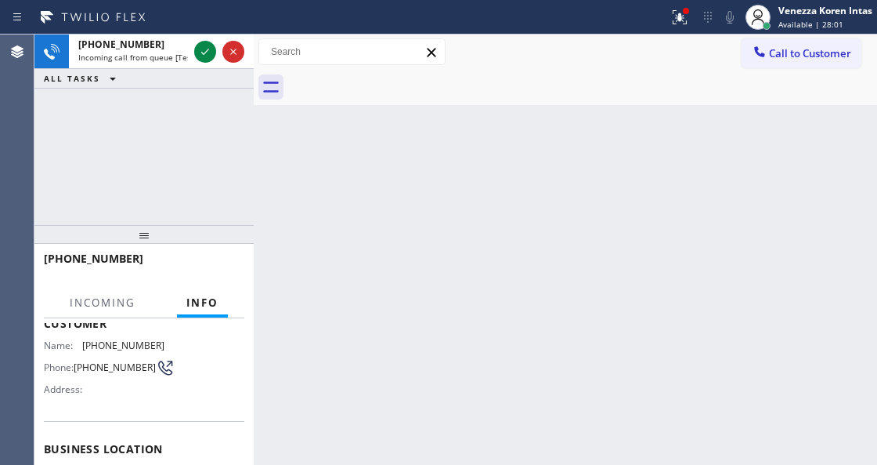
scroll to position [208, 0]
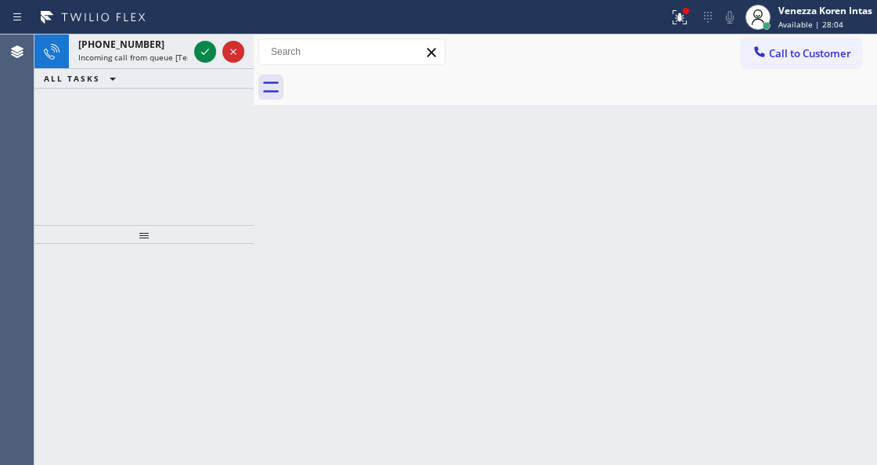
drag, startPoint x: 197, startPoint y: 65, endPoint x: 192, endPoint y: 74, distance: 10.2
click at [197, 65] on div at bounding box center [219, 51] width 56 height 34
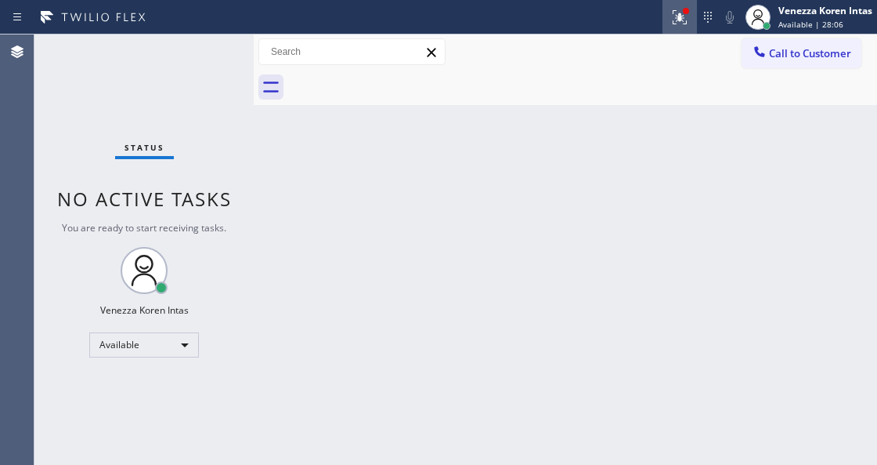
click at [671, 21] on icon at bounding box center [680, 17] width 19 height 19
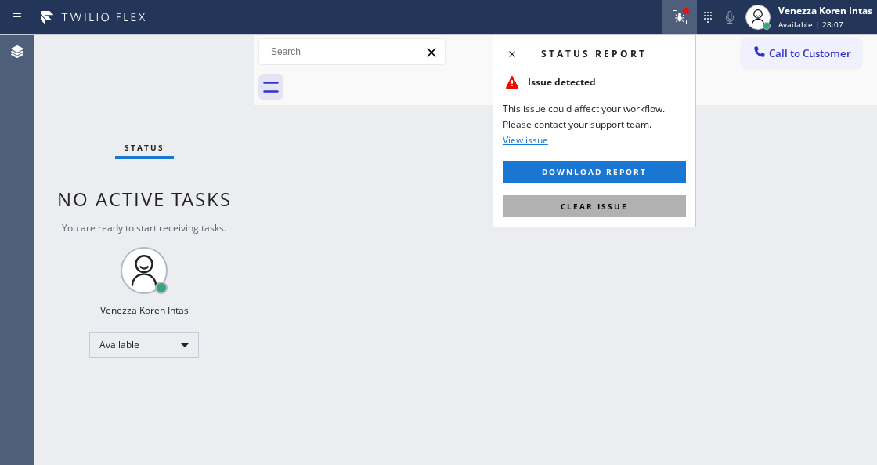
click at [627, 201] on button "Clear issue" at bounding box center [594, 206] width 183 height 22
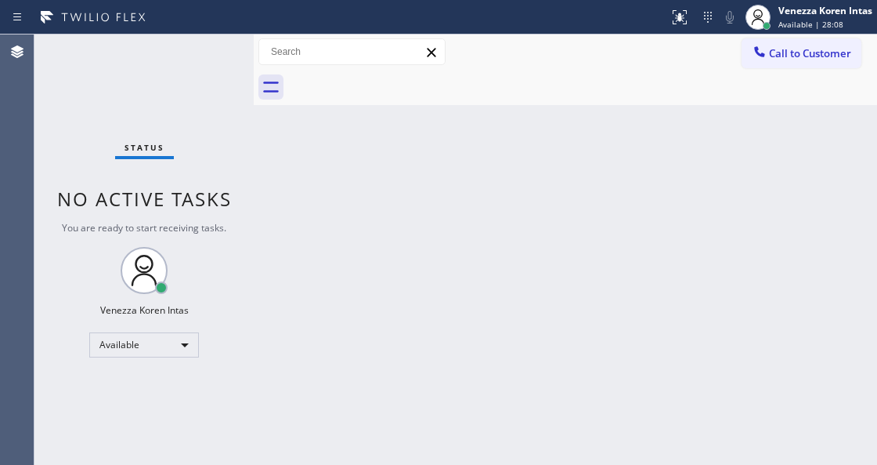
drag, startPoint x: 212, startPoint y: 60, endPoint x: 22, endPoint y: 89, distance: 191.7
click at [194, 64] on div "Status No active tasks You are ready to start receiving tasks. Venezza Koren In…" at bounding box center [143, 249] width 219 height 430
click at [235, 56] on div "Status No active tasks You are ready to start receiving tasks. Venezza Koren In…" at bounding box center [143, 249] width 219 height 430
click at [209, 53] on div "Status No active tasks You are ready to start receiving tasks. Venezza Koren In…" at bounding box center [143, 249] width 219 height 430
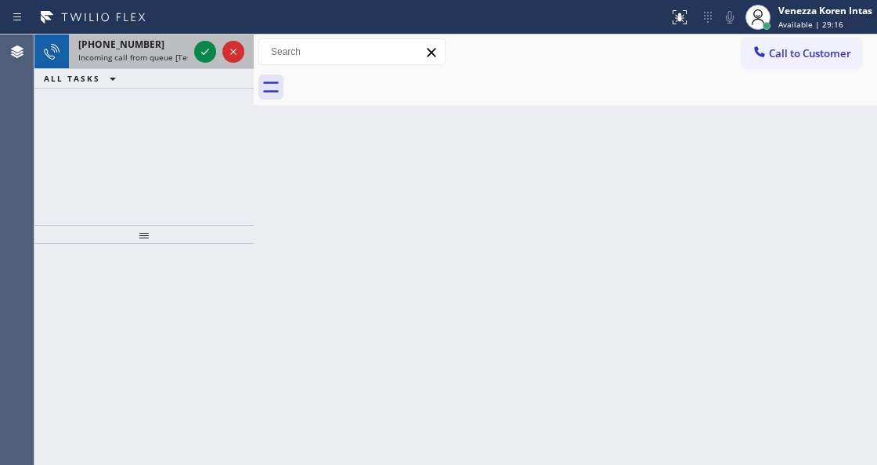
click at [163, 56] on span "Incoming call from queue [Test] All" at bounding box center [143, 57] width 130 height 11
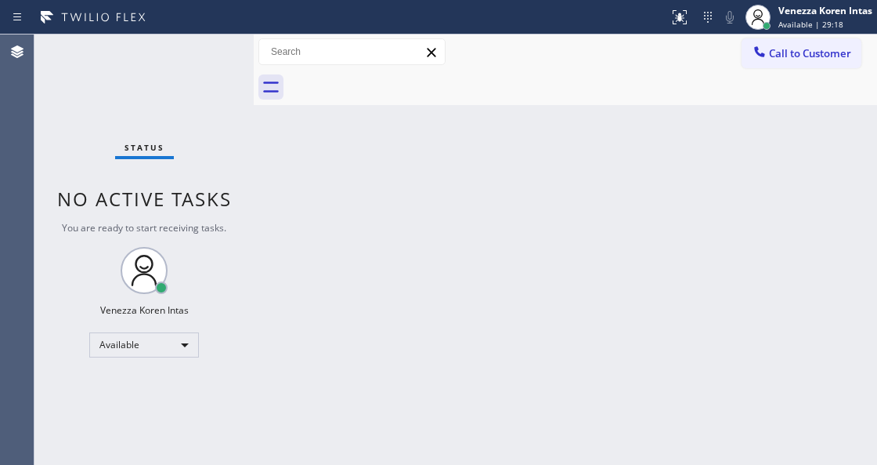
click at [249, 74] on div "Status No active tasks You are ready to start receiving tasks. Venezza Koren In…" at bounding box center [143, 249] width 219 height 430
click at [254, 180] on div at bounding box center [254, 249] width 0 height 430
click at [186, 340] on div "Available" at bounding box center [144, 344] width 110 height 25
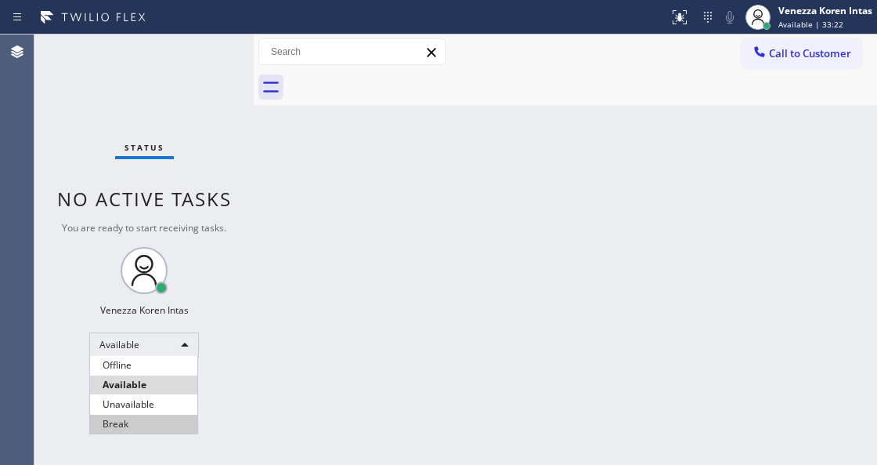
click at [171, 422] on li "Break" at bounding box center [143, 423] width 107 height 19
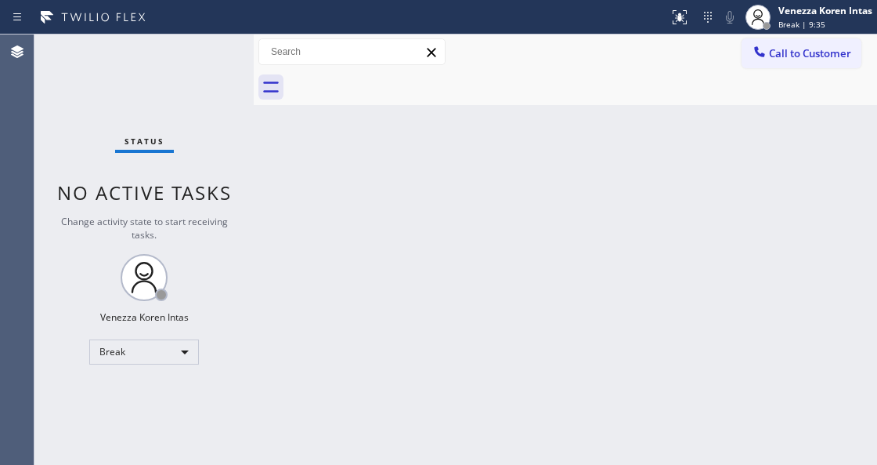
click at [219, 54] on div "Status No active tasks Change activity state to start receiving tasks. Venezza …" at bounding box center [143, 249] width 219 height 430
drag, startPoint x: 840, startPoint y: 14, endPoint x: 808, endPoint y: 80, distance: 72.9
click at [839, 14] on div "Venezza Koren Intas" at bounding box center [826, 10] width 94 height 13
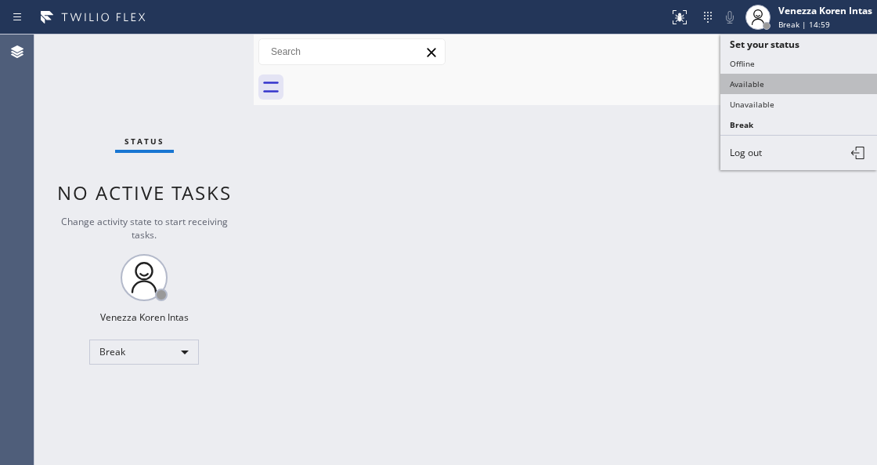
click at [790, 76] on button "Available" at bounding box center [799, 84] width 157 height 20
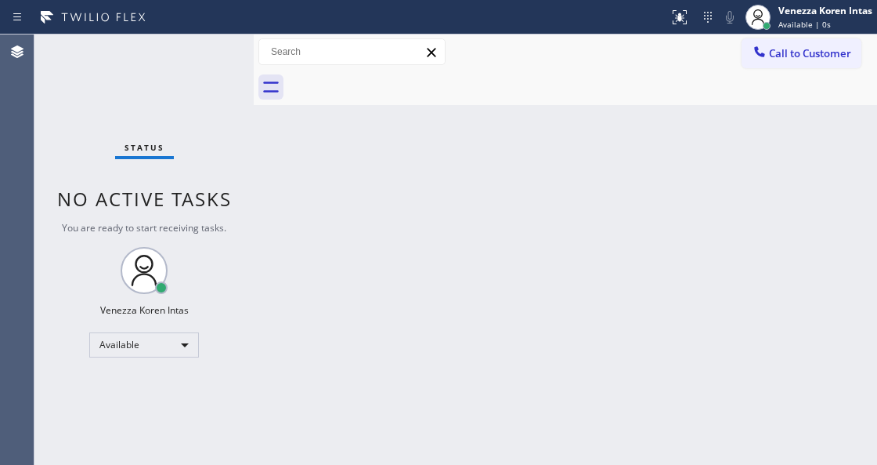
click at [204, 74] on div "Status No active tasks You are ready to start receiving tasks. Venezza Koren In…" at bounding box center [143, 249] width 219 height 430
click at [180, 82] on div "Status No active tasks You are ready to start receiving tasks. Venezza Koren In…" at bounding box center [143, 249] width 219 height 430
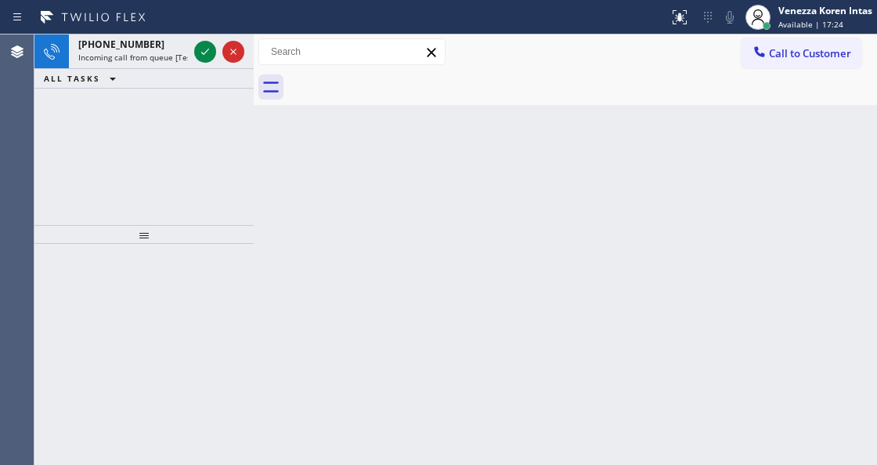
drag, startPoint x: 396, startPoint y: 276, endPoint x: 135, endPoint y: 96, distance: 317.0
click at [394, 275] on div "Back to Dashboard Change Sender ID Customers Technicians Select a contact Outbo…" at bounding box center [566, 249] width 624 height 430
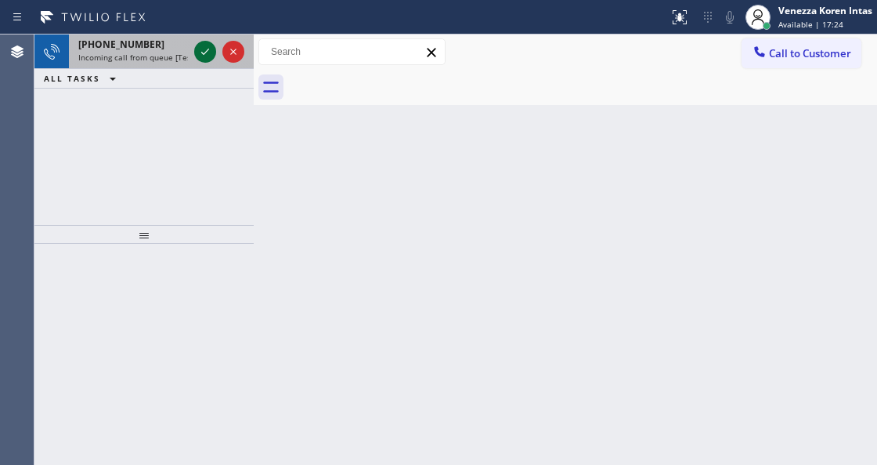
click at [210, 51] on icon at bounding box center [205, 51] width 19 height 19
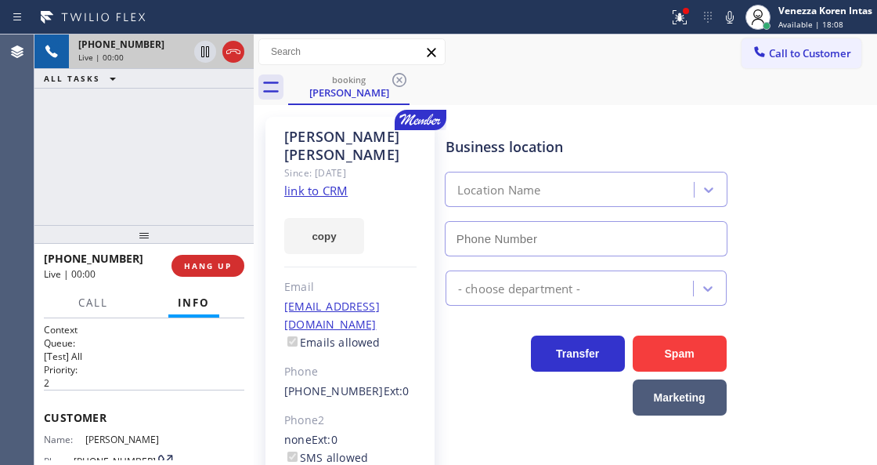
scroll to position [104, 0]
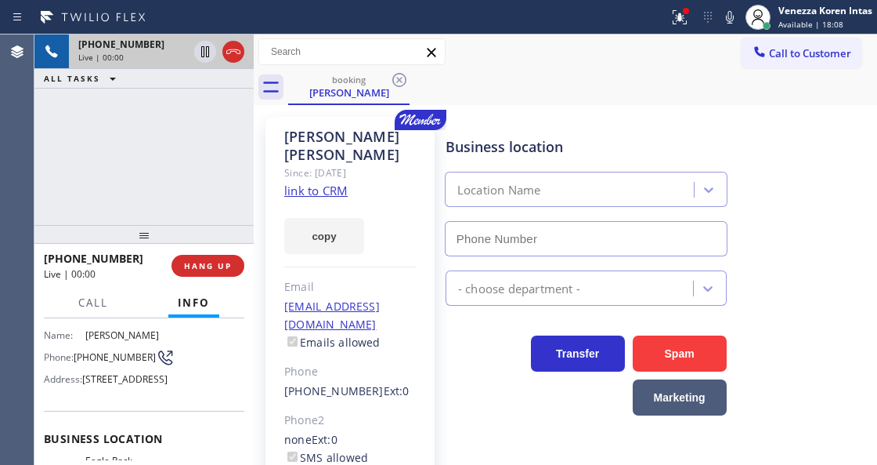
type input "[PHONE_NUMBER]"
click at [313, 183] on link "link to CRM" at bounding box center [315, 191] width 63 height 16
drag, startPoint x: 675, startPoint y: 20, endPoint x: 679, endPoint y: 70, distance: 49.5
click at [675, 25] on icon at bounding box center [680, 17] width 19 height 19
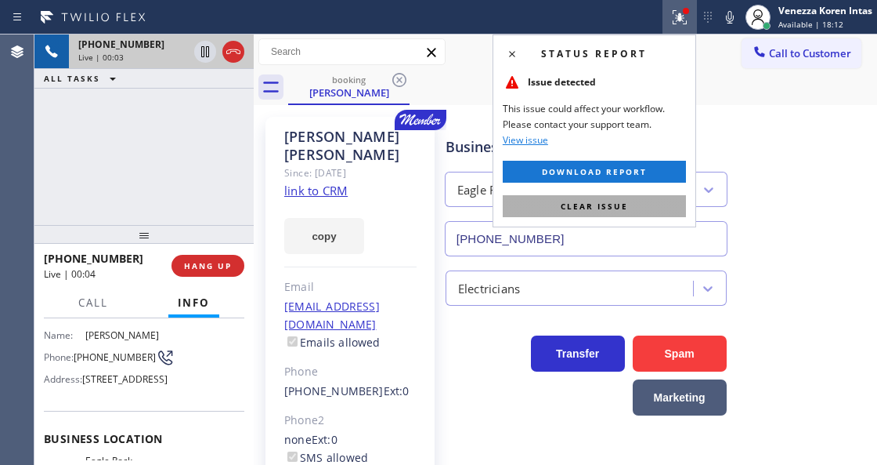
click at [620, 205] on span "Clear issue" at bounding box center [594, 206] width 67 height 11
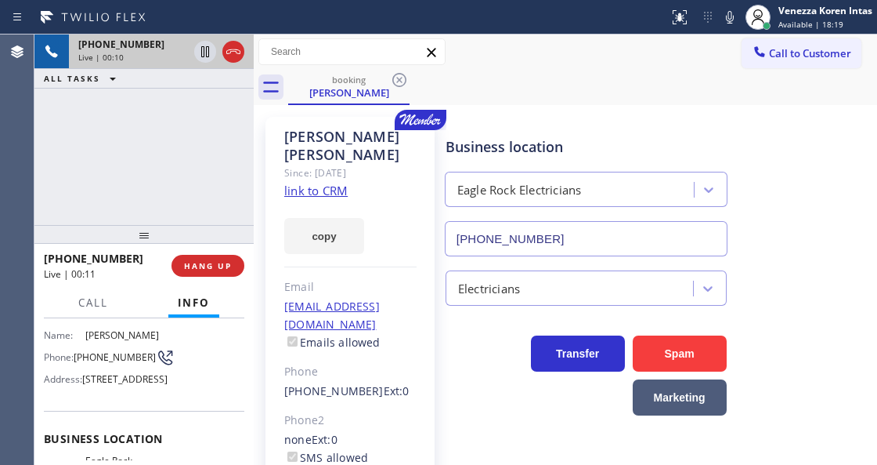
click at [515, 92] on div "booking [PERSON_NAME]" at bounding box center [582, 87] width 589 height 35
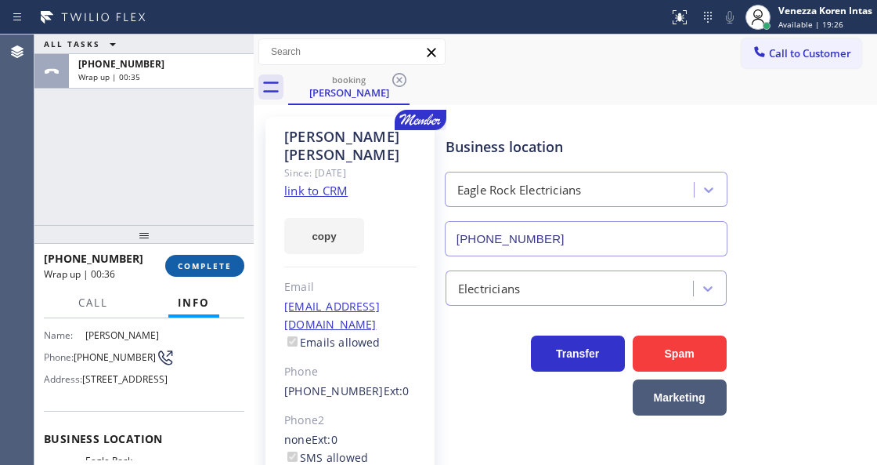
click at [214, 272] on button "COMPLETE" at bounding box center [204, 266] width 79 height 22
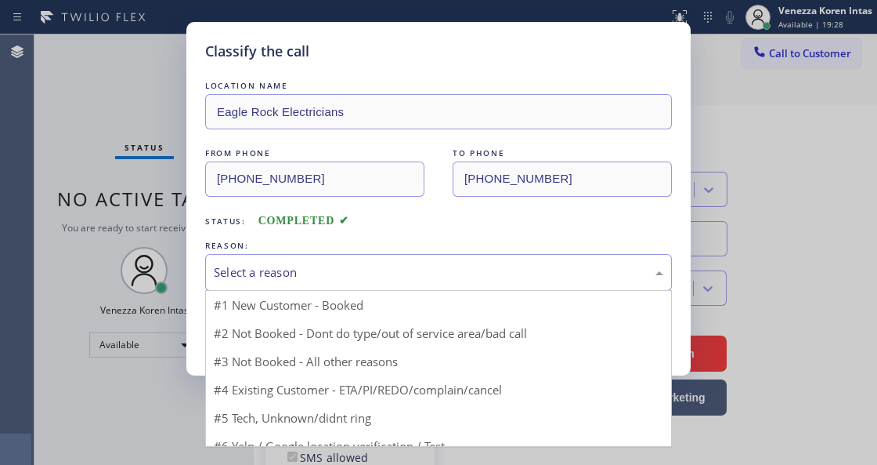
click at [412, 269] on div "Select a reason" at bounding box center [439, 272] width 450 height 18
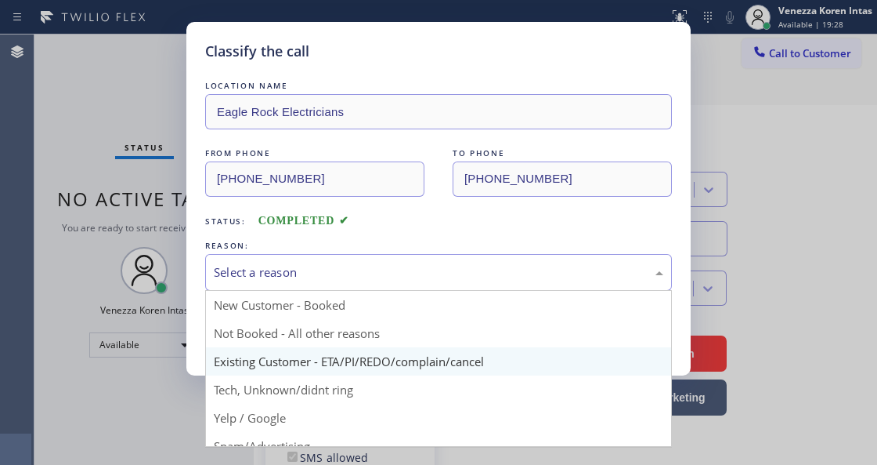
drag, startPoint x: 413, startPoint y: 368, endPoint x: 200, endPoint y: 312, distance: 220.4
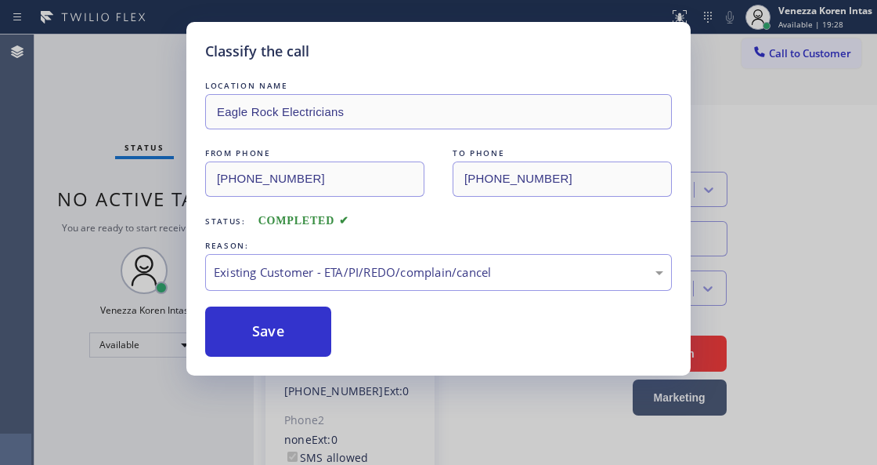
click at [193, 309] on div "Classify the call LOCATION NAME Eagle Rock Electricians FROM PHONE [PHONE_NUMBE…" at bounding box center [438, 198] width 505 height 353
drag, startPoint x: 323, startPoint y: 339, endPoint x: 478, endPoint y: 378, distance: 159.8
click at [323, 339] on button "Save" at bounding box center [268, 331] width 126 height 50
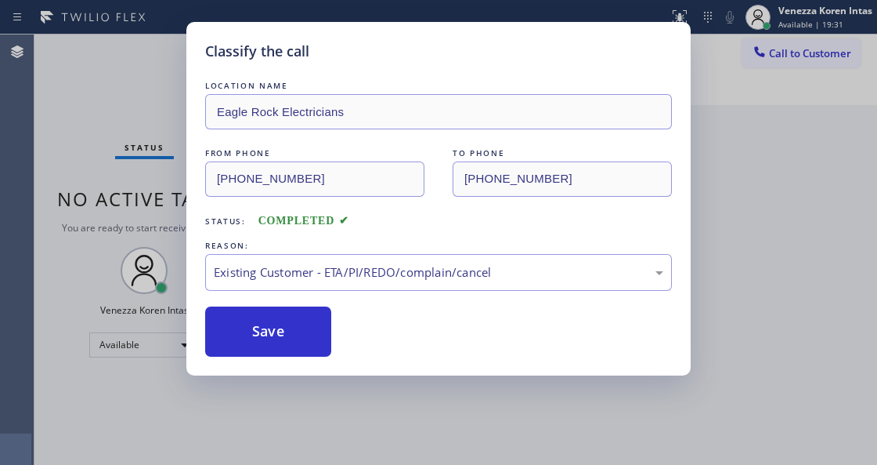
click at [518, 429] on div "Classify the call LOCATION NAME Sub Zero Repair Professionals FROM PHONE [PHONE…" at bounding box center [455, 249] width 843 height 430
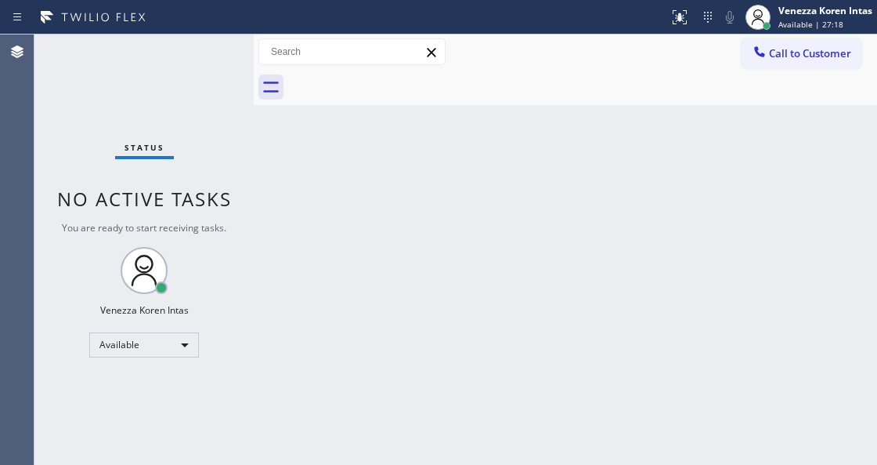
drag, startPoint x: 167, startPoint y: 78, endPoint x: 44, endPoint y: 104, distance: 125.8
click at [165, 78] on div "Status No active tasks You are ready to start receiving tasks. Venezza Koren In…" at bounding box center [143, 249] width 219 height 430
drag, startPoint x: 19, startPoint y: 132, endPoint x: 248, endPoint y: 74, distance: 236.2
click at [19, 132] on div "Agent Desktop" at bounding box center [17, 249] width 34 height 430
click at [214, 66] on div "Status No active tasks You are ready to start receiving tasks. Venezza Koren In…" at bounding box center [143, 249] width 219 height 430
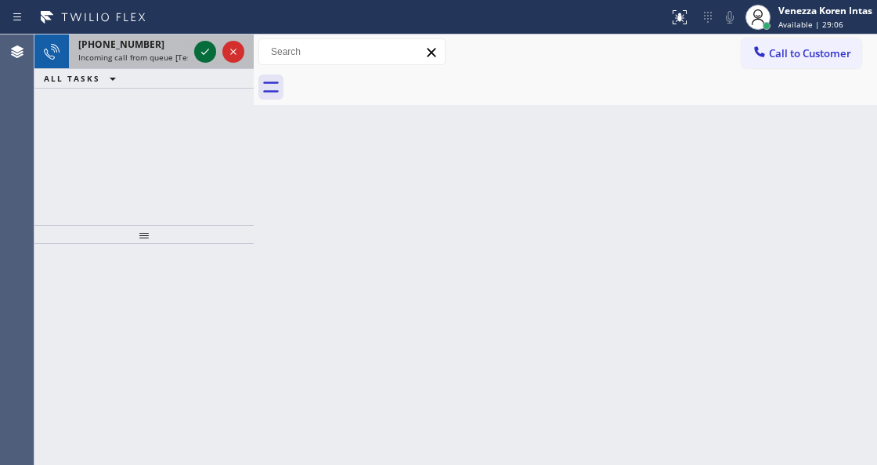
click at [201, 56] on icon at bounding box center [205, 51] width 19 height 19
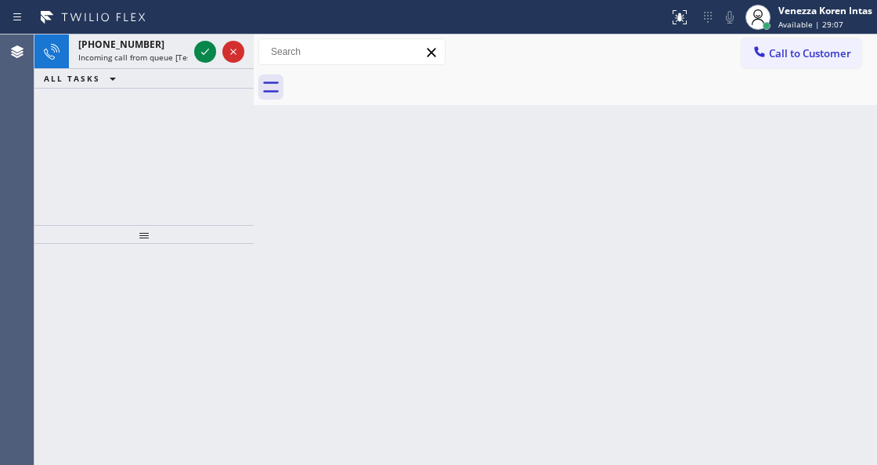
click at [201, 56] on icon at bounding box center [205, 51] width 19 height 19
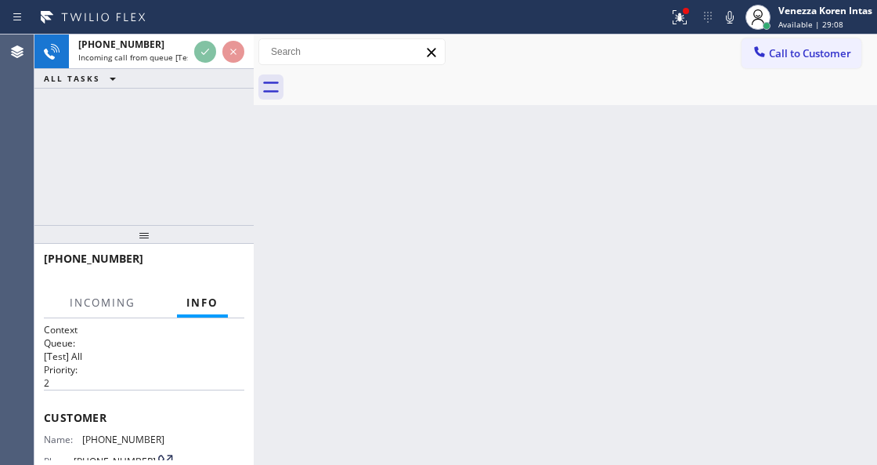
scroll to position [157, 0]
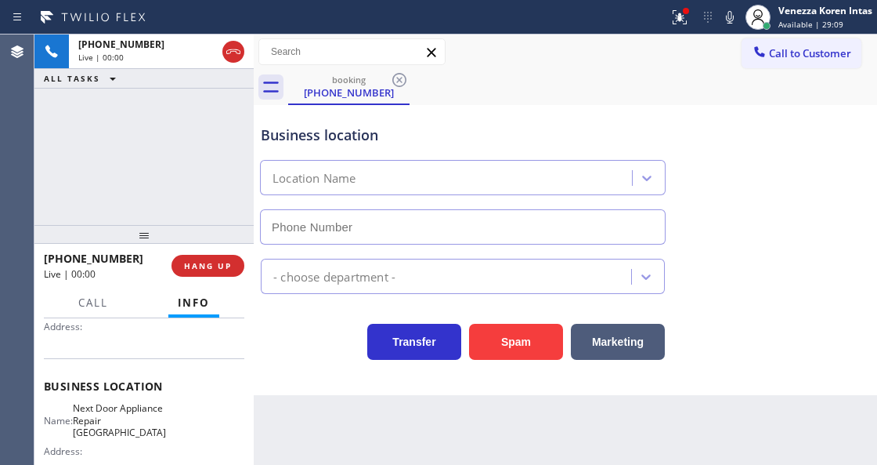
type input "[PHONE_NUMBER]"
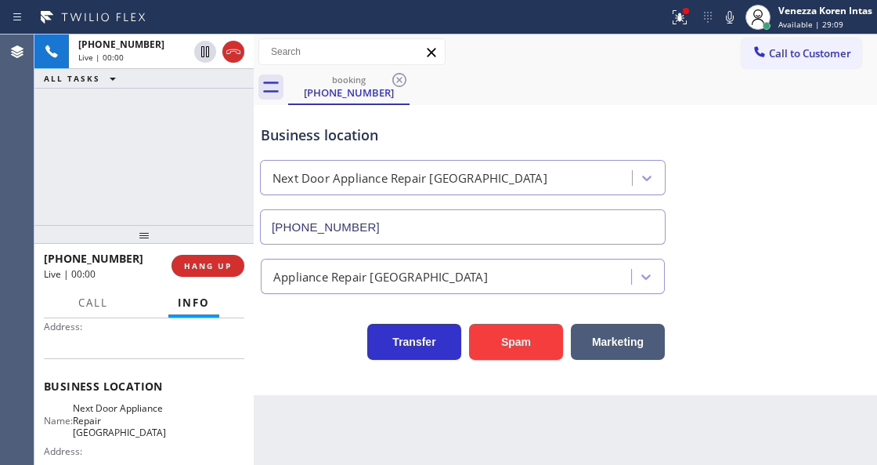
click at [132, 139] on div "[PHONE_NUMBER] Live | 00:00 ALL TASKS ALL TASKS ACTIVE TASKS TASKS IN WRAP UP" at bounding box center [143, 129] width 219 height 190
click at [248, 136] on div "[PHONE_NUMBER] Live | 00:00 ALL TASKS ALL TASKS ACTIVE TASKS TASKS IN WRAP UP" at bounding box center [143, 129] width 219 height 190
drag, startPoint x: 661, startPoint y: 20, endPoint x: 676, endPoint y: 12, distance: 16.8
click at [666, 14] on div "Status report Issue detected This issue could affect your workflow. Please cont…" at bounding box center [438, 17] width 877 height 34
click at [693, 19] on div at bounding box center [680, 17] width 34 height 19
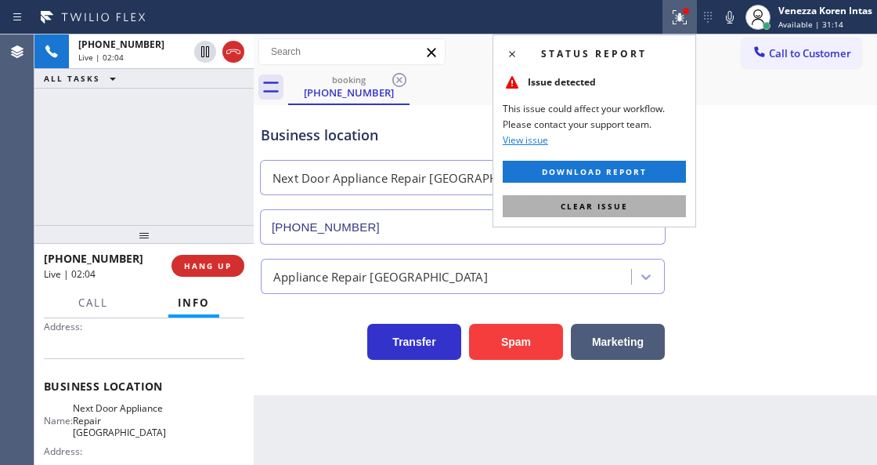
click at [605, 206] on span "Clear issue" at bounding box center [594, 206] width 67 height 11
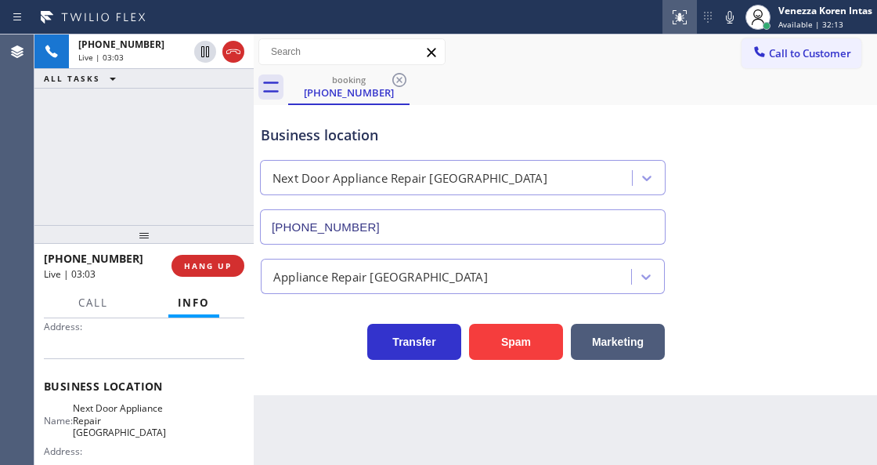
click at [726, 16] on icon at bounding box center [730, 17] width 8 height 13
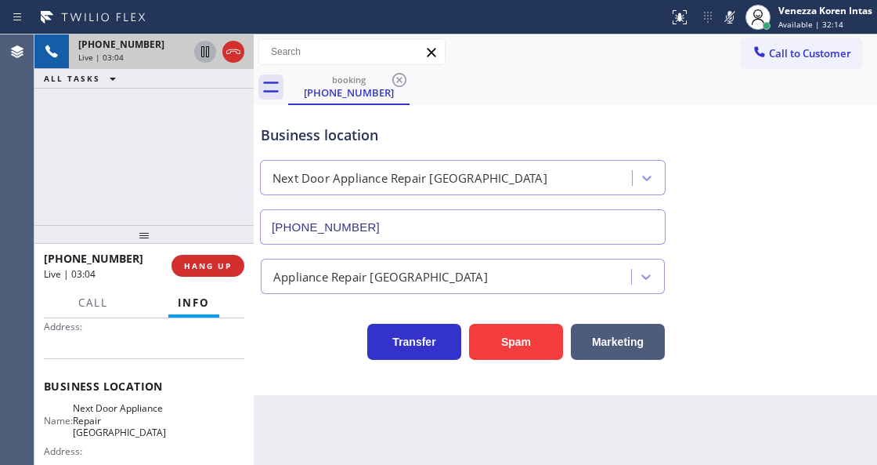
click at [212, 49] on icon at bounding box center [205, 51] width 19 height 19
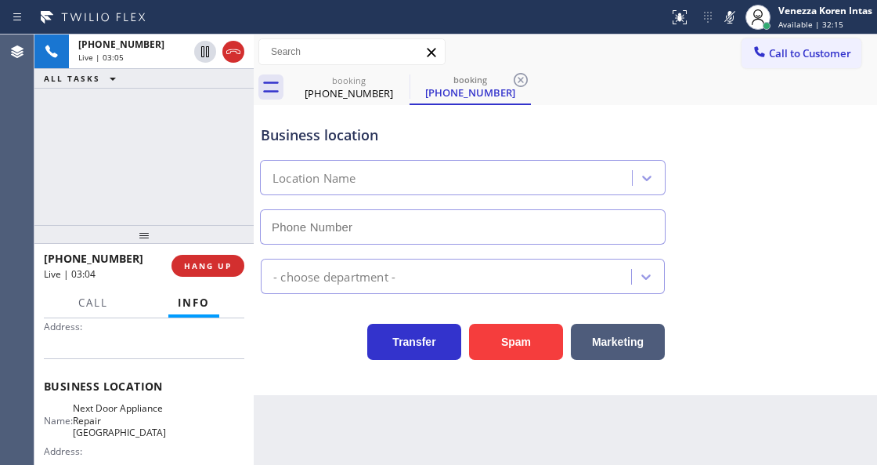
type input "[PHONE_NUMBER]"
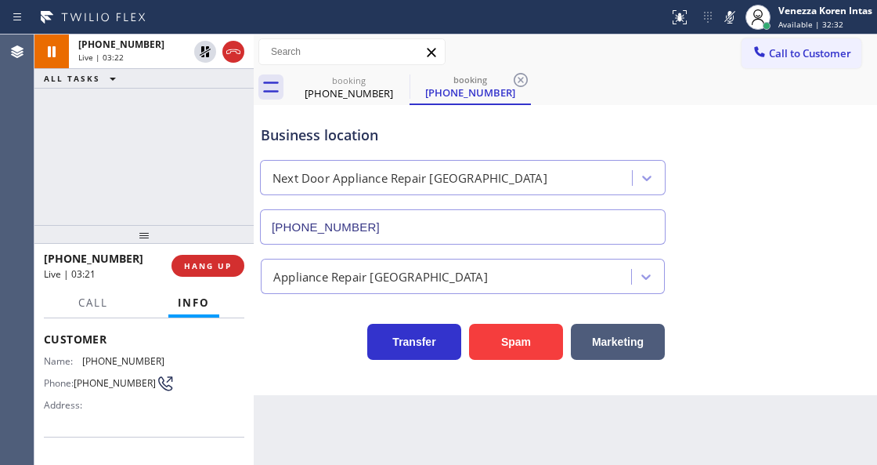
scroll to position [0, 0]
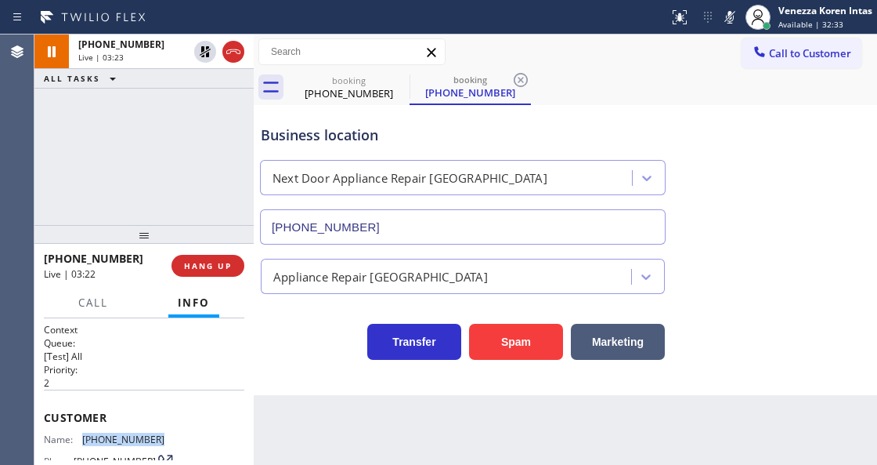
drag, startPoint x: 161, startPoint y: 432, endPoint x: 85, endPoint y: 434, distance: 76.0
click at [85, 434] on div "Name: [PHONE_NUMBER] Phone: [PHONE_NUMBER] Address:" at bounding box center [144, 464] width 201 height 62
copy span "[PHONE_NUMBER]"
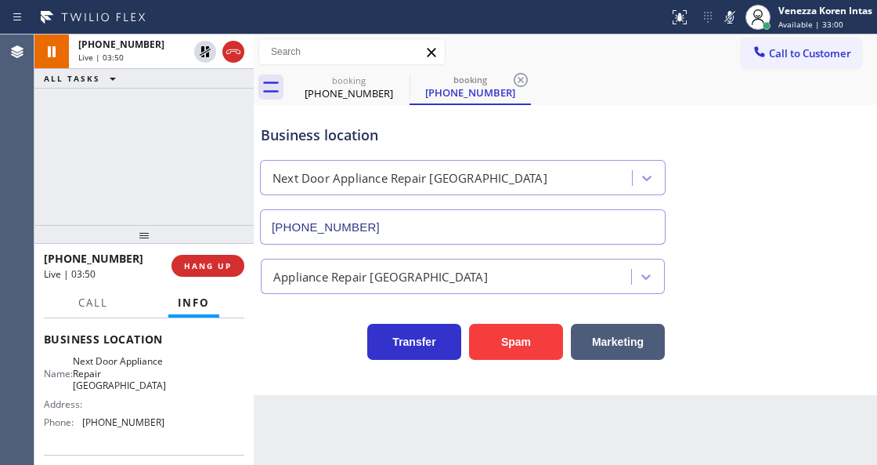
scroll to position [208, 0]
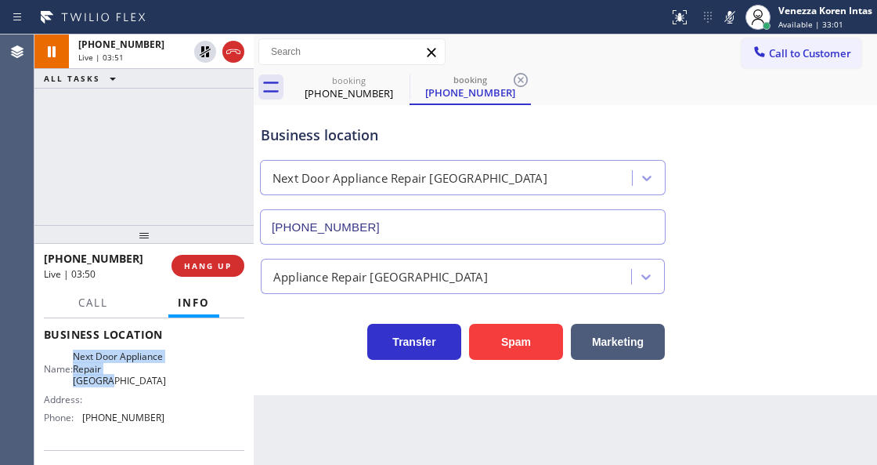
drag, startPoint x: 89, startPoint y: 356, endPoint x: 132, endPoint y: 379, distance: 49.1
click at [132, 379] on div "Name: Next Door Appliance Repair [GEOGRAPHIC_DATA]" at bounding box center [104, 368] width 121 height 36
copy span "Next Door Appliance Repair [GEOGRAPHIC_DATA]"
click at [743, 22] on div at bounding box center [758, 17] width 34 height 34
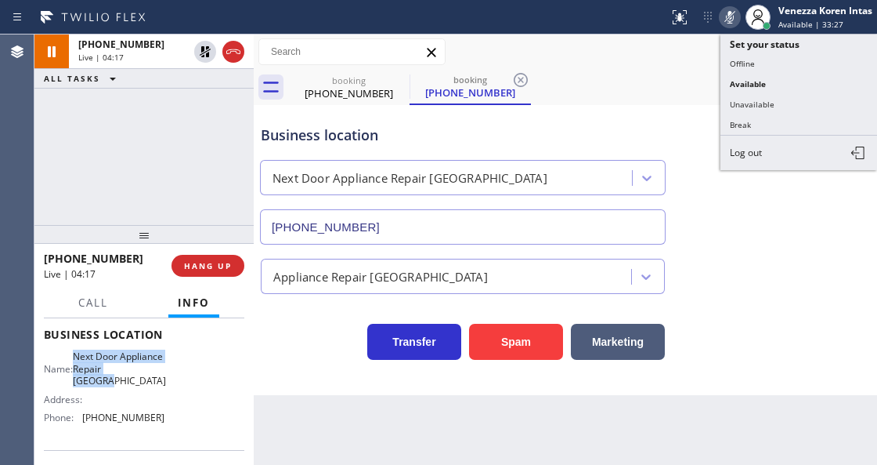
click at [729, 24] on icon at bounding box center [730, 17] width 19 height 19
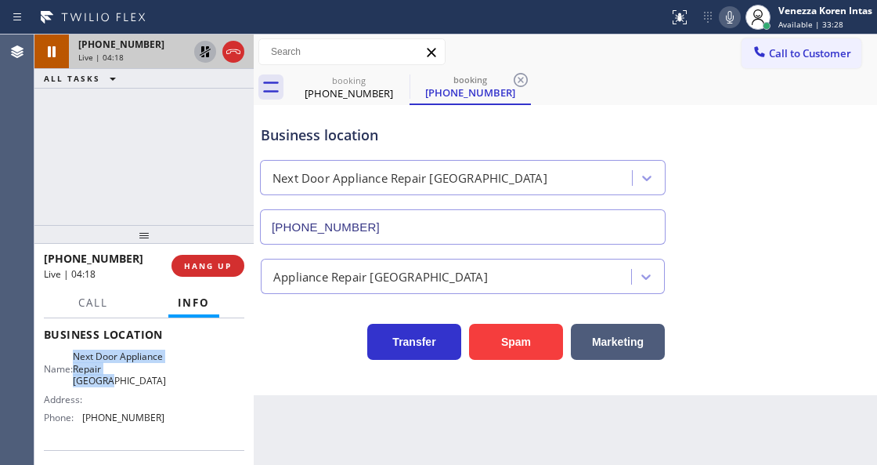
click at [208, 56] on icon at bounding box center [205, 51] width 11 height 11
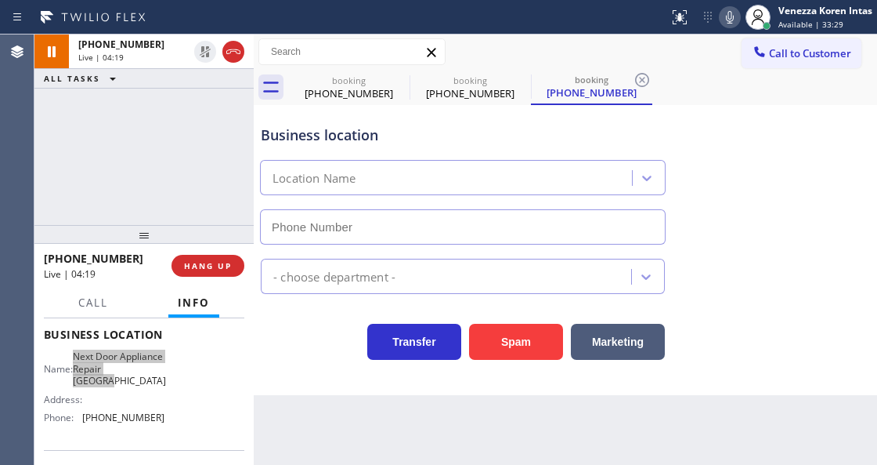
type input "[PHONE_NUMBER]"
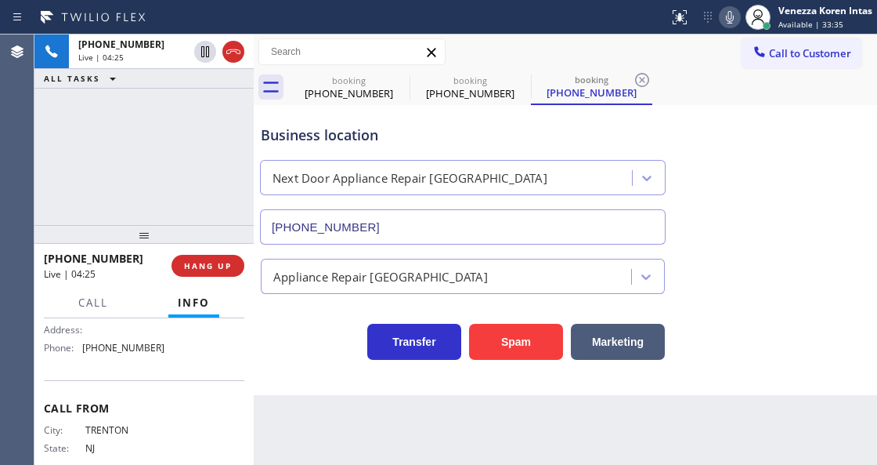
scroll to position [261, 0]
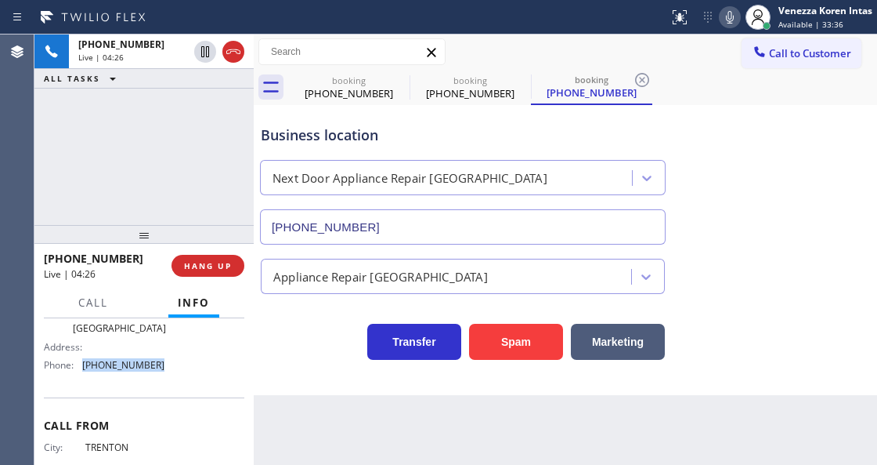
drag, startPoint x: 178, startPoint y: 370, endPoint x: 81, endPoint y: 369, distance: 97.1
click at [81, 369] on div "Name: Next Door Appliance Repair Trenton Address: Phone: [PHONE_NUMBER]" at bounding box center [144, 337] width 201 height 79
copy div "[PHONE_NUMBER]"
click at [656, 81] on div "booking [PHONE_NUMBER] booking [PHONE_NUMBER] booking [PHONE_NUMBER]" at bounding box center [582, 87] width 589 height 35
click at [624, 74] on div "booking" at bounding box center [592, 80] width 118 height 12
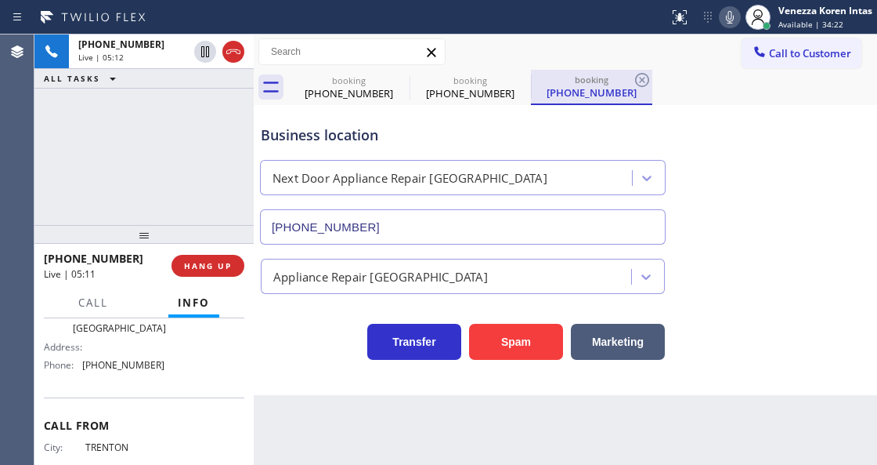
click at [631, 79] on div "booking" at bounding box center [592, 80] width 118 height 12
click at [533, 97] on div "[PHONE_NUMBER]" at bounding box center [592, 92] width 118 height 14
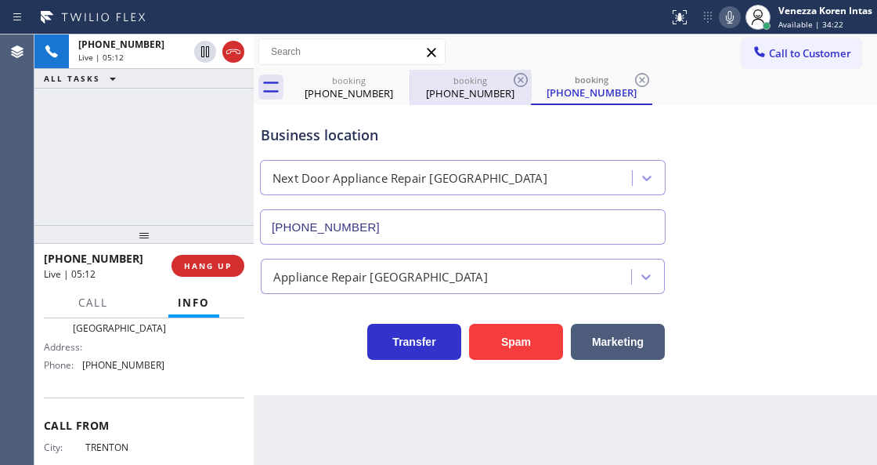
click at [497, 89] on div "[PHONE_NUMBER]" at bounding box center [470, 93] width 118 height 14
click at [511, 81] on div "booking" at bounding box center [470, 80] width 118 height 12
click at [520, 85] on icon at bounding box center [521, 80] width 19 height 19
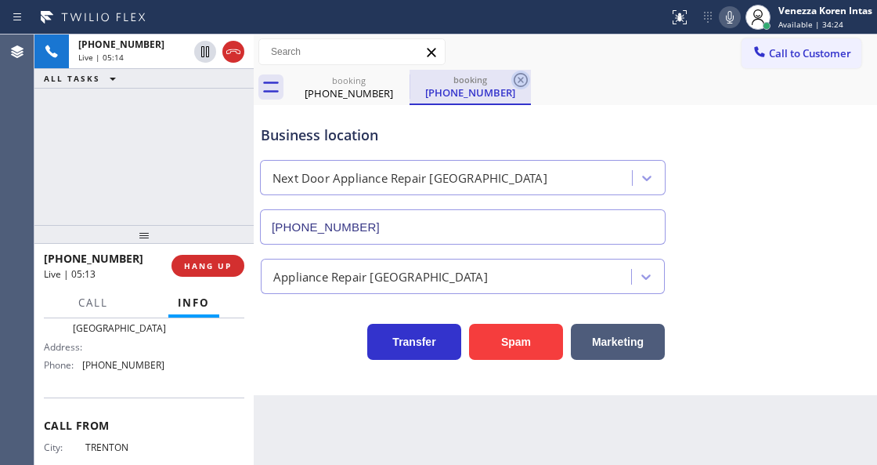
click at [521, 83] on icon at bounding box center [521, 80] width 19 height 19
click at [521, 83] on div "booking [PHONE_NUMBER] booking [PHONE_NUMBER]" at bounding box center [582, 87] width 589 height 35
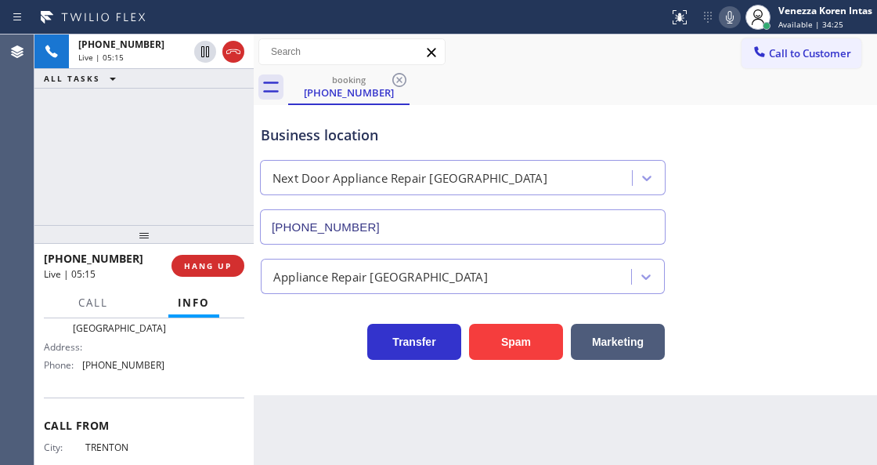
click at [199, 165] on div "[PHONE_NUMBER] Live | 05:15 ALL TASKS ALL TASKS ACTIVE TASKS TASKS IN WRAP UP" at bounding box center [143, 129] width 219 height 190
click at [96, 309] on span "Call" at bounding box center [93, 302] width 30 height 14
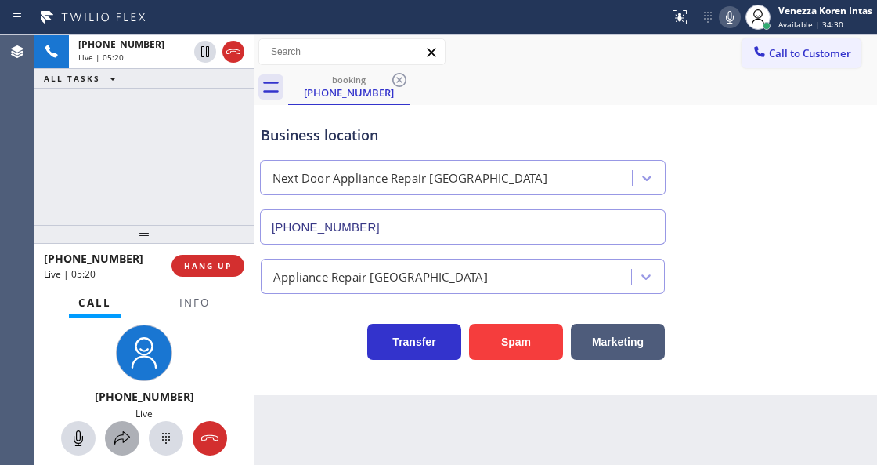
click at [130, 449] on button at bounding box center [122, 438] width 34 height 34
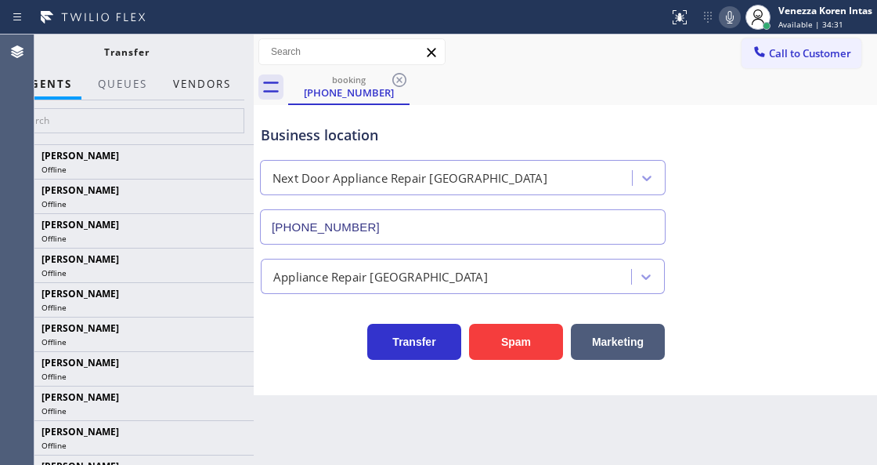
click at [215, 96] on button "Vendors" at bounding box center [202, 84] width 77 height 31
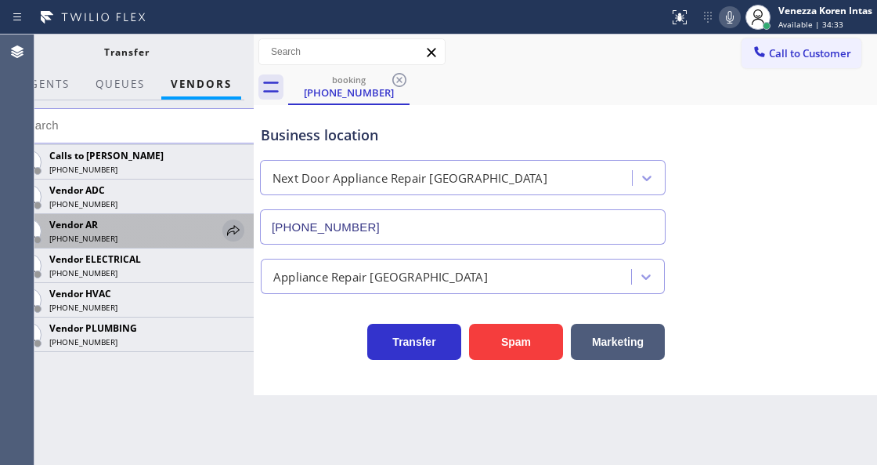
drag, startPoint x: 238, startPoint y: 227, endPoint x: 306, endPoint y: 154, distance: 99.8
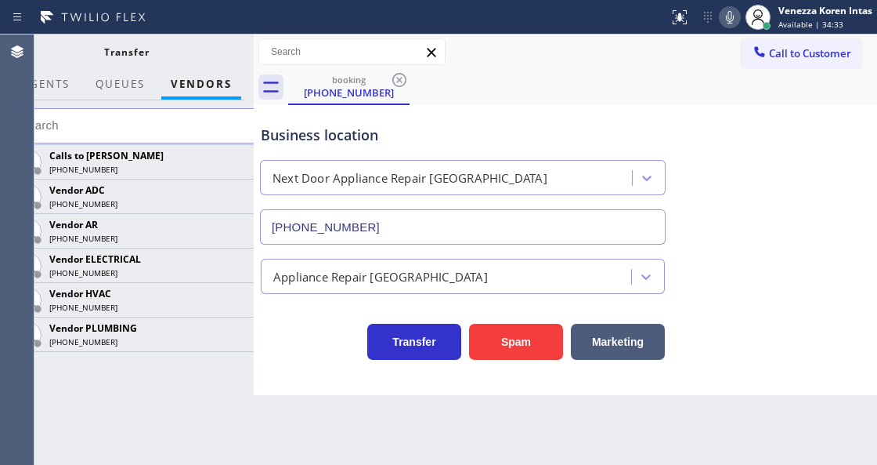
click at [0, 0] on icon at bounding box center [0, 0] width 0 height 0
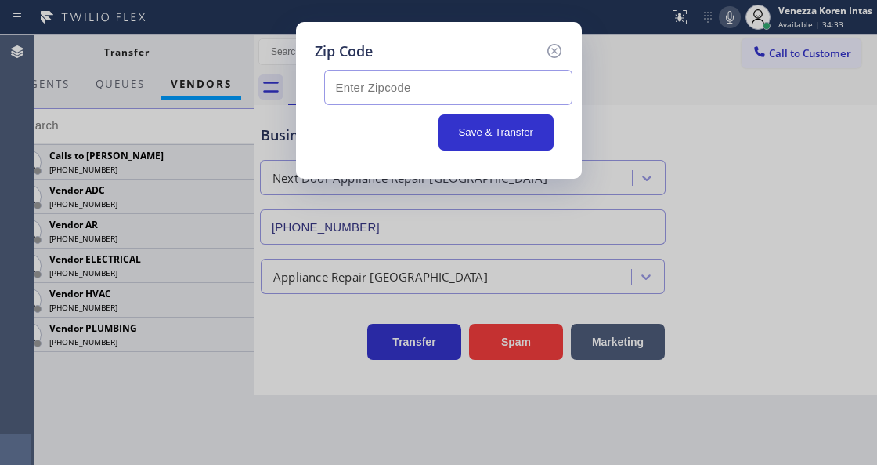
click at [355, 95] on input "text" at bounding box center [448, 87] width 248 height 35
paste input "08638"
type input "08638"
click at [508, 126] on button "Save & Transfer" at bounding box center [496, 132] width 115 height 36
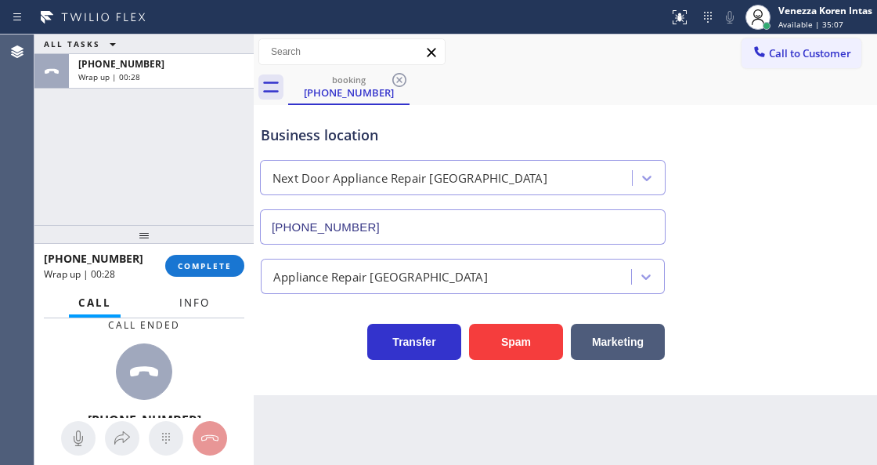
click at [204, 307] on span "Info" at bounding box center [194, 302] width 31 height 14
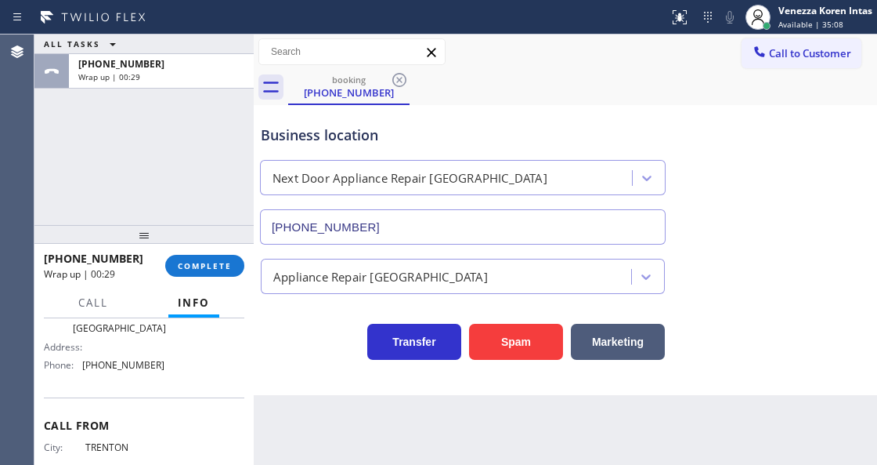
click at [207, 277] on div "[PHONE_NUMBER] Wrap up | 00:29 COMPLETE" at bounding box center [144, 265] width 201 height 41
click at [215, 261] on span "COMPLETE" at bounding box center [205, 265] width 54 height 11
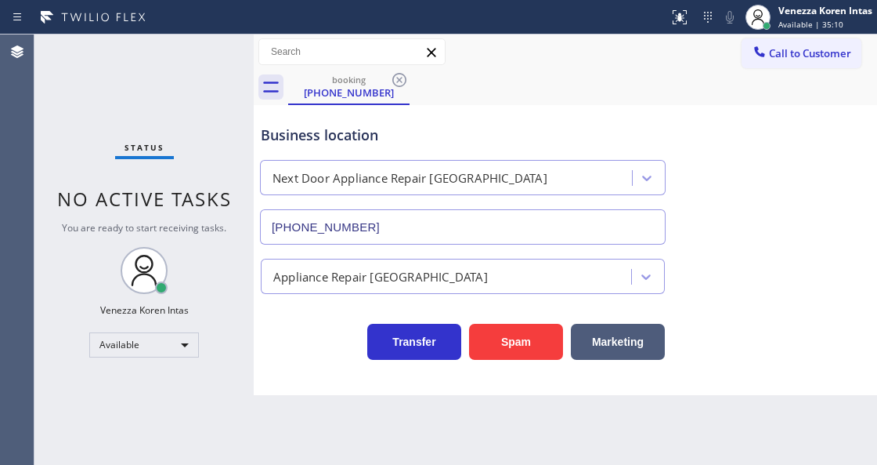
click at [333, 274] on div "Appliance Repair [GEOGRAPHIC_DATA]" at bounding box center [380, 276] width 215 height 18
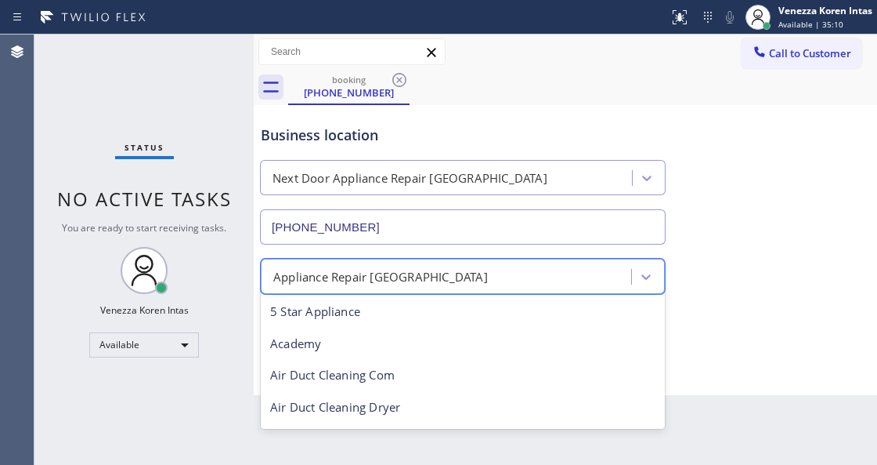
scroll to position [2, 0]
click at [213, 201] on span "No active tasks" at bounding box center [144, 199] width 175 height 26
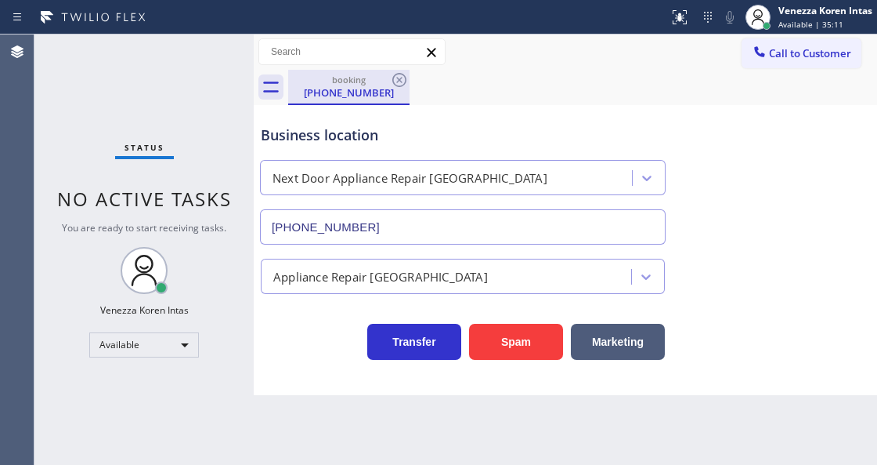
click at [317, 91] on div "[PHONE_NUMBER]" at bounding box center [349, 92] width 118 height 14
click at [395, 82] on icon at bounding box center [399, 80] width 19 height 19
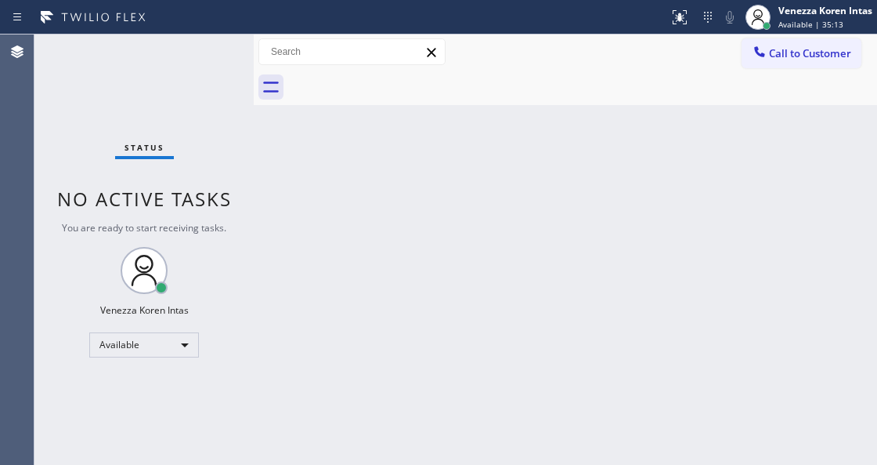
click at [361, 77] on div at bounding box center [582, 87] width 589 height 35
drag, startPoint x: 161, startPoint y: 88, endPoint x: 30, endPoint y: 121, distance: 135.9
click at [132, 100] on div "Status No active tasks You are ready to start receiving tasks. Venezza Koren In…" at bounding box center [143, 249] width 219 height 430
click at [214, 65] on div "Status No active tasks You are ready to start receiving tasks. Venezza Koren In…" at bounding box center [143, 249] width 219 height 430
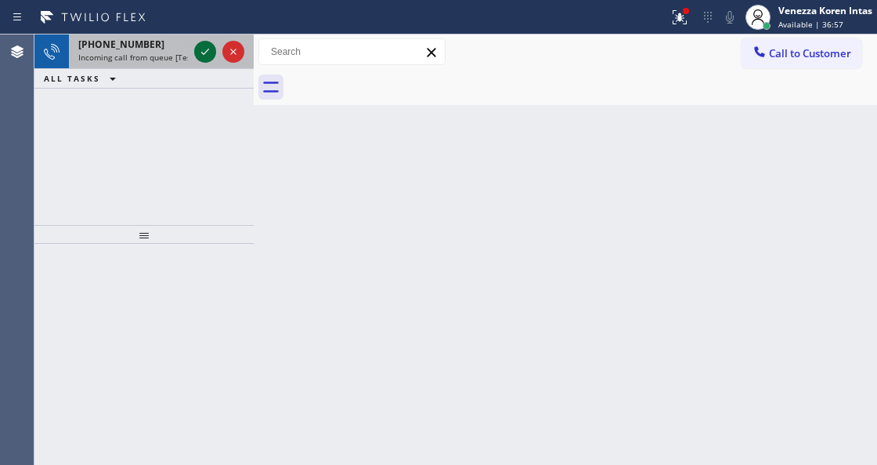
click at [198, 49] on icon at bounding box center [205, 51] width 19 height 19
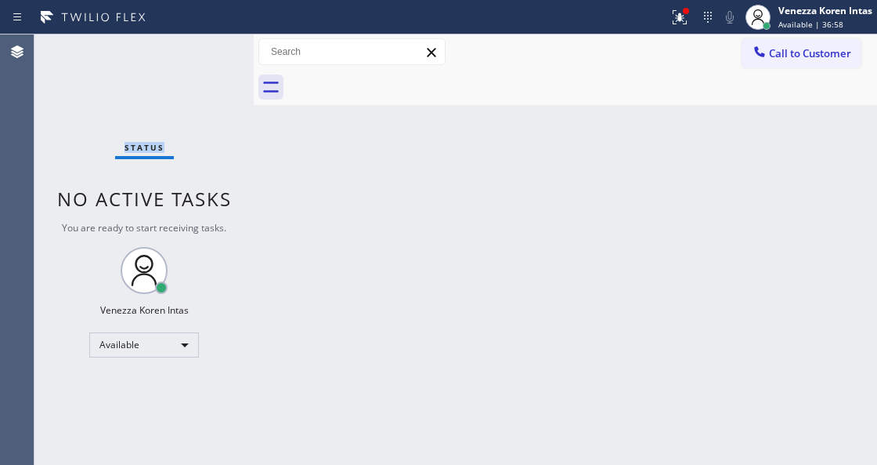
click at [198, 49] on div "Status No active tasks You are ready to start receiving tasks. Venezza Koren In…" at bounding box center [143, 249] width 219 height 430
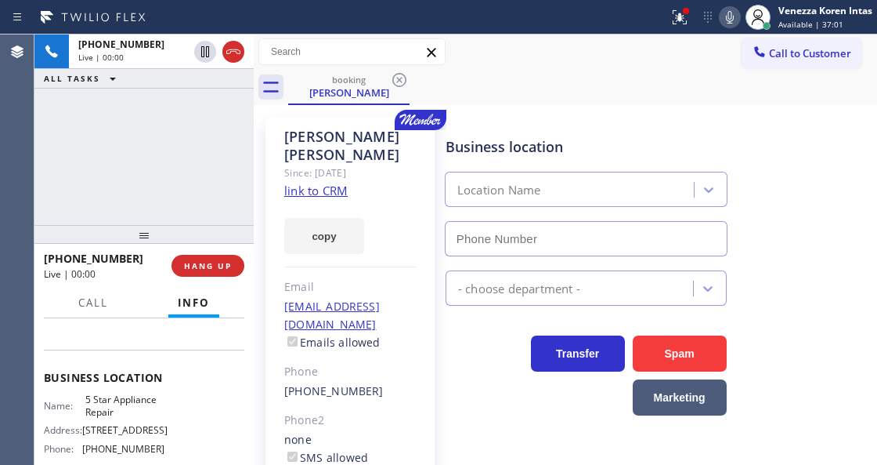
scroll to position [208, 0]
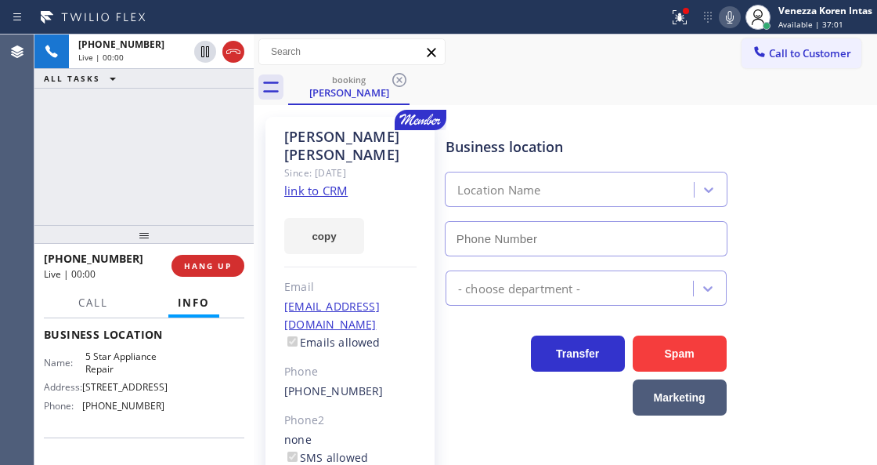
type input "[PHONE_NUMBER]"
click at [686, 6] on div at bounding box center [686, 10] width 9 height 9
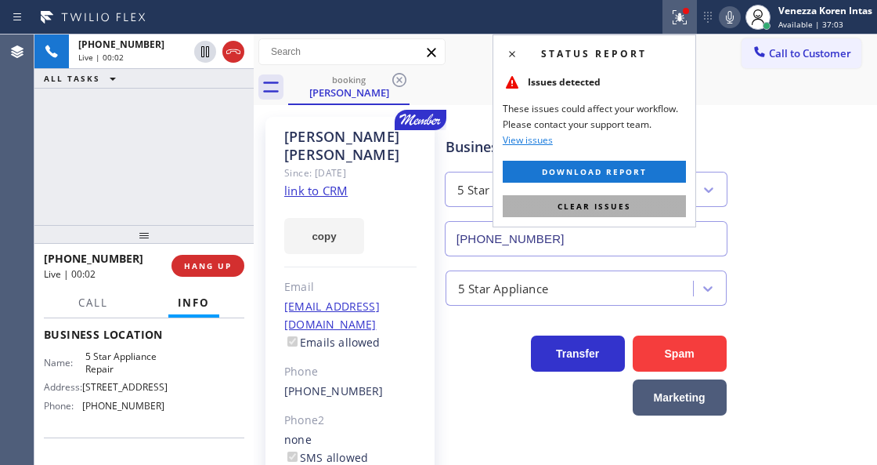
click at [594, 201] on span "Clear issues" at bounding box center [595, 206] width 74 height 11
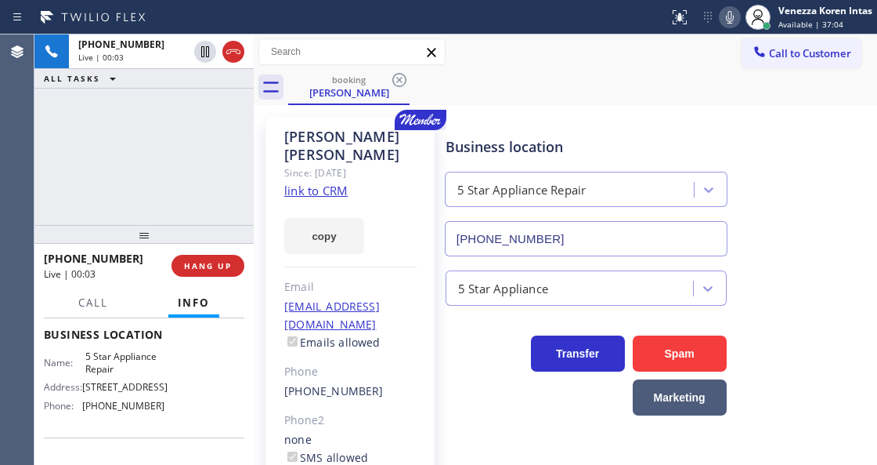
click at [322, 164] on div "Since: [DATE]" at bounding box center [350, 173] width 132 height 18
click at [327, 183] on link "link to CRM" at bounding box center [315, 191] width 63 height 16
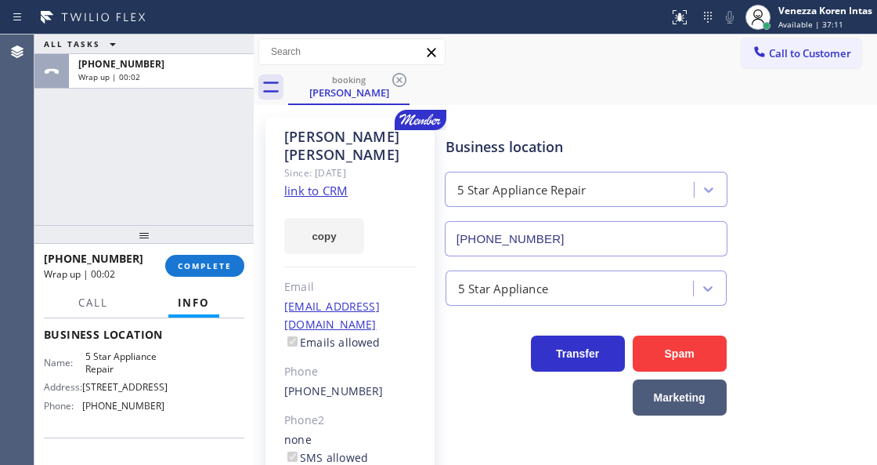
click at [199, 168] on div "ALL TASKS ALL TASKS ACTIVE TASKS TASKS IN WRAP UP [PHONE_NUMBER] Wrap up | 00:02" at bounding box center [143, 129] width 219 height 190
drag, startPoint x: 221, startPoint y: 254, endPoint x: 284, endPoint y: 284, distance: 69.7
click at [221, 256] on div "[PHONE_NUMBER] Wrap up | 02:13 COMPLETE" at bounding box center [144, 265] width 201 height 41
click at [207, 260] on span "COMPLETE" at bounding box center [205, 265] width 54 height 11
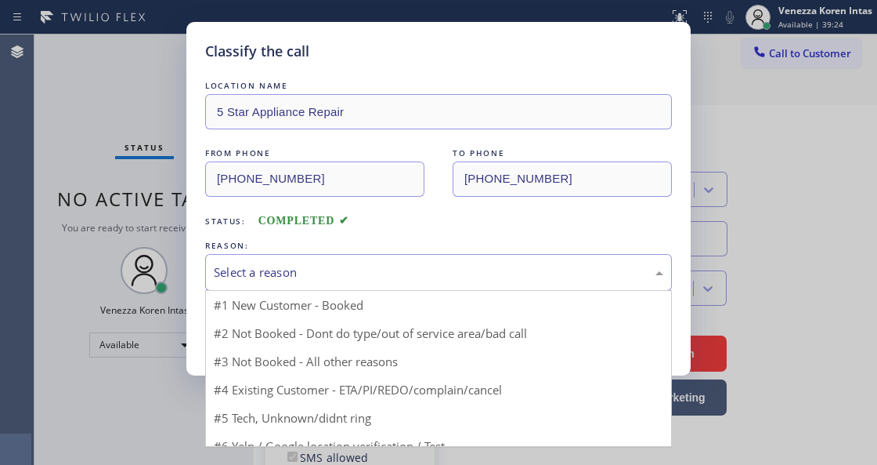
click at [393, 274] on div "Select a reason" at bounding box center [439, 272] width 450 height 18
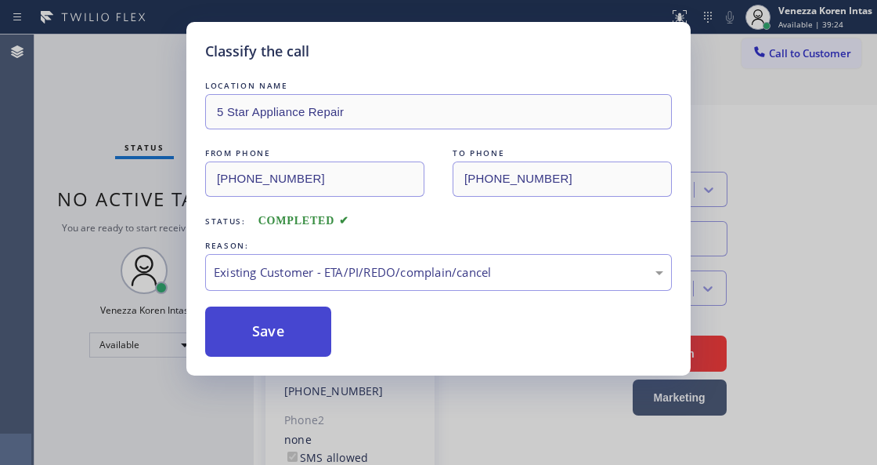
drag, startPoint x: 374, startPoint y: 364, endPoint x: 292, endPoint y: 331, distance: 88.6
click at [292, 331] on button "Save" at bounding box center [268, 331] width 126 height 50
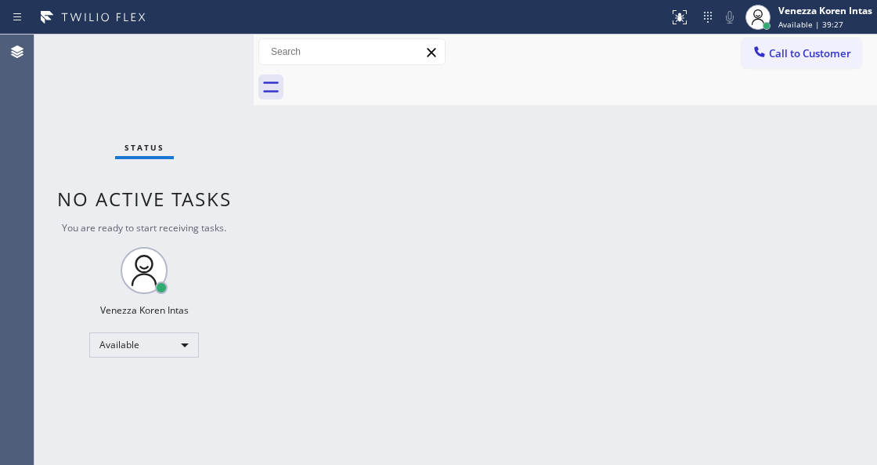
click at [225, 55] on div "Status No active tasks You are ready to start receiving tasks. Venezza Koren In…" at bounding box center [143, 249] width 219 height 430
click at [170, 58] on div "Status No active tasks You are ready to start receiving tasks. Venezza Koren In…" at bounding box center [143, 249] width 219 height 430
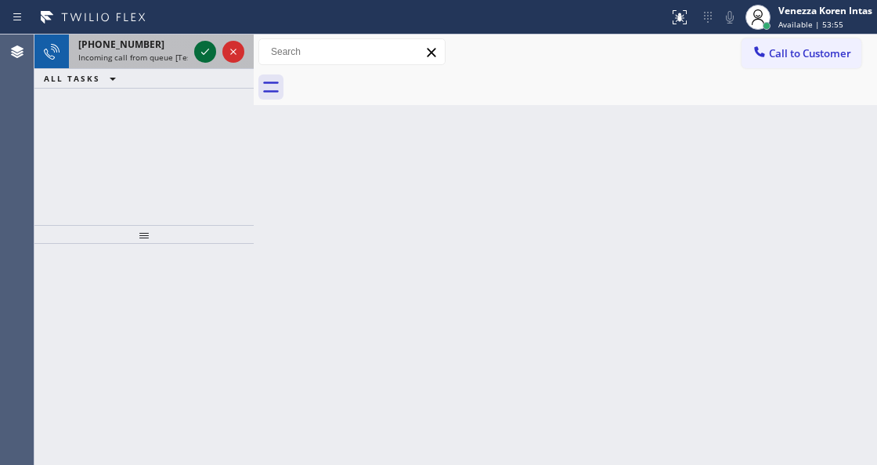
click at [204, 52] on icon at bounding box center [205, 51] width 19 height 19
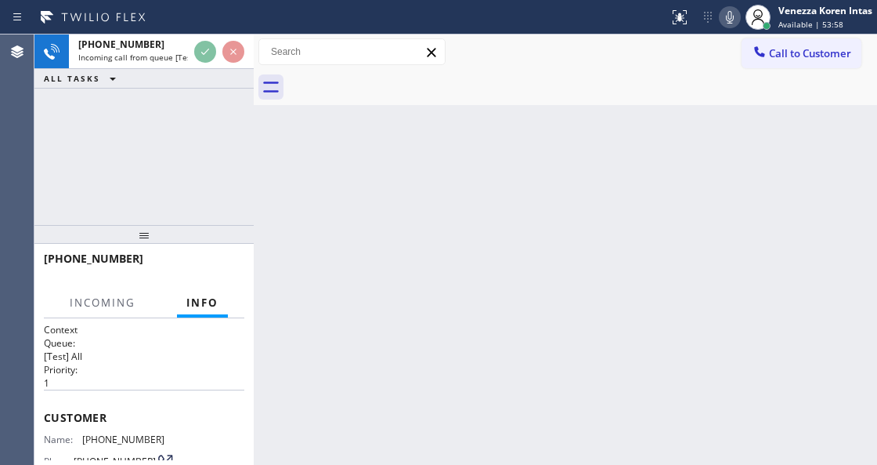
click at [652, 120] on div "Back to Dashboard Change Sender ID Customers Technicians Select a contact Outbo…" at bounding box center [566, 249] width 624 height 430
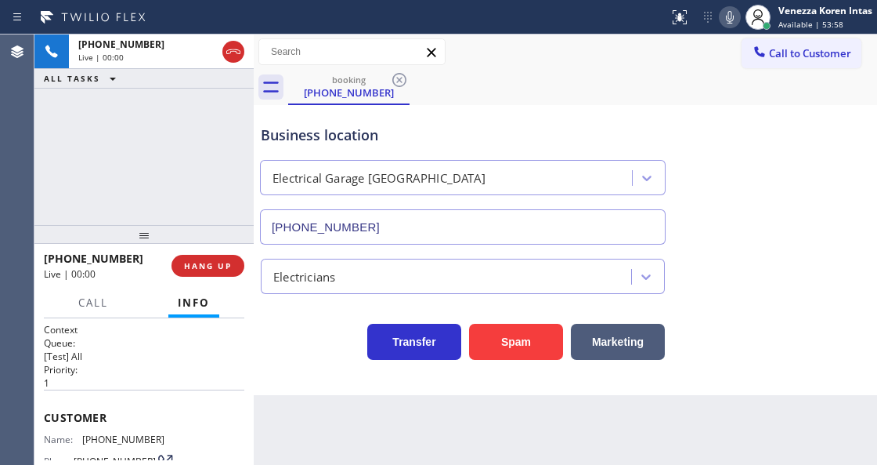
type input "[PHONE_NUMBER]"
click at [215, 133] on div "[PHONE_NUMBER] Live | 00:03 ALL TASKS ALL TASKS ACTIVE TASKS TASKS IN WRAP UP" at bounding box center [143, 129] width 219 height 190
click at [338, 58] on input "text" at bounding box center [352, 51] width 186 height 25
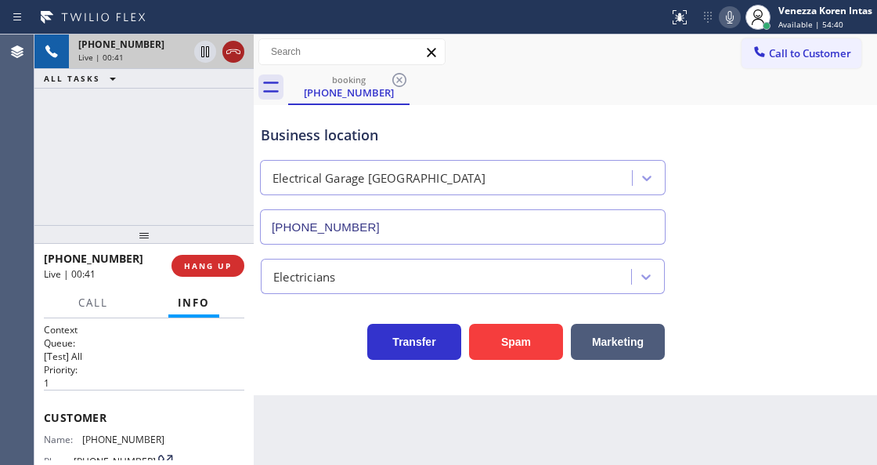
click at [240, 45] on icon at bounding box center [233, 51] width 19 height 19
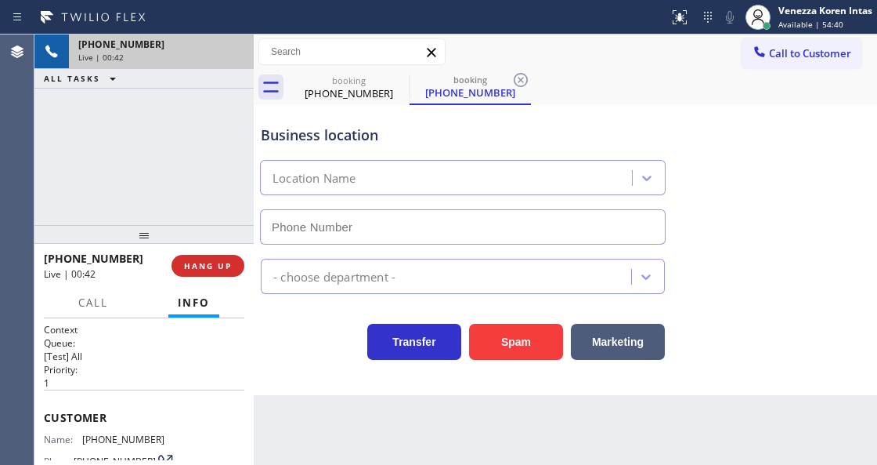
type input "[PHONE_NUMBER]"
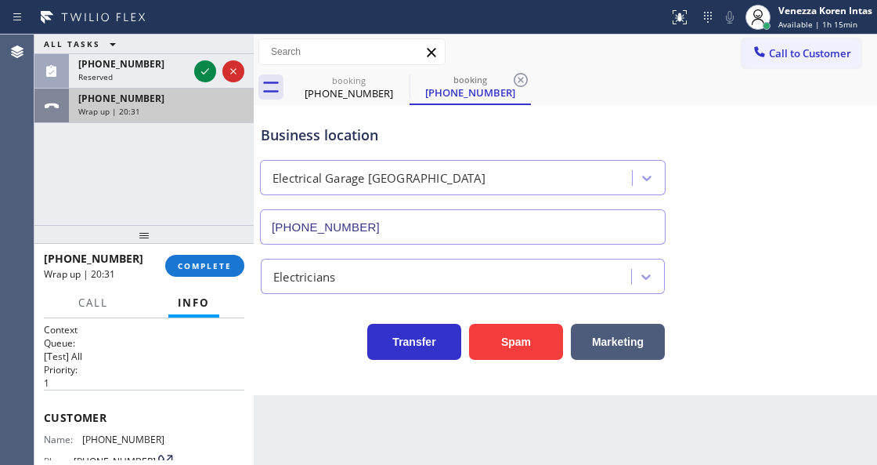
click at [166, 114] on div "Wrap up | 20:31" at bounding box center [161, 111] width 166 height 11
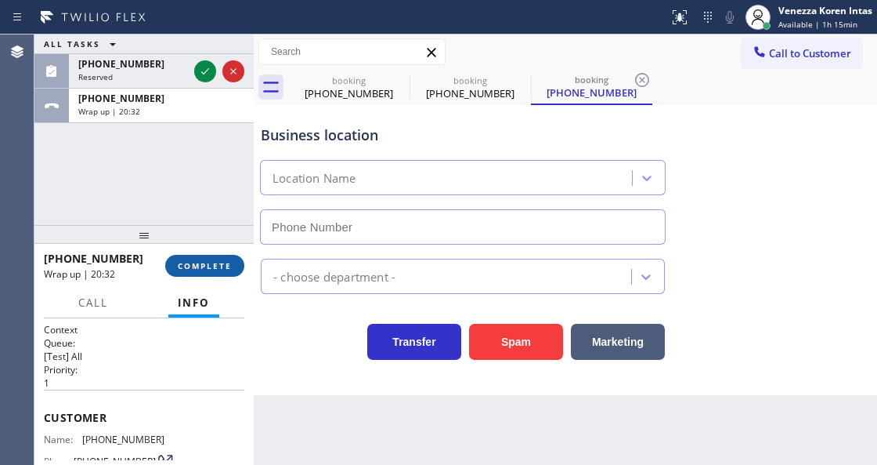
type input "[PHONE_NUMBER]"
click at [230, 267] on span "COMPLETE" at bounding box center [205, 265] width 54 height 11
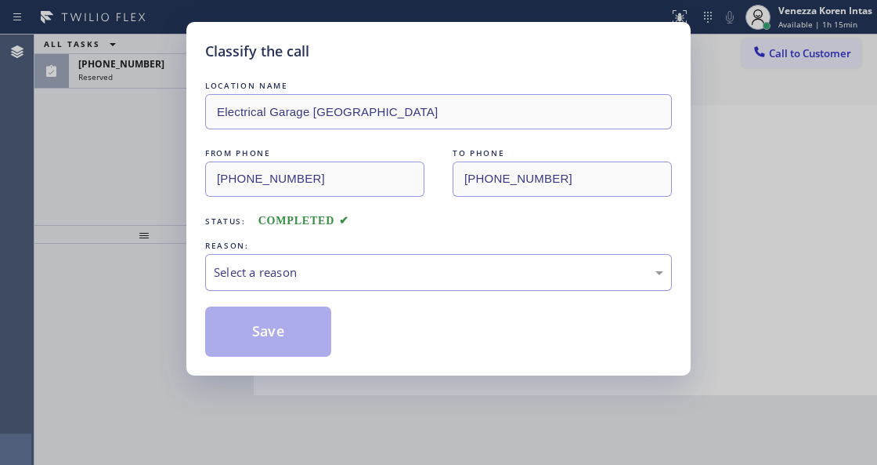
click at [313, 280] on div "Select a reason" at bounding box center [439, 272] width 450 height 18
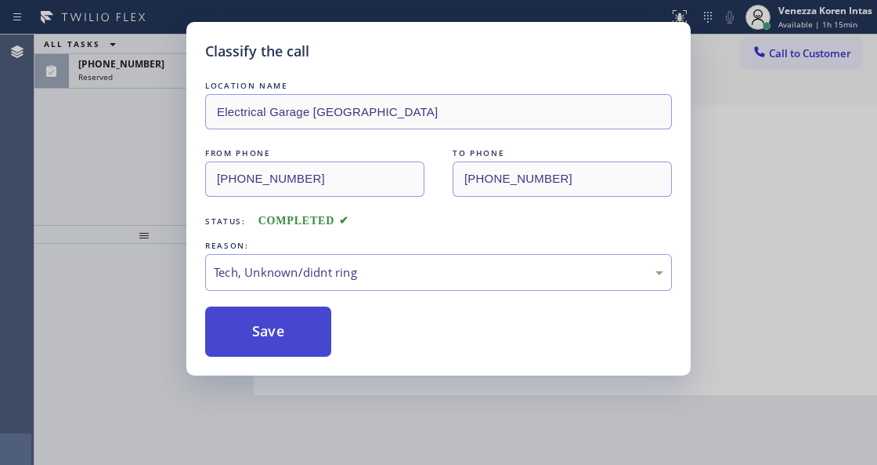
click at [305, 342] on button "Save" at bounding box center [268, 331] width 126 height 50
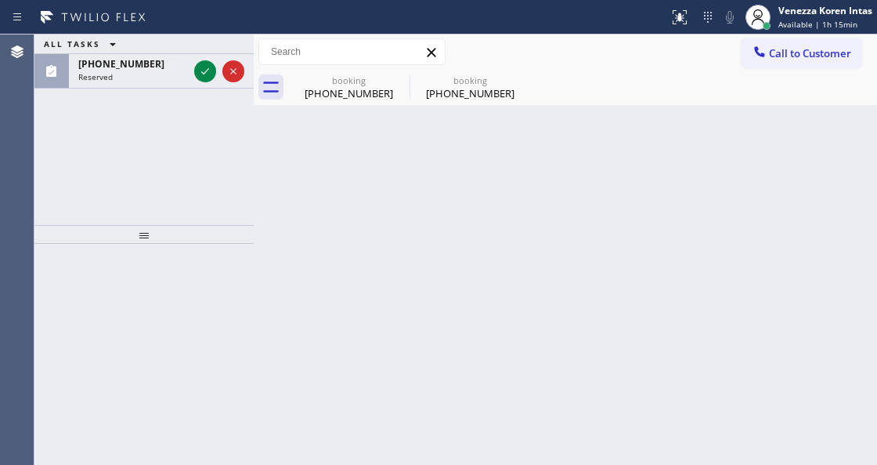
click at [371, 268] on div "Back to Dashboard Change Sender ID Customers Technicians Select a contact Outbo…" at bounding box center [566, 249] width 624 height 430
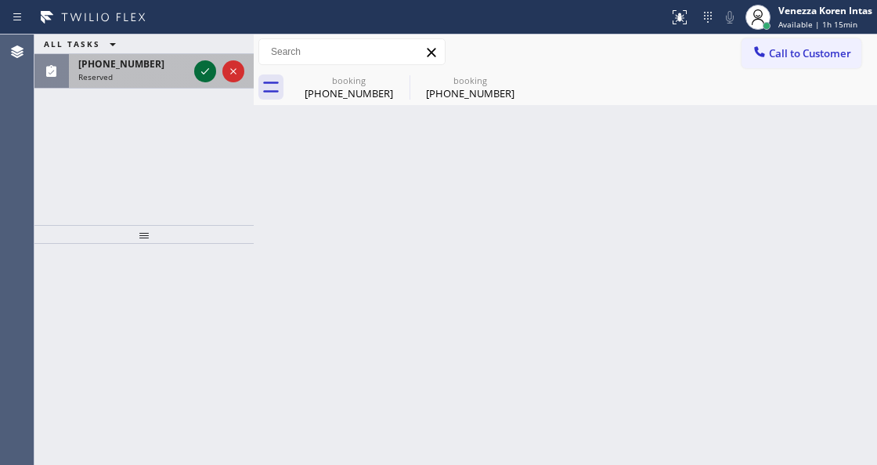
click at [206, 72] on icon at bounding box center [205, 71] width 19 height 19
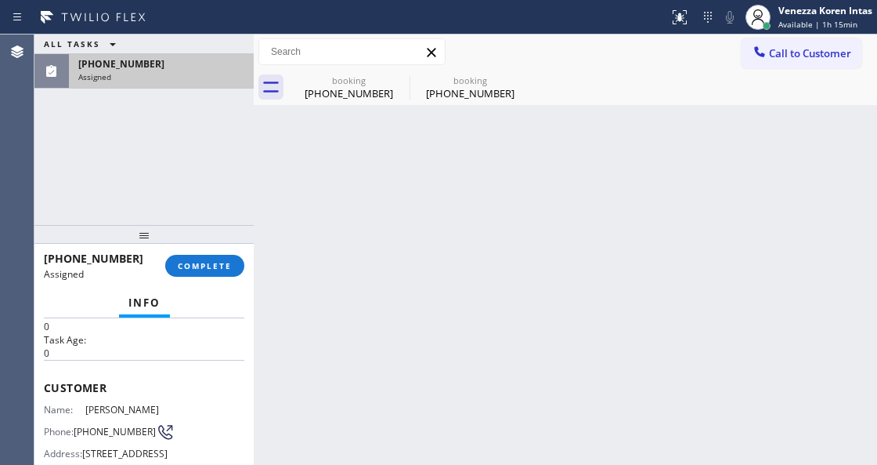
scroll to position [104, 0]
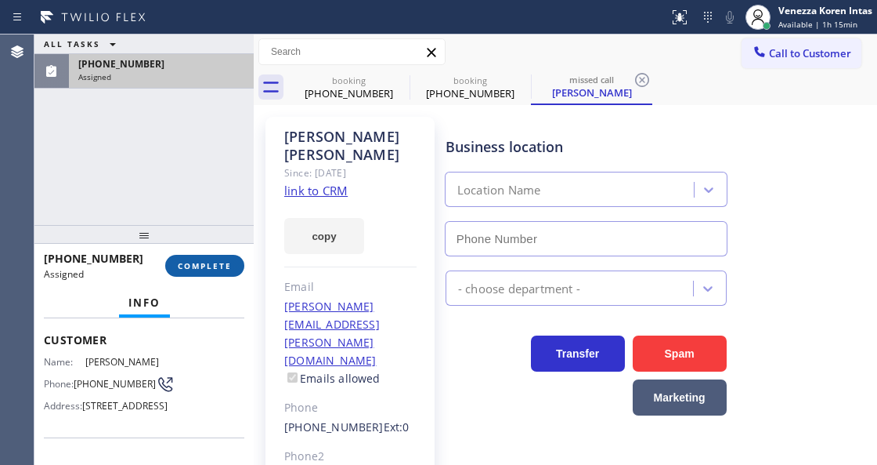
click at [204, 267] on span "COMPLETE" at bounding box center [205, 265] width 54 height 11
type input "[PHONE_NUMBER]"
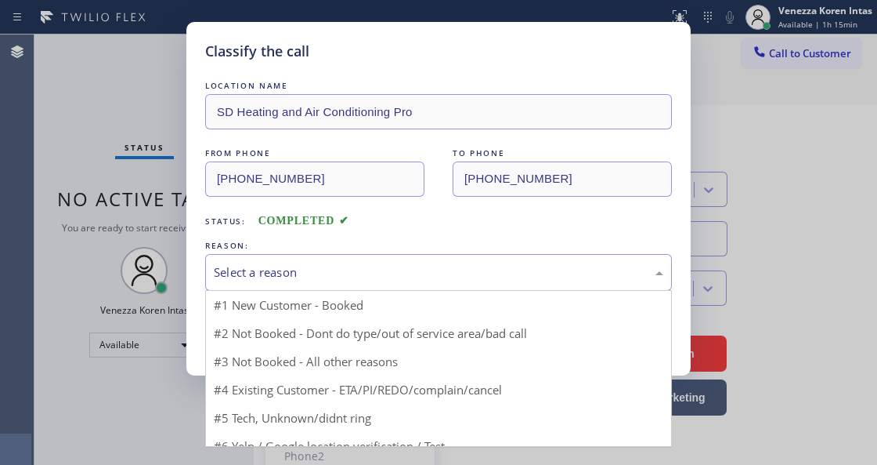
click at [348, 281] on div "Select a reason" at bounding box center [439, 272] width 450 height 18
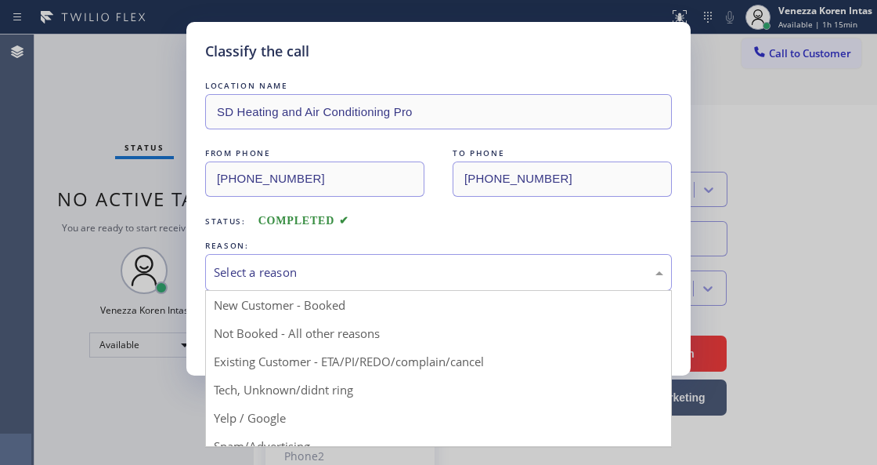
drag, startPoint x: 342, startPoint y: 385, endPoint x: 292, endPoint y: 352, distance: 59.8
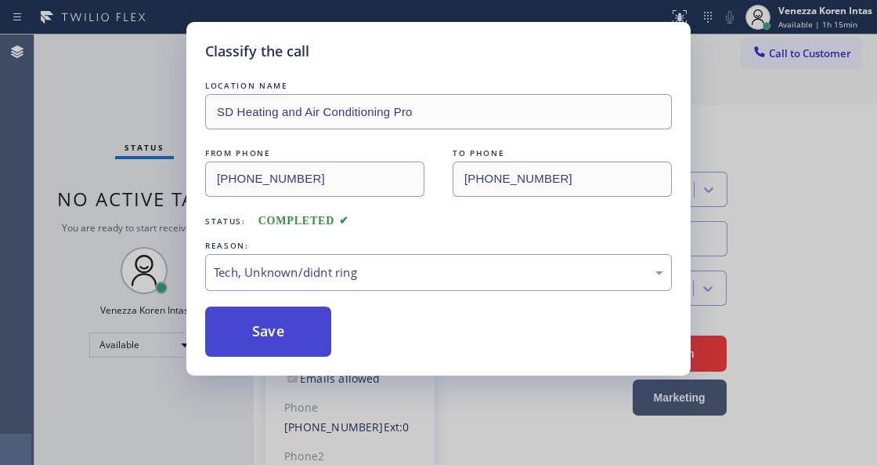
click at [292, 351] on button "Save" at bounding box center [268, 331] width 126 height 50
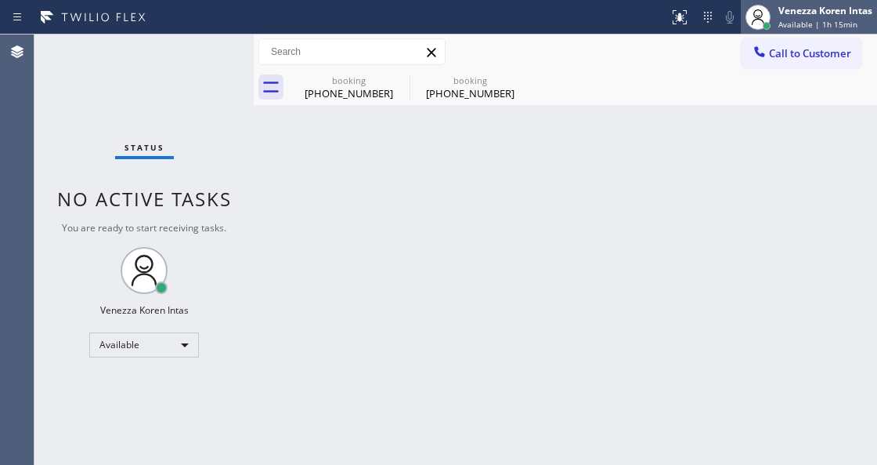
click at [846, 25] on span "Available | 1h 15min" at bounding box center [818, 24] width 79 height 11
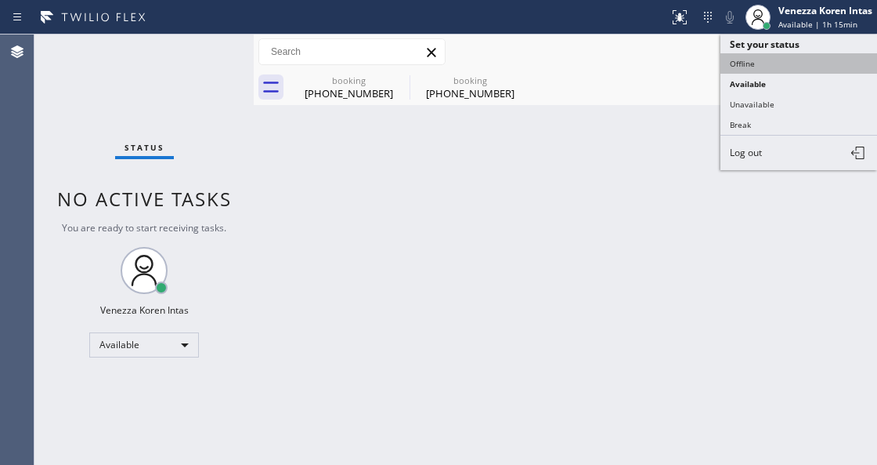
click at [772, 64] on button "Offline" at bounding box center [799, 63] width 157 height 20
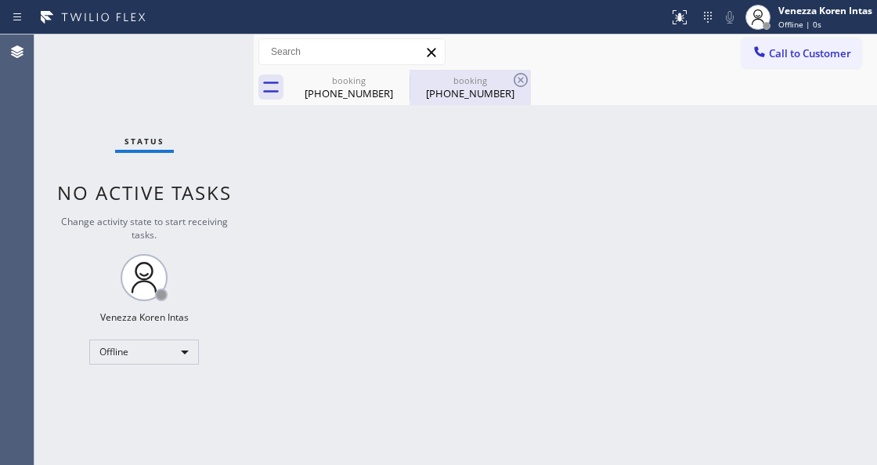
click at [488, 101] on div "booking [PHONE_NUMBER]" at bounding box center [470, 87] width 118 height 35
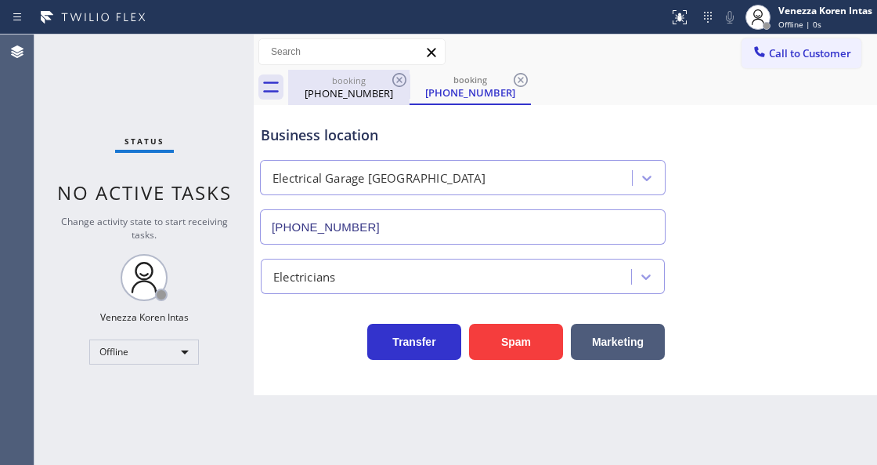
click at [329, 99] on div "[PHONE_NUMBER]" at bounding box center [349, 93] width 118 height 14
click at [403, 78] on icon at bounding box center [399, 80] width 19 height 19
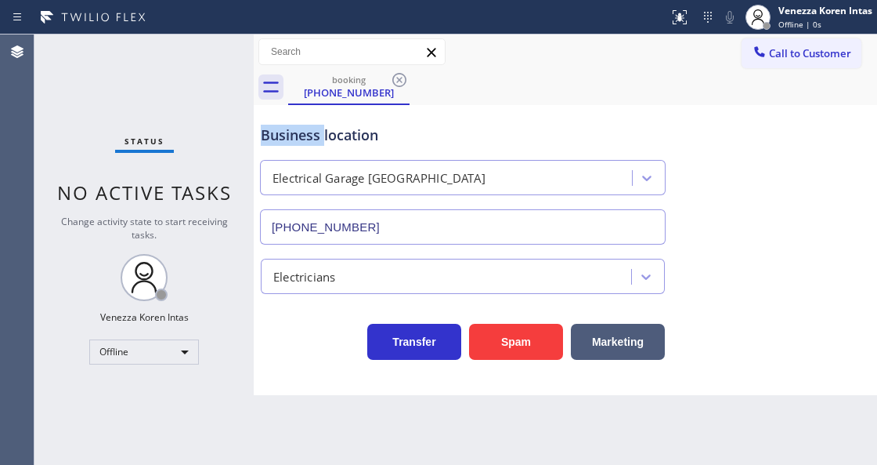
click at [403, 78] on icon at bounding box center [399, 80] width 19 height 19
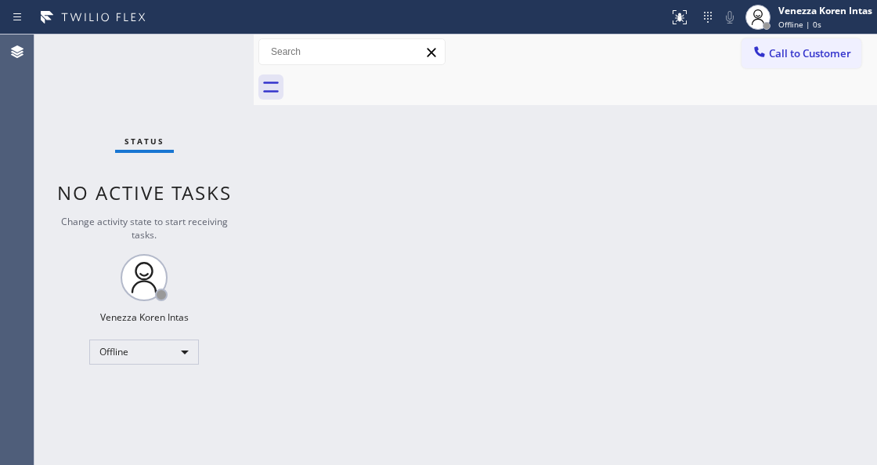
drag, startPoint x: 369, startPoint y: 102, endPoint x: 311, endPoint y: 141, distance: 70.0
click at [367, 103] on div at bounding box center [582, 87] width 589 height 35
click at [127, 140] on span "Status" at bounding box center [145, 141] width 40 height 11
click at [201, 96] on div "Status No active tasks Change activity state to start receiving tasks. Venezza …" at bounding box center [143, 249] width 219 height 430
click at [823, 20] on div "Offline | 4s" at bounding box center [826, 24] width 94 height 11
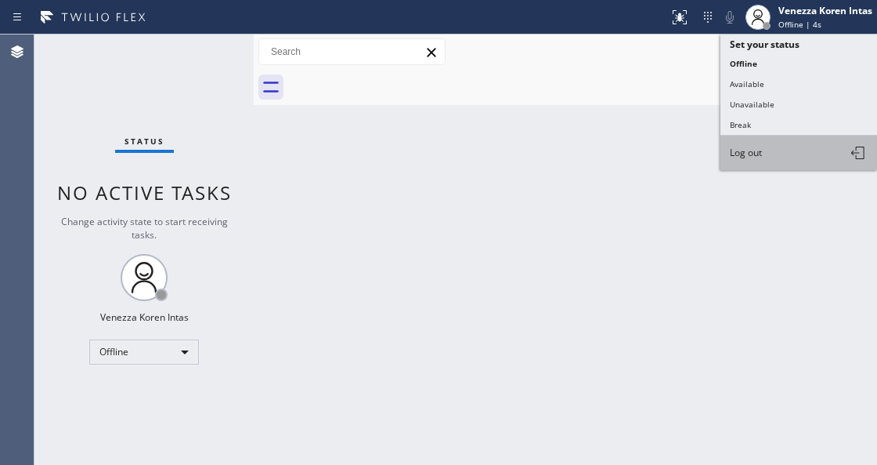
click at [780, 156] on button "Log out" at bounding box center [799, 153] width 157 height 34
